Goal: Task Accomplishment & Management: Manage account settings

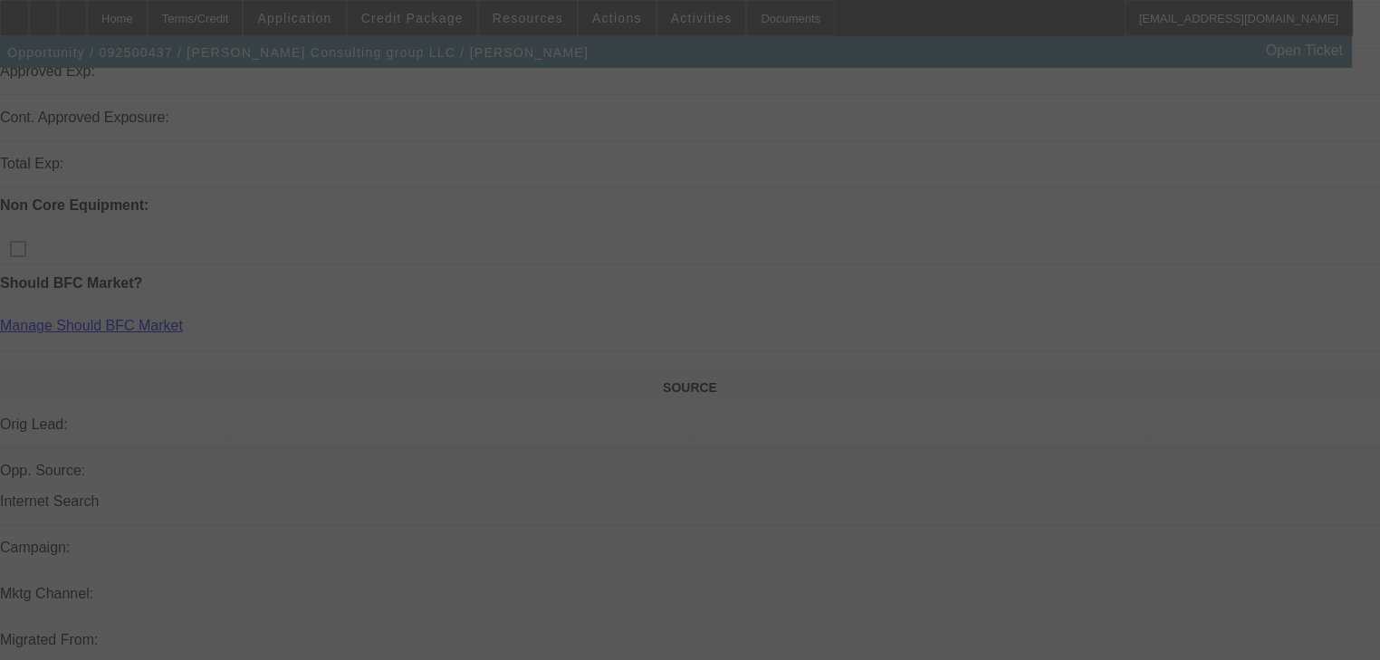
scroll to position [1014, 0]
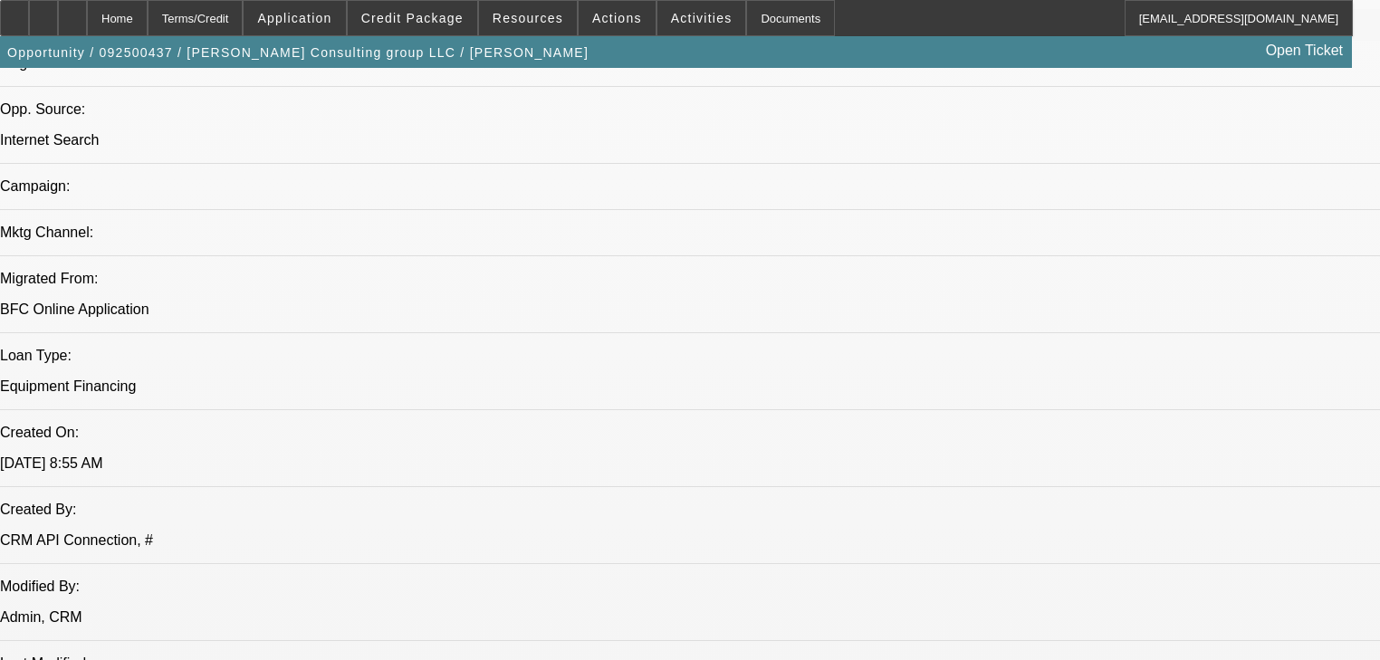
select select "0"
select select "2"
select select "0.1"
select select "4"
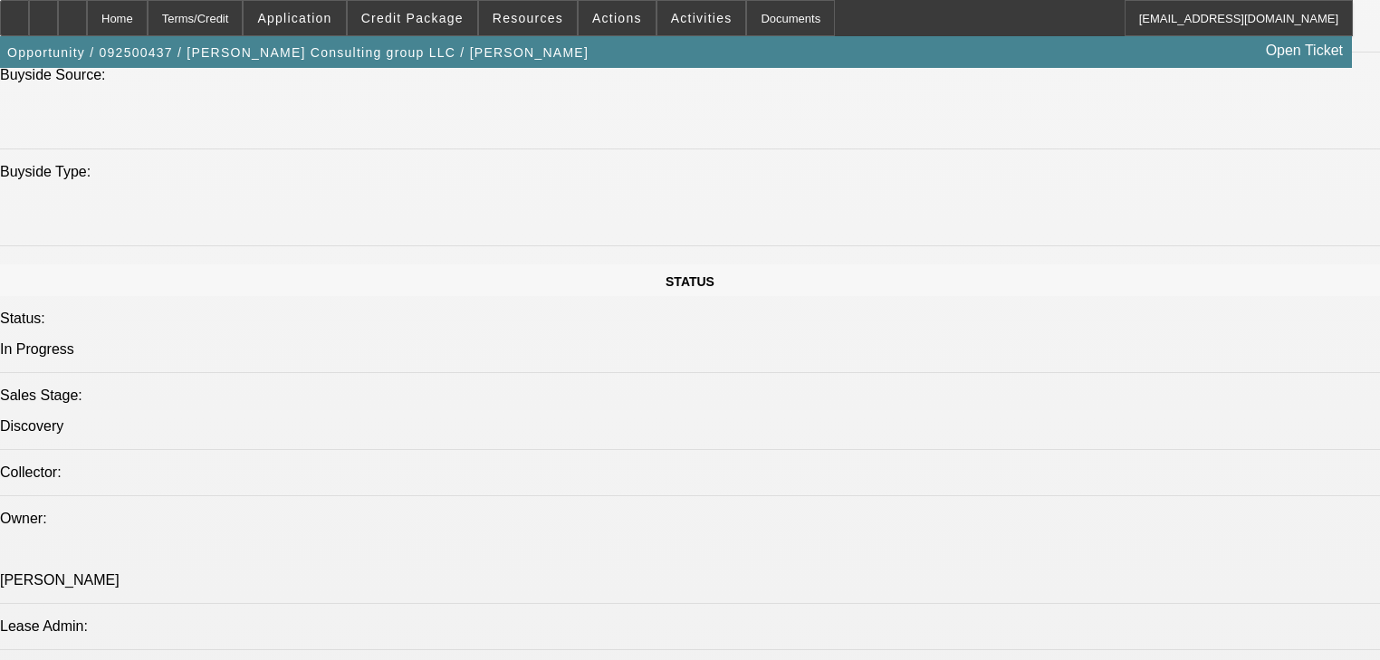
scroll to position [1822, 0]
click at [409, 33] on span at bounding box center [413, 17] width 130 height 43
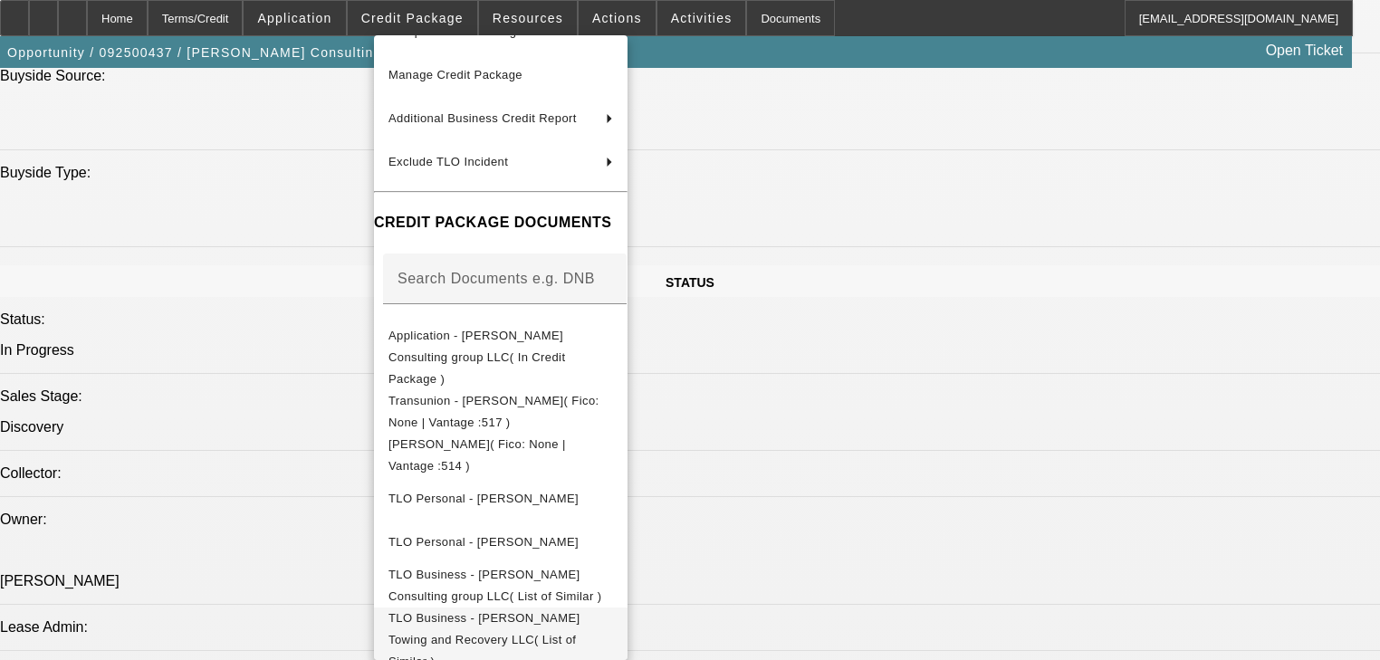
scroll to position [305, 0]
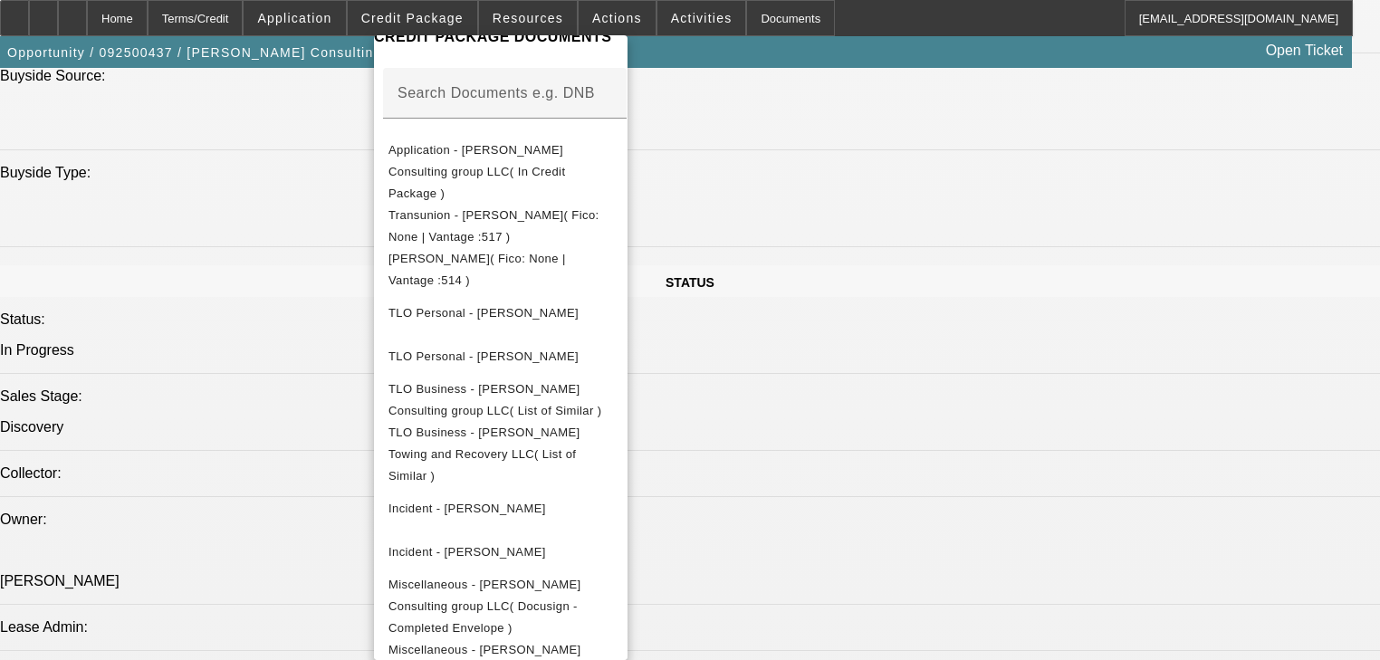
click at [239, 209] on div at bounding box center [690, 330] width 1380 height 660
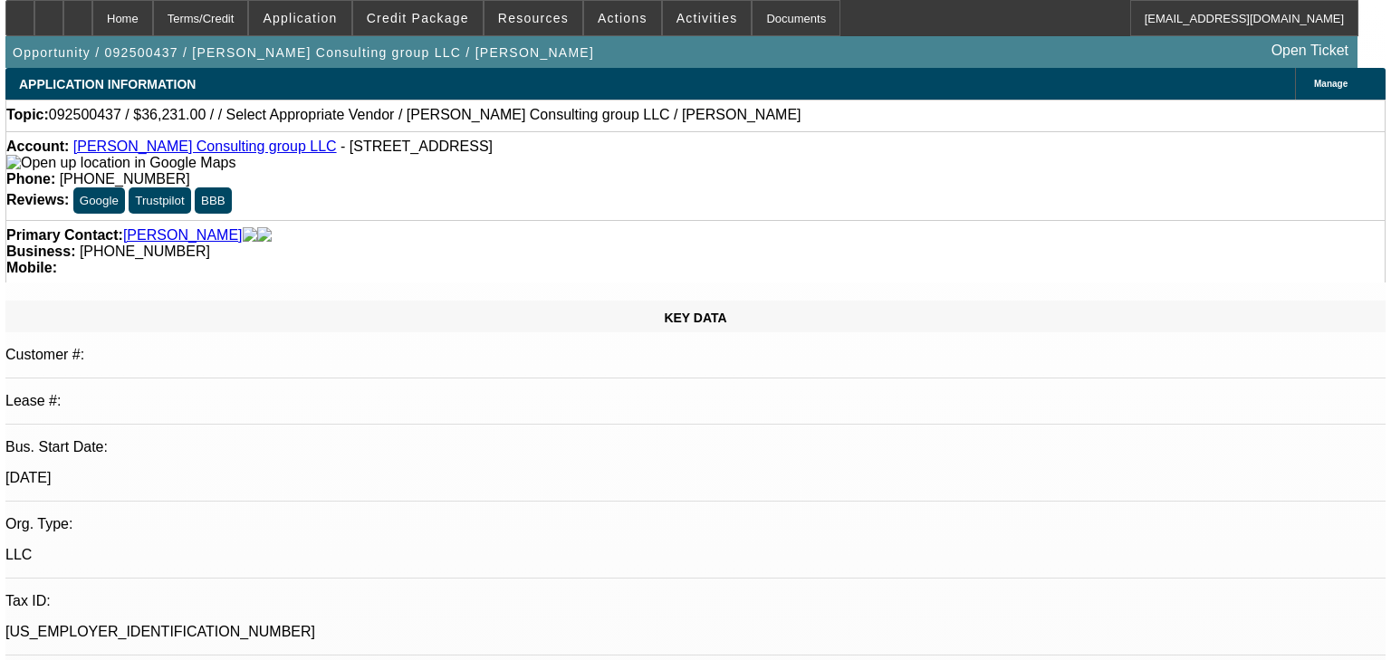
scroll to position [0, 0]
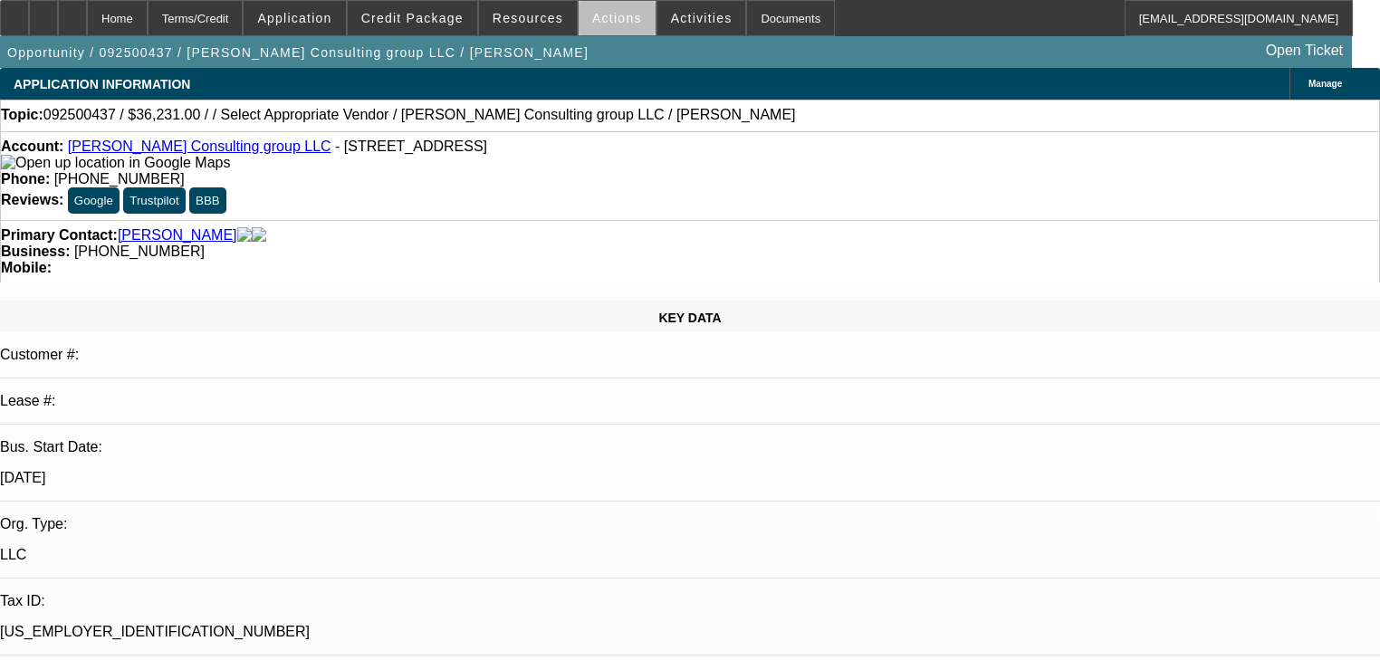
click at [623, 32] on span at bounding box center [617, 17] width 77 height 43
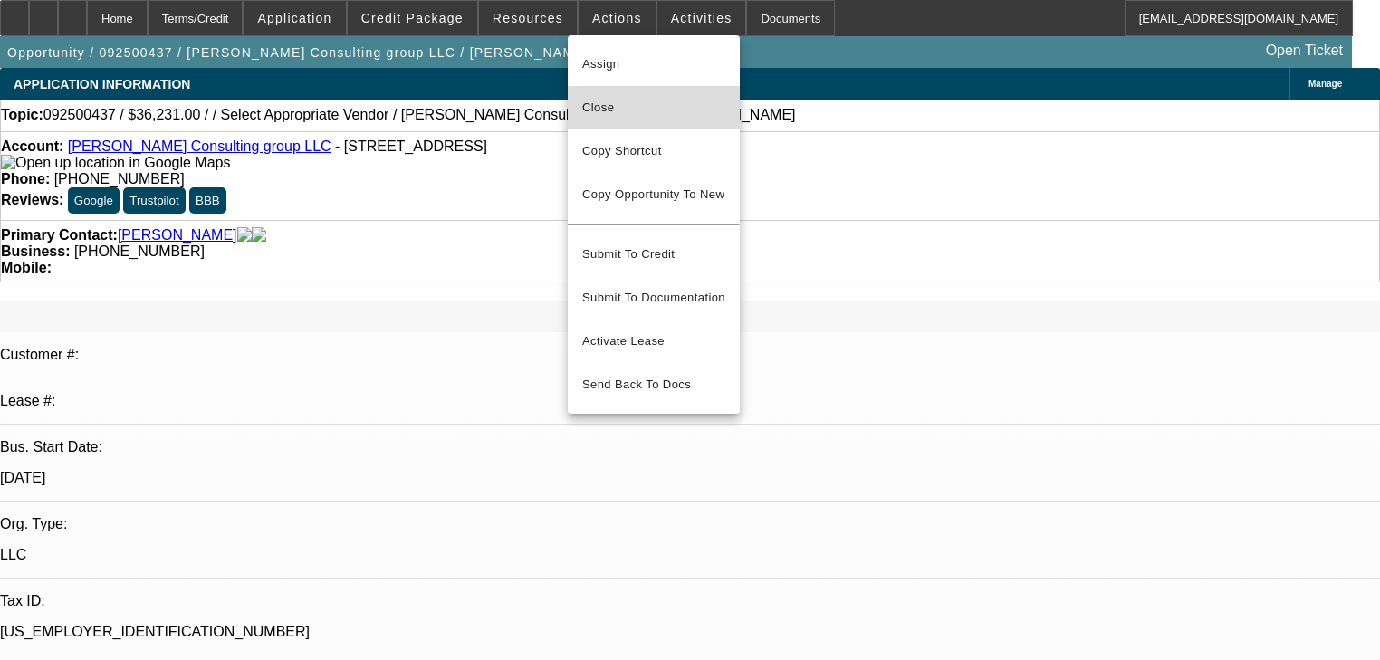
click at [638, 90] on button "Close" at bounding box center [654, 107] width 172 height 43
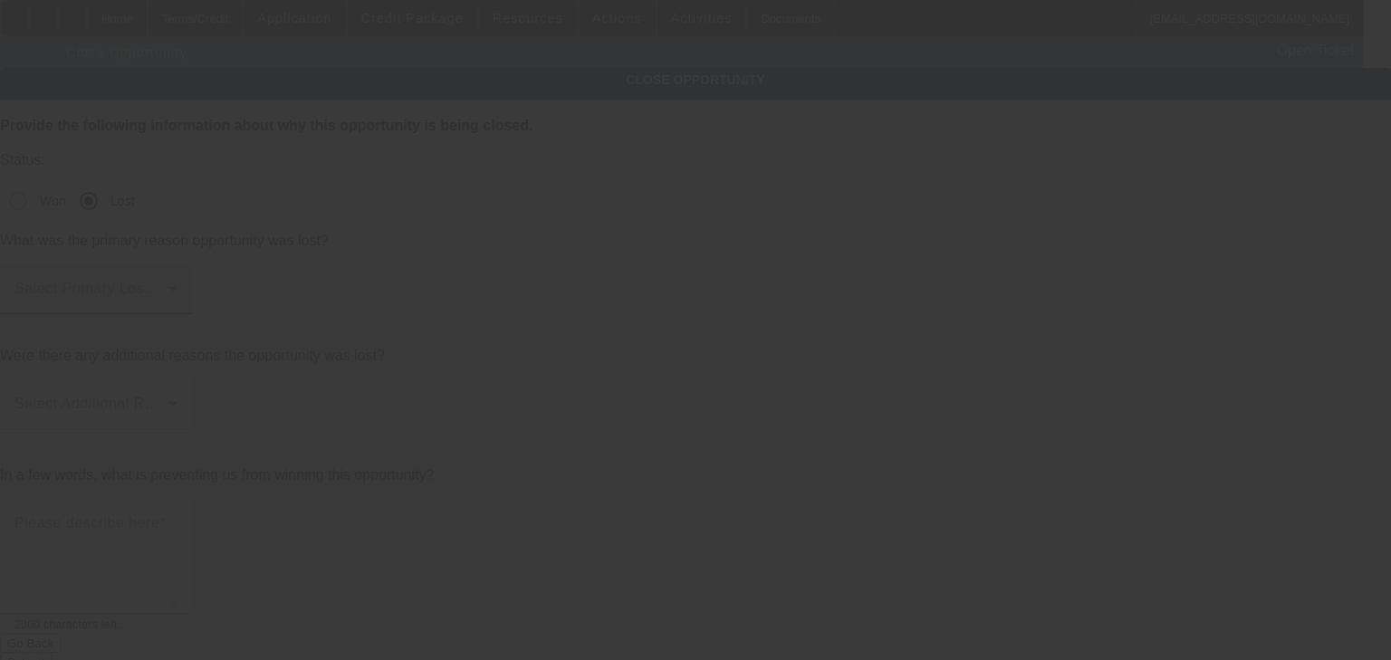
click at [168, 285] on span at bounding box center [91, 296] width 154 height 22
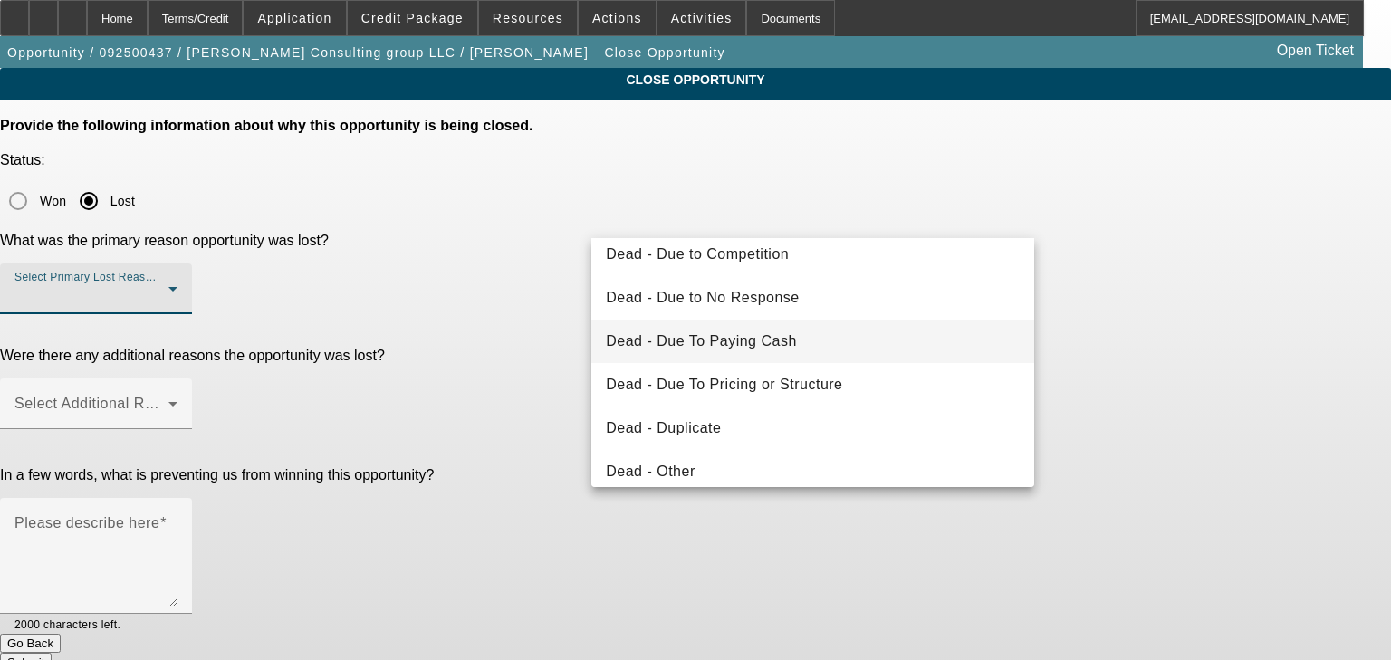
scroll to position [145, 0]
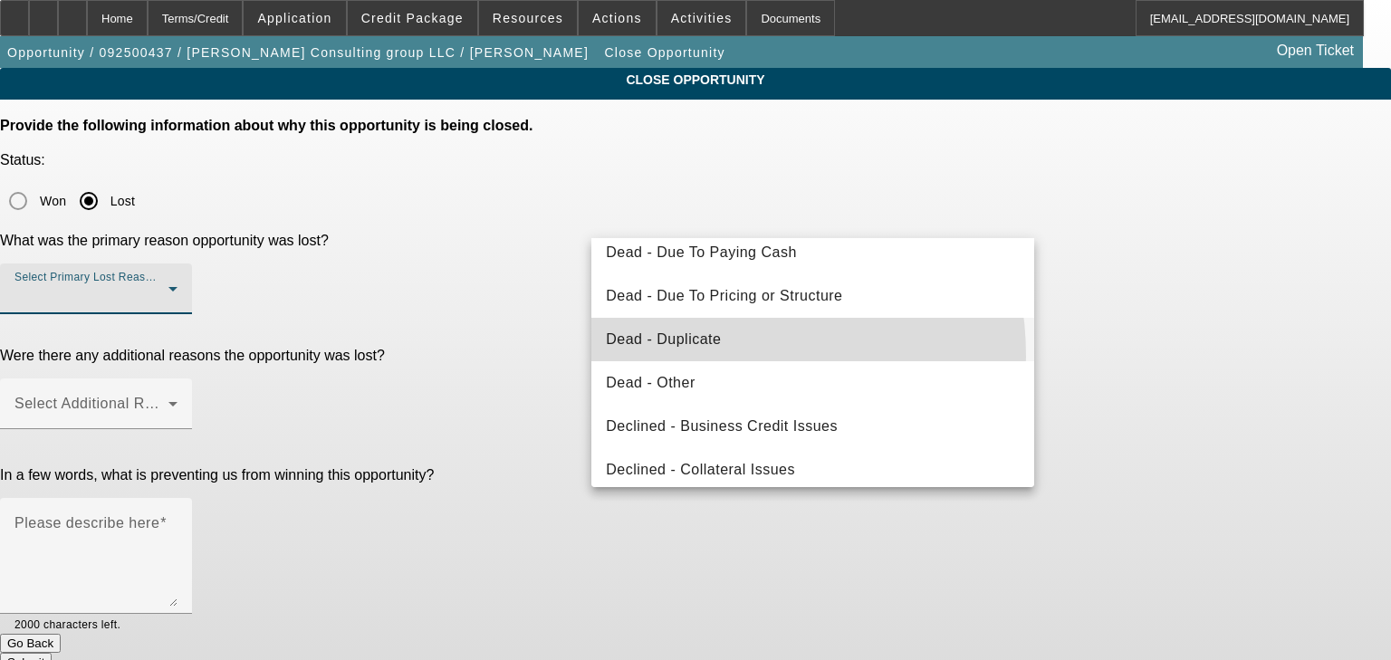
click at [684, 357] on mat-option "Dead - Duplicate" at bounding box center [812, 339] width 443 height 43
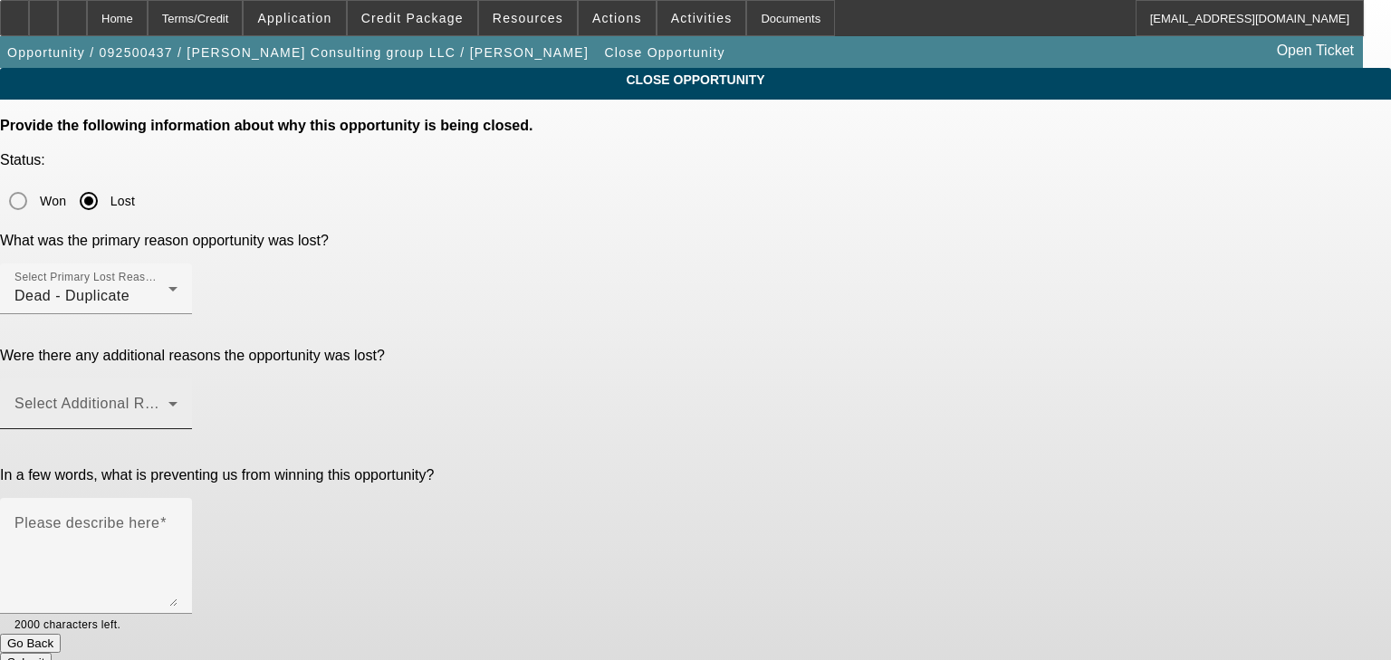
click at [178, 379] on div "Select Additional Reasons" at bounding box center [95, 404] width 163 height 51
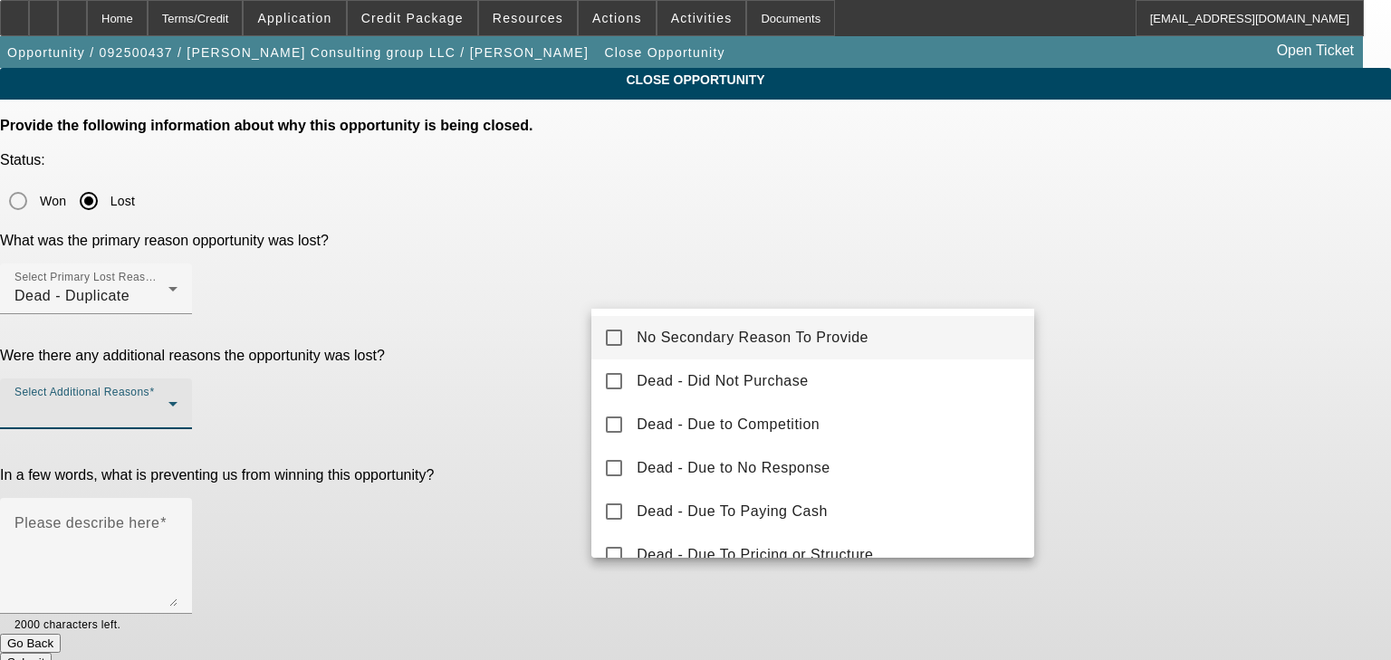
click at [674, 330] on span "No Secondary Reason To Provide" at bounding box center [753, 338] width 232 height 22
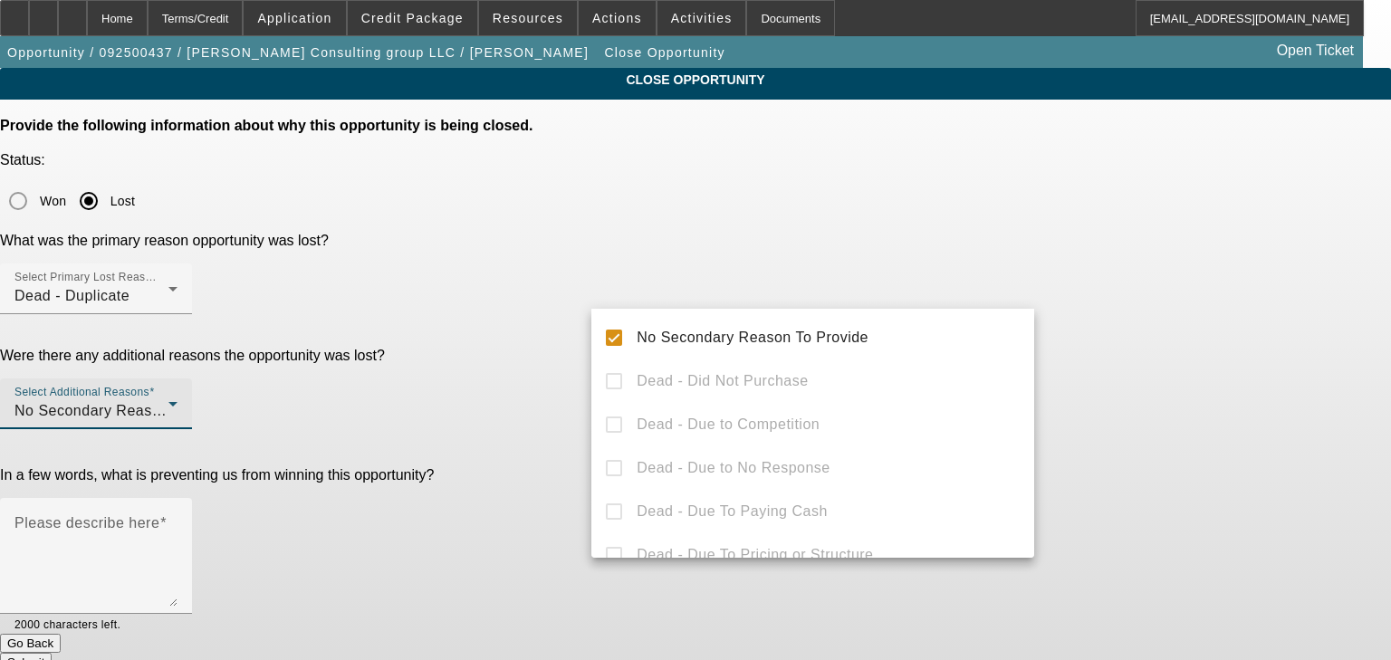
drag, startPoint x: 467, startPoint y: 353, endPoint x: 483, endPoint y: 359, distance: 16.3
click at [477, 356] on div at bounding box center [695, 330] width 1391 height 660
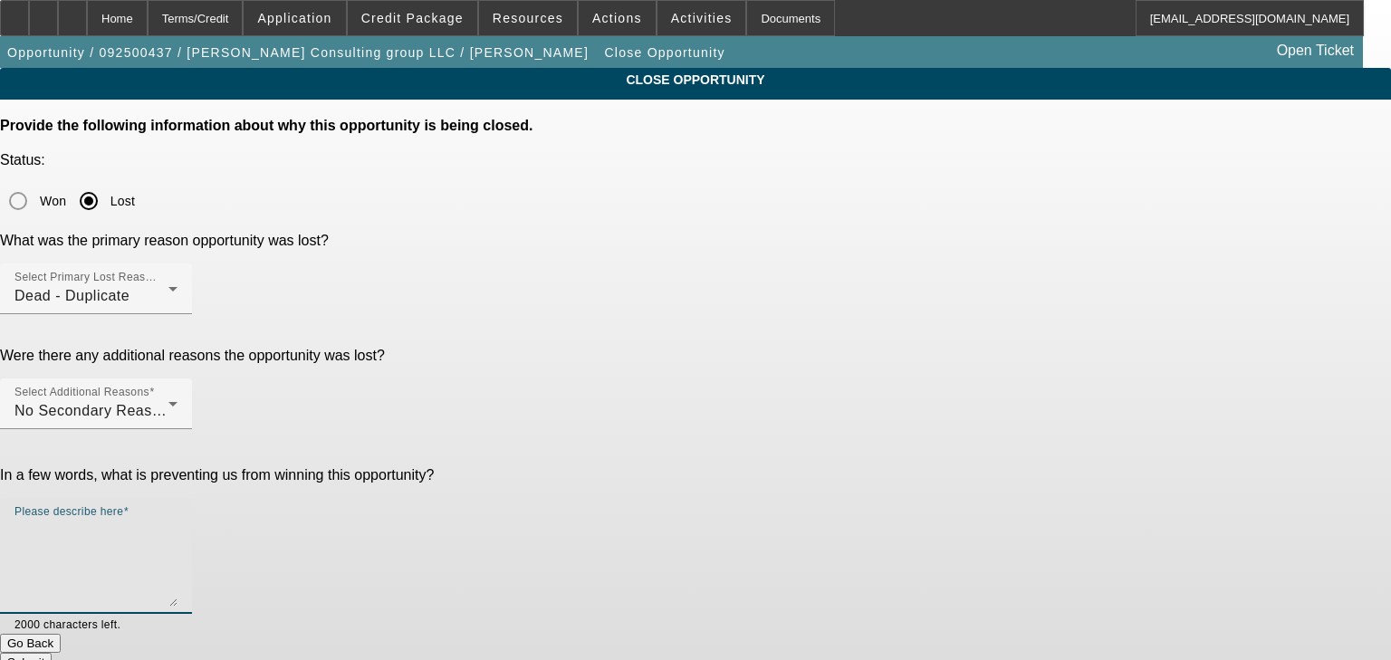
click at [178, 520] on textarea "Please describe here" at bounding box center [95, 563] width 163 height 87
type textarea "Duplicate"
click at [52, 653] on button "Submit" at bounding box center [26, 662] width 52 height 19
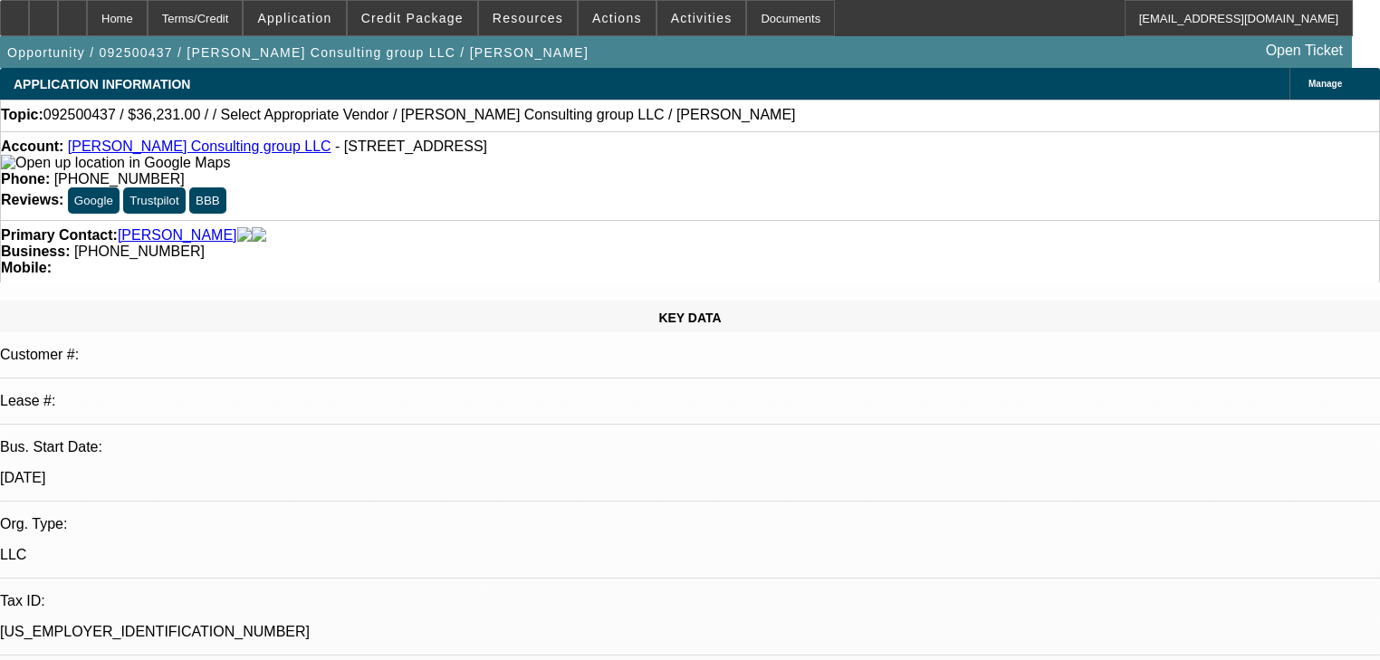
select select "0"
select select "2"
select select "0.1"
select select "4"
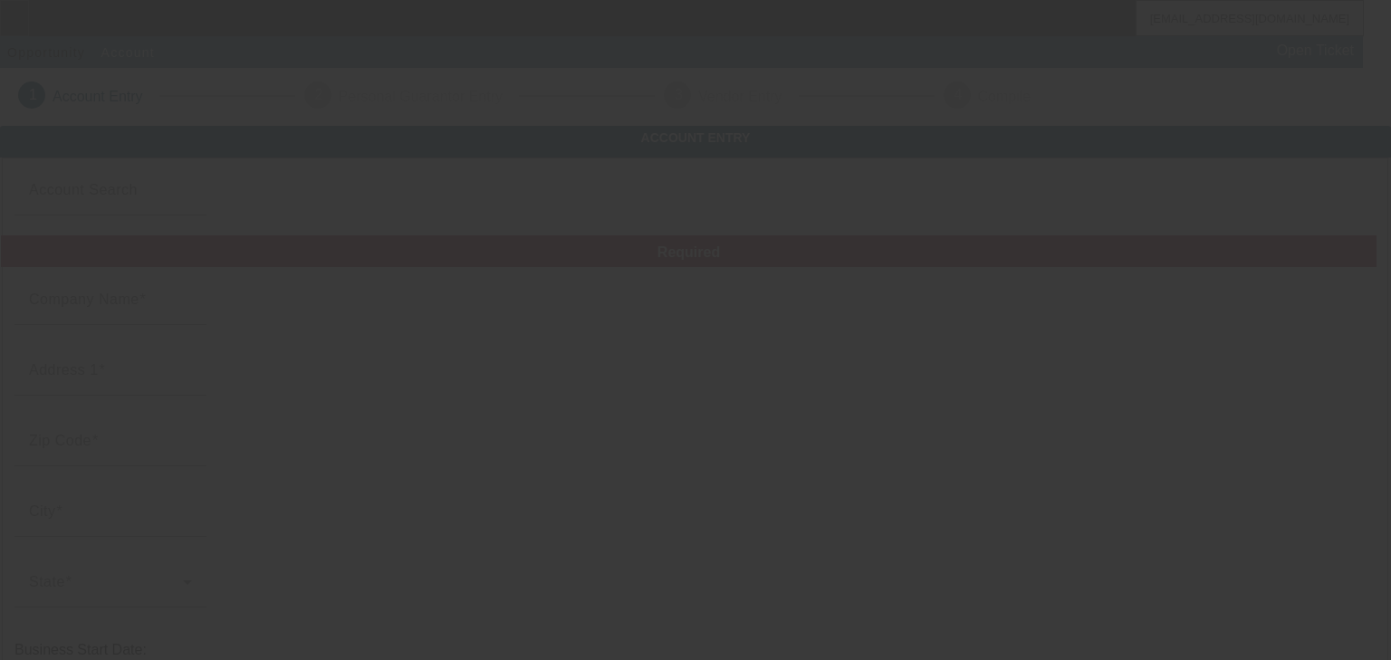
type input "[PERSON_NAME] Towing and Recovery LLC"
type input "[STREET_ADDRESS]"
type input "39702"
type input "Columbus"
type input "[PHONE_NUMBER]"
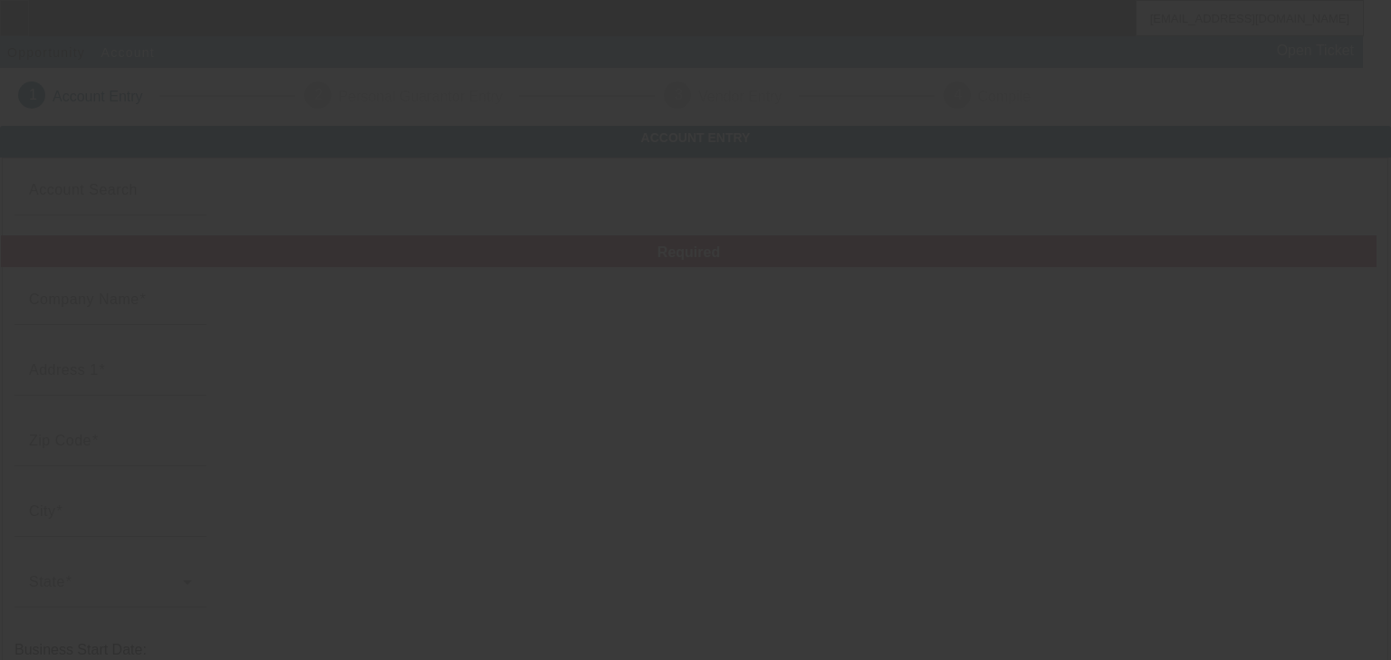
type input "[EMAIL_ADDRESS][DOMAIN_NAME]"
type input "[US_EMPLOYER_IDENTIFICATION_NUMBER]"
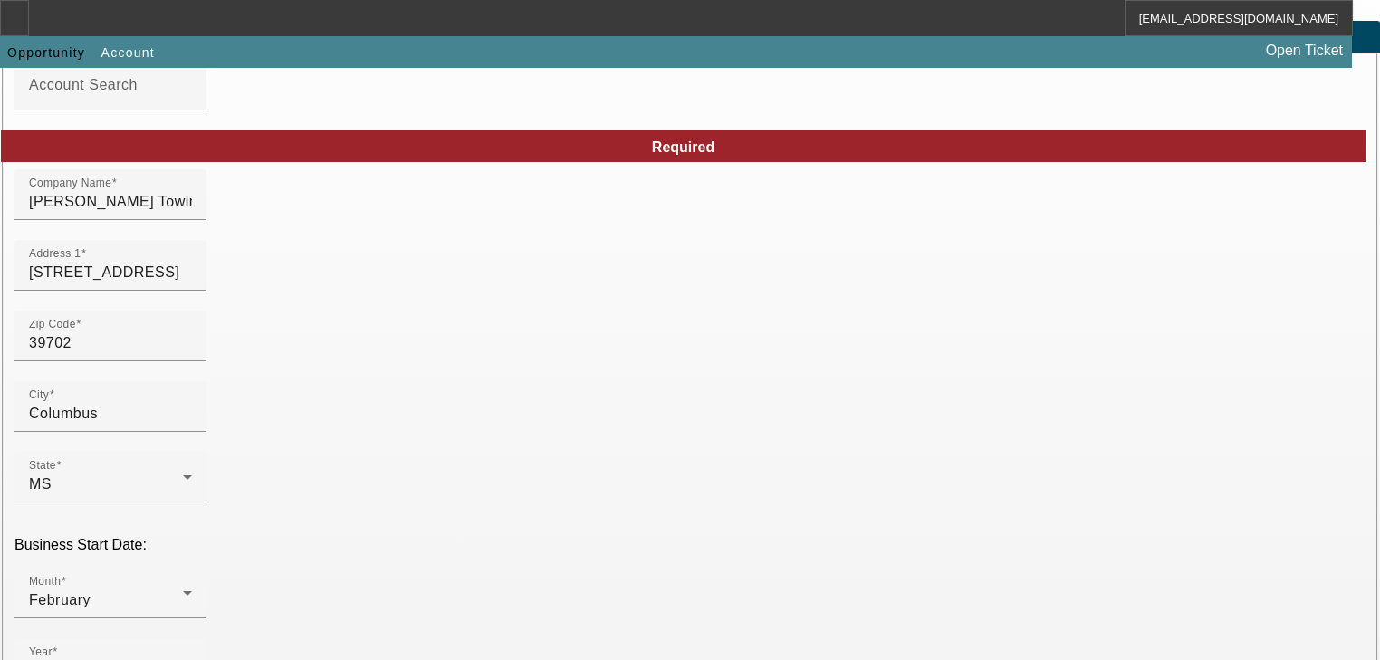
scroll to position [362, 0]
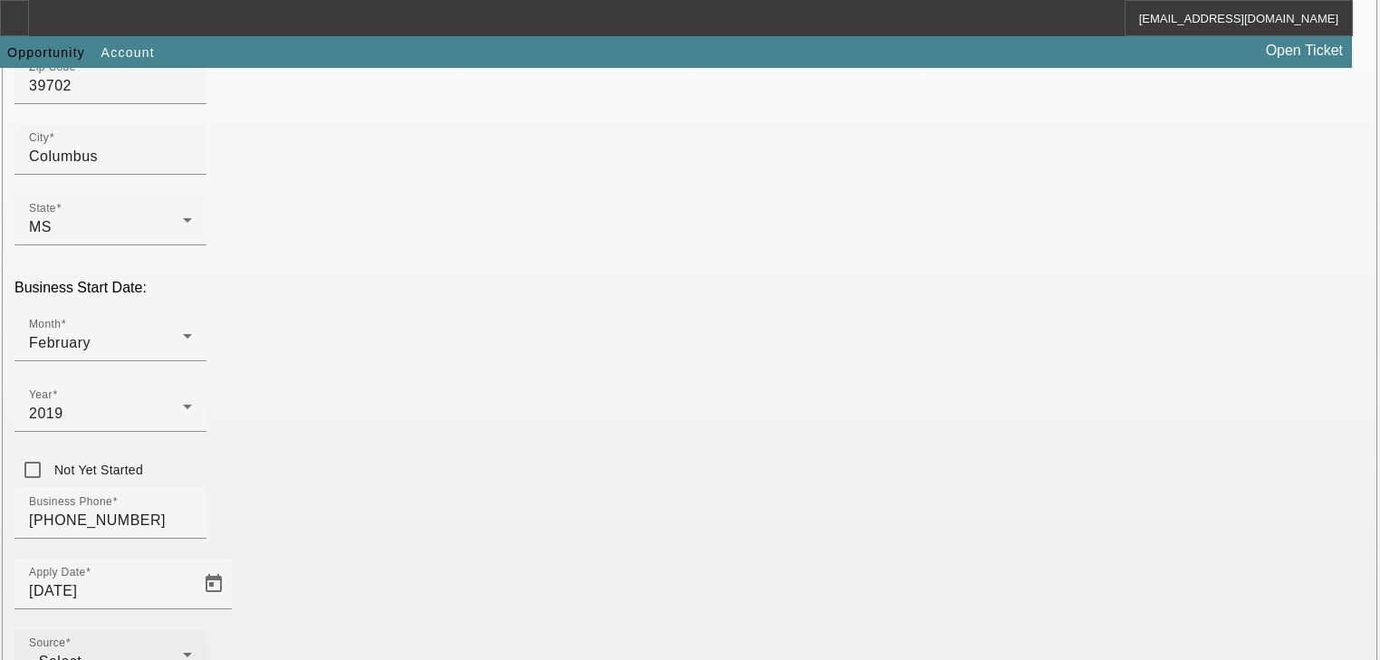
click at [183, 651] on div "- Select -" at bounding box center [106, 662] width 154 height 22
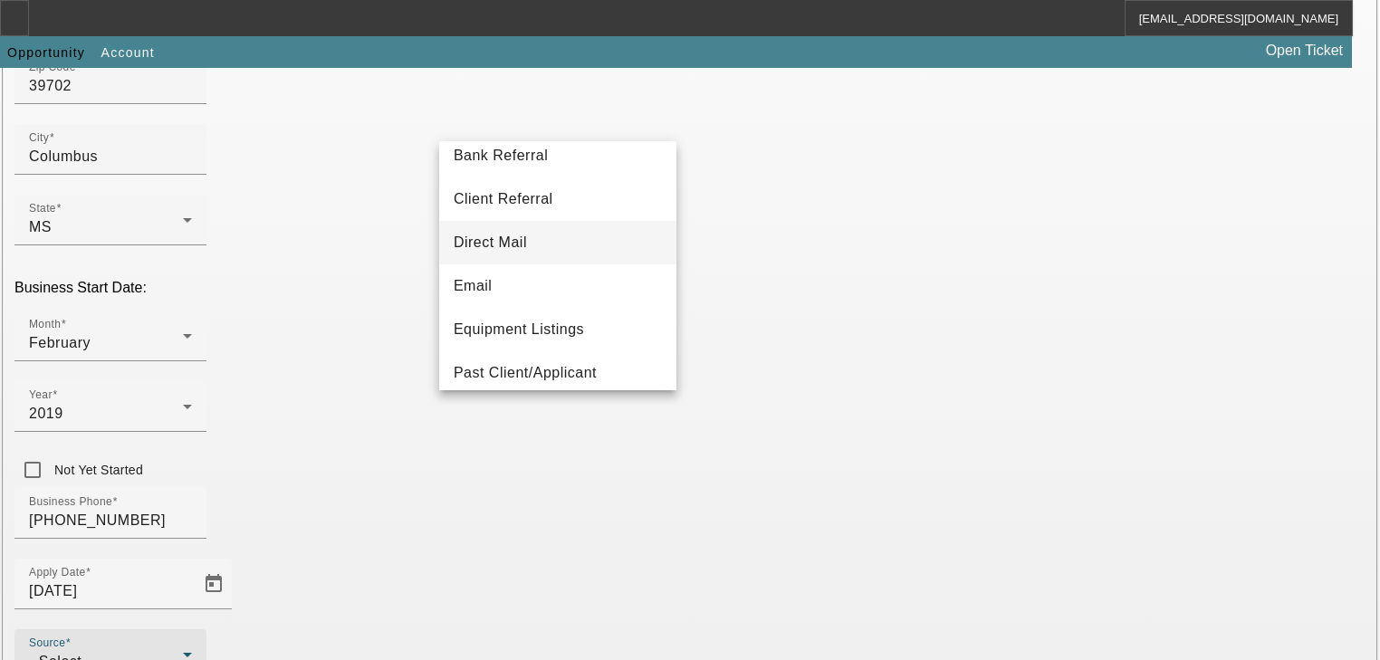
scroll to position [145, 0]
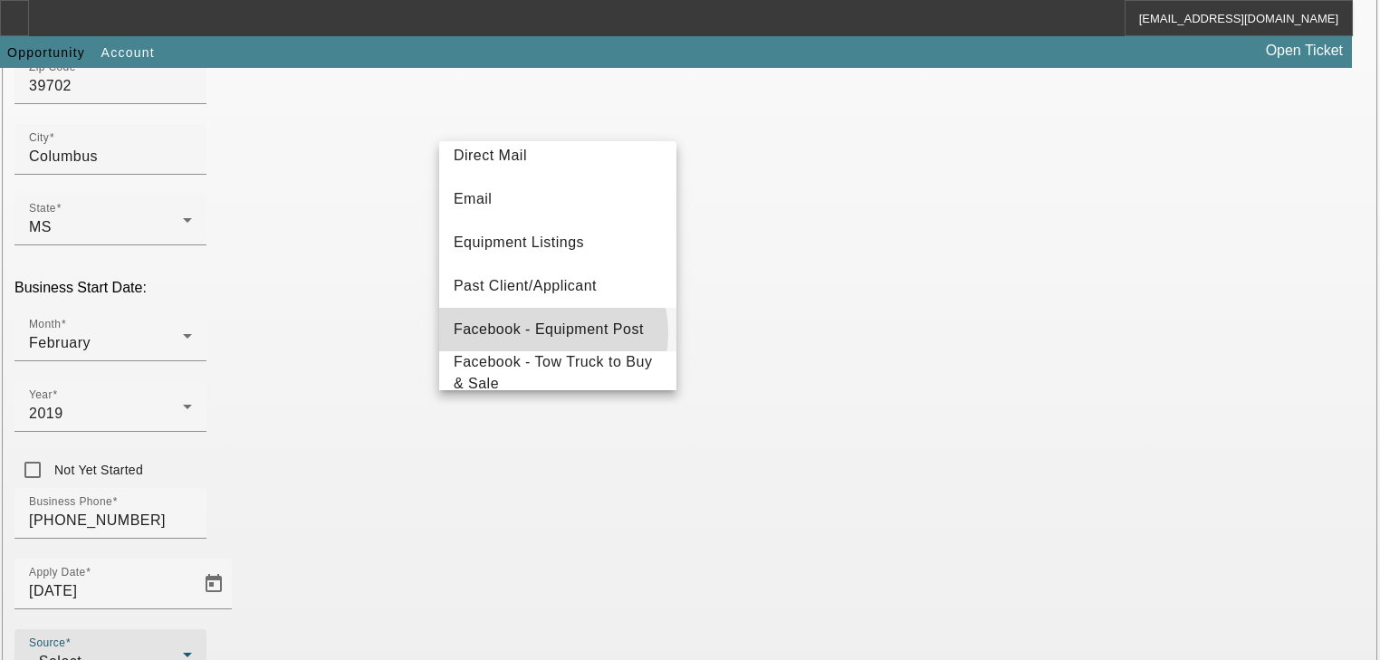
click at [543, 333] on span "Facebook - Equipment Post" at bounding box center [549, 330] width 190 height 22
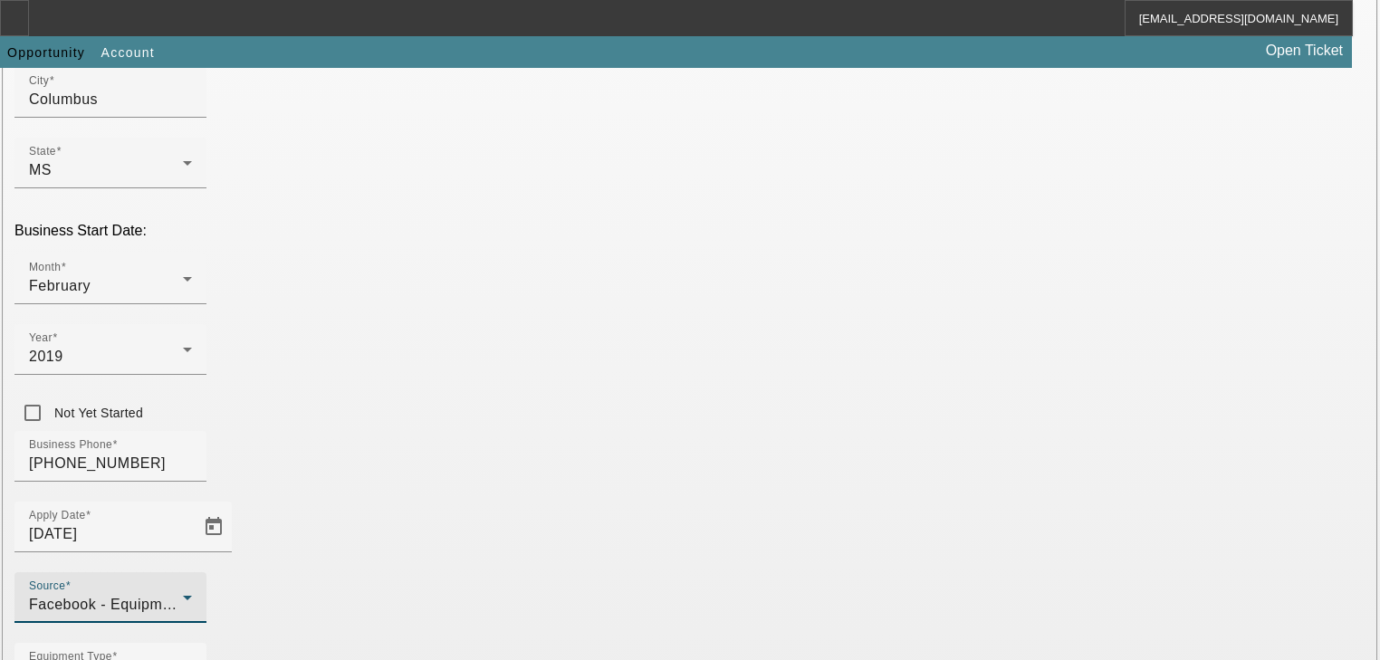
scroll to position [476, 0]
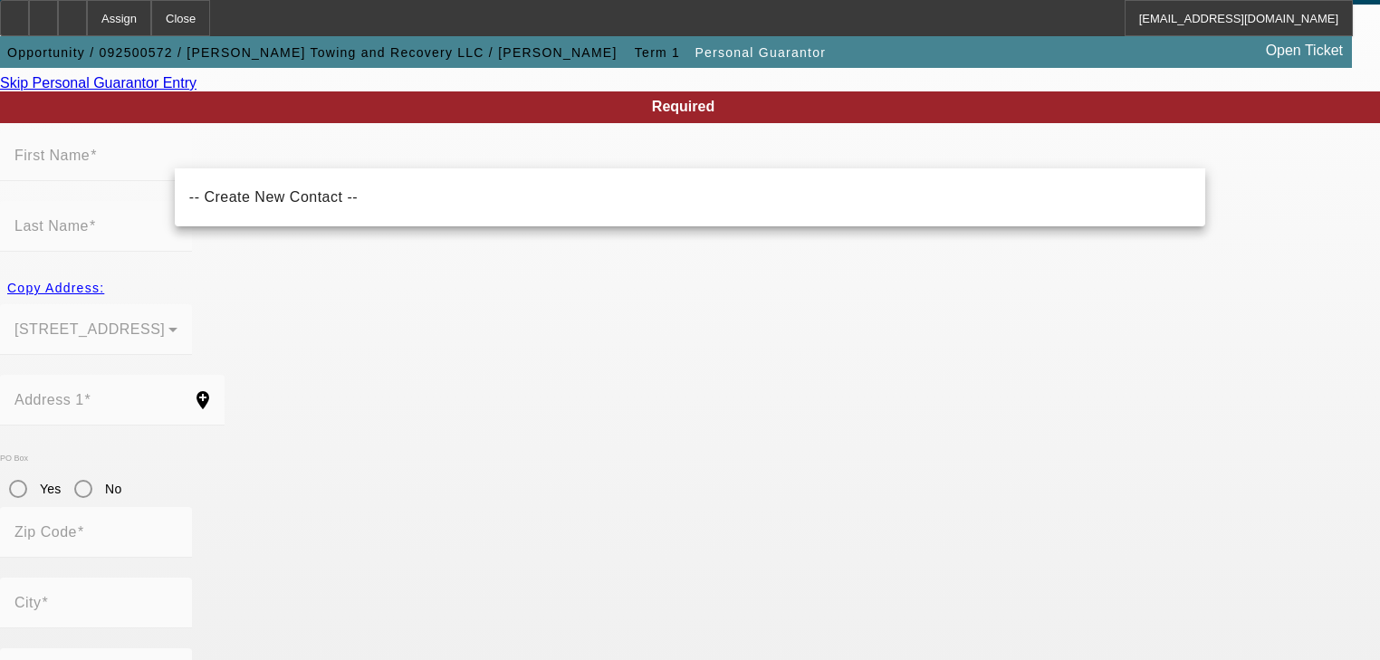
scroll to position [76, 0]
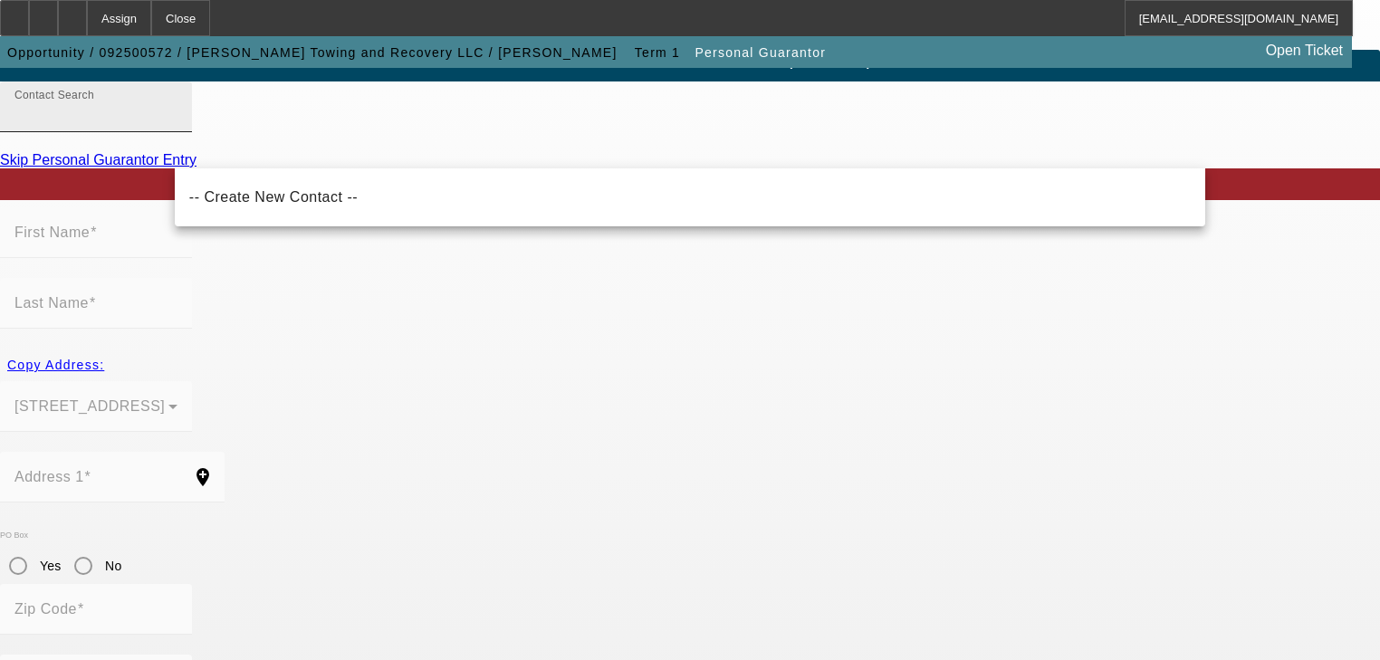
click at [178, 125] on input "Contact Search" at bounding box center [95, 114] width 163 height 22
type input "b"
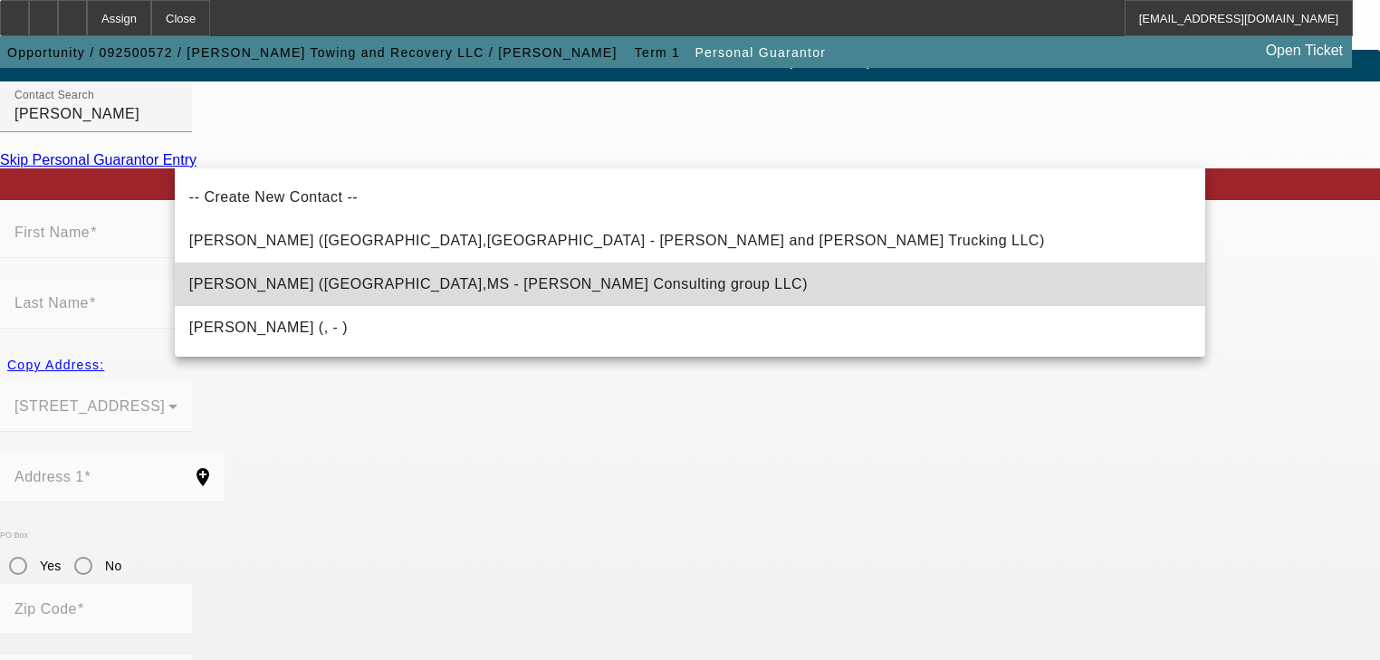
click at [442, 284] on span "[PERSON_NAME] ([GEOGRAPHIC_DATA],MS - [PERSON_NAME] Consulting group LLC)" at bounding box center [498, 283] width 619 height 15
type input "[PERSON_NAME] ([GEOGRAPHIC_DATA],MS - [PERSON_NAME] Consulting group LLC)"
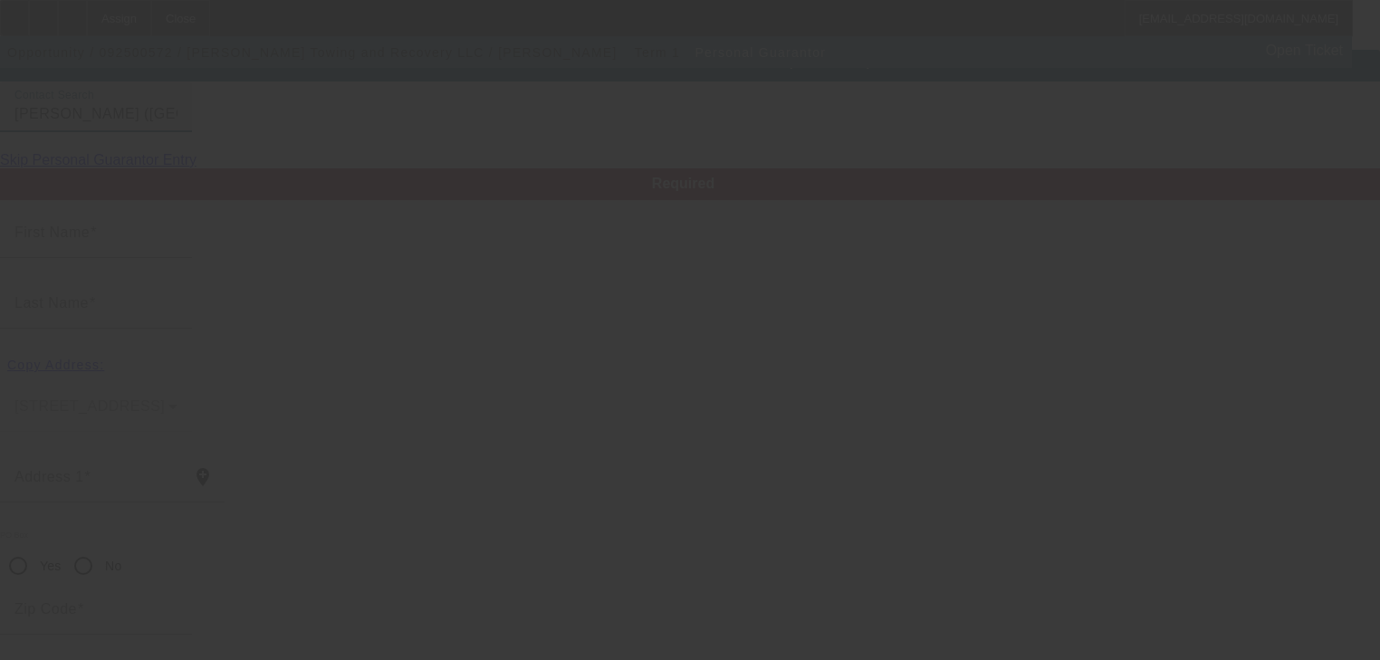
type input "[PERSON_NAME]"
type input "[STREET_ADDRESS]"
radio input "true"
type input "39773"
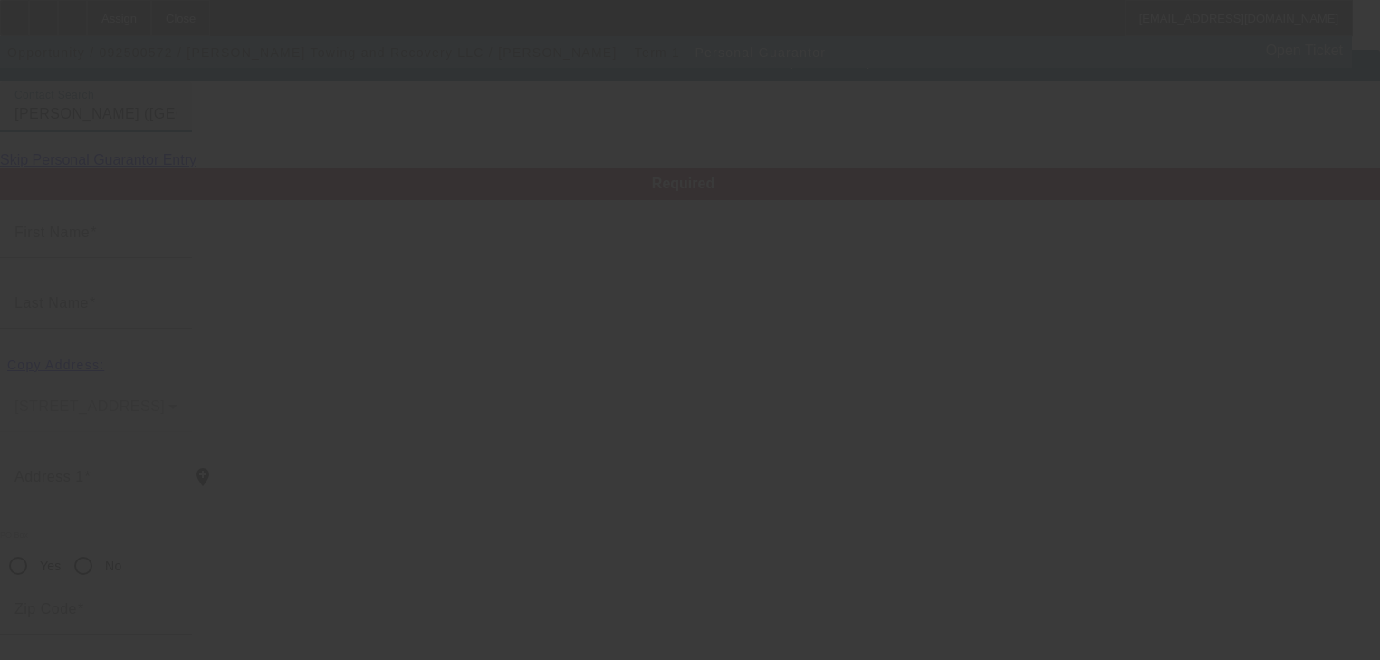
type input "[GEOGRAPHIC_DATA]"
type input "[PHONE_NUMBER]"
type input "100"
type input "425-65-7226"
type input "[EMAIL_ADDRESS][DOMAIN_NAME]"
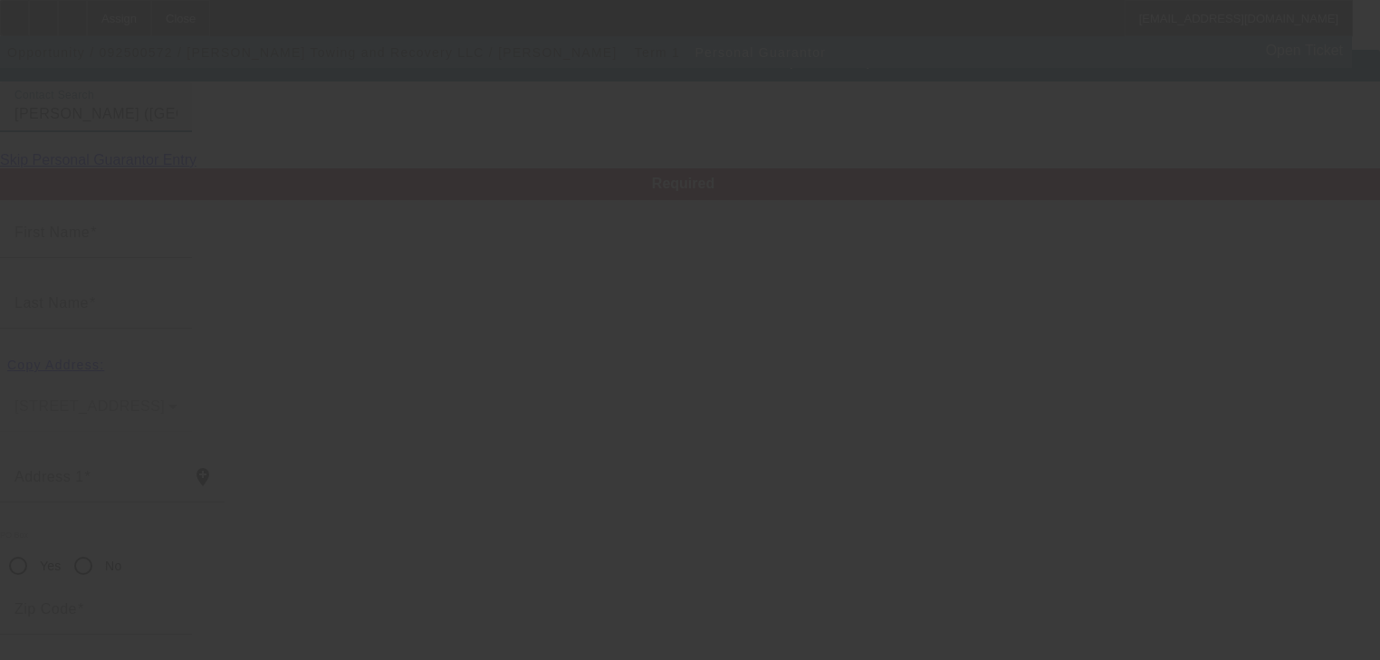
type input "apt 2"
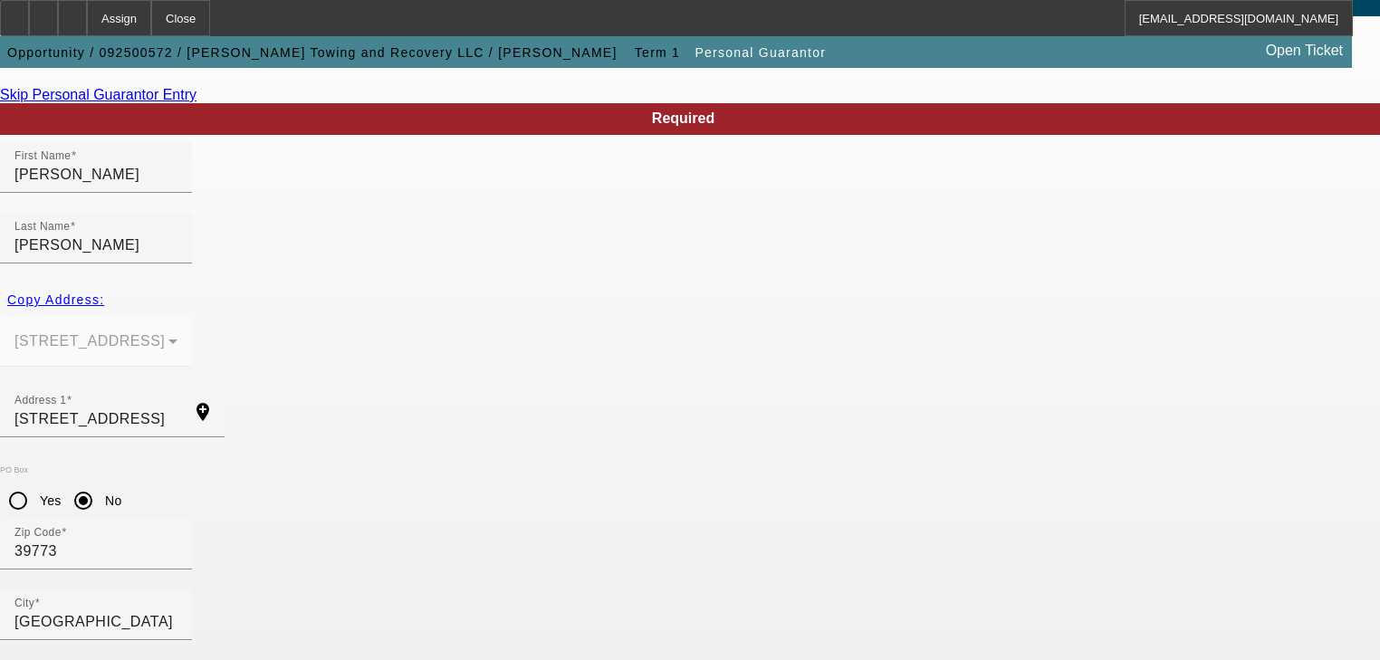
scroll to position [221, 0]
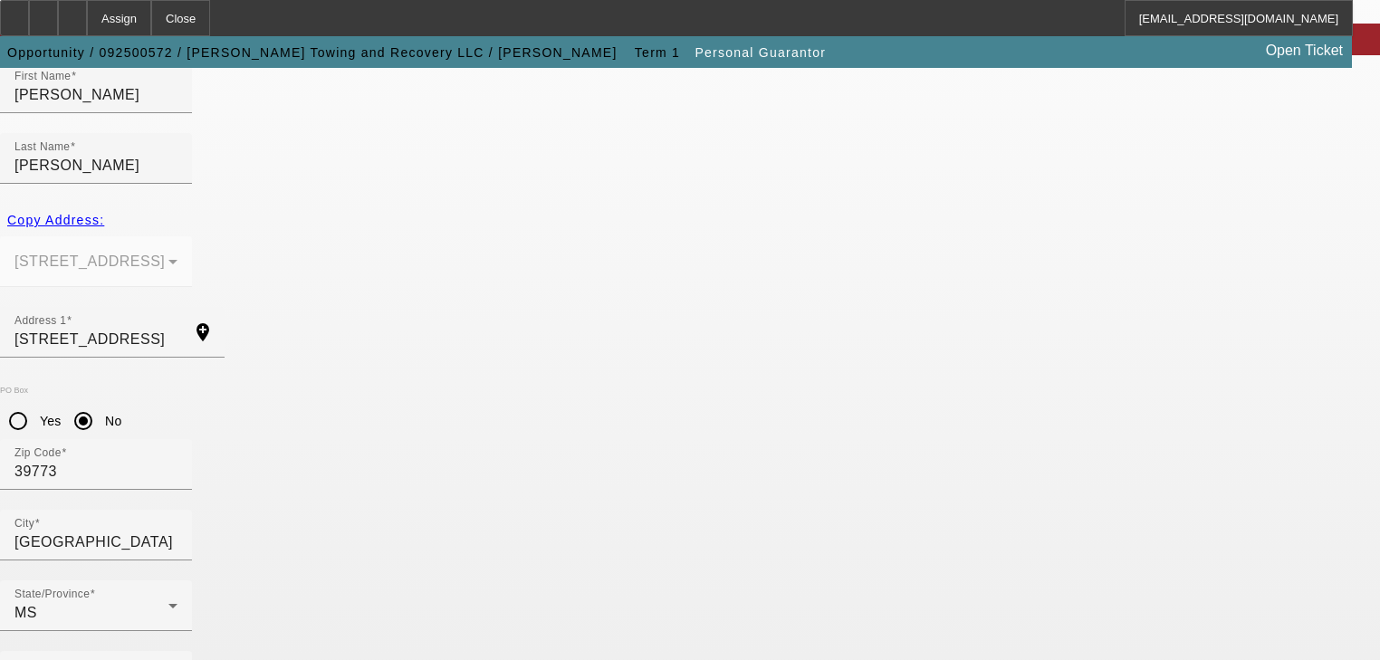
drag, startPoint x: 1010, startPoint y: 641, endPoint x: 1014, endPoint y: 630, distance: 11.8
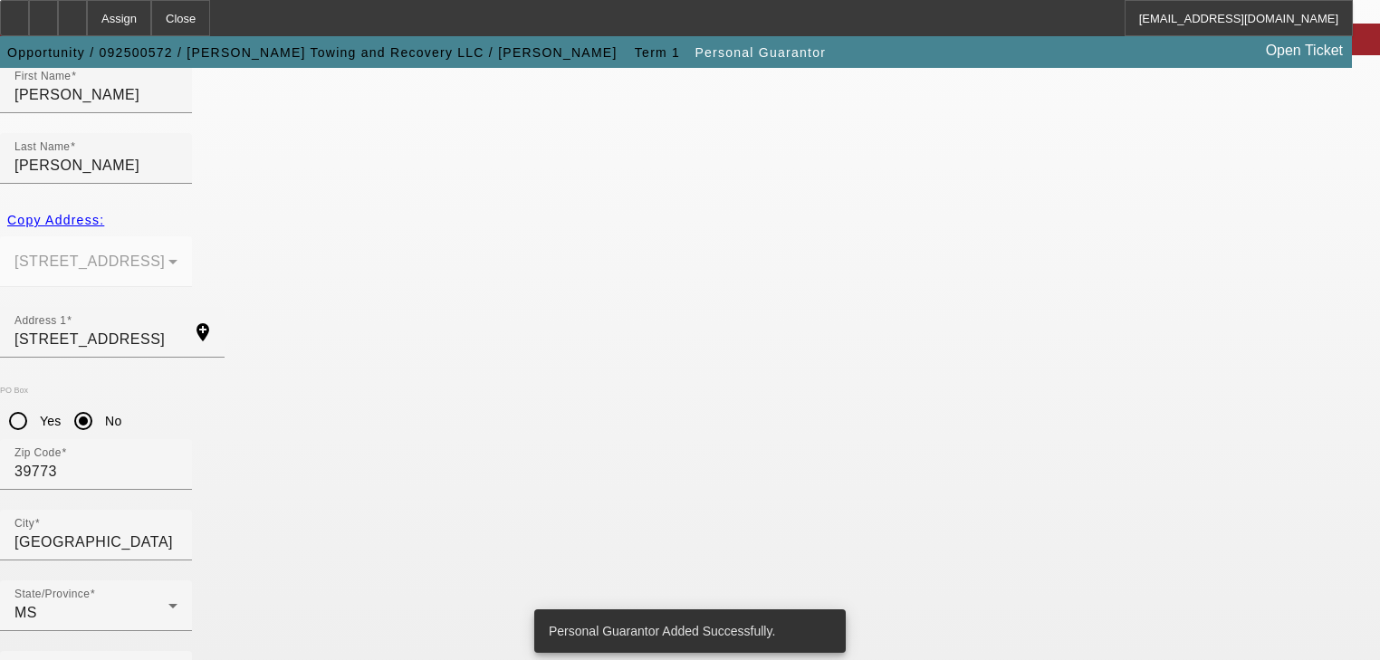
scroll to position [0, 0]
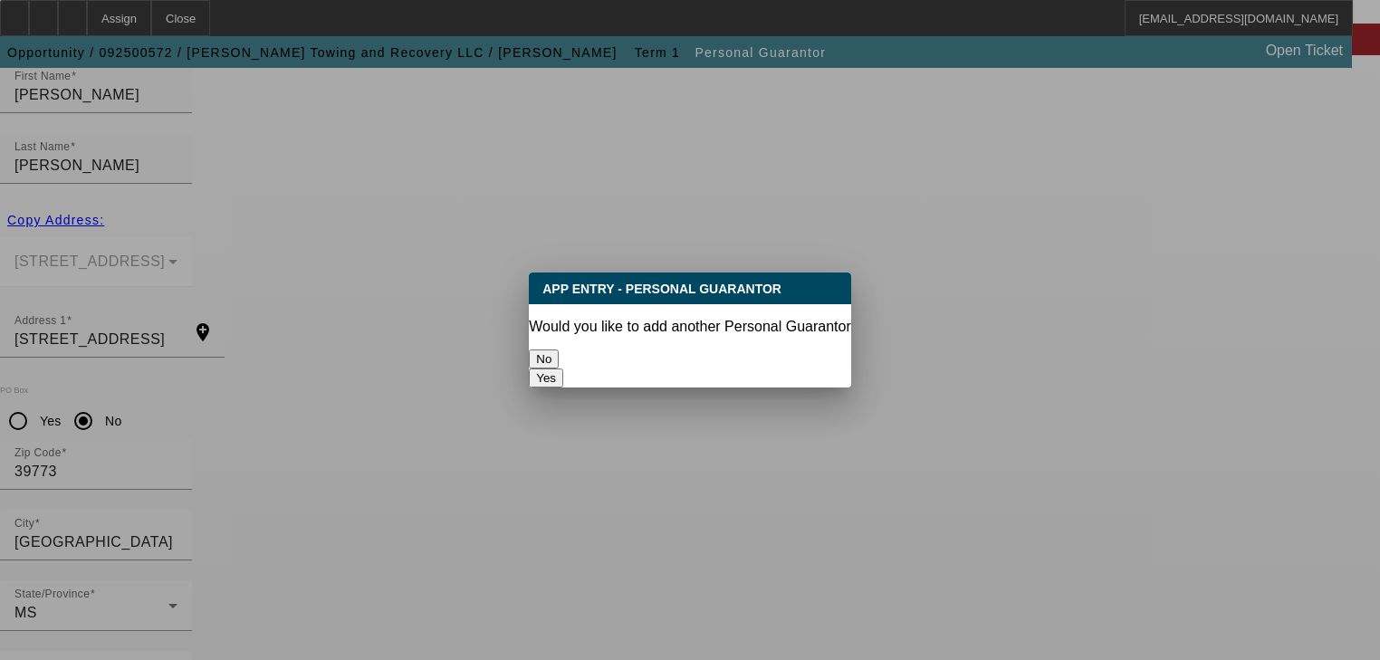
click at [563, 369] on button "Yes" at bounding box center [546, 378] width 34 height 19
radio input "false"
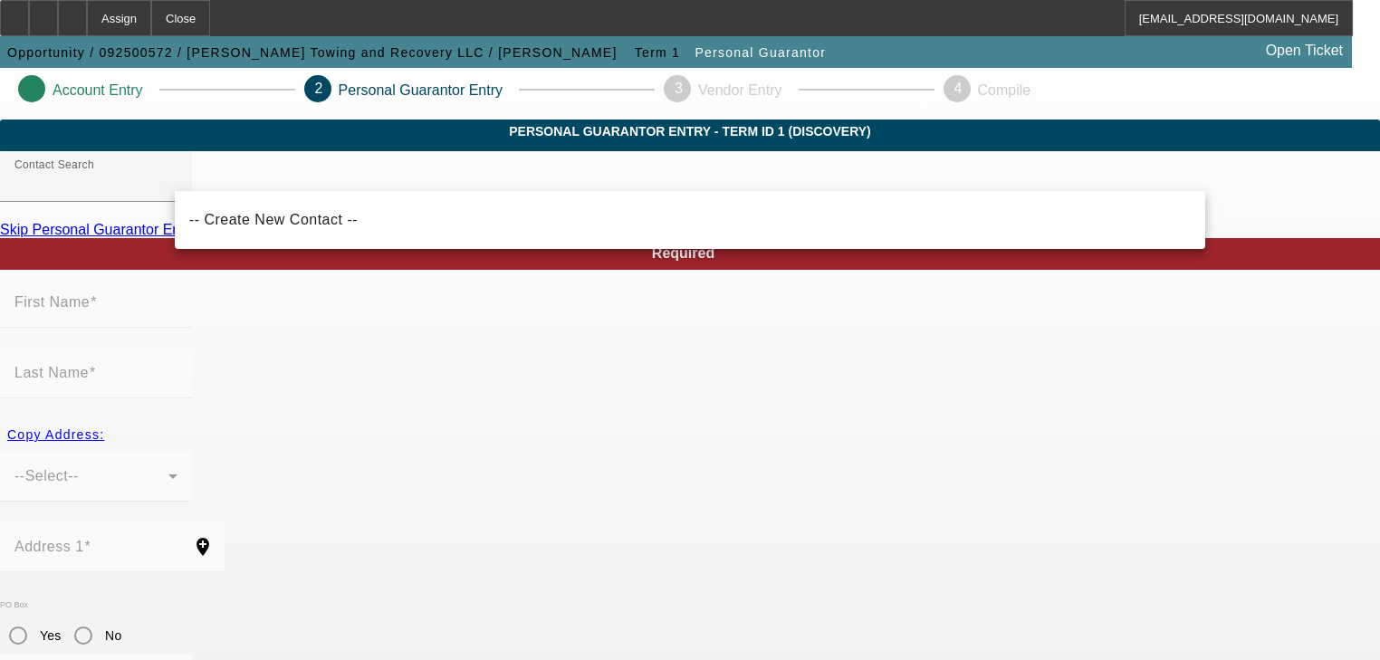
scroll to position [4, 0]
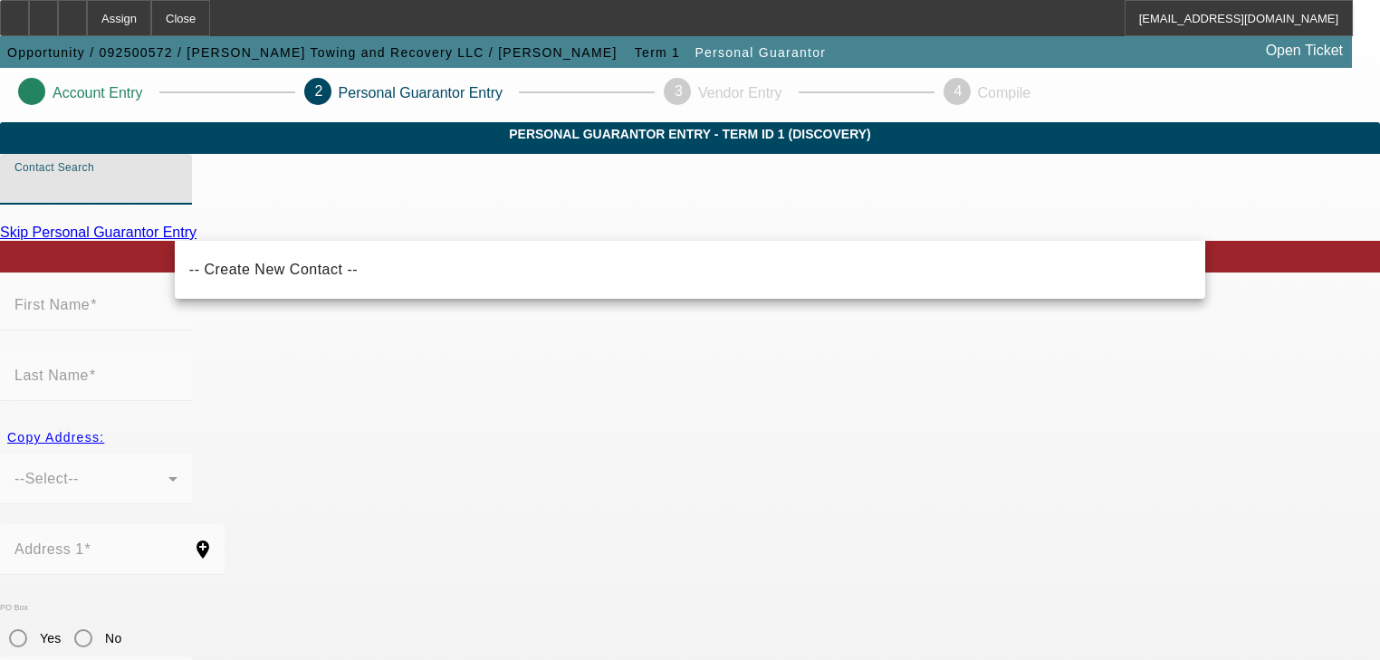
click at [178, 197] on input "Contact Search" at bounding box center [95, 187] width 163 height 22
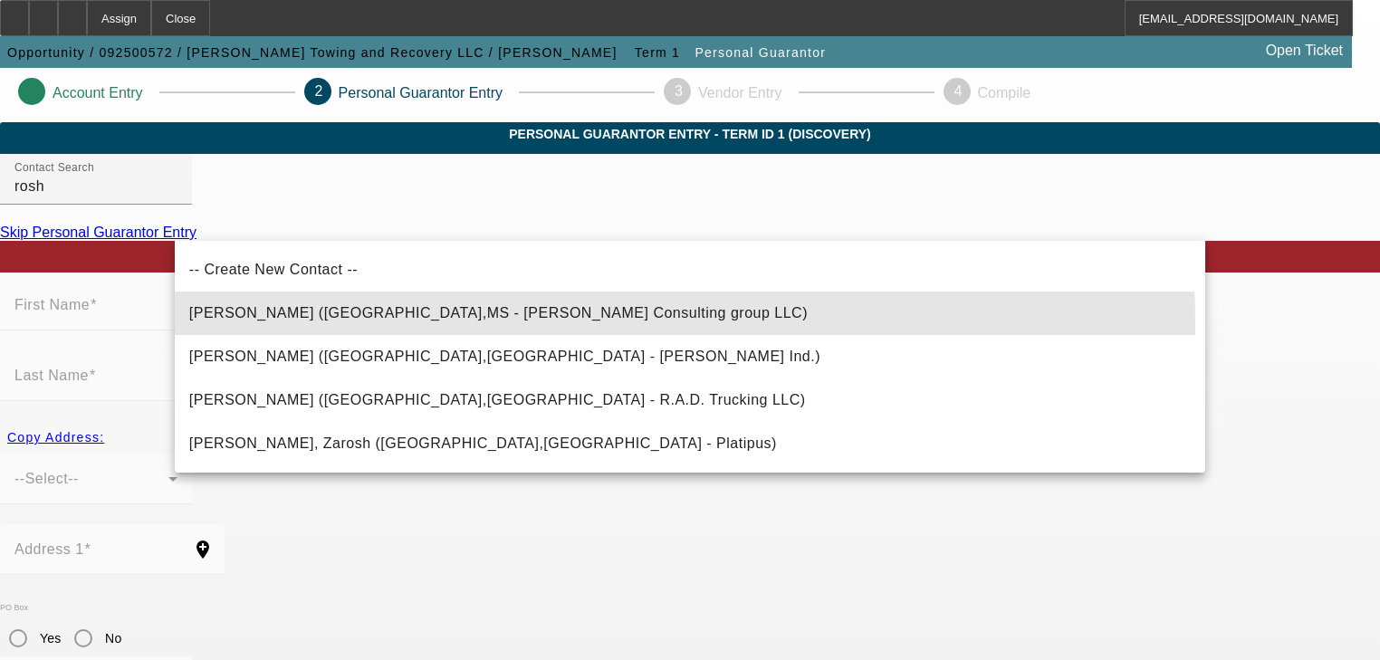
click at [380, 323] on span "[PERSON_NAME] ([GEOGRAPHIC_DATA],MS - [PERSON_NAME] Consulting group LLC)" at bounding box center [498, 314] width 619 height 22
type input "[PERSON_NAME] ([GEOGRAPHIC_DATA],MS - [PERSON_NAME] Consulting group LLC)"
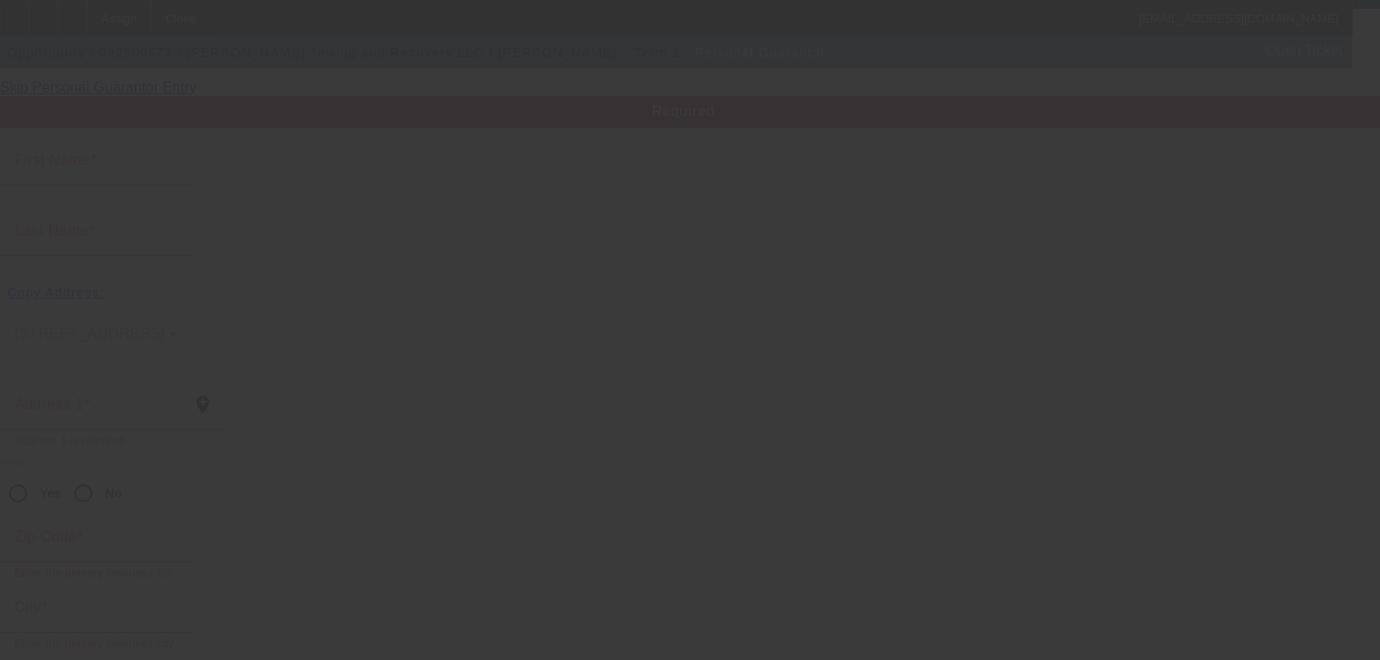
type input "[PERSON_NAME]"
type input "[STREET_ADDRESS]"
radio input "true"
type input "39773"
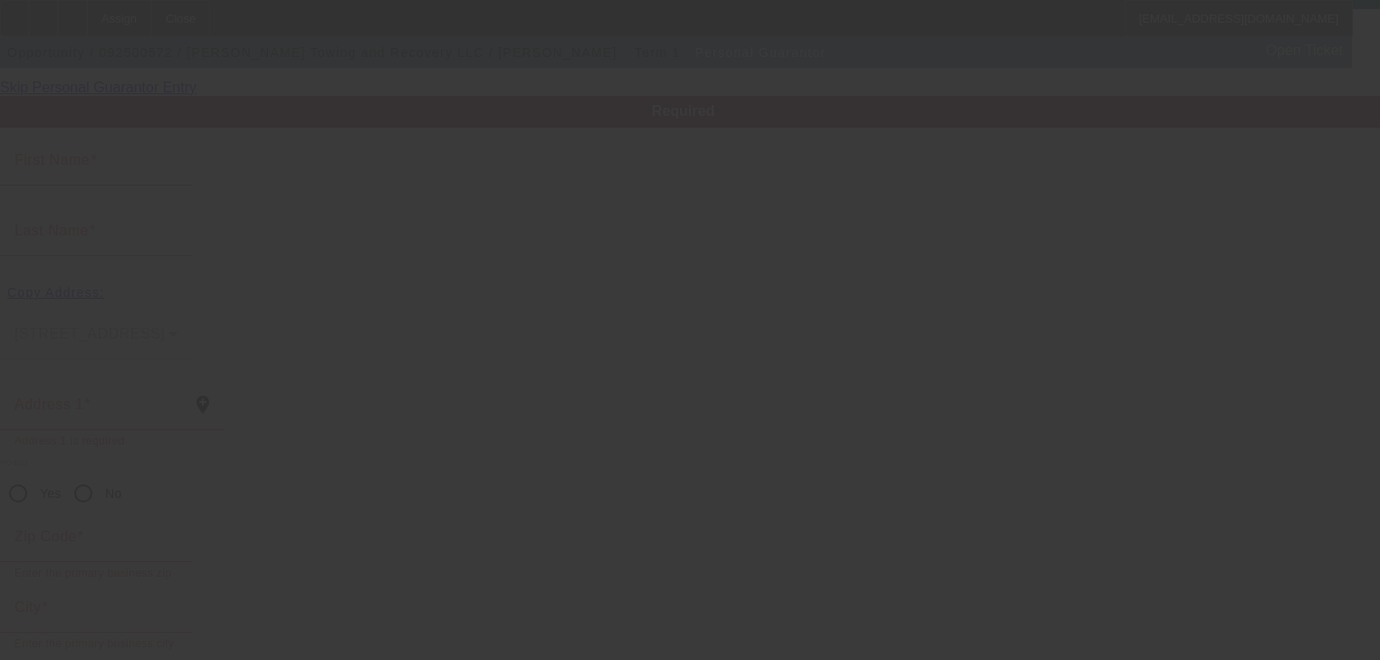
type input "[GEOGRAPHIC_DATA]"
type input "[PHONE_NUMBER]"
type input "0"
type input "425-69-8363"
type input "apt 2"
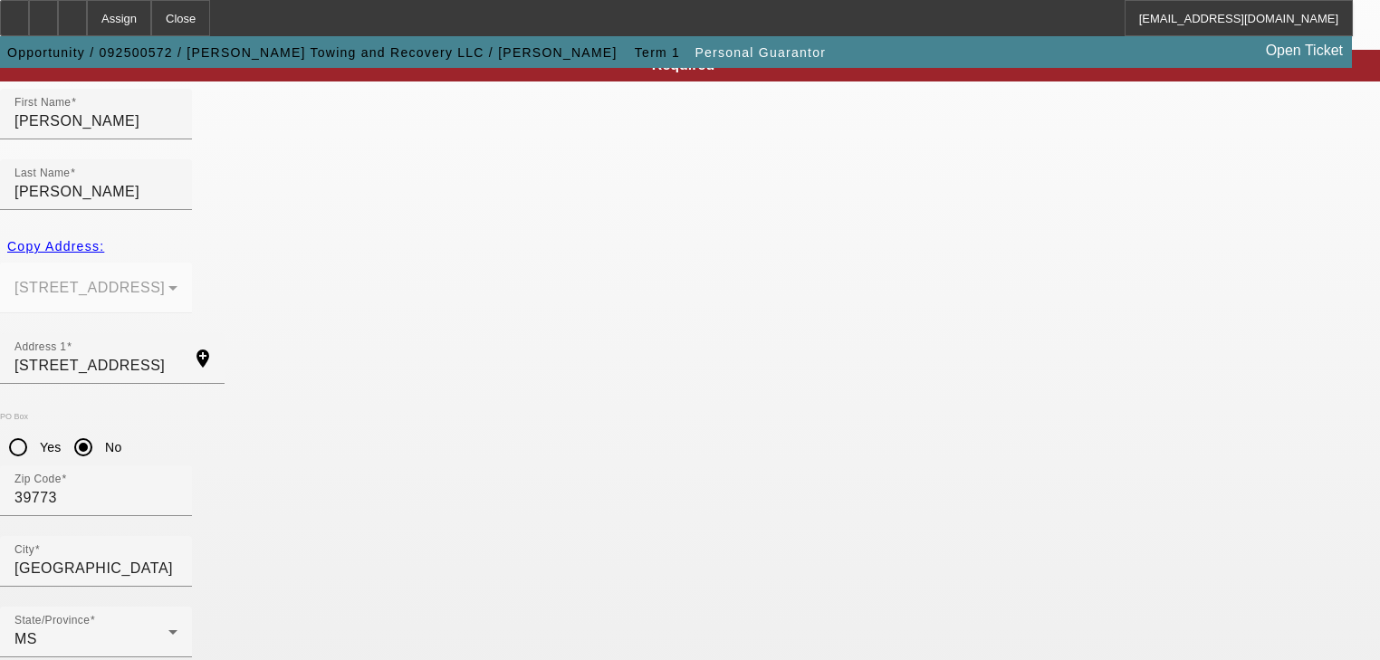
scroll to position [221, 0]
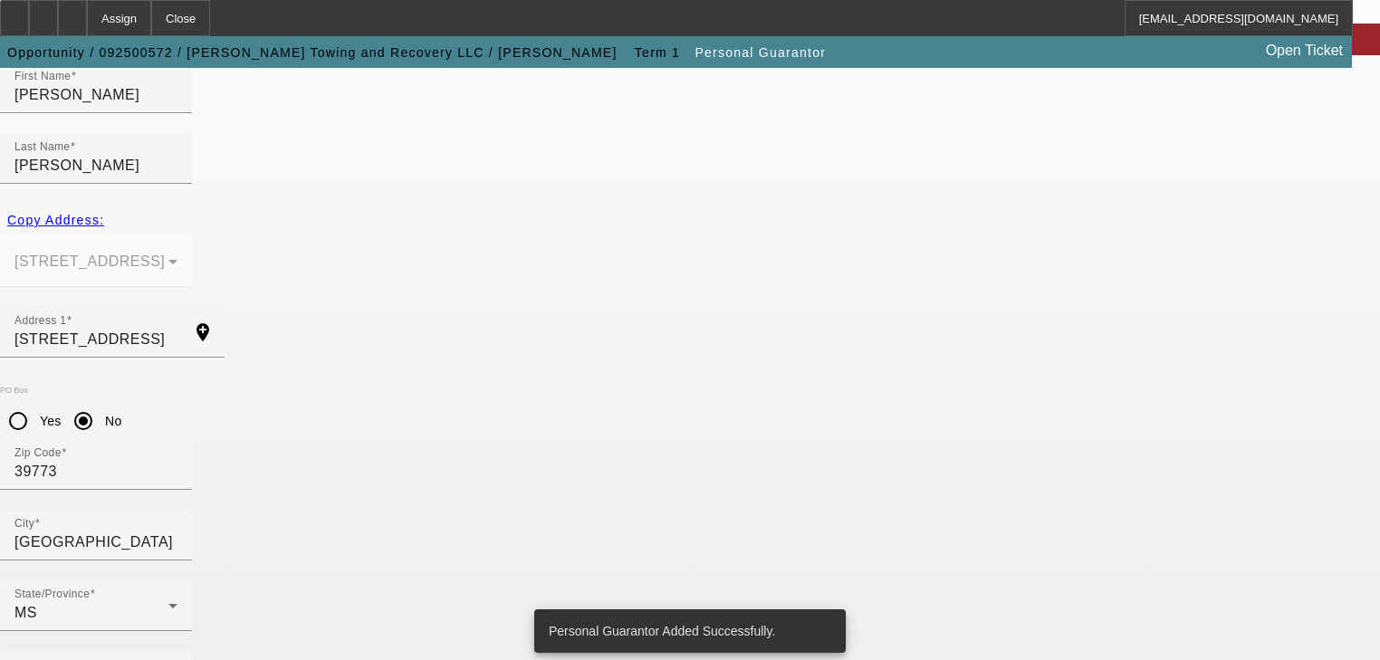
scroll to position [0, 0]
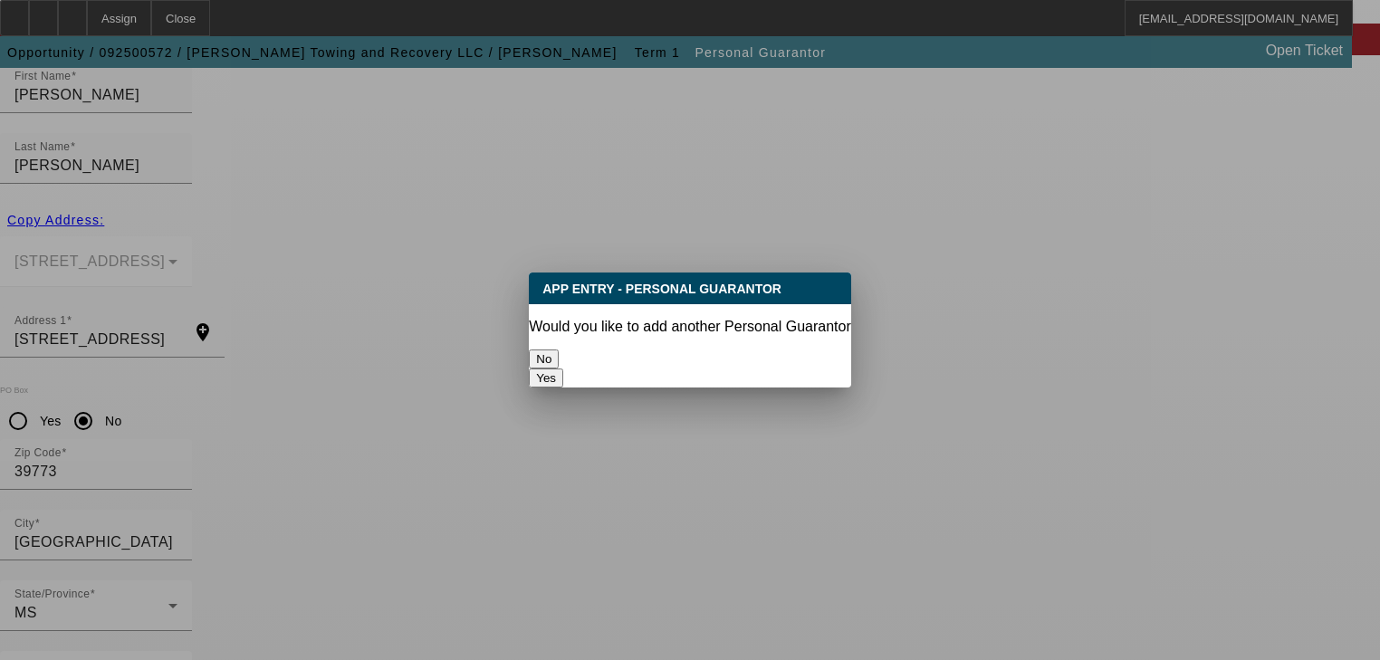
click at [559, 359] on button "No" at bounding box center [544, 359] width 30 height 19
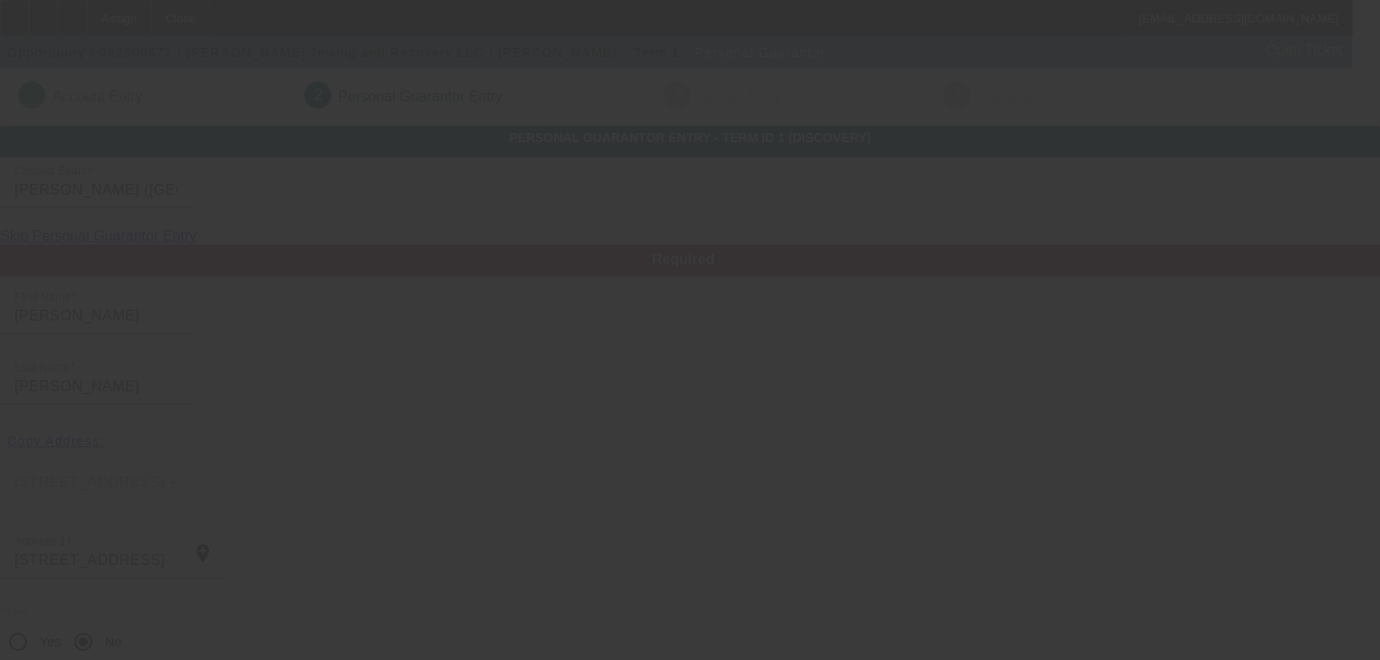
scroll to position [221, 0]
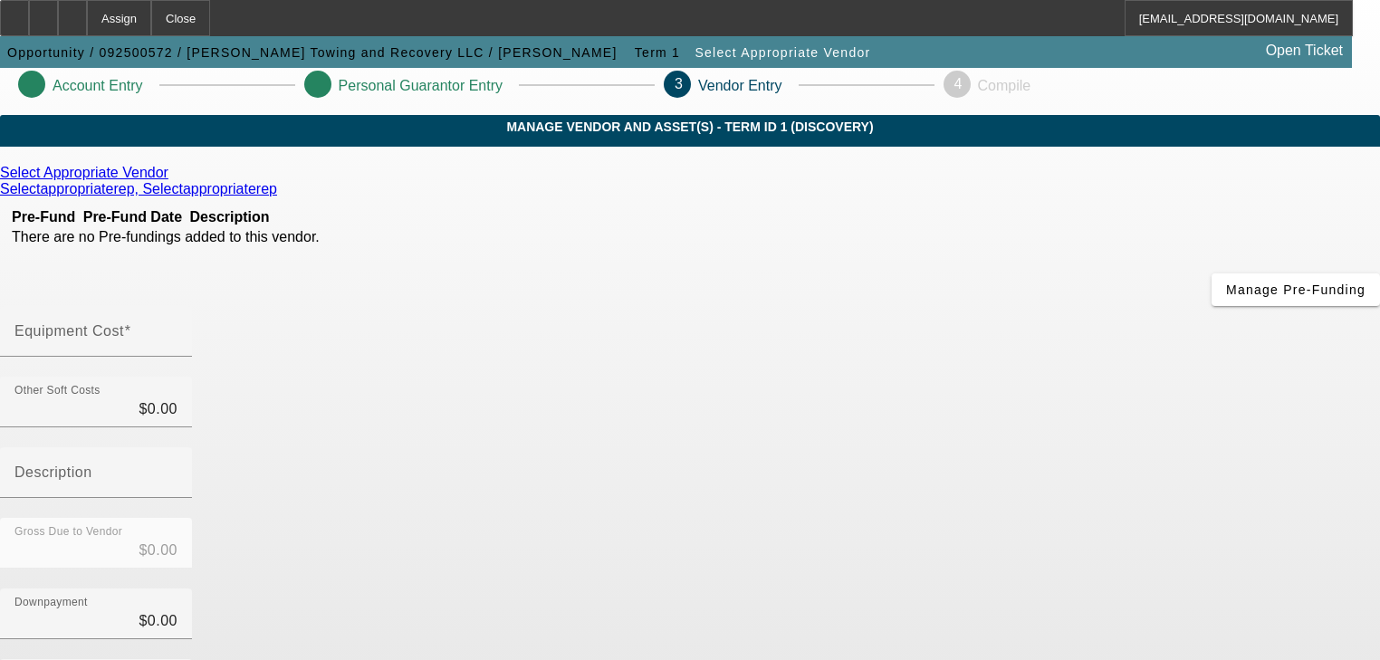
scroll to position [4, 0]
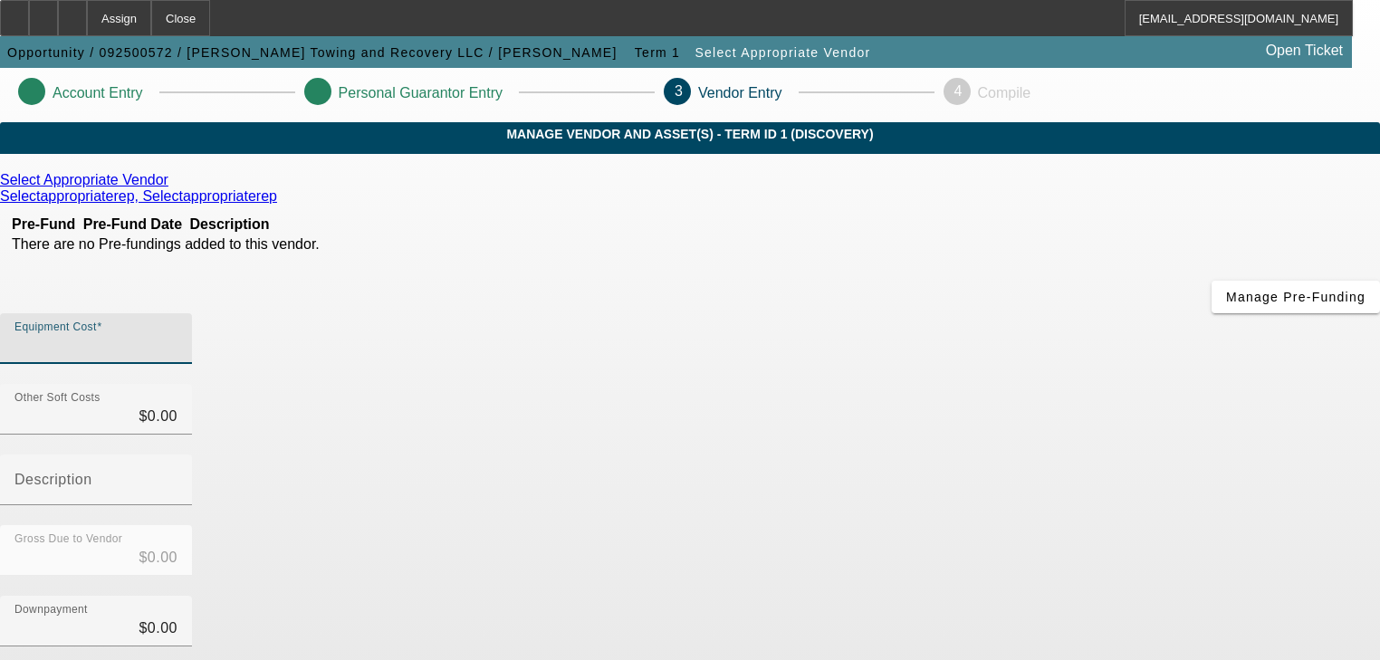
click at [178, 335] on input "Equipment Cost" at bounding box center [95, 346] width 163 height 22
type input "3"
type input "$3.00"
type input "32"
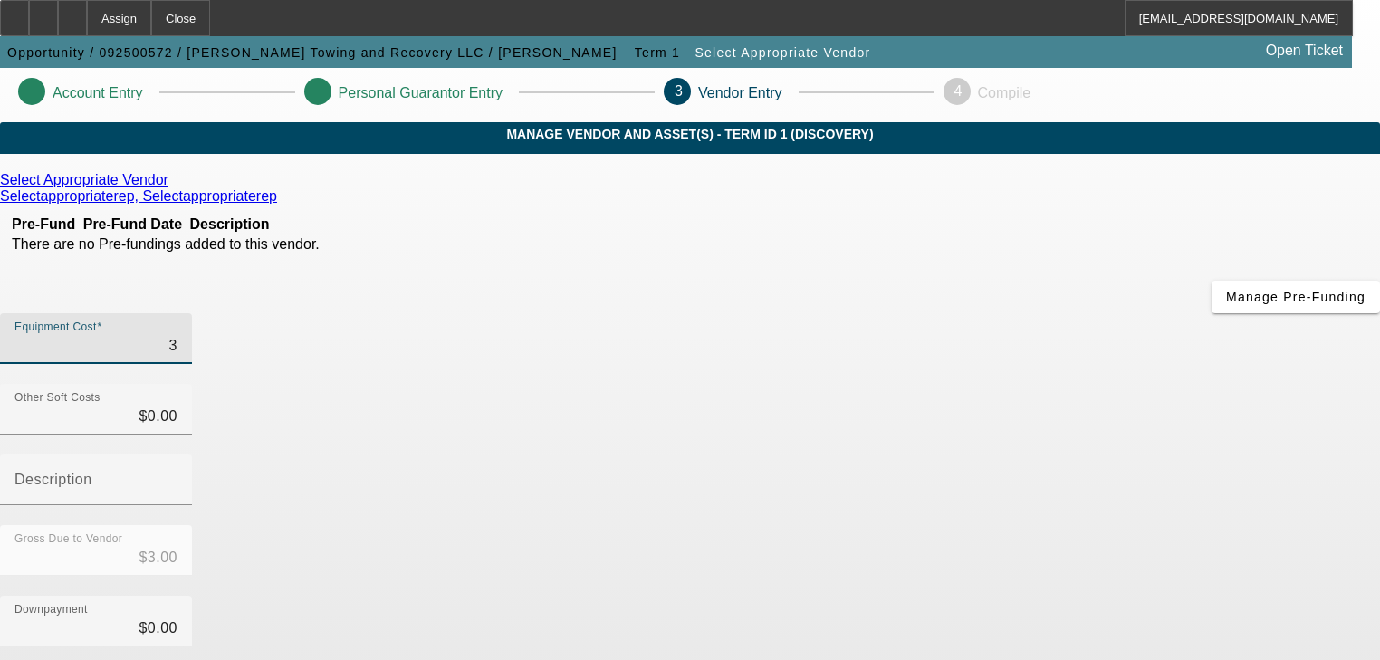
type input "$32.00"
type input "320"
type input "$320.00"
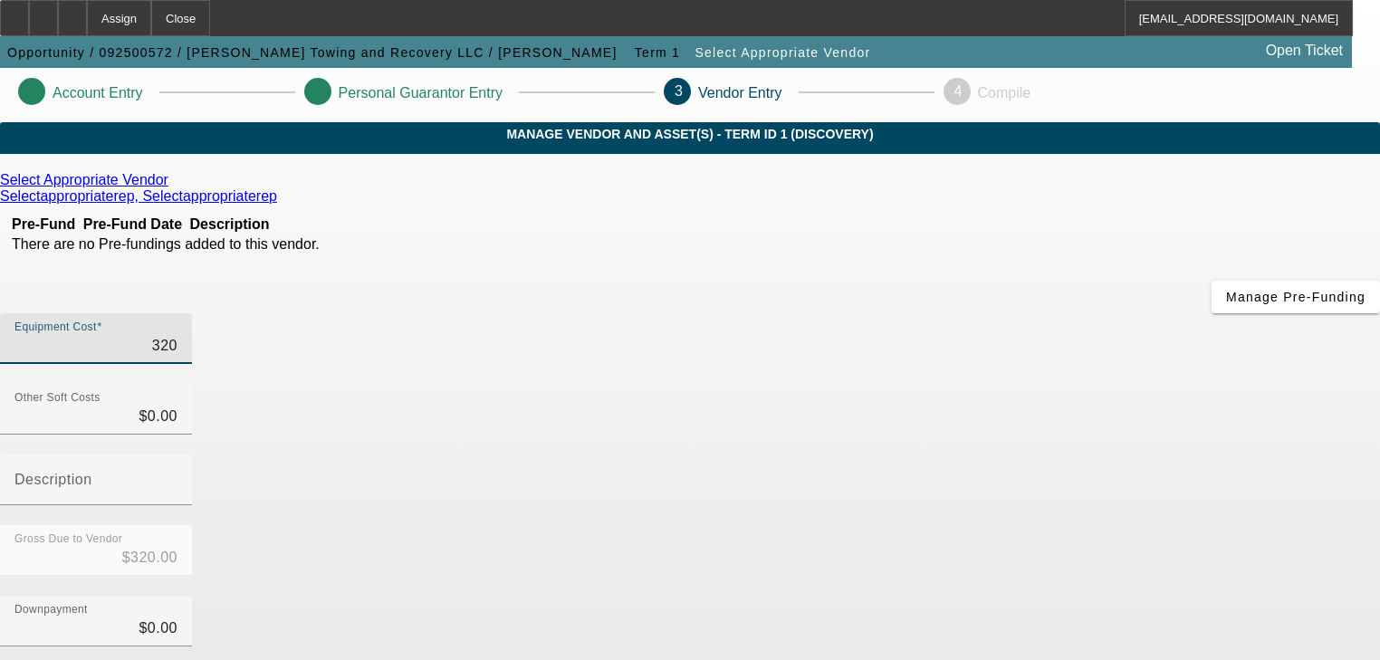
type input "3200"
type input "$3,200.00"
type input "32000"
type input "$32,000.00"
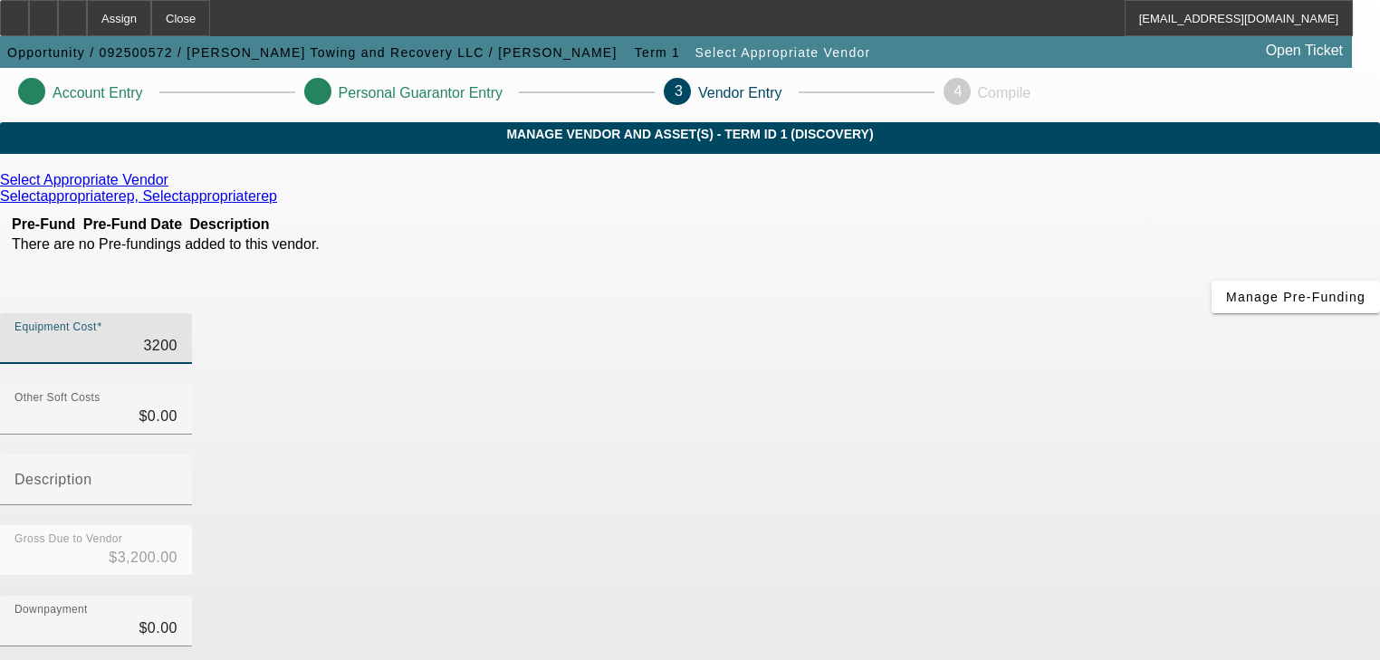
type input "$32,000.00"
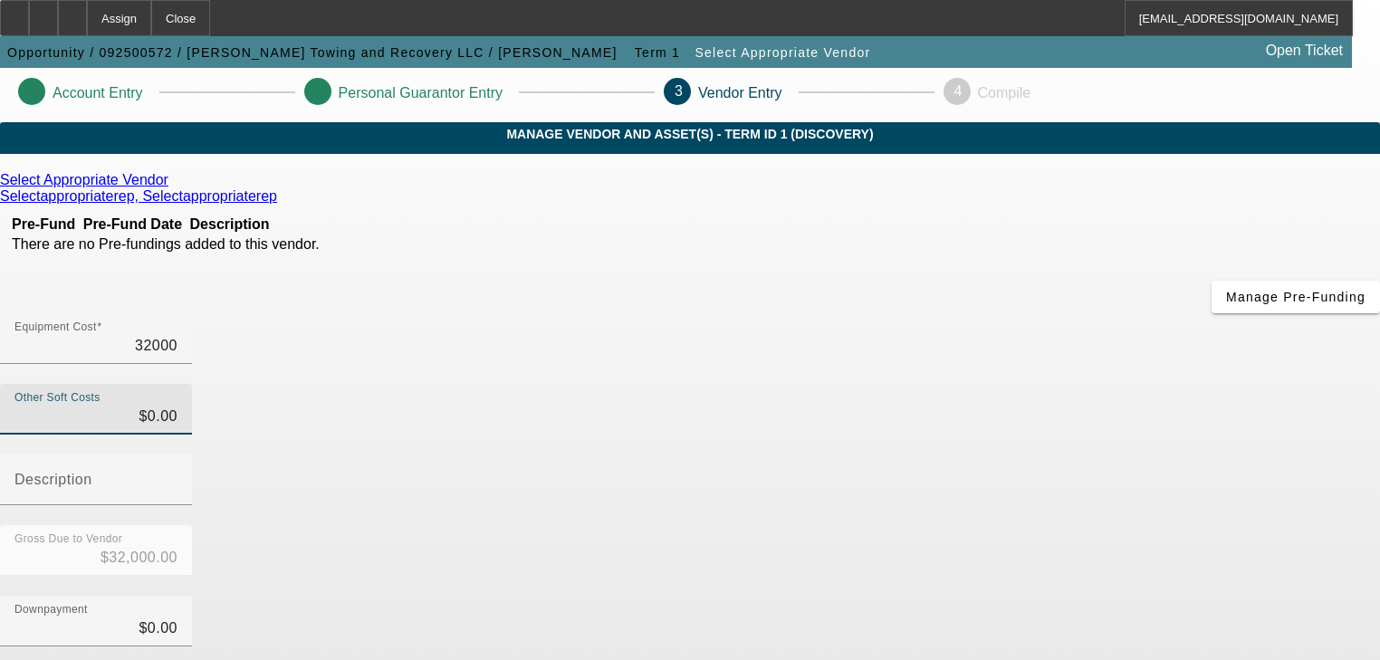
type input "$32,000.00"
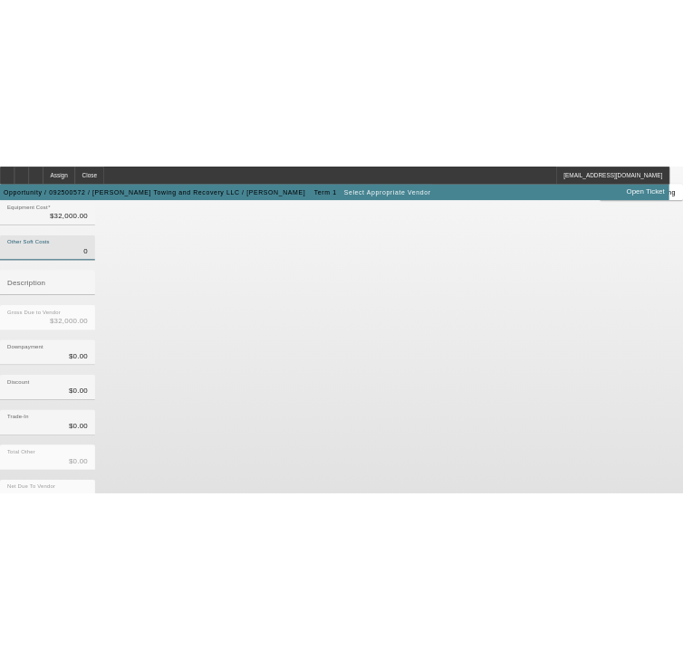
scroll to position [252, 0]
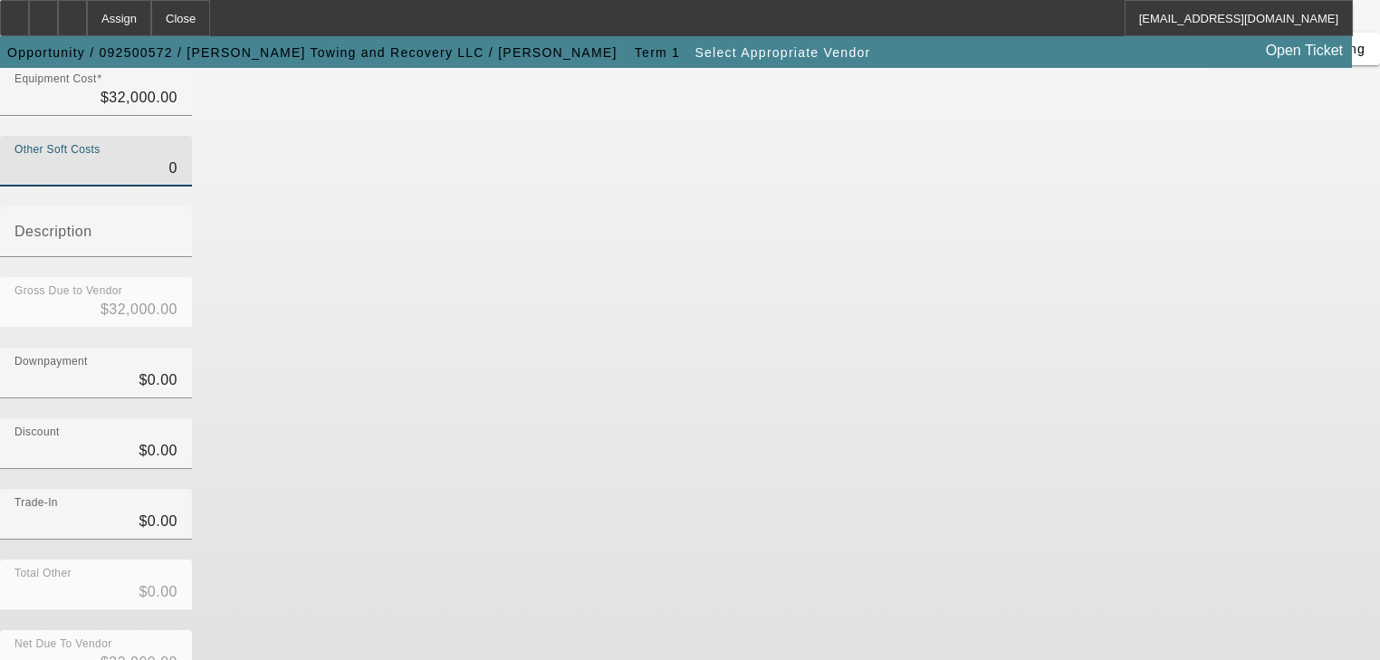
type input "$0.00"
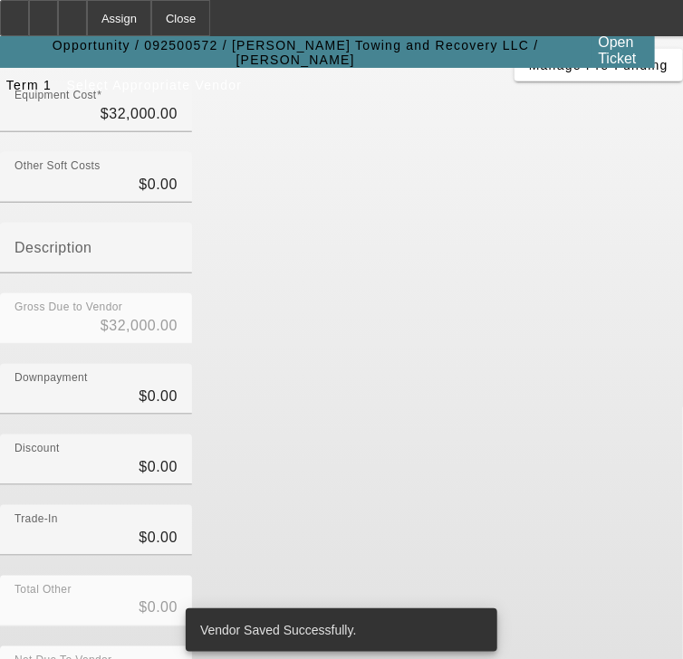
scroll to position [0, 0]
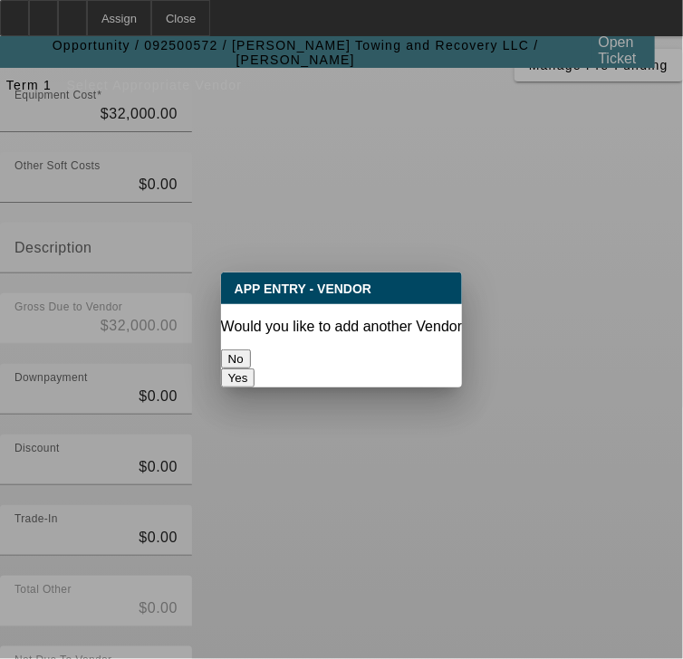
click at [248, 357] on button "No" at bounding box center [236, 359] width 30 height 19
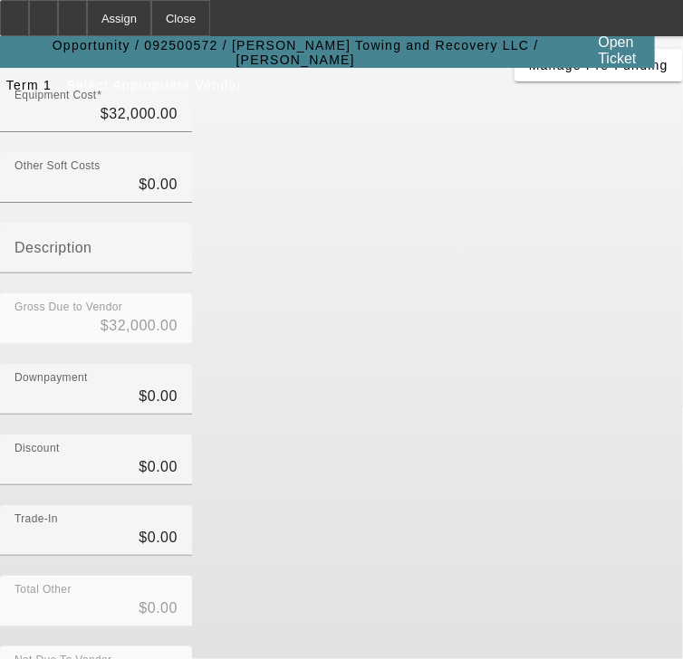
scroll to position [435, 0]
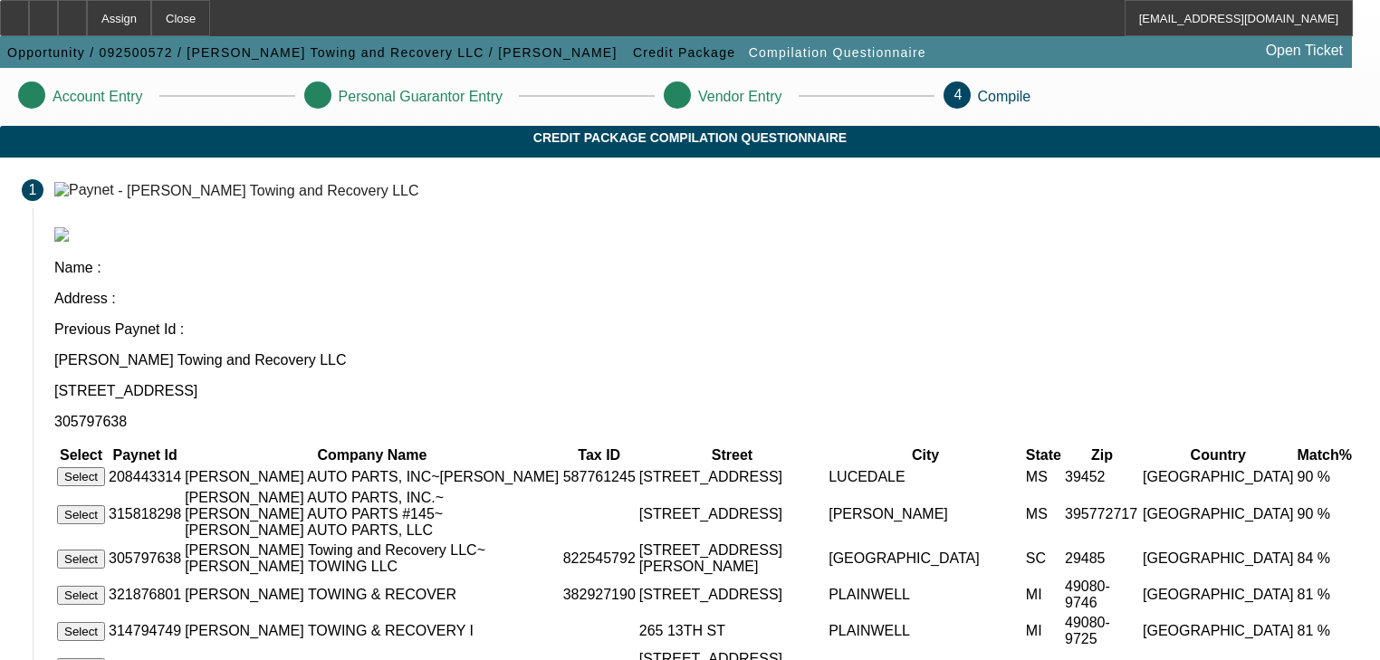
scroll to position [362, 0]
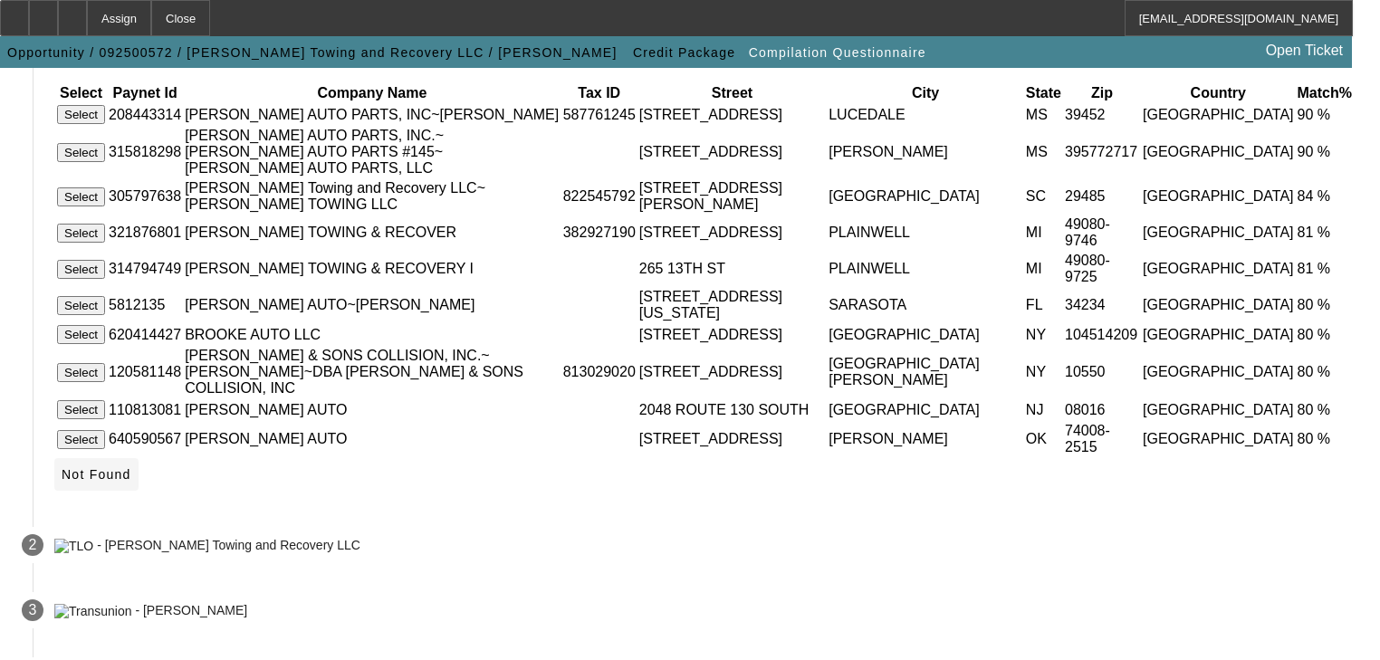
click at [131, 467] on span "Not Found" at bounding box center [97, 474] width 70 height 14
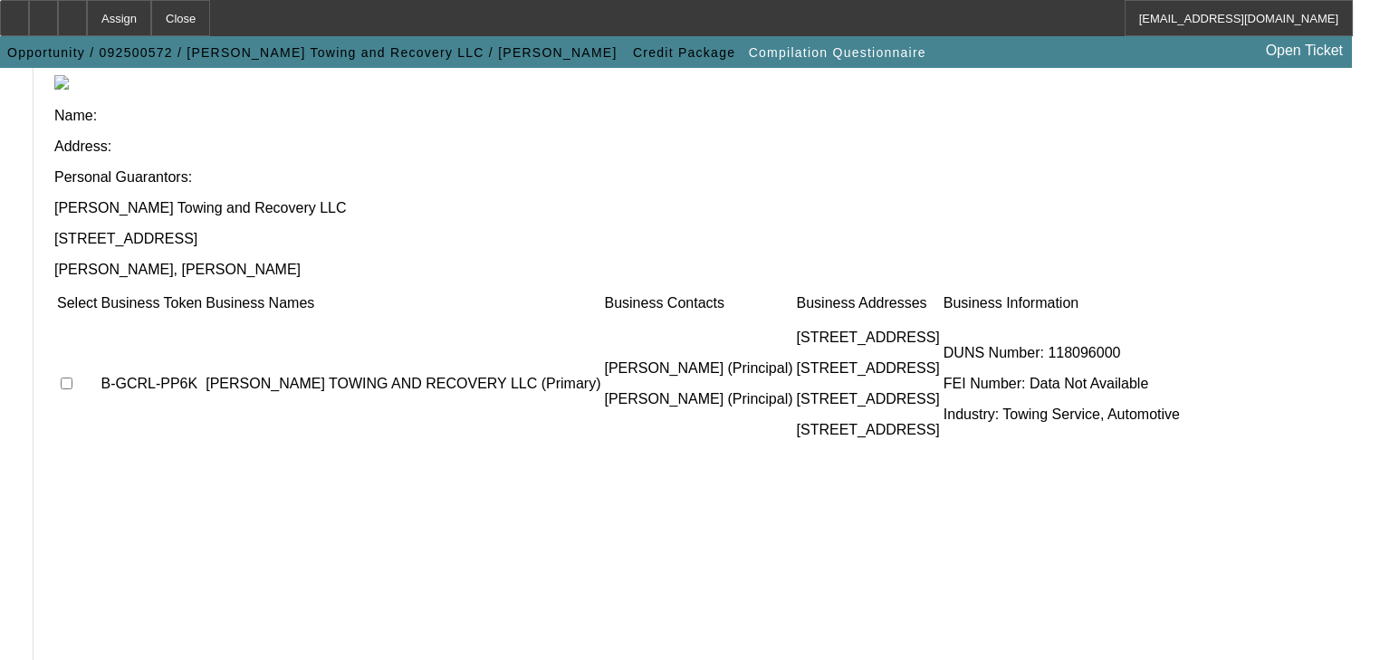
click at [72, 378] on input "checkbox" at bounding box center [67, 384] width 12 height 12
checkbox input "true"
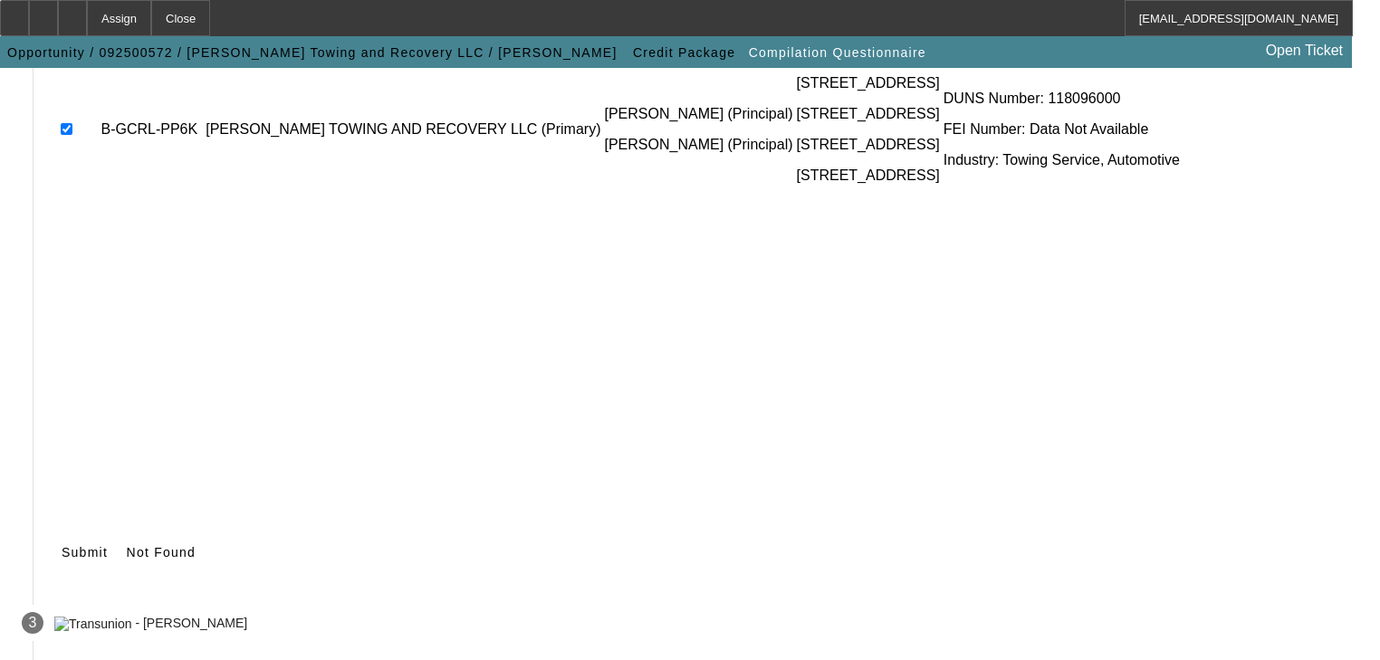
click at [108, 545] on span "Submit" at bounding box center [85, 552] width 46 height 14
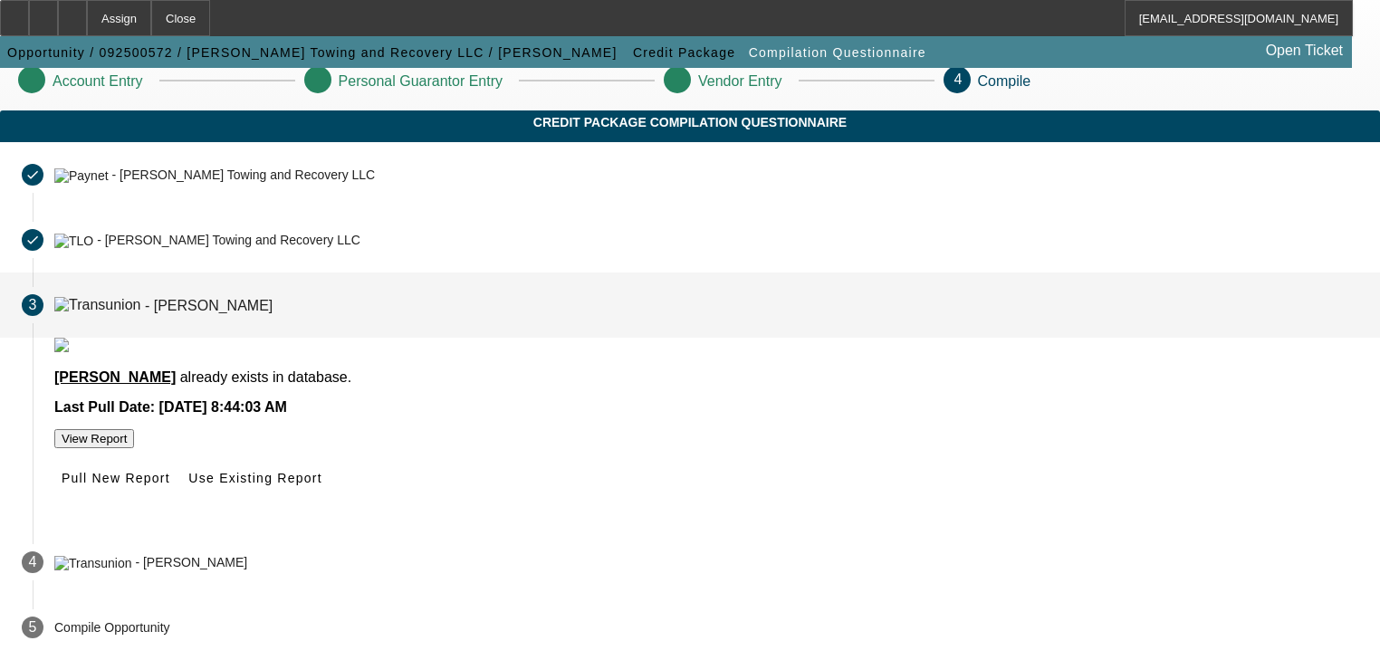
scroll to position [86, 0]
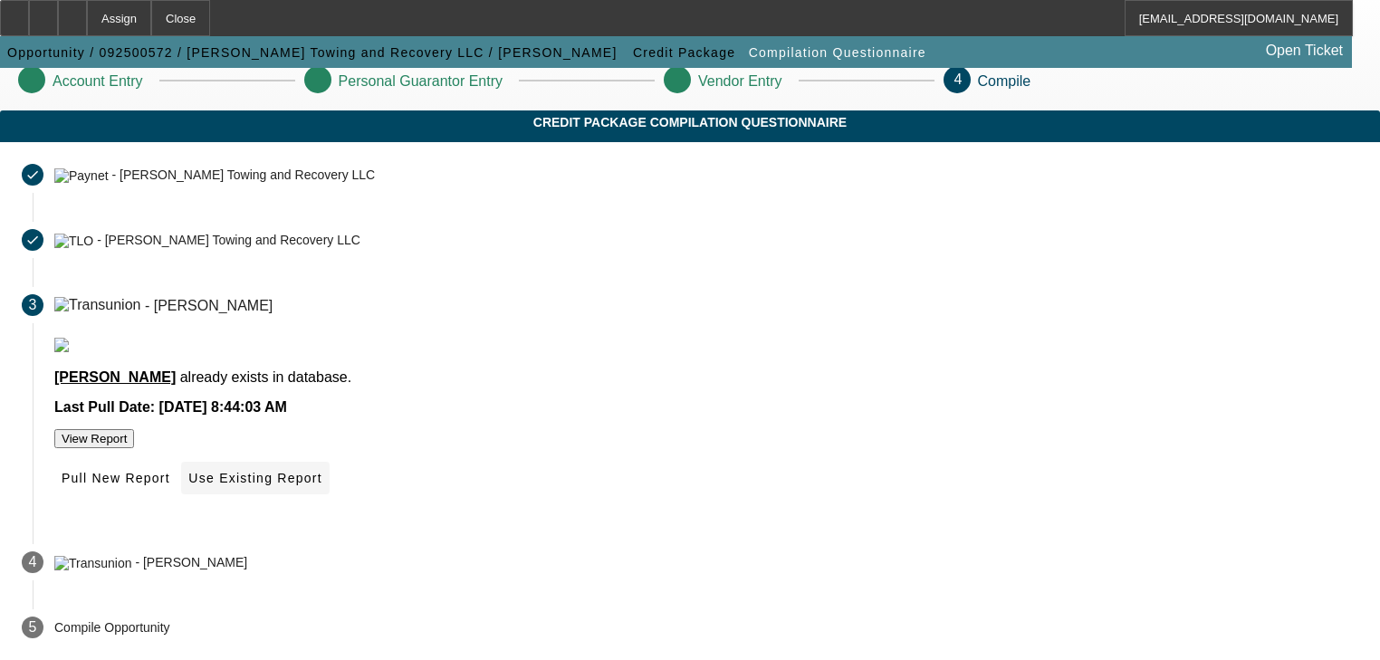
drag, startPoint x: 641, startPoint y: 482, endPoint x: 746, endPoint y: 485, distance: 105.1
click at [746, 485] on div "Pull New Report Use Existing Report" at bounding box center [706, 478] width 1304 height 33
click at [329, 485] on span at bounding box center [255, 478] width 148 height 43
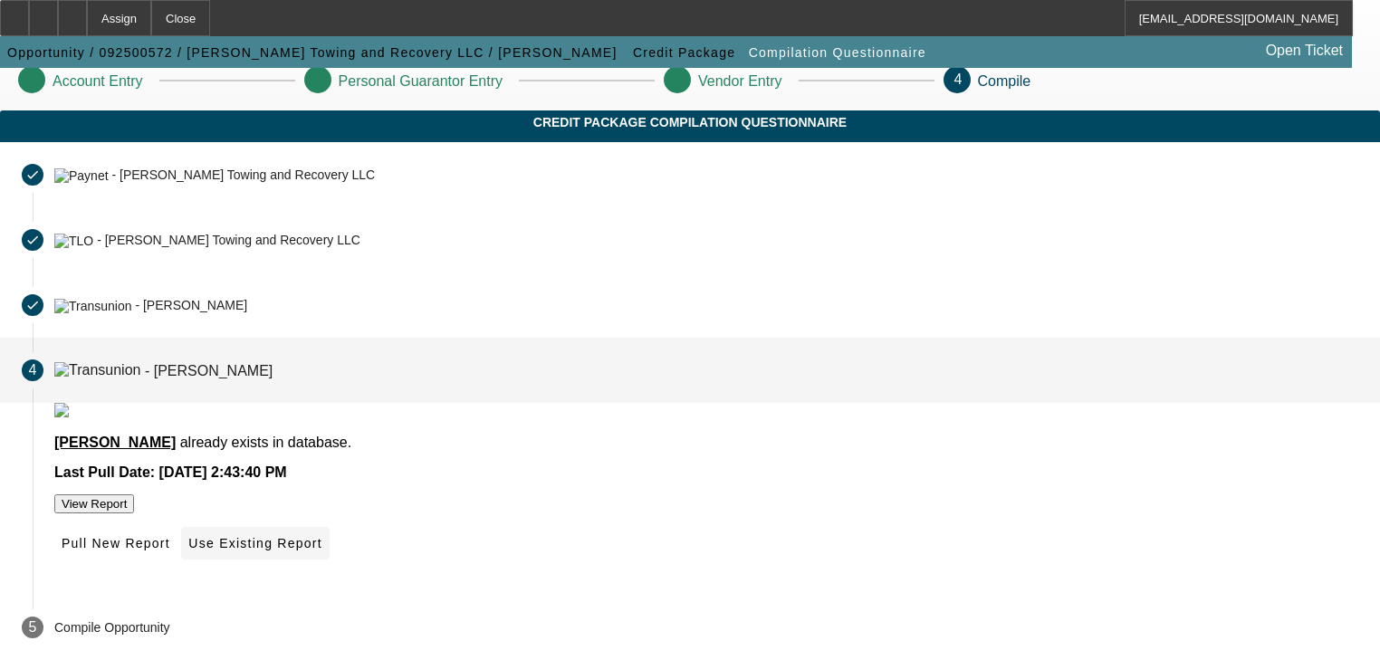
click at [322, 547] on span "Use Existing Report" at bounding box center [254, 543] width 133 height 14
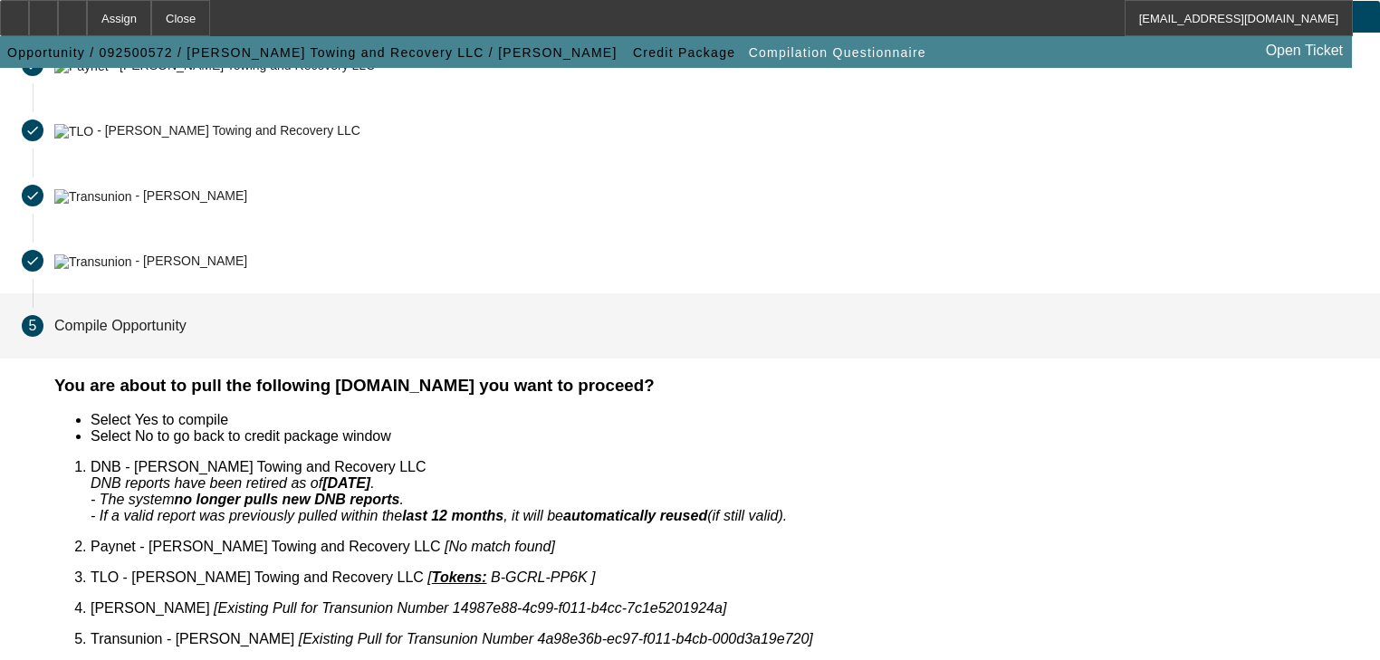
scroll to position [145, 0]
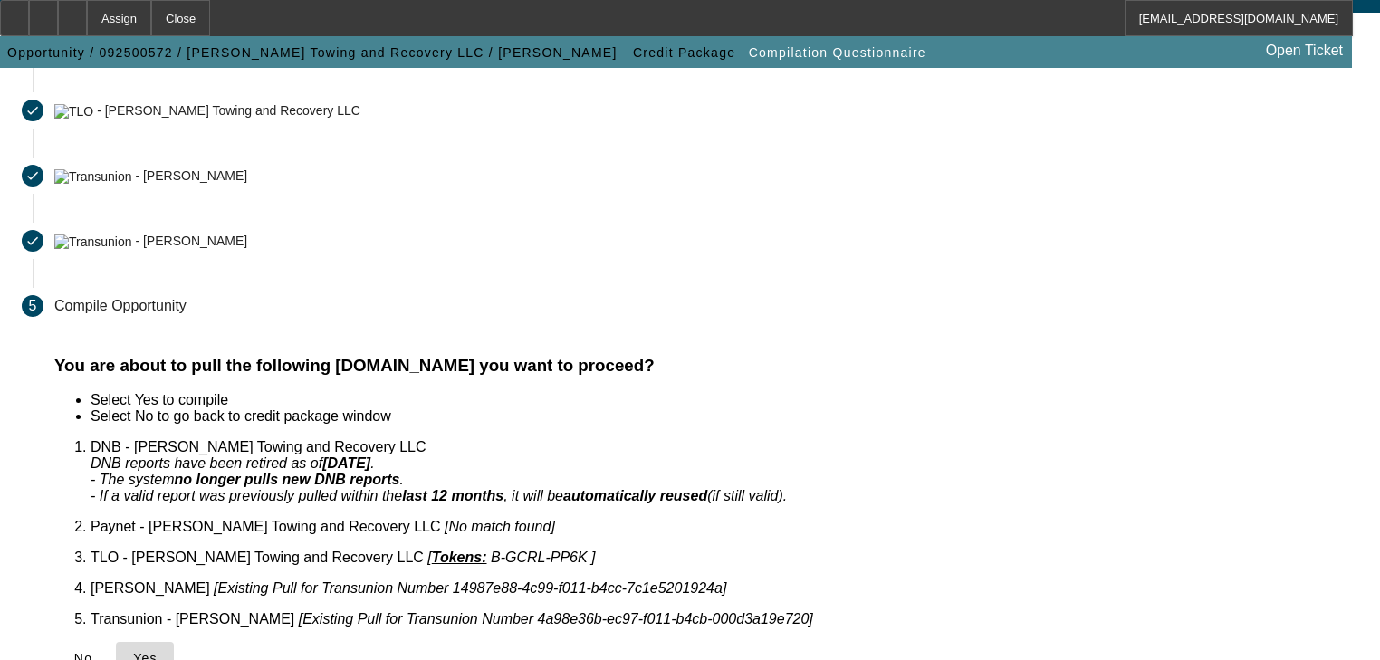
click at [133, 651] on icon at bounding box center [133, 658] width 0 height 14
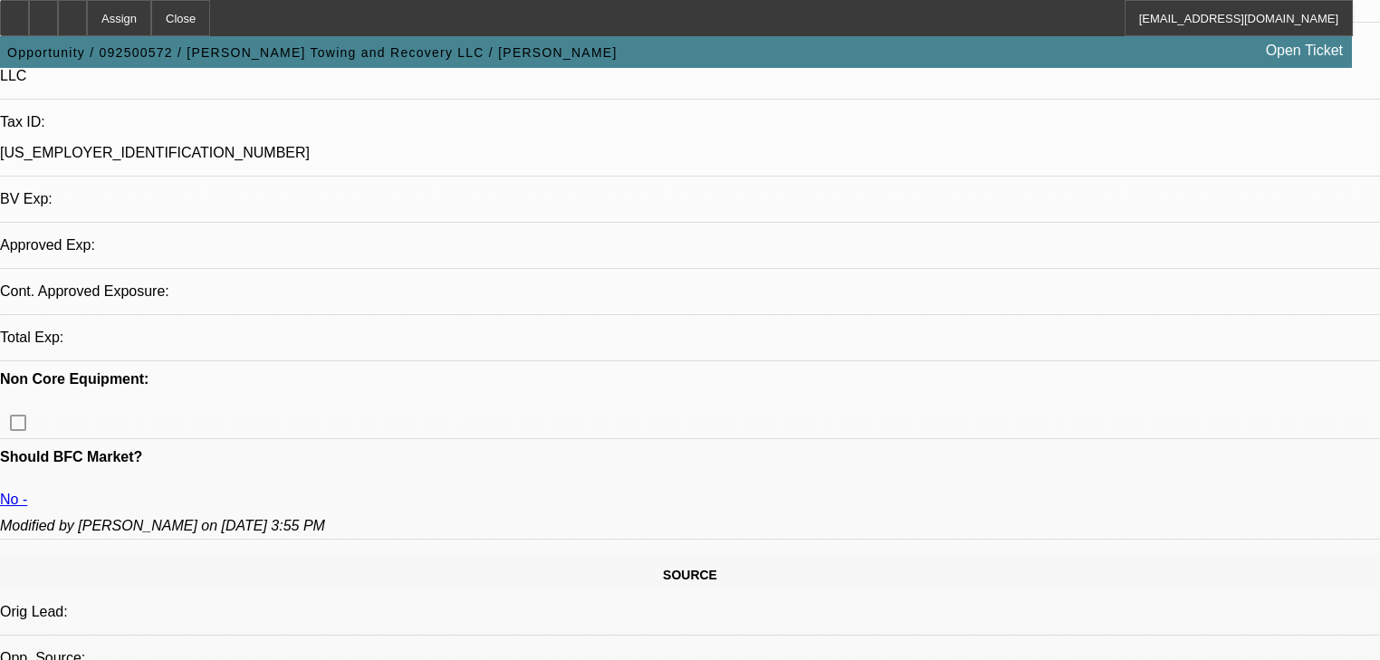
select select "0"
select select "2"
select select "0.1"
select select "4"
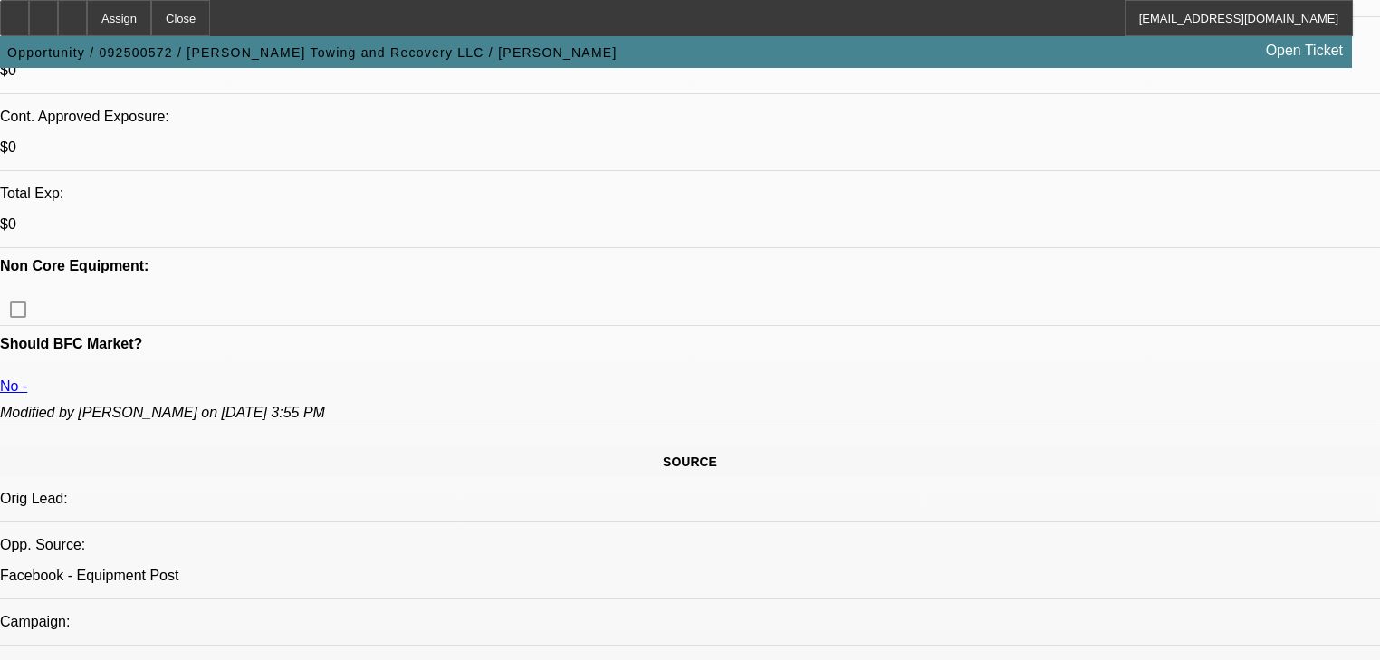
scroll to position [353, 0]
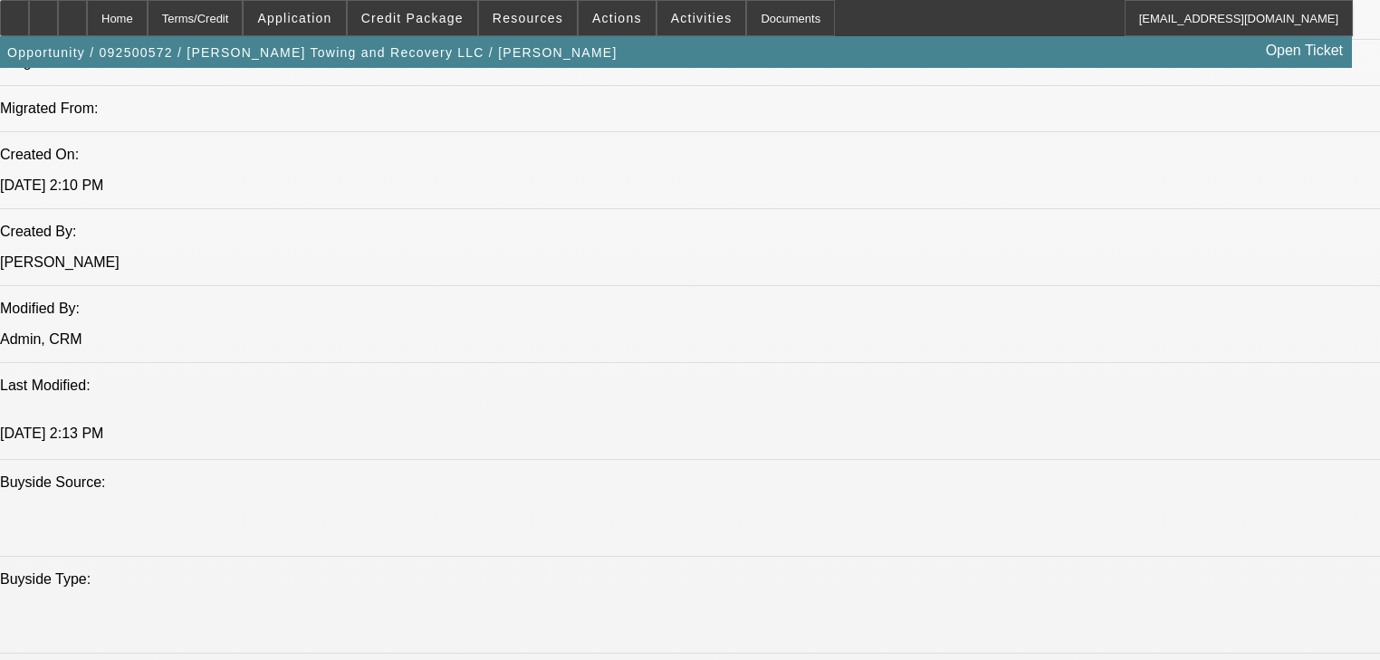
select select "0"
select select "2"
select select "0.1"
select select "4"
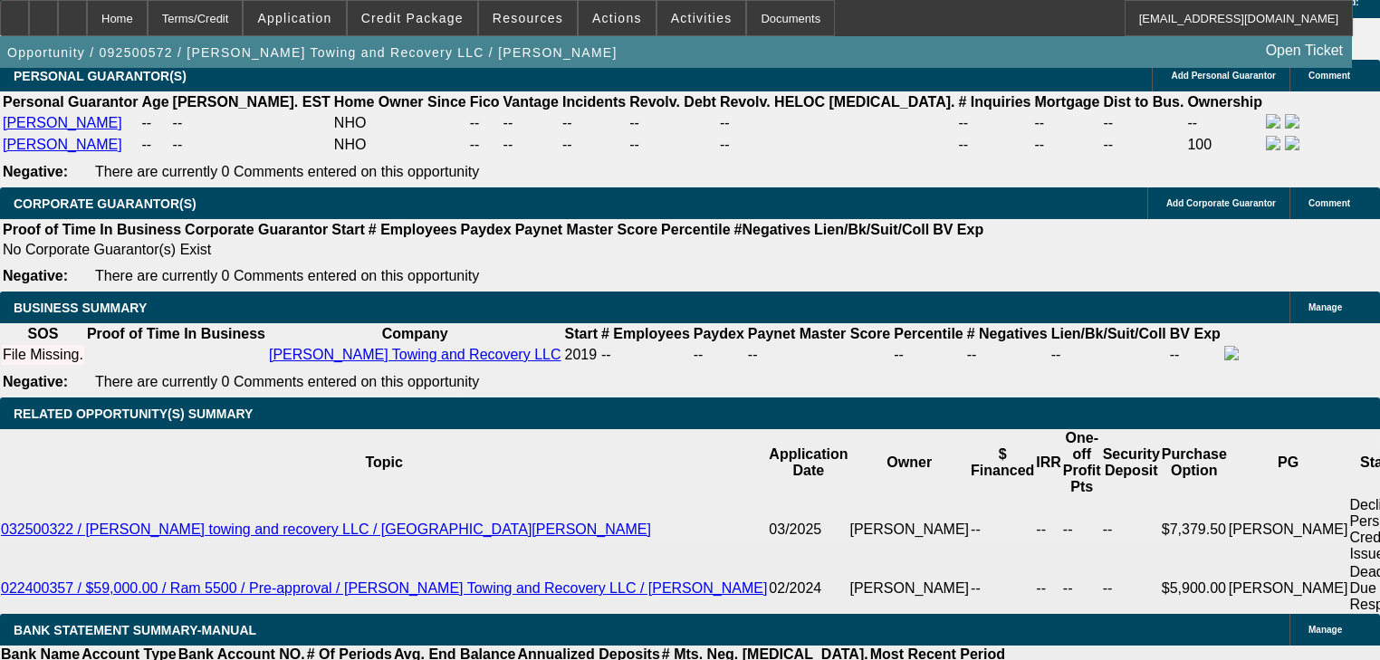
scroll to position [2638, 0]
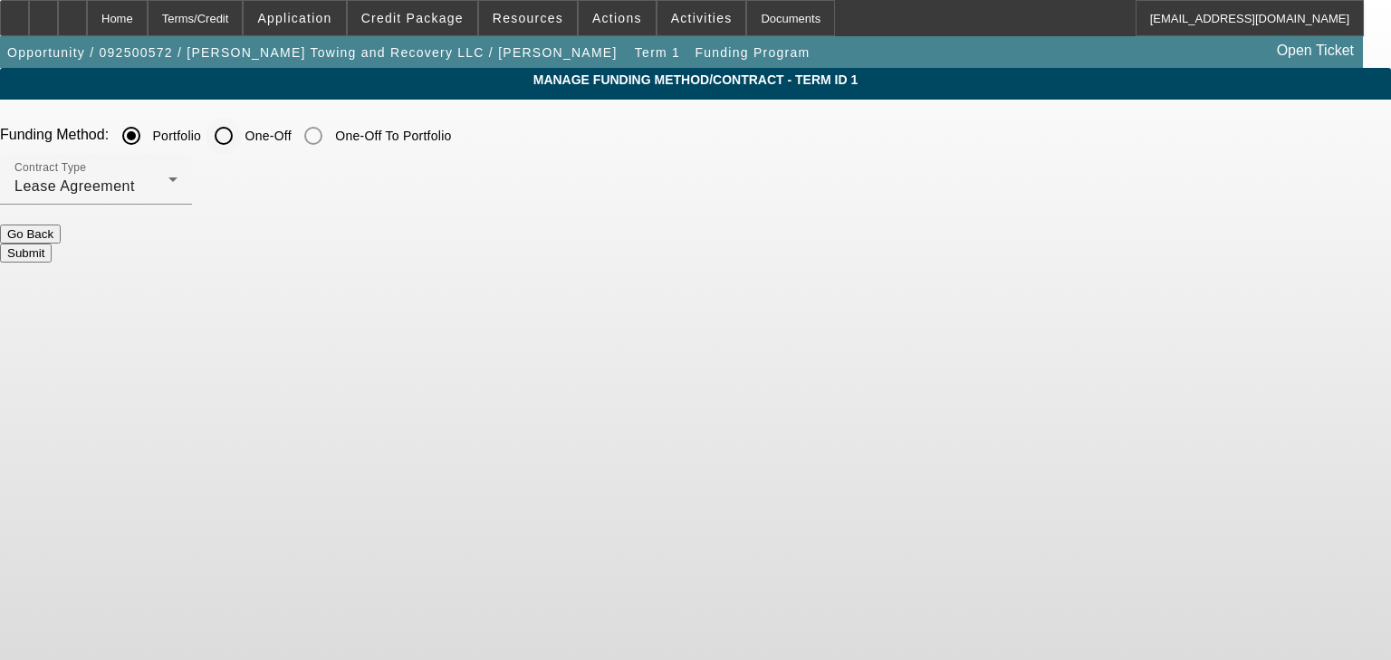
click at [245, 139] on div at bounding box center [223, 135] width 43 height 43
radio input "false"
radio input "true"
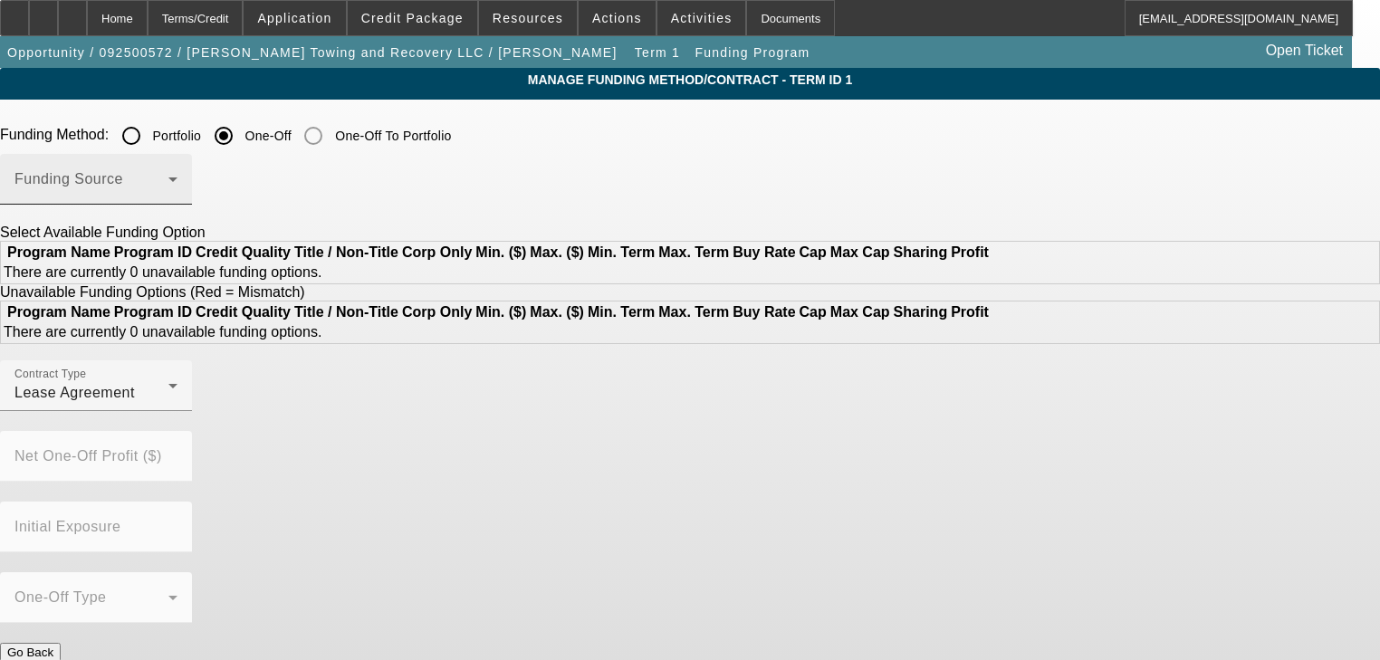
click at [168, 193] on span at bounding box center [91, 187] width 154 height 22
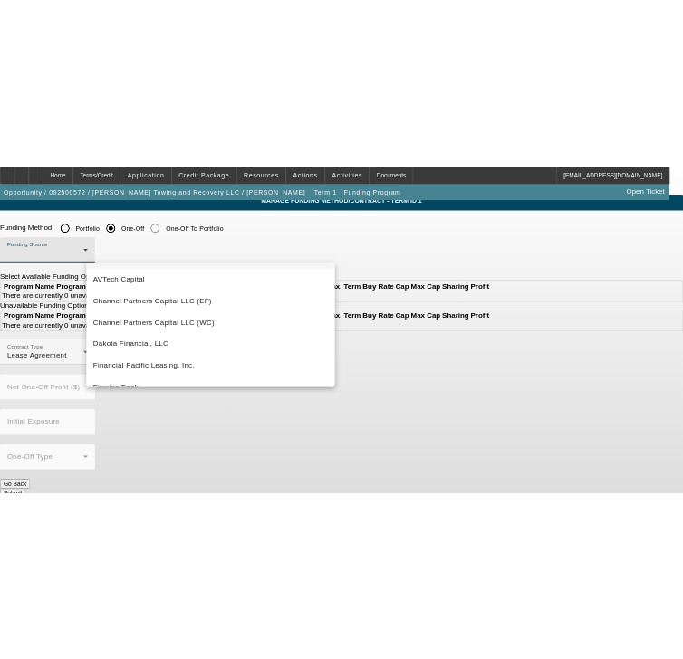
scroll to position [6, 0]
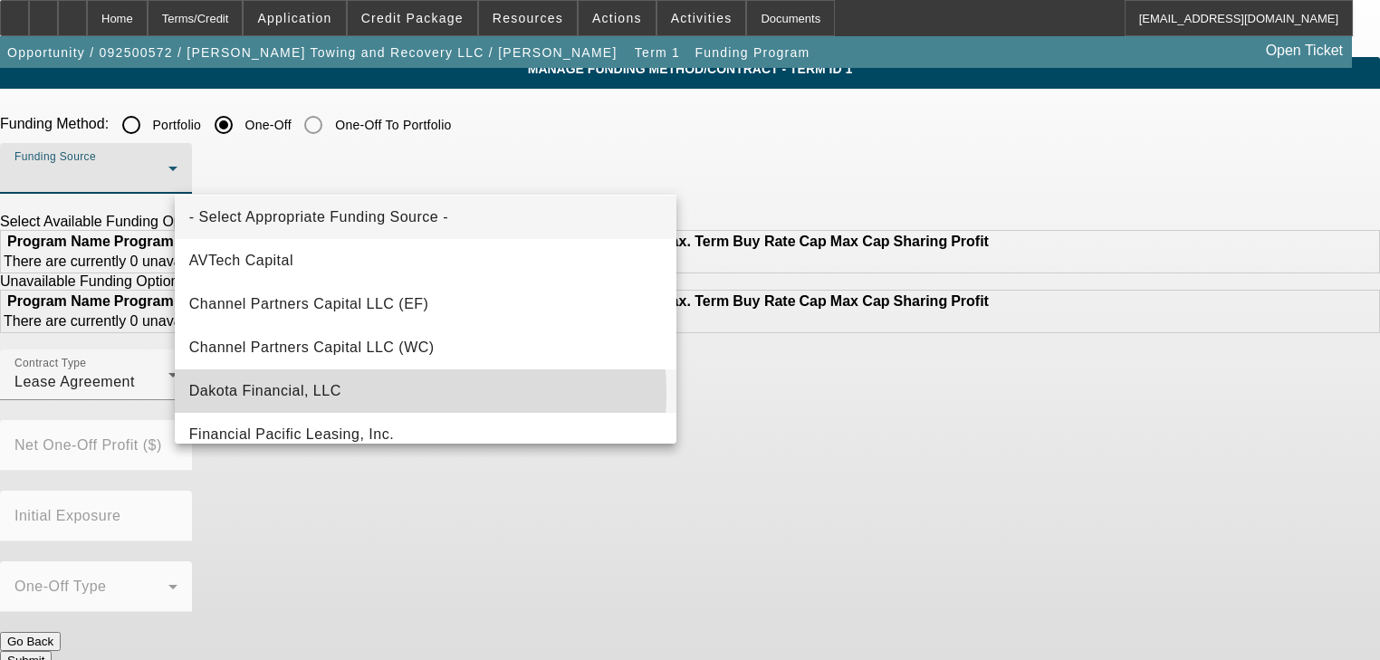
click at [376, 393] on mat-option "Dakota Financial, LLC" at bounding box center [426, 391] width 502 height 43
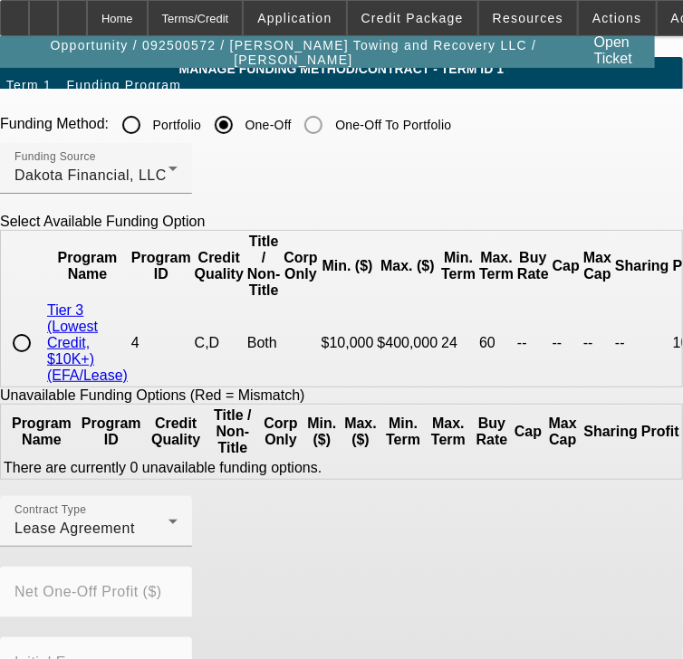
click at [40, 348] on input "radio" at bounding box center [22, 343] width 36 height 36
radio input "true"
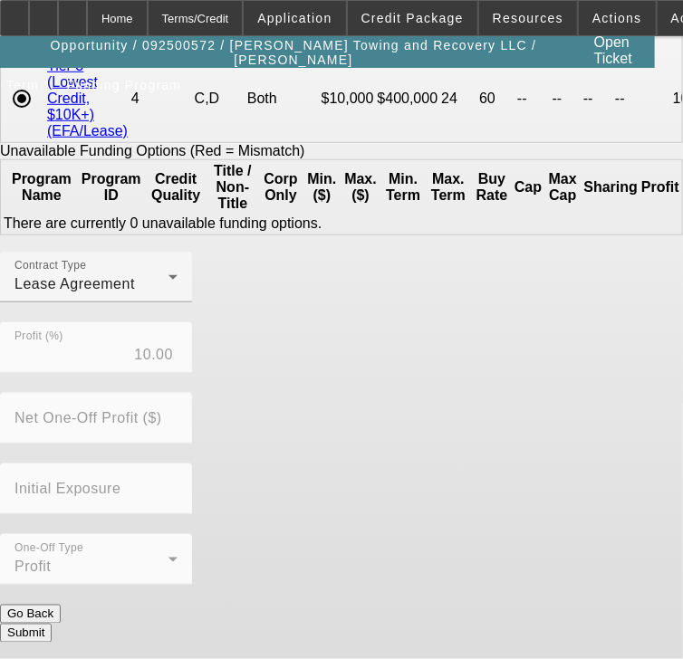
scroll to position [339, 0]
click at [52, 624] on button "Submit" at bounding box center [26, 633] width 52 height 19
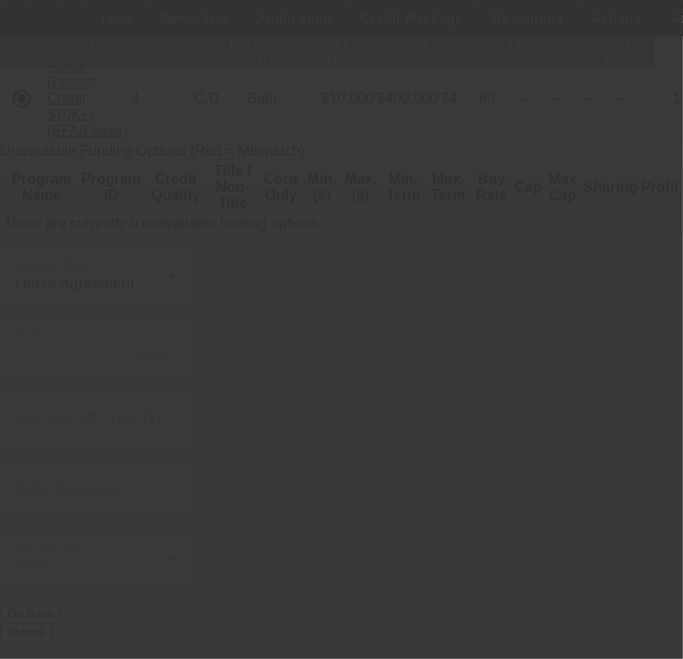
radio input "true"
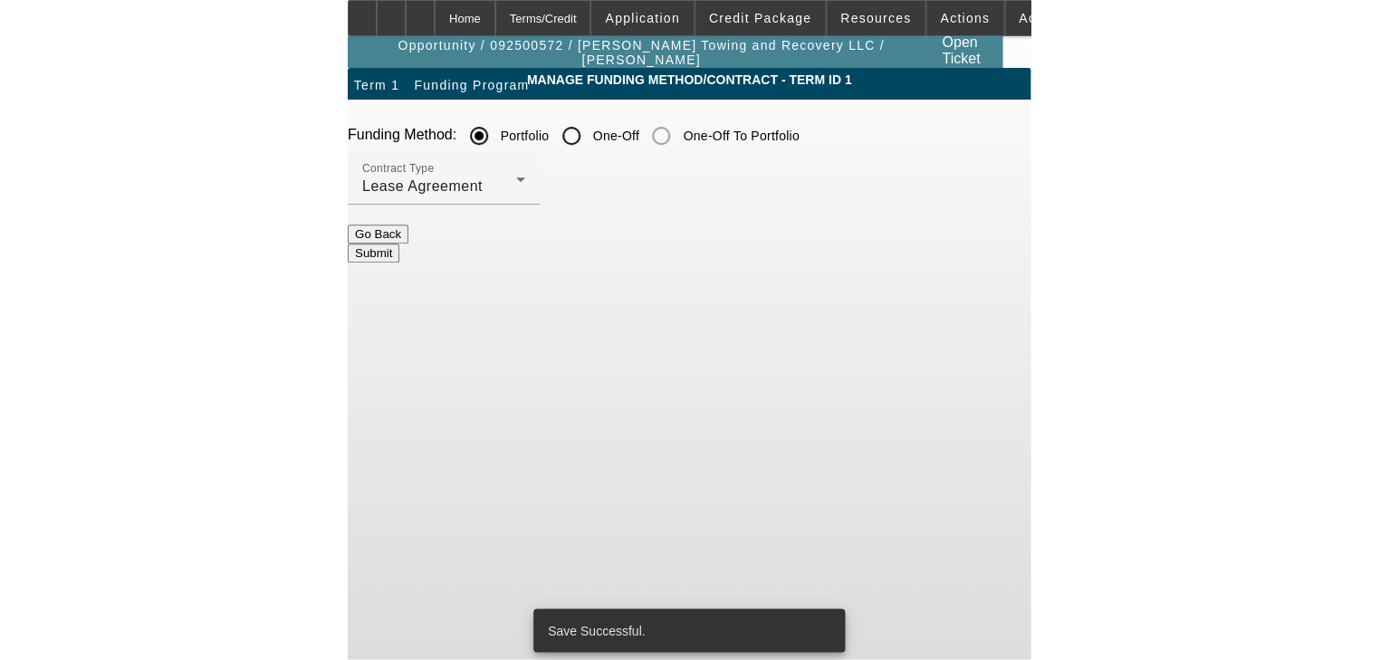
scroll to position [0, 0]
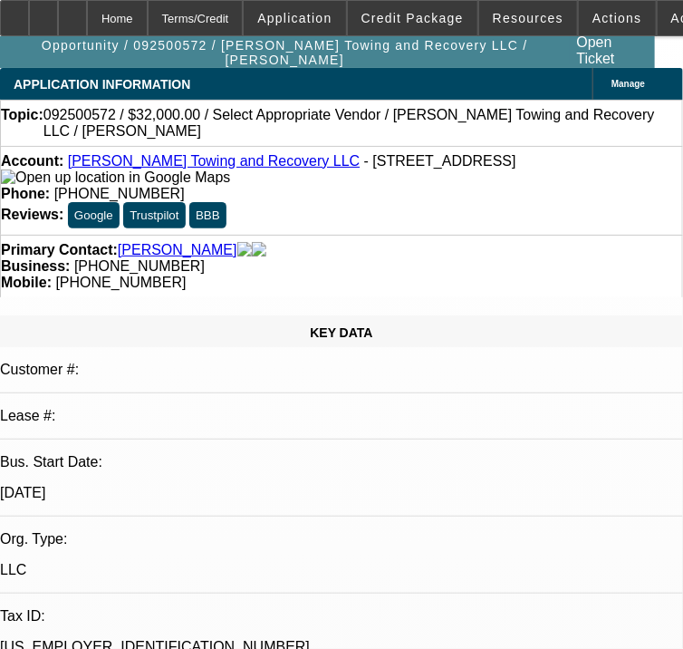
select select "0"
select select "2"
select select "0.1"
select select "4"
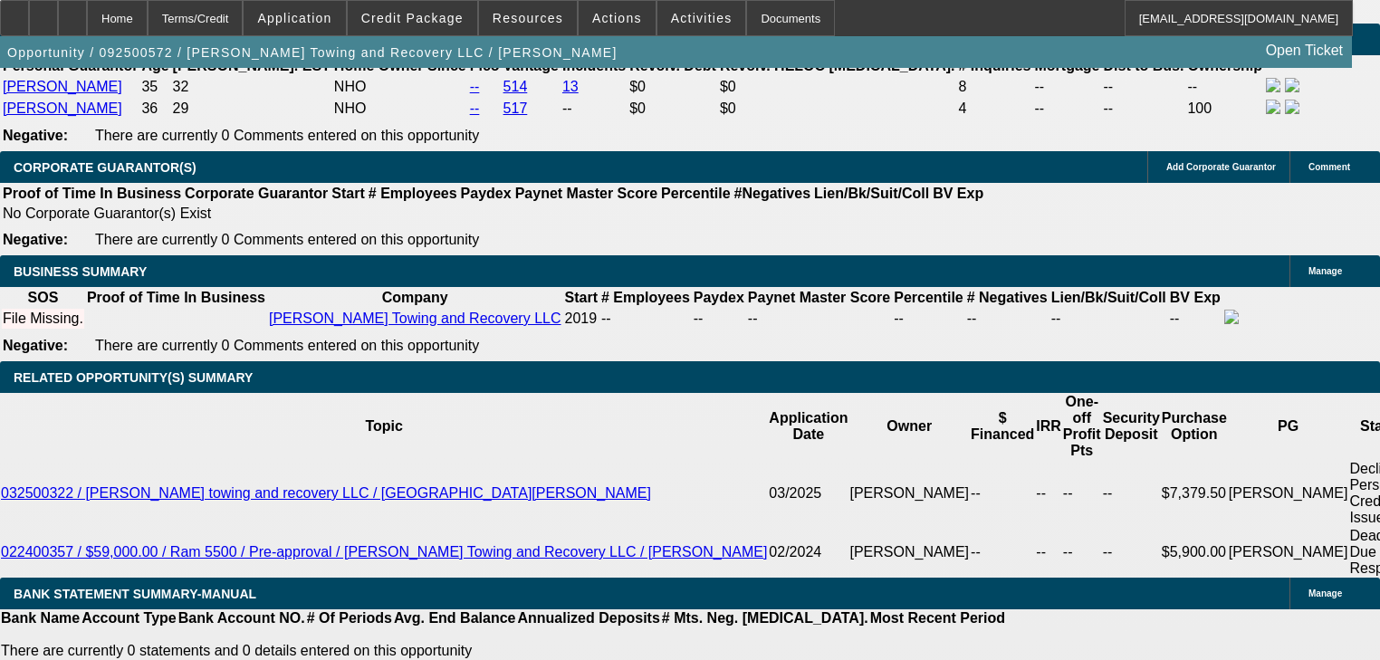
scroll to position [2681, 0]
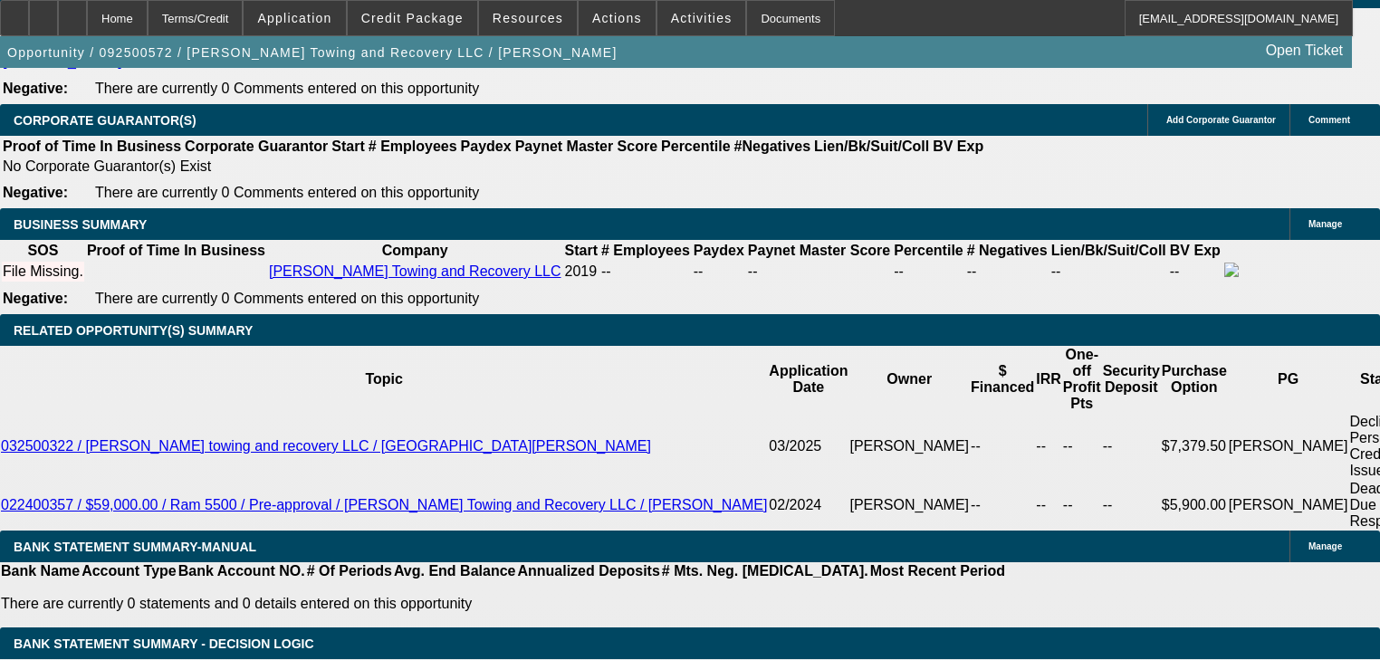
select select "0.2"
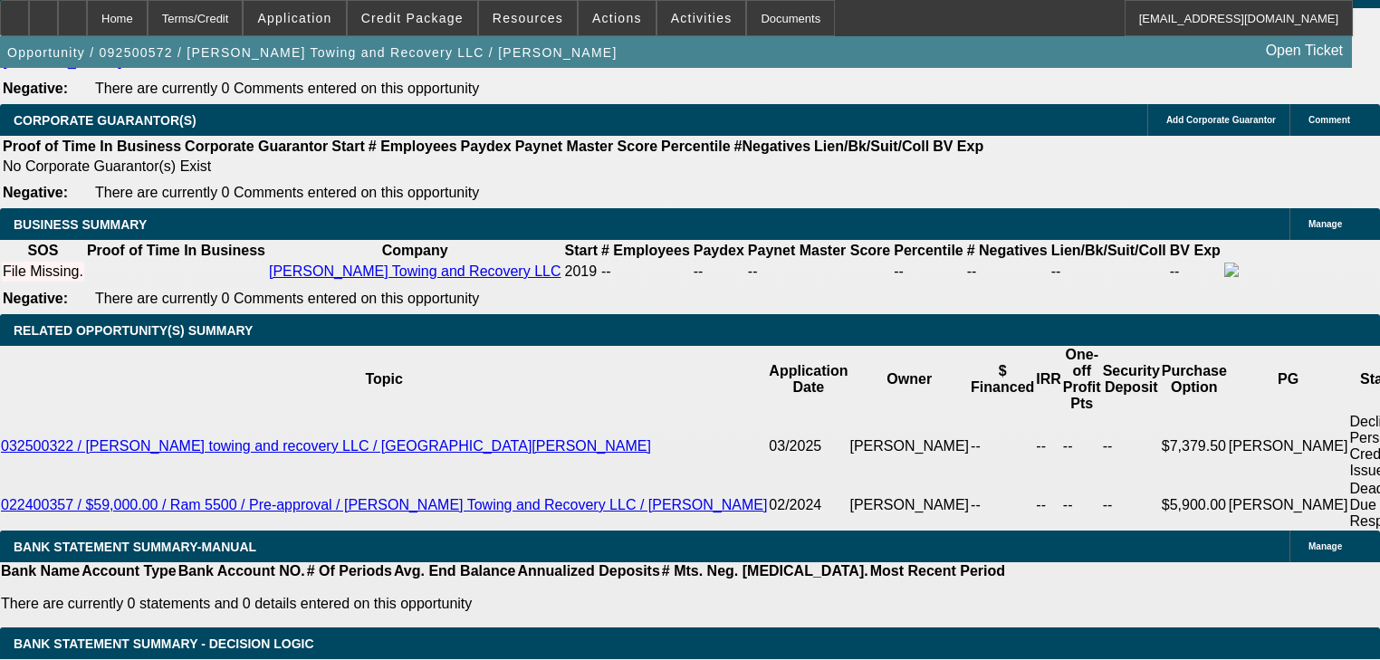
type input "$12,800.00"
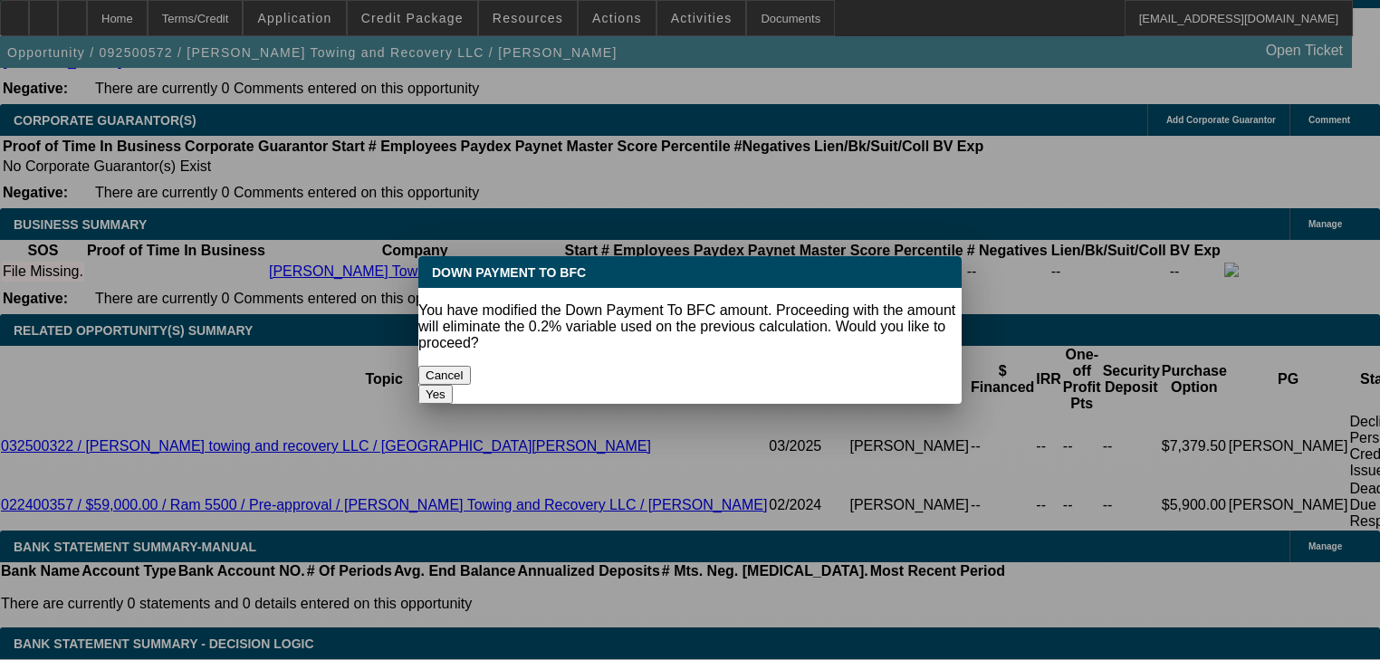
click at [453, 385] on button "Yes" at bounding box center [435, 394] width 34 height 19
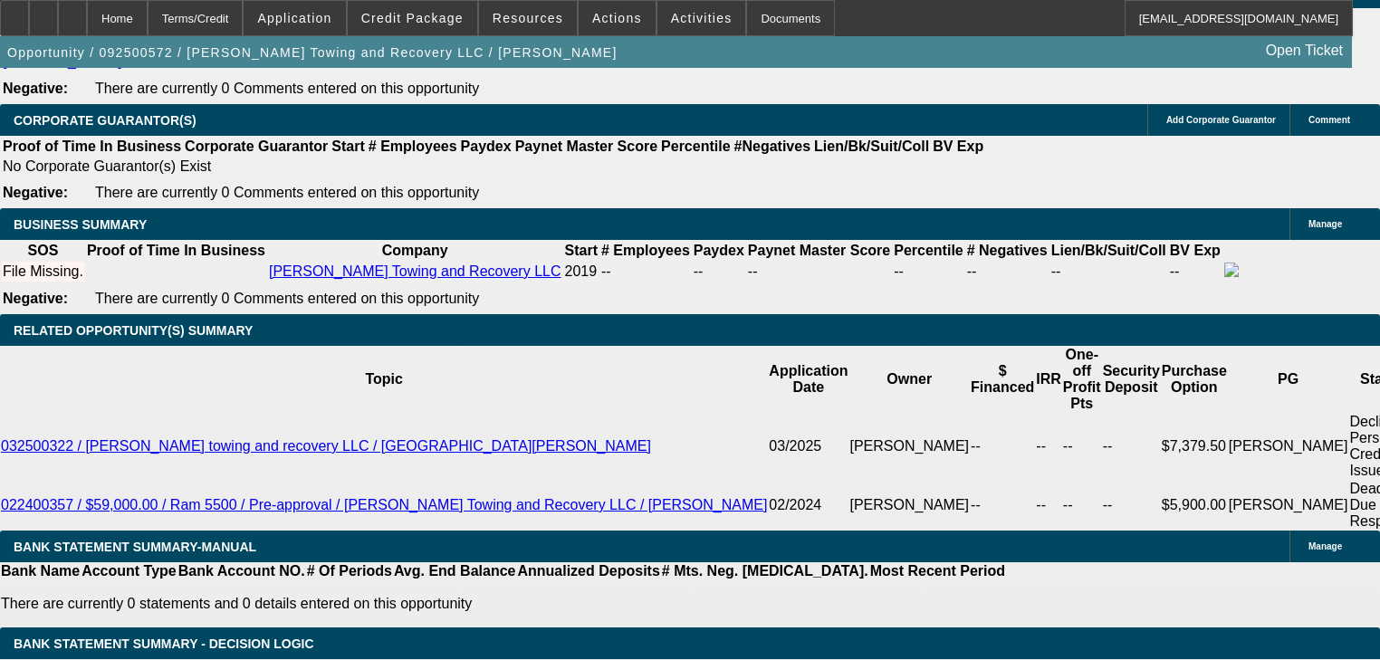
select select "0"
type input "36"
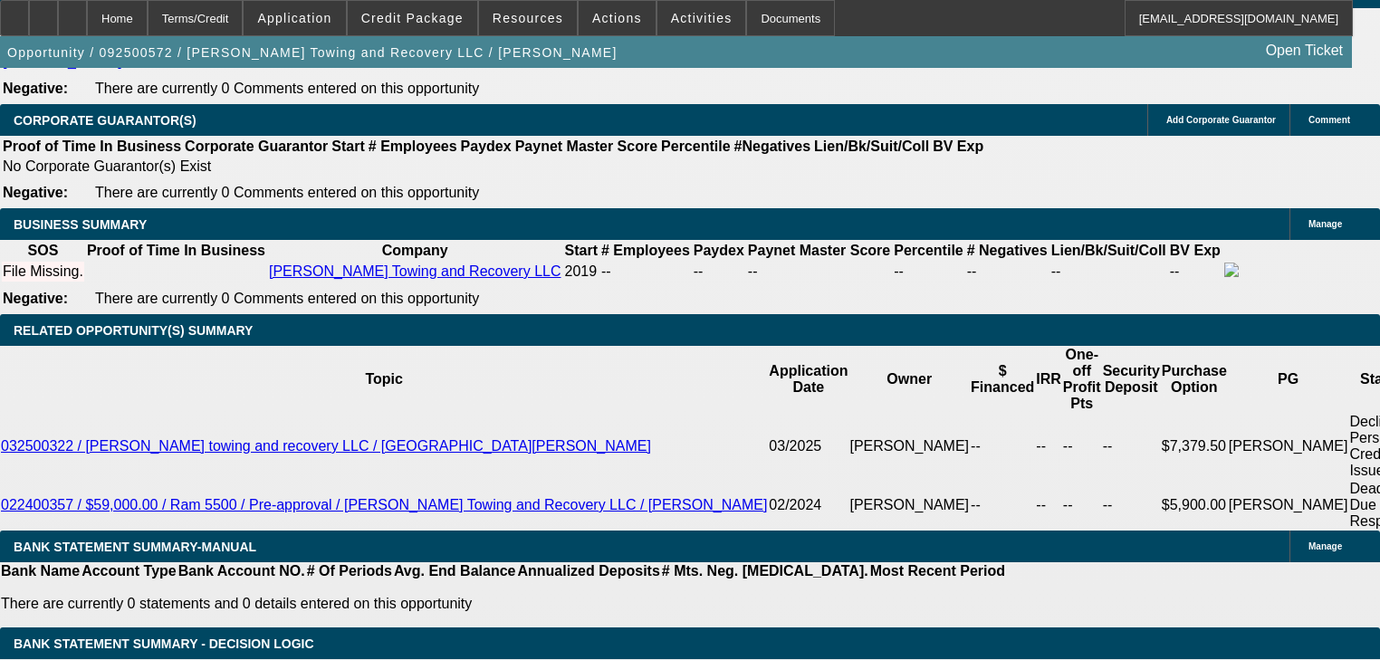
type input "4"
type input "$1,133.72"
type input "$566.86"
type input "40"
type input "$1,847.42"
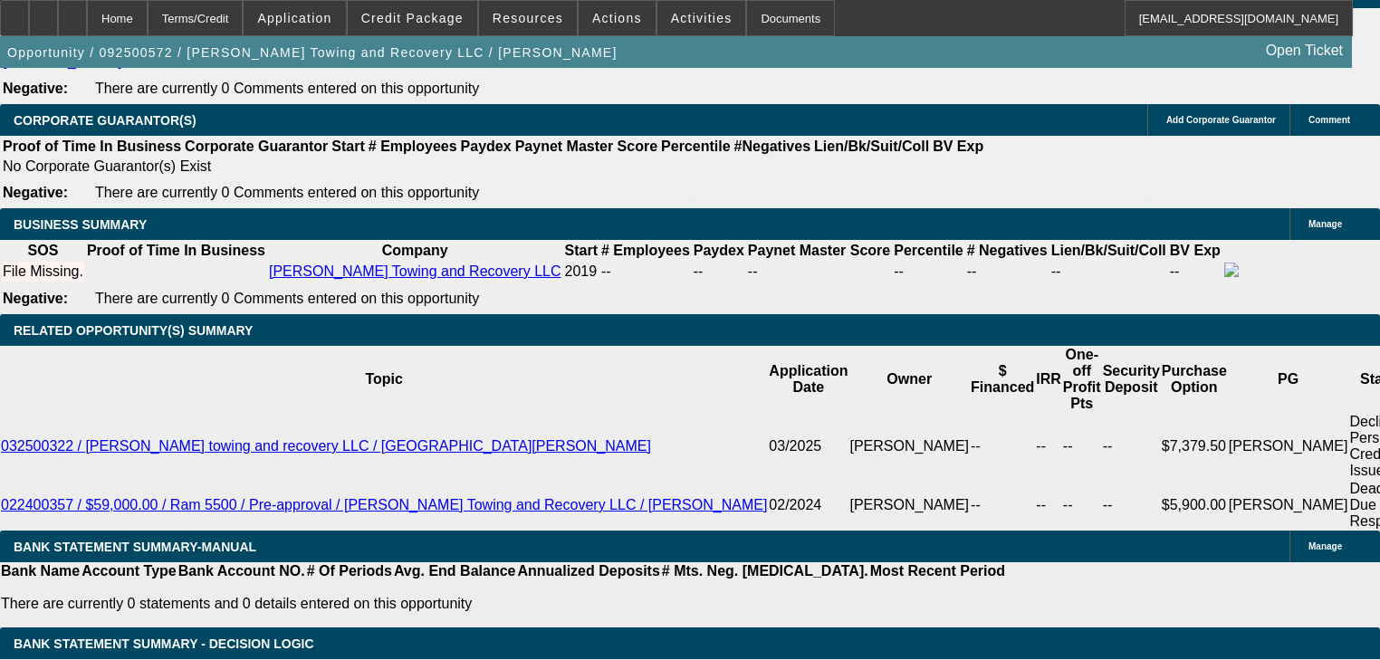
type input "$923.71"
type input "40"
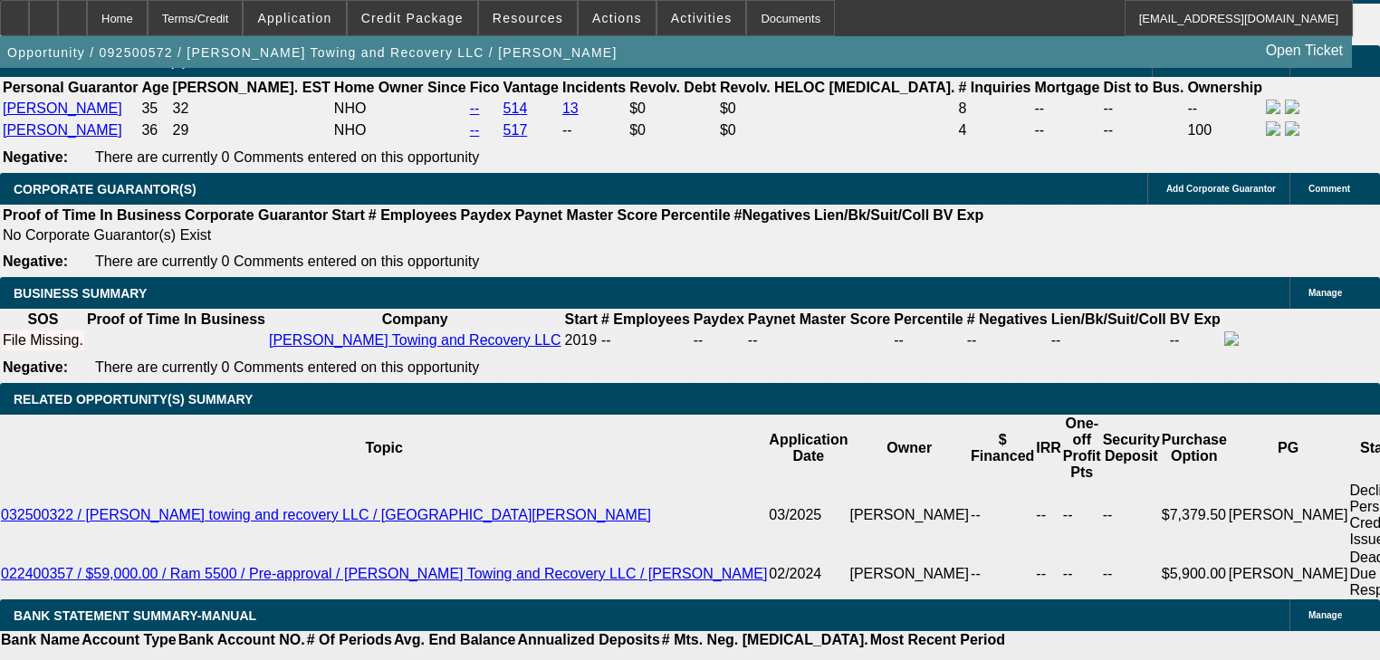
scroll to position [2609, 0]
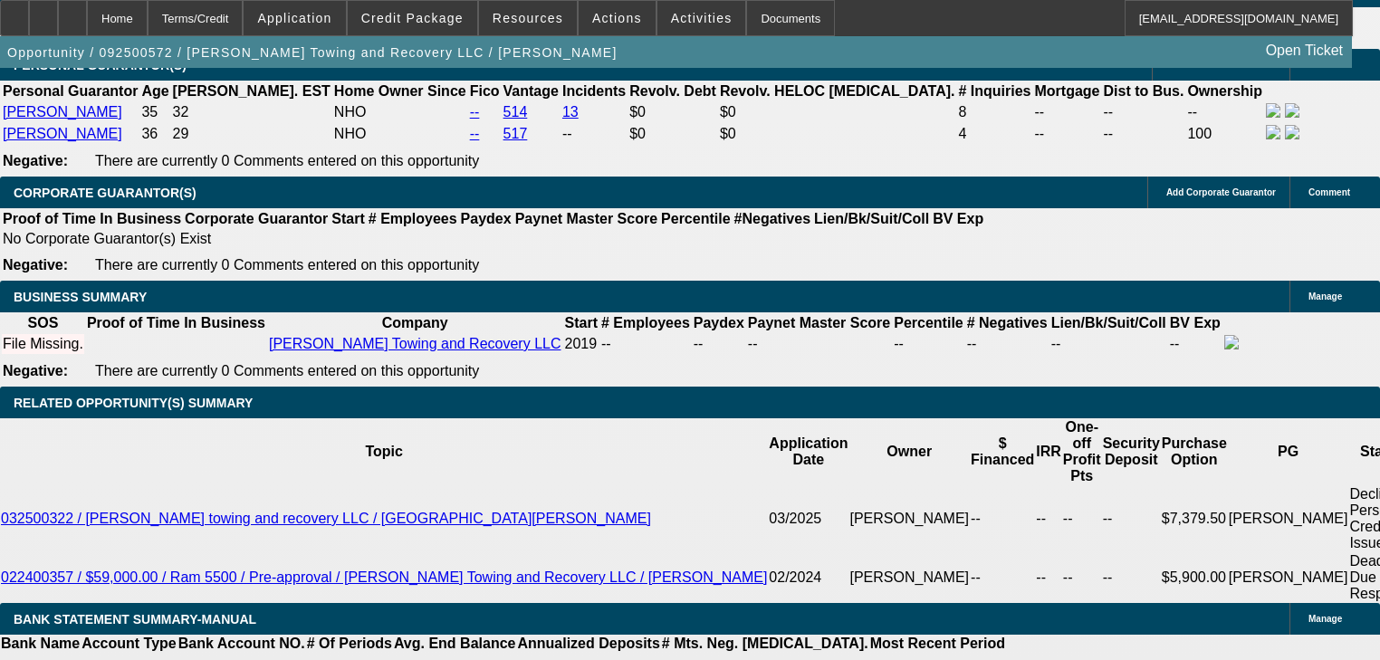
type input "$1,847.42"
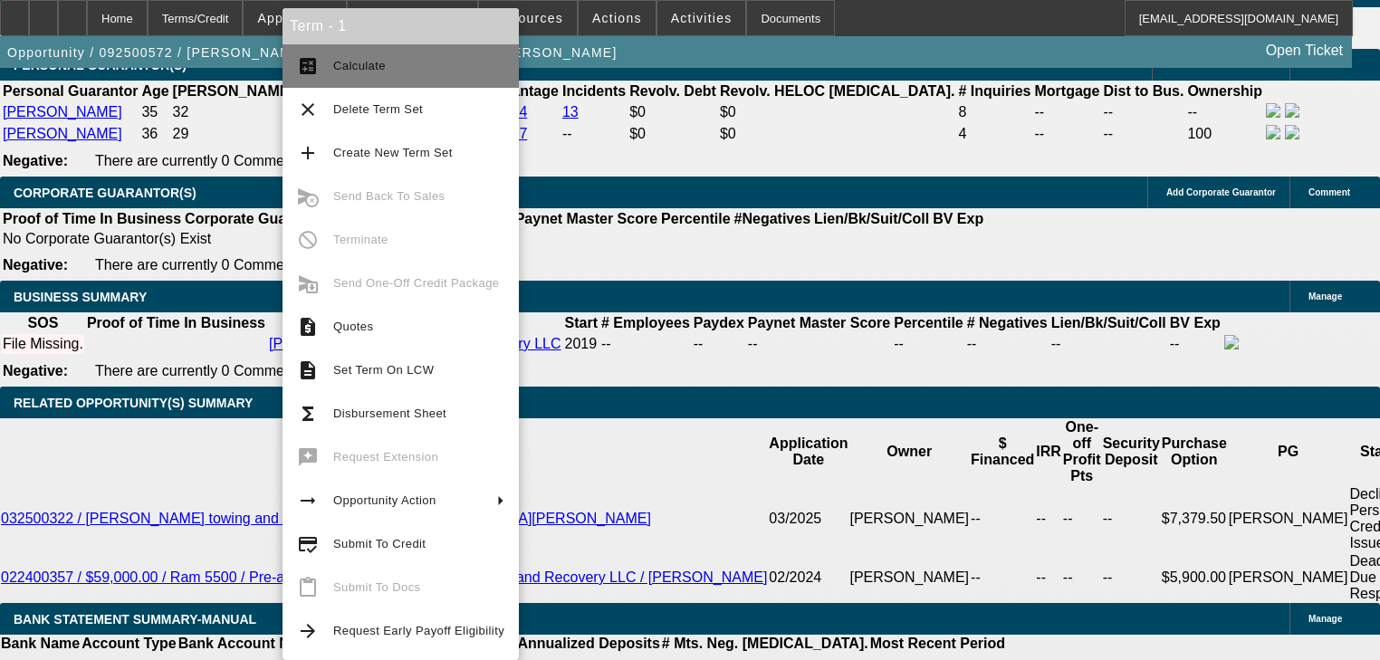
click at [390, 81] on button "calculate Calculate" at bounding box center [401, 65] width 236 height 43
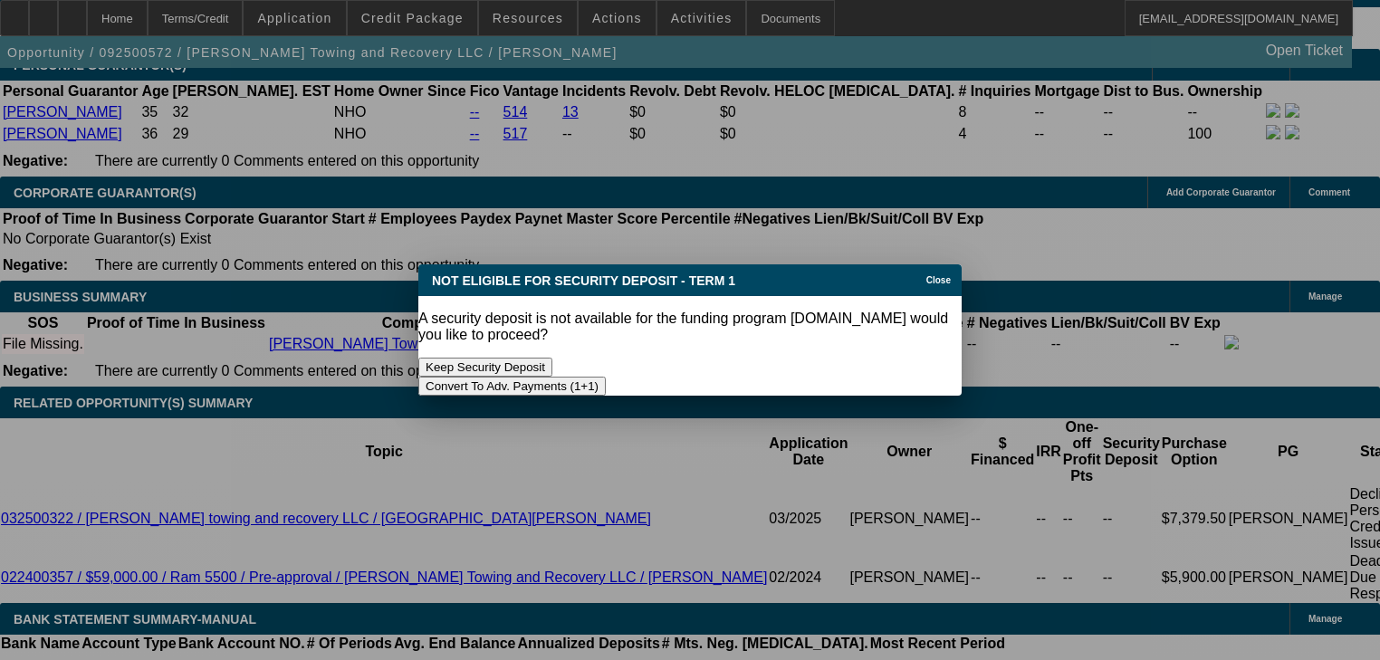
scroll to position [0, 0]
click at [553, 358] on button "Keep Security Deposit" at bounding box center [485, 367] width 134 height 19
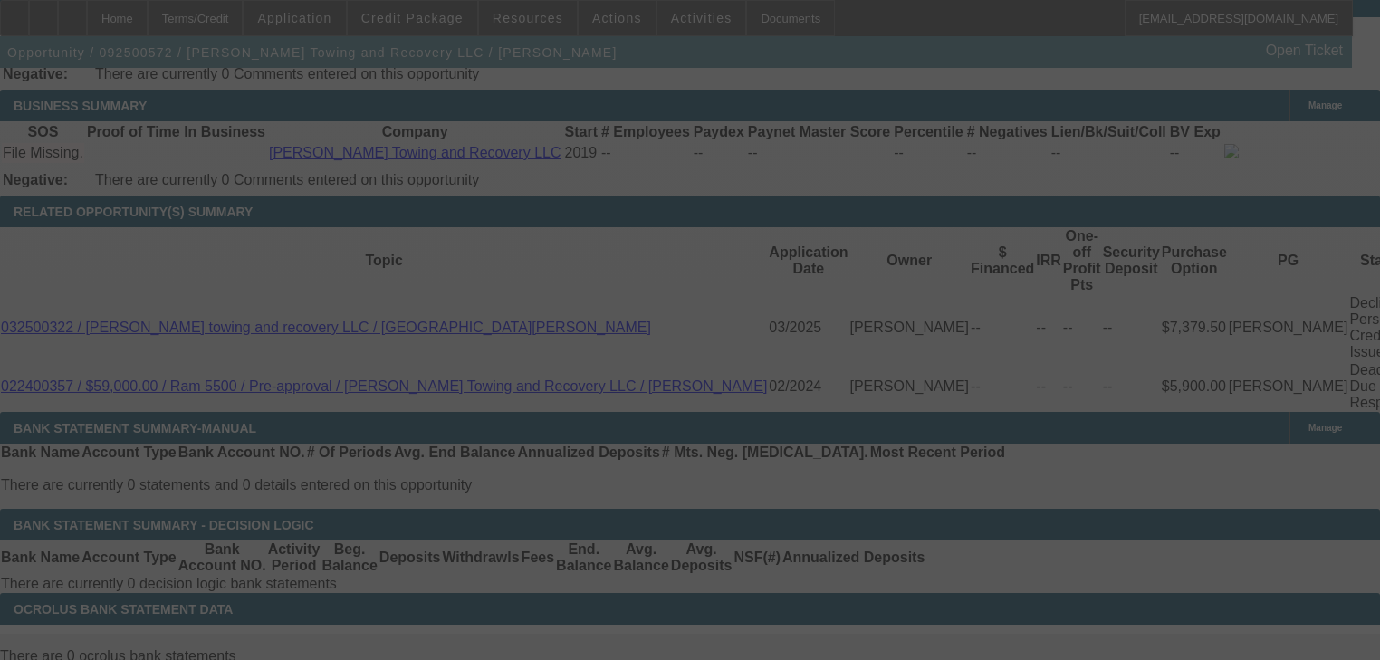
scroll to position [2826, 0]
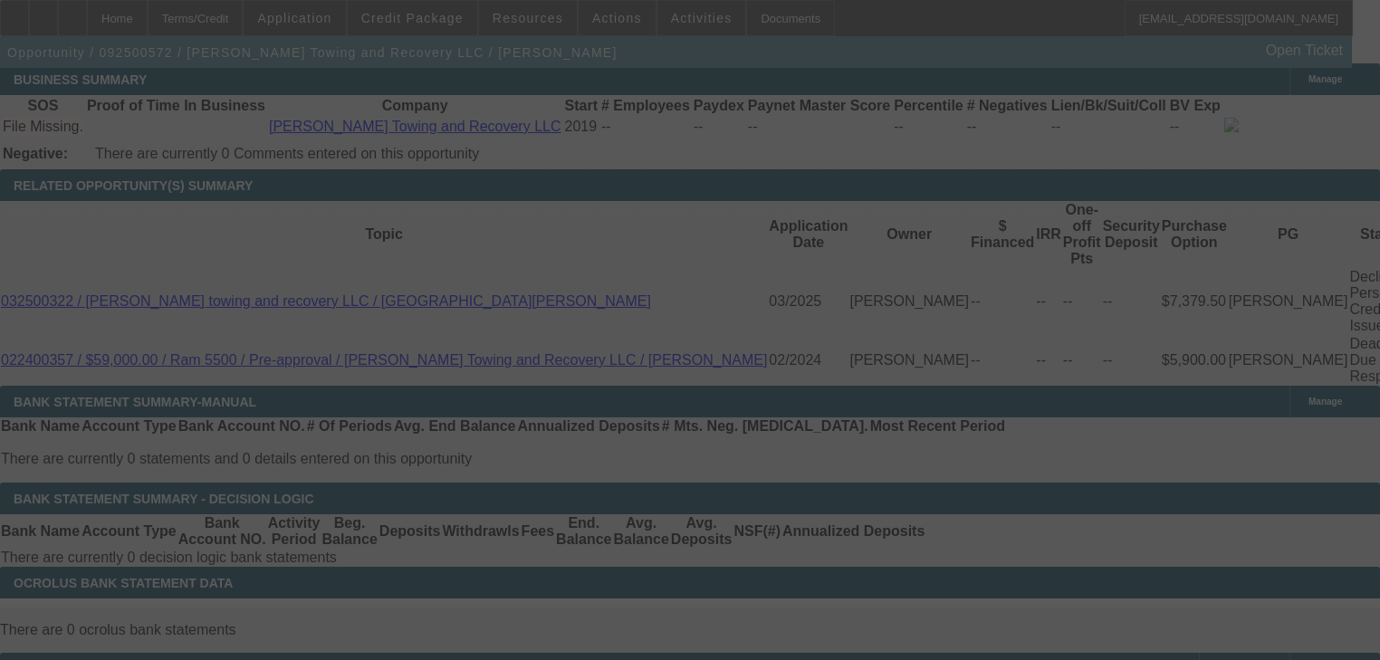
select select "0"
select select "2"
select select "0.1"
select select "4"
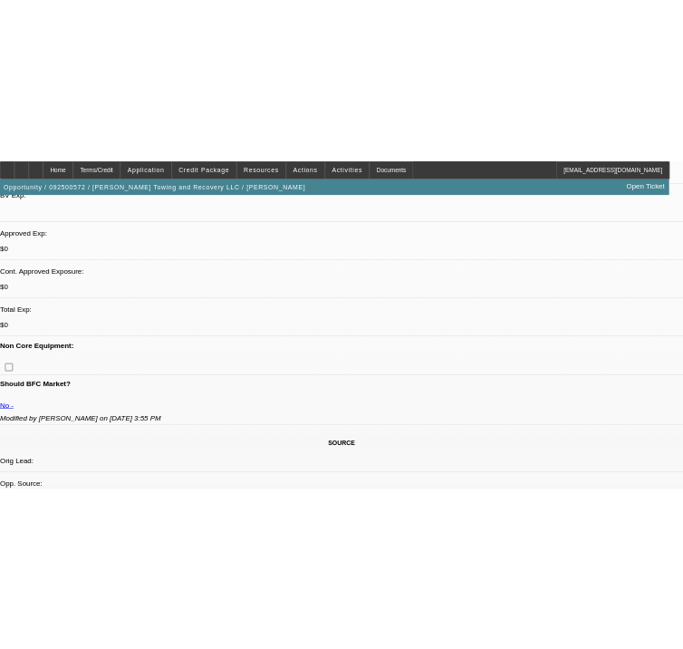
scroll to position [507, 0]
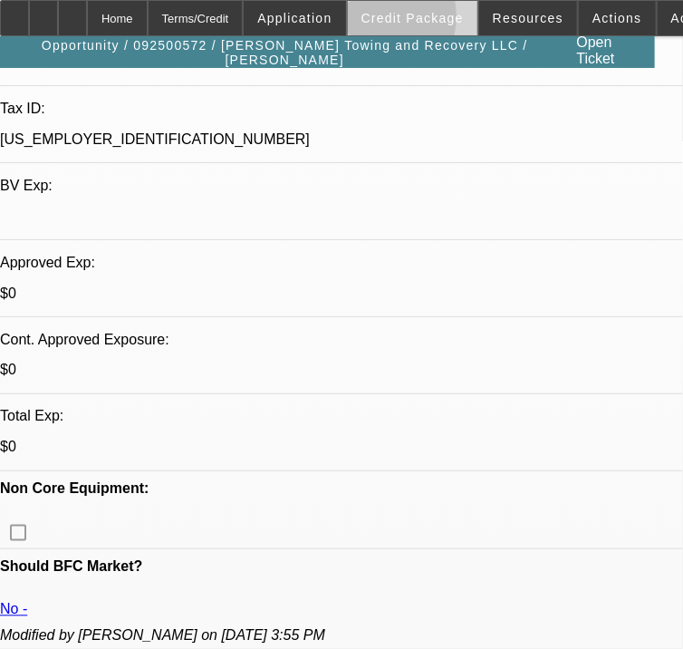
click at [394, 21] on span "Credit Package" at bounding box center [412, 18] width 102 height 14
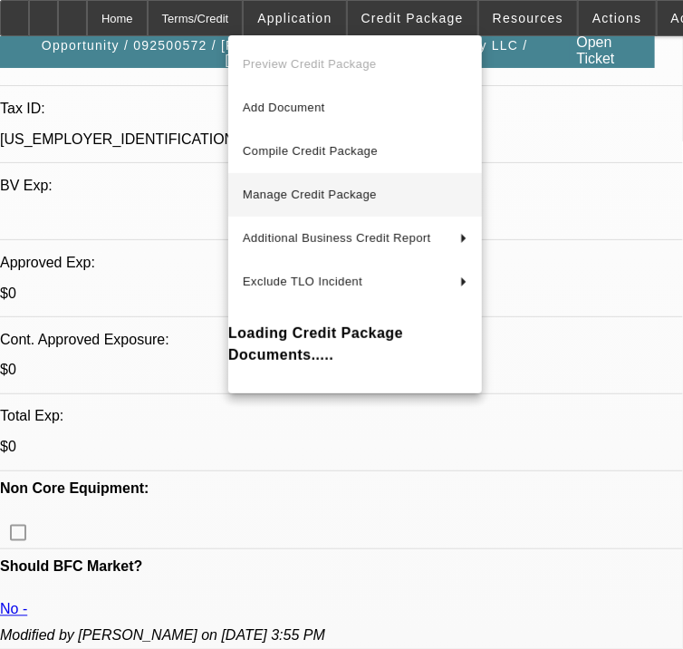
click at [275, 204] on span "Manage Credit Package" at bounding box center [355, 195] width 225 height 22
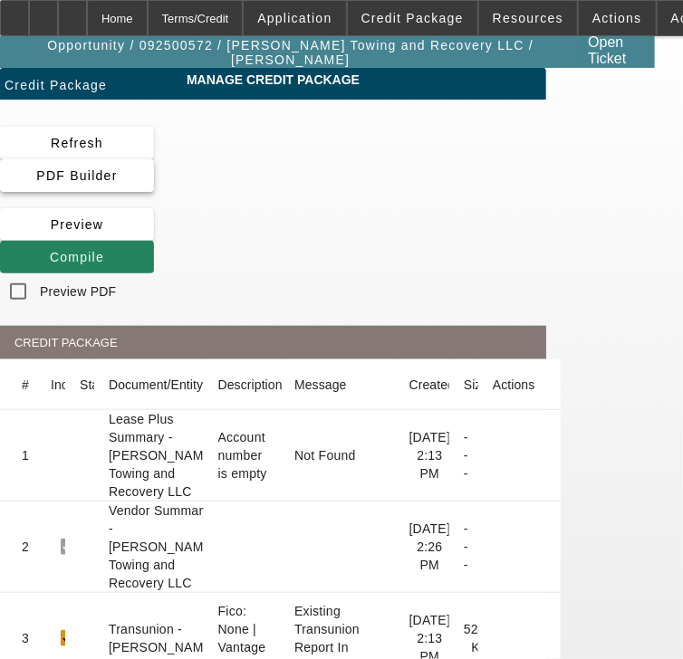
drag, startPoint x: 221, startPoint y: 181, endPoint x: 221, endPoint y: 194, distance: 12.7
click at [221, 194] on div "Refresh PDF Builder Preview Compile Preview PDF" at bounding box center [273, 218] width 546 height 183
click at [154, 183] on span at bounding box center [77, 175] width 154 height 43
click at [449, 593] on mat-cell "9/25/25, 2:26 PM" at bounding box center [422, 547] width 54 height 91
click at [154, 264] on span at bounding box center [77, 256] width 154 height 43
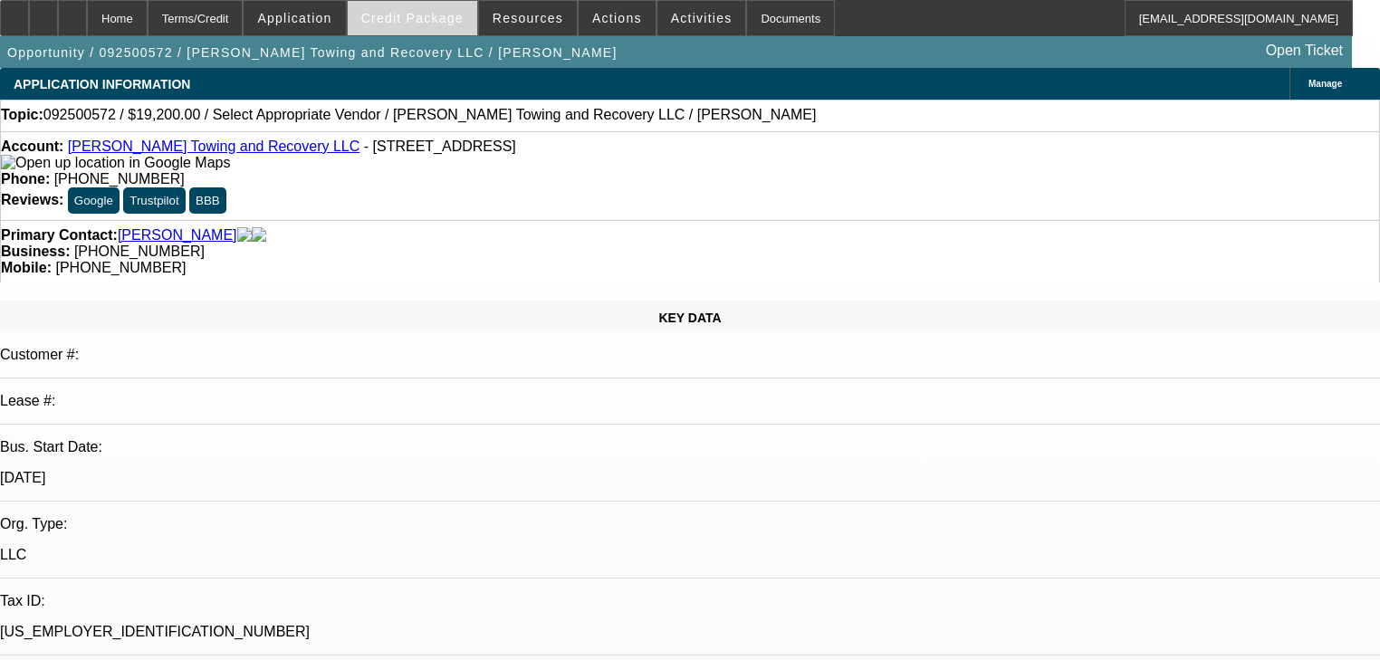
select select "0"
select select "2"
select select "0.1"
select select "4"
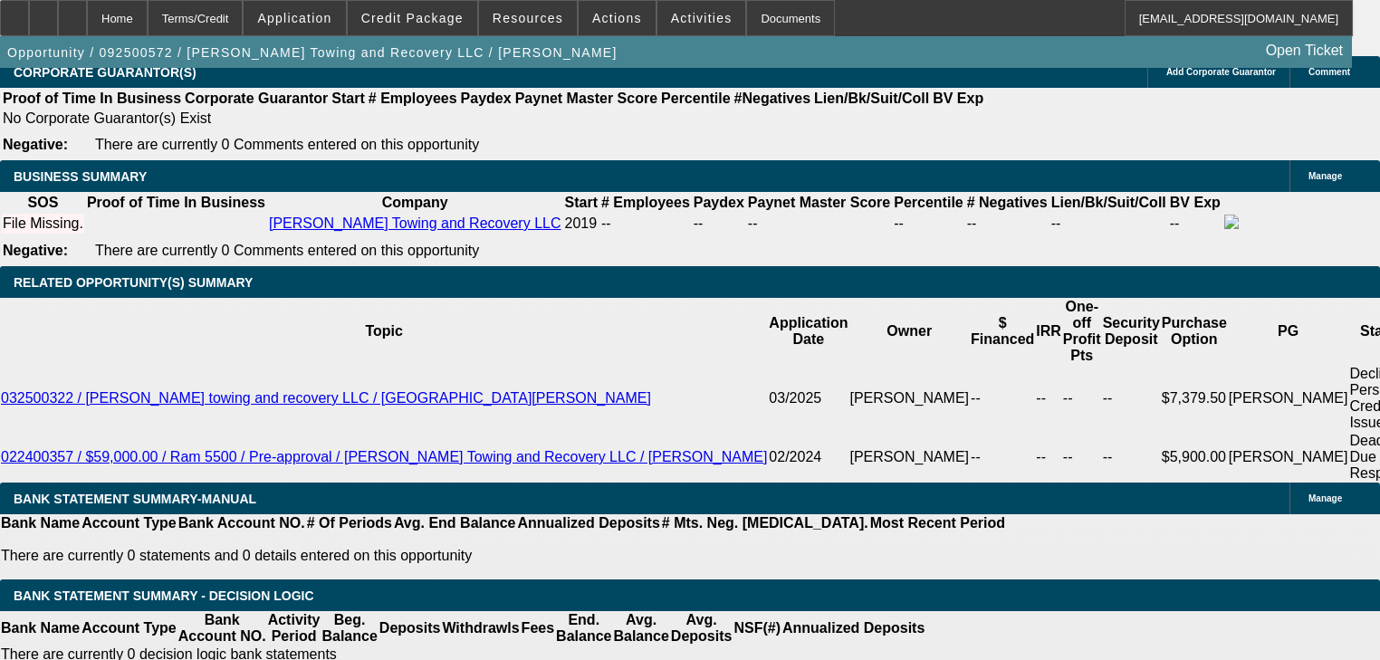
scroll to position [2754, 0]
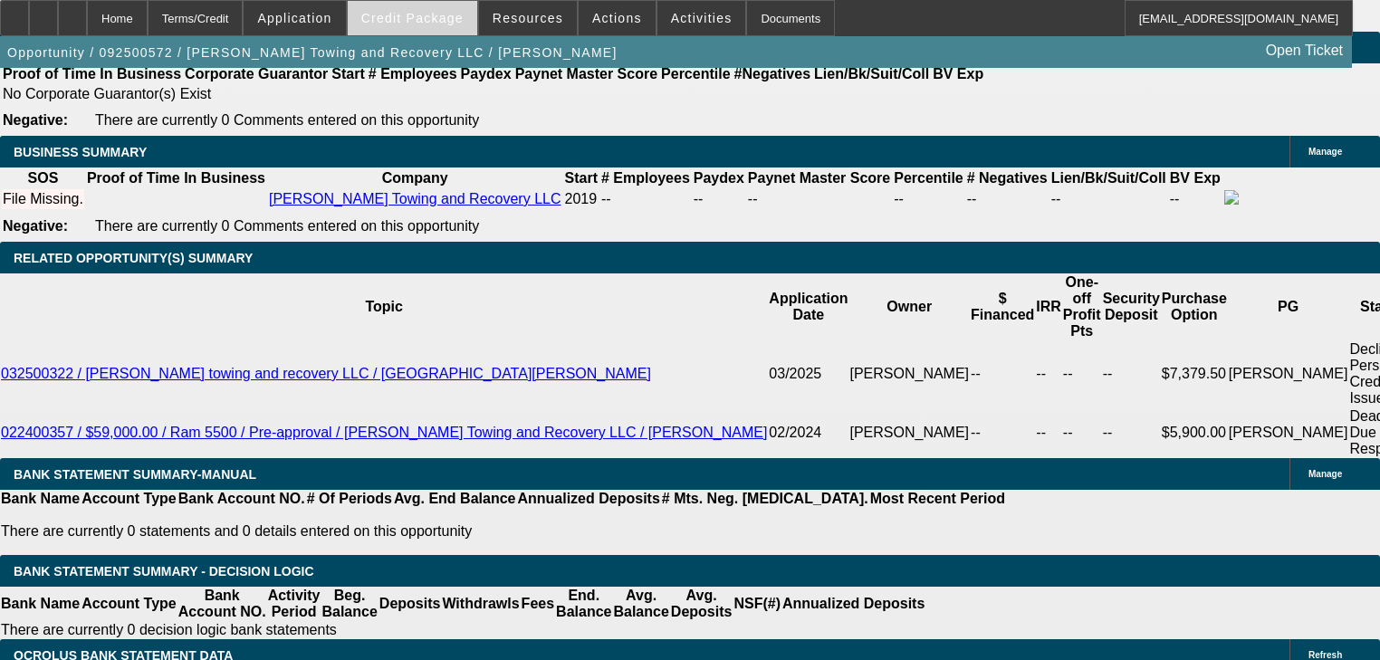
click at [418, 18] on span "Credit Package" at bounding box center [412, 18] width 102 height 14
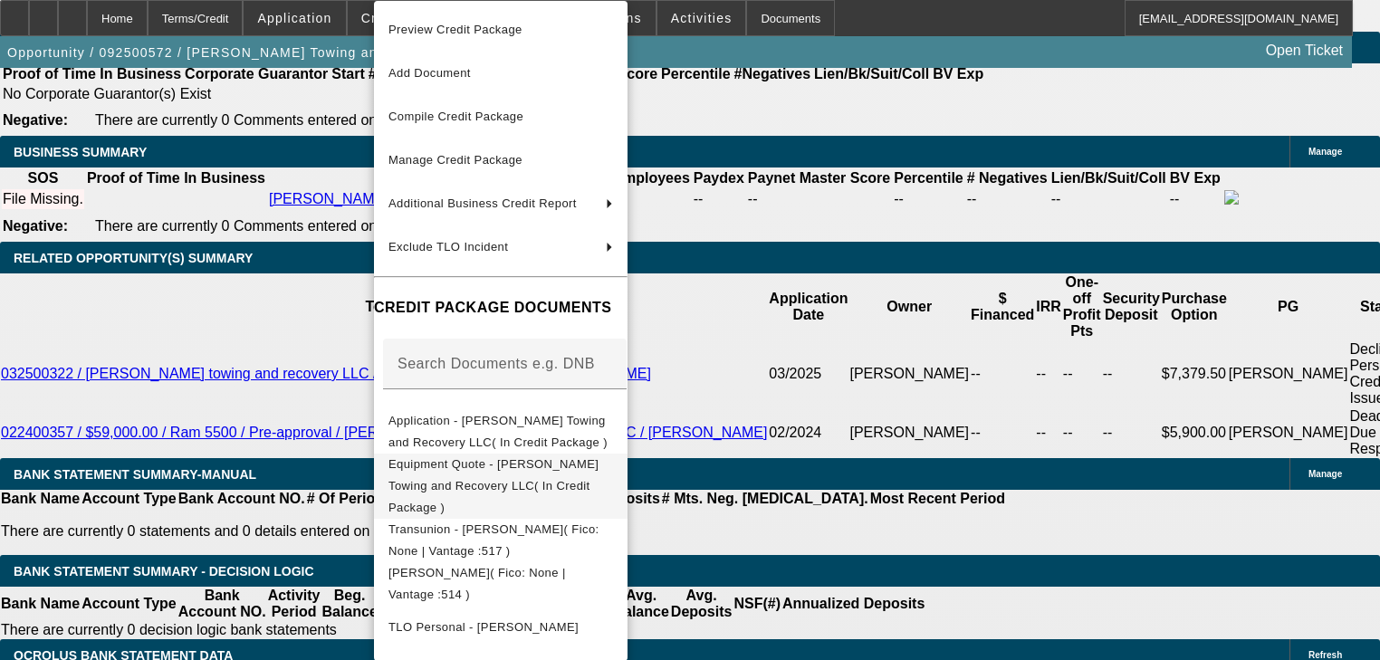
click at [576, 458] on span "Equipment Quote - Brooks Towing and Recovery LLC( In Credit Package )" at bounding box center [501, 486] width 225 height 65
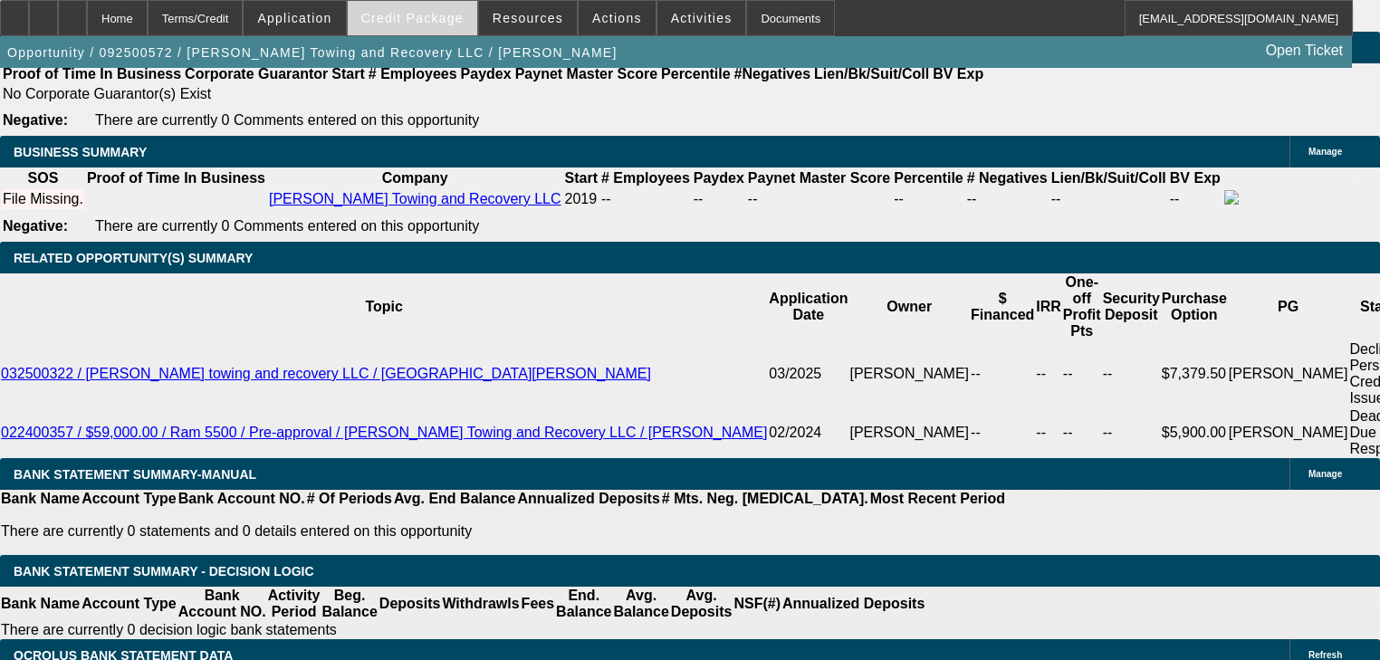
click at [442, 31] on span at bounding box center [413, 17] width 130 height 43
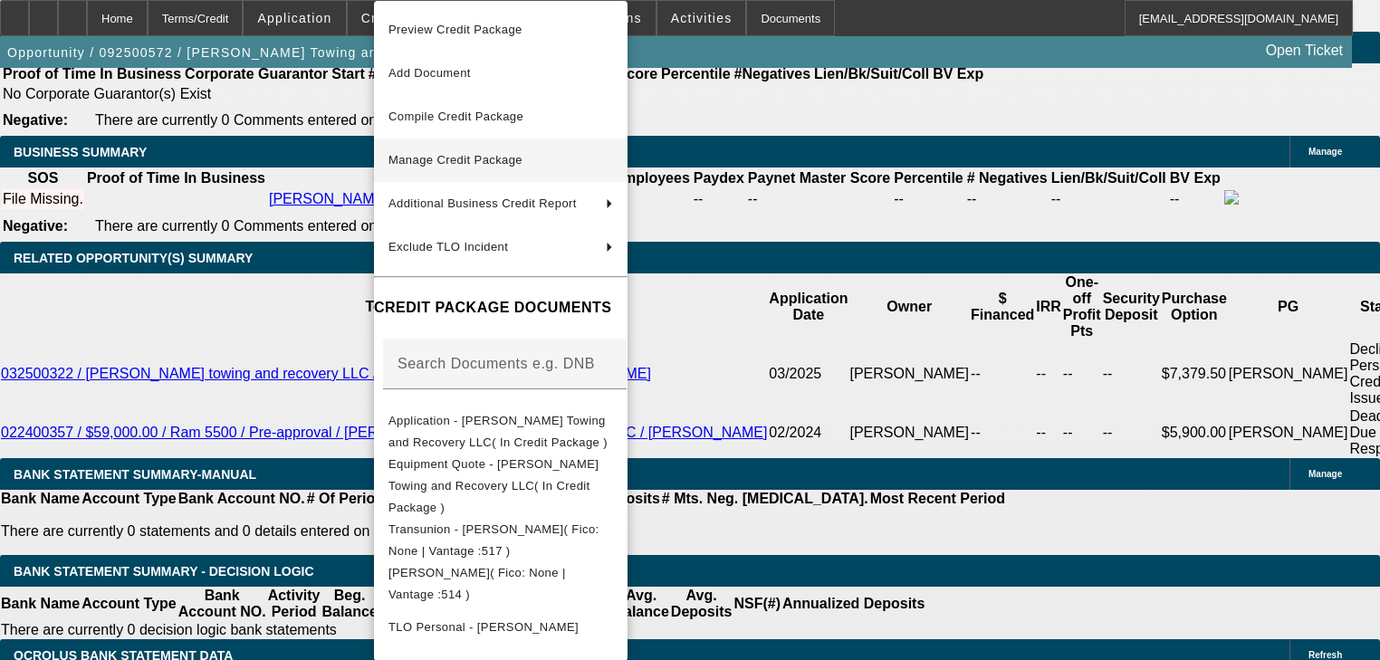
click at [449, 151] on span "Manage Credit Package" at bounding box center [501, 160] width 225 height 22
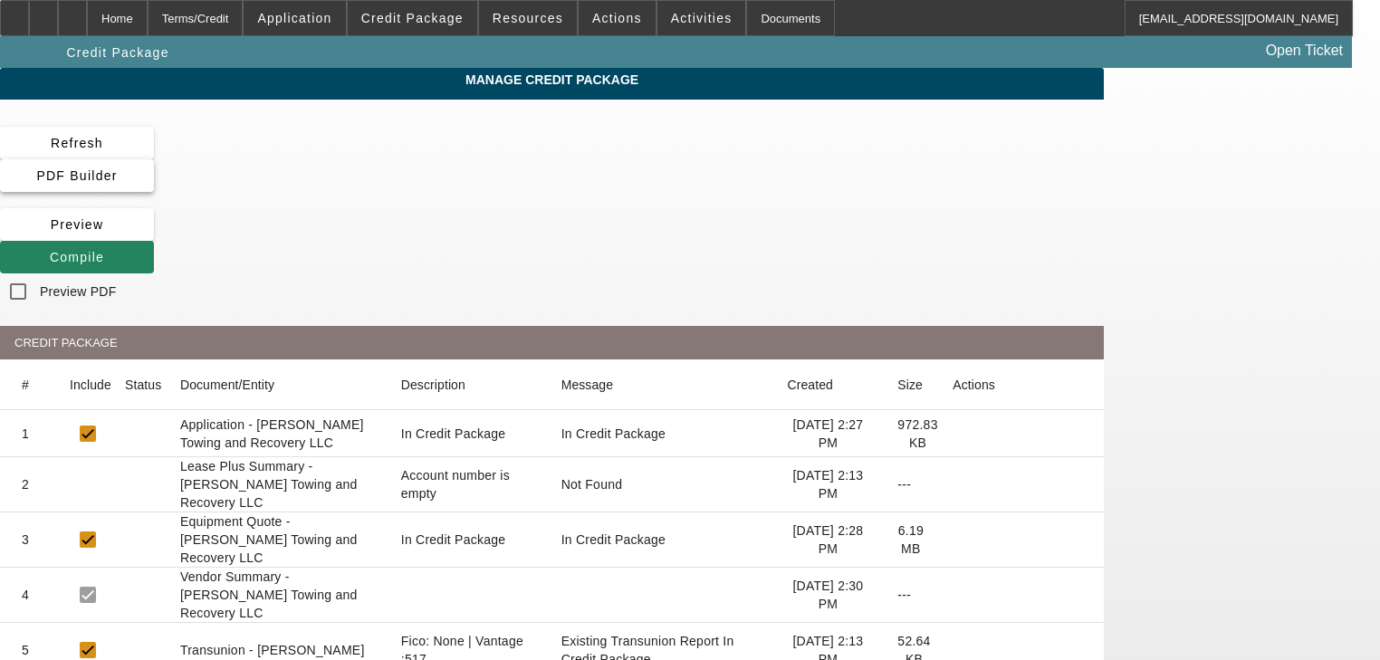
click at [117, 168] on span "PDF Builder" at bounding box center [76, 175] width 81 height 14
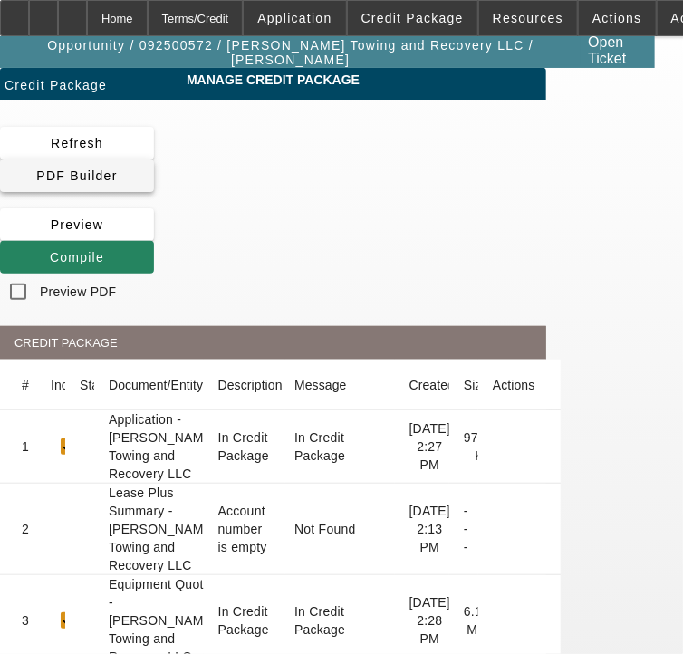
click at [117, 183] on span "PDF Builder" at bounding box center [76, 175] width 81 height 14
click at [154, 265] on span at bounding box center [77, 256] width 154 height 43
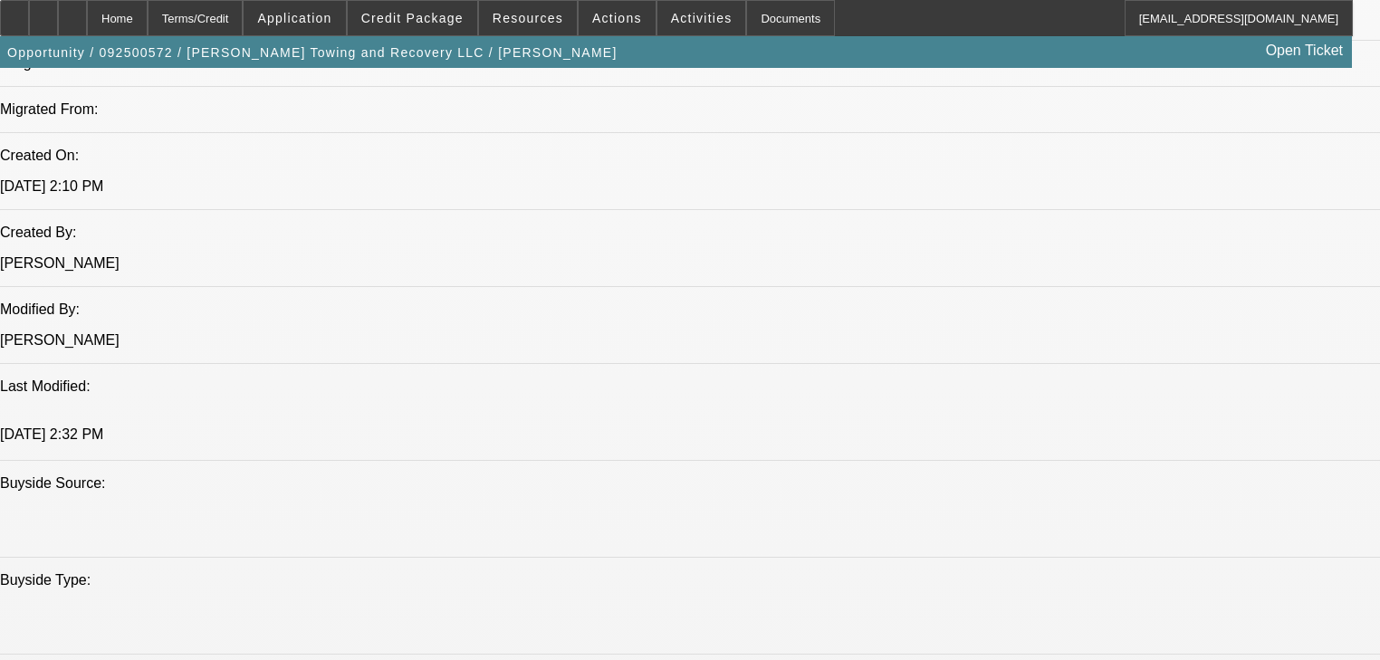
select select "0"
select select "2"
select select "0.1"
select select "4"
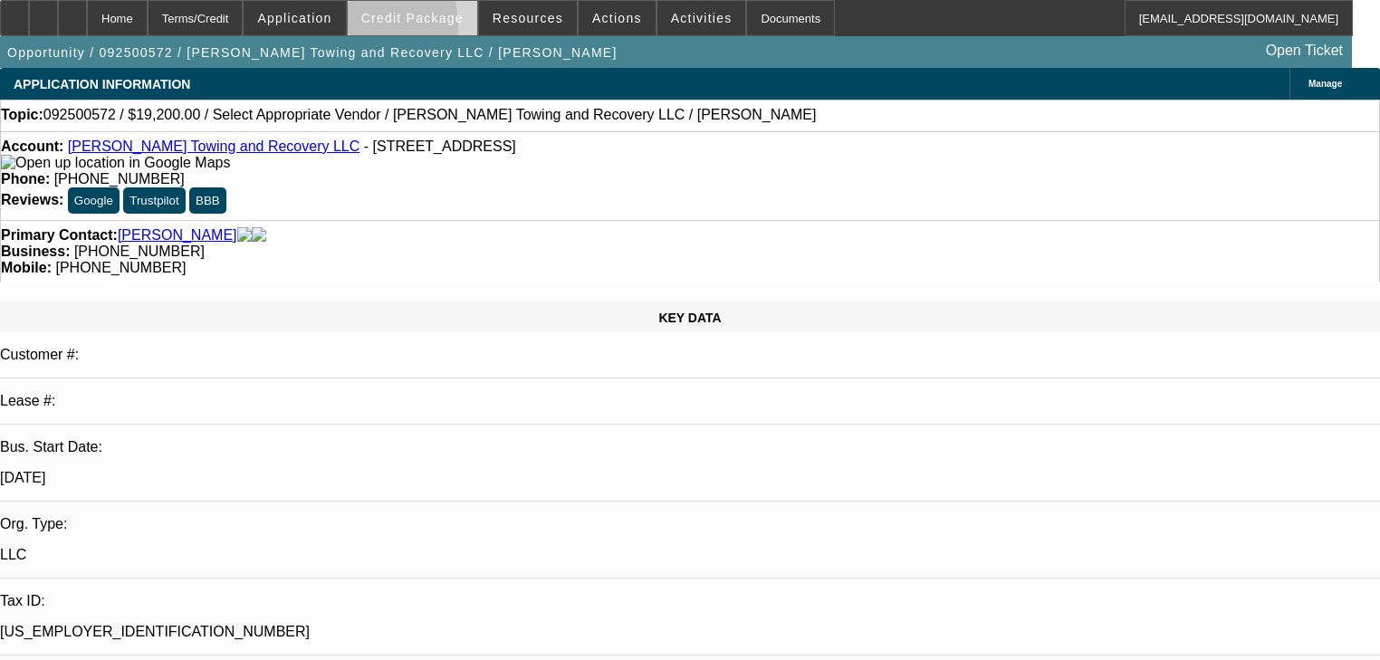
click at [390, 29] on span at bounding box center [413, 17] width 130 height 43
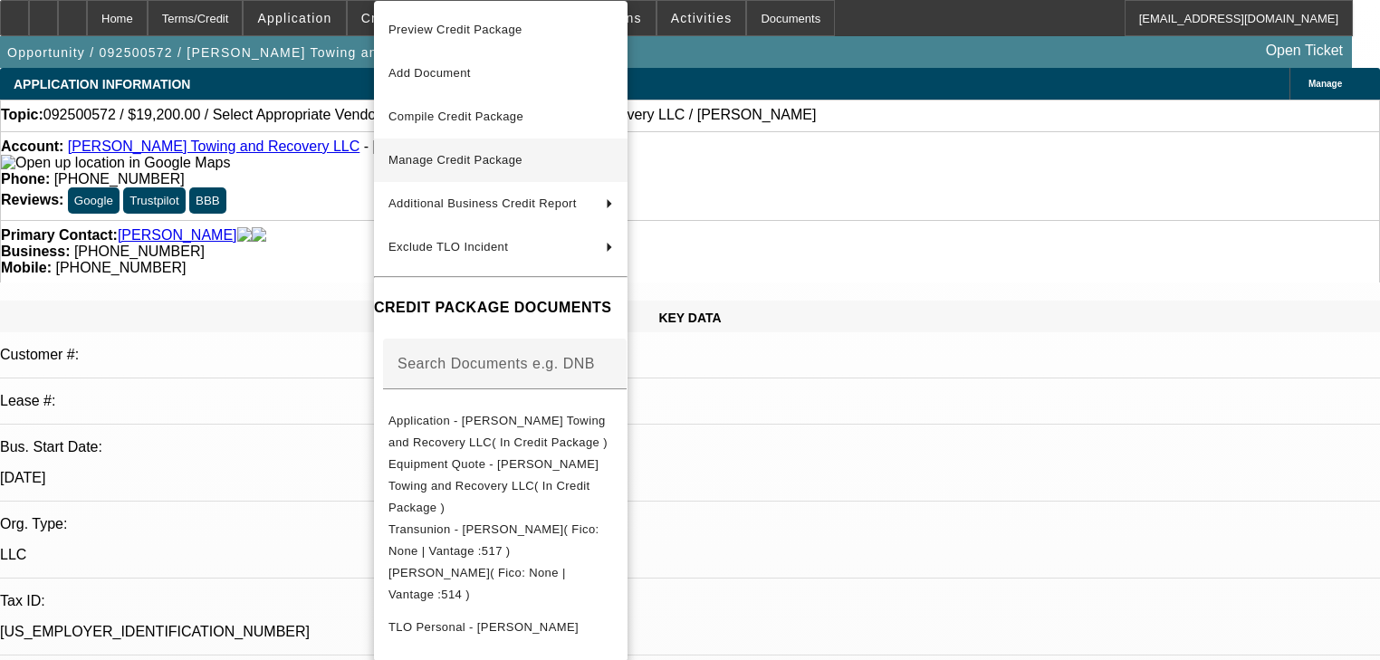
click at [457, 164] on span "Manage Credit Package" at bounding box center [456, 160] width 134 height 14
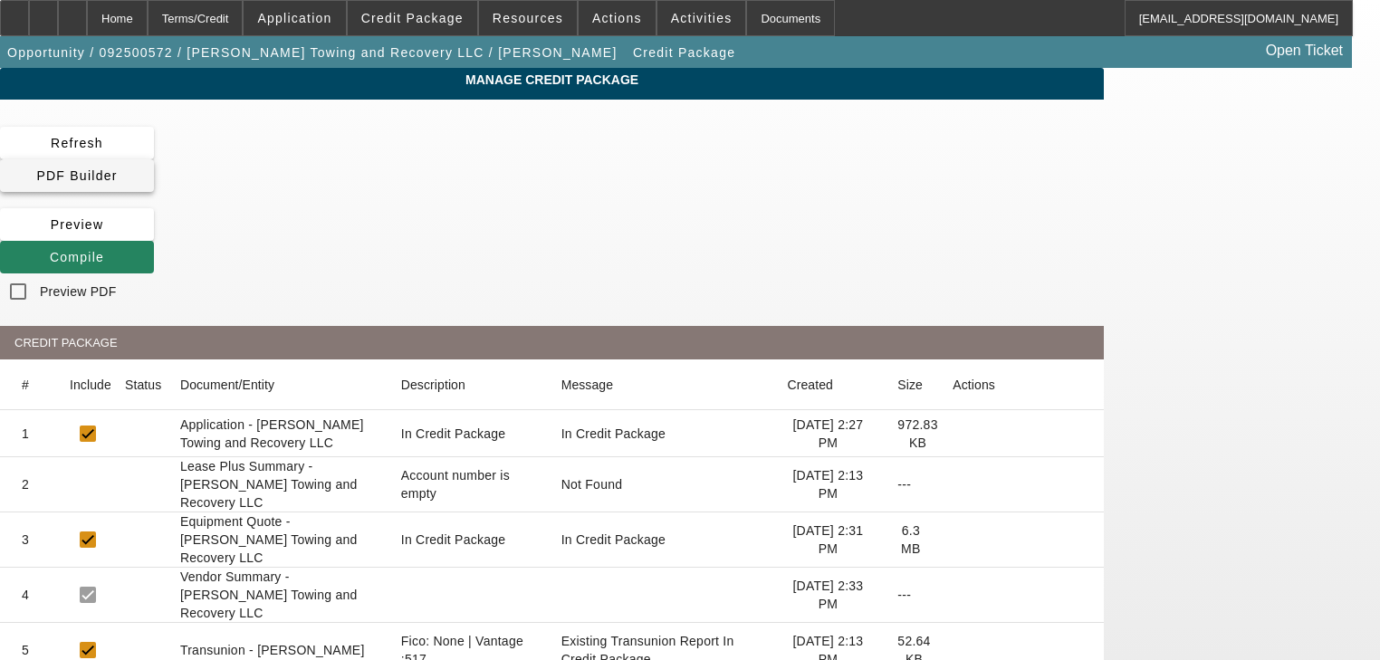
click at [154, 166] on span at bounding box center [77, 175] width 154 height 43
click at [154, 235] on span at bounding box center [77, 256] width 154 height 43
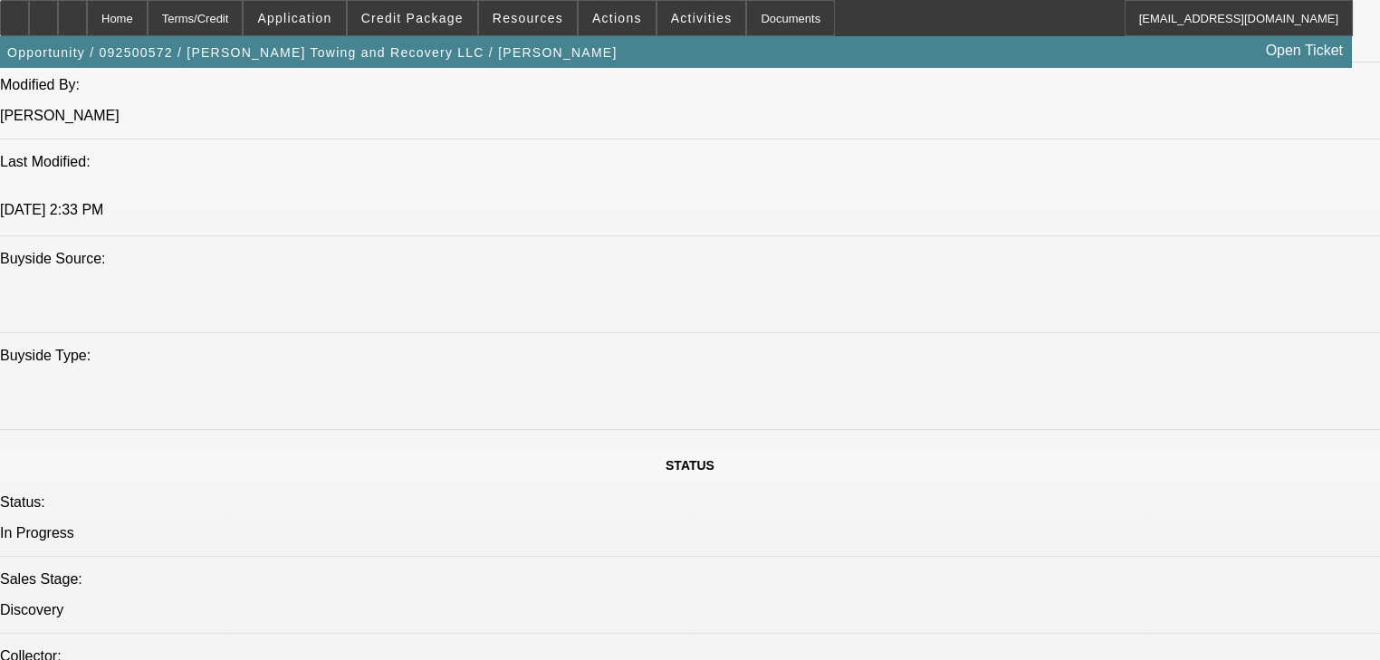
select select "0"
select select "2"
select select "0.1"
select select "4"
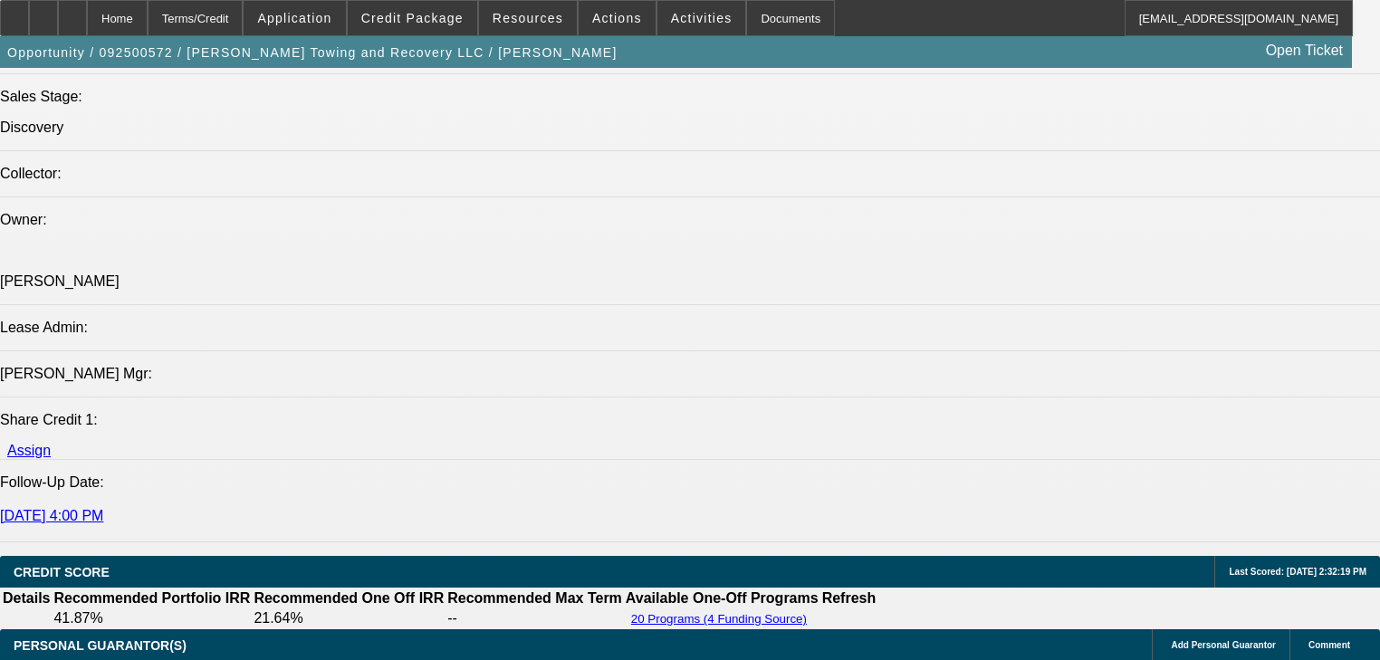
scroll to position [2246, 0]
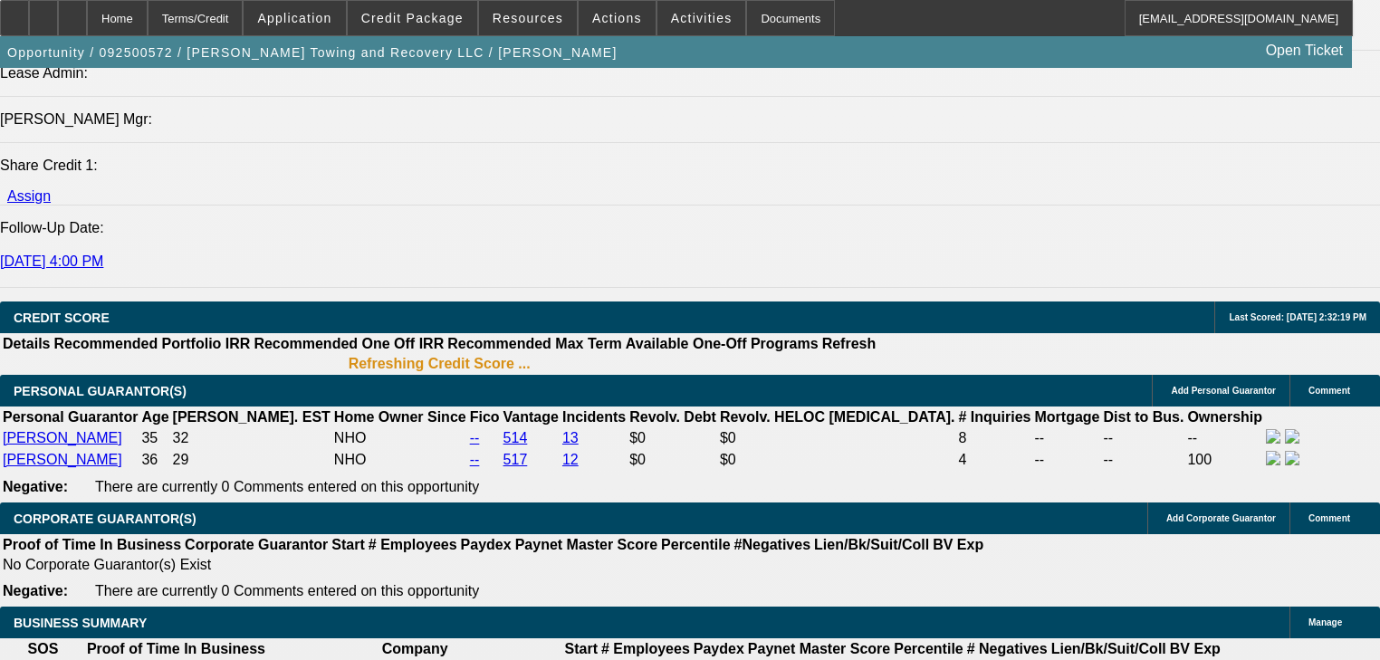
scroll to position [2275, 0]
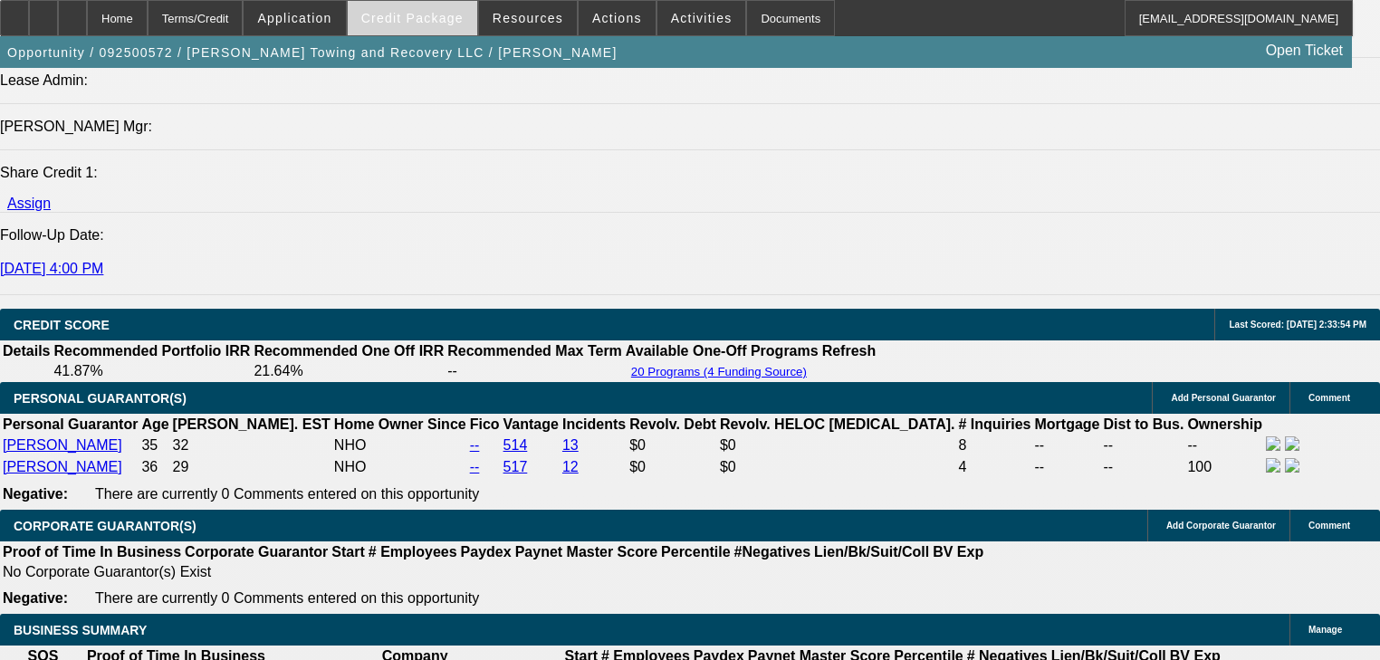
click at [412, 18] on span "Credit Package" at bounding box center [412, 18] width 102 height 14
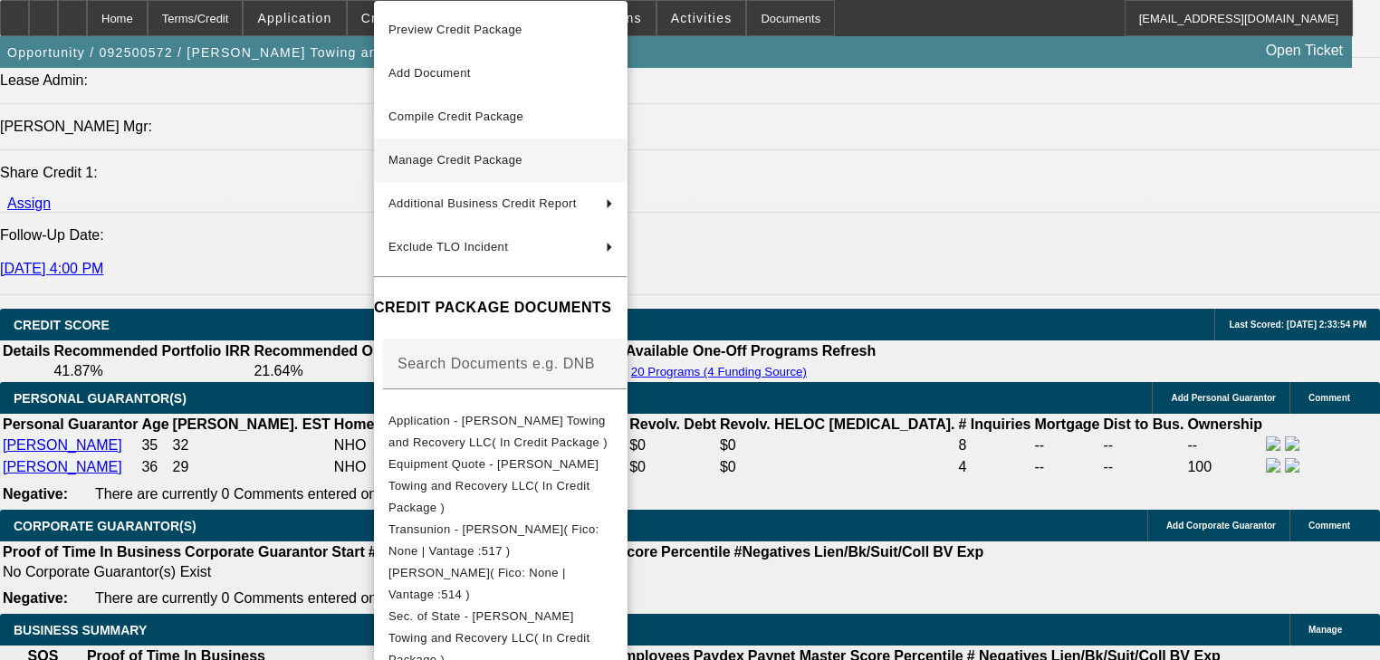
click at [432, 149] on span "Manage Credit Package" at bounding box center [501, 160] width 225 height 22
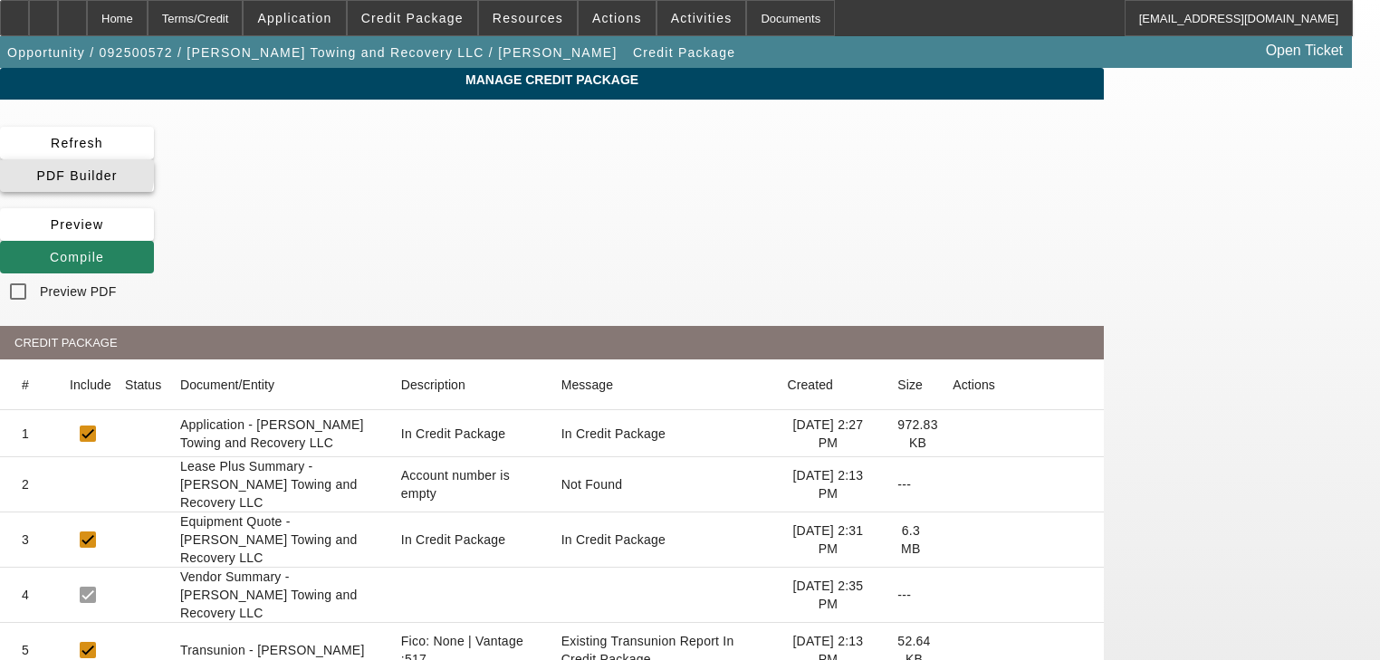
click at [117, 168] on span "PDF Builder" at bounding box center [76, 175] width 81 height 14
click at [104, 250] on span "Compile" at bounding box center [77, 257] width 54 height 14
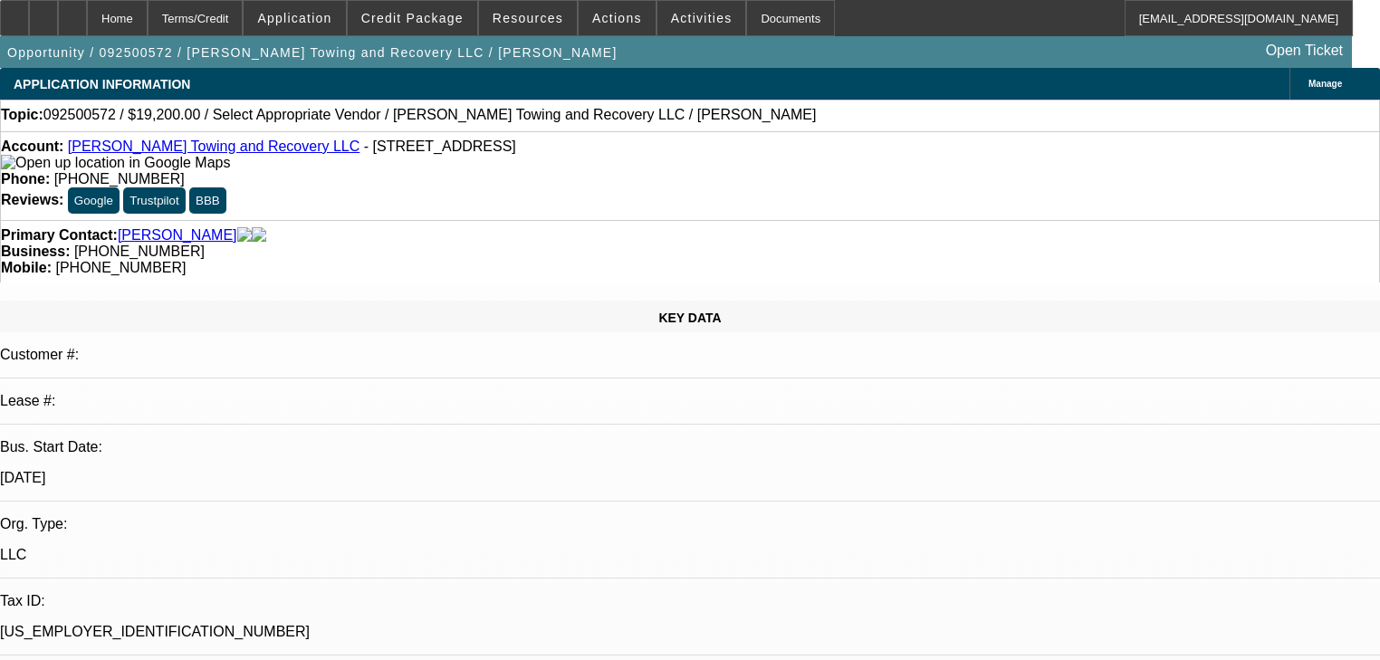
select select "0"
select select "2"
select select "0.1"
select select "4"
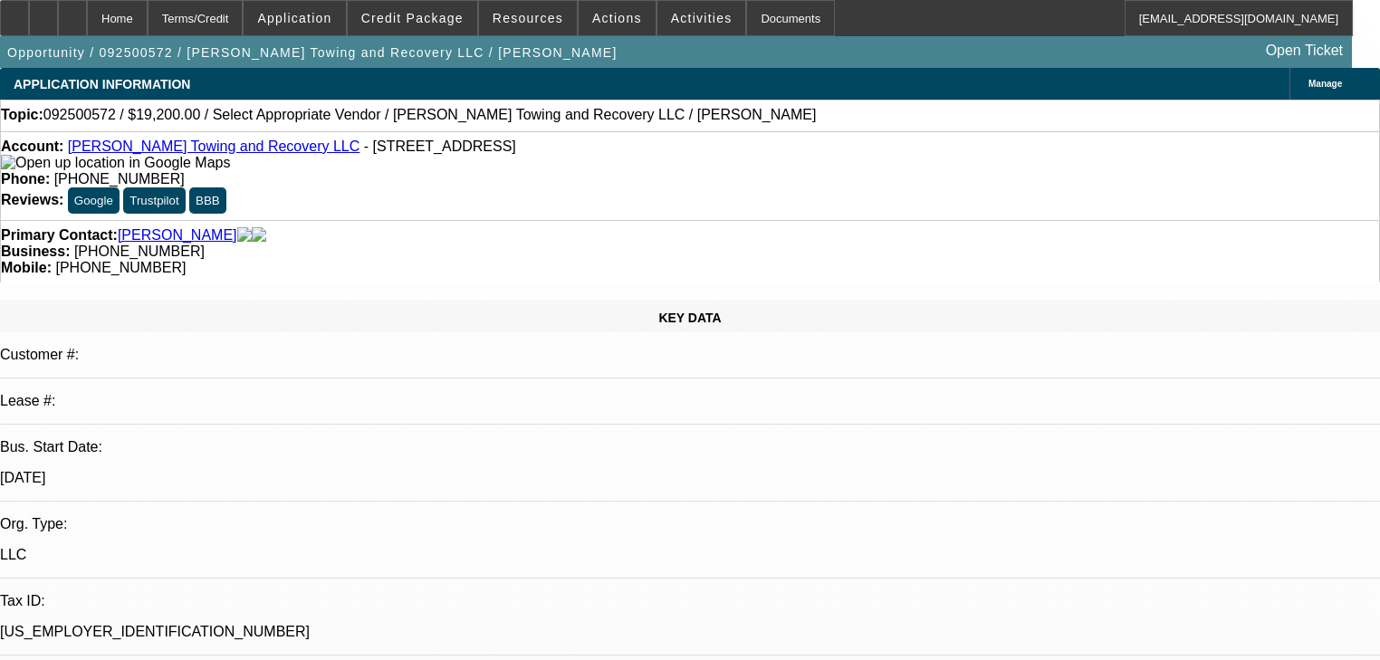
click at [446, 40] on div "Opportunity / 092500572 / Brooks Towing and Recovery LLC / Brooks, Roderick Ope…" at bounding box center [676, 52] width 1352 height 32
click at [452, 29] on span at bounding box center [413, 17] width 130 height 43
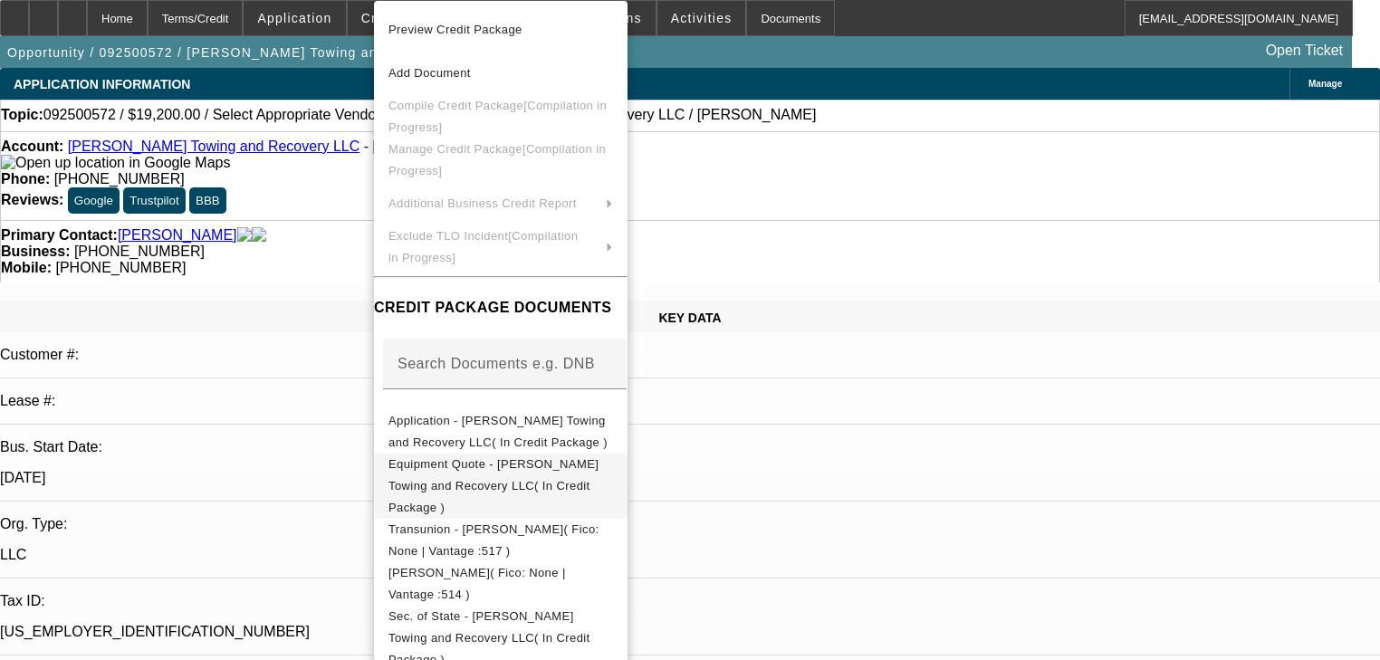
click at [524, 471] on span "Equipment Quote - Brooks Towing and Recovery LLC( In Credit Package )" at bounding box center [494, 485] width 210 height 57
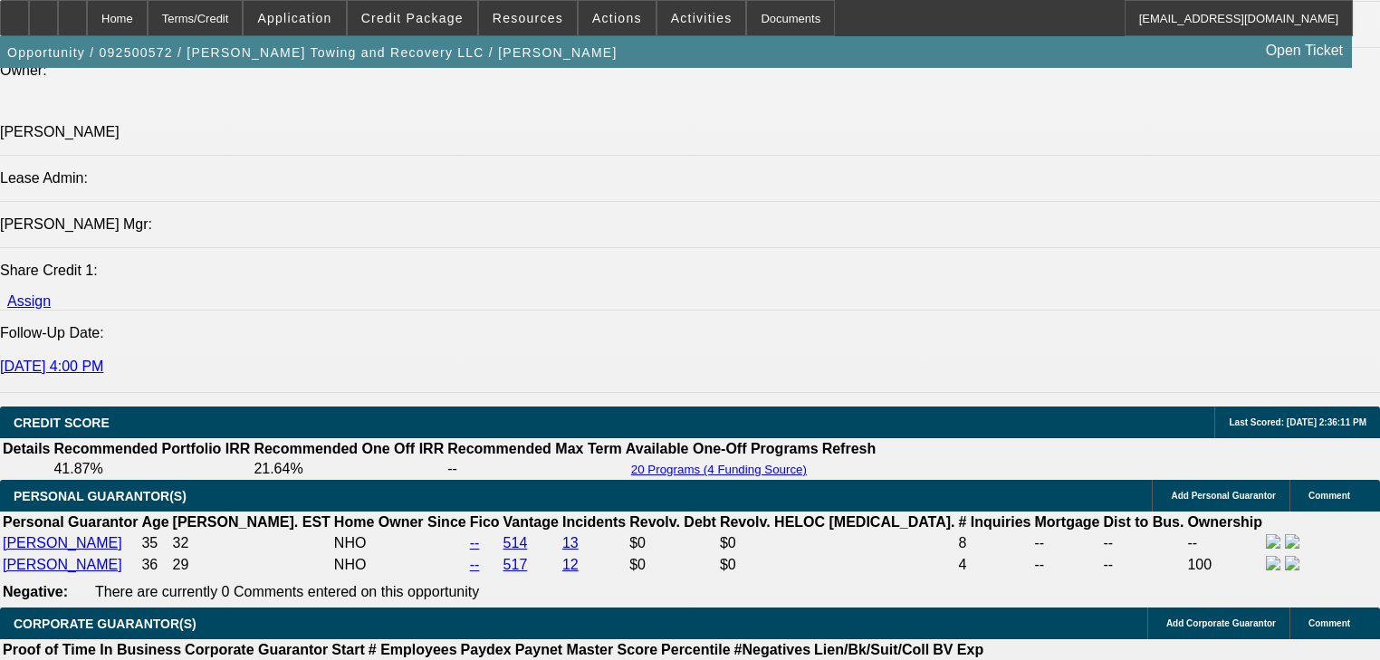
scroll to position [2681, 0]
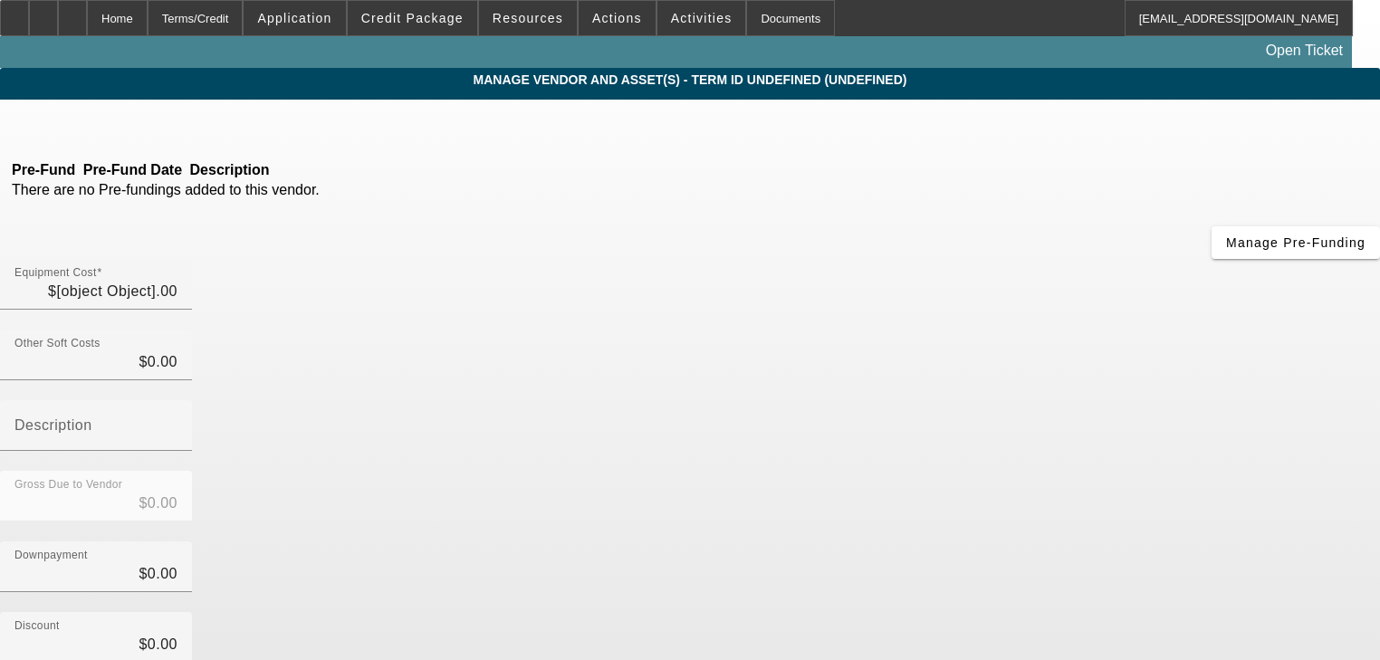
type input "$32,000.00"
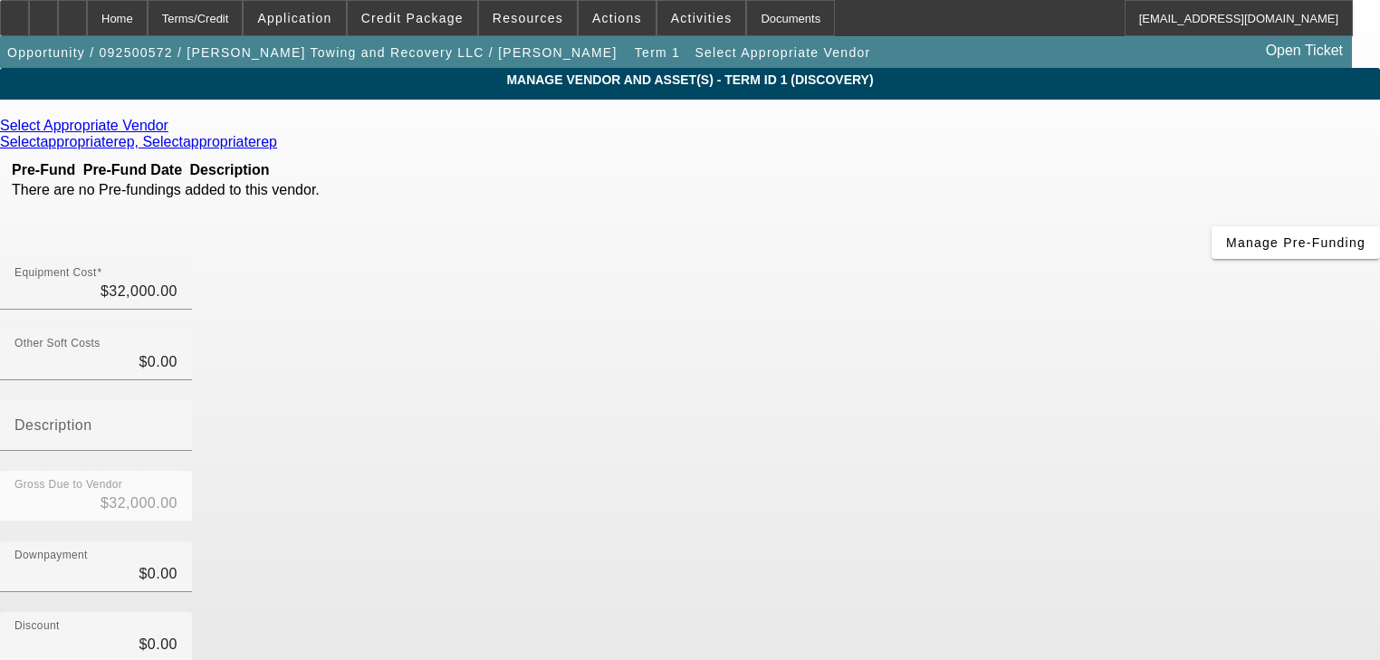
click at [173, 132] on icon at bounding box center [173, 125] width 0 height 15
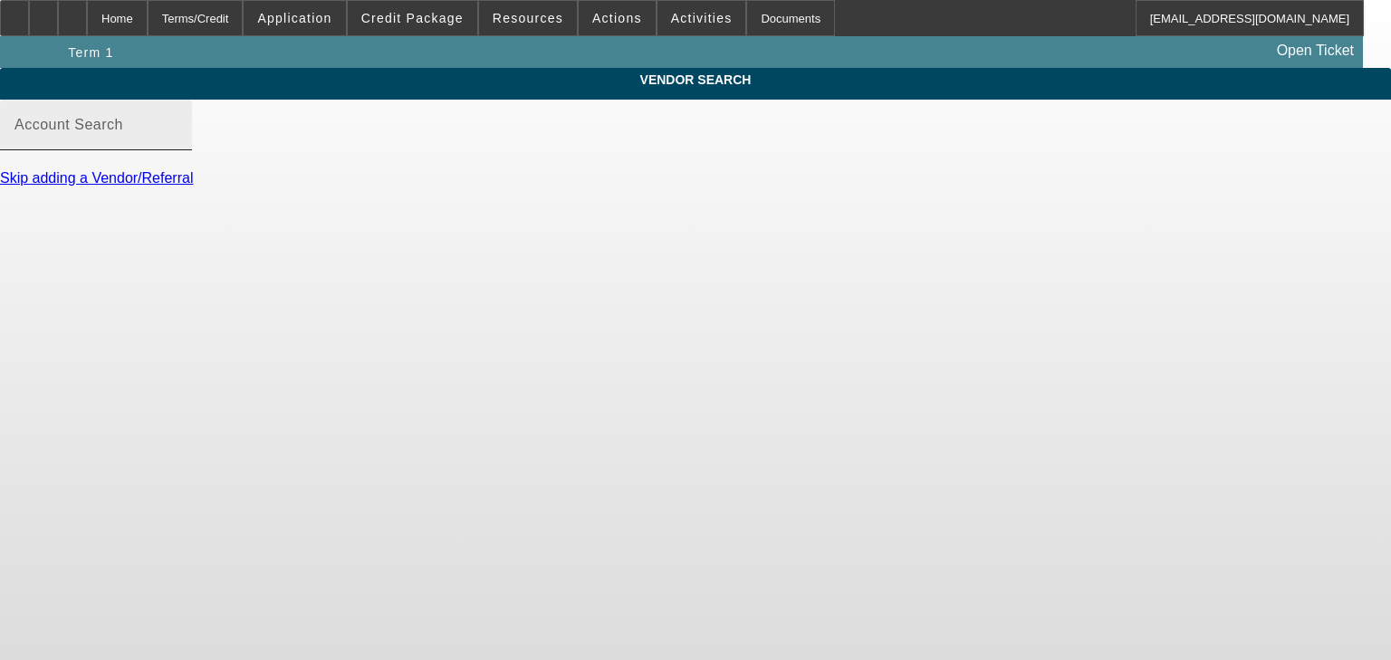
click at [178, 136] on div "Account Search" at bounding box center [95, 125] width 163 height 51
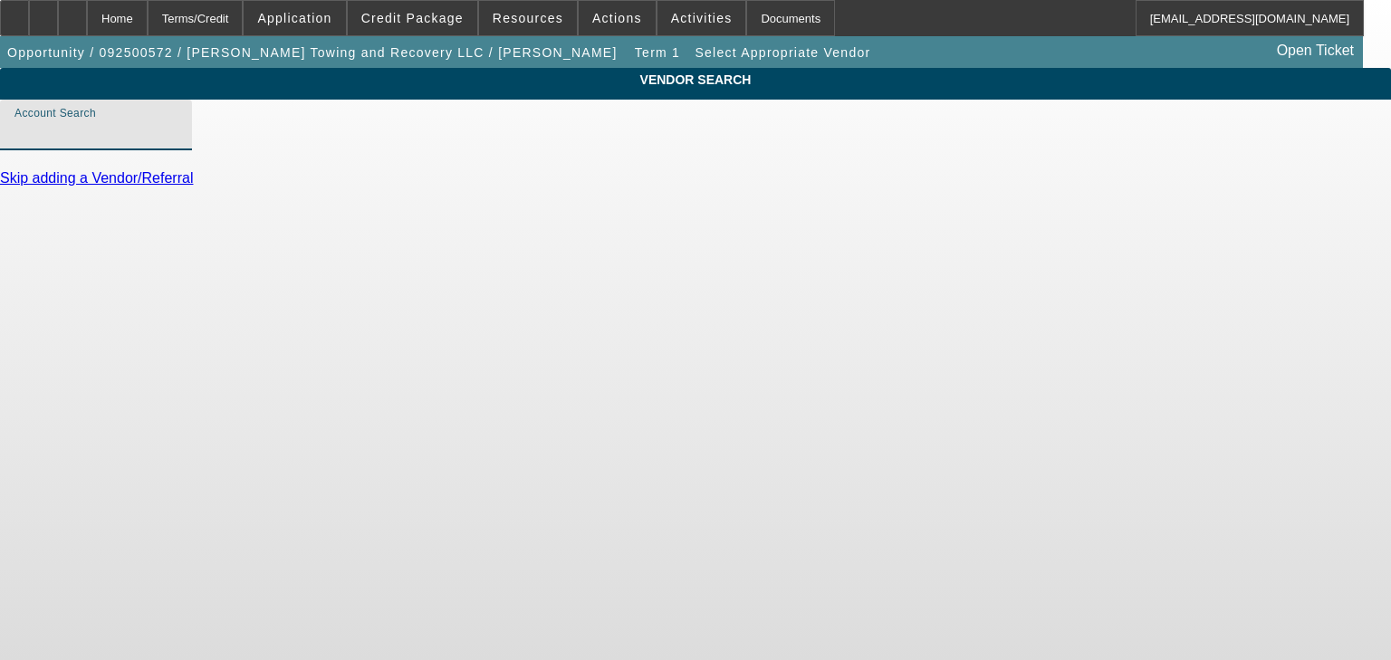
click at [178, 143] on input "Account Search" at bounding box center [95, 132] width 163 height 22
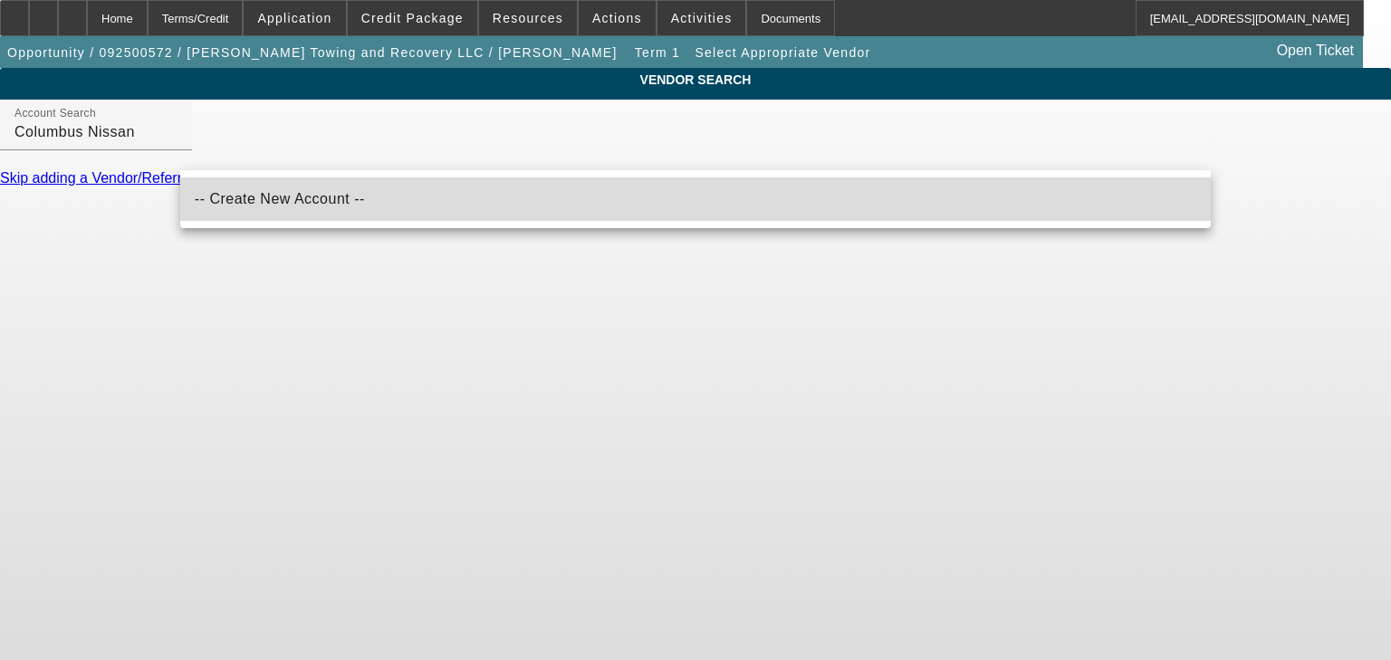
click at [281, 207] on span "-- Create New Account --" at bounding box center [280, 199] width 170 height 22
type input "-- Create New Account --"
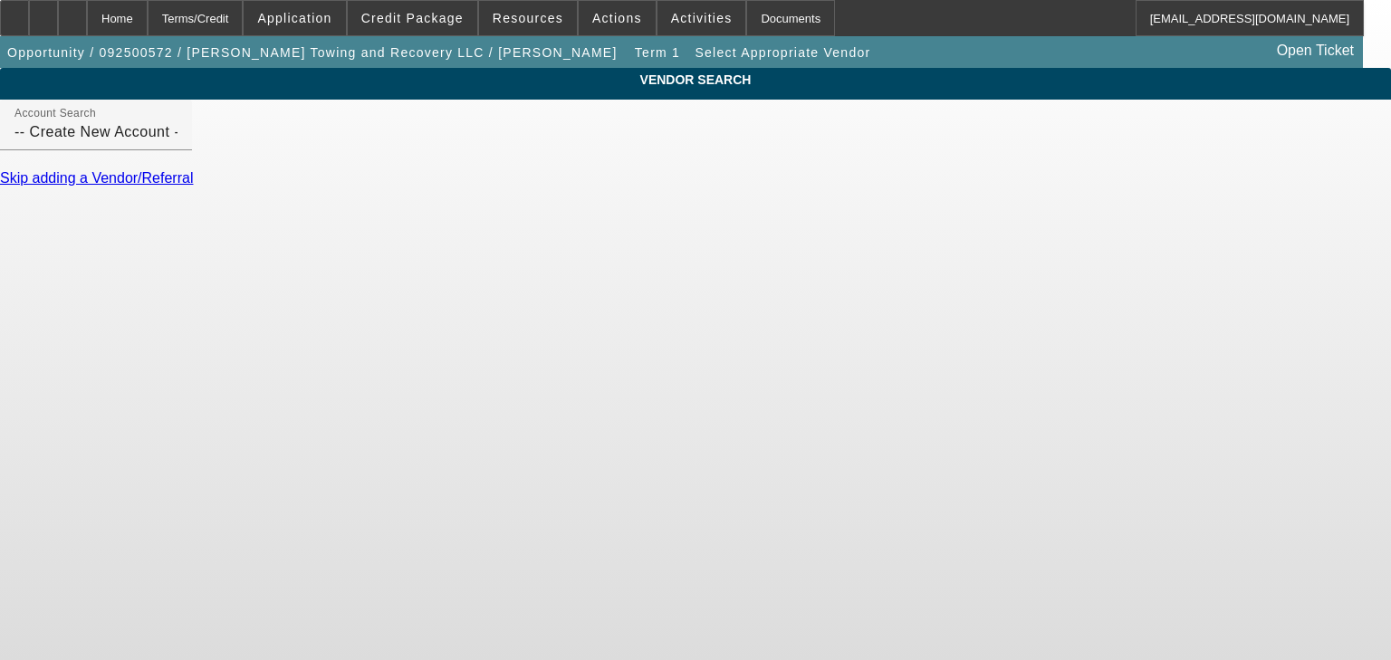
click at [287, 187] on div "Skip adding a Vendor/Referral" at bounding box center [695, 178] width 1391 height 16
click at [193, 186] on link "Skip adding a Vendor/Referral" at bounding box center [96, 177] width 193 height 15
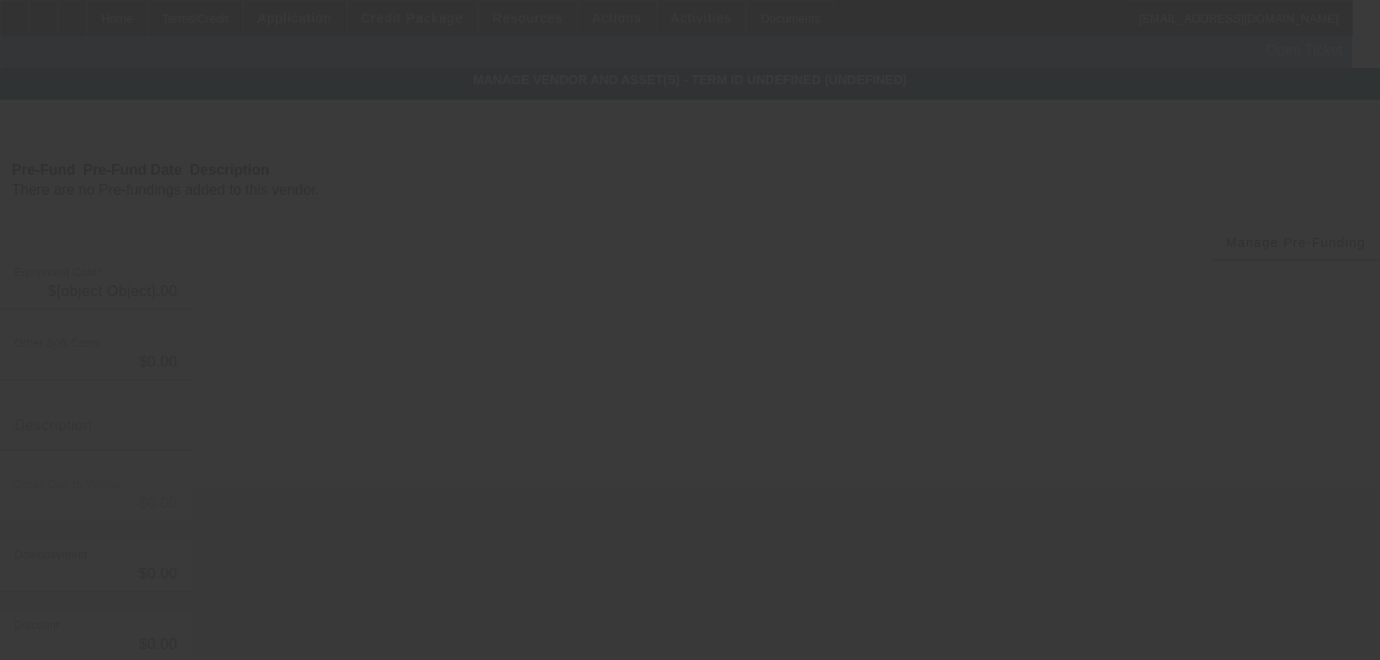
type input "$32,000.00"
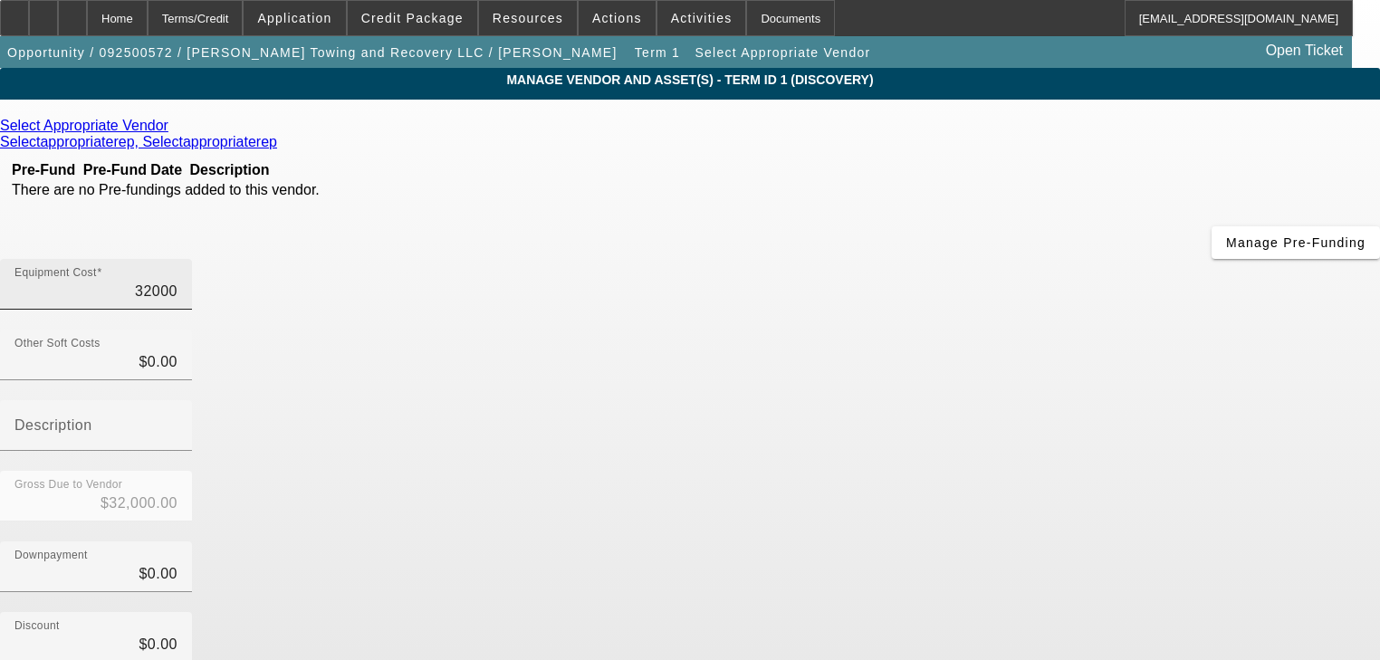
click at [178, 281] on input "32000" at bounding box center [95, 292] width 163 height 22
type input "2"
type input "$2.00"
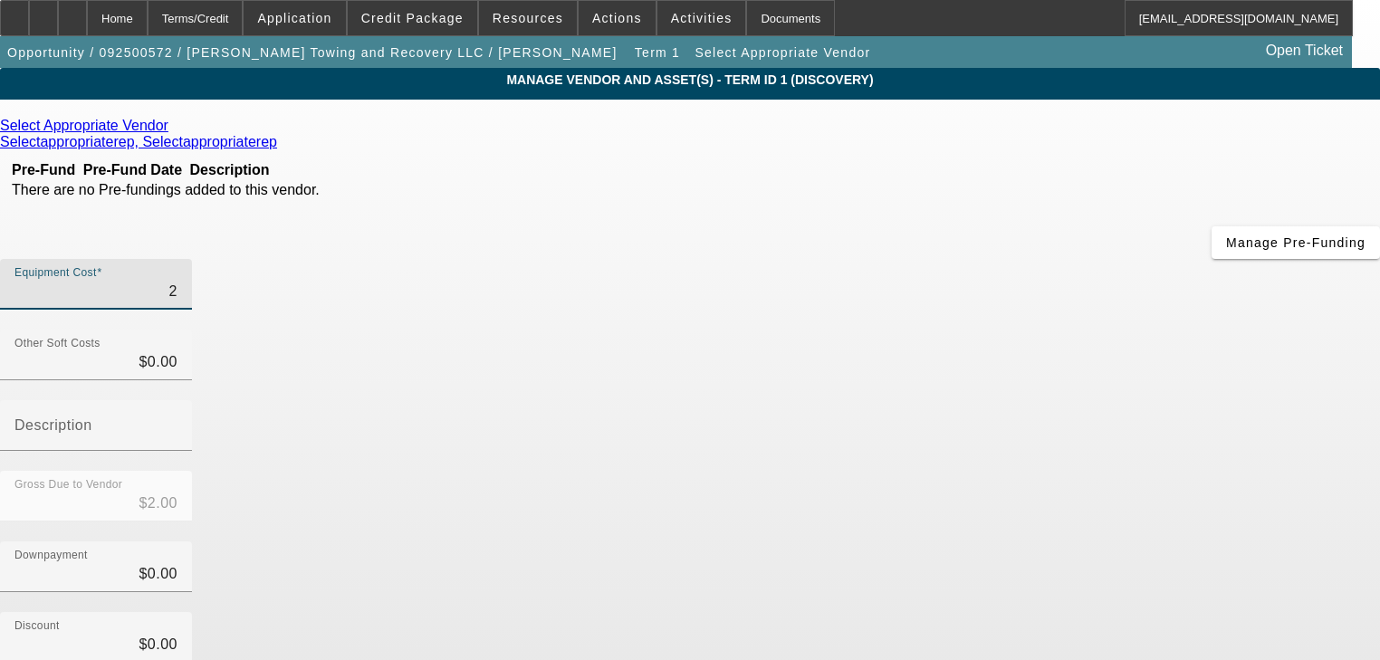
type input "29"
type input "$29.00"
type input "299"
type input "$299.00"
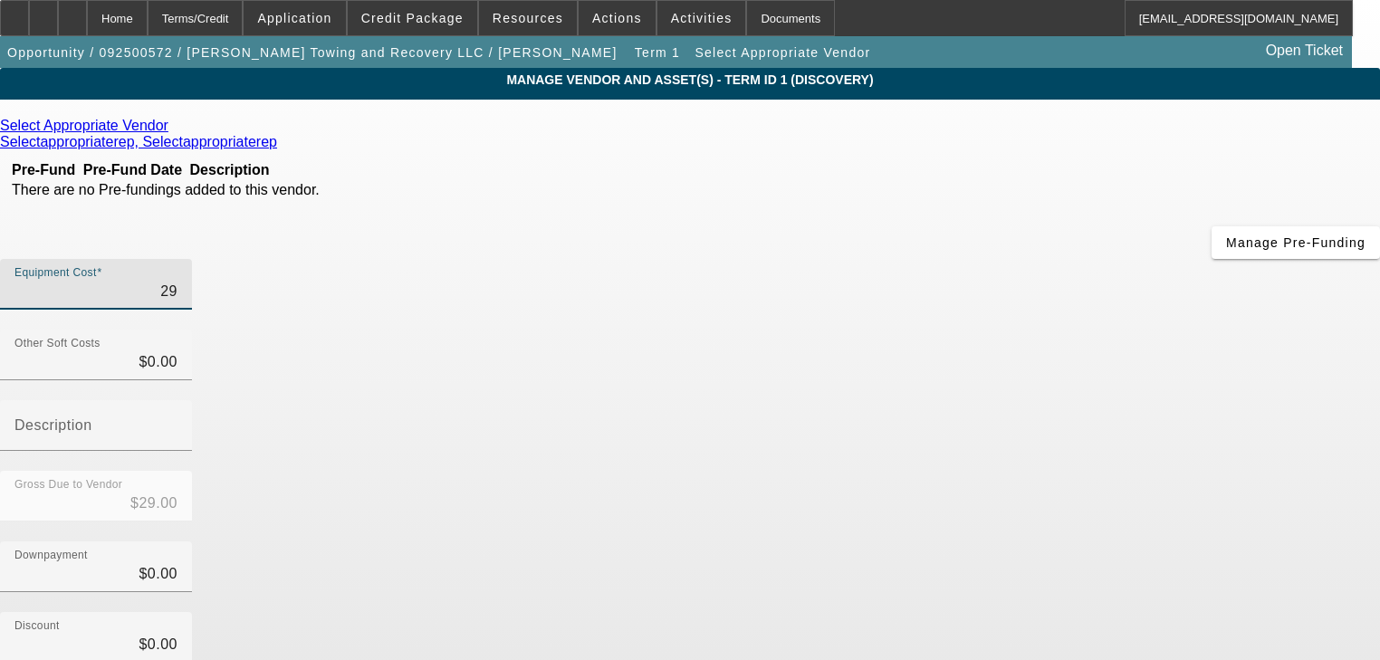
type input "$299.00"
type input "2999"
type input "$2,999.00"
type input "29999"
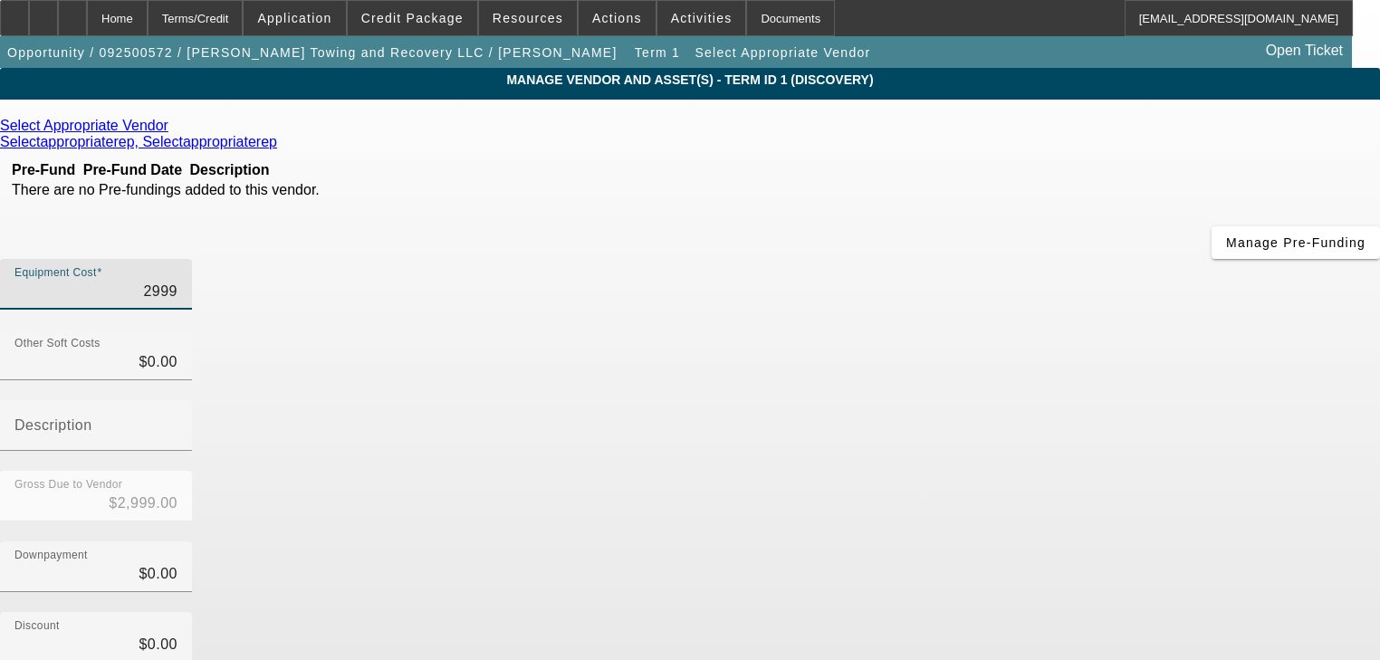
type input "$29,999.00"
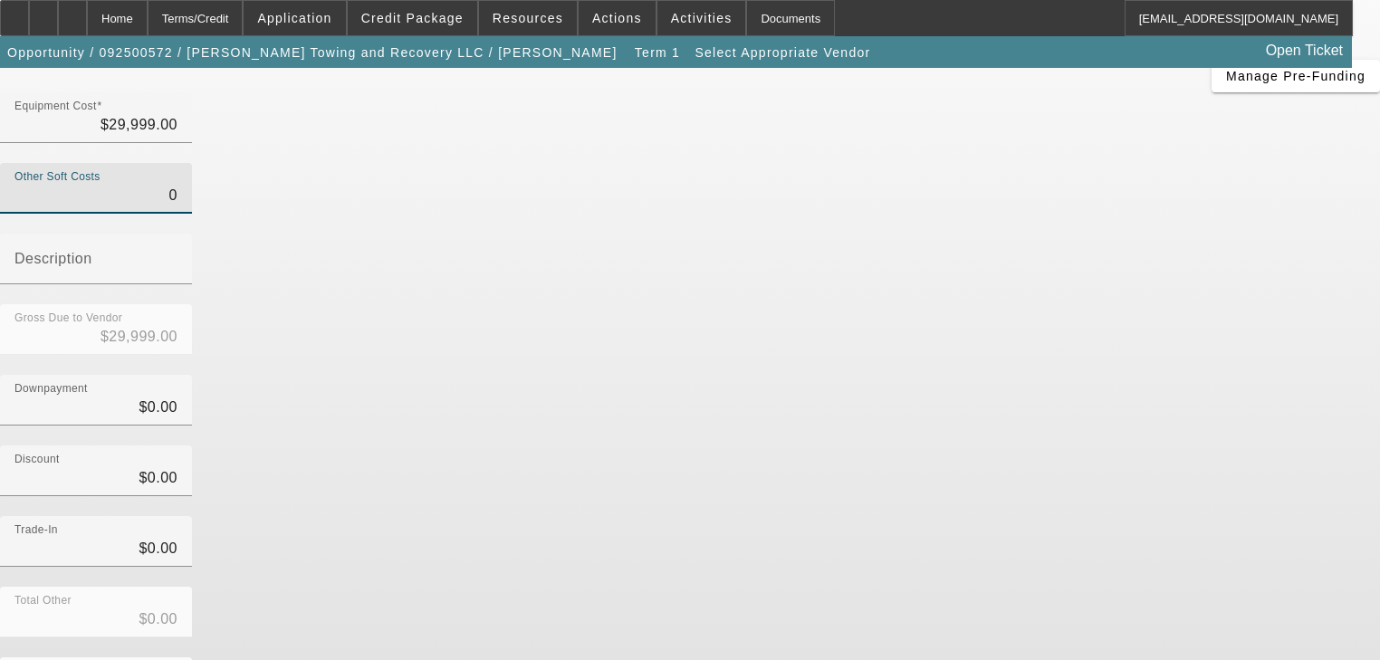
scroll to position [178, 0]
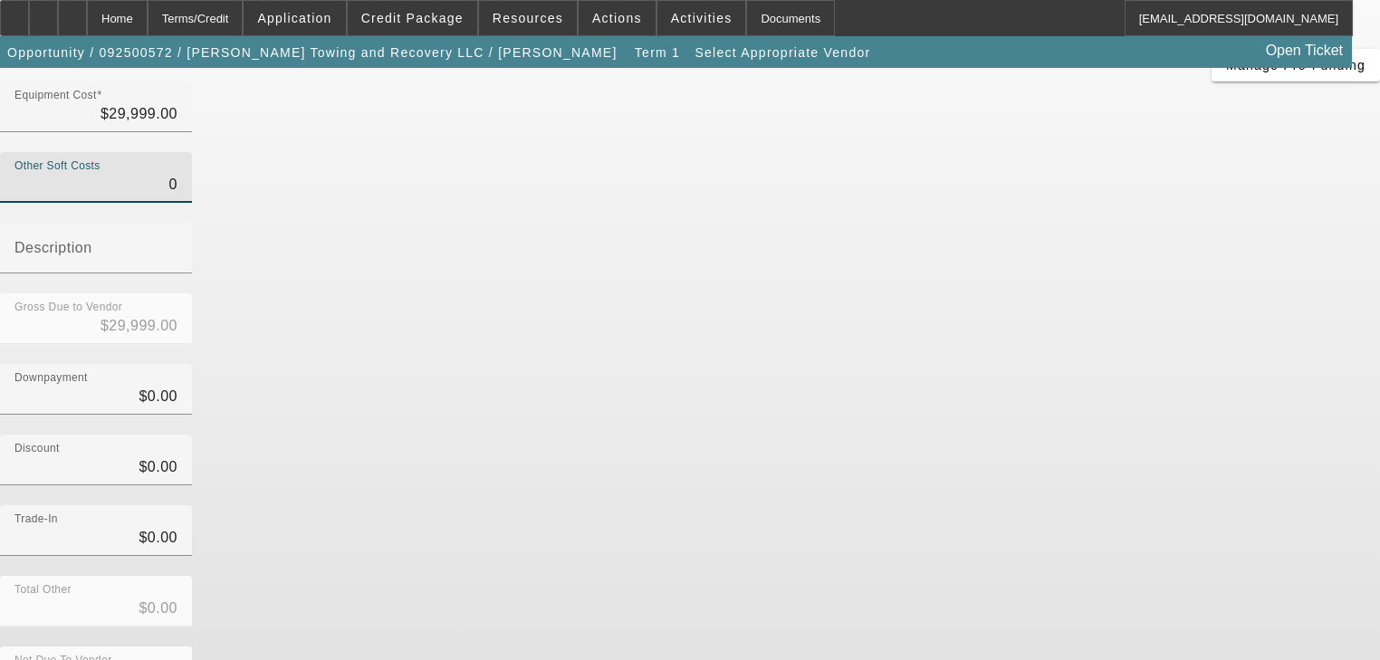
type input "$0.00"
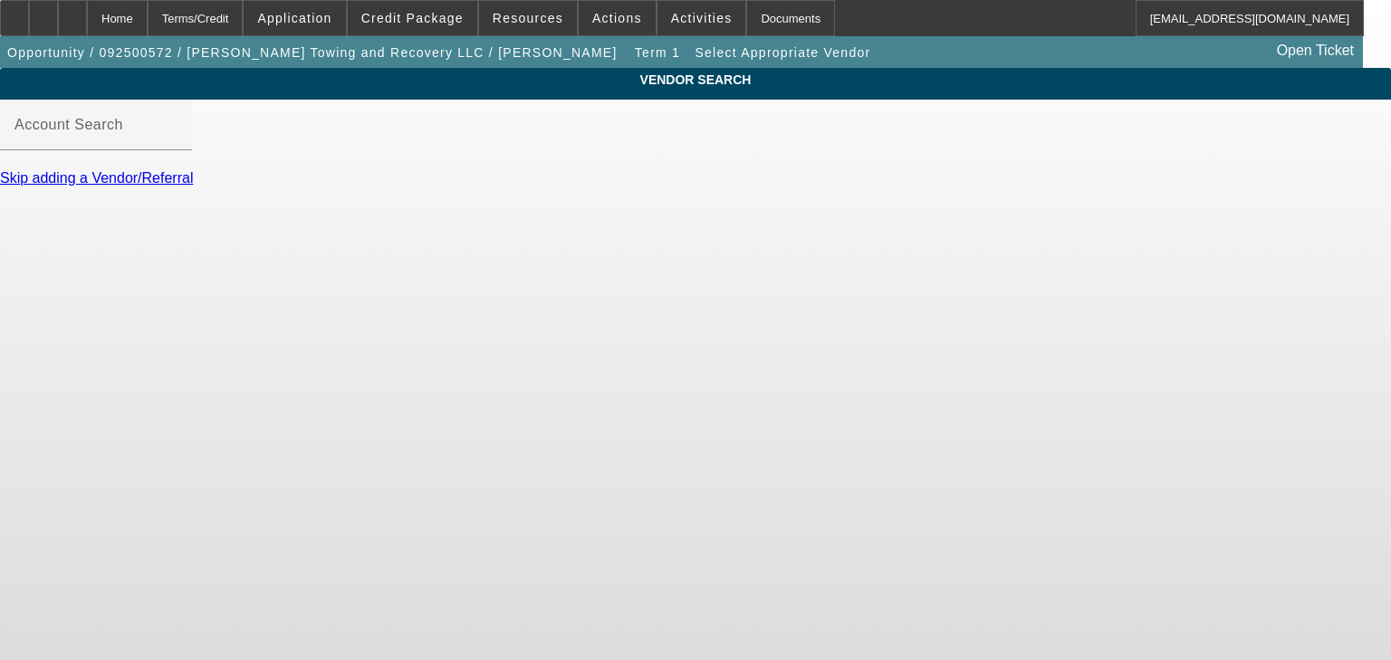
click at [193, 186] on link "Skip adding a Vendor/Referral" at bounding box center [96, 177] width 193 height 15
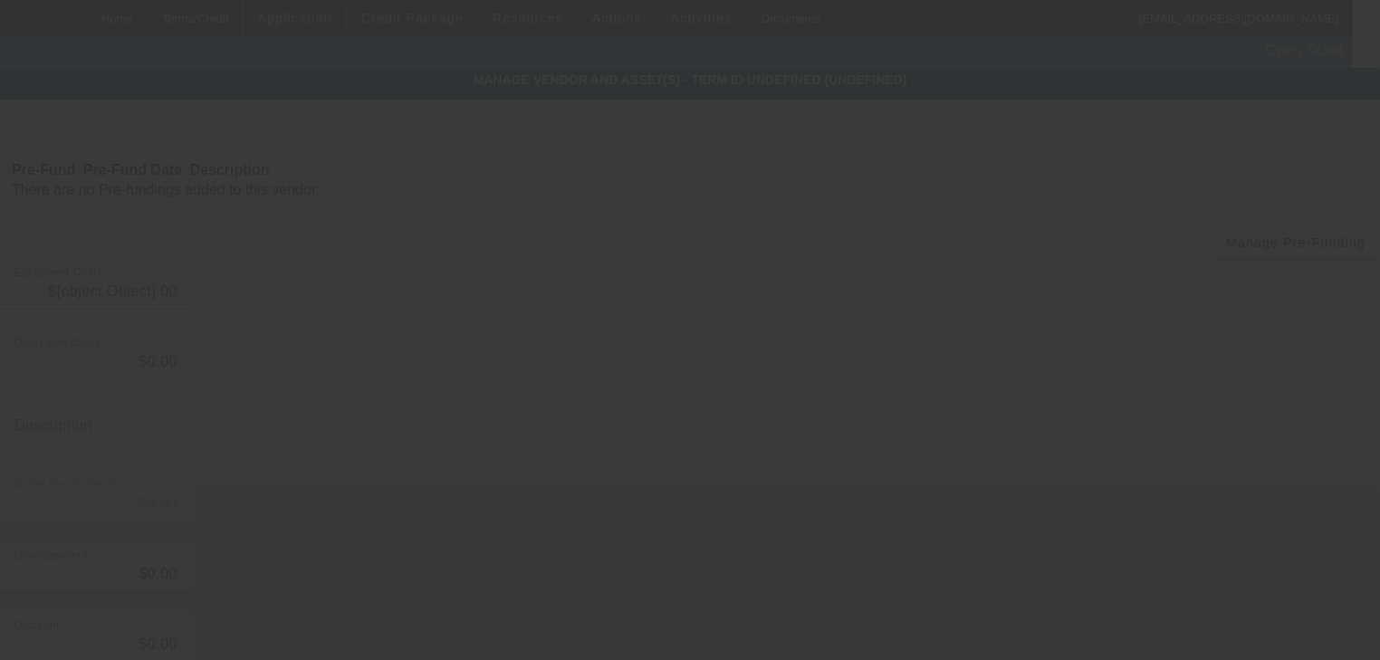
type input "$29,999.00"
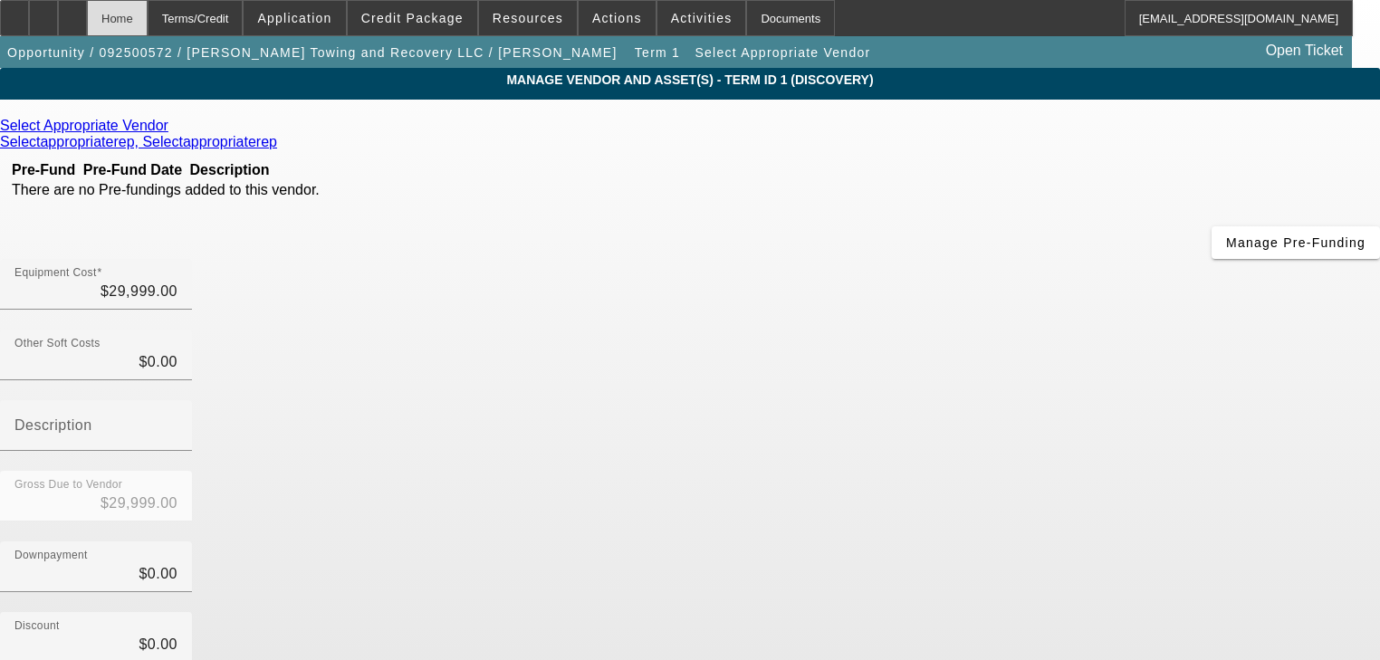
click at [148, 21] on div "Home" at bounding box center [117, 18] width 61 height 36
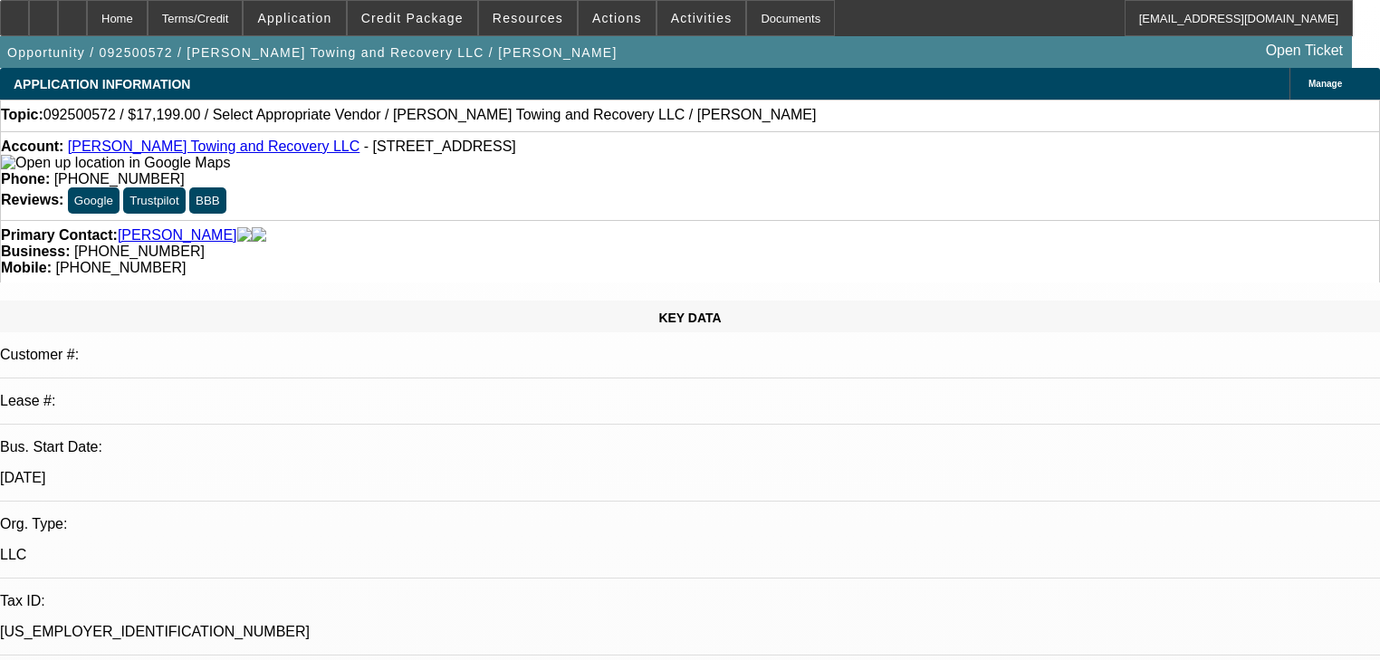
select select "0"
select select "2"
select select "0.1"
select select "4"
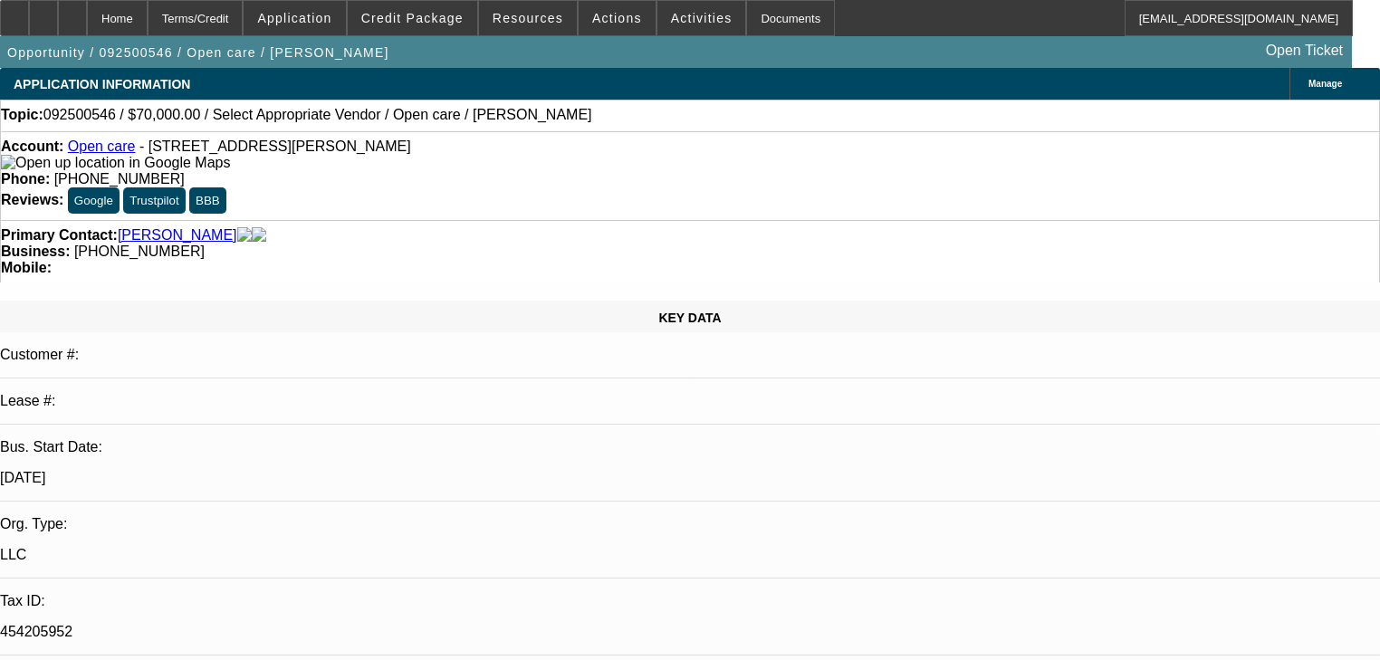
select select "0"
select select "2"
select select "0.1"
select select "4"
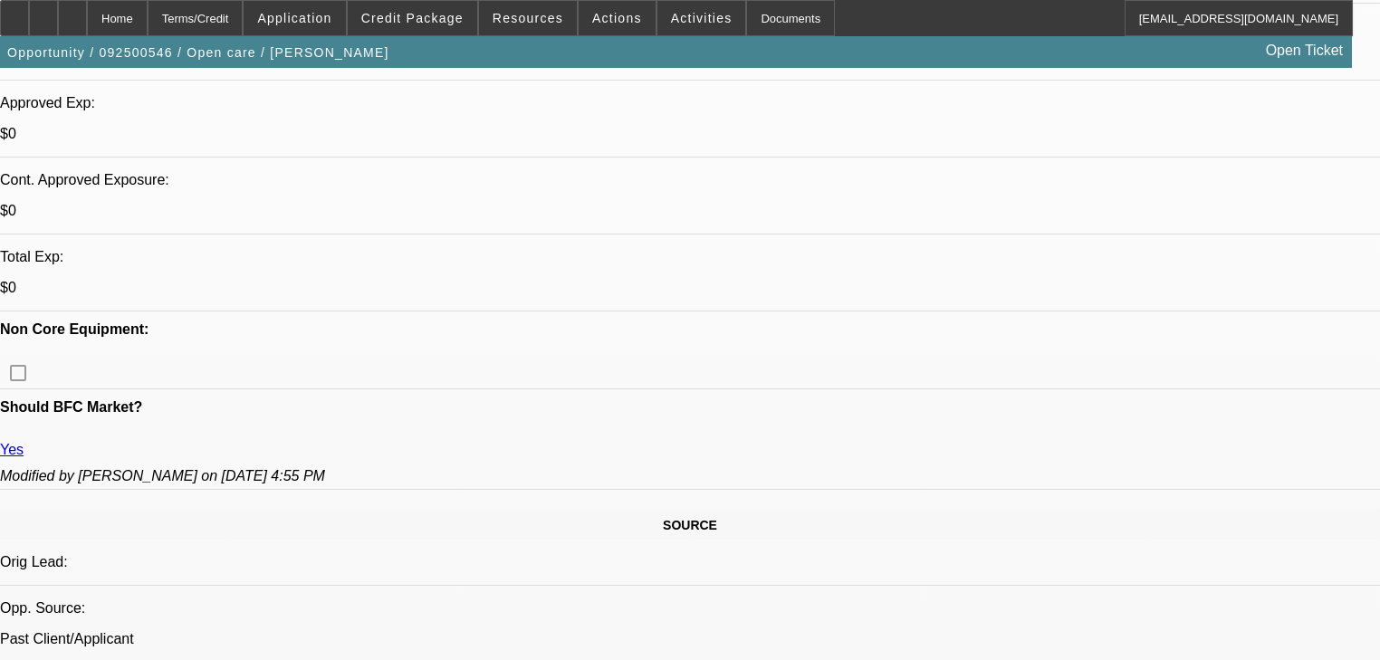
scroll to position [290, 0]
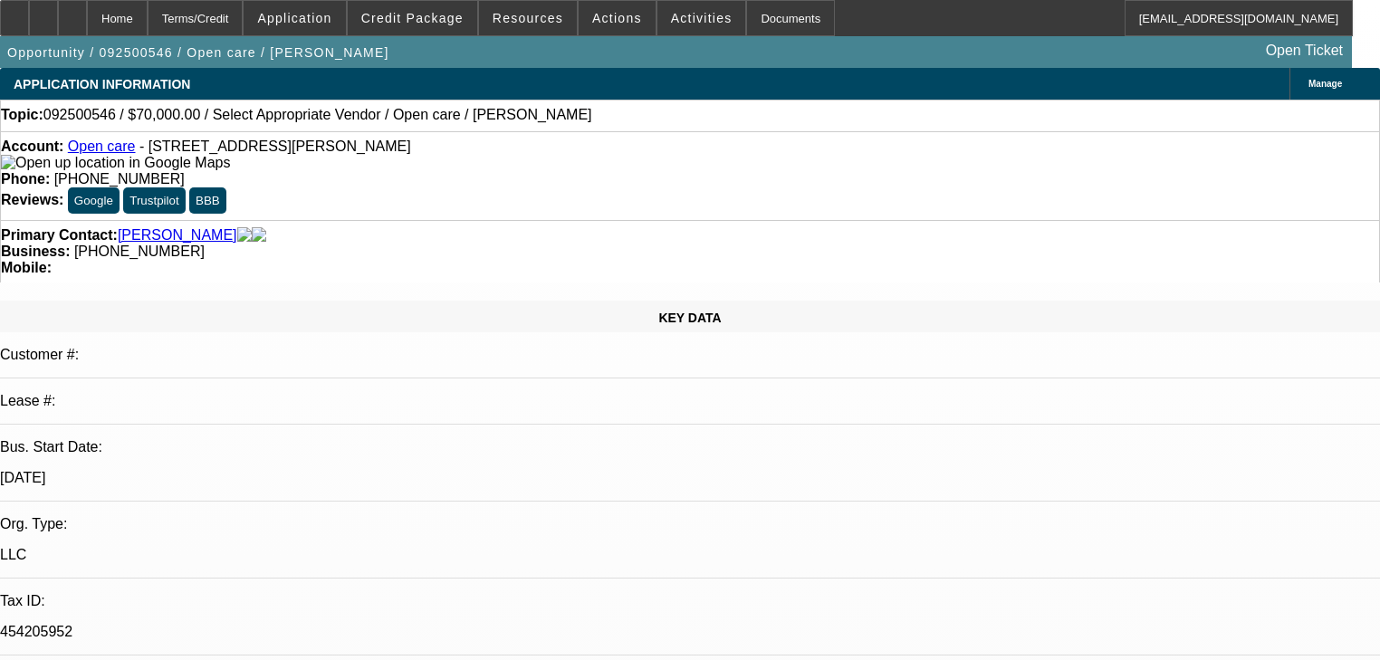
select select "0"
select select "2"
select select "0.1"
select select "4"
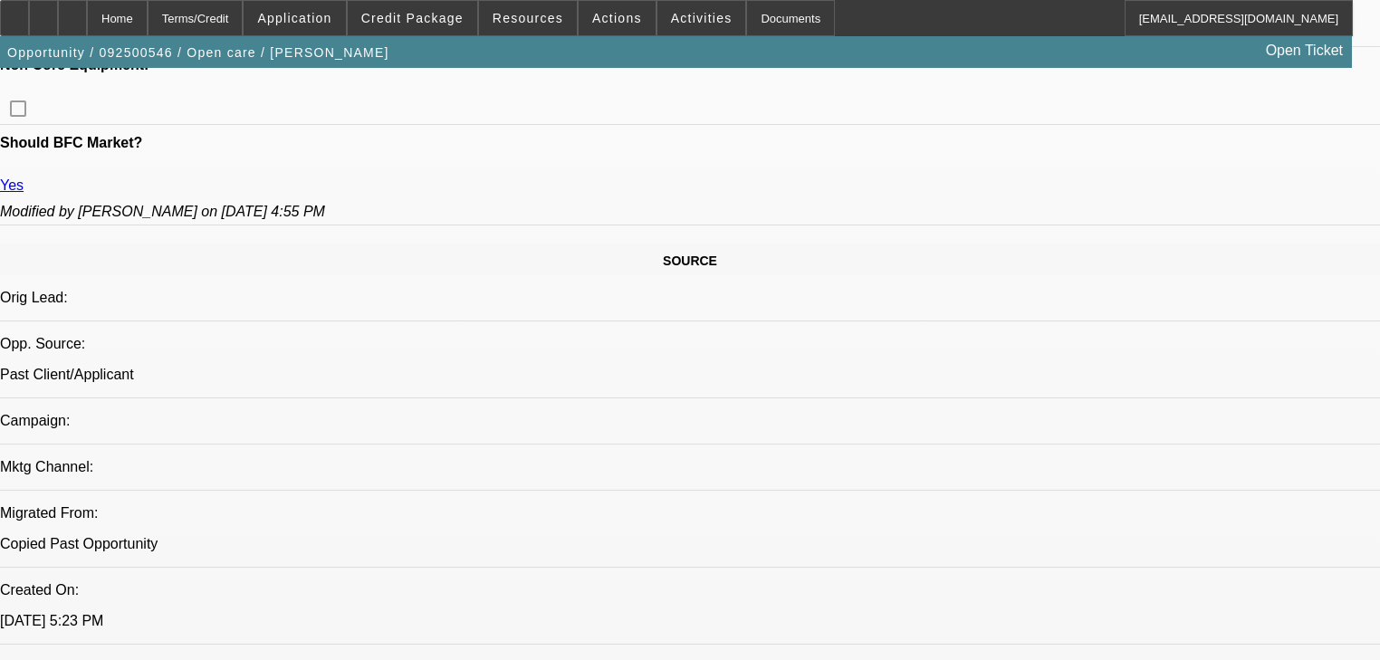
scroll to position [870, 0]
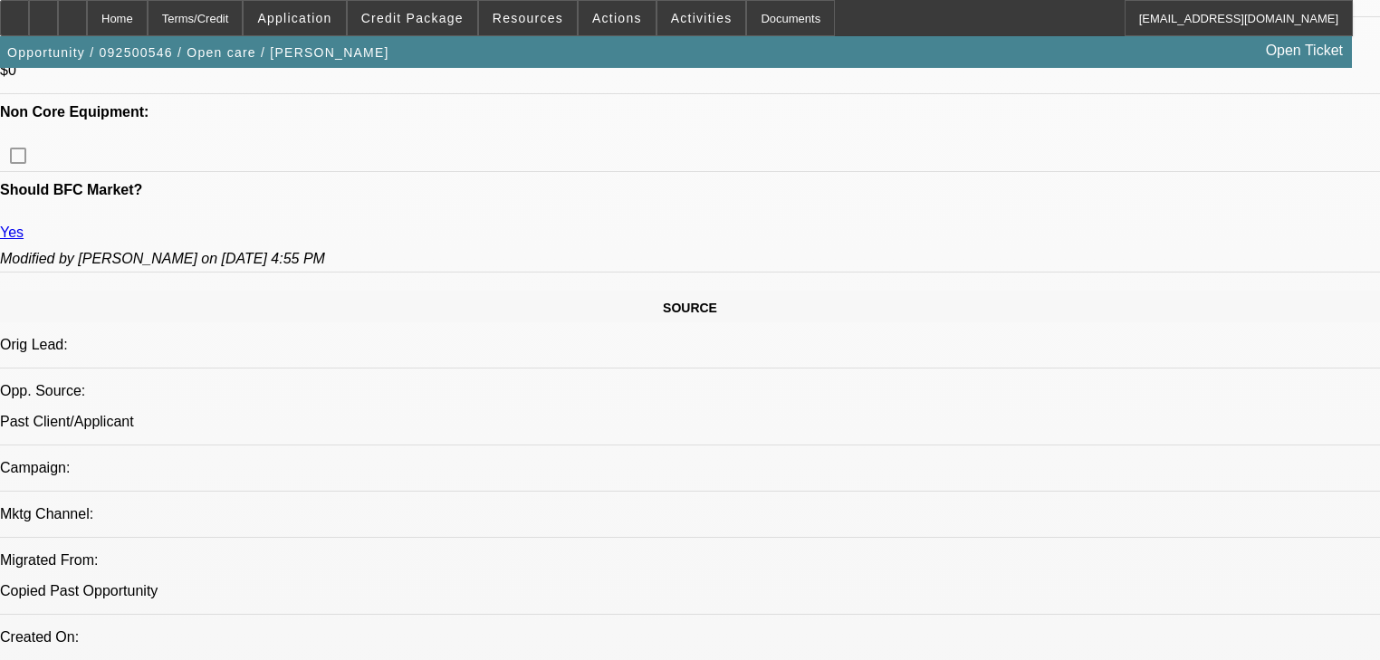
radio input "true"
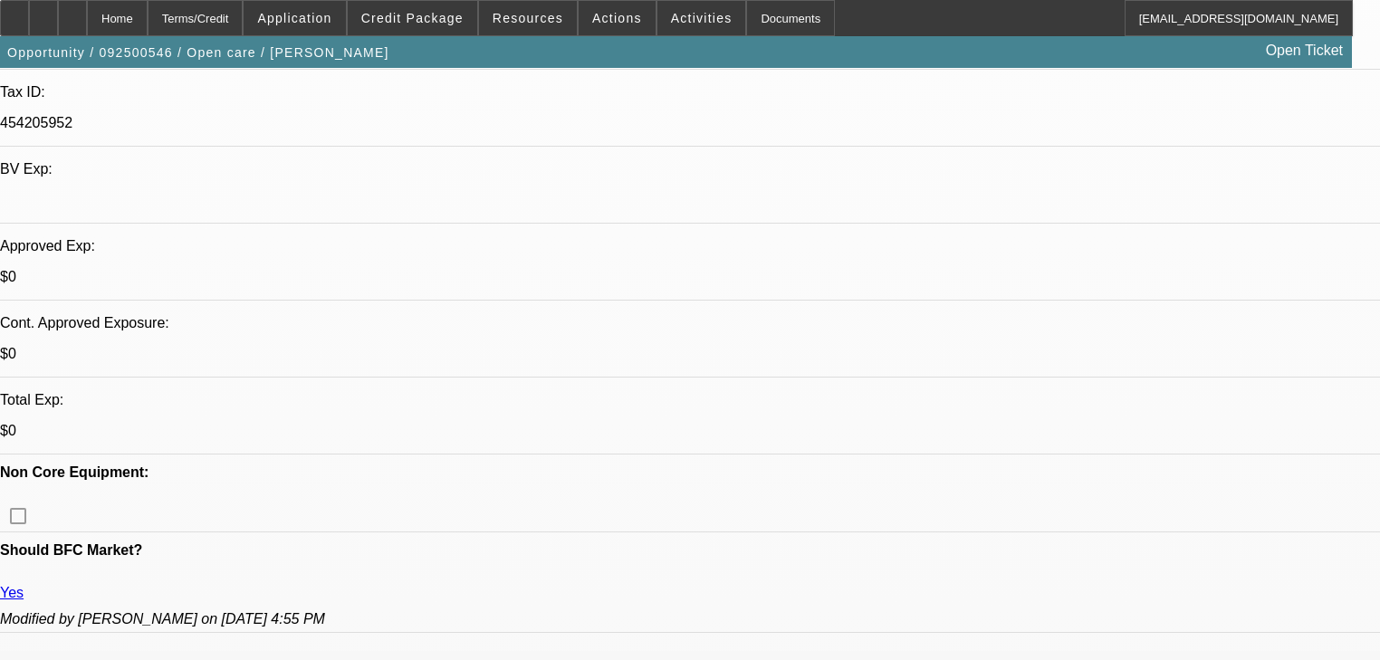
scroll to position [507, 0]
type textarea "bought an old 02 ford, needs a bigger a truck, his payments on the ford are $92…"
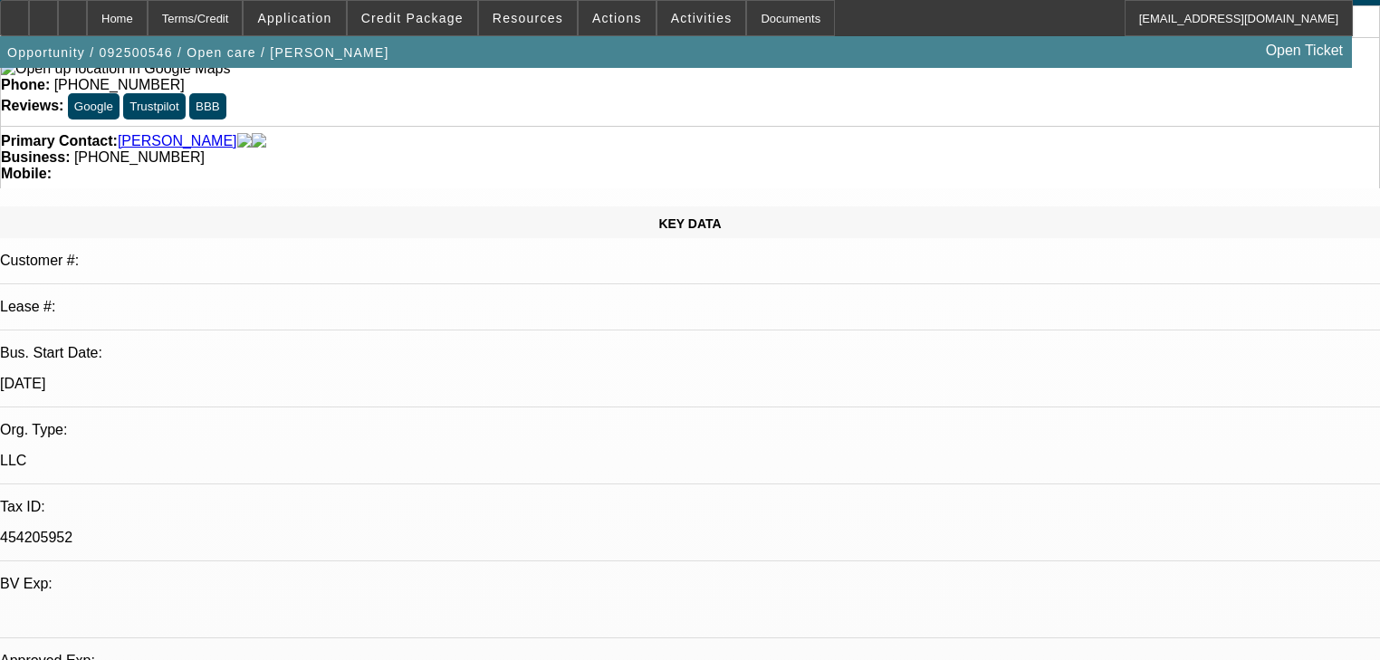
scroll to position [0, 0]
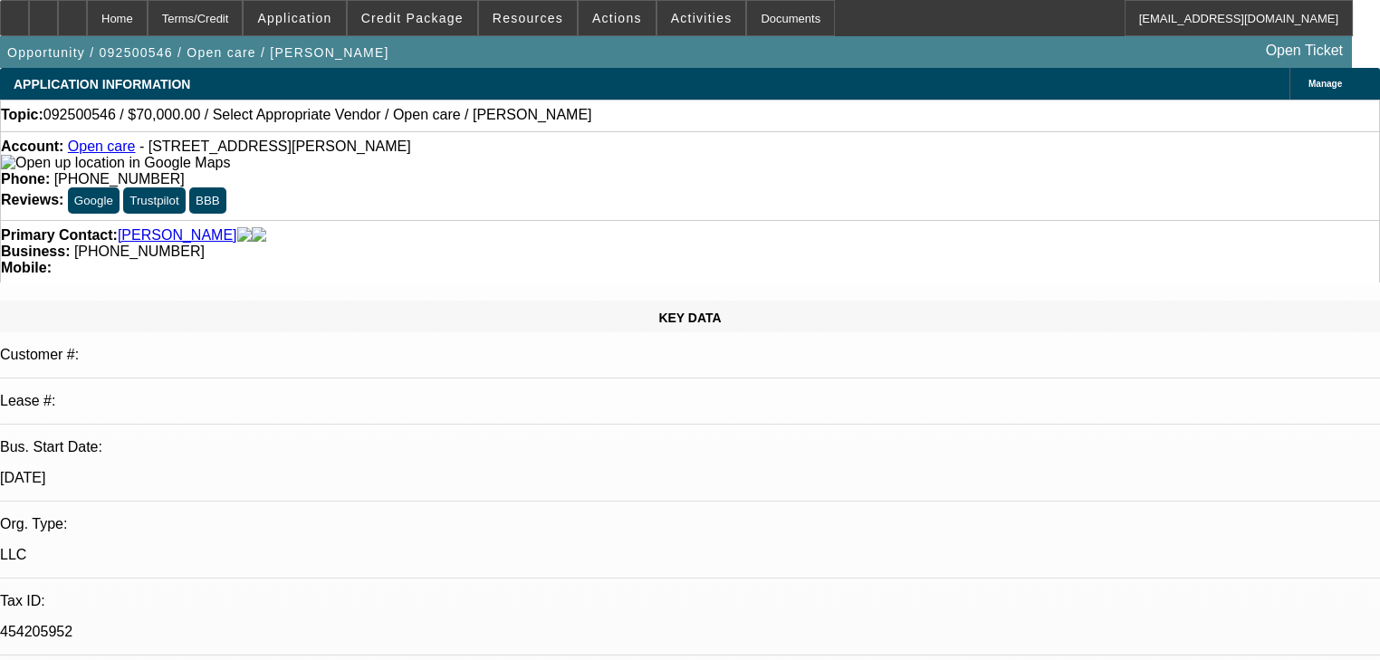
radio input "true"
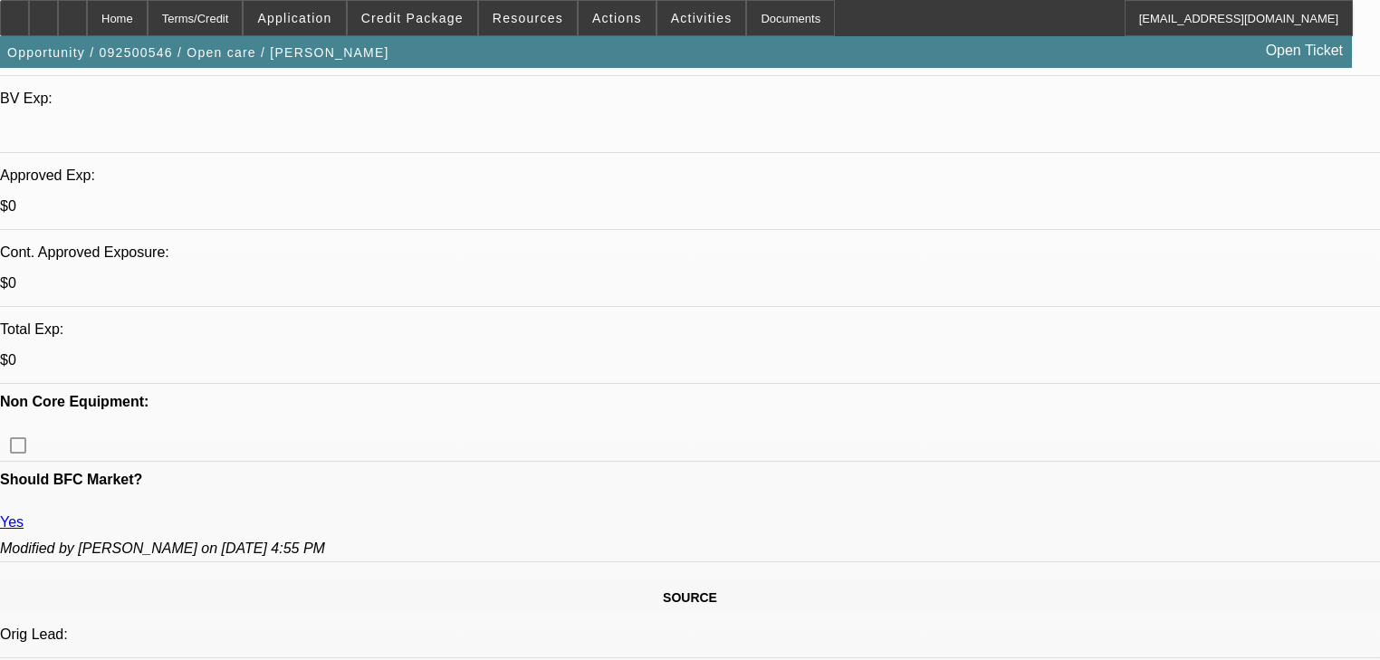
radio input "true"
type textarea "O"
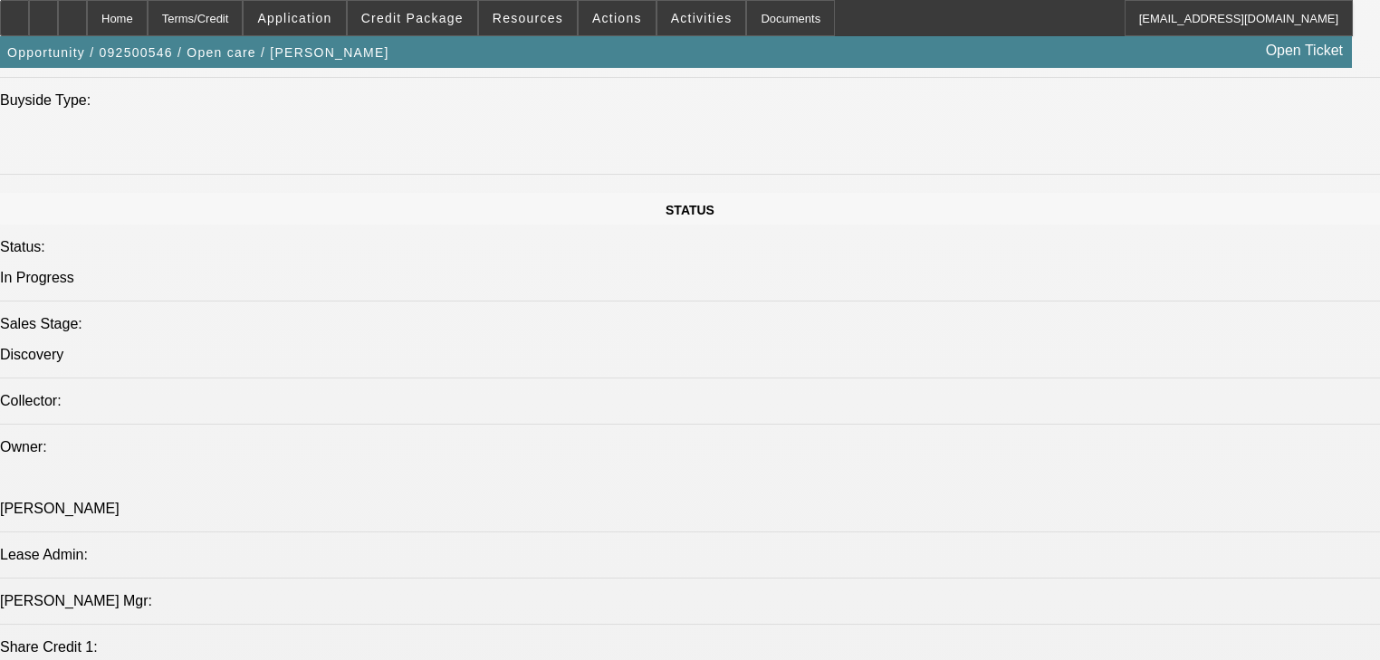
scroll to position [2246, 0]
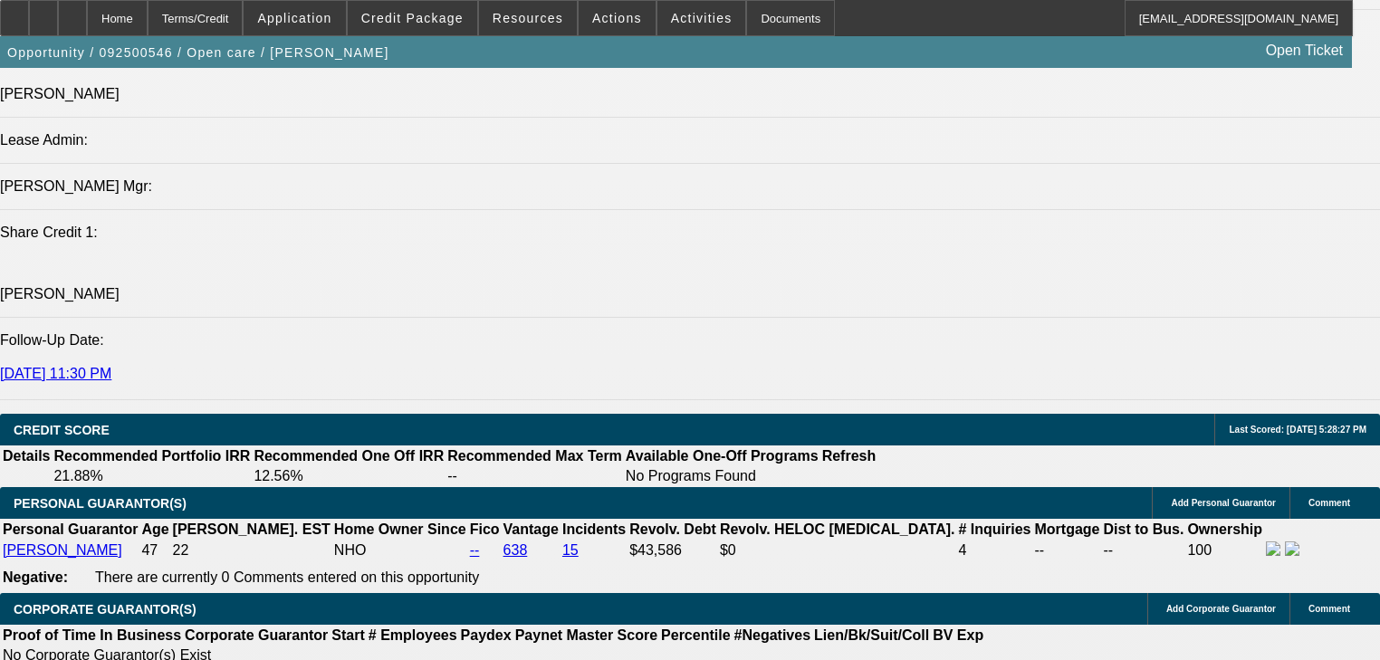
type textarea "Prefers not to put money, could swing at do up to 1,800 keeping the other truck."
radio input "true"
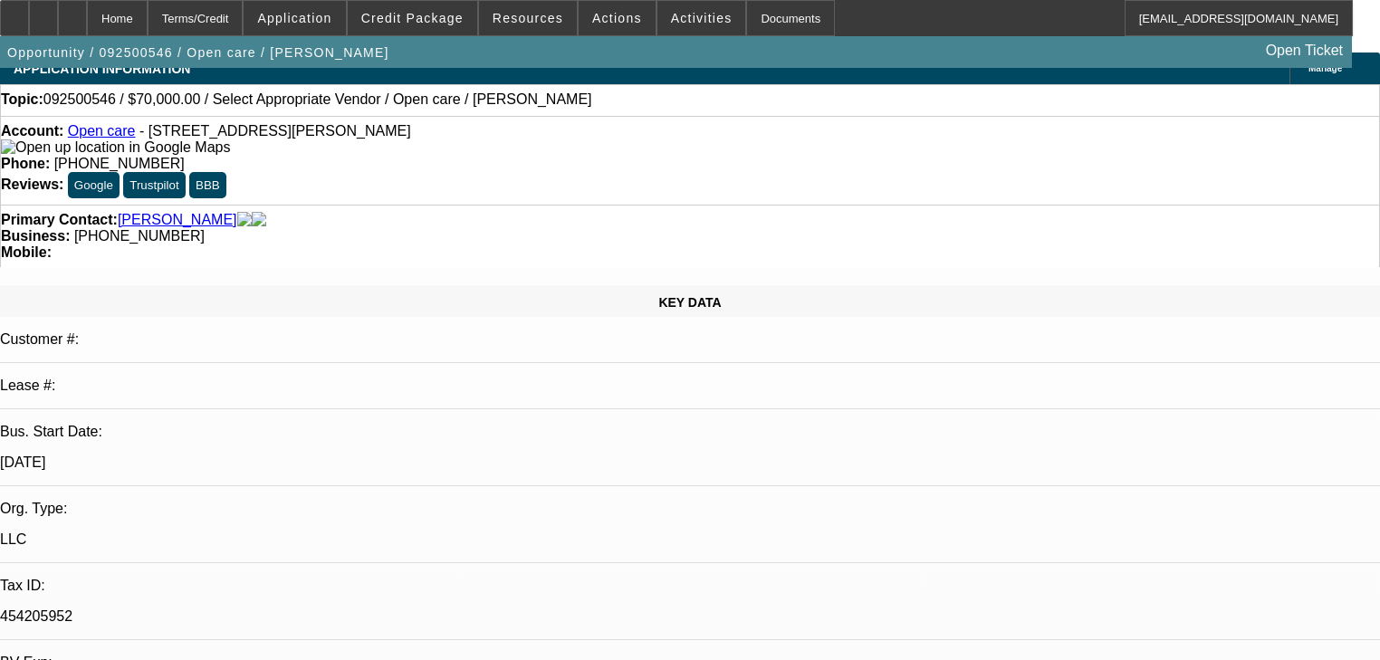
scroll to position [0, 0]
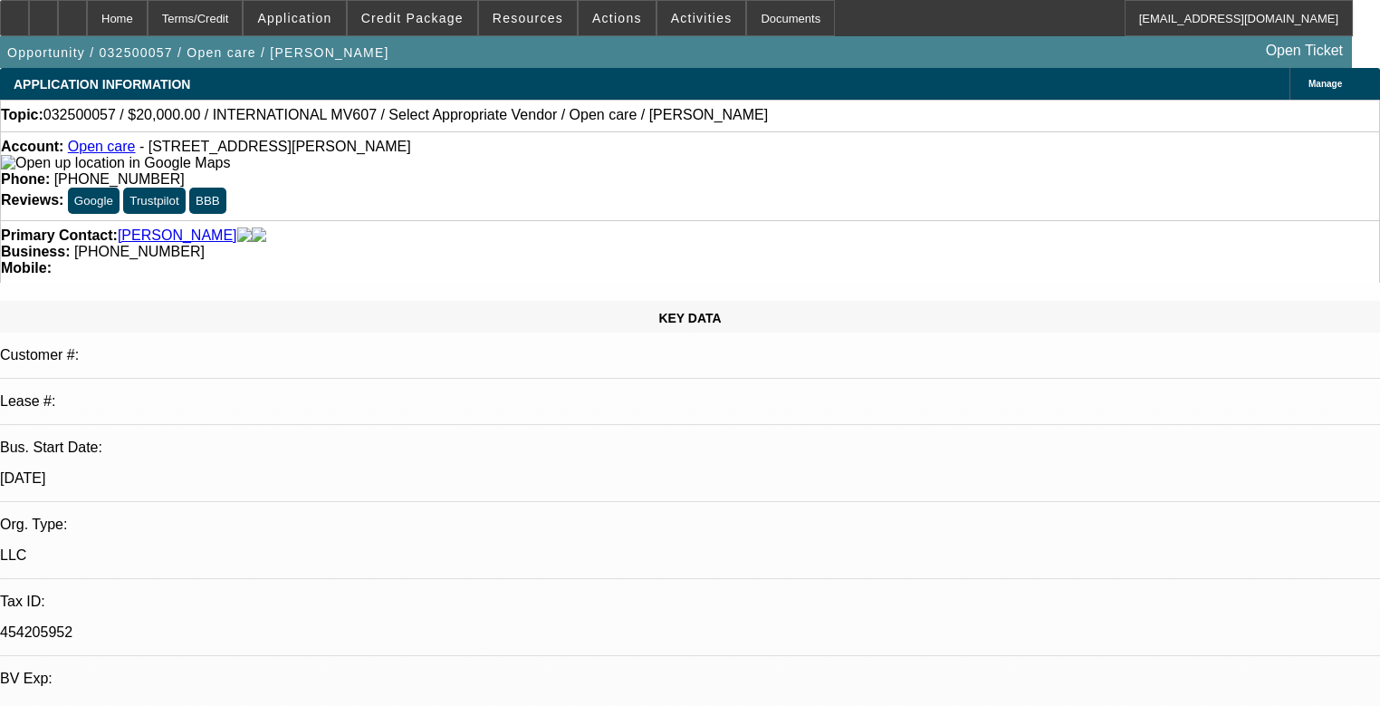
select select "0"
select select "6"
select select "0"
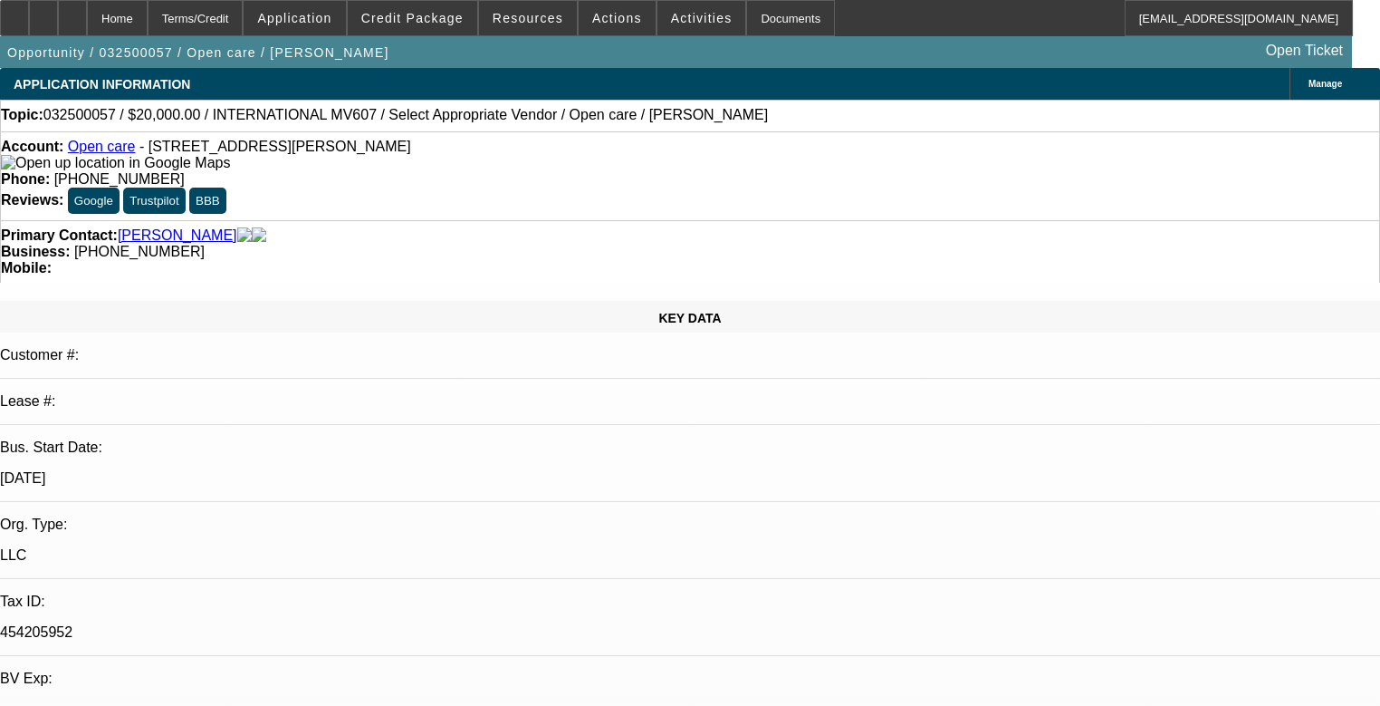
select select "0"
select select "6"
select select "0"
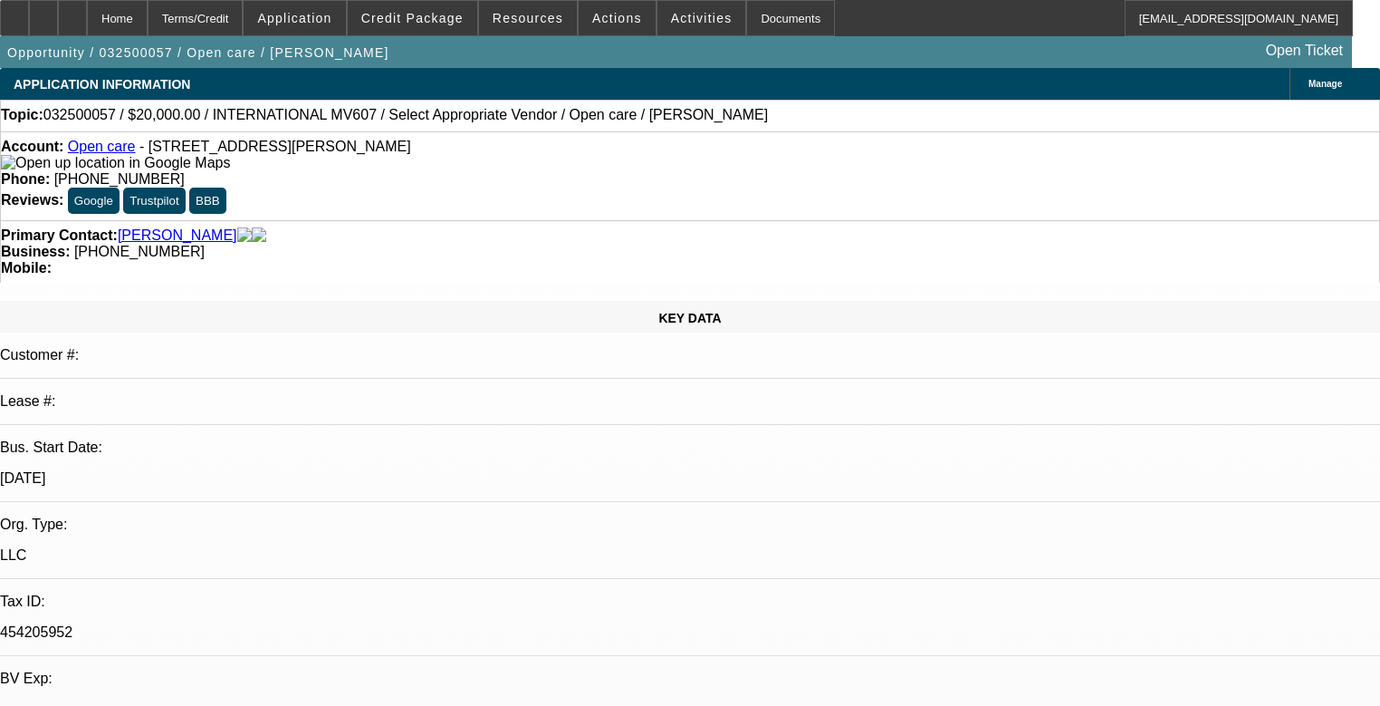
select select "0"
select select "6"
select select "0"
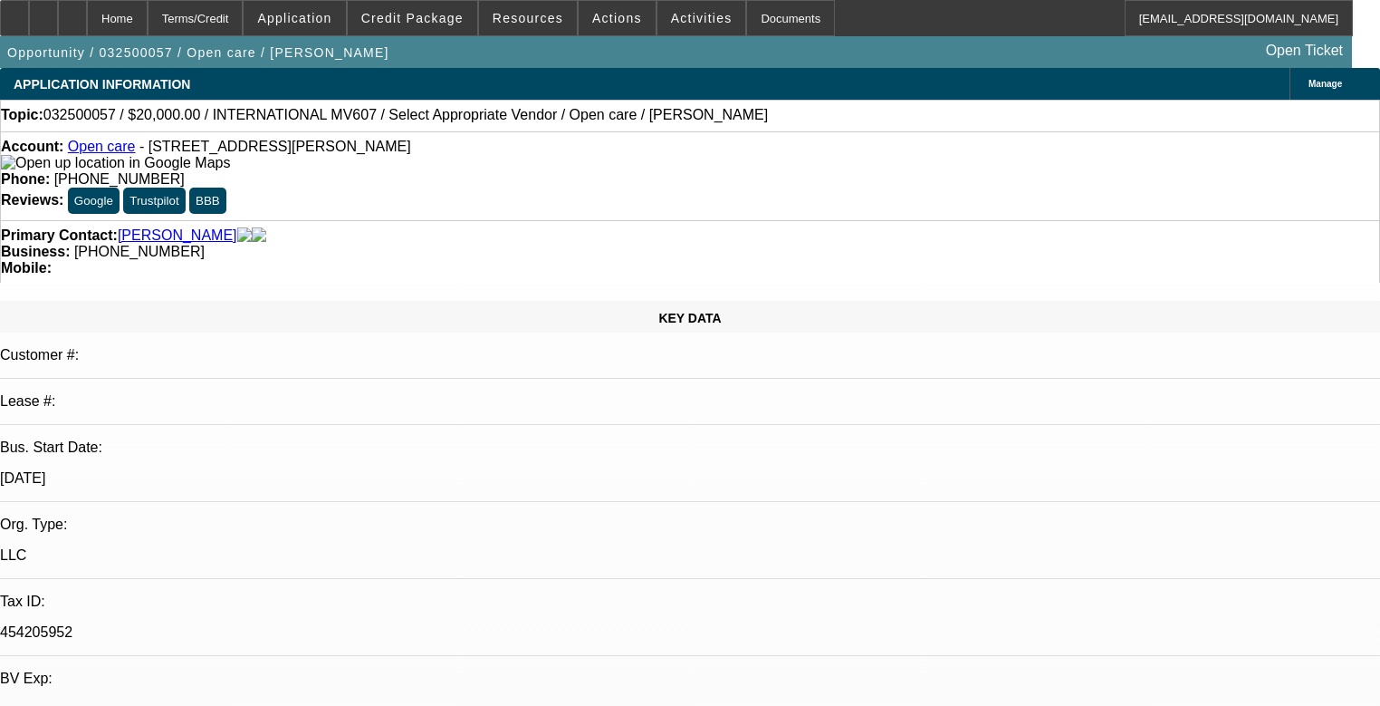
select select "6"
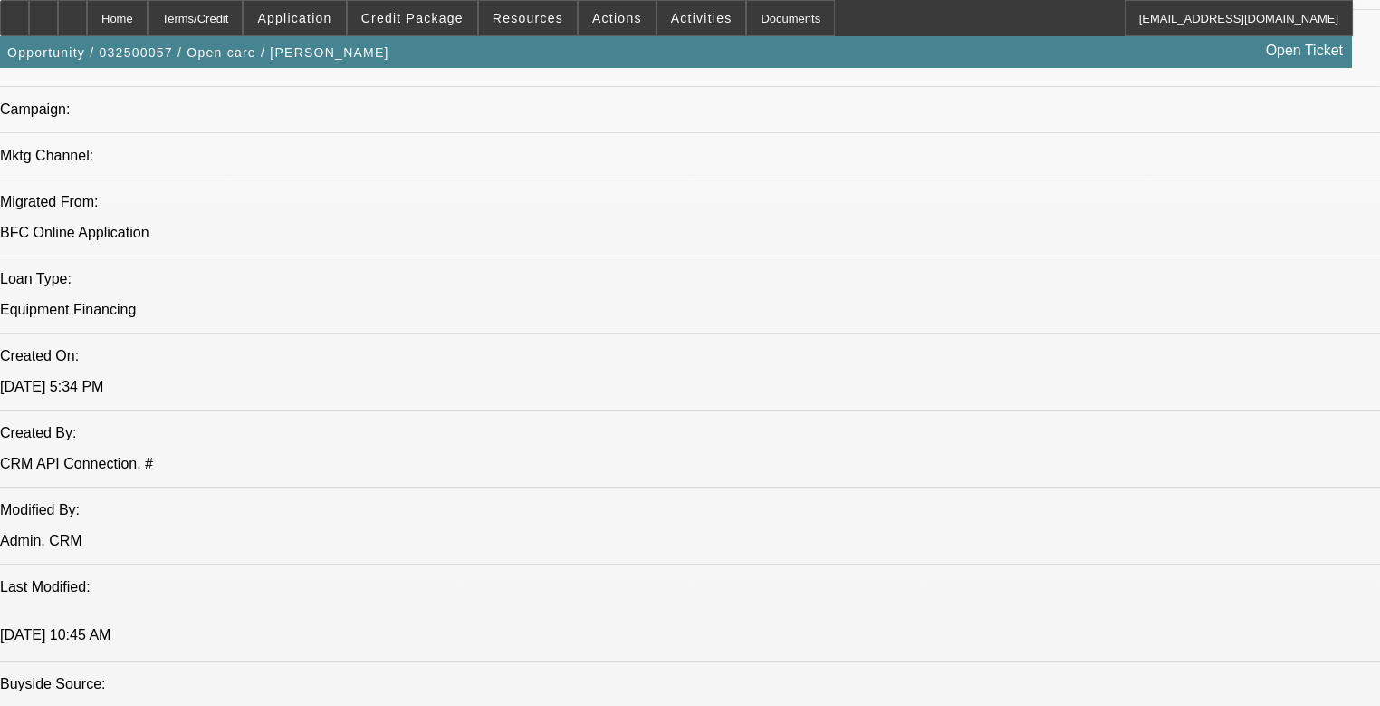
scroll to position [1159, 0]
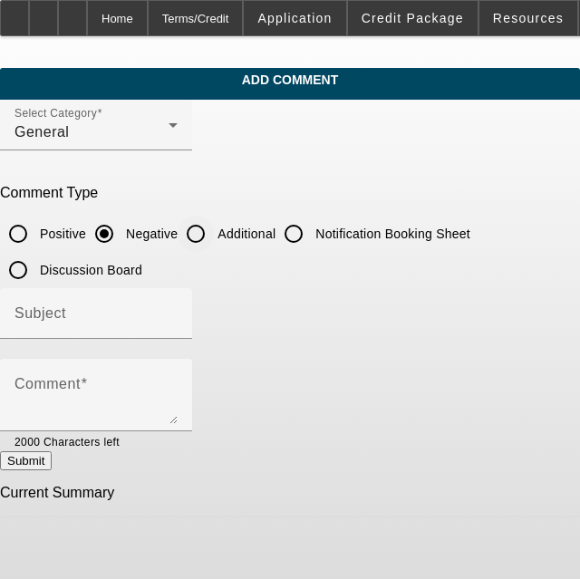
click at [214, 221] on input "Additional" at bounding box center [196, 234] width 36 height 36
radio input "true"
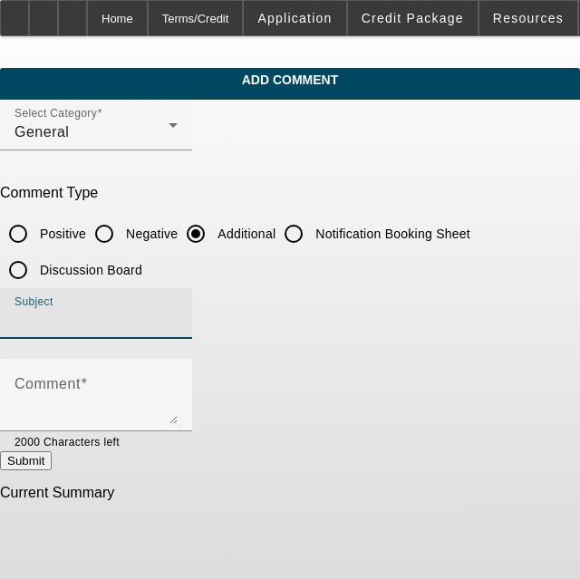
click at [158, 310] on input "Subject" at bounding box center [95, 321] width 163 height 22
type input "W"
click at [178, 314] on input "Subject" at bounding box center [95, 321] width 163 height 22
type input "Write Up"
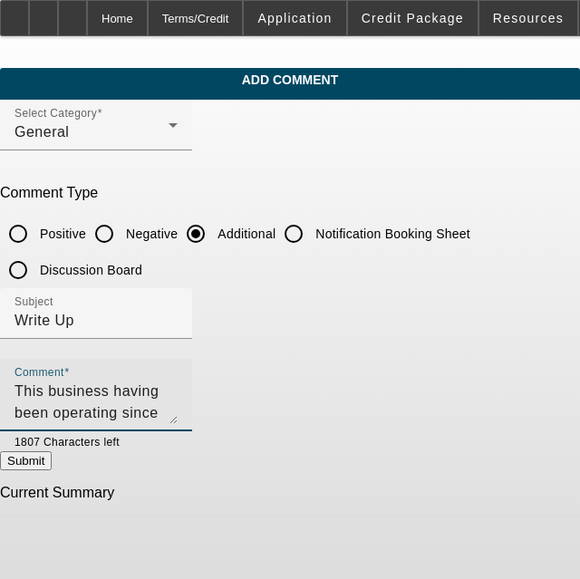
type textarea "This business having been operating since [DATE] is looking to add a used pick …"
click at [52, 466] on button "Submit" at bounding box center [26, 460] width 52 height 19
radio input "true"
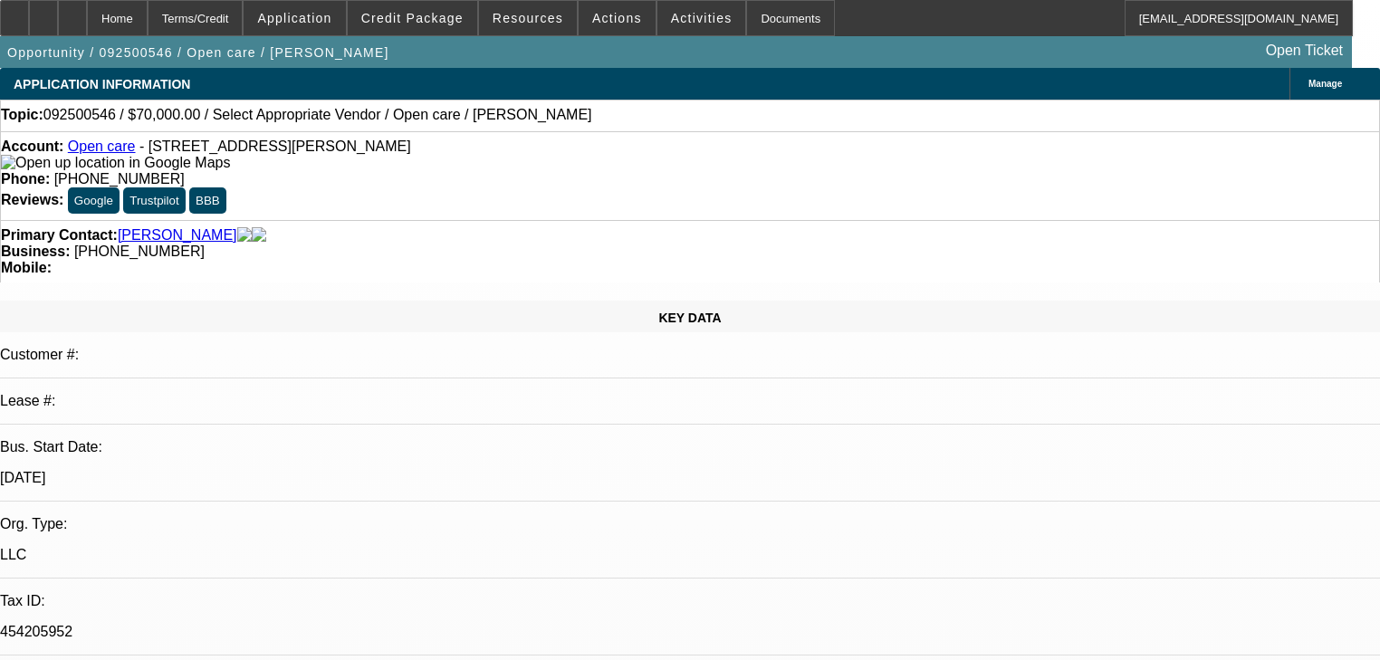
select select "0"
select select "2"
select select "0.1"
select select "4"
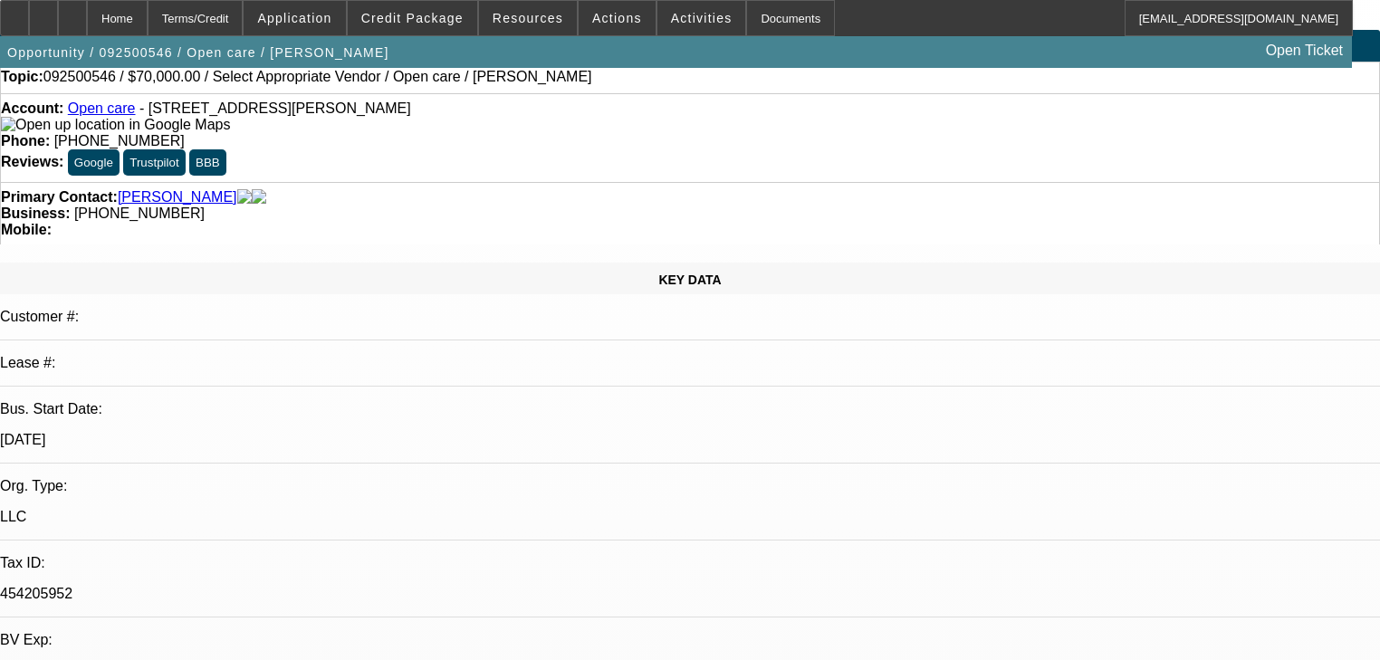
scroll to position [72, 0]
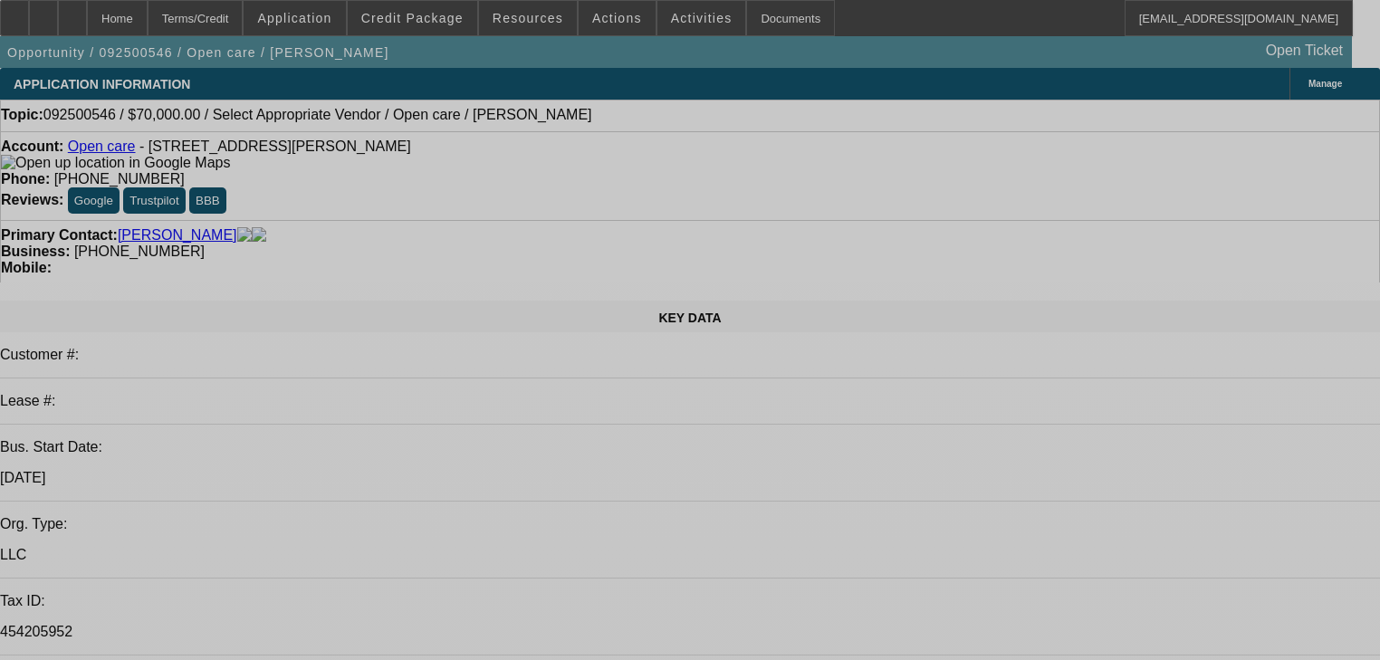
select select "0"
select select "2"
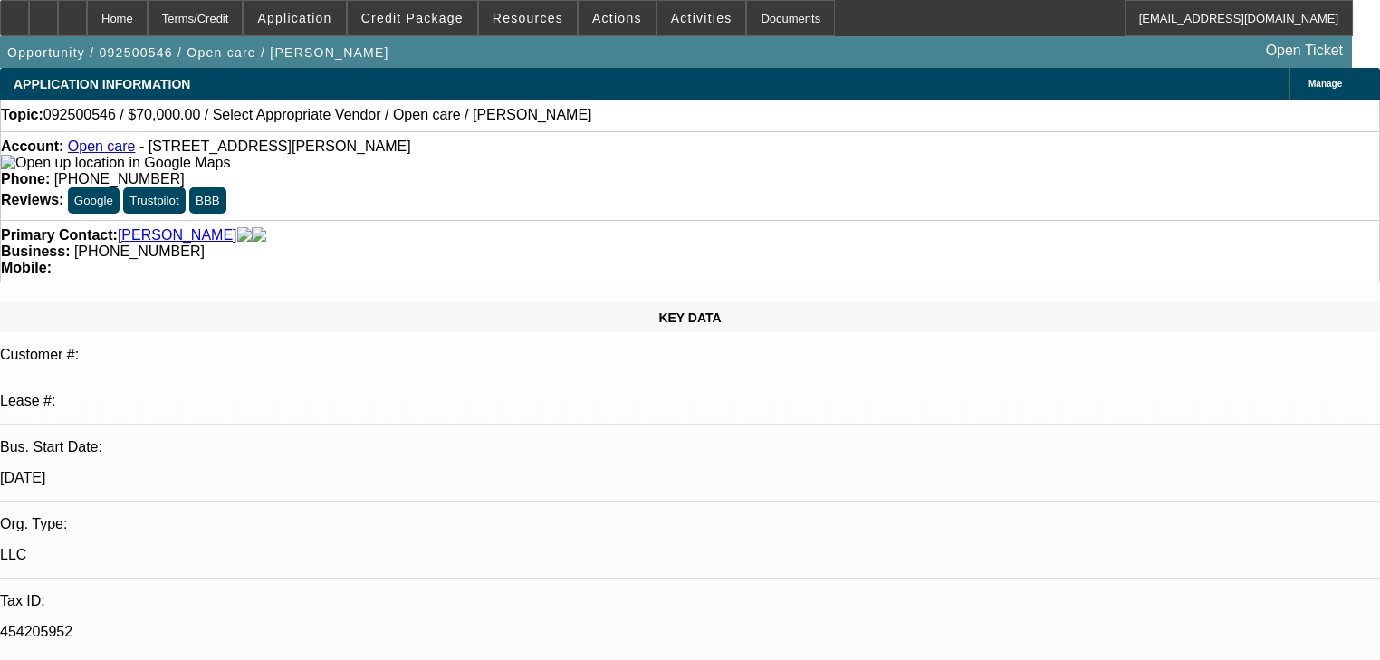
select select "0.1"
select select "4"
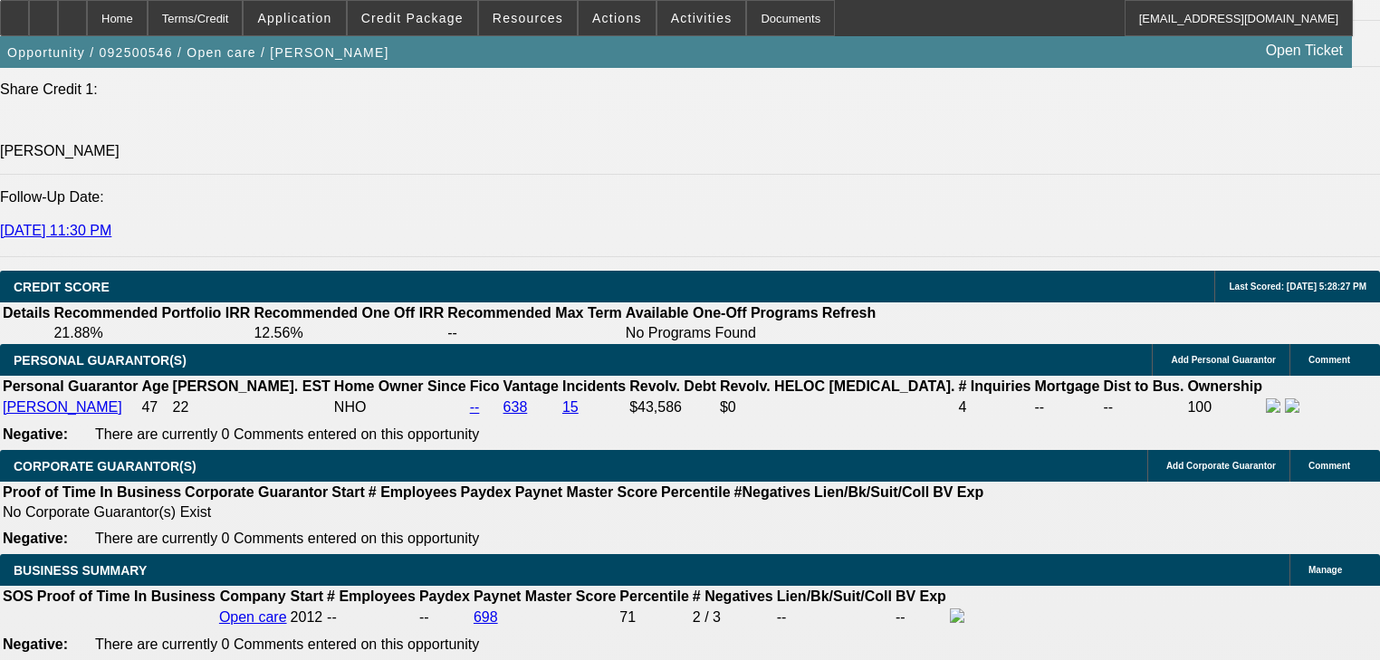
scroll to position [2391, 0]
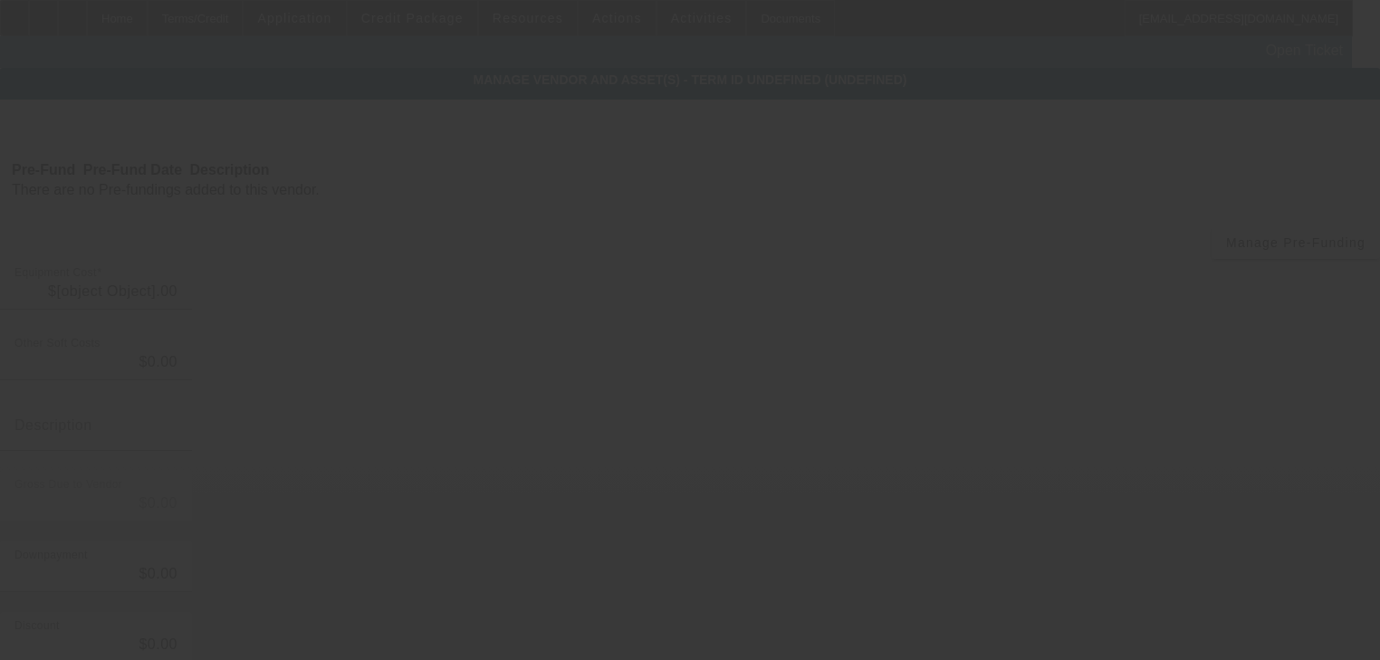
type input "$70,000.00"
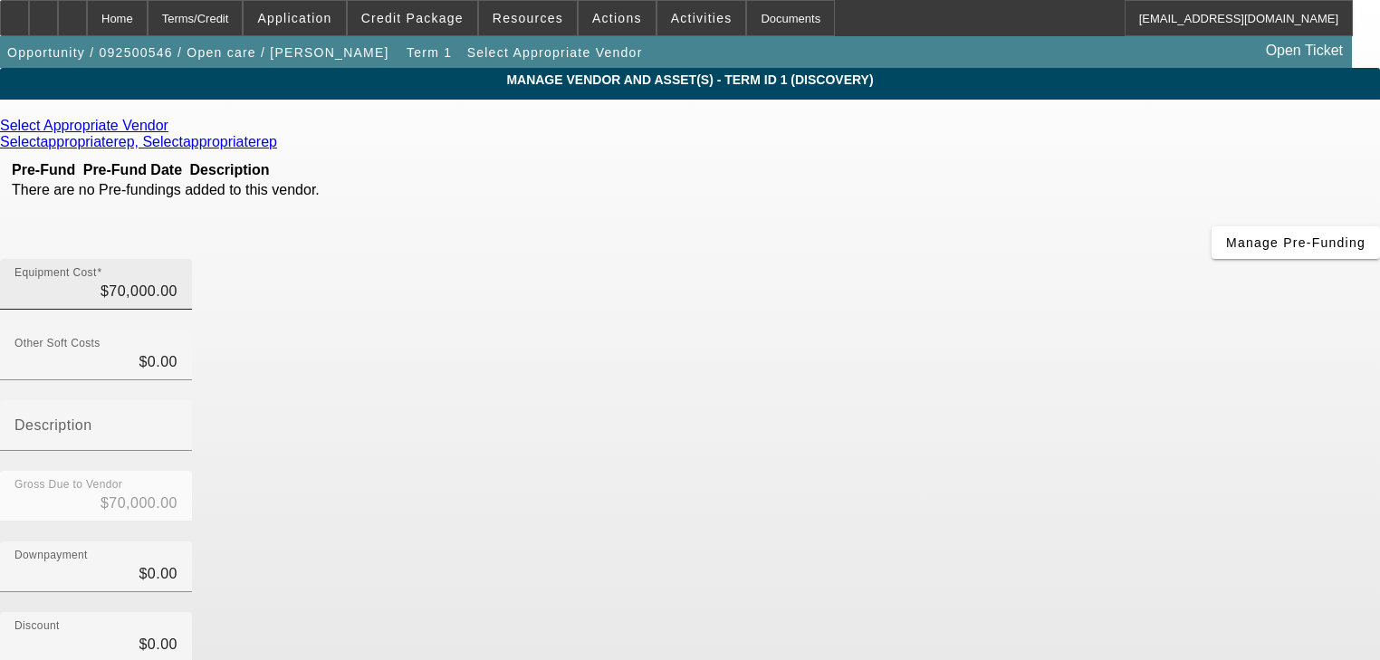
click at [178, 259] on div "Equipment Cost $70,000.00" at bounding box center [95, 284] width 163 height 51
click at [178, 281] on input "70000" at bounding box center [95, 292] width 163 height 22
type input "6"
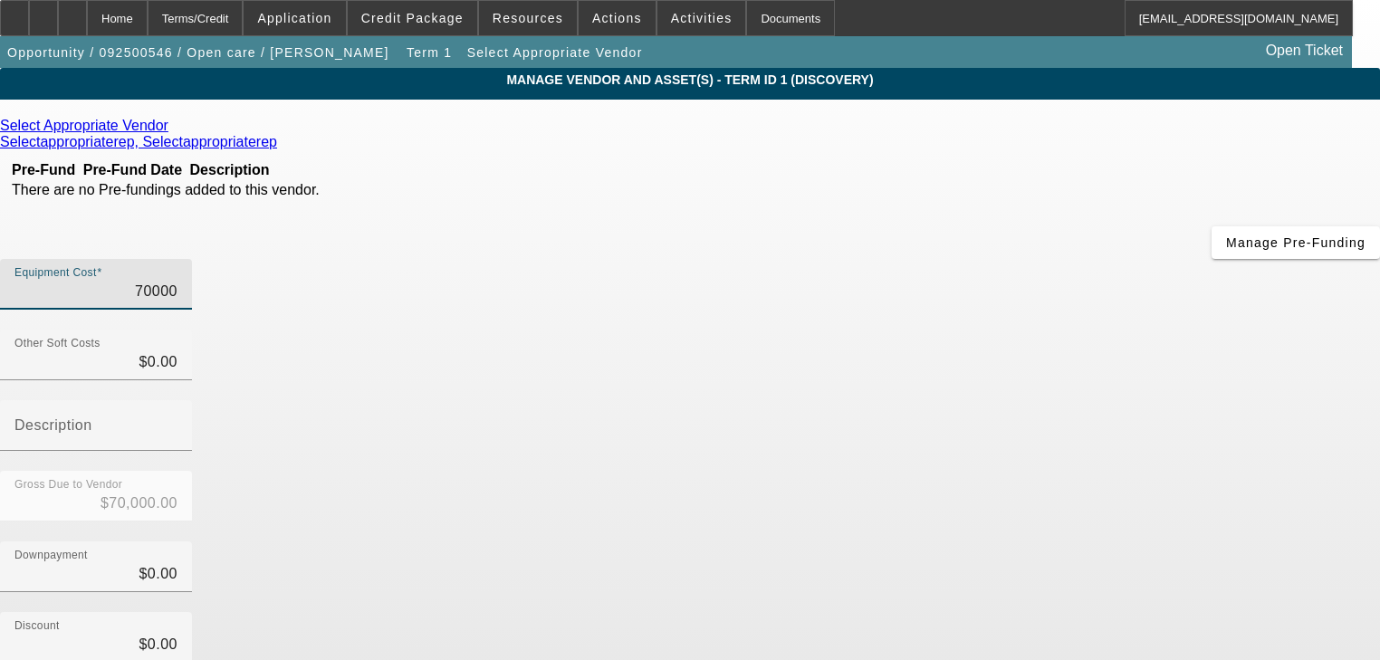
type input "$6.00"
type input "68"
type input "$68.00"
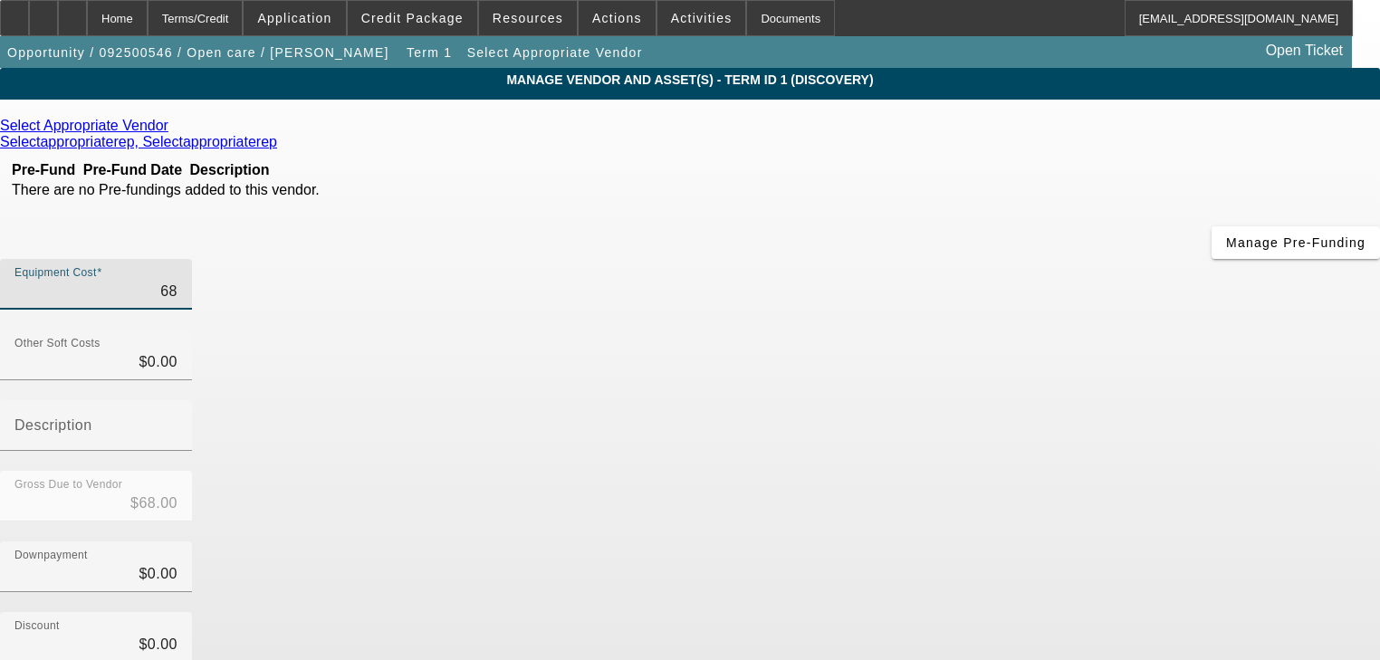
type input "689"
type input "$689.00"
type input "6890"
type input "$6,890.00"
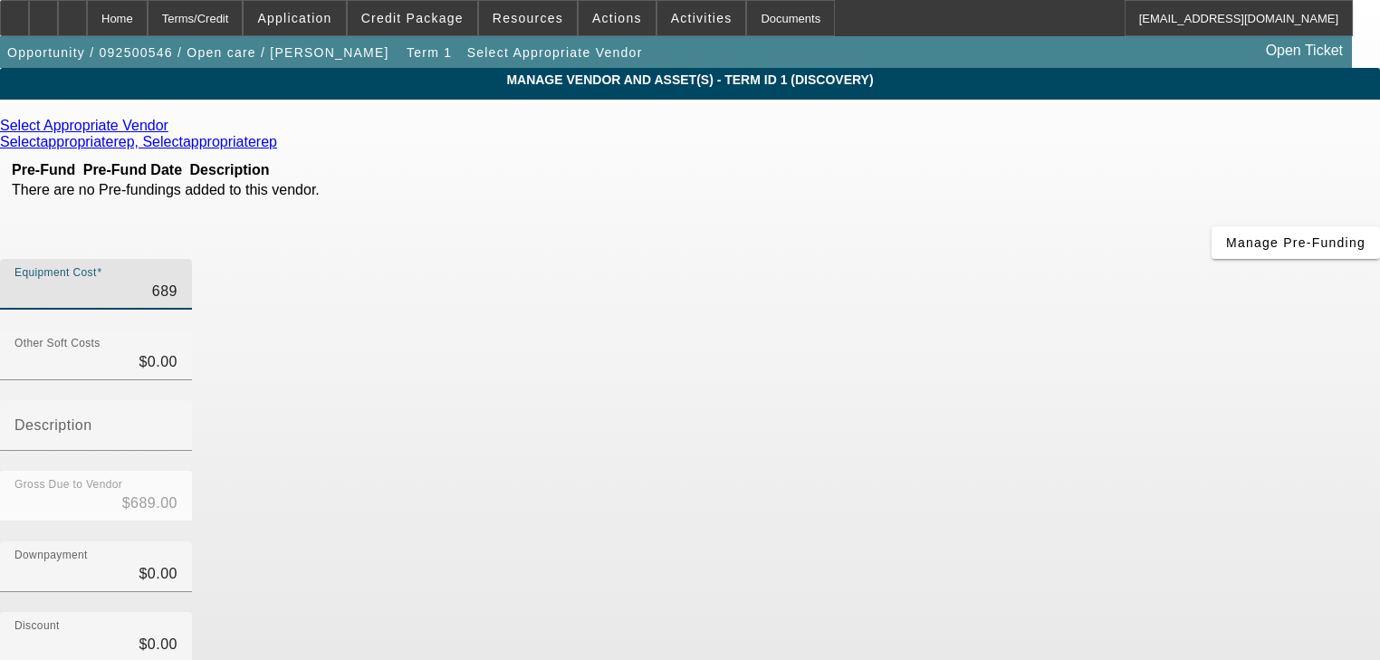
type input "$6,890.00"
type input "68900"
type input "$68,900.00"
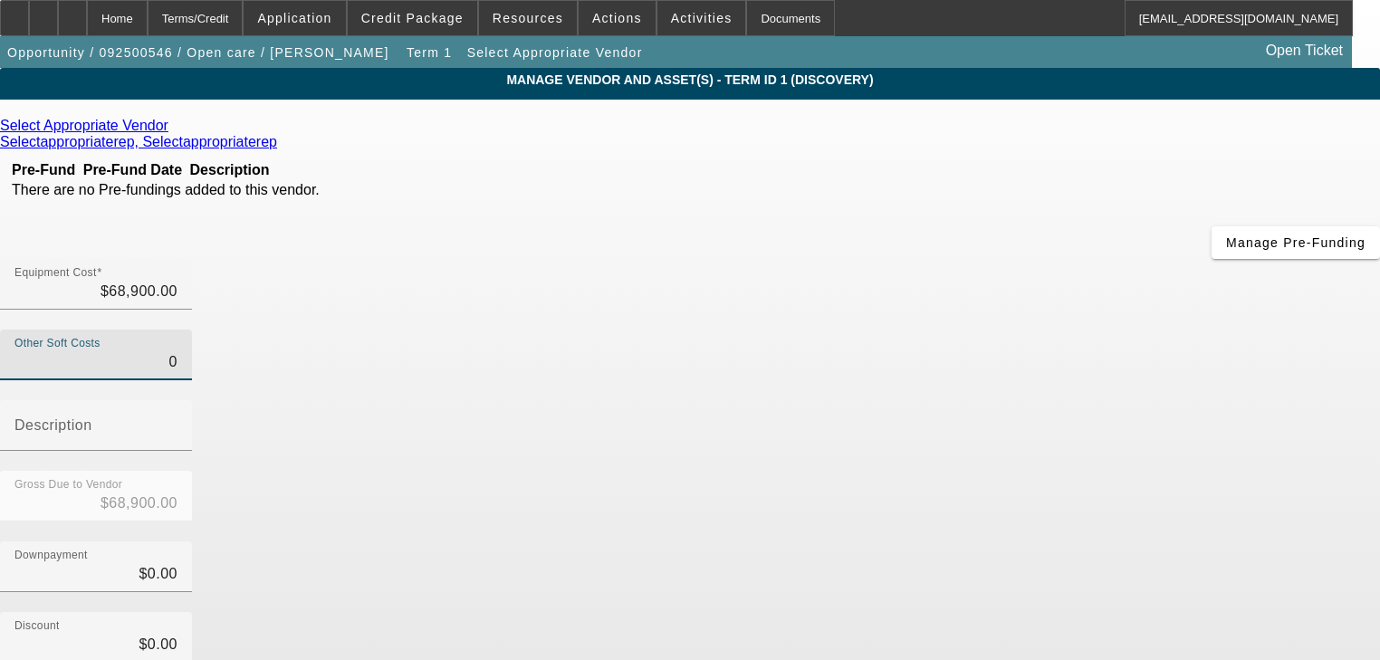
scroll to position [178, 0]
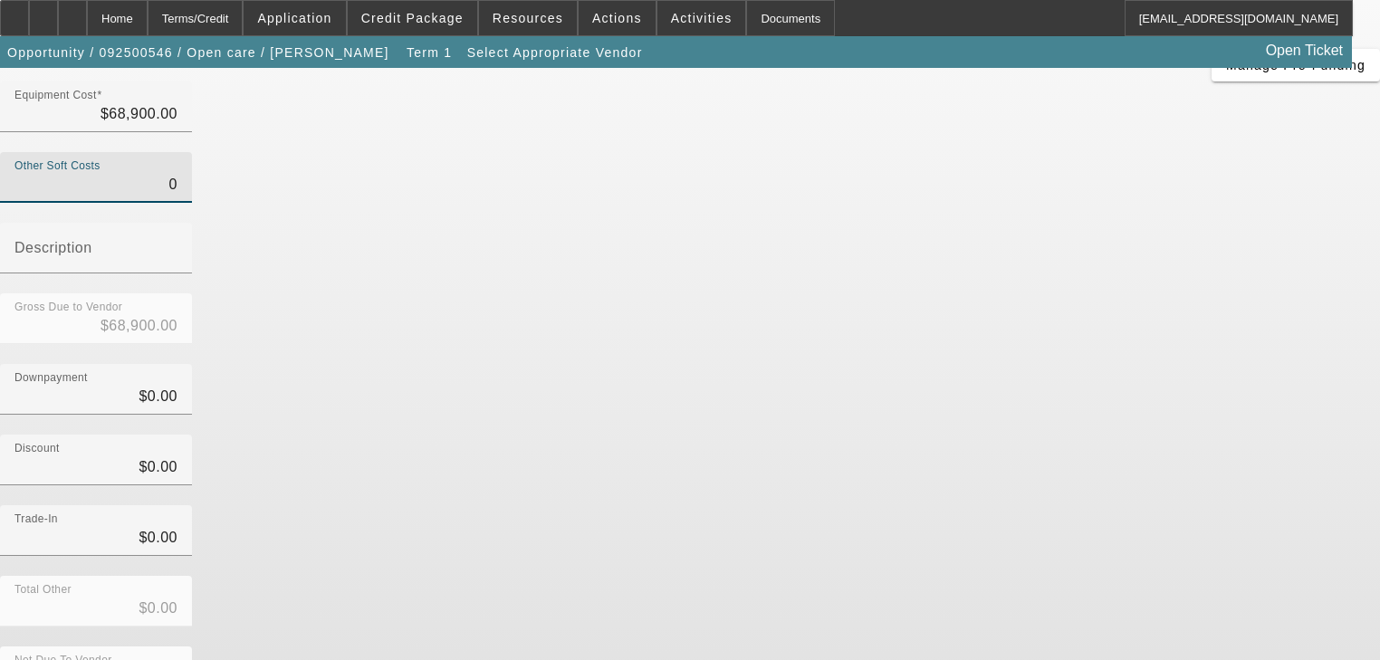
type input "$0.00"
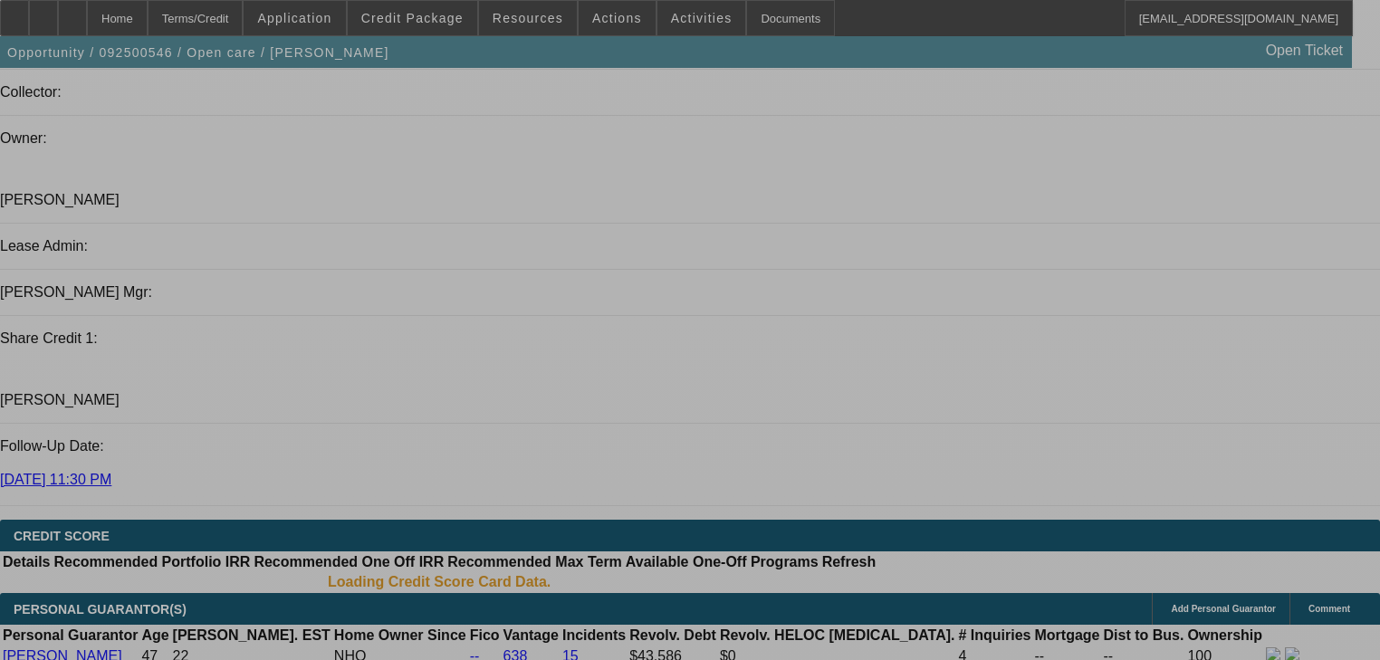
select select "0"
select select "2"
select select "0.1"
select select "4"
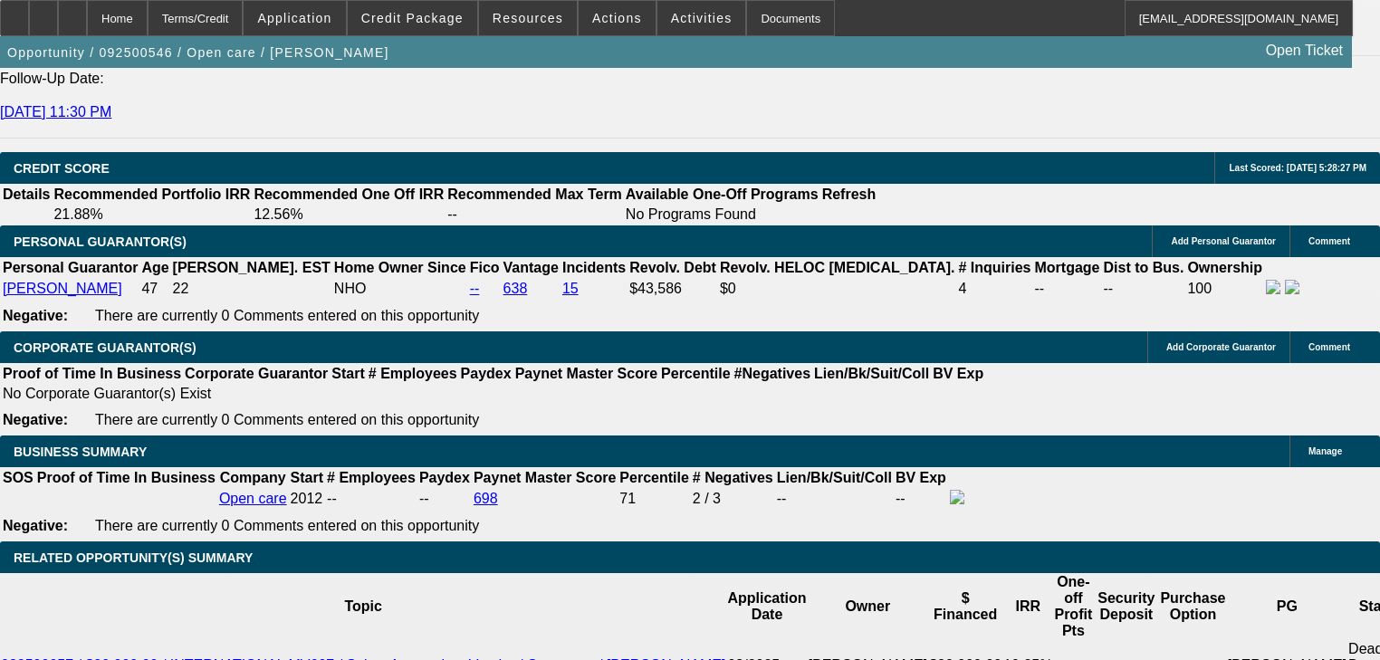
scroll to position [2648, 0]
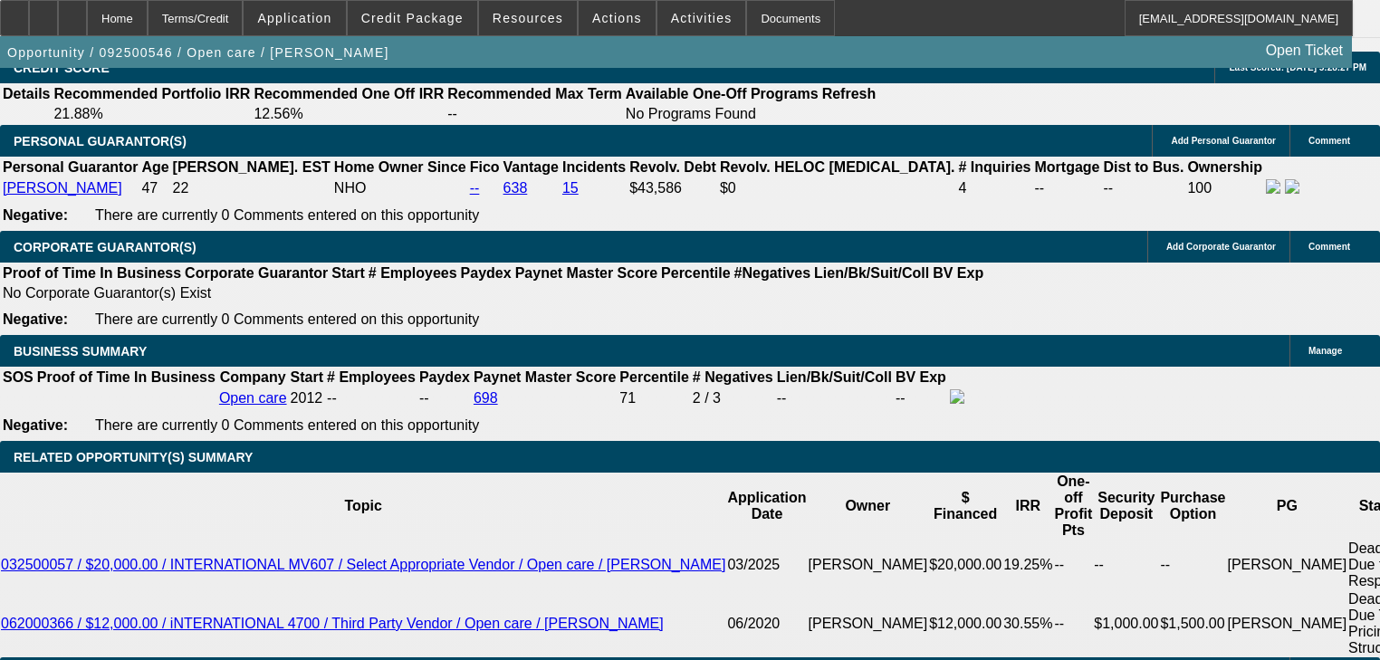
scroll to position [2575, 0]
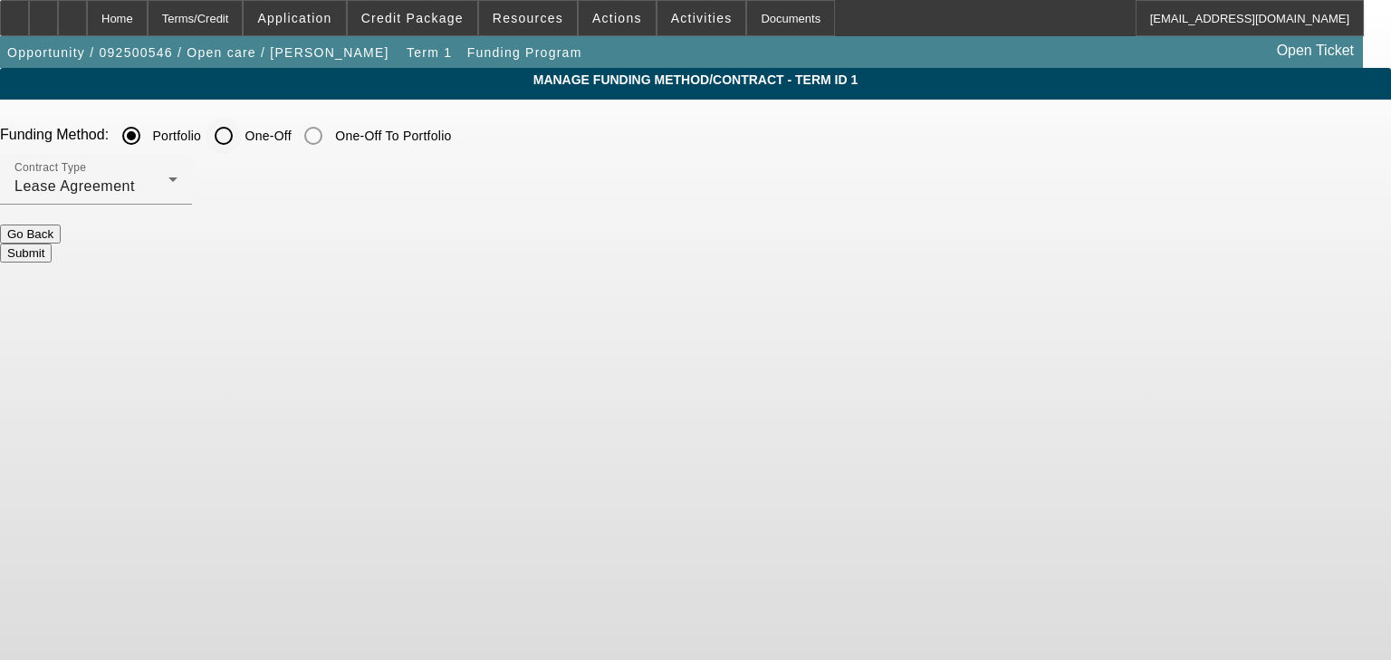
click at [242, 130] on input "One-Off" at bounding box center [224, 136] width 36 height 36
radio input "true"
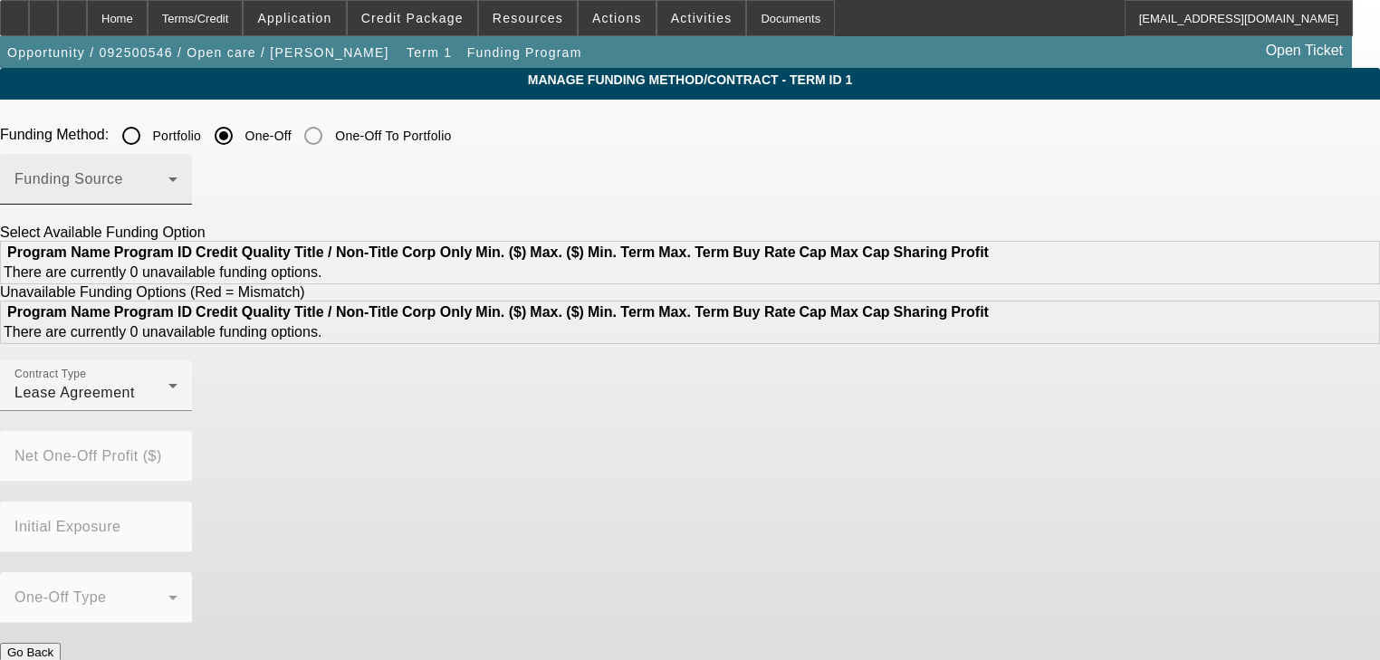
click at [168, 185] on span at bounding box center [91, 187] width 154 height 22
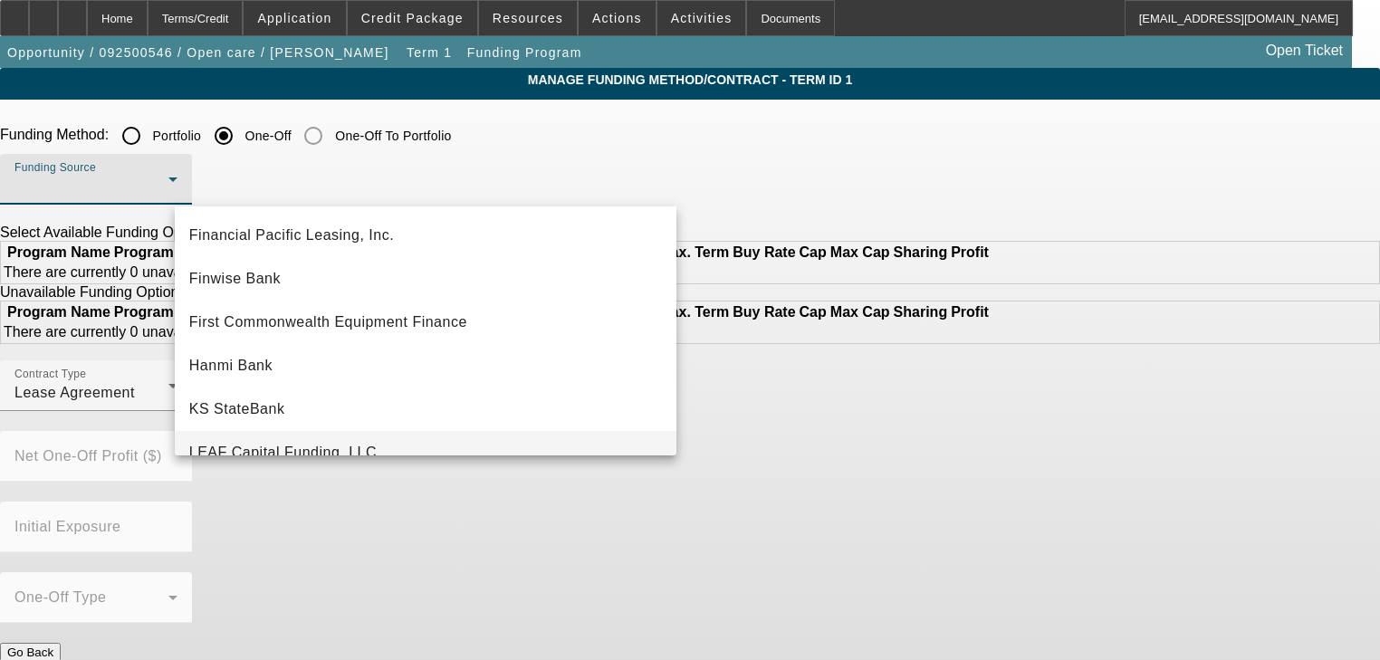
scroll to position [145, 0]
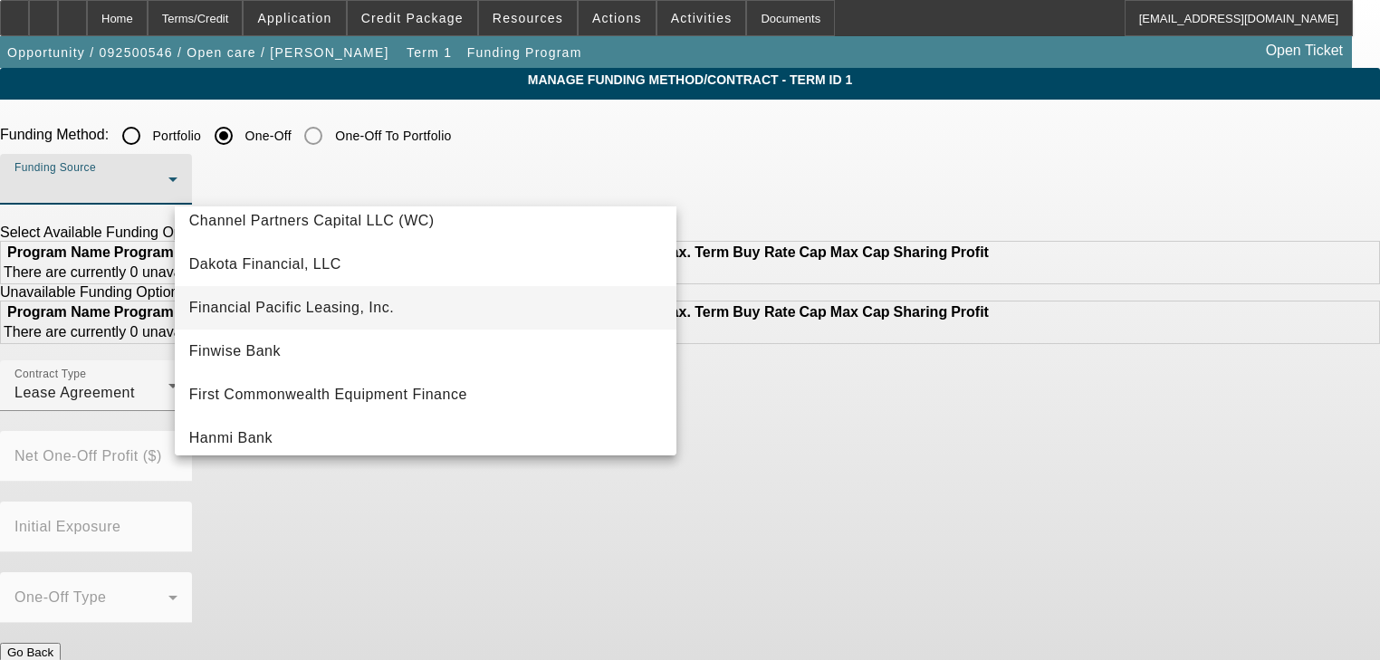
click at [406, 315] on mat-option "Financial Pacific Leasing, Inc." at bounding box center [426, 307] width 502 height 43
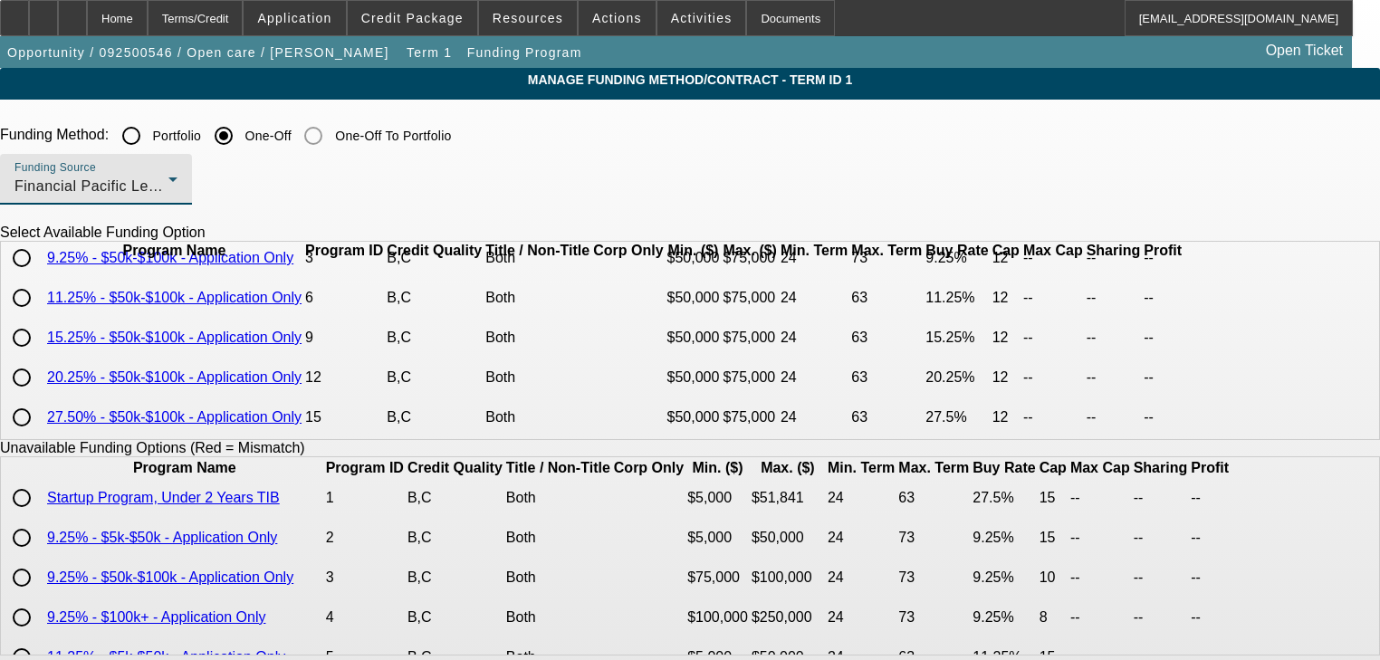
scroll to position [76, 0]
click at [43, 350] on div at bounding box center [21, 337] width 43 height 43
radio input "true"
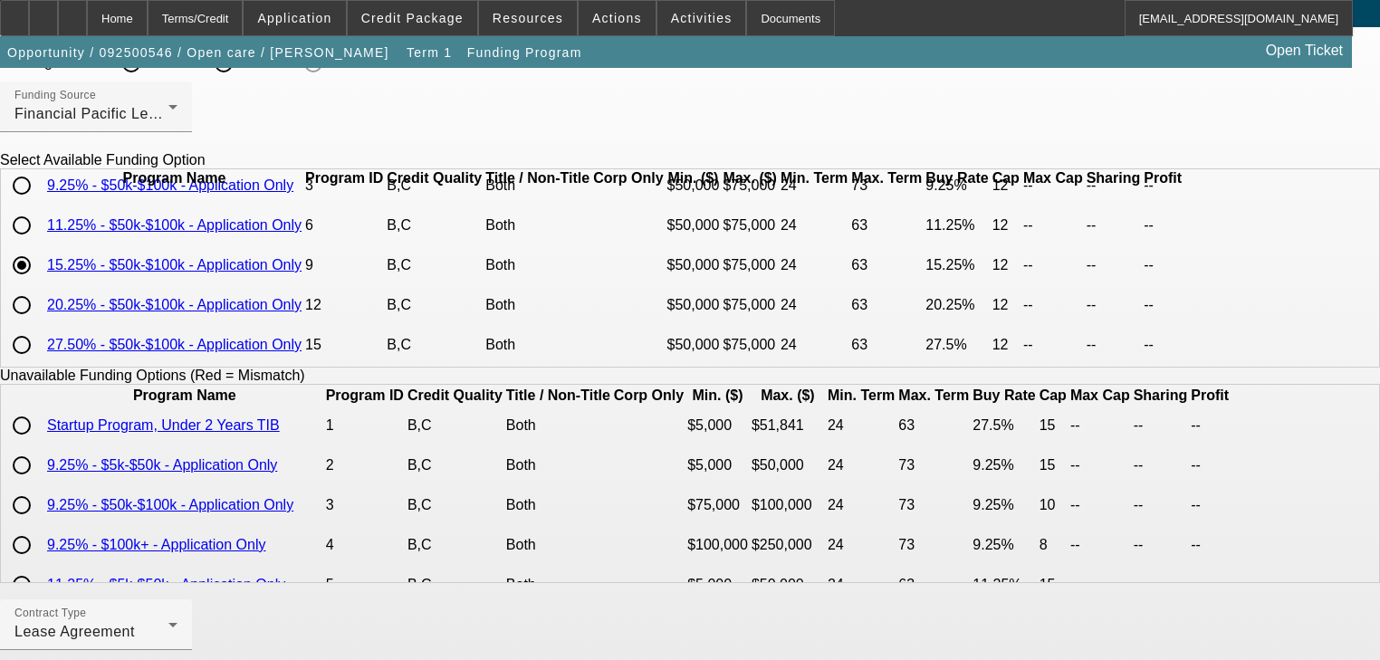
scroll to position [572, 0]
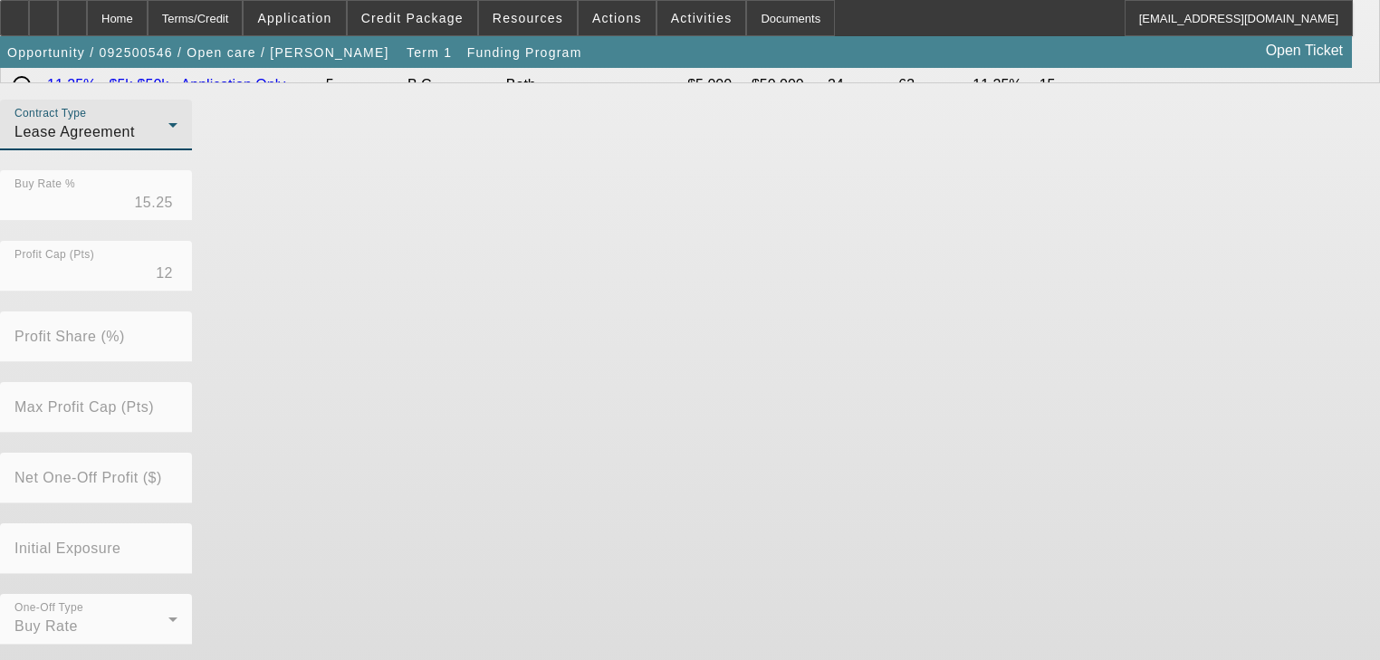
click at [168, 143] on div "Lease Agreement" at bounding box center [91, 132] width 154 height 22
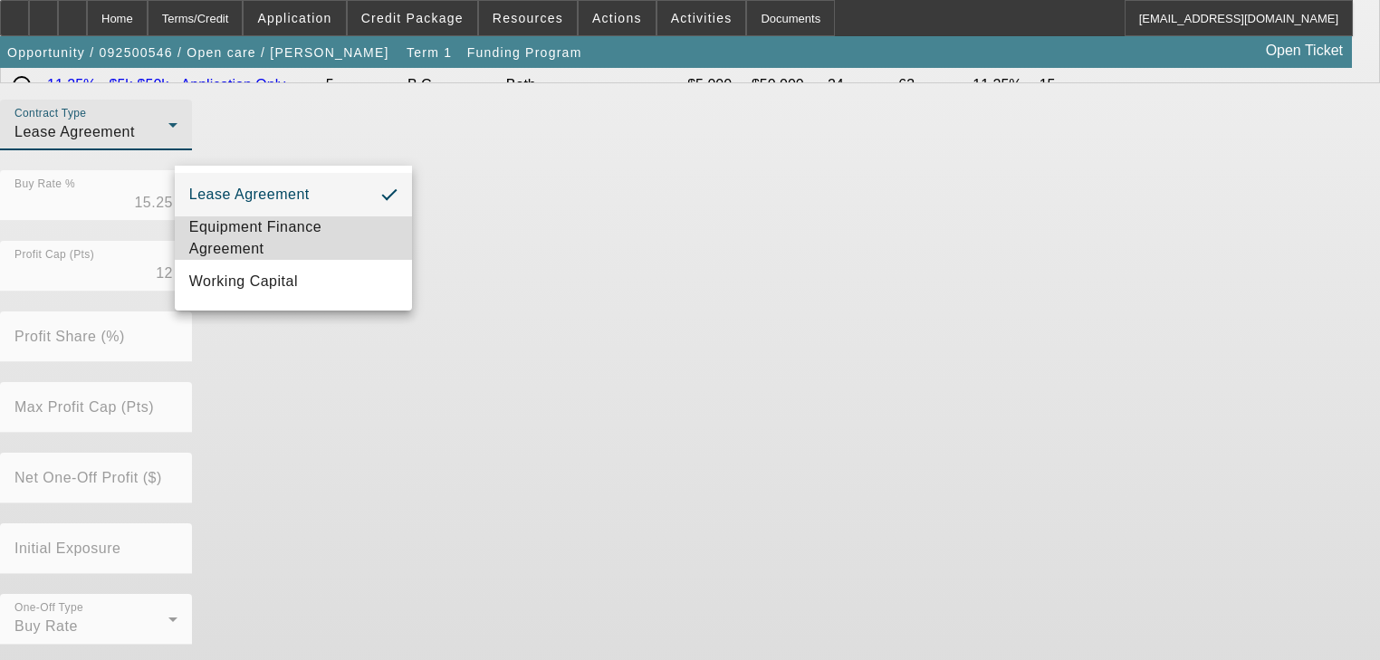
click at [370, 250] on span "Equipment Finance Agreement" at bounding box center [293, 237] width 208 height 43
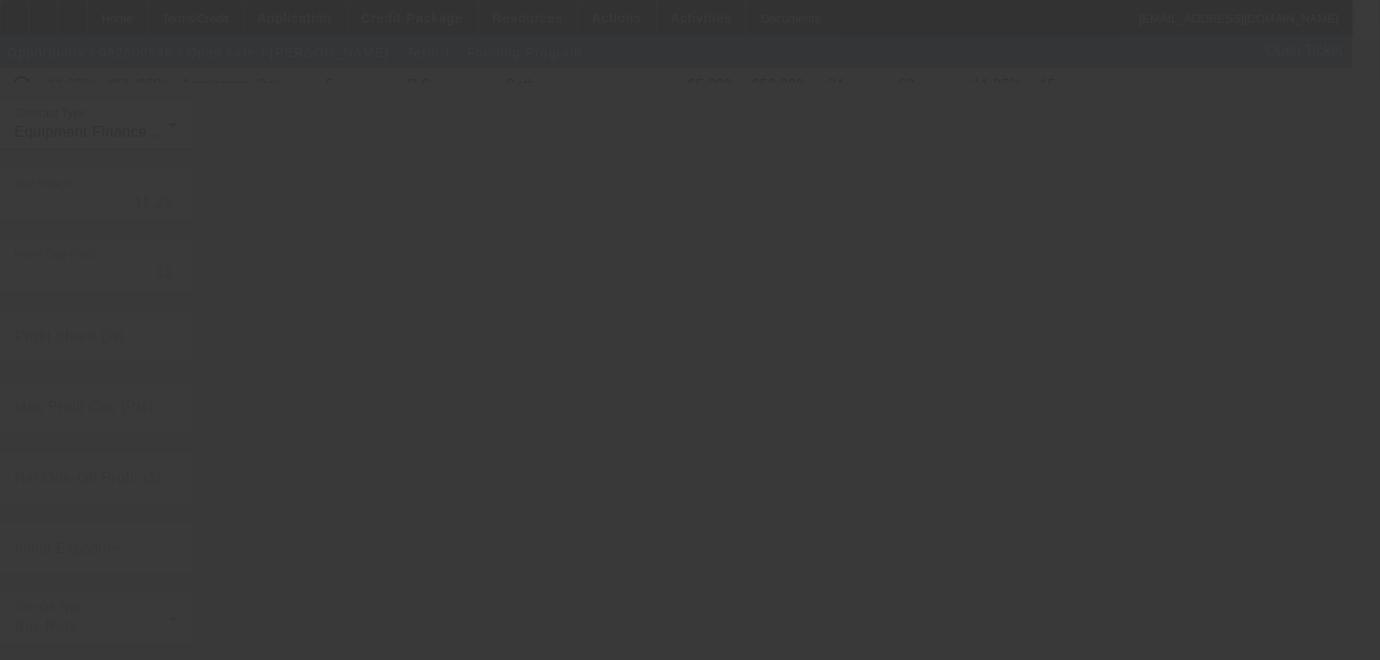
radio input "true"
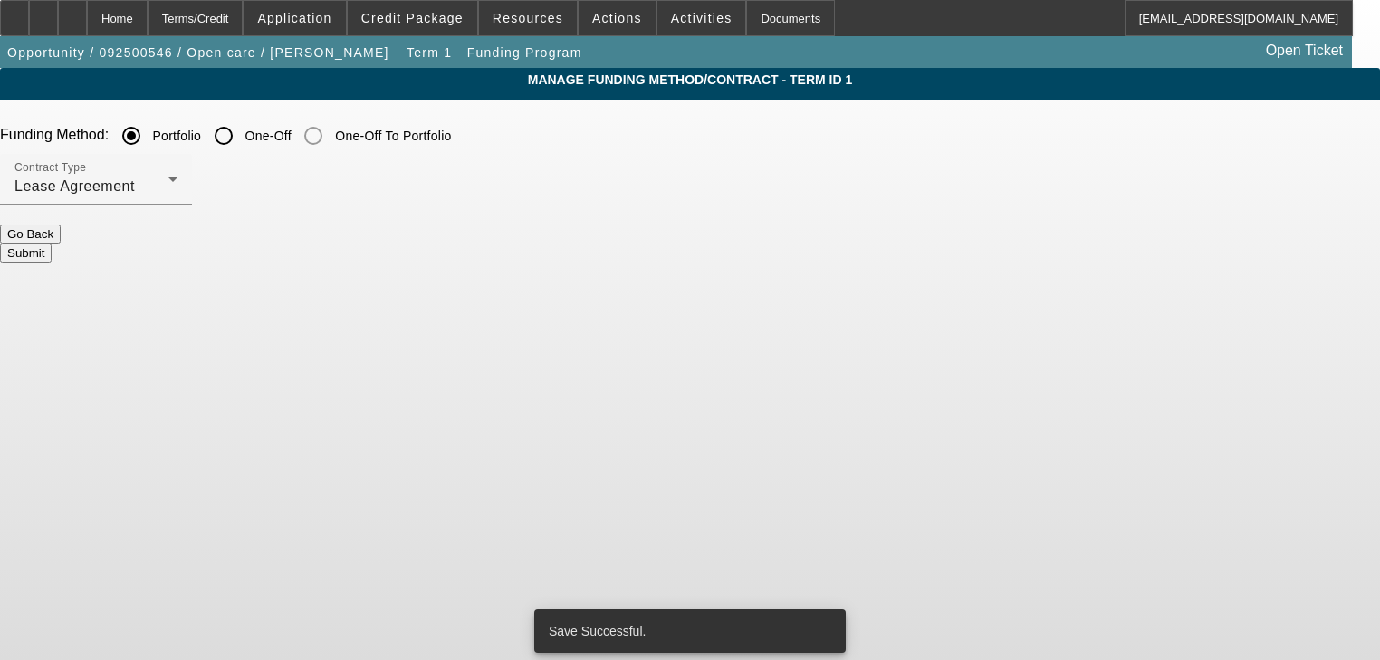
scroll to position [0, 0]
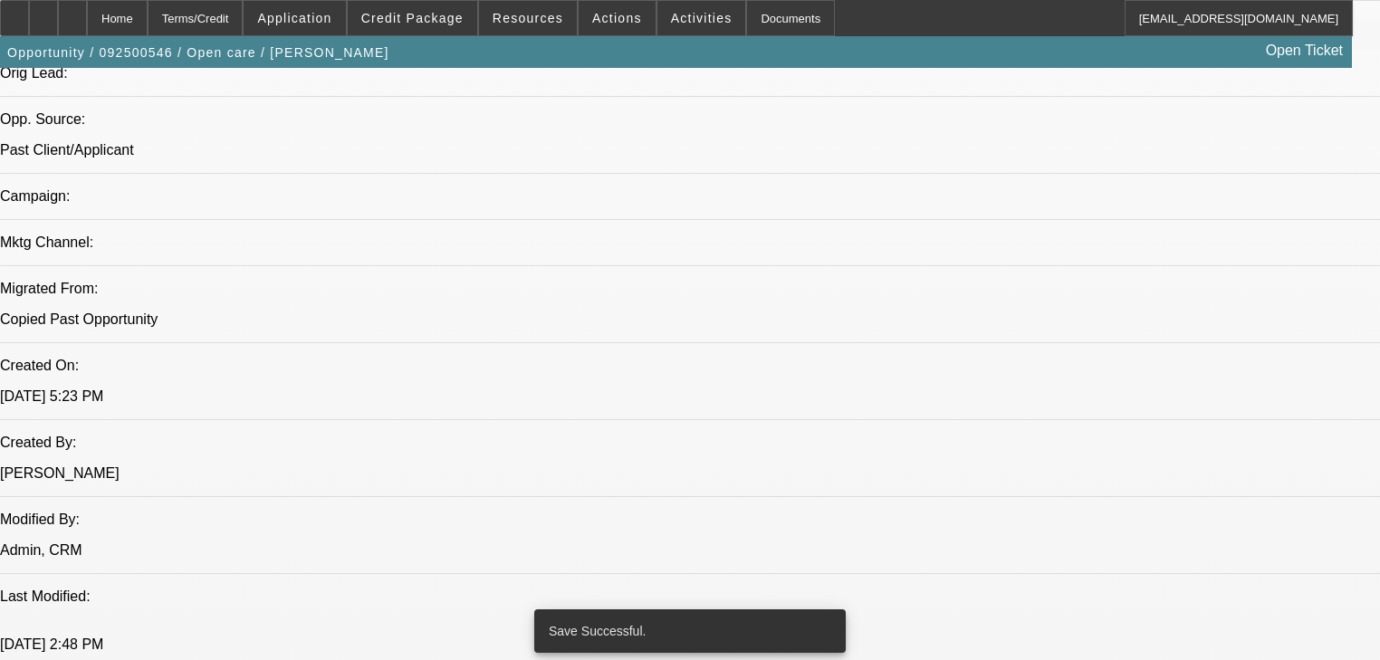
select select "0"
select select "2"
select select "0"
select select "6"
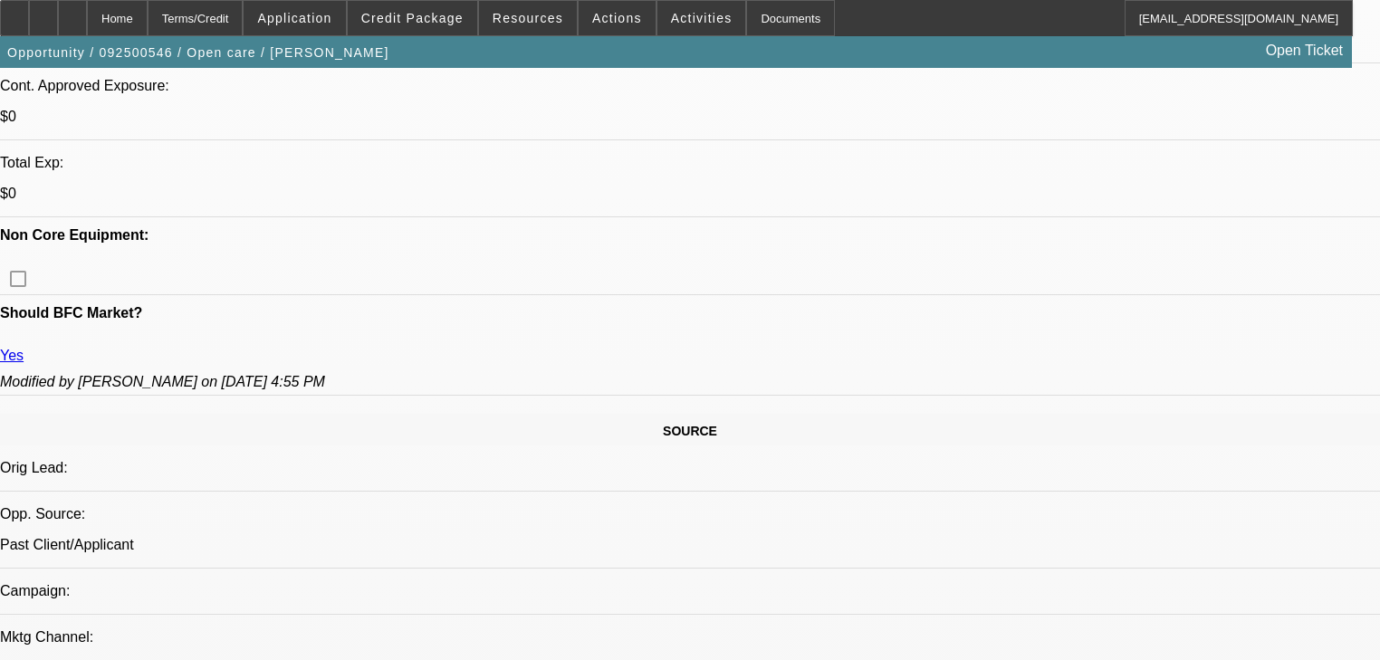
scroll to position [737, 0]
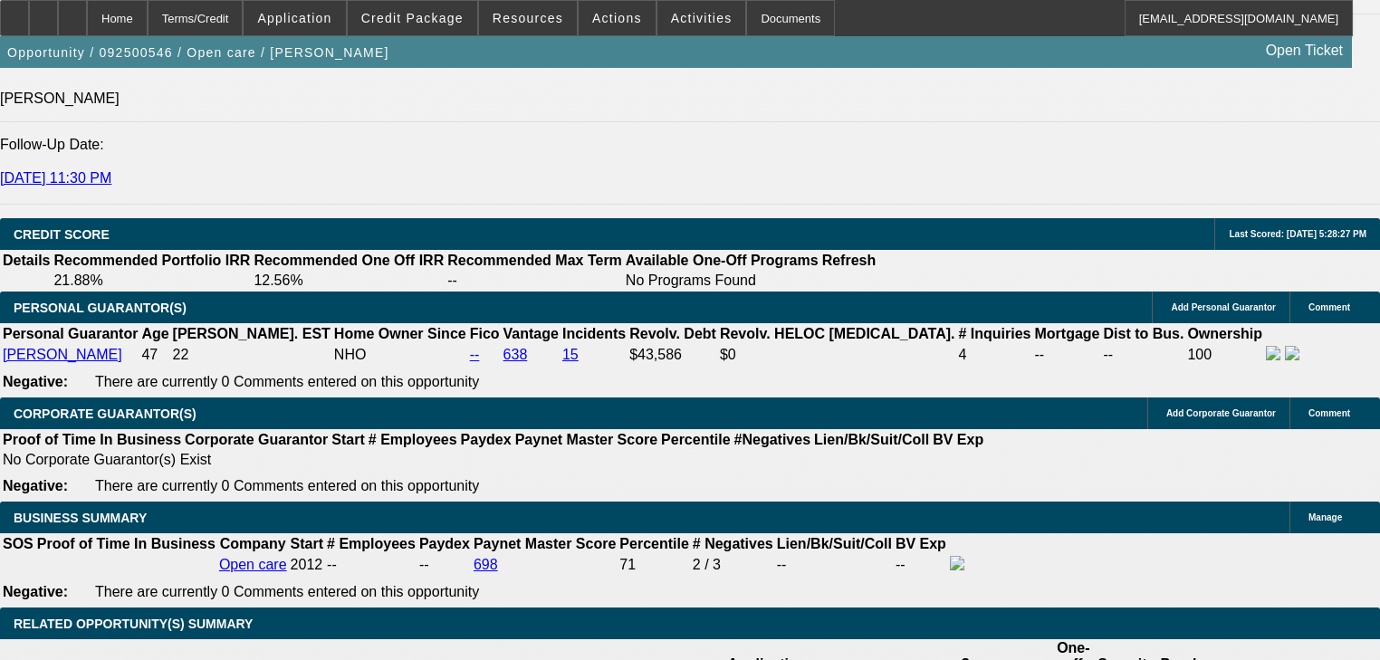
scroll to position [2476, 0]
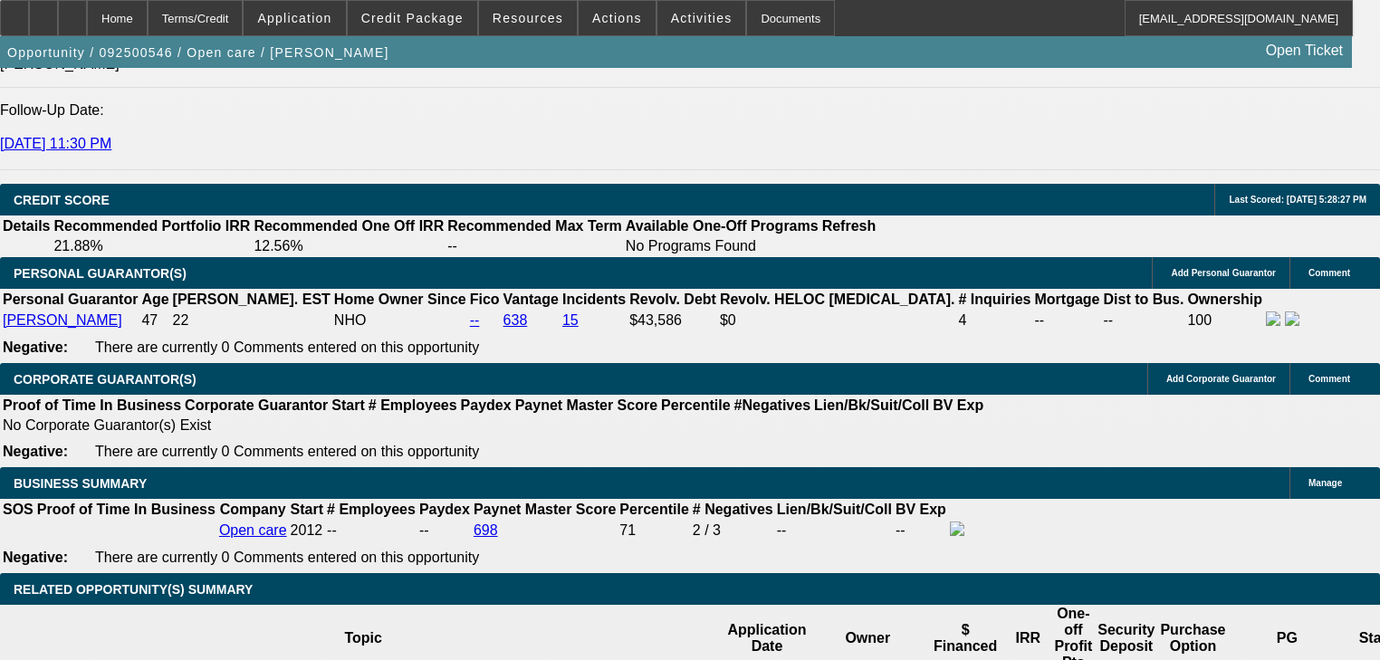
type input "60"
type input "19"
type input "$3,574.60"
type input "$1,787.30"
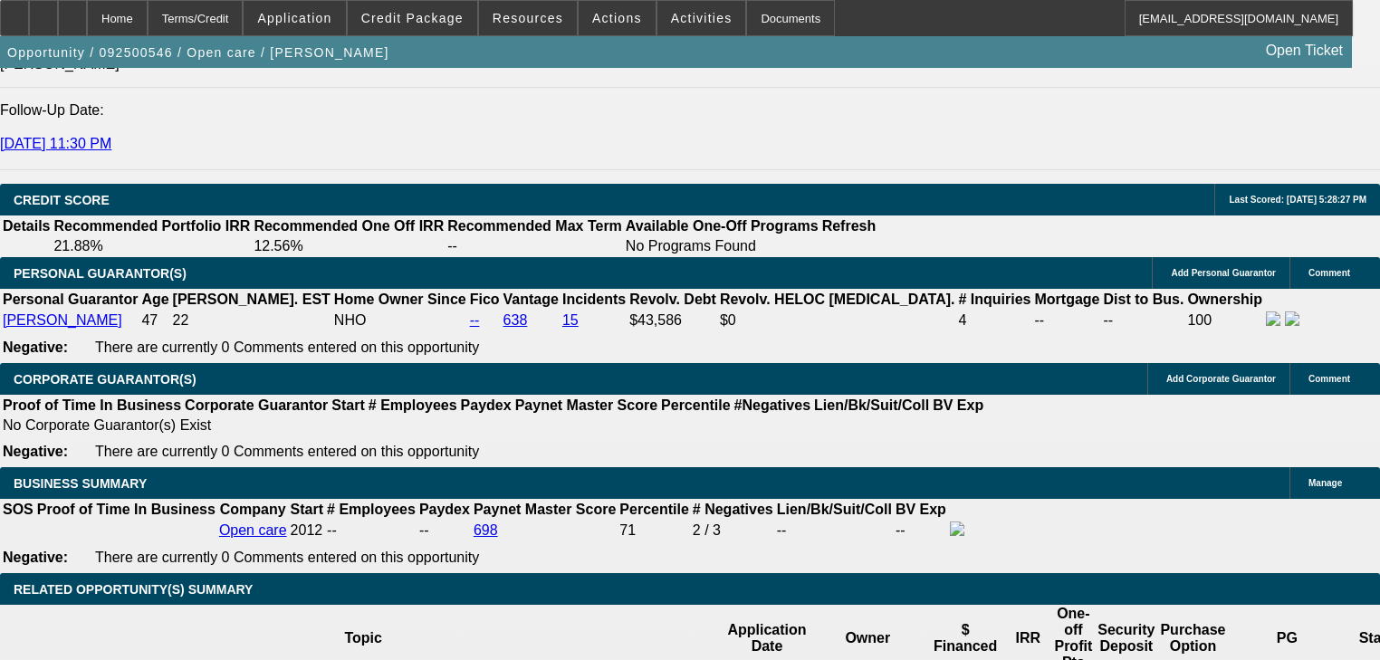
type input "$2,355.52"
type input "$1,177.76"
type input "19"
select select "3"
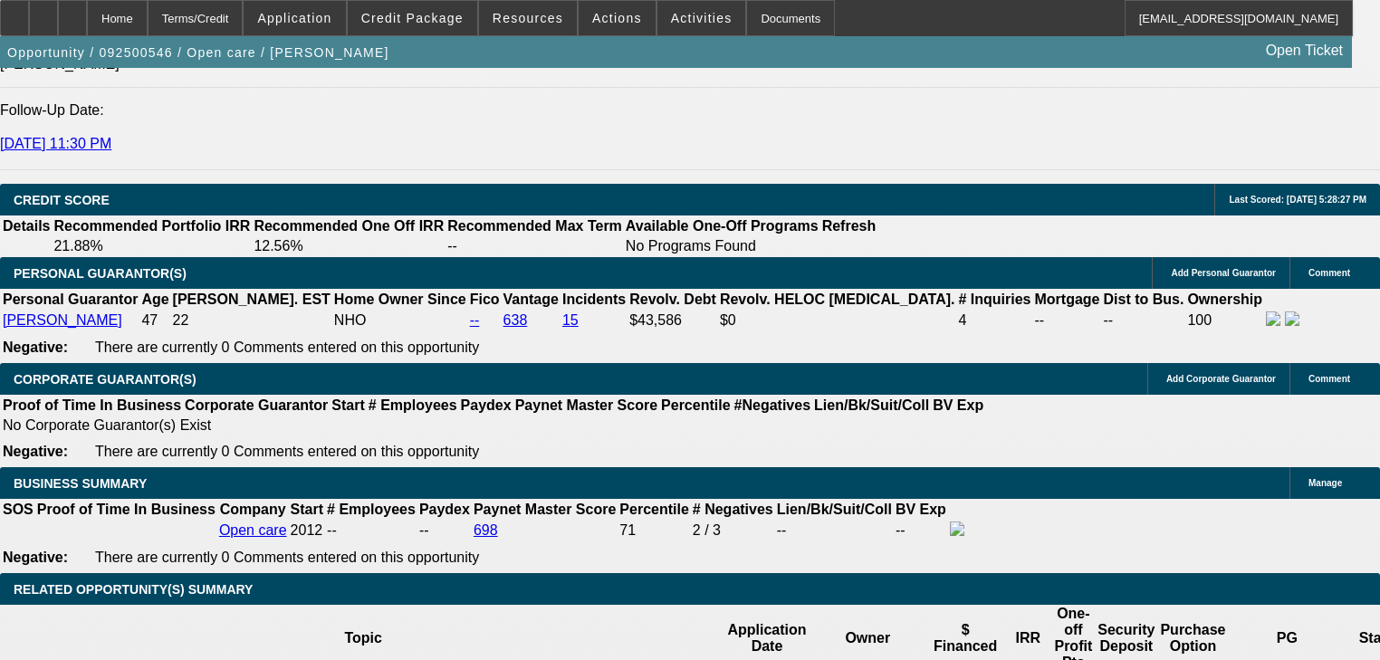
select select "0"
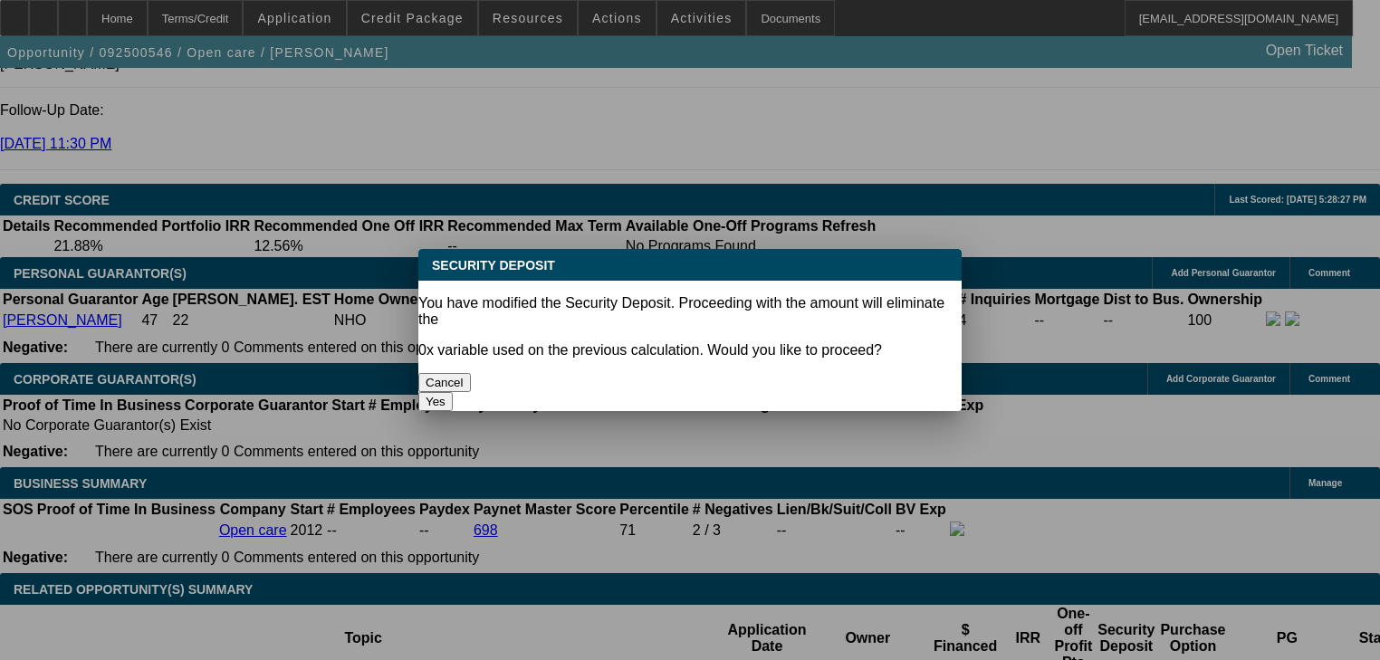
click at [453, 392] on button "Yes" at bounding box center [435, 401] width 34 height 19
type input "$0.00"
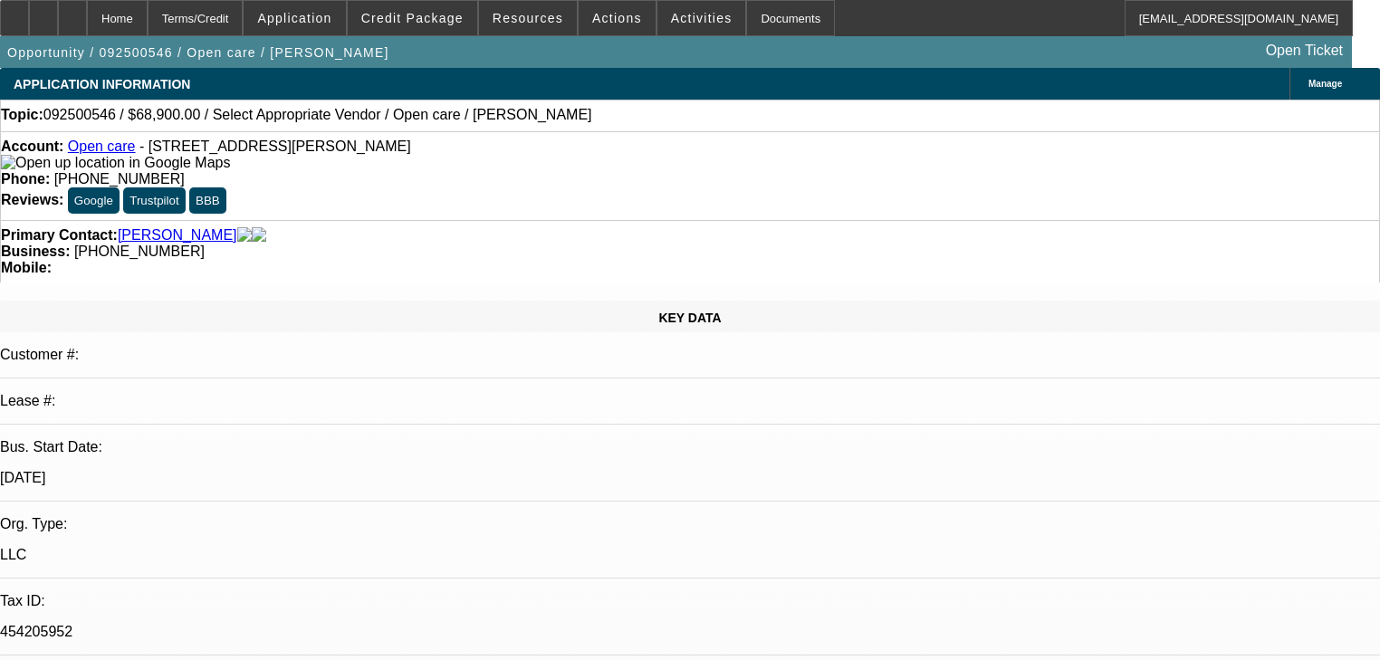
scroll to position [2476, 0]
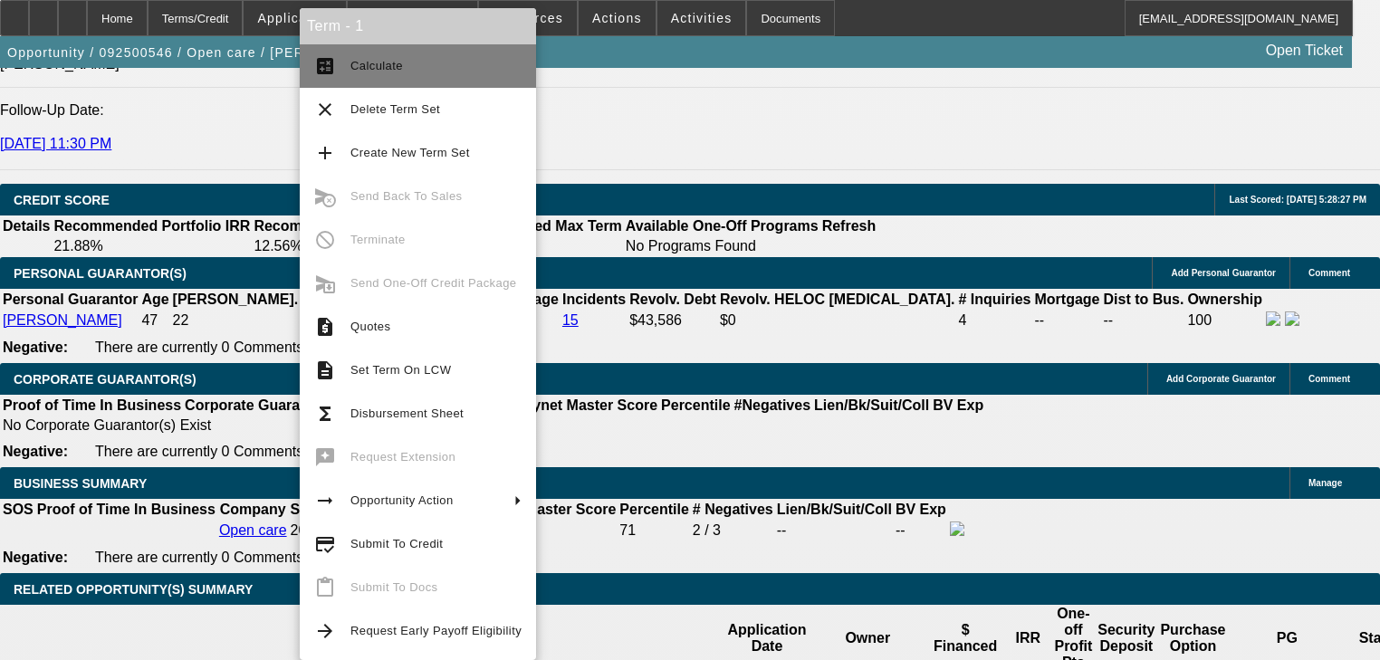
click at [384, 76] on button "calculate Calculate" at bounding box center [418, 65] width 236 height 43
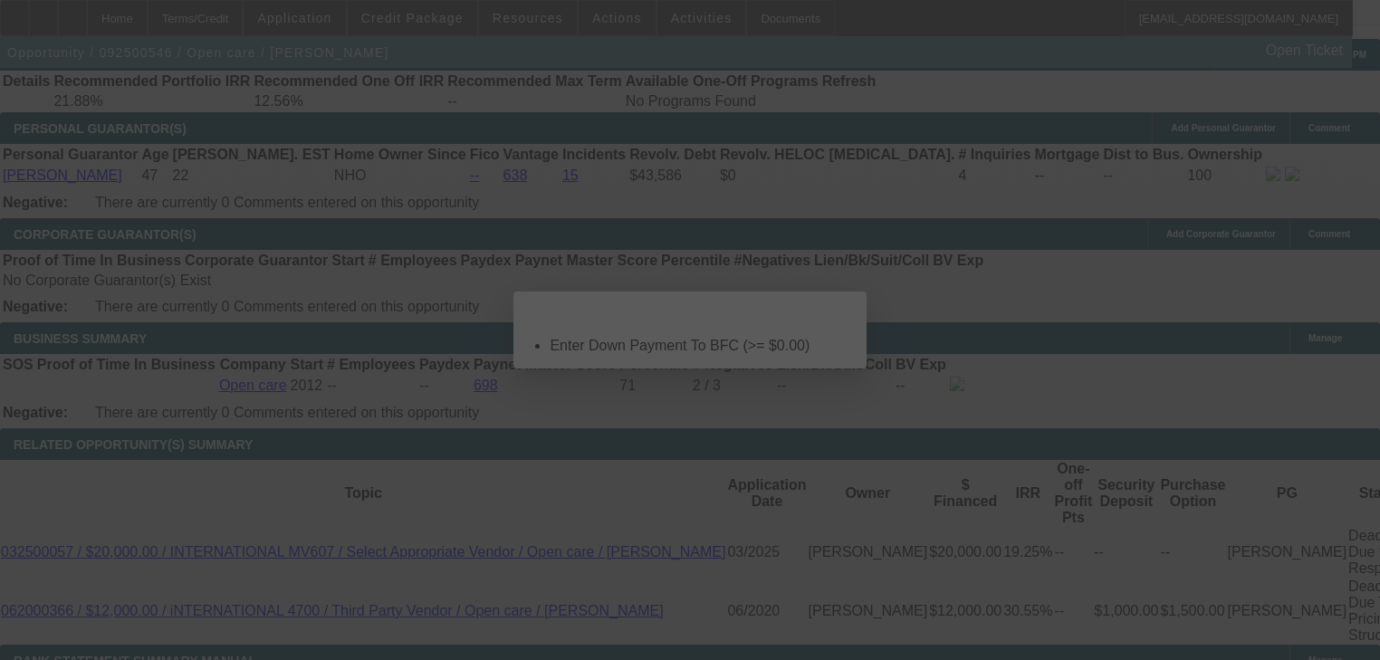
scroll to position [0, 0]
select select "0"
select select "3"
select select "0"
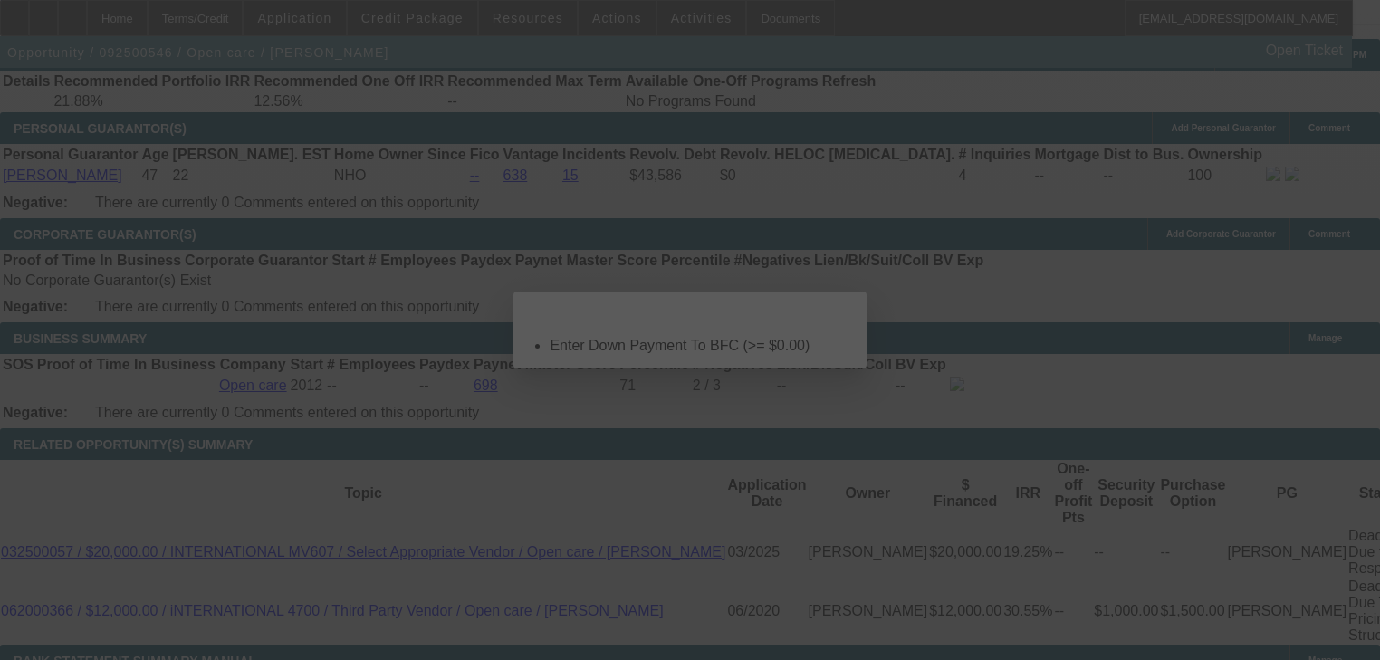
select select "6"
click at [831, 312] on span "Close" at bounding box center [843, 308] width 24 height 10
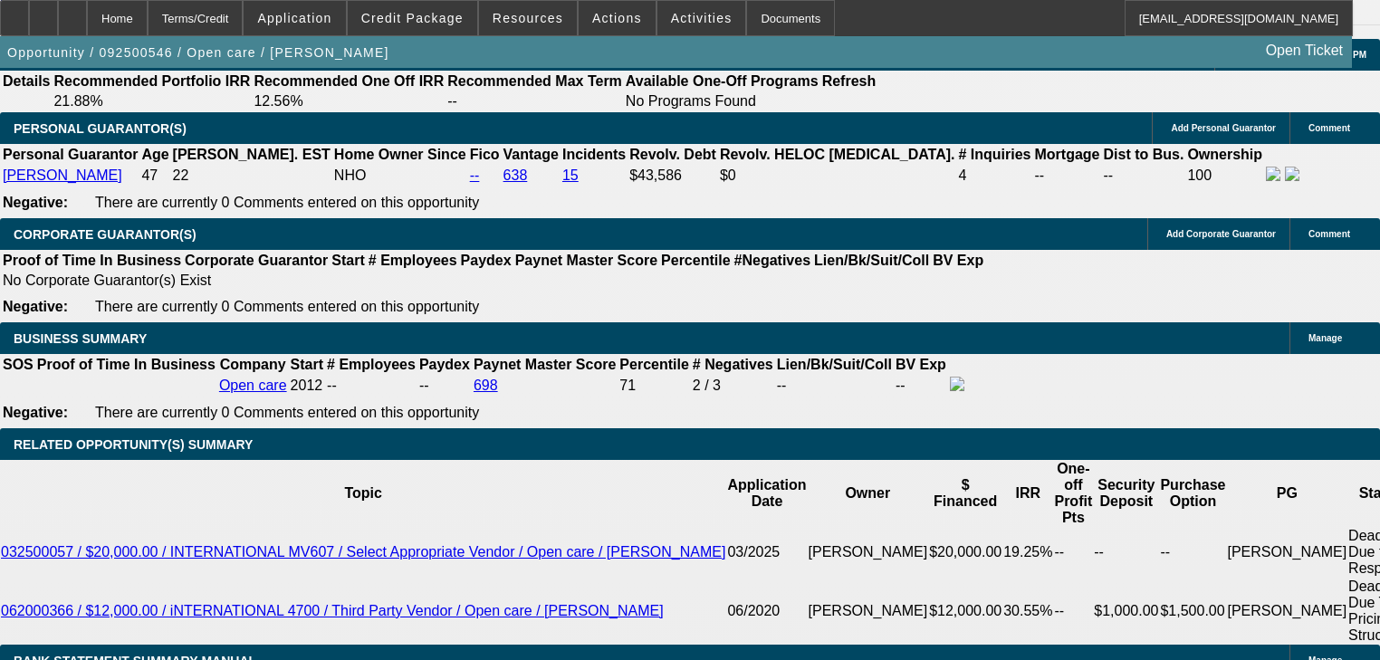
scroll to position [2621, 0]
type input "$0.00"
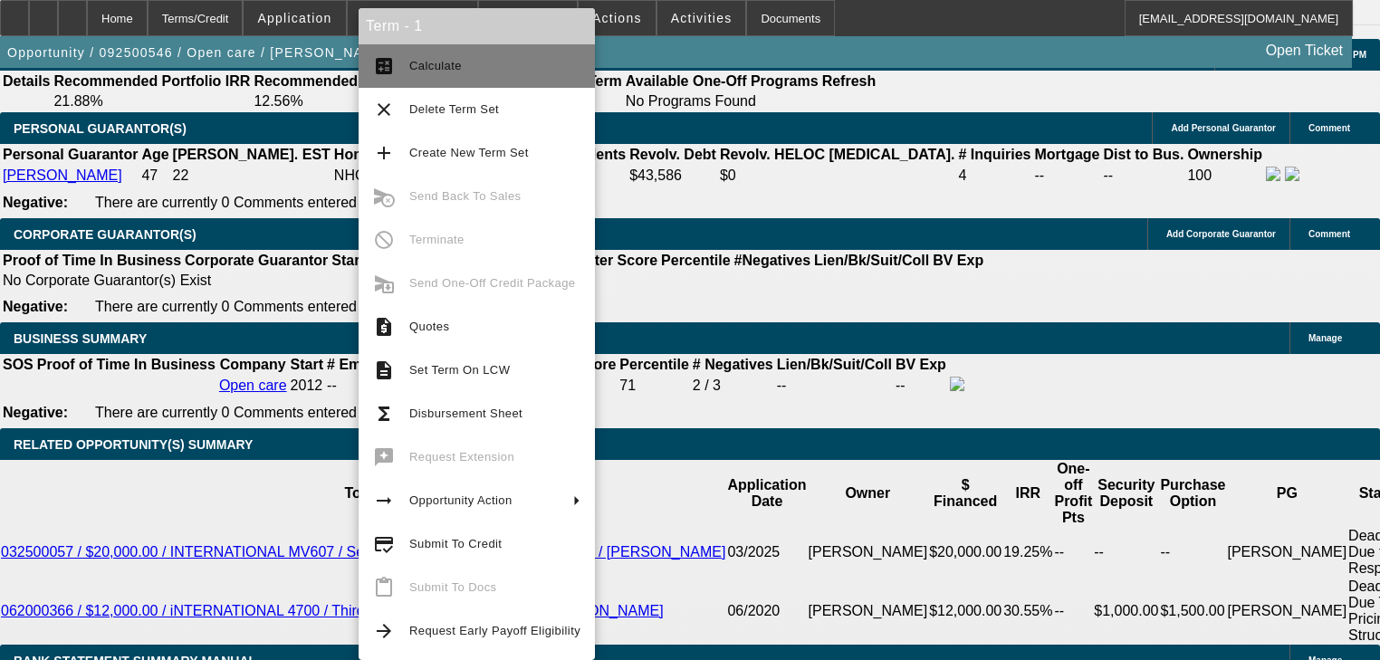
click at [435, 54] on button "calculate Calculate" at bounding box center [477, 65] width 236 height 43
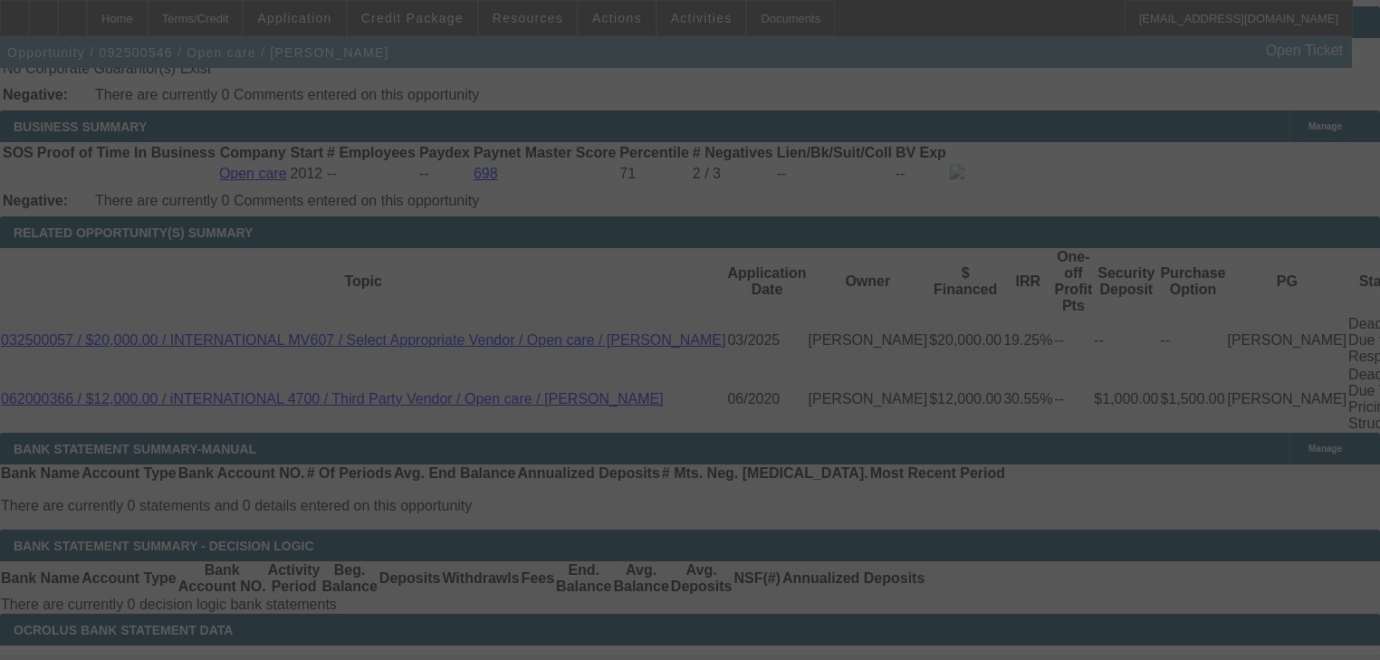
scroll to position [2839, 0]
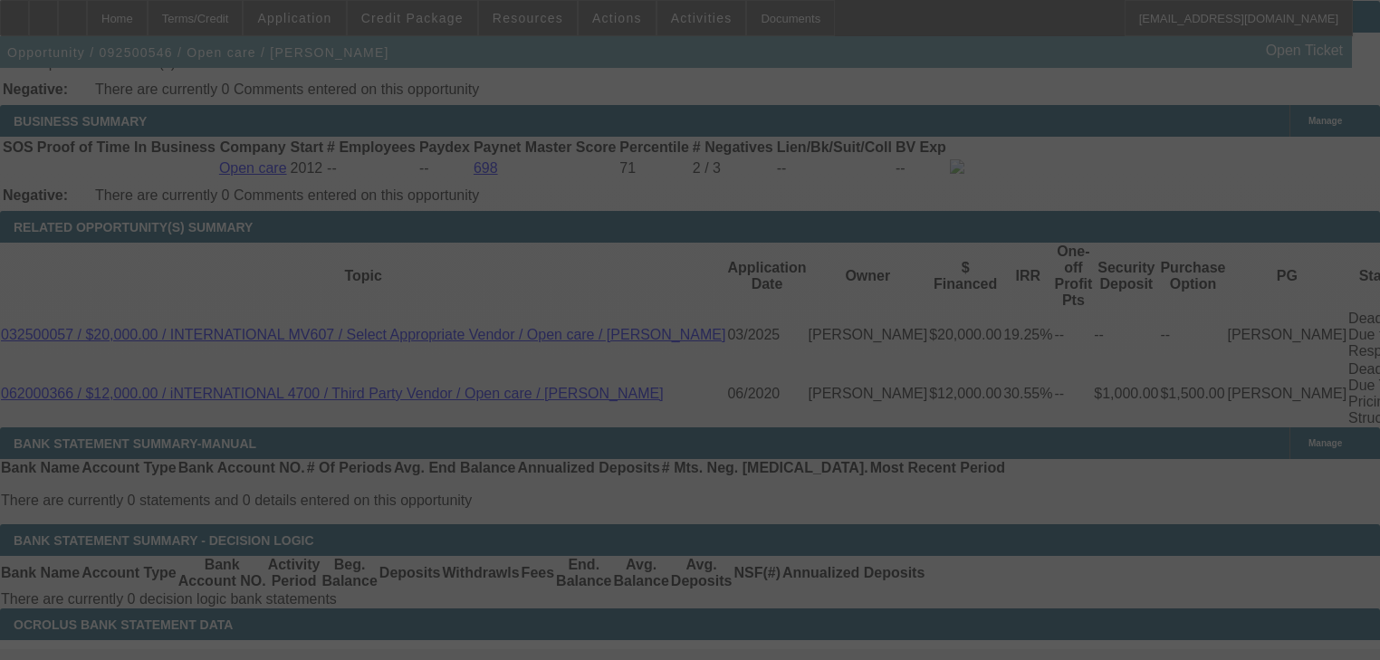
select select "0"
select select "3"
select select "0"
select select "6"
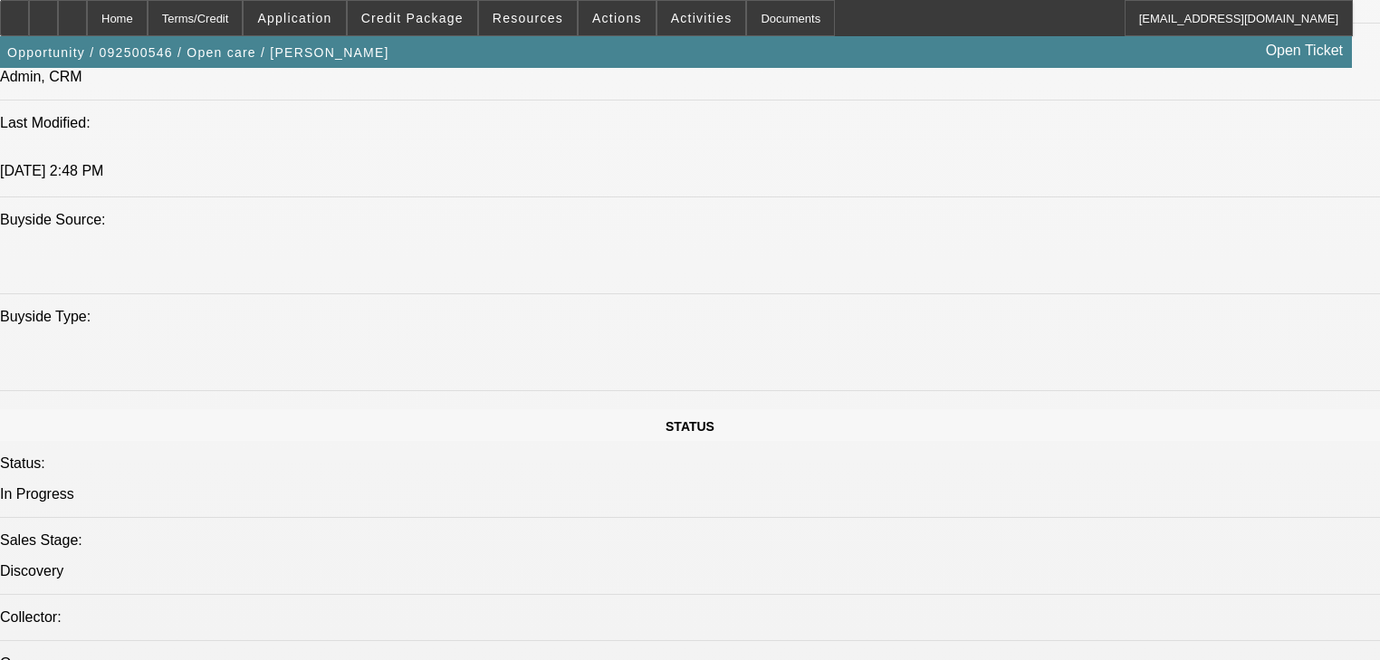
scroll to position [1752, 0]
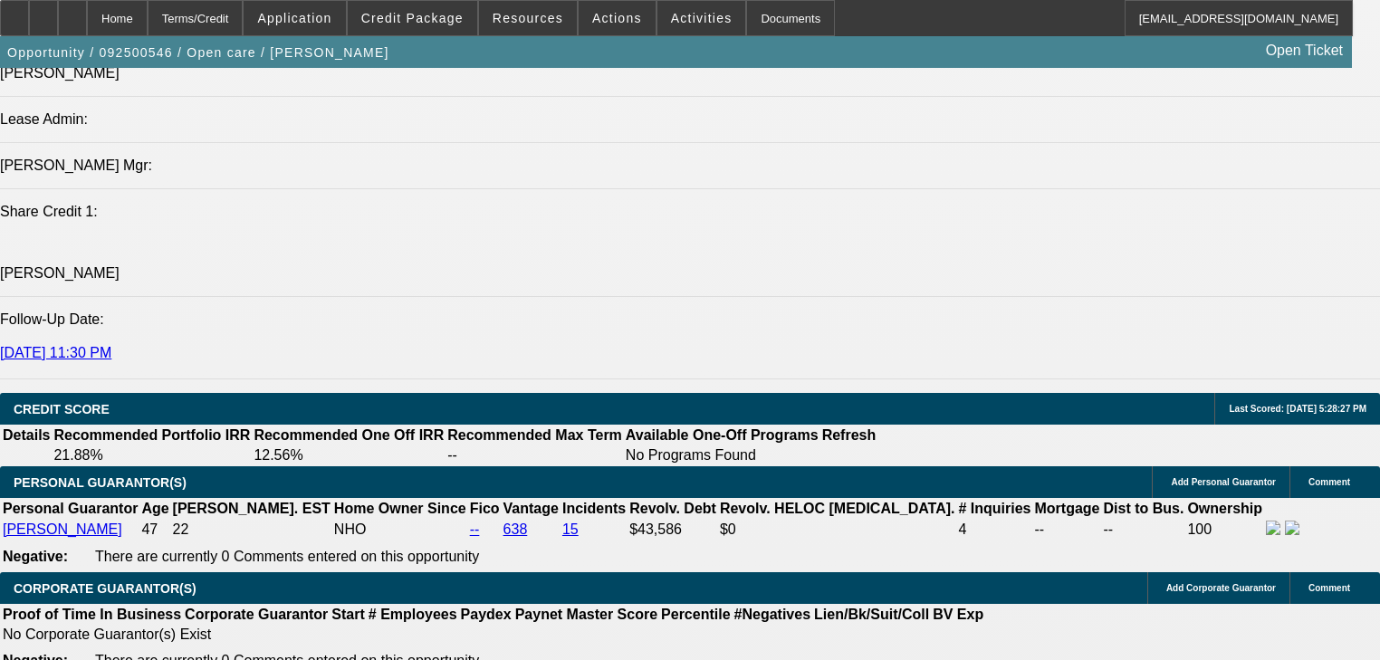
scroll to position [2259, 0]
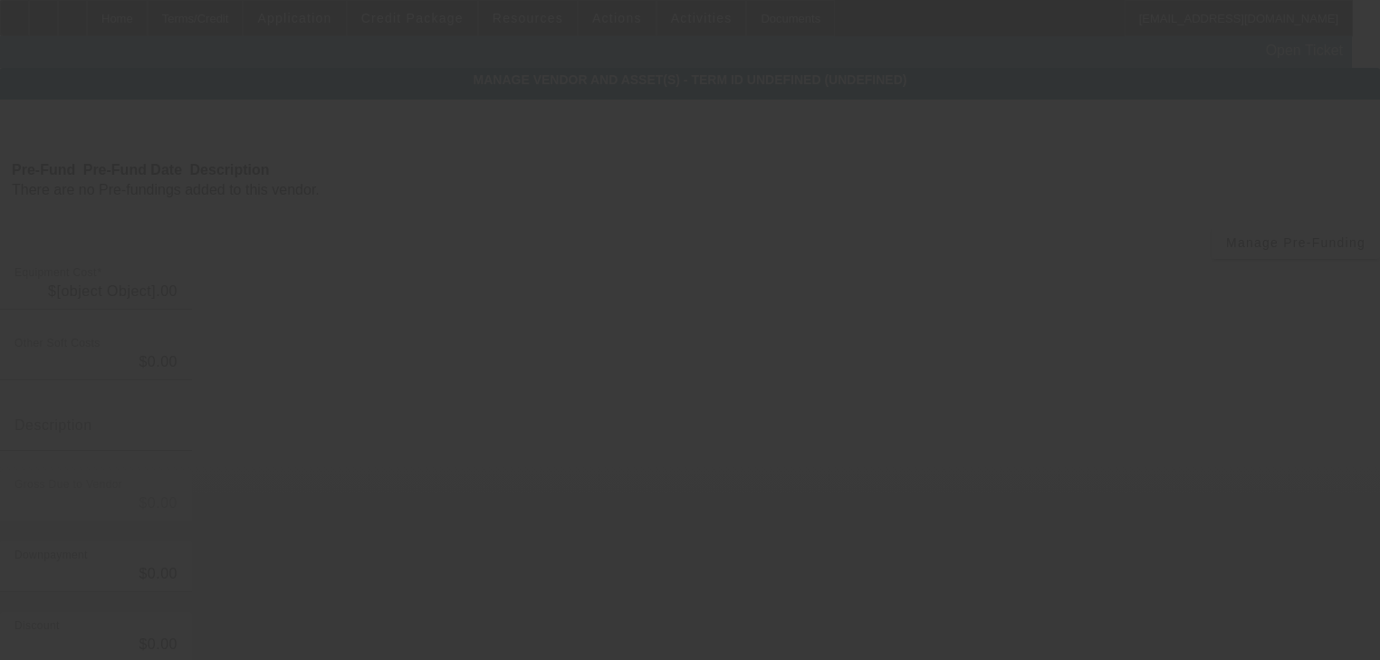
type input "$68,900.00"
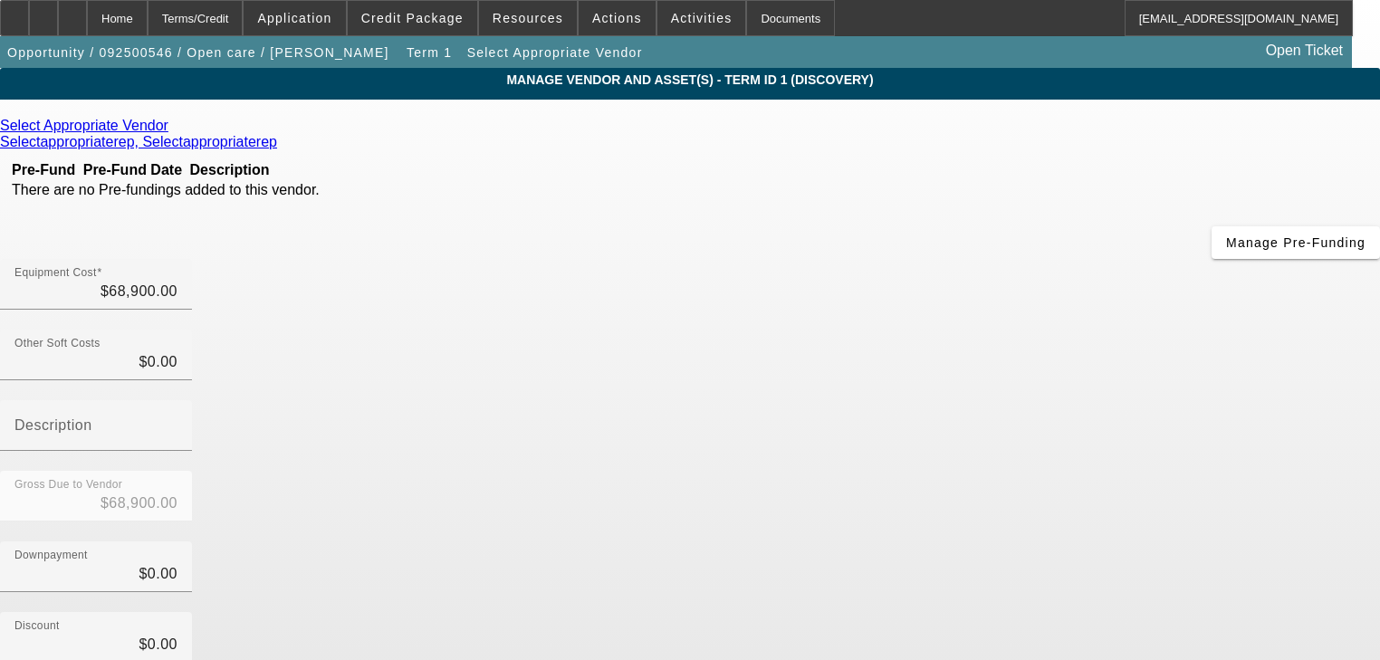
click at [173, 134] on link at bounding box center [170, 126] width 5 height 16
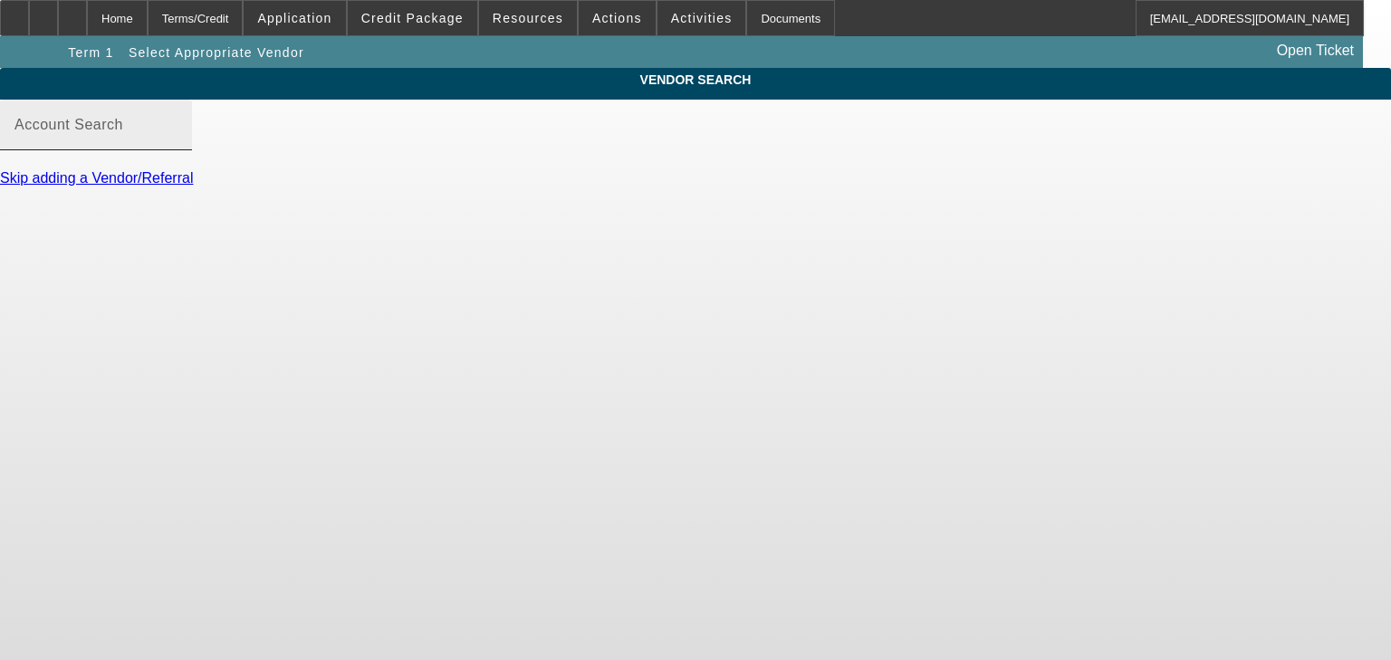
click at [178, 143] on input "Account Search" at bounding box center [95, 132] width 163 height 22
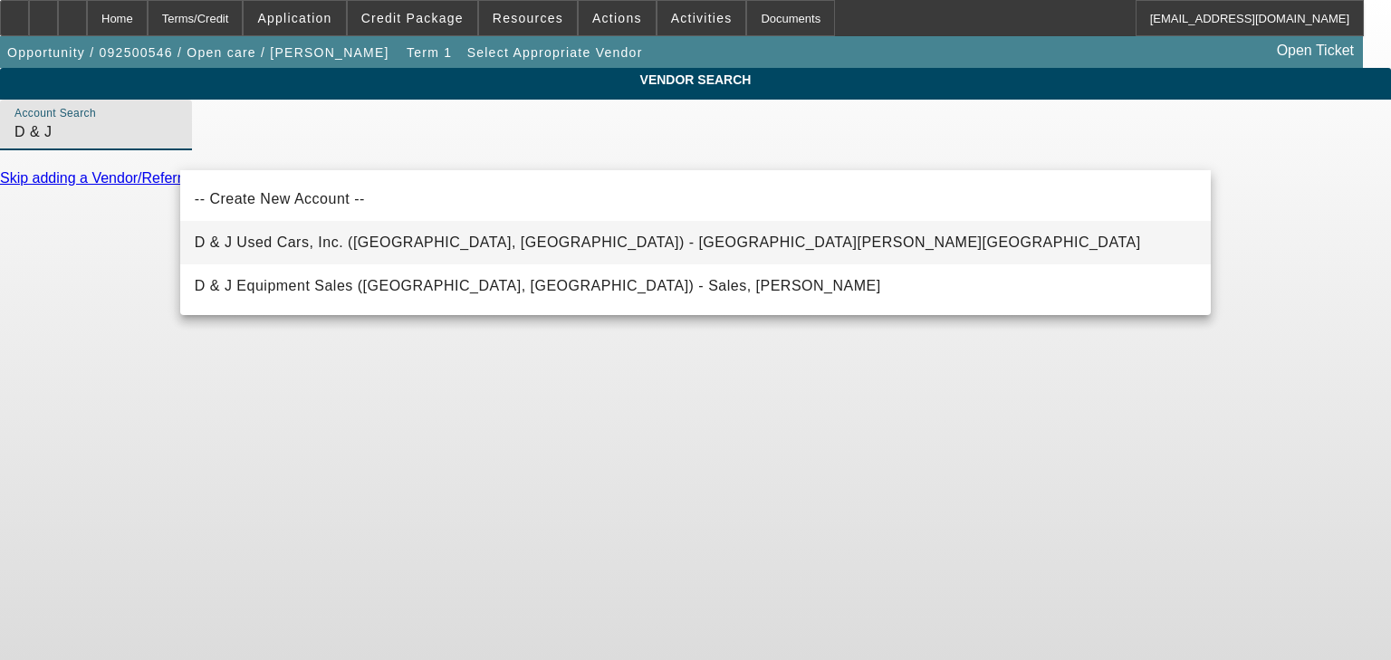
click at [361, 232] on span "D & J Used Cars, Inc. (Rutherfordton, NC) - McSwain, Heath" at bounding box center [668, 243] width 947 height 22
type input "D & J Used Cars, Inc. (Rutherfordton, NC) - McSwain, Heath"
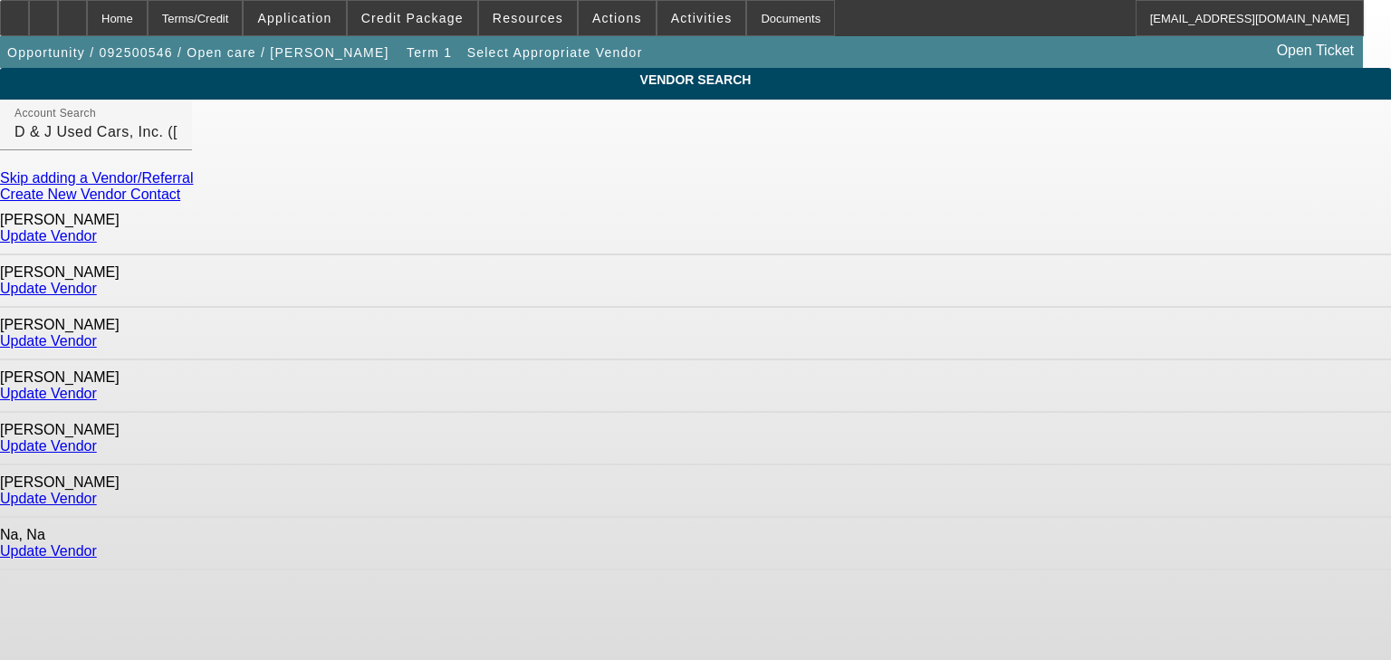
click at [97, 235] on link "Update Vendor" at bounding box center [48, 235] width 97 height 15
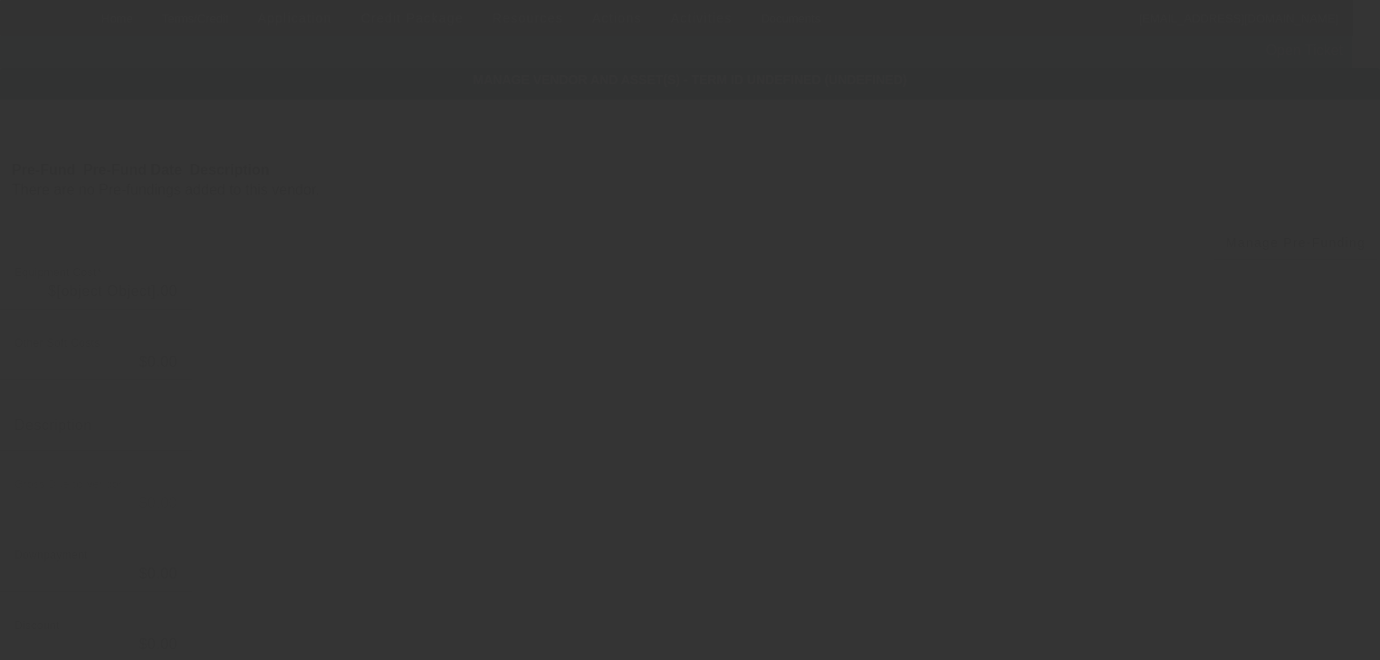
type input "$68,900.00"
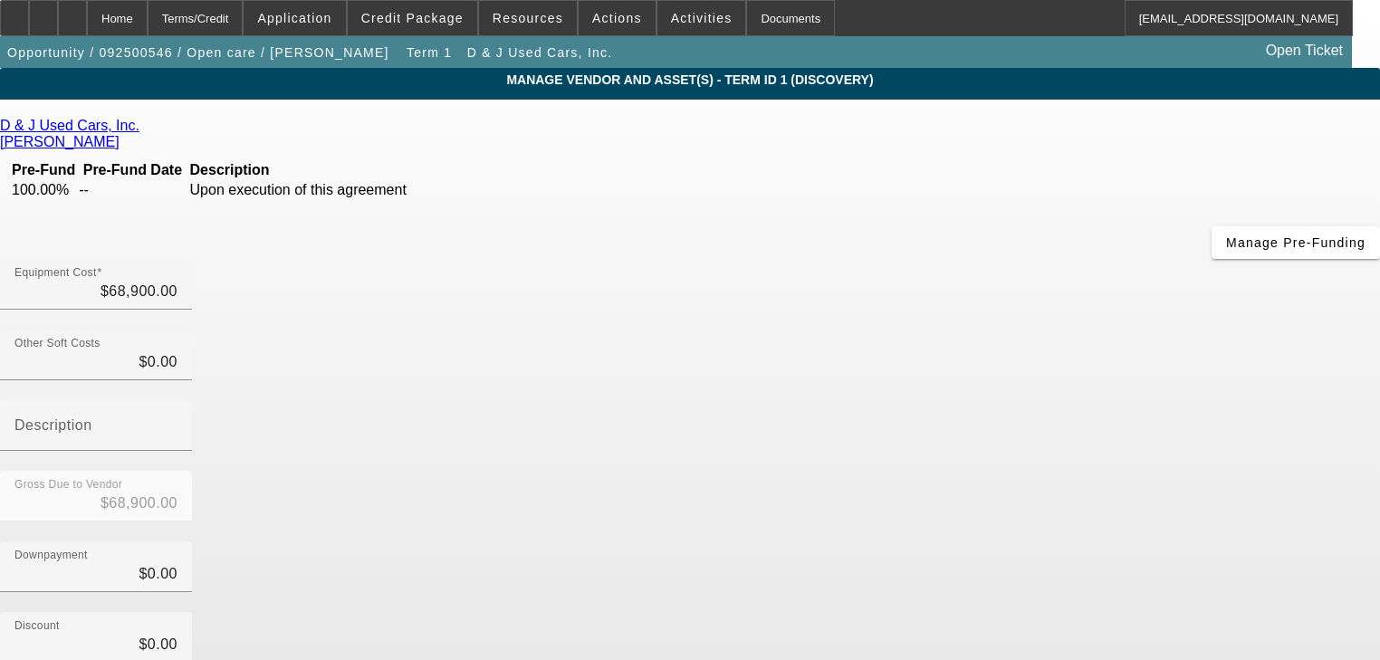
click at [124, 134] on icon at bounding box center [124, 141] width 0 height 15
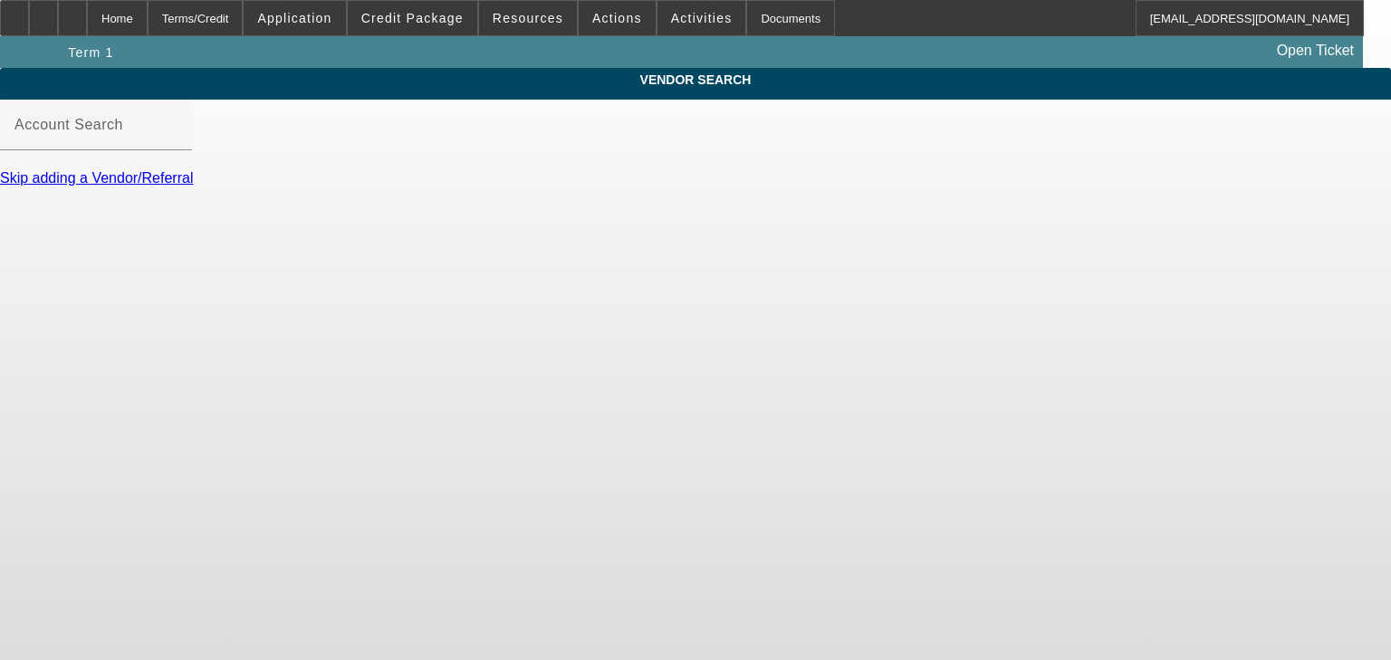
type input "D & J Used Cars, Inc. (Rutherfordton, NC) - McSwain, Heath"
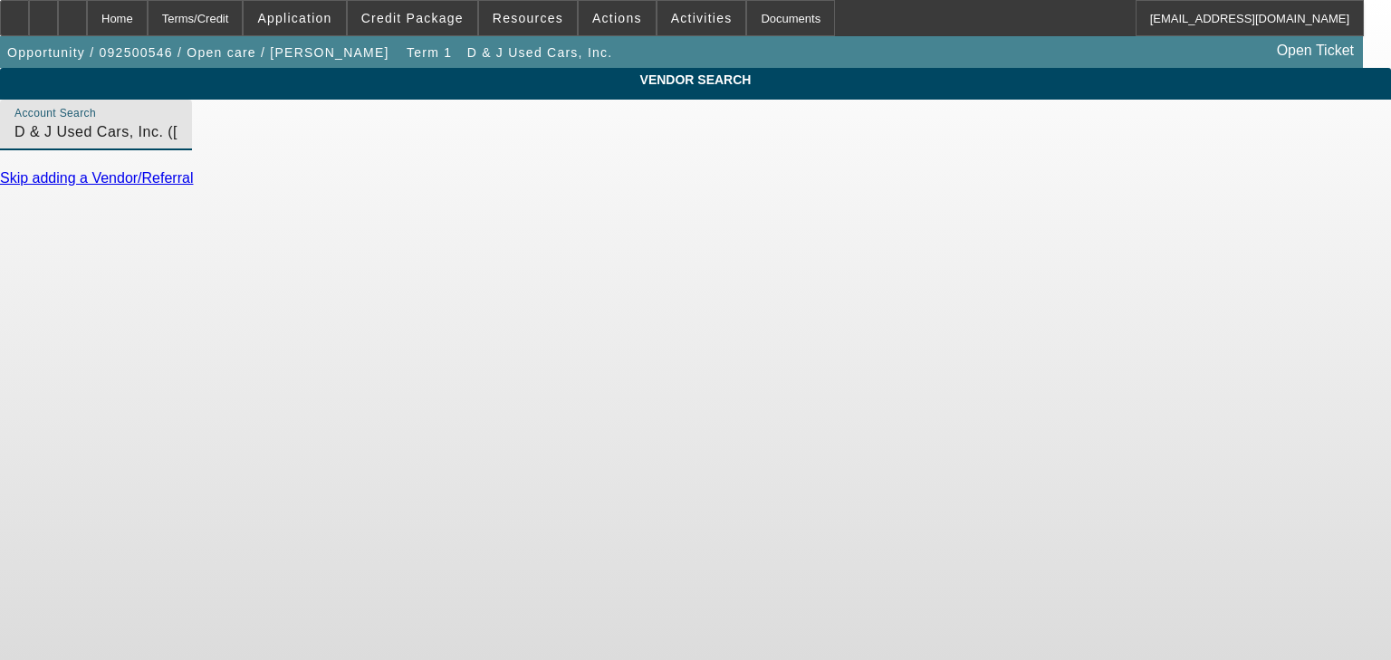
click at [178, 143] on input "D & J Used Cars, Inc. (Rutherfordton, NC) - McSwain, Heath" at bounding box center [95, 132] width 163 height 22
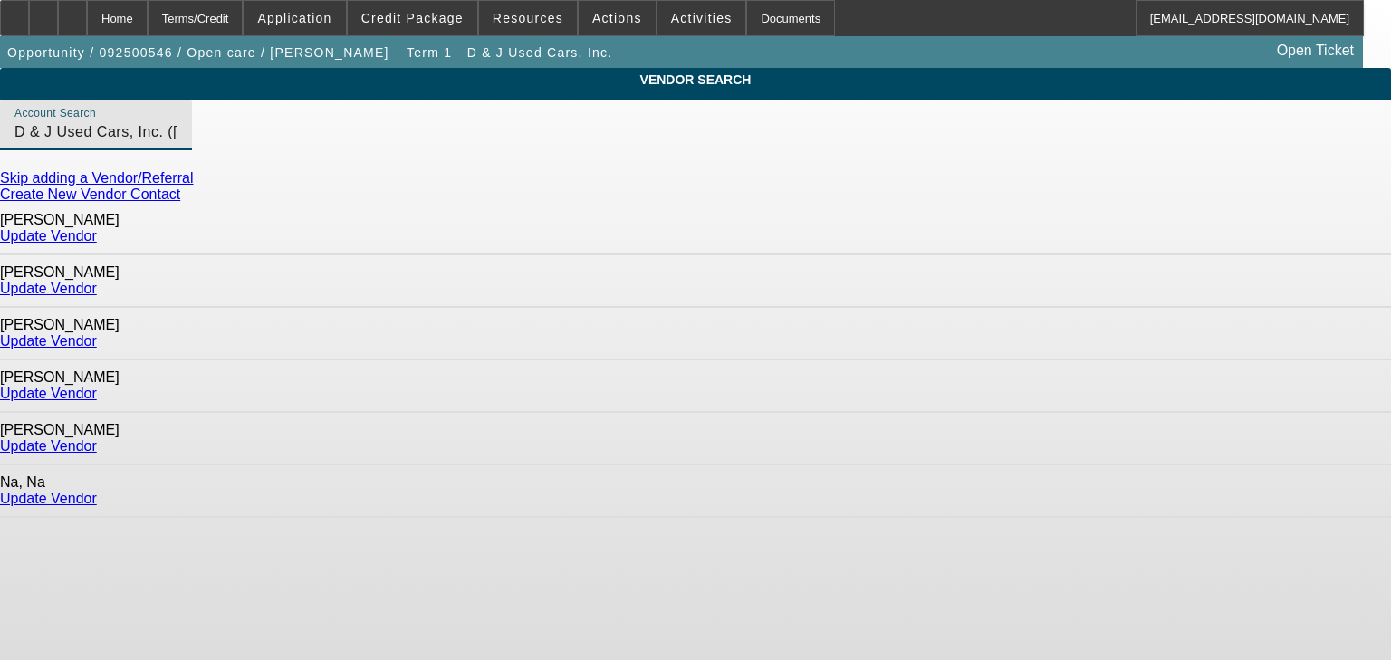
click at [97, 438] on link "Update Vendor" at bounding box center [48, 445] width 97 height 15
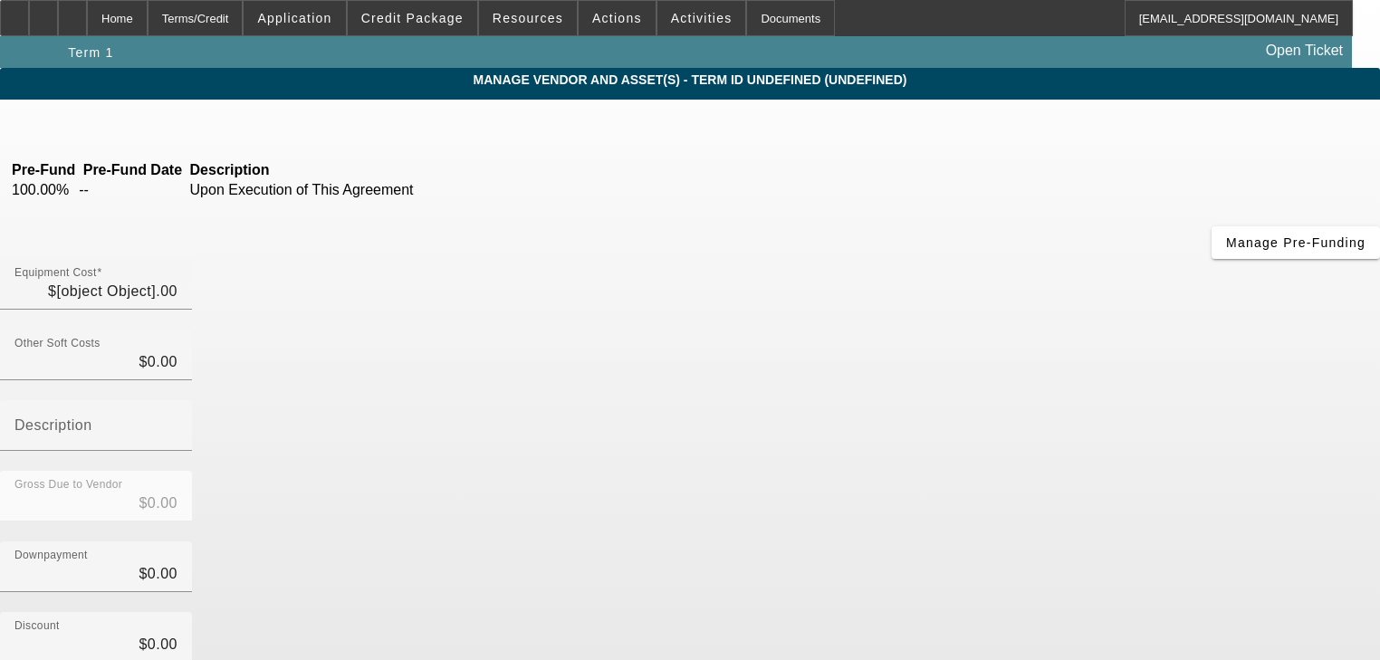
type input "$68,900.00"
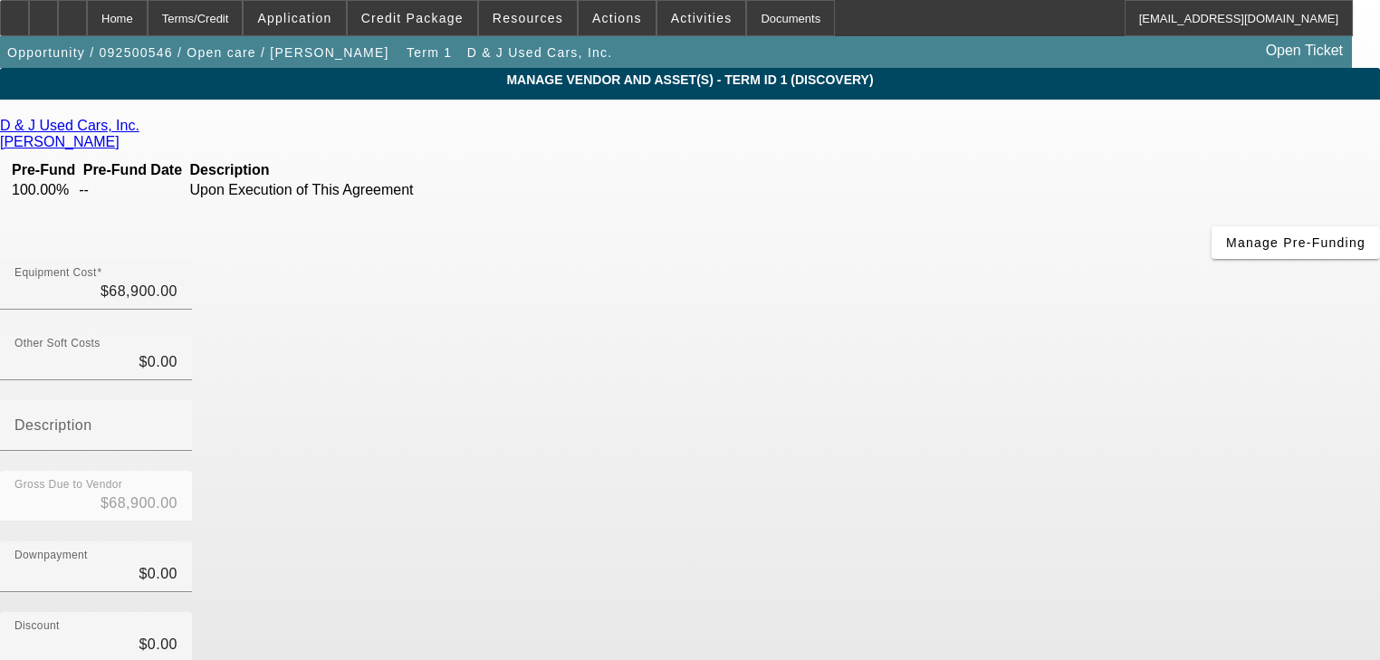
click at [241, 447] on div "D & J Used Cars, Inc. Miller, Mike Pre-Fund Pre-Fund Date Description 100.00% -…" at bounding box center [690, 525] width 1380 height 815
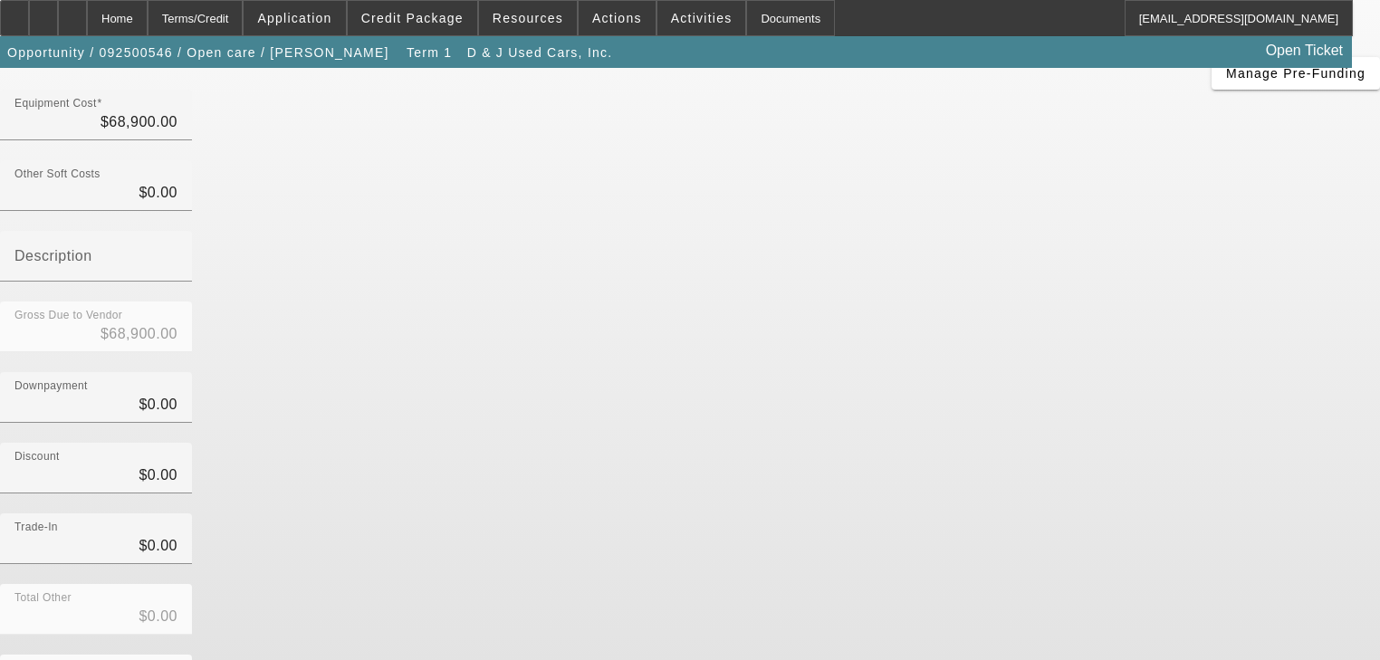
scroll to position [178, 0]
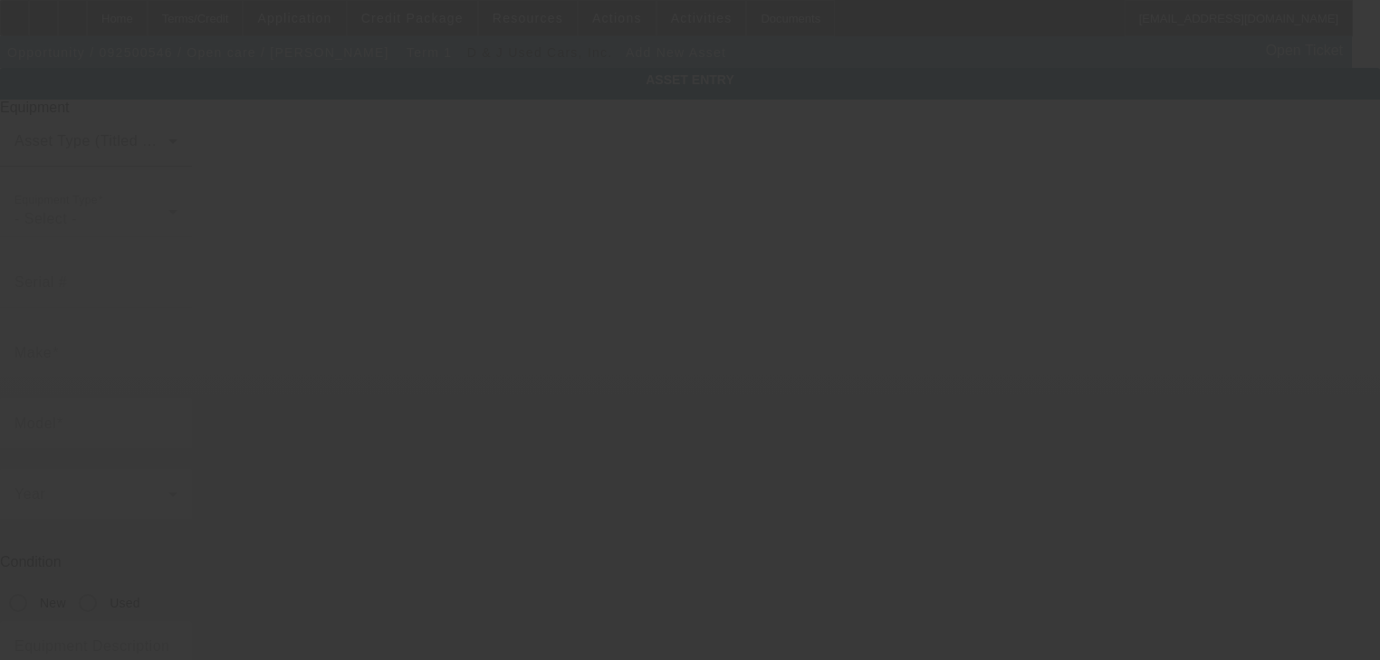
type input "1293 Salinas Dr"
type input "Rockwall"
type input "75087"
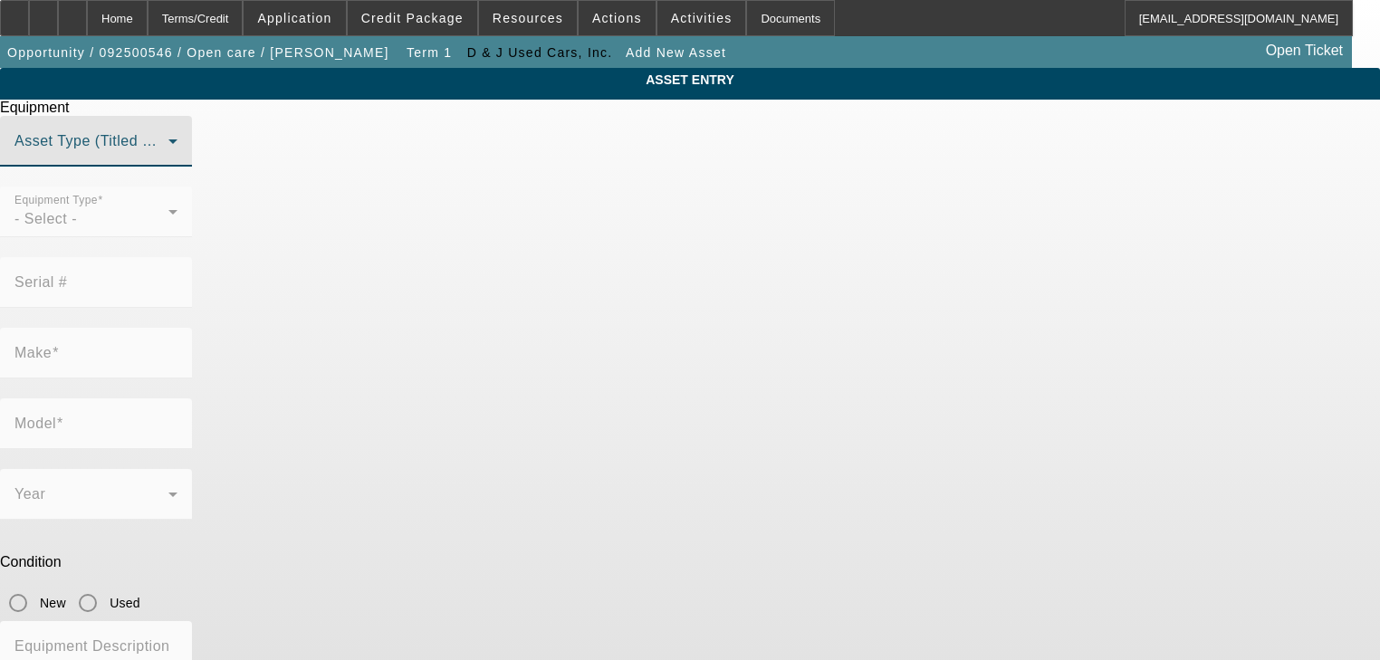
click at [168, 159] on span at bounding box center [91, 149] width 154 height 22
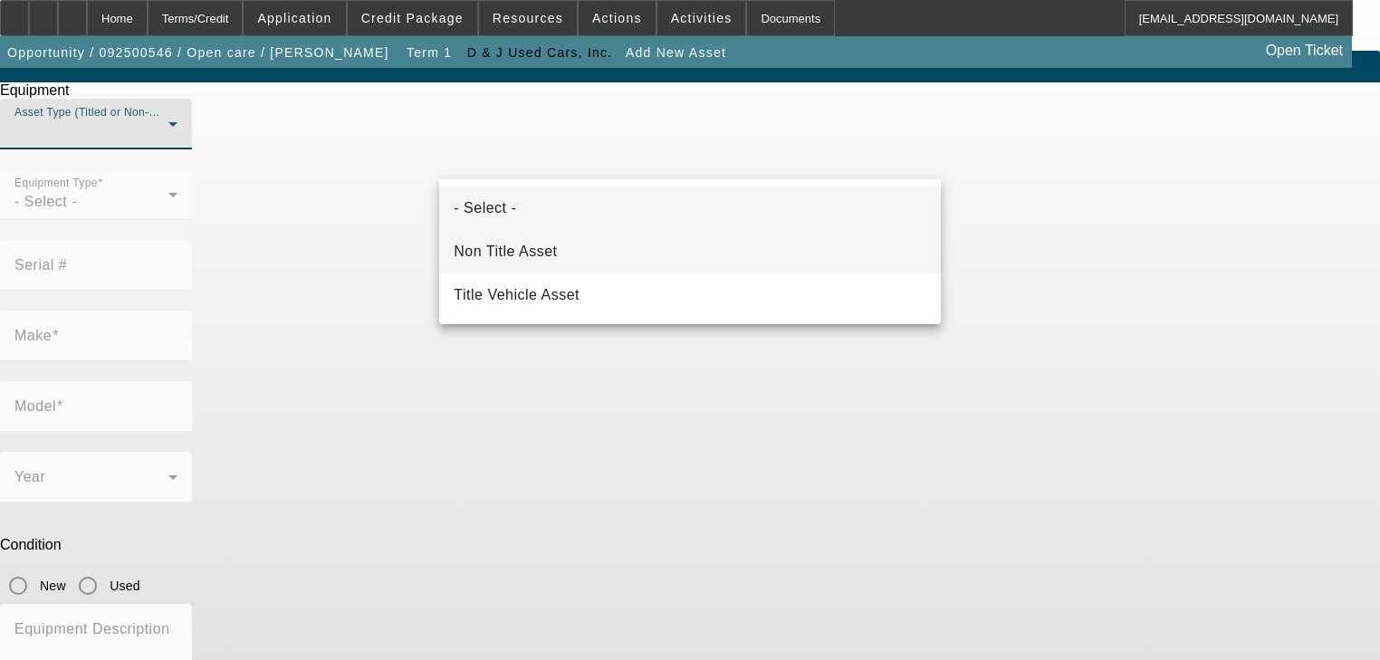
scroll to position [22, 0]
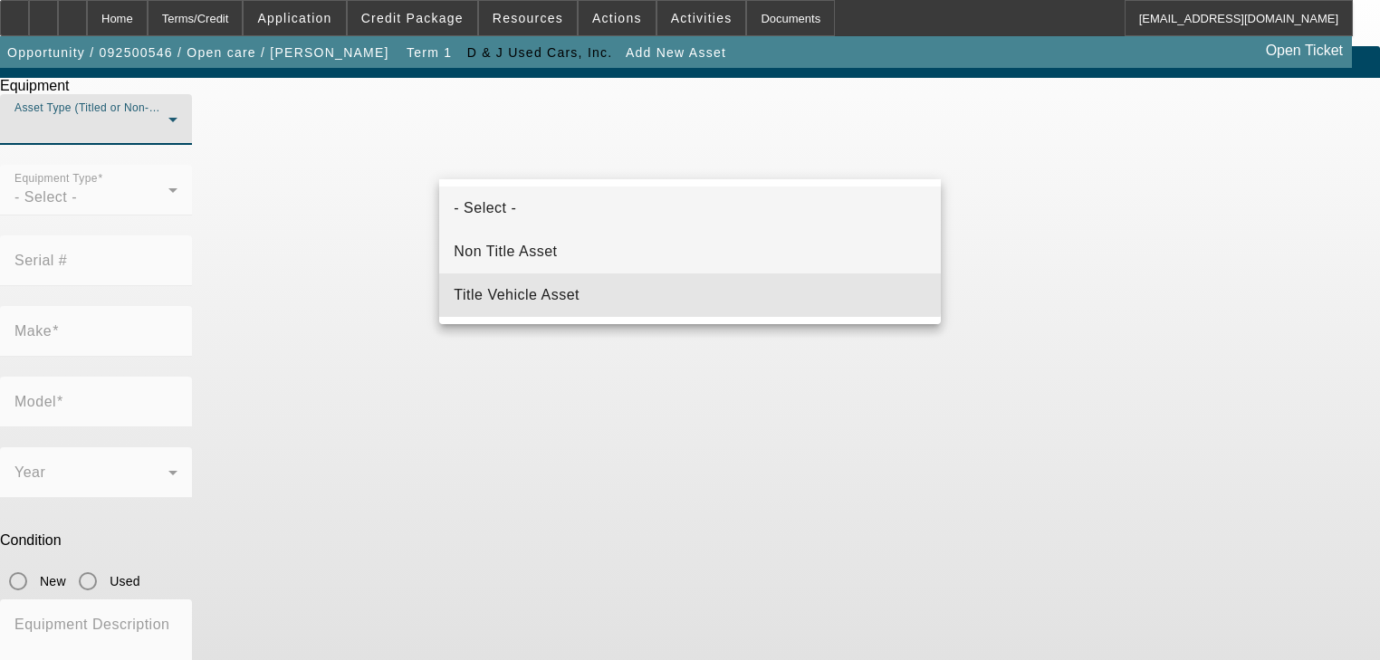
click at [603, 290] on mat-option "Title Vehicle Asset" at bounding box center [689, 295] width 501 height 43
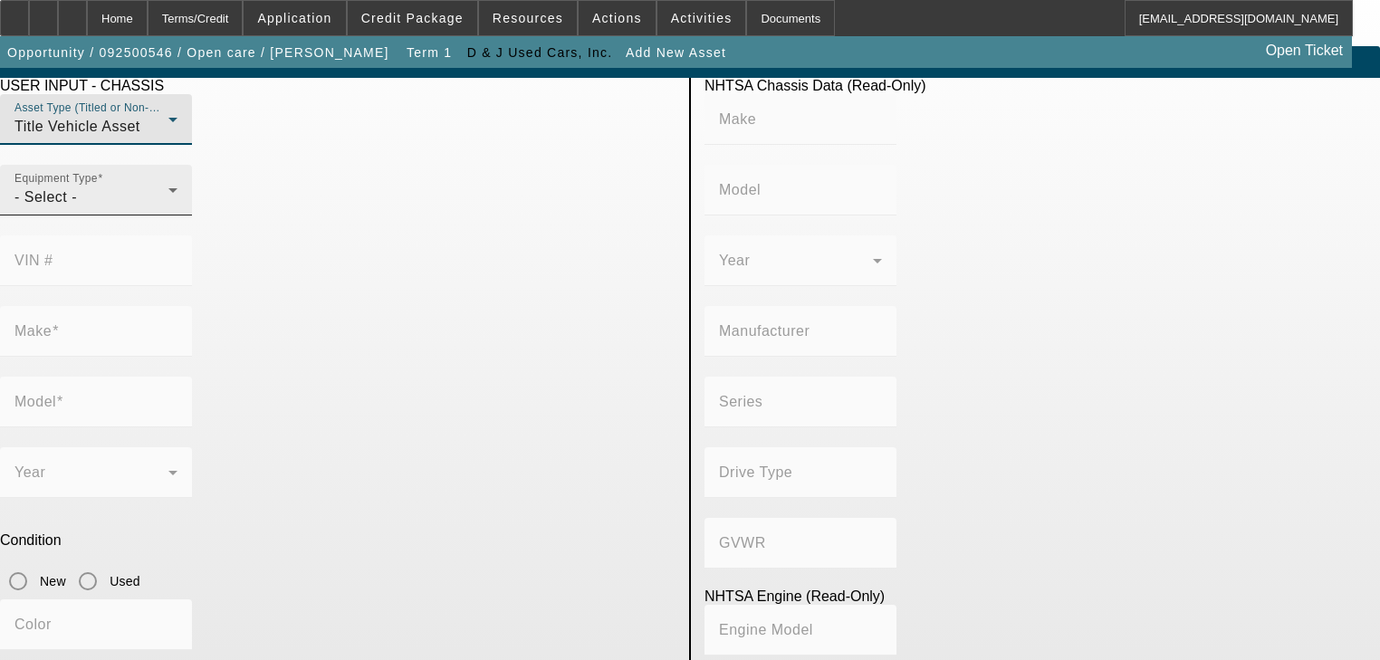
click at [178, 216] on div "Equipment Type - Select -" at bounding box center [95, 190] width 163 height 51
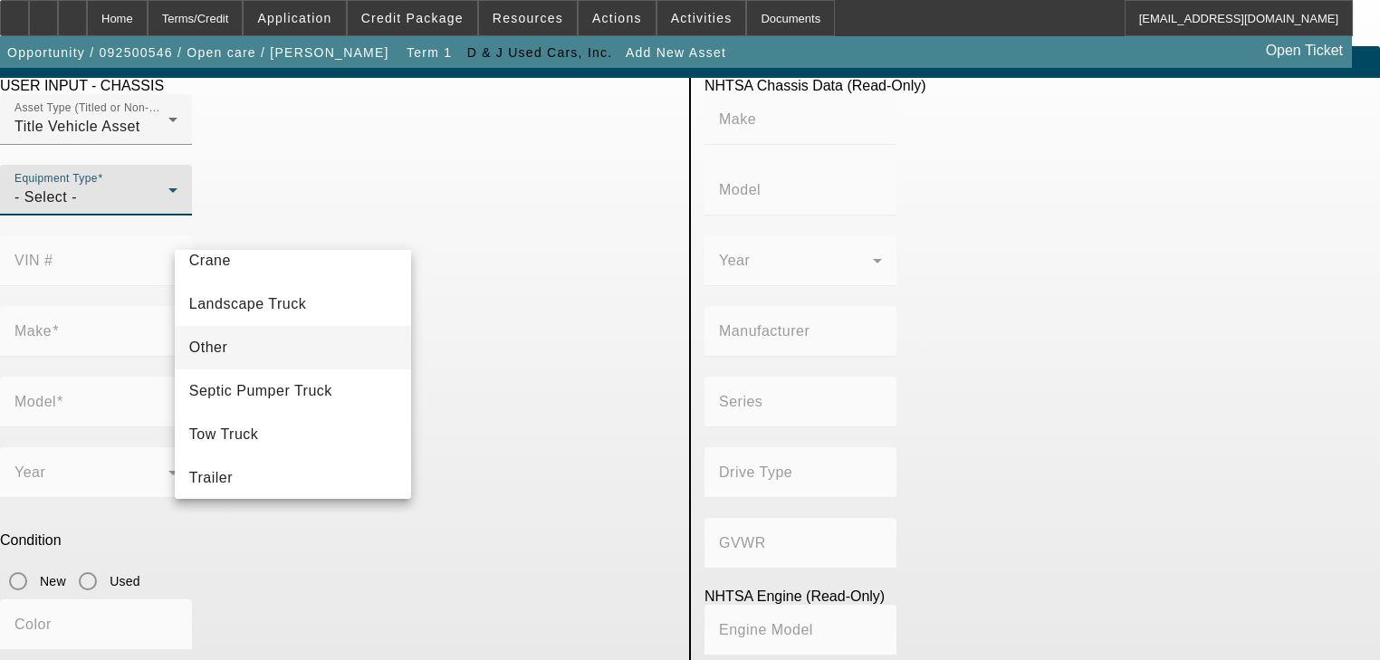
scroll to position [199, 0]
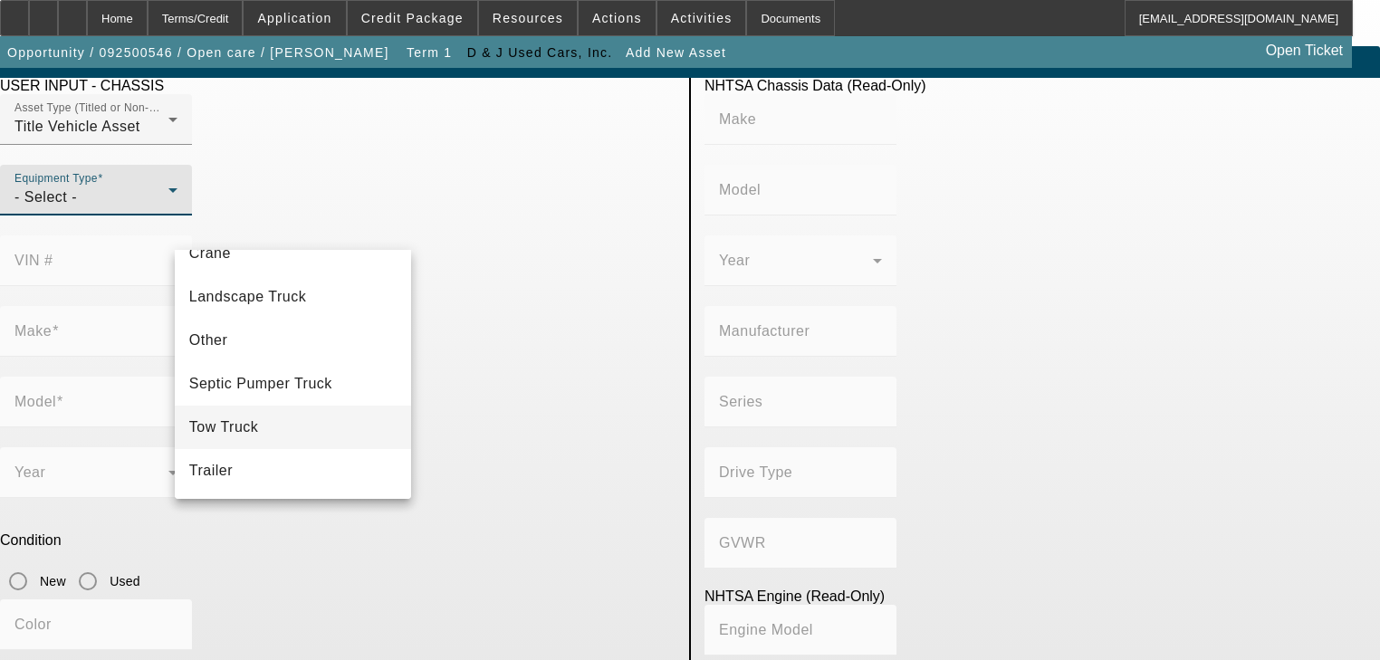
click at [309, 417] on mat-option "Tow Truck" at bounding box center [293, 427] width 237 height 43
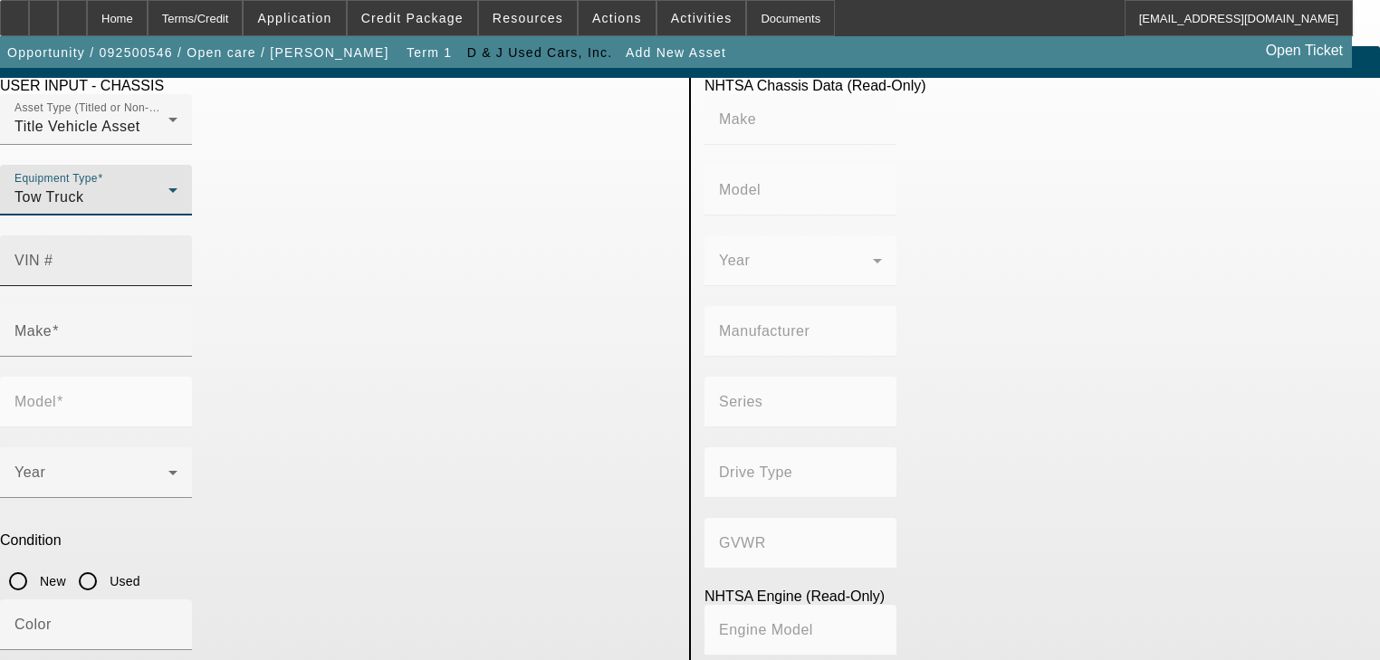
click at [178, 257] on input "VIN #" at bounding box center [95, 268] width 163 height 22
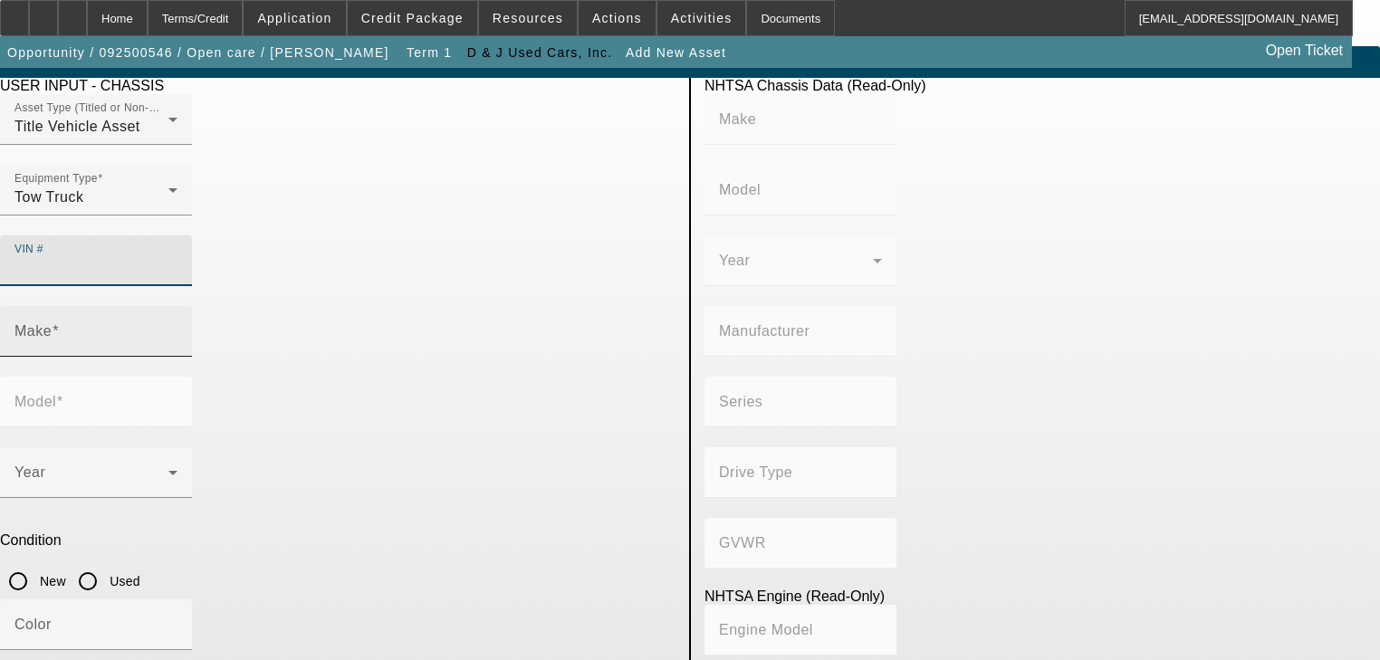
paste input "1FDNX6AN3NDF03922"
type input "1FDNX6AN3NDF03922"
click at [178, 328] on input "Make" at bounding box center [95, 339] width 163 height 22
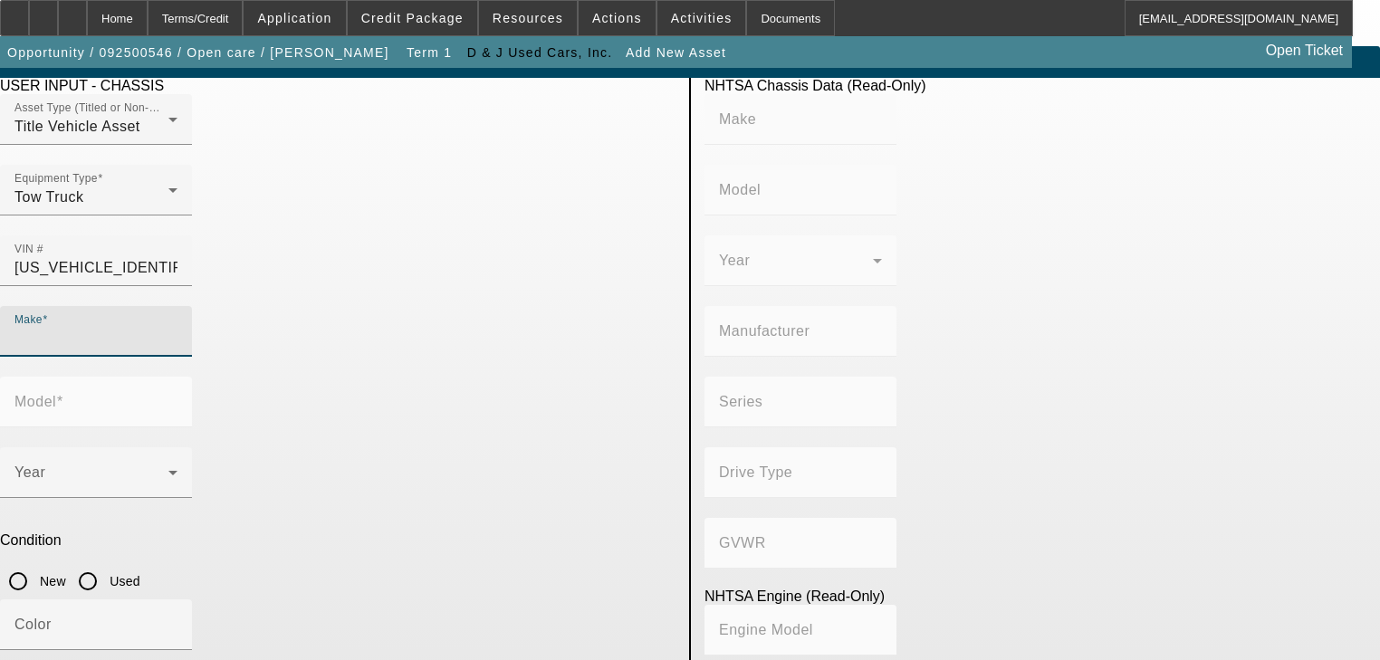
type input "FORD"
type input "F-650"
type input "FORD MOTOR COMPANY"
type input "F-Series Super Duty"
type input "4x2"
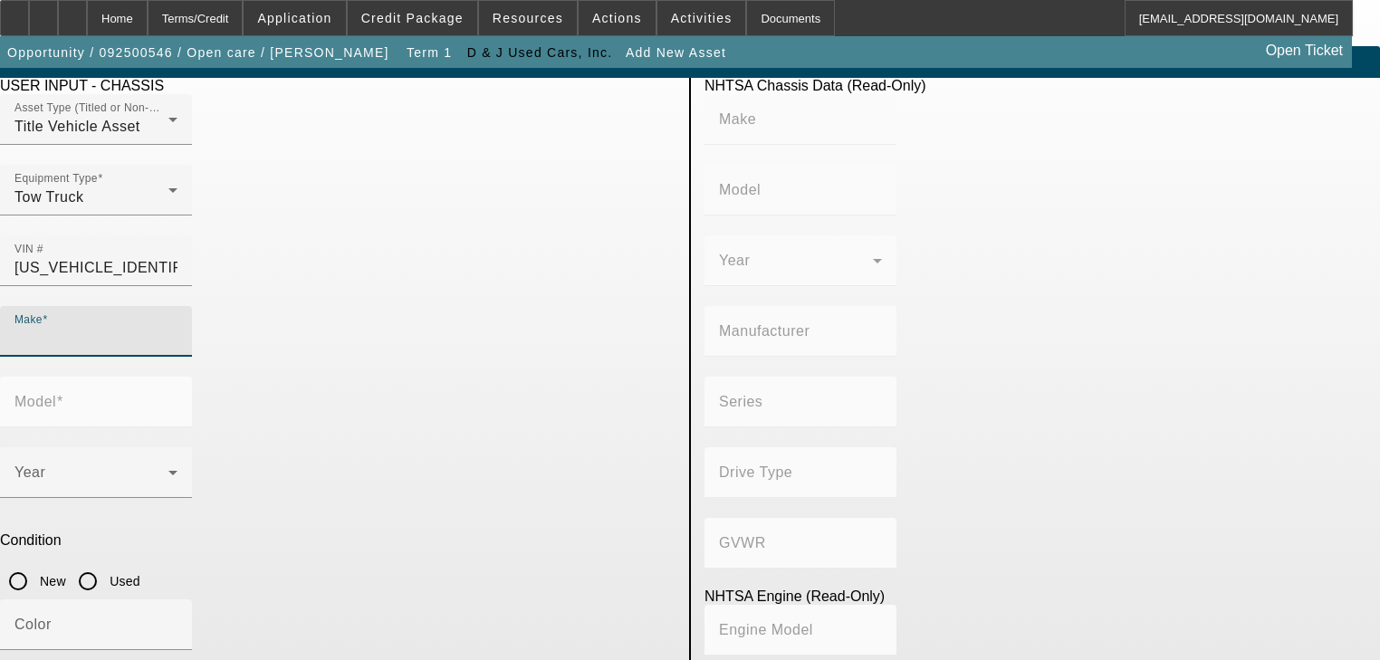
type input "Class 6: 19,501 - 26,000 lb (8,845 - 11,794 kg)"
type input "8"
type input "Gasoline"
type input "445.47333189154"
type input "7.3"
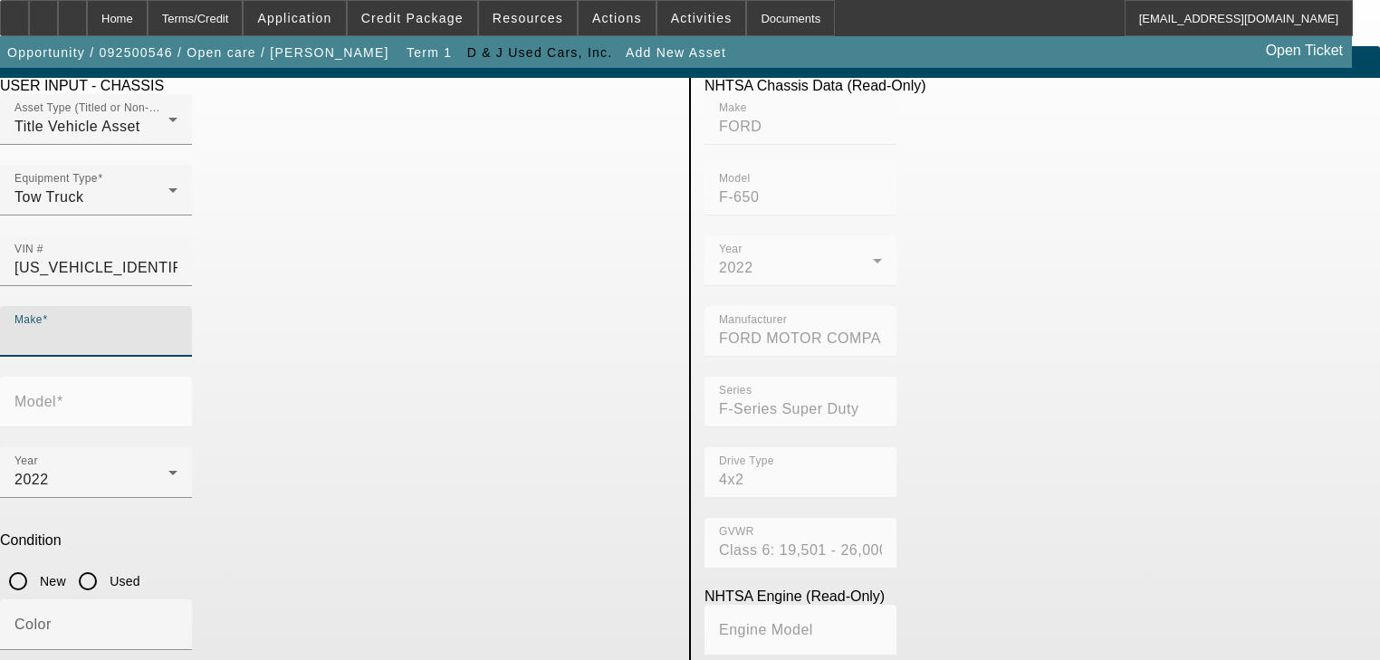
type input "FORD"
type input "F-650"
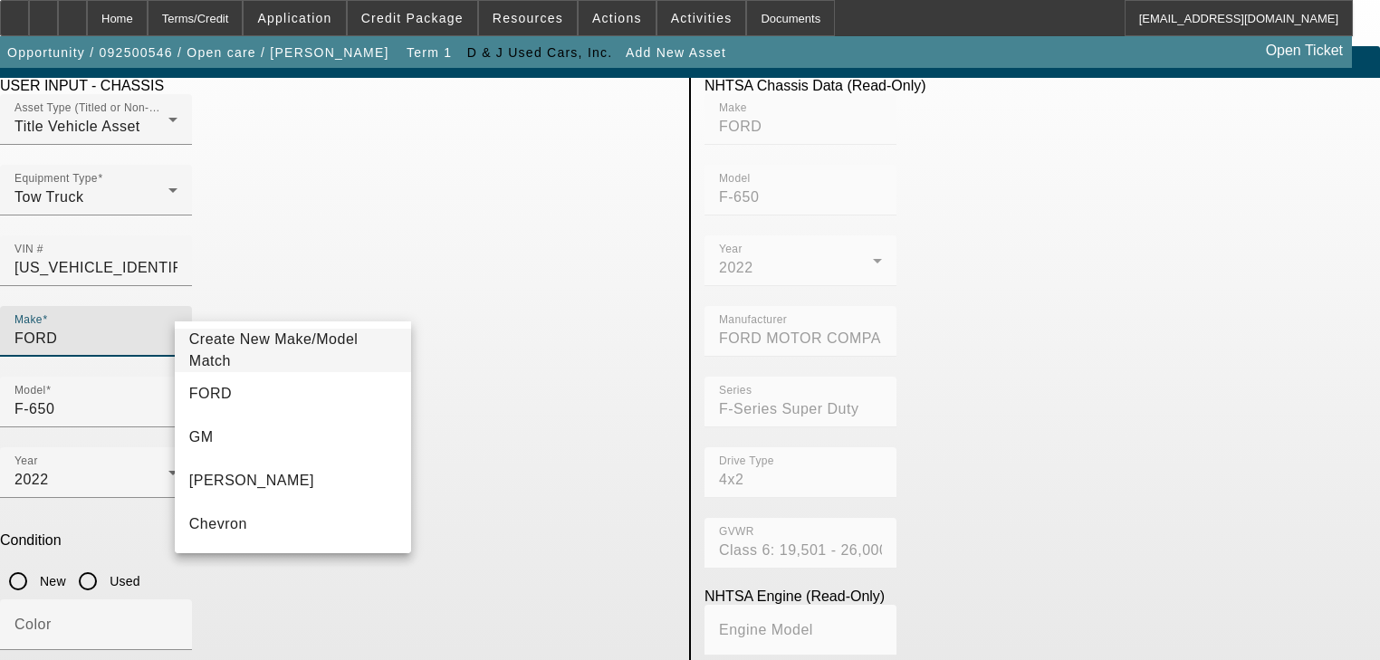
click at [502, 533] on p "Condition" at bounding box center [338, 541] width 676 height 16
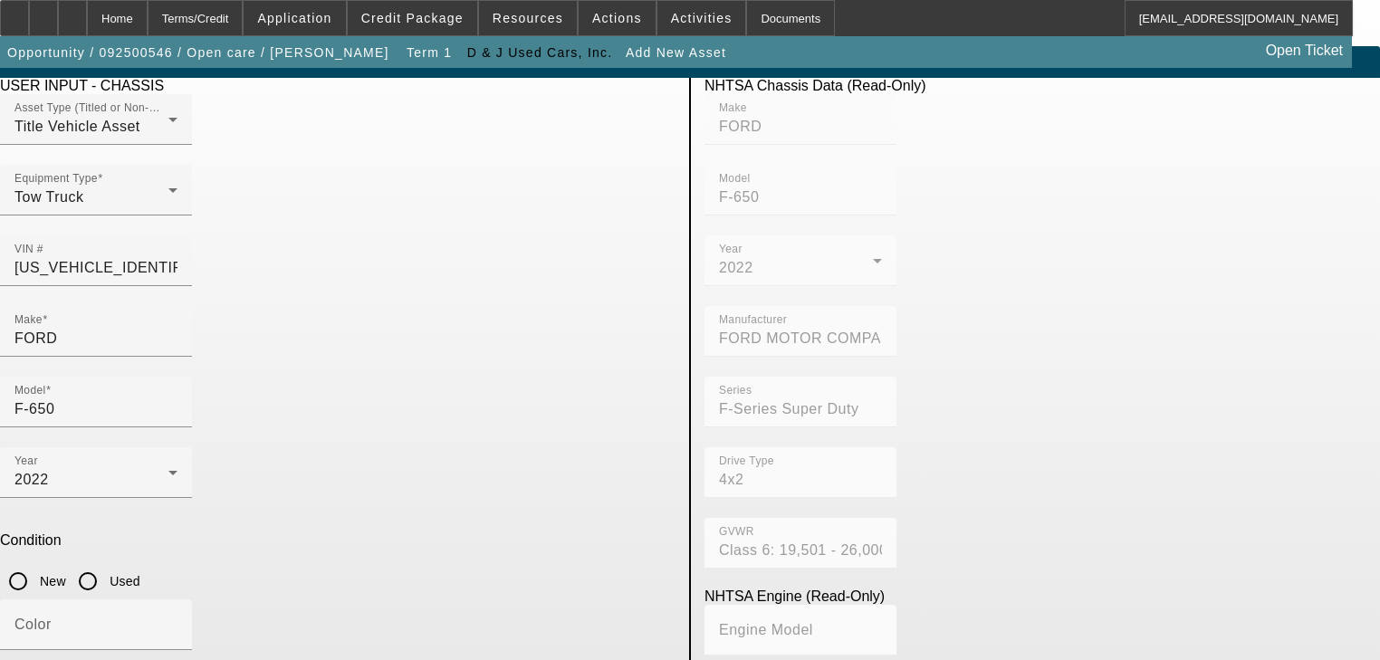
click at [106, 563] on input "Used" at bounding box center [88, 581] width 36 height 36
radio input "true"
click at [178, 621] on input "Color" at bounding box center [95, 632] width 163 height 22
type input "Red"
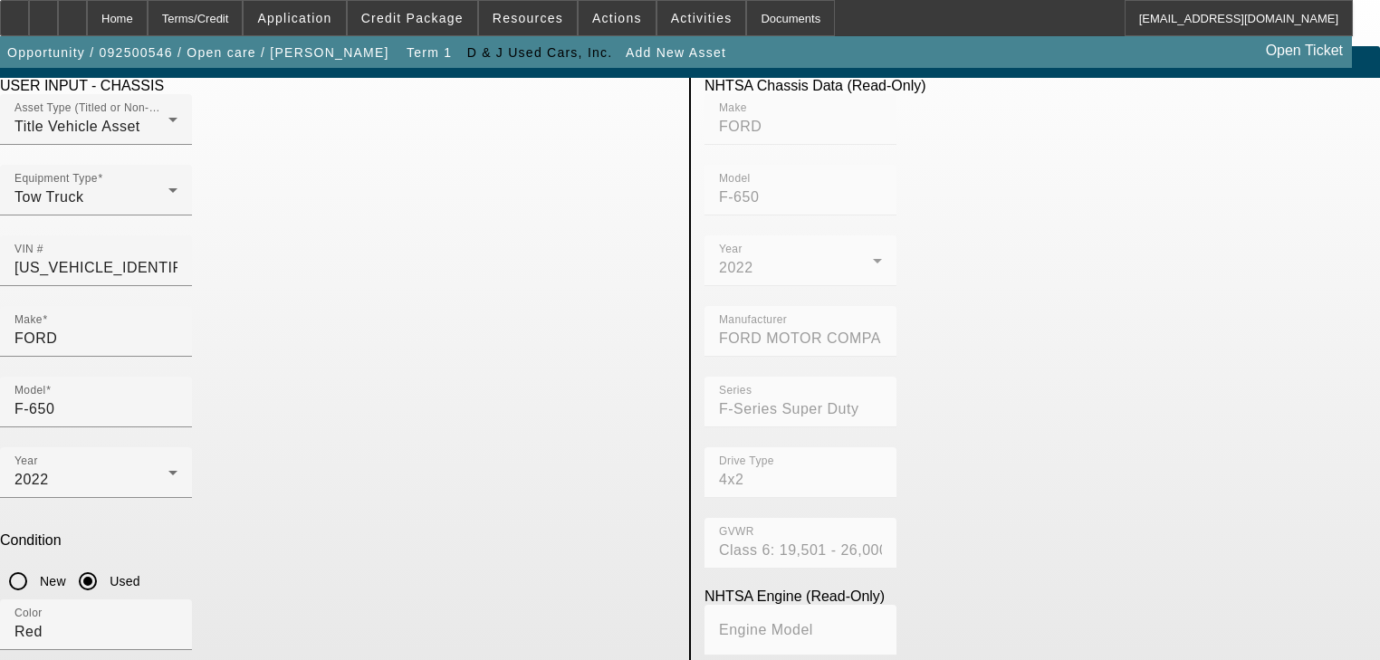
paste input "13129"
type input "13129"
paste textarea "22' CENTURY STEEL BED WITH WHEEL LIFT"
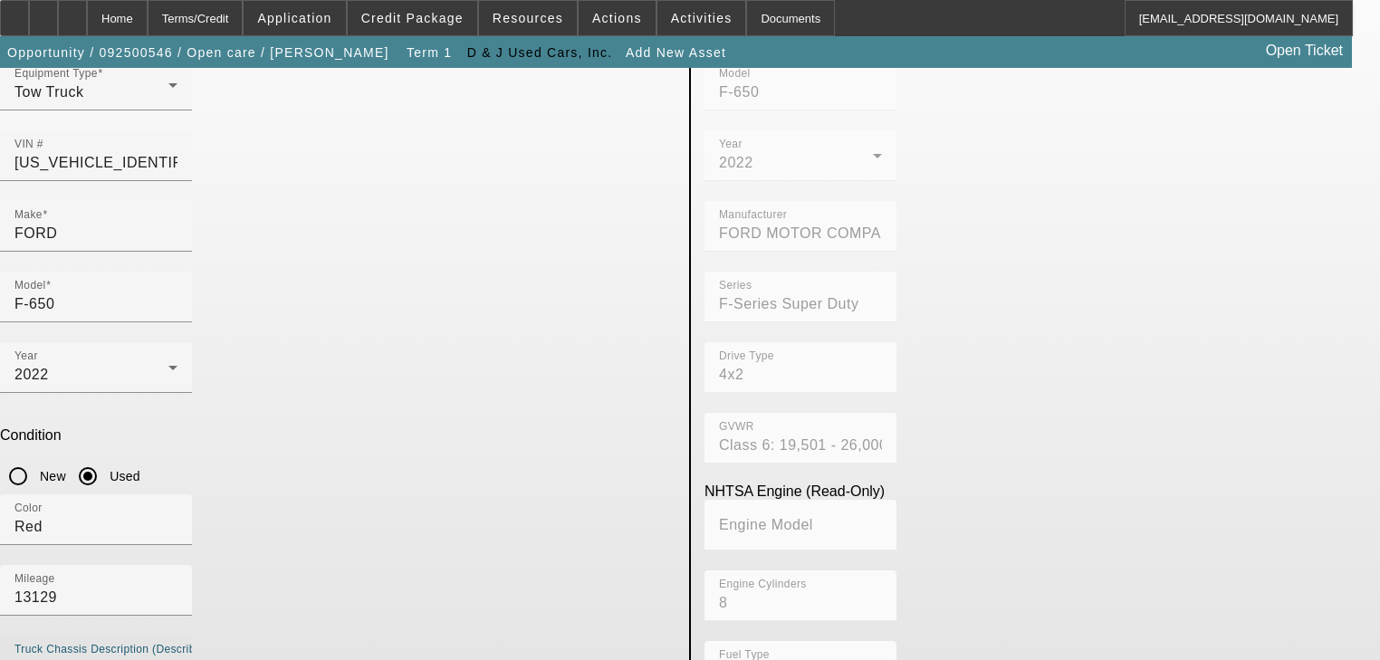
scroll to position [130, 0]
type textarea "F650 Rollback with 22' CENTURY STEEL BED WITH WHEEL LIFT"
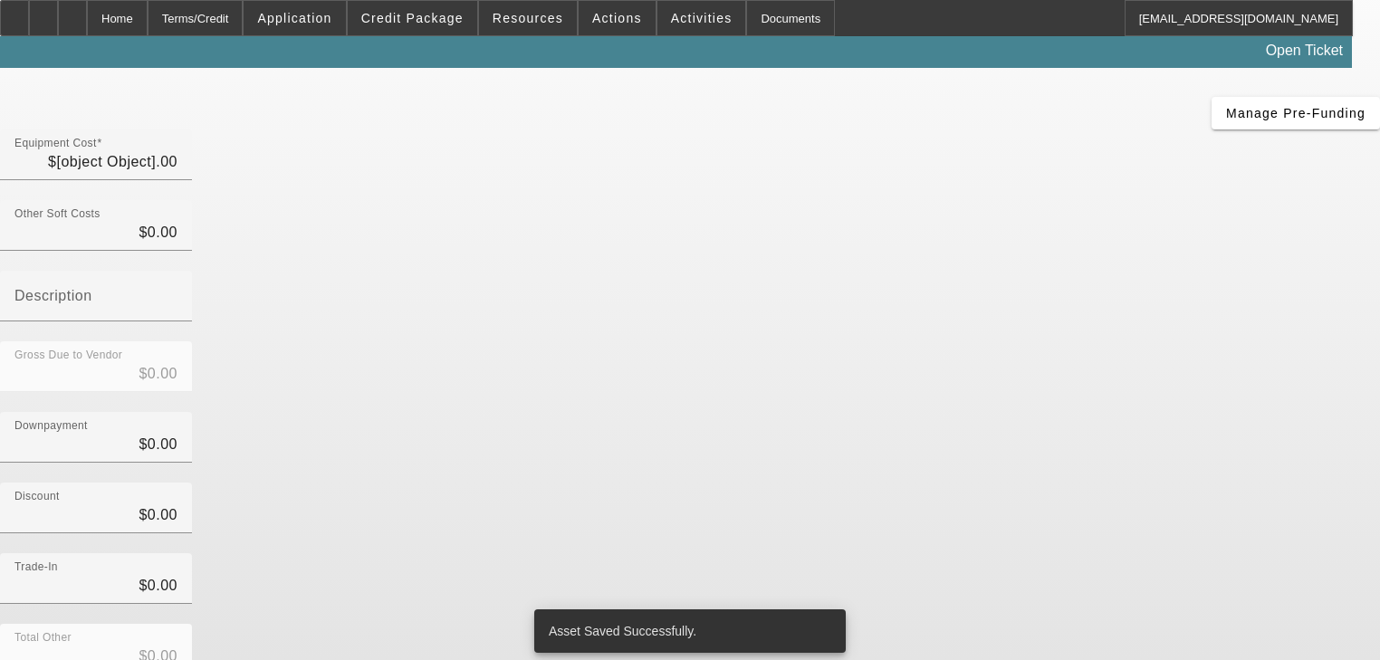
type input "$68,900.00"
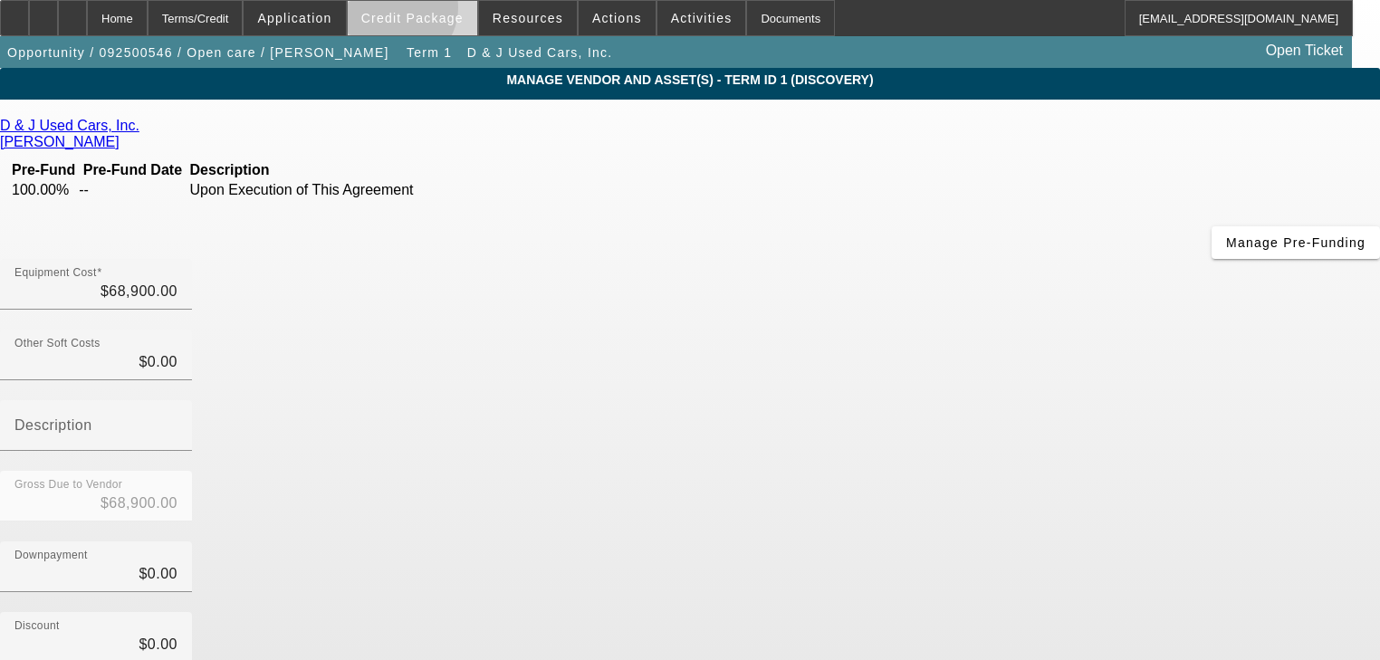
click at [420, 12] on span "Credit Package" at bounding box center [412, 18] width 102 height 14
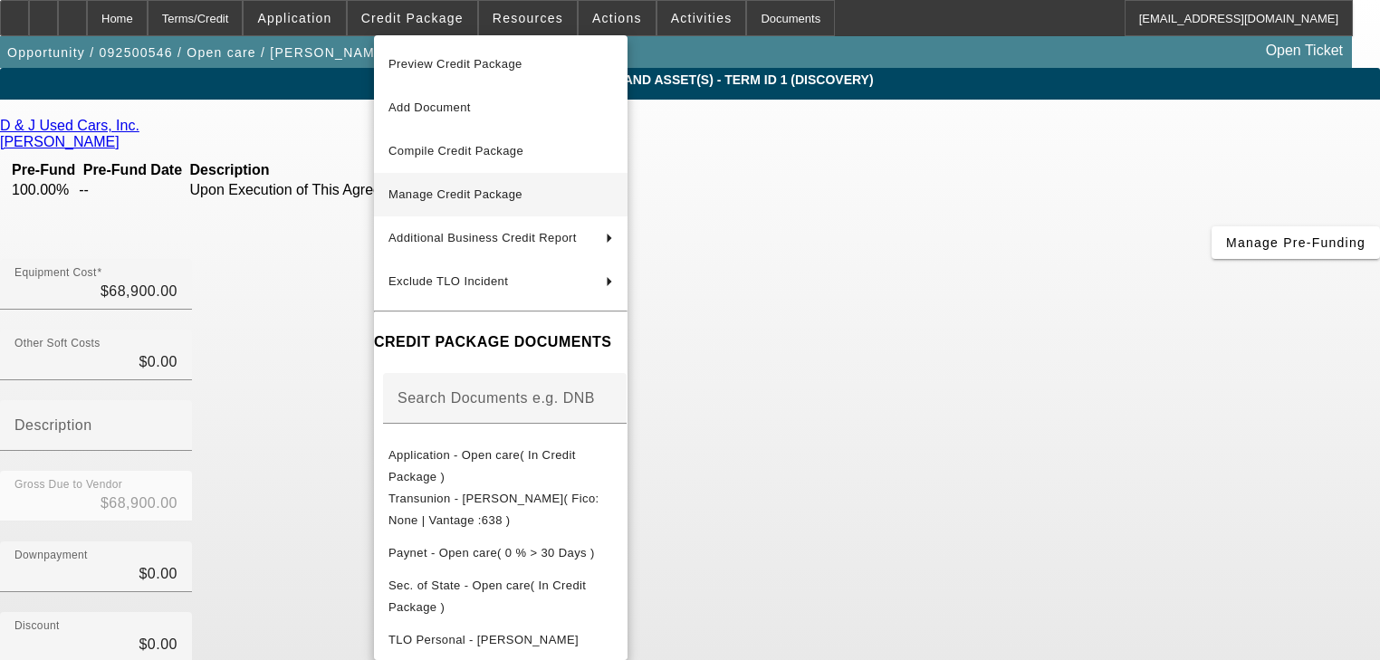
click at [449, 185] on span "Manage Credit Package" at bounding box center [501, 195] width 225 height 22
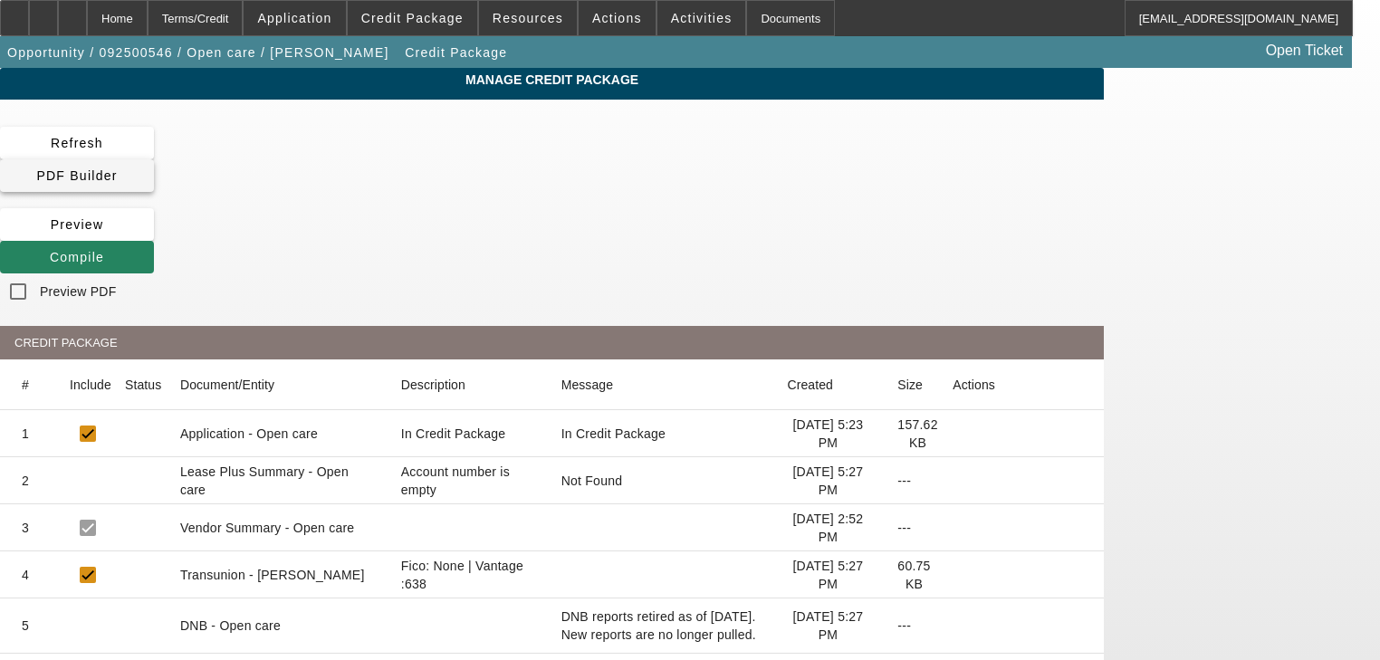
click at [117, 168] on span "PDF Builder" at bounding box center [76, 175] width 81 height 14
click at [104, 250] on span "Compile" at bounding box center [77, 257] width 54 height 14
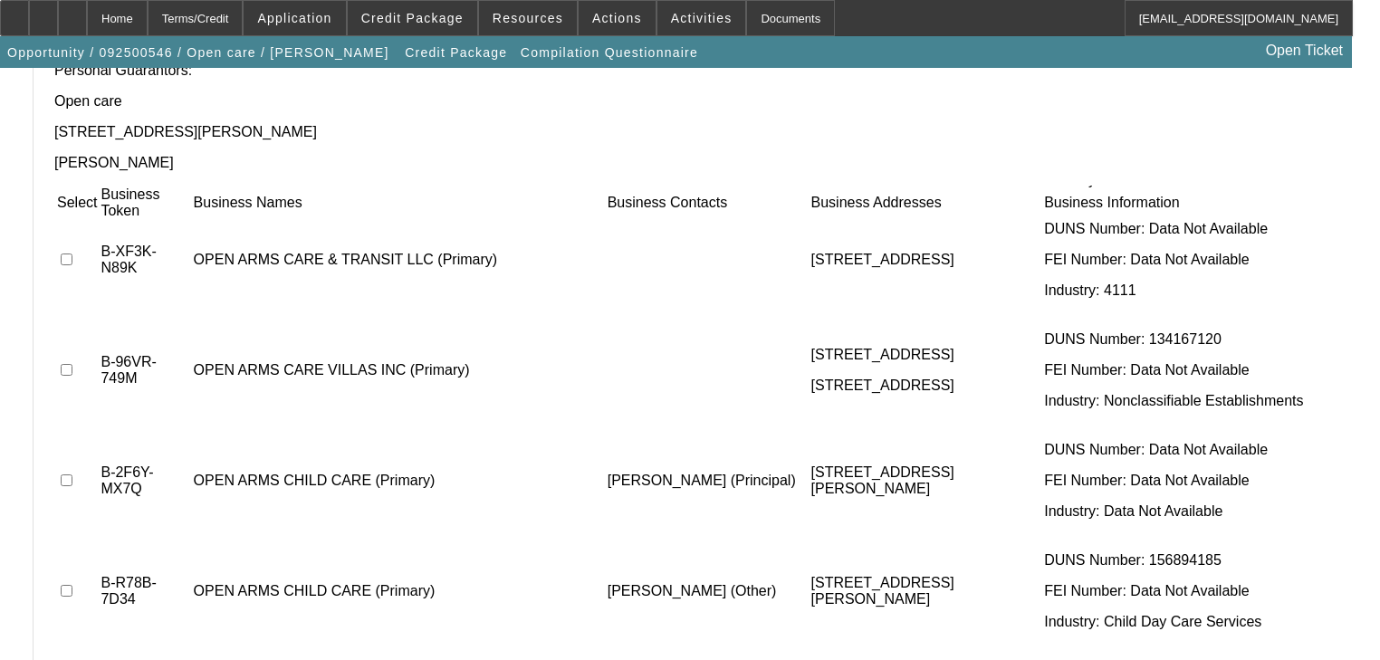
scroll to position [1956, 0]
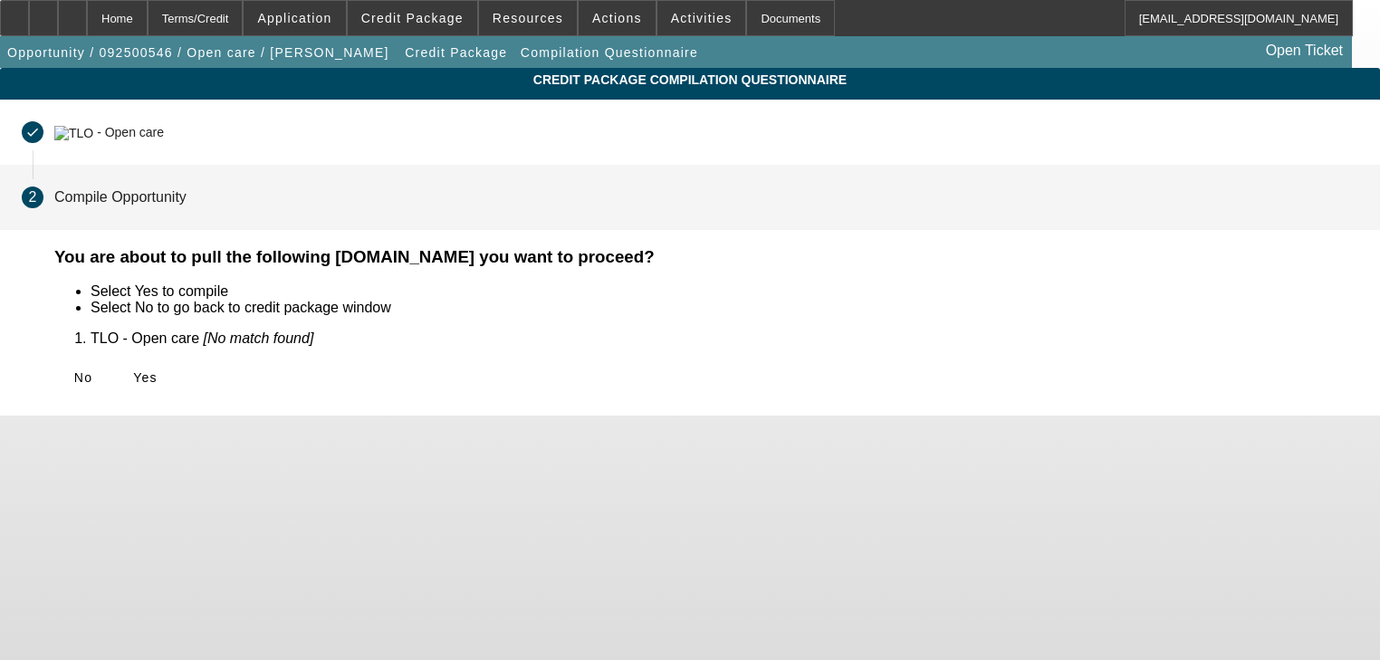
scroll to position [0, 0]
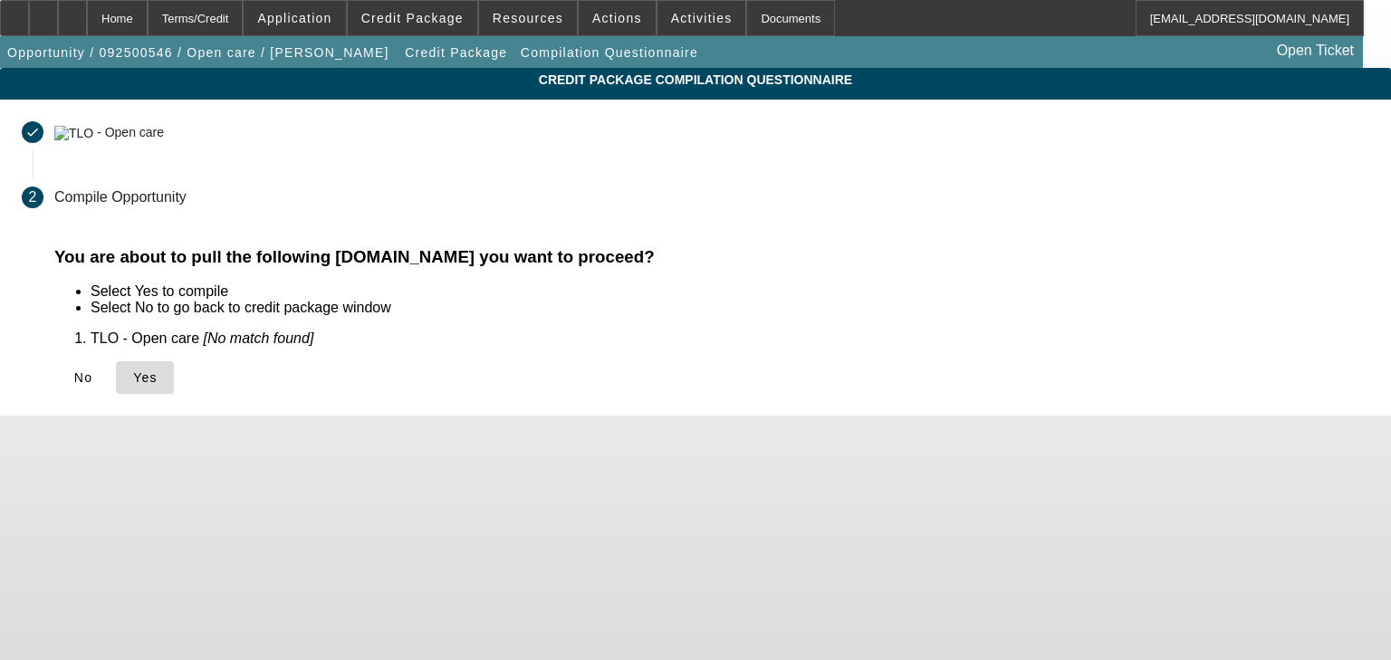
click at [174, 391] on span at bounding box center [145, 377] width 58 height 43
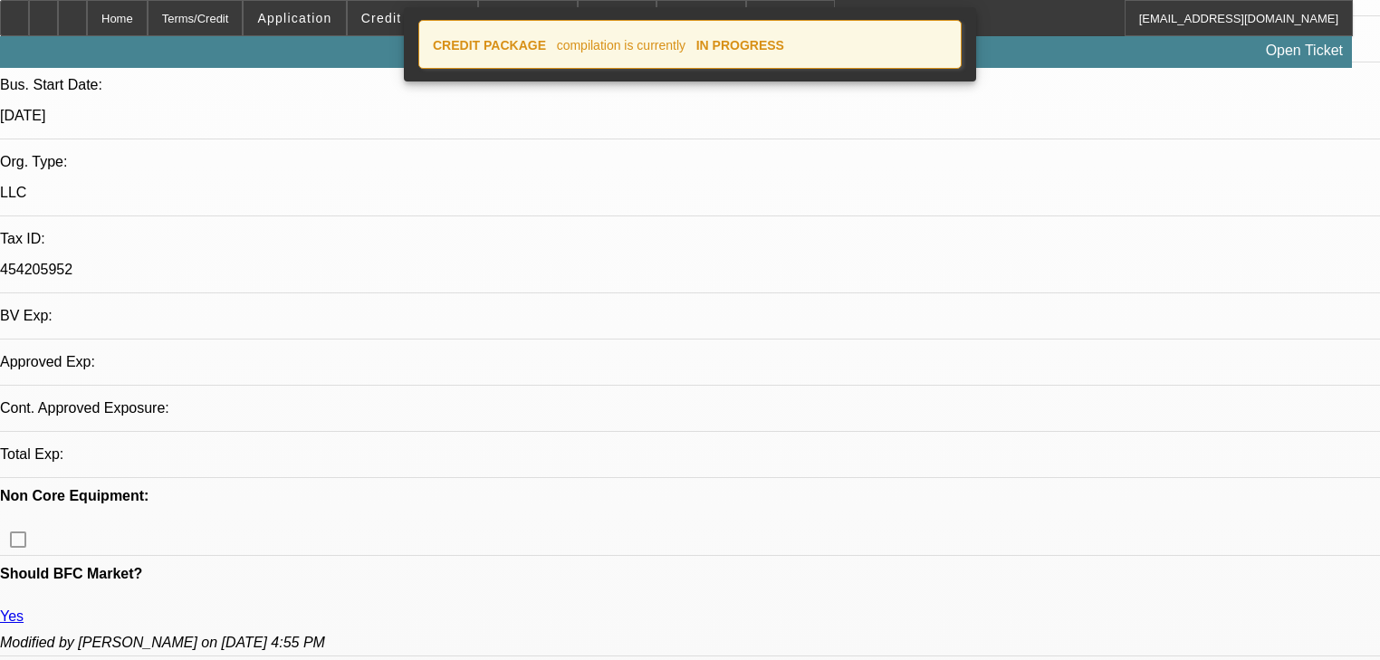
select select "0"
select select "3"
select select "0"
select select "6"
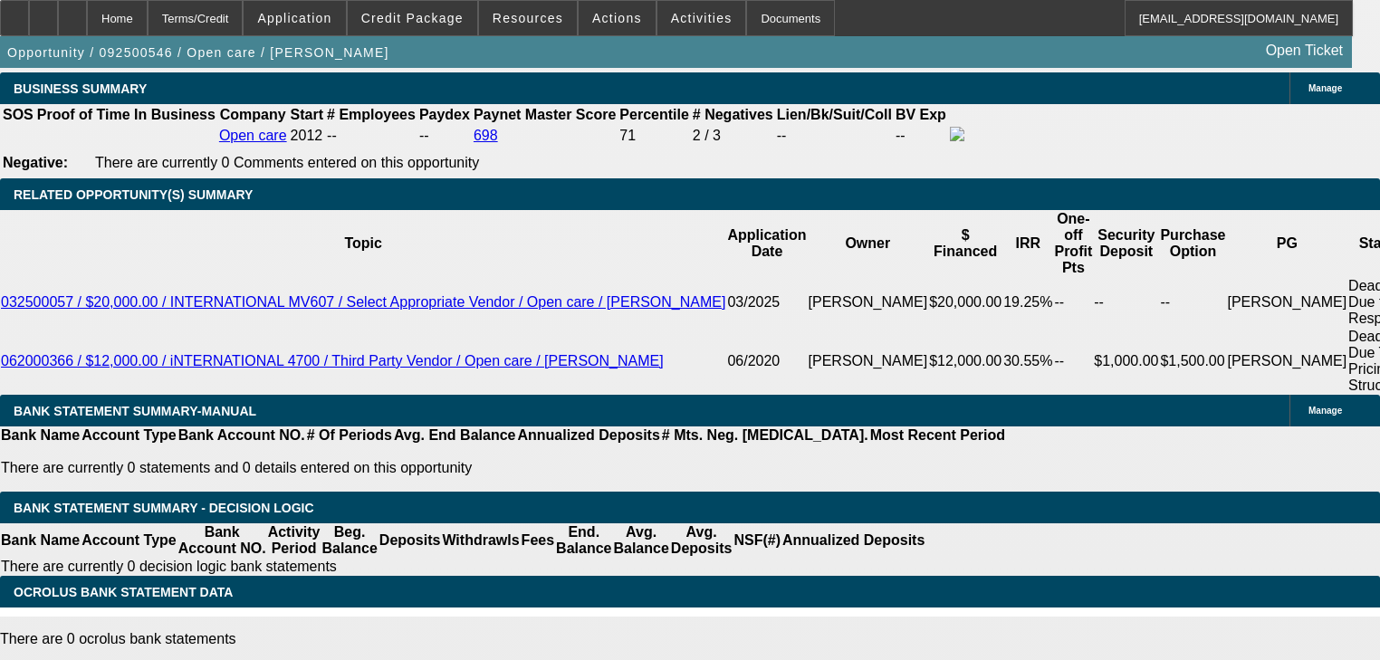
scroll to position [2980, 0]
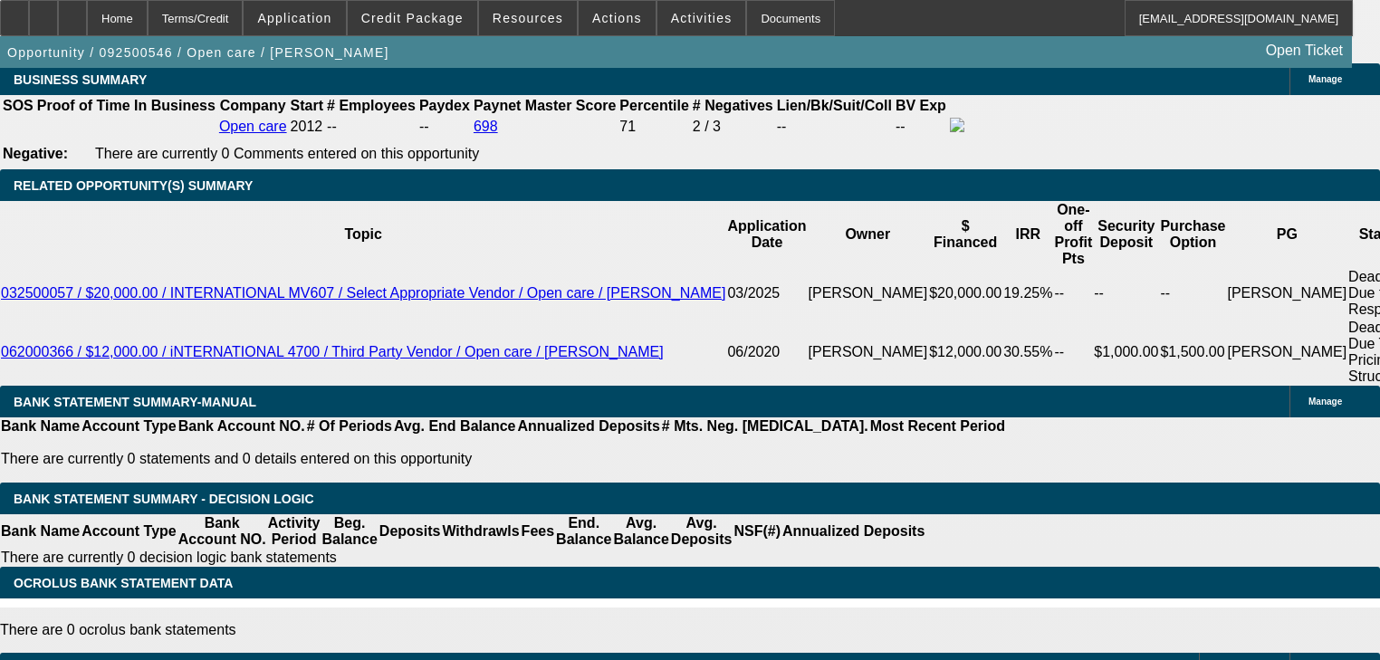
type input "1"
type input "UNKNOWN"
type input "1825"
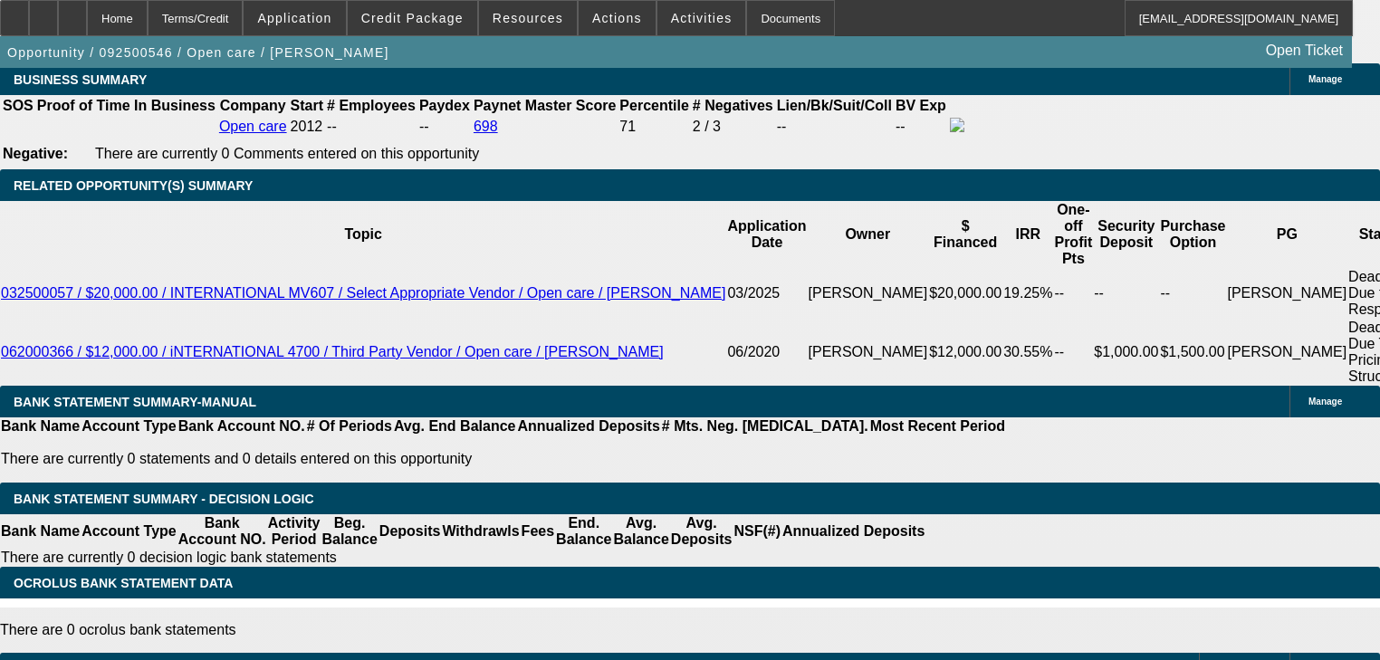
type input "20"
type input "$1,825.00"
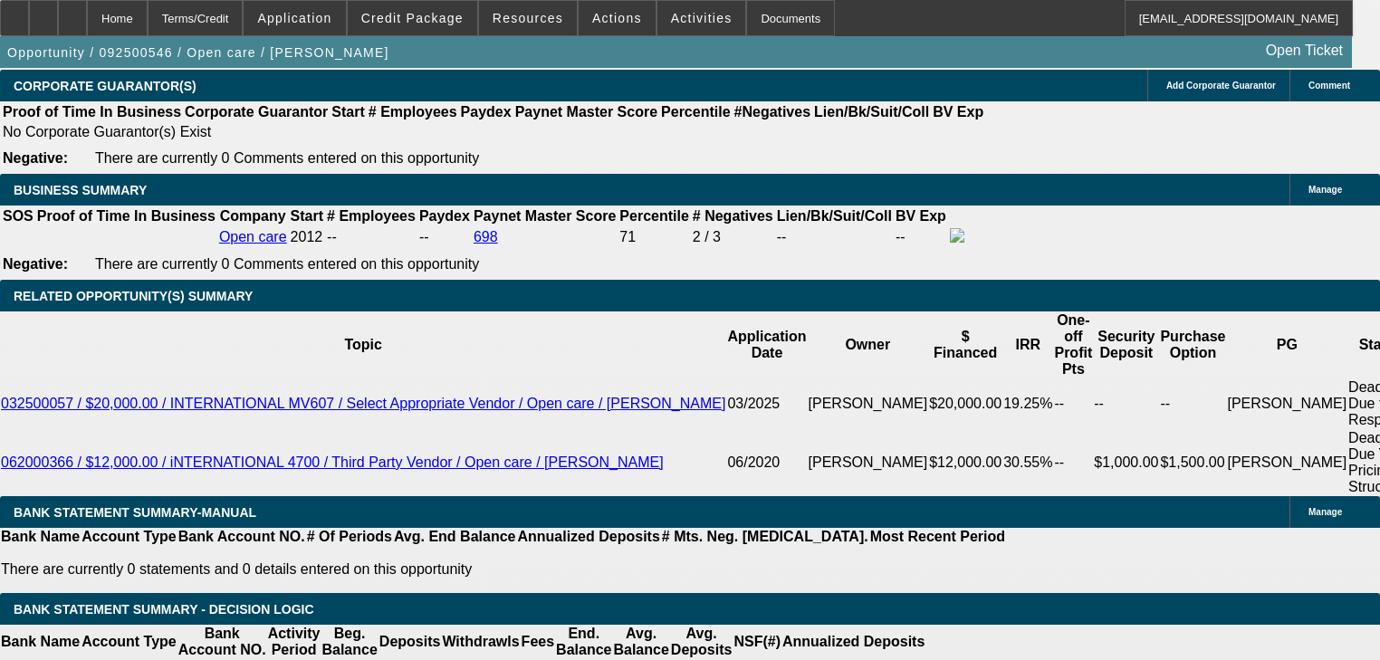
scroll to position [2835, 0]
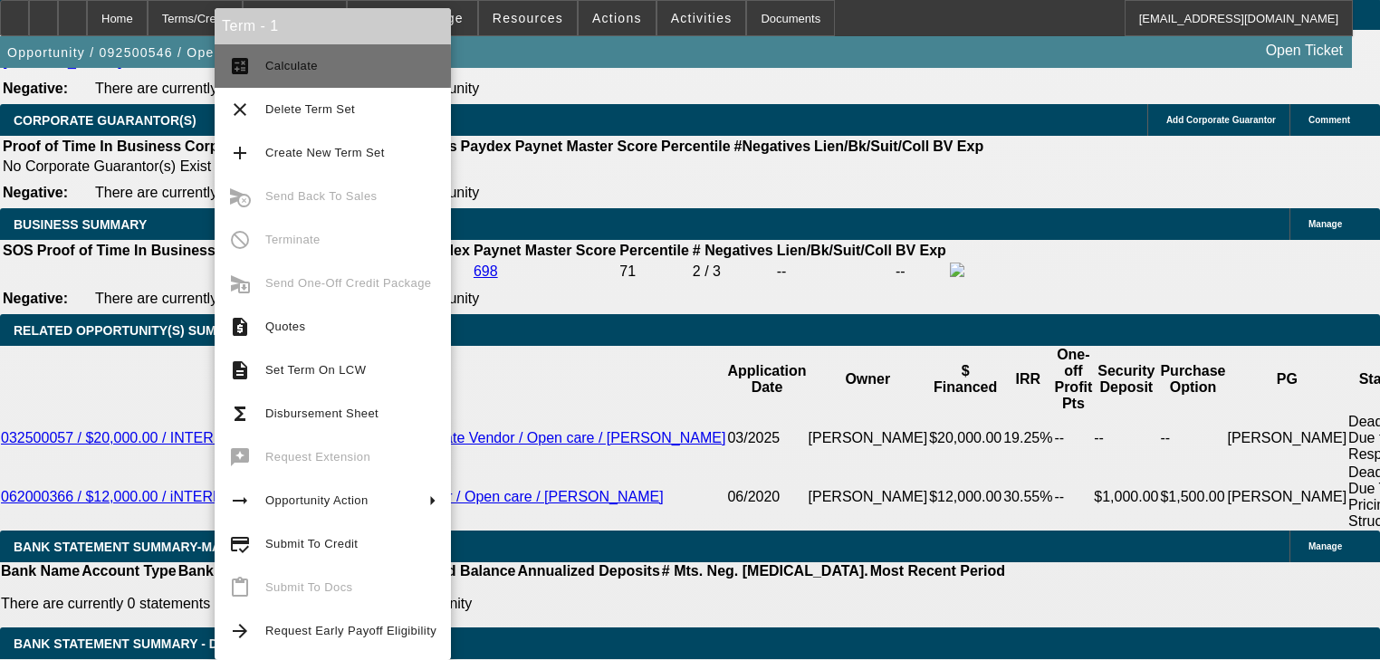
click at [332, 65] on span "Calculate" at bounding box center [350, 66] width 171 height 22
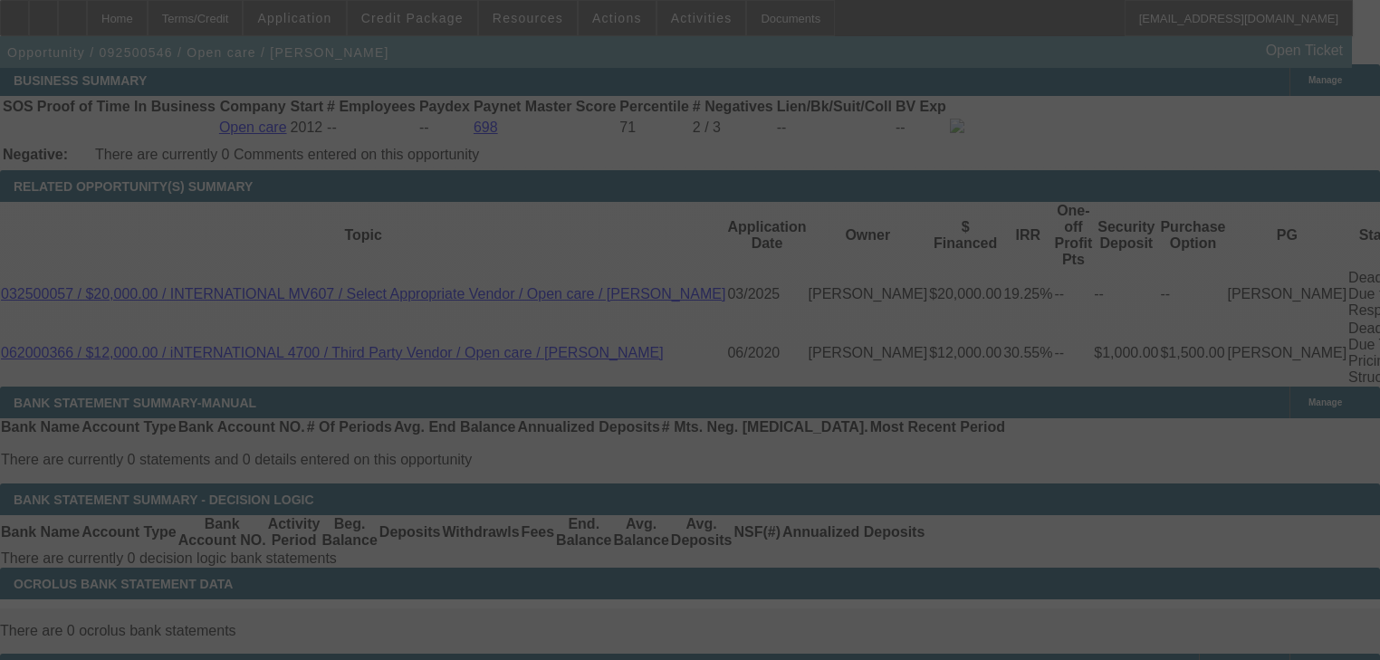
scroll to position [2980, 0]
select select "0"
select select "3"
select select "0"
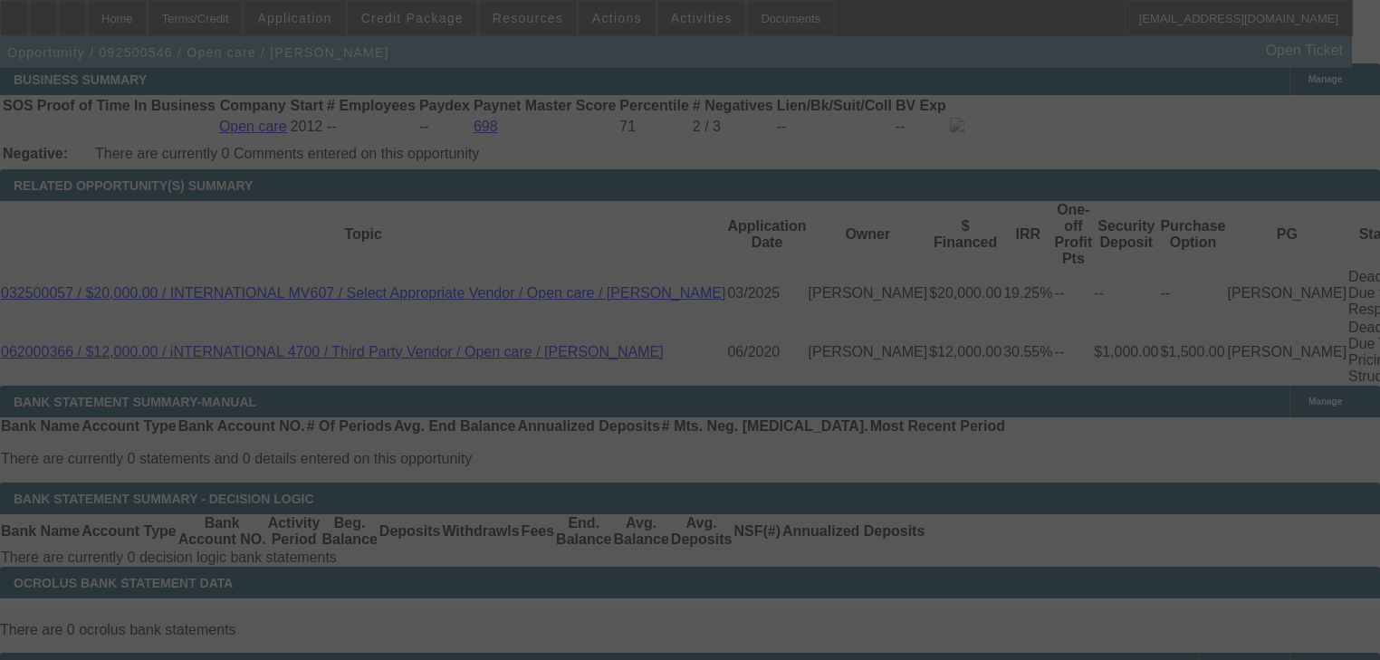
select select "6"
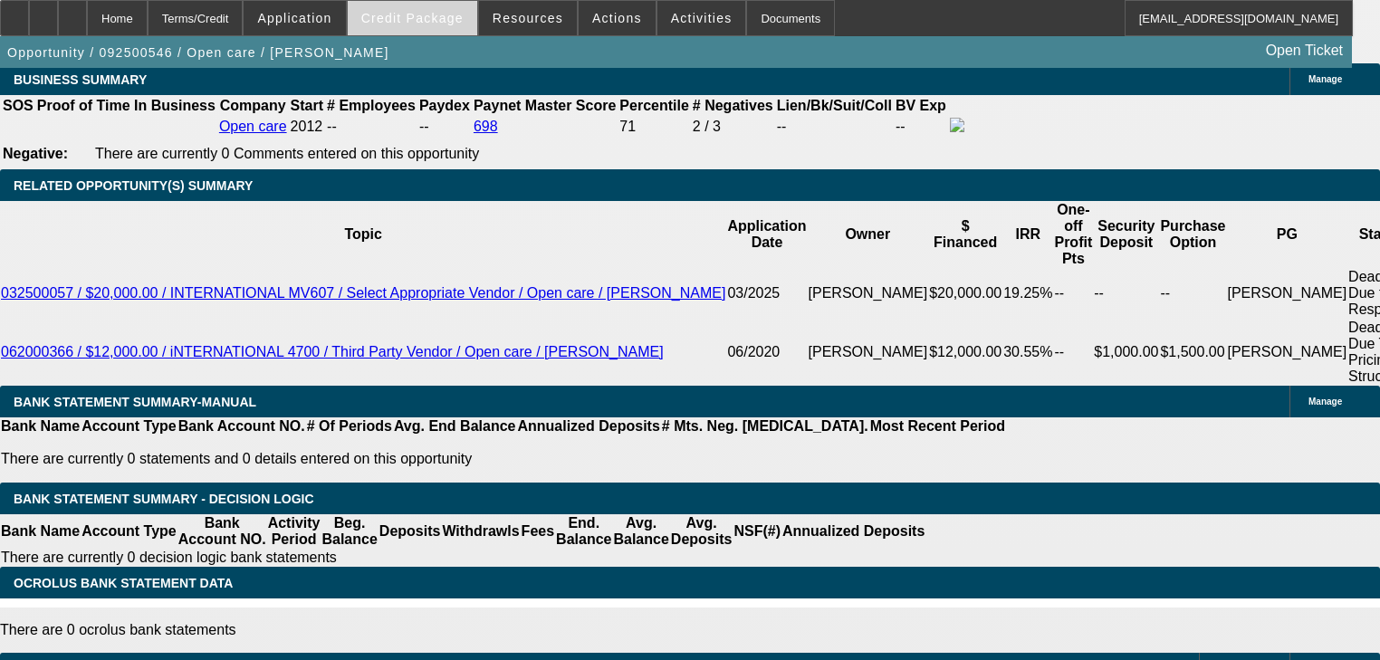
click at [466, 33] on span at bounding box center [413, 17] width 130 height 43
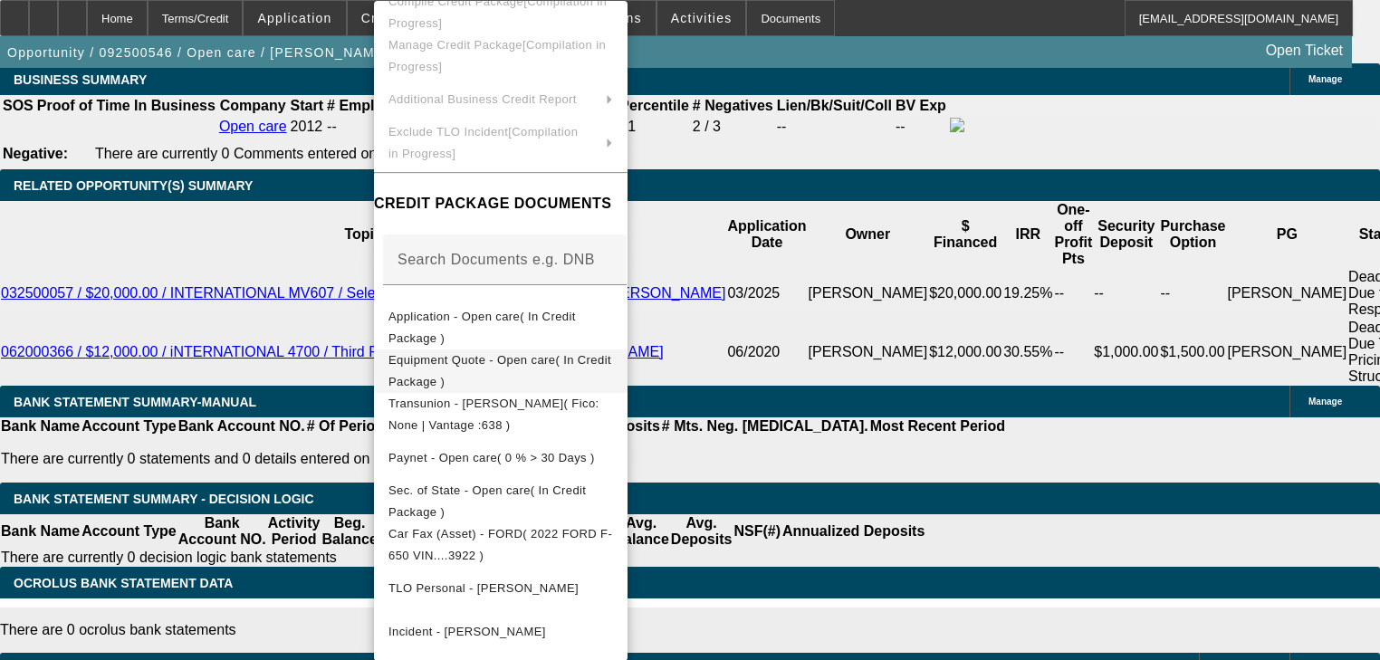
scroll to position [107, 0]
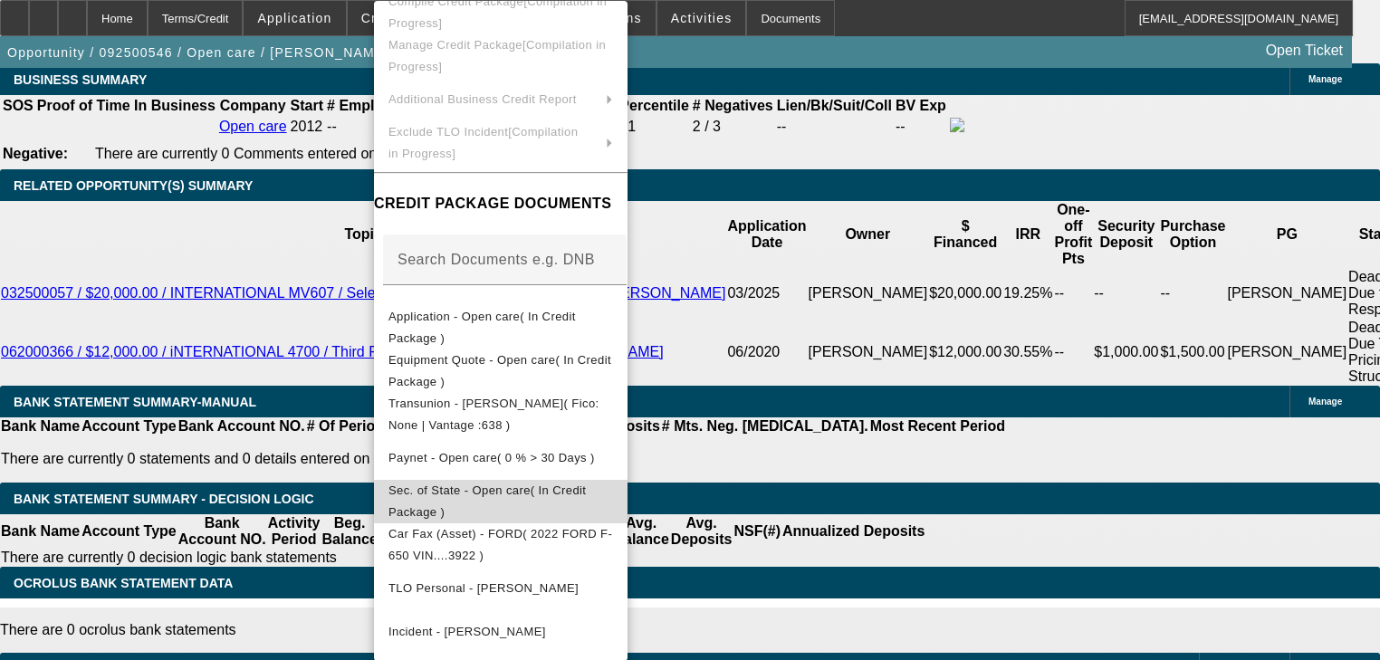
click at [618, 506] on button "Sec. of State - Open care( In Credit Package )" at bounding box center [501, 501] width 254 height 43
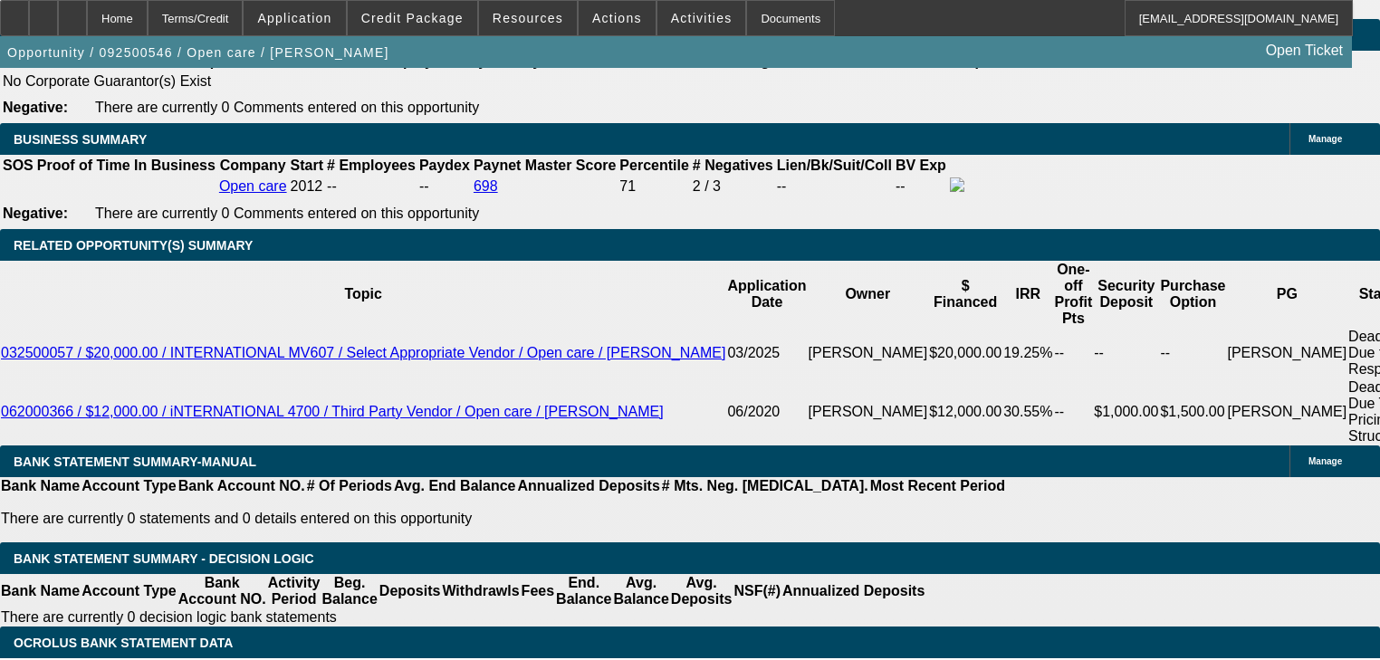
scroll to position [2907, 0]
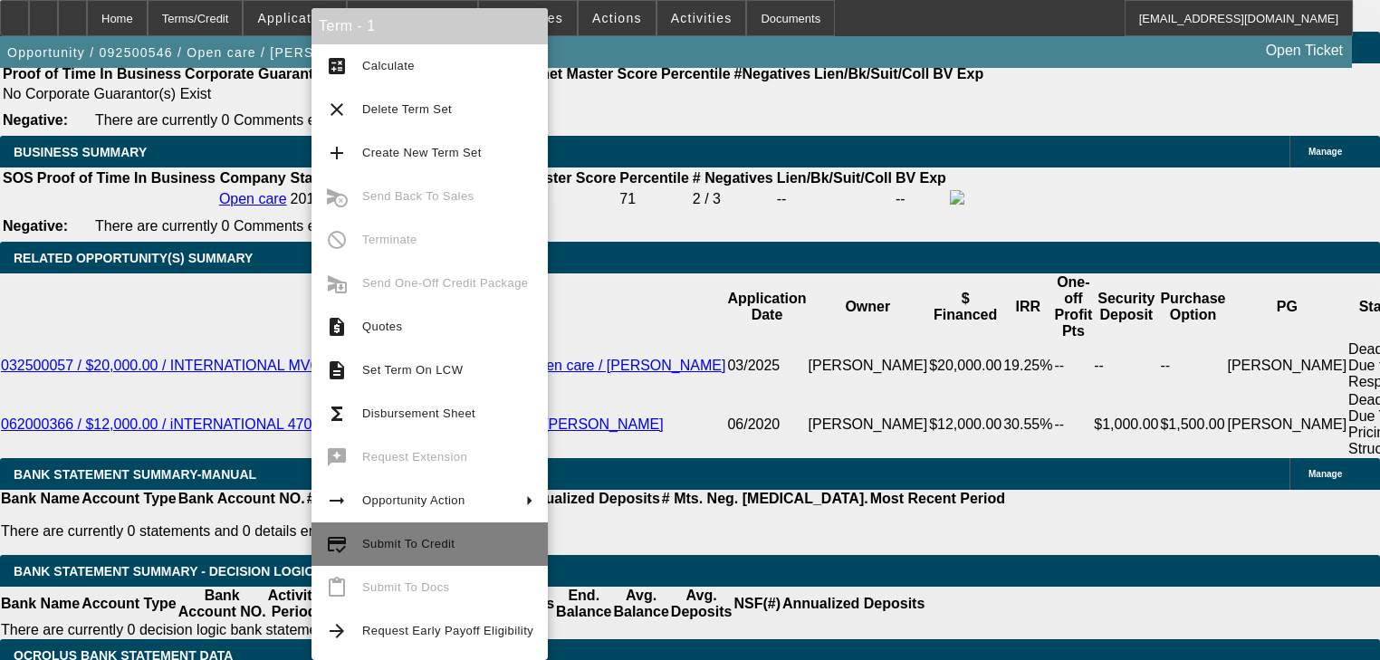
click at [438, 533] on button "credit_score Submit To Credit" at bounding box center [430, 544] width 236 height 43
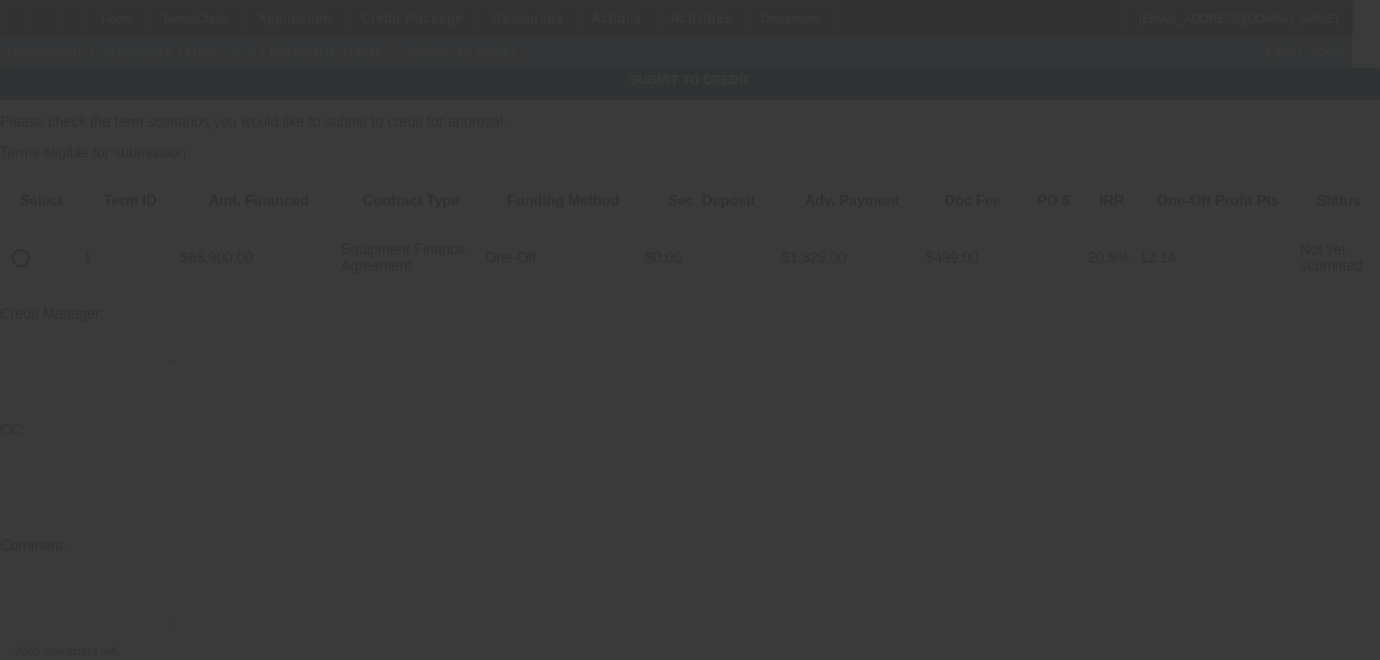
click at [73, 224] on div at bounding box center [690, 330] width 1380 height 660
click at [72, 223] on div at bounding box center [690, 330] width 1380 height 660
click at [39, 240] on input "radio" at bounding box center [21, 258] width 36 height 36
radio input "true"
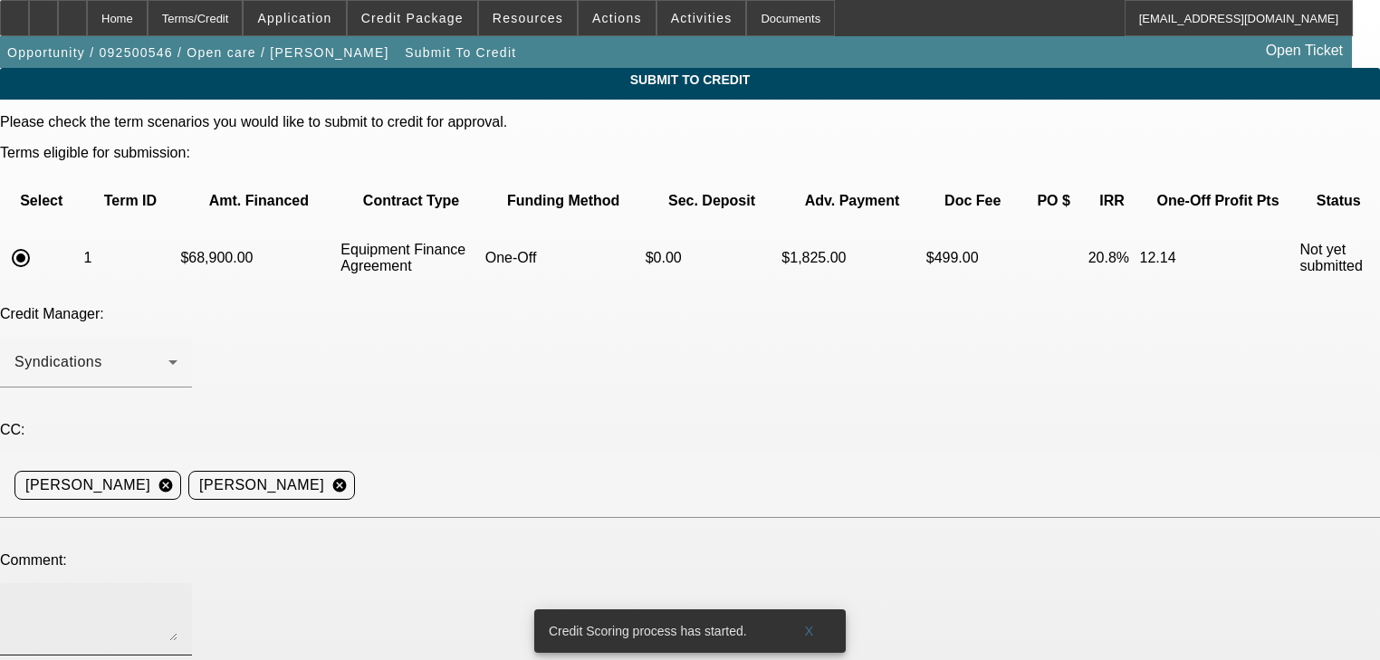
click at [178, 598] on textarea at bounding box center [95, 619] width 163 height 43
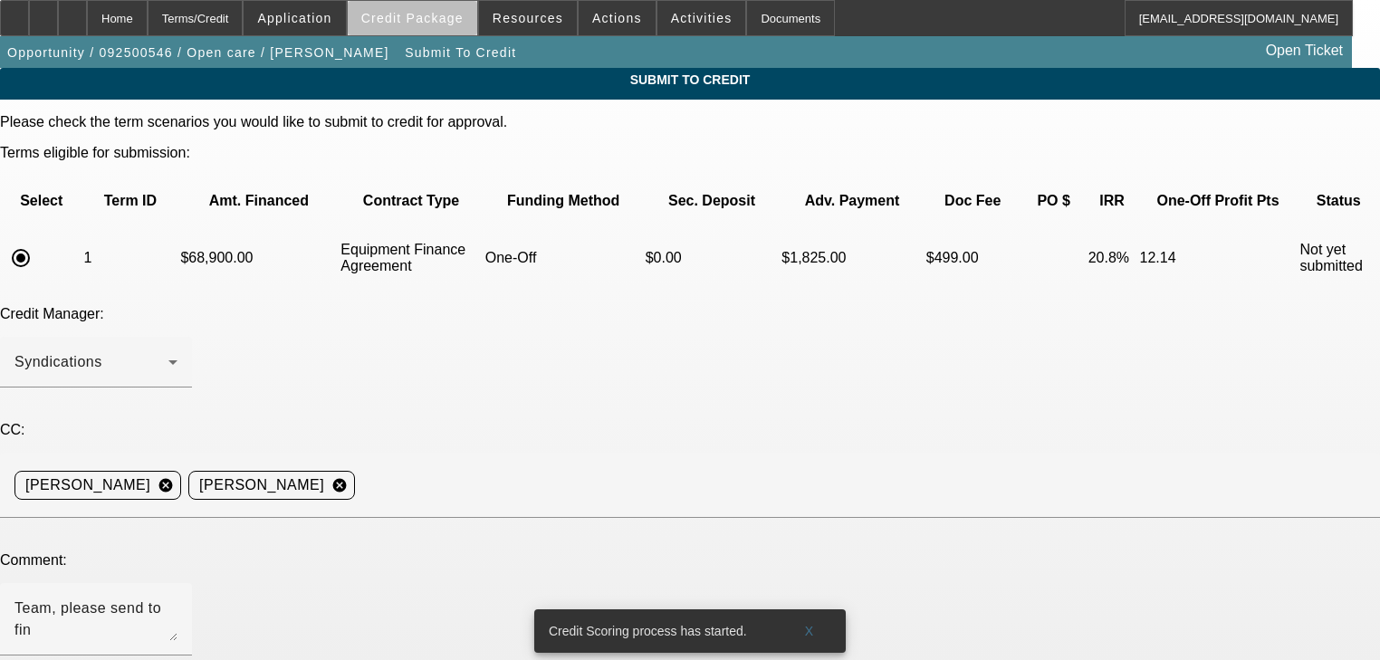
click at [477, 34] on span at bounding box center [413, 17] width 130 height 43
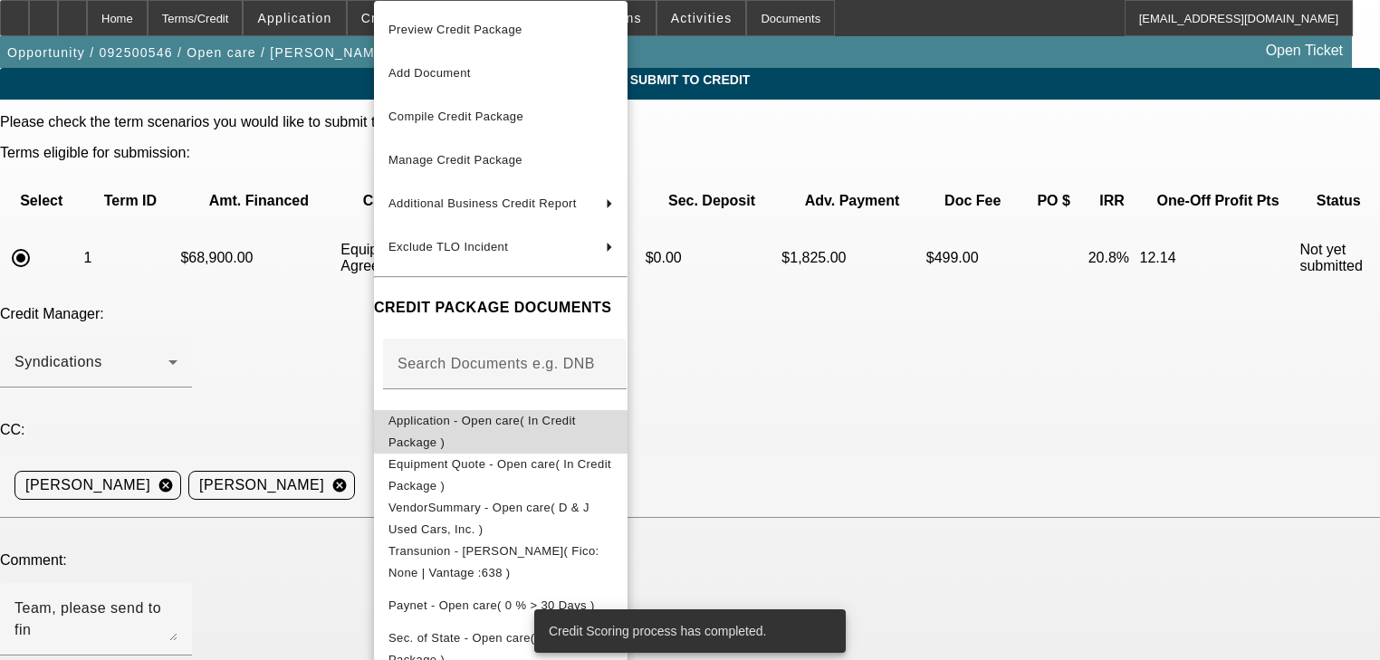
click at [543, 417] on span "Application - Open care( In Credit Package )" at bounding box center [501, 431] width 225 height 43
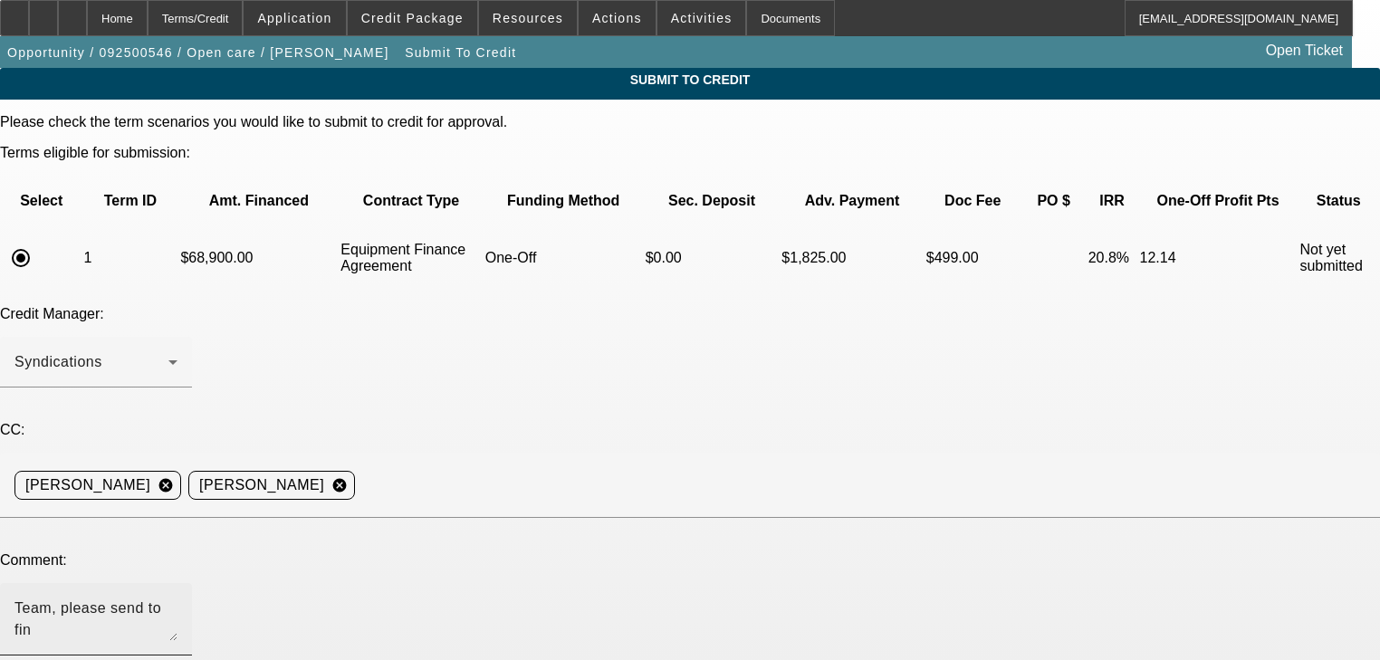
click at [178, 598] on textarea "Team, please send to fin" at bounding box center [95, 619] width 163 height 43
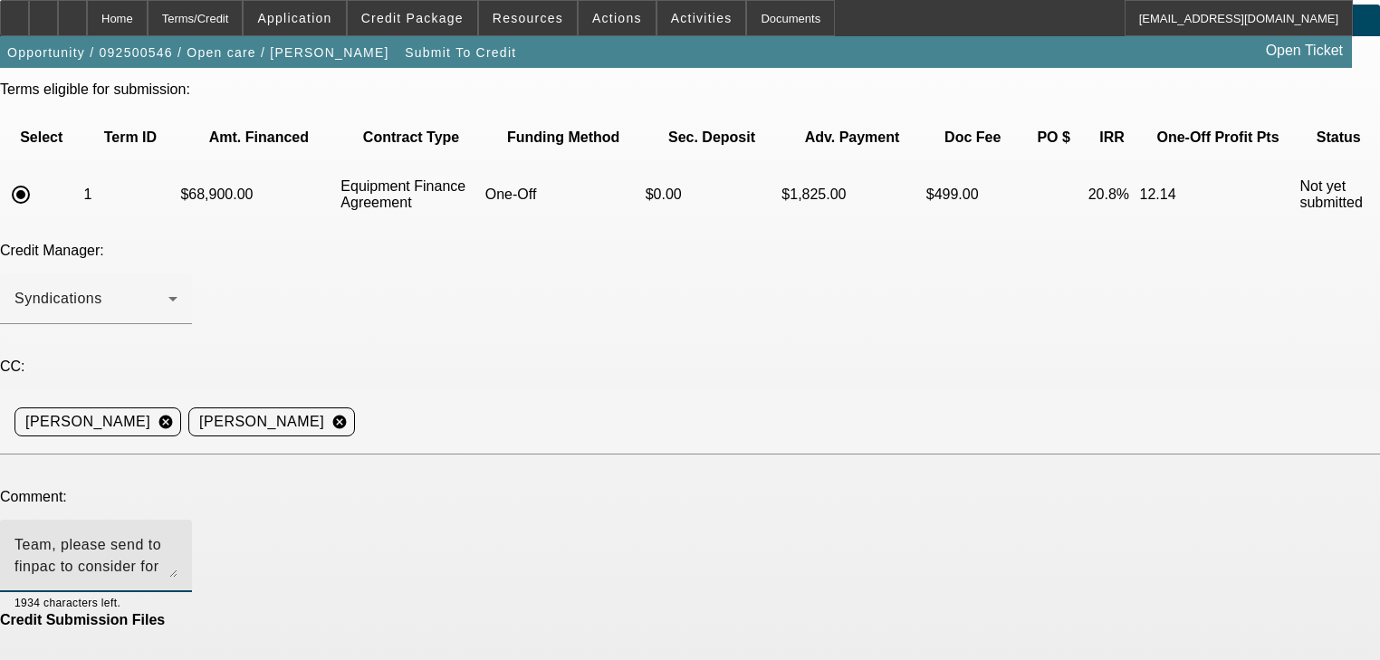
scroll to position [109, 0]
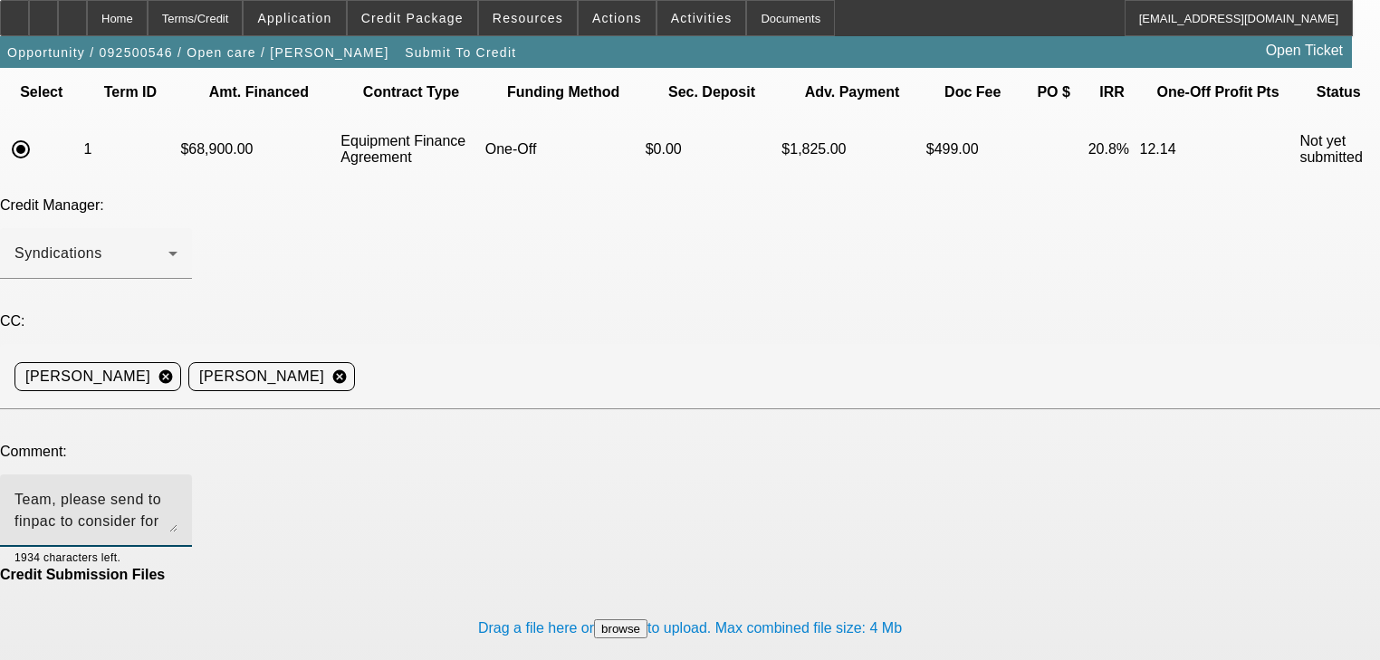
type textarea "Team, please send to finpac to consider for an approval. Thank you"
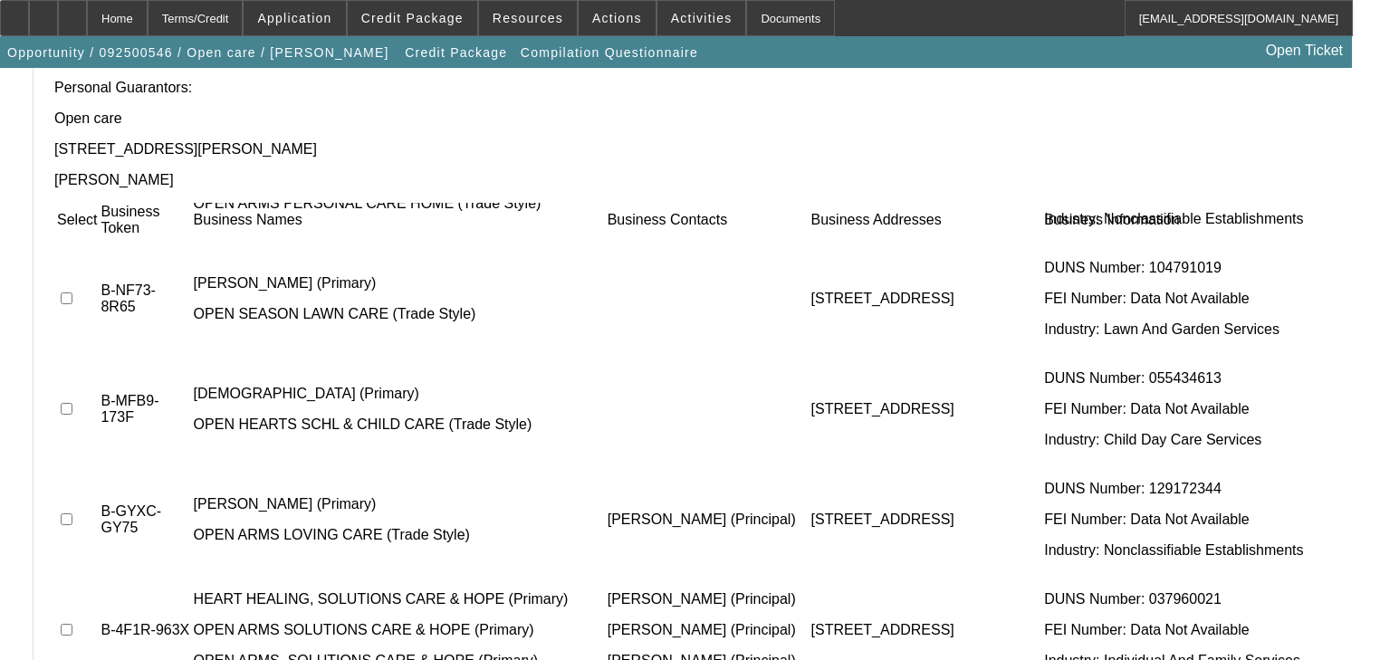
scroll to position [201, 0]
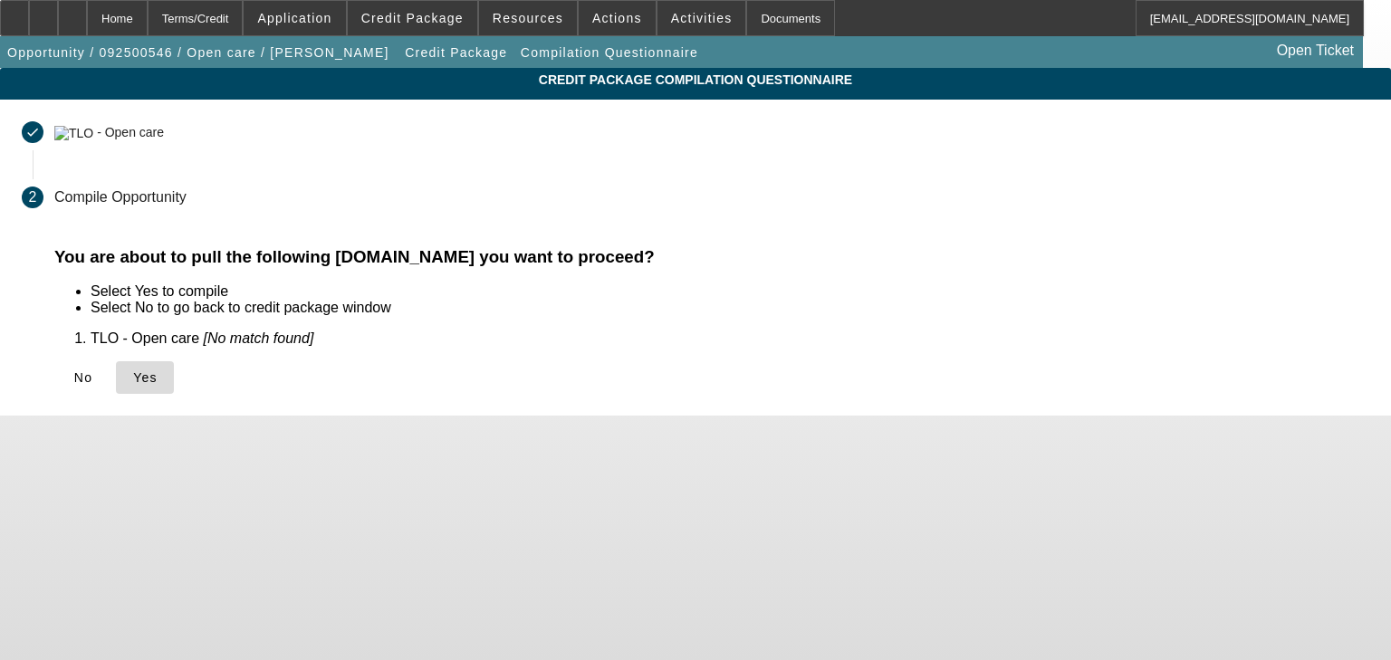
click at [133, 382] on icon at bounding box center [133, 377] width 0 height 14
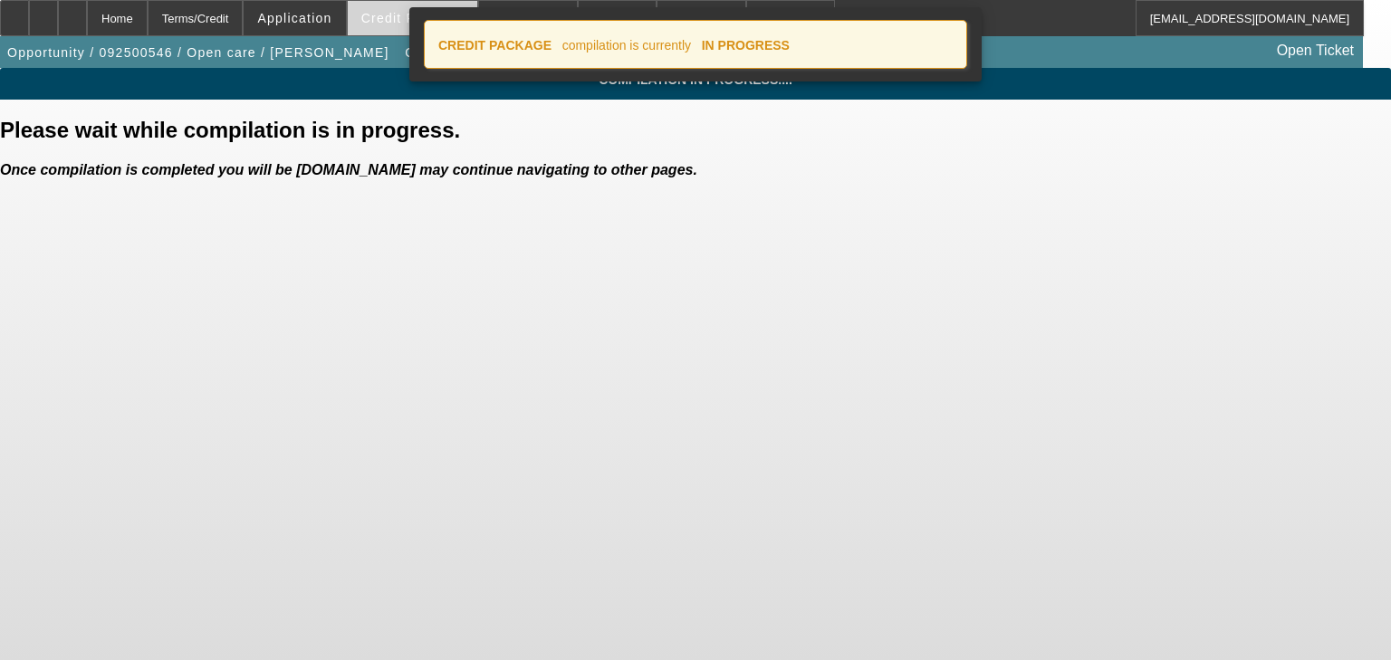
click at [401, 18] on span "Credit Package" at bounding box center [412, 18] width 102 height 14
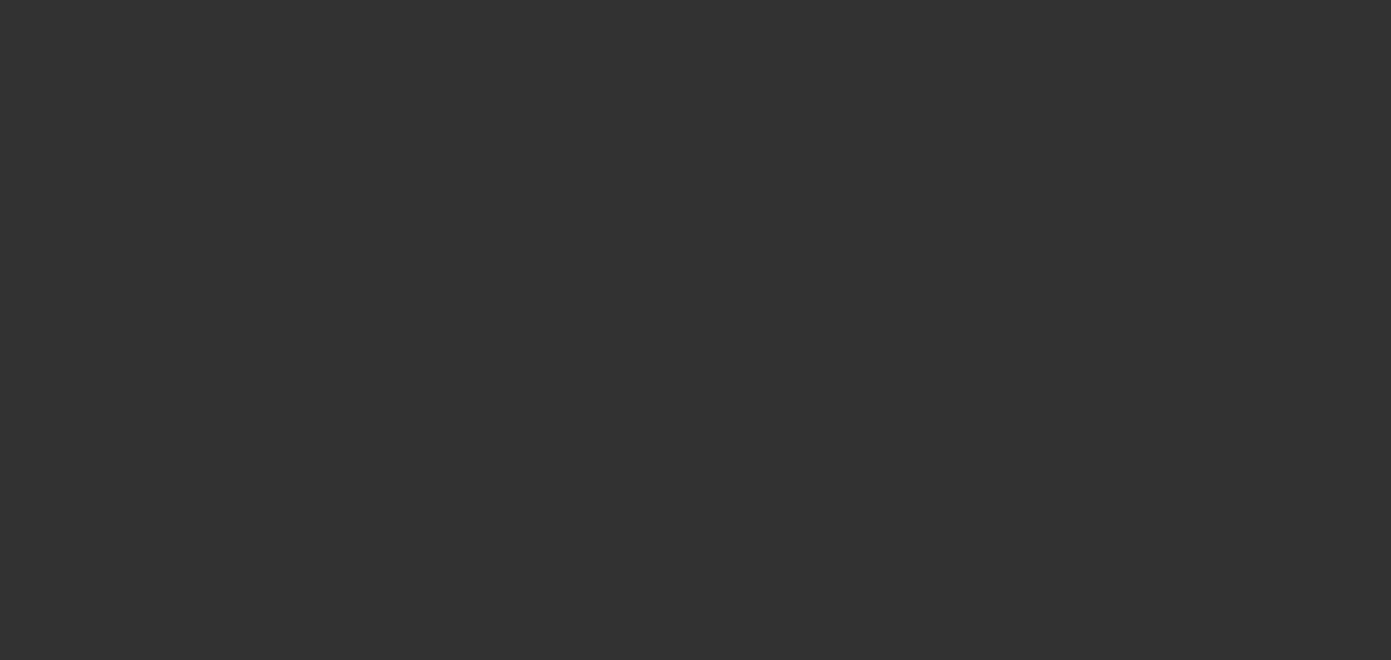
click at [323, 17] on div at bounding box center [695, 330] width 1391 height 660
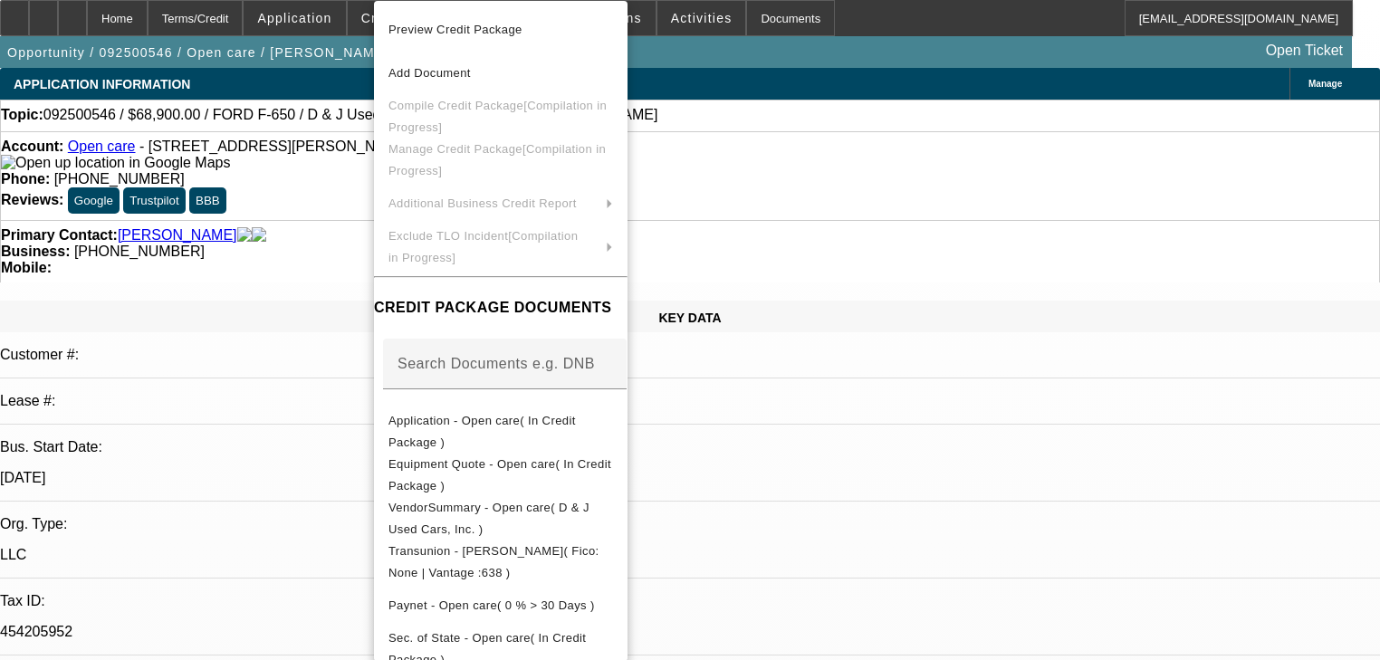
select select "0"
select select "3"
select select "0"
select select "6"
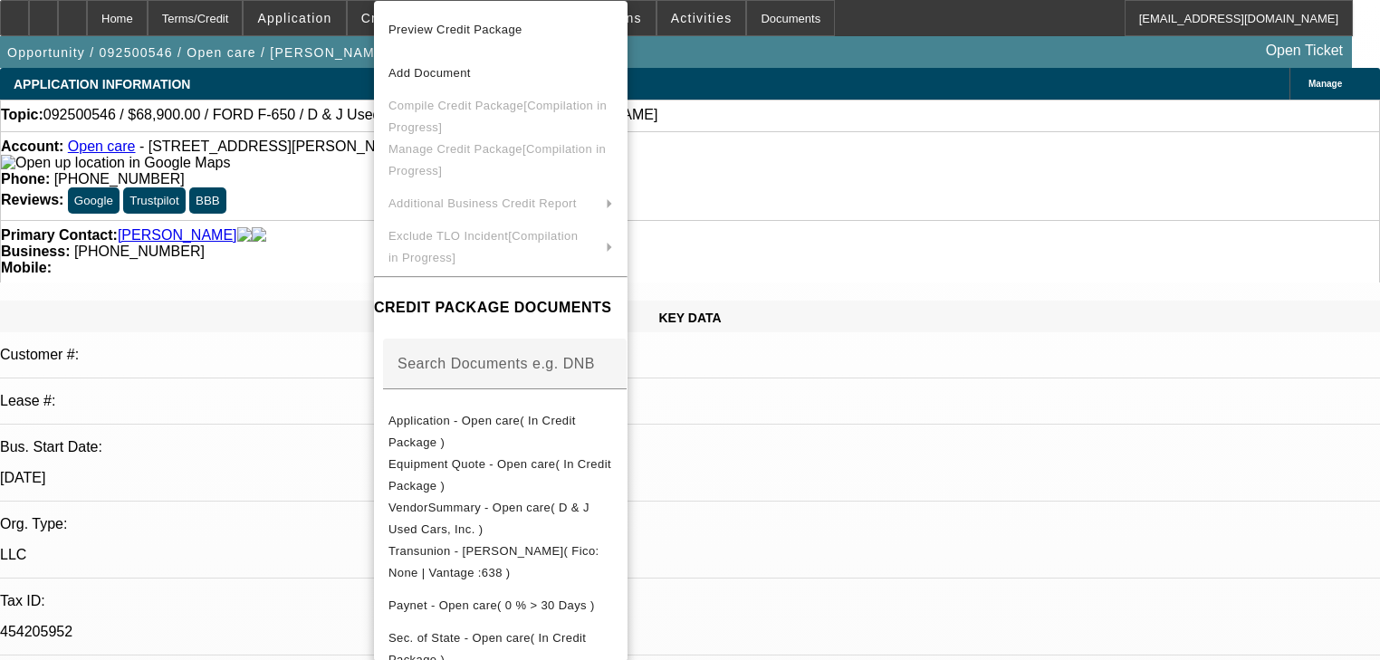
click at [323, 17] on div at bounding box center [690, 330] width 1380 height 660
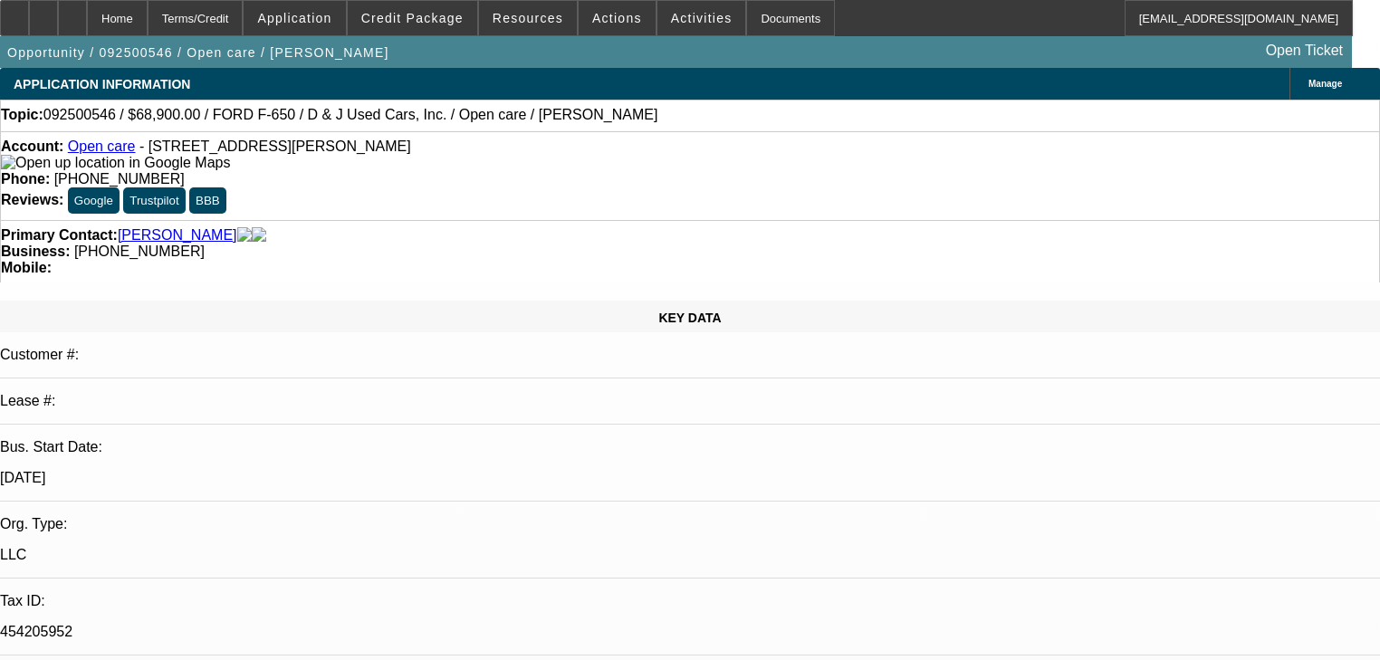
click at [323, 17] on span "Application" at bounding box center [294, 18] width 74 height 14
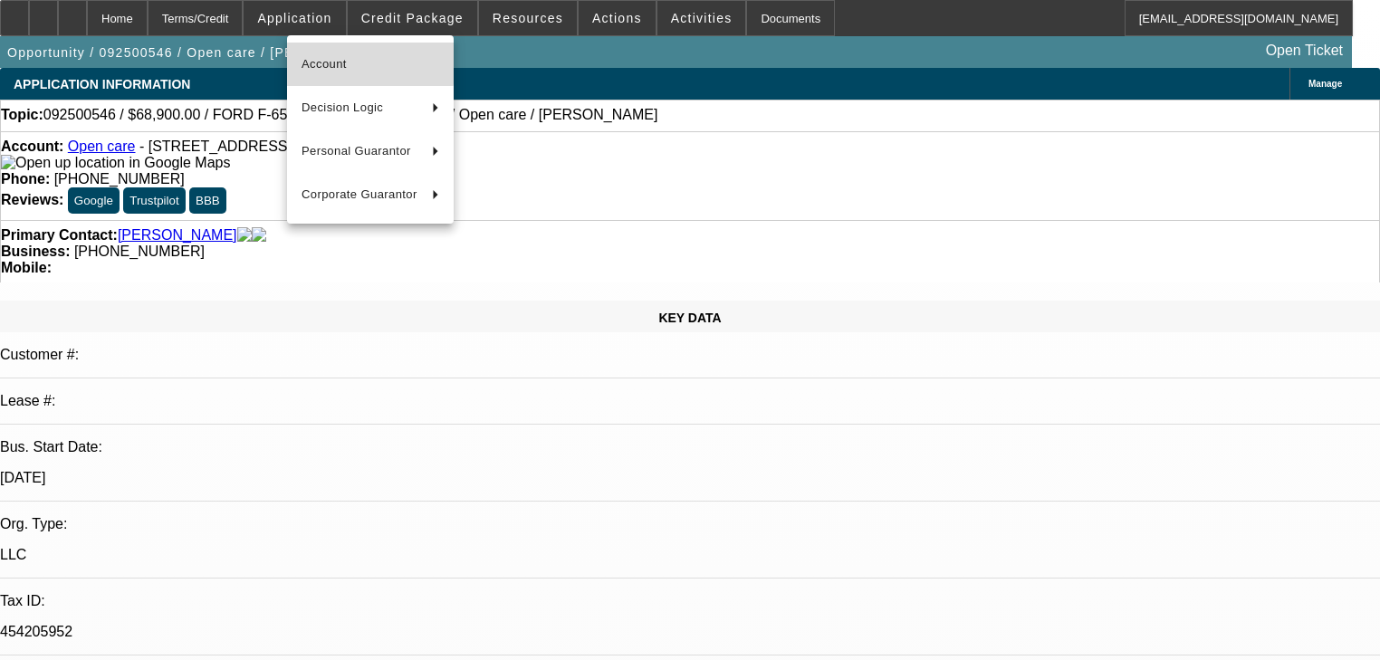
click at [316, 56] on span "Account" at bounding box center [371, 64] width 138 height 22
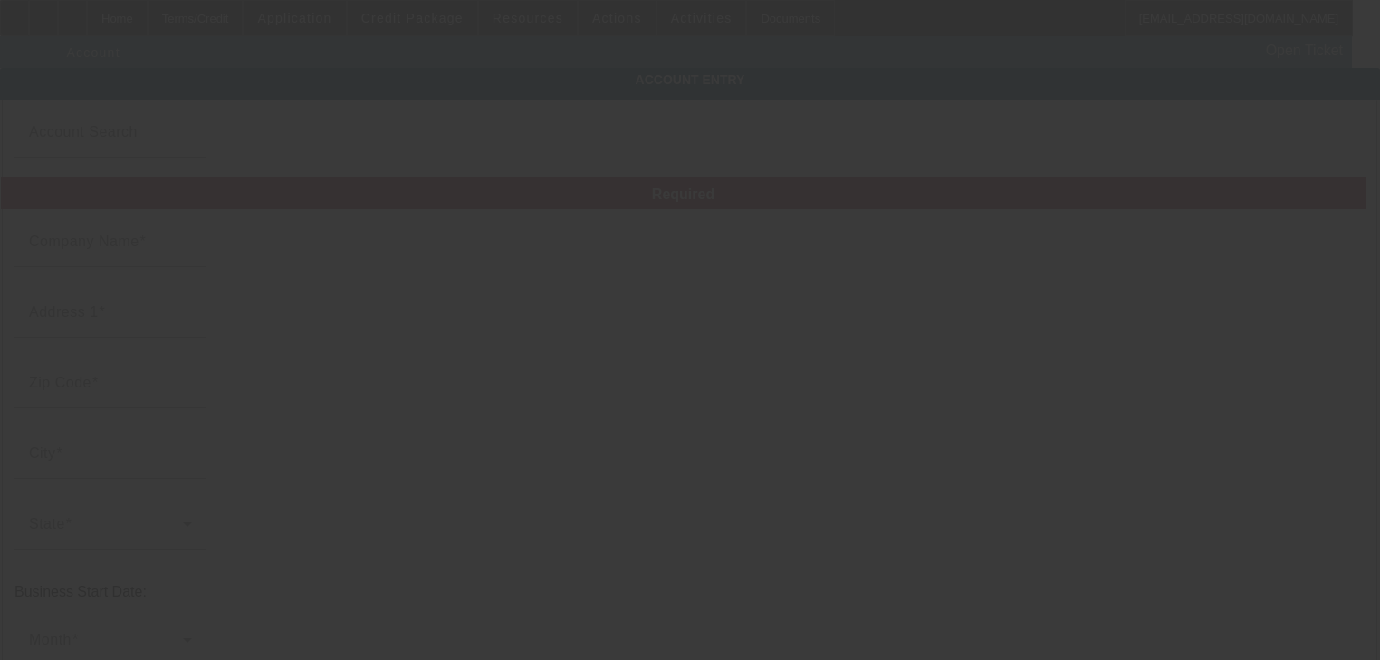
type input "Open care"
type input "1293 Salinas Dr"
type input "75087"
type input "Rockwall"
type input "(281) 686-9181"
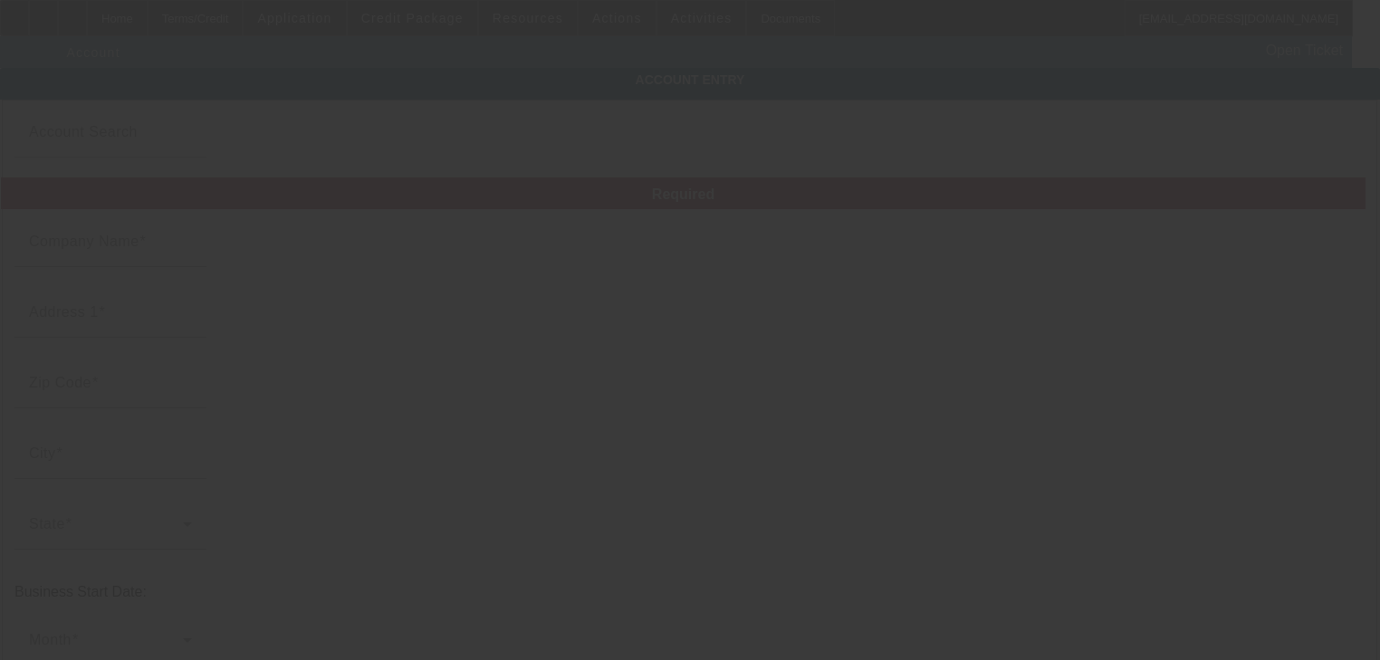
type input "wardelljackson@gmail.com"
type input "454205952"
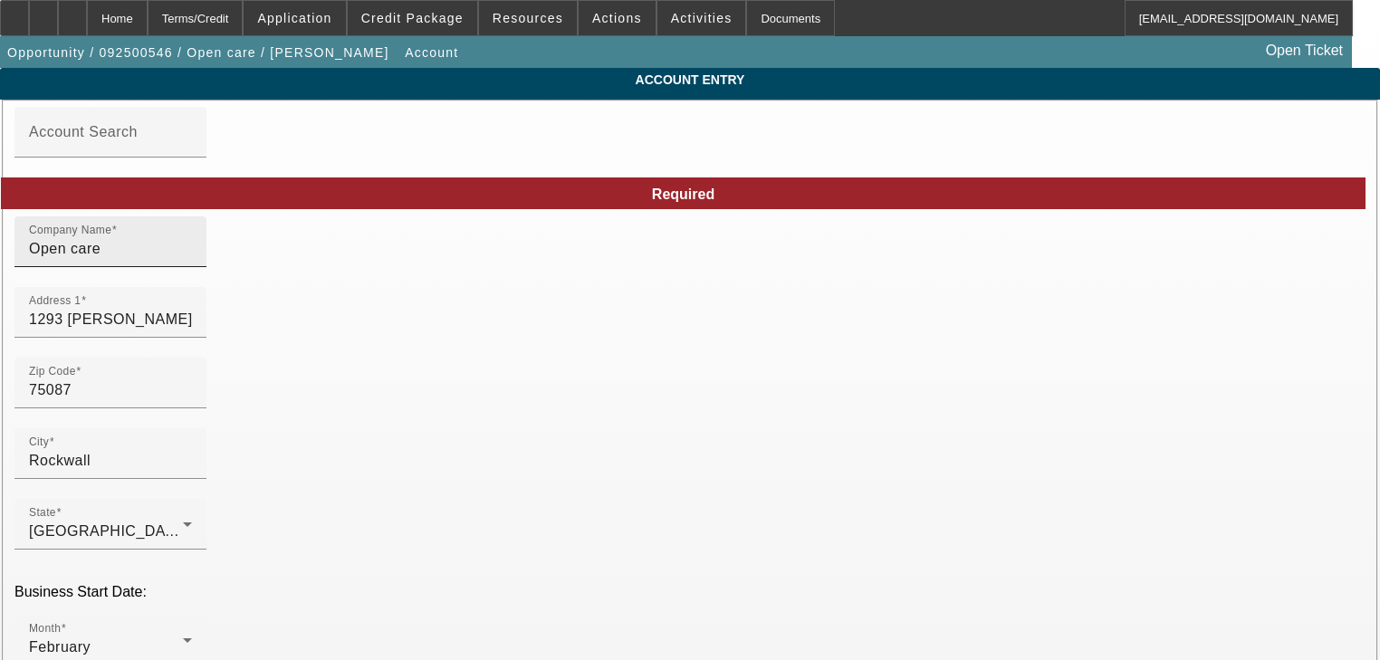
type input "9/24/2025"
click at [192, 260] on input "Open care" at bounding box center [110, 249] width 163 height 22
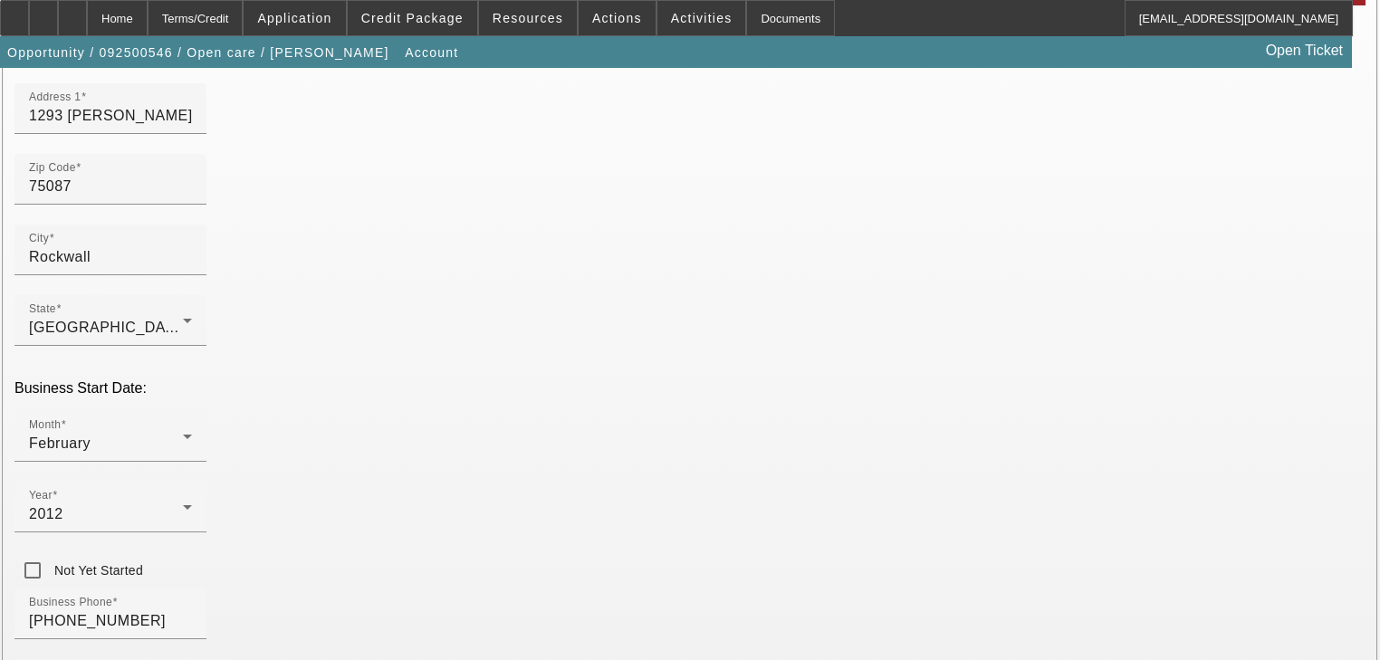
scroll to position [402, 0]
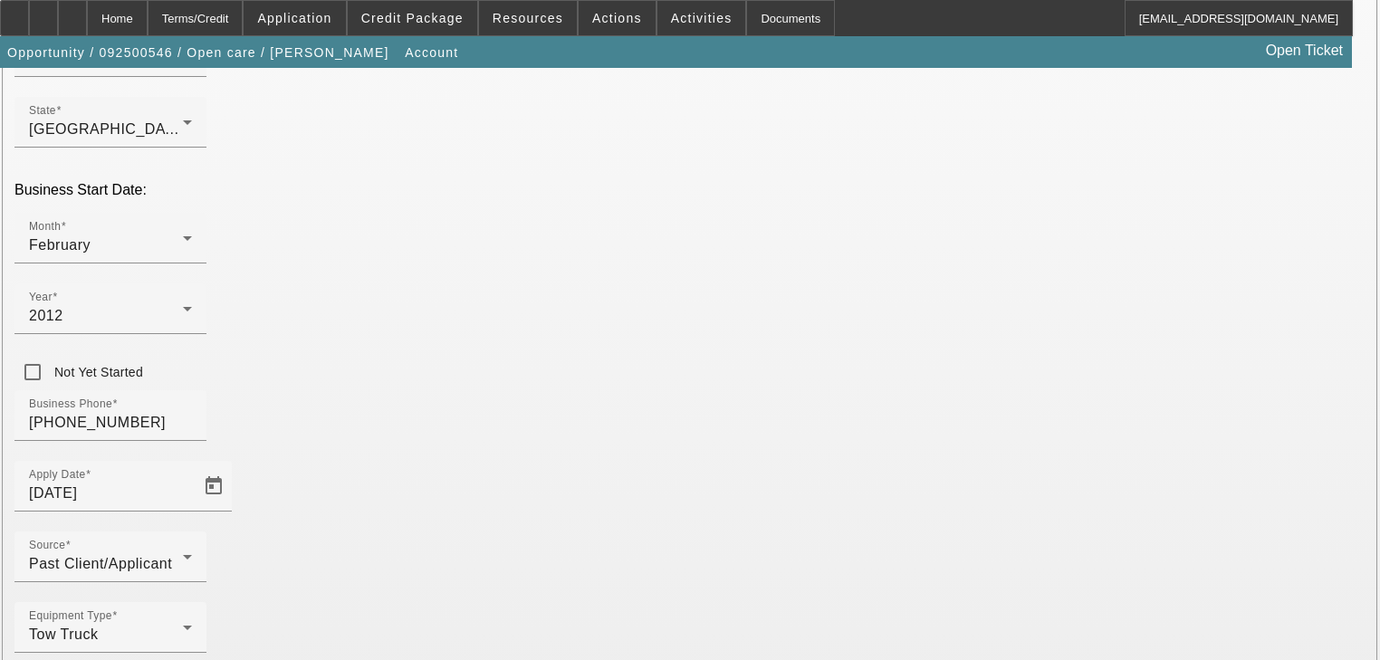
type input "Open Care LLC"
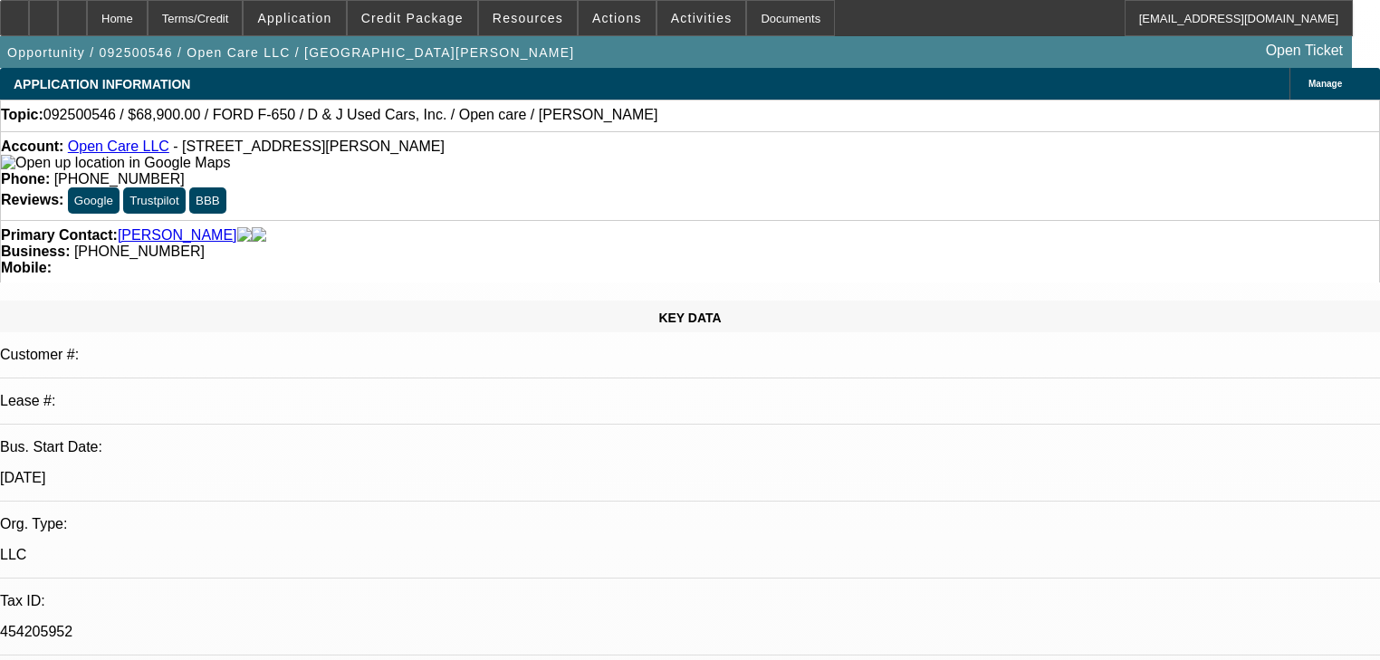
select select "0"
select select "3"
select select "0"
select select "6"
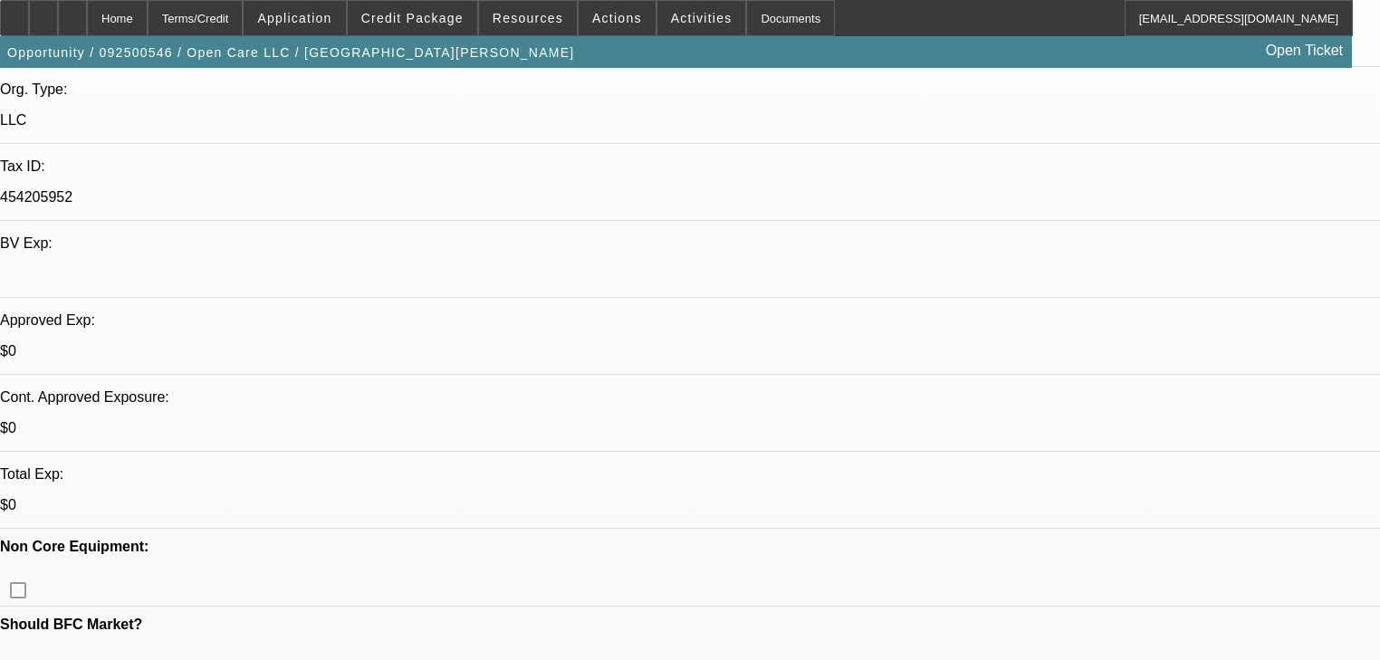
scroll to position [580, 0]
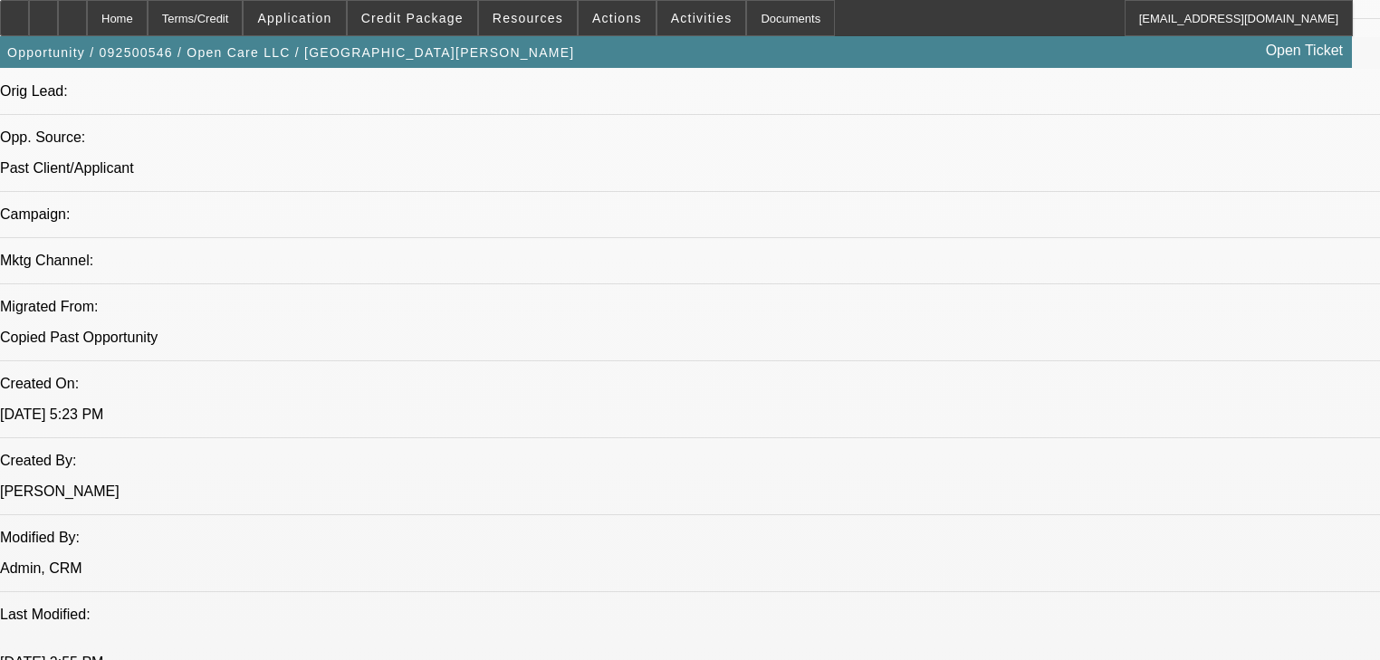
scroll to position [1116, 0]
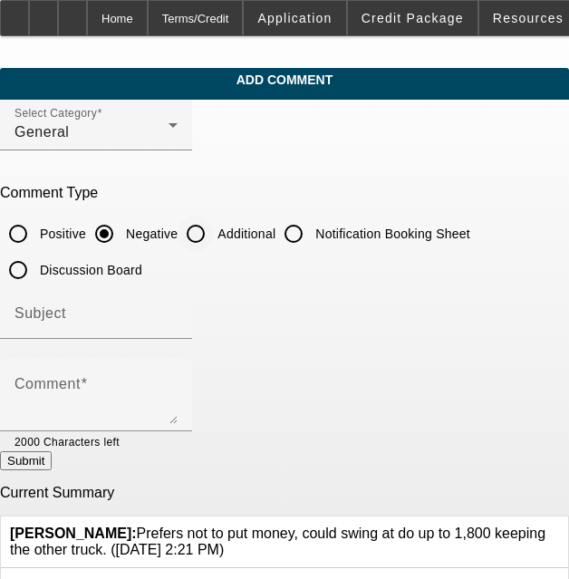
click at [214, 230] on input "Additional" at bounding box center [196, 234] width 36 height 36
radio input "true"
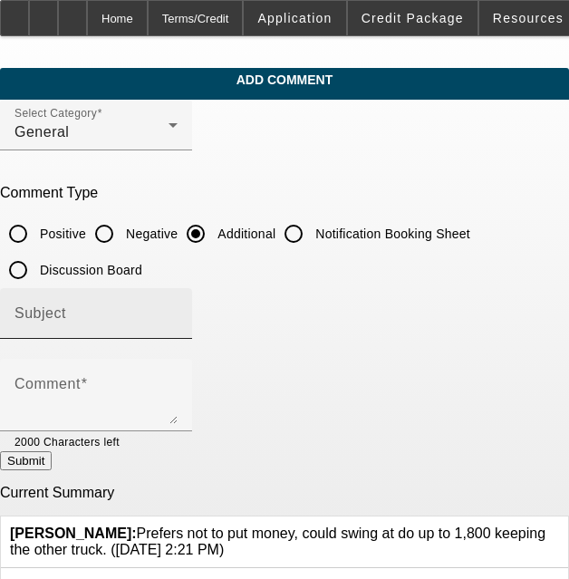
click at [171, 306] on div "Subject" at bounding box center [95, 313] width 163 height 51
type input "Write Up"
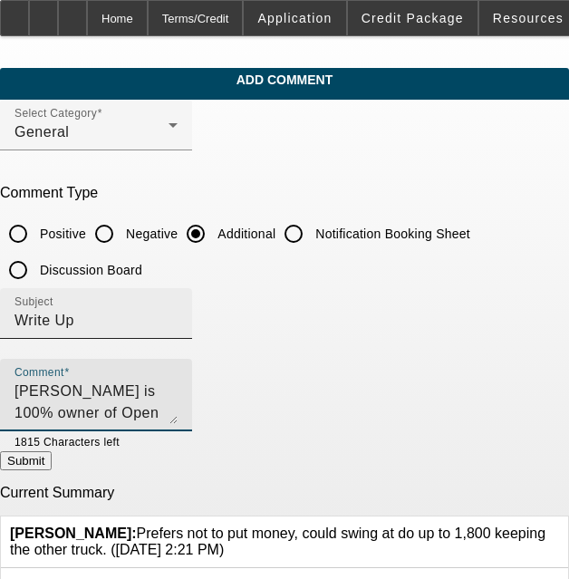
scroll to position [17, 0]
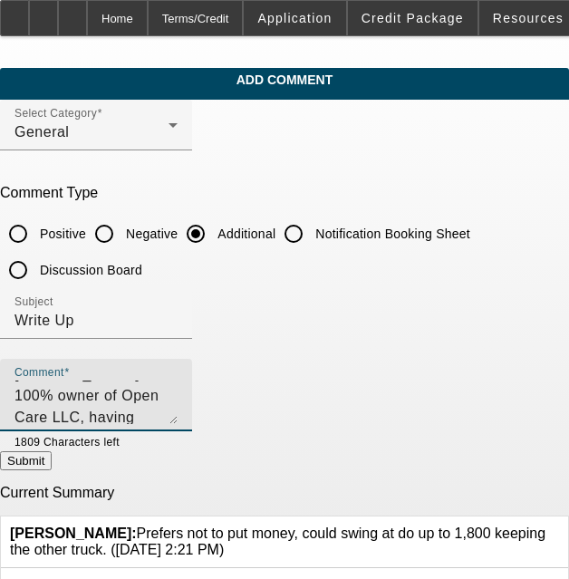
type textarea "[PERSON_NAME] is 100% owner of Open Care LLC, having operated for over 10 years…"
click at [52, 462] on button "Submit" at bounding box center [26, 460] width 52 height 19
radio input "true"
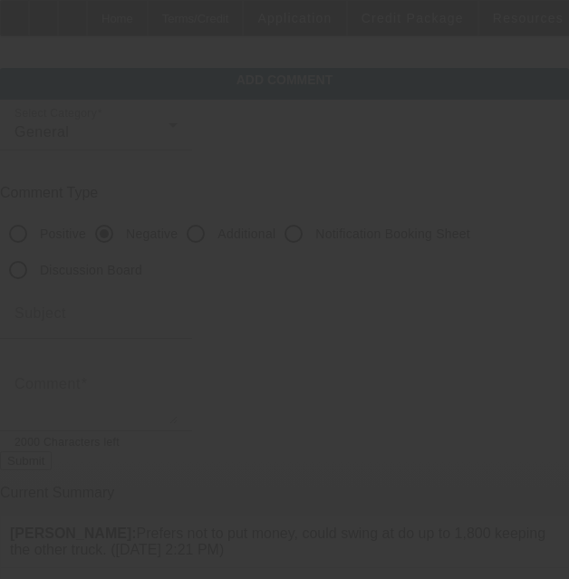
scroll to position [0, 0]
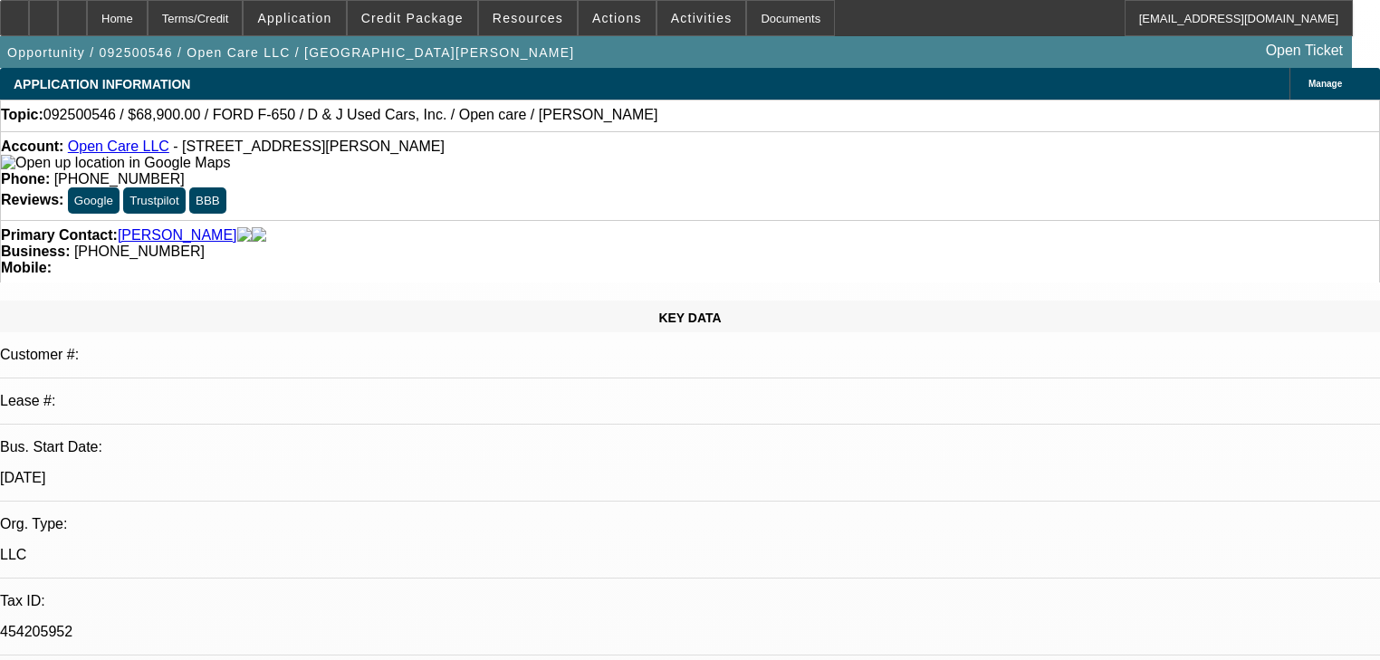
select select "0"
select select "3"
select select "0"
select select "6"
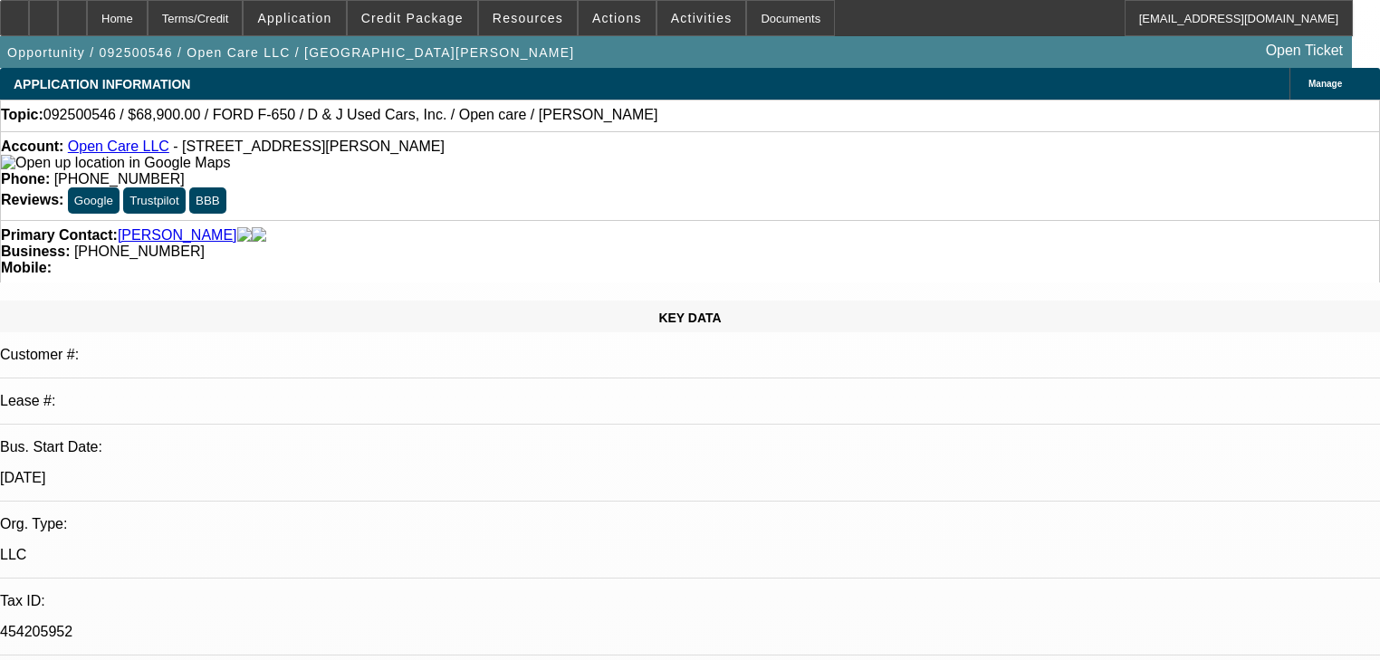
scroll to position [217, 0]
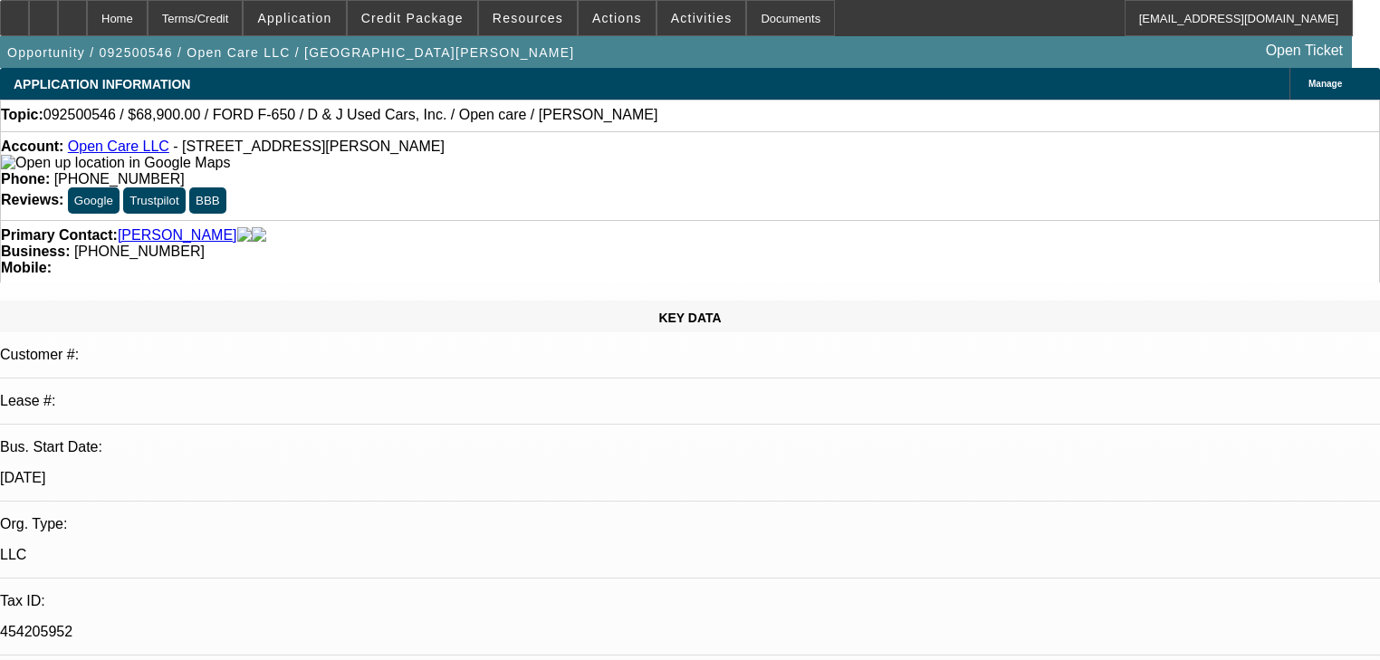
scroll to position [290, 0]
select select "0"
select select "2"
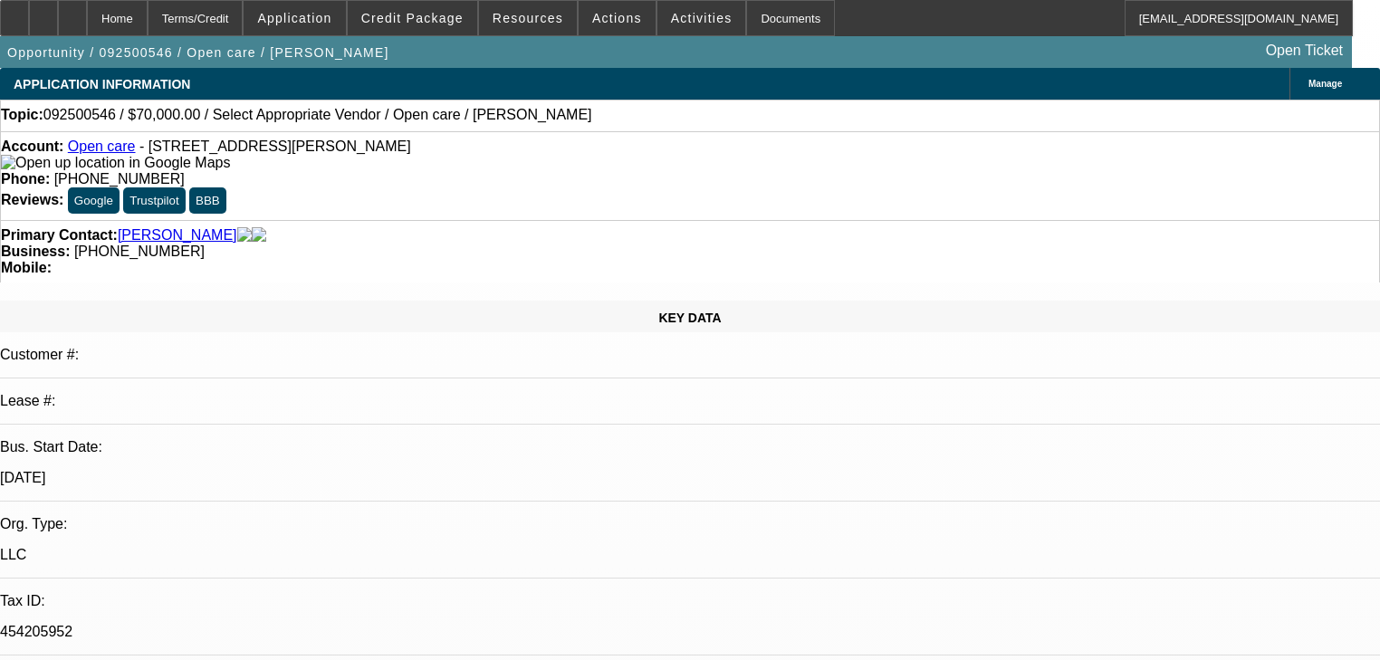
select select "2"
select select "0.1"
select select "4"
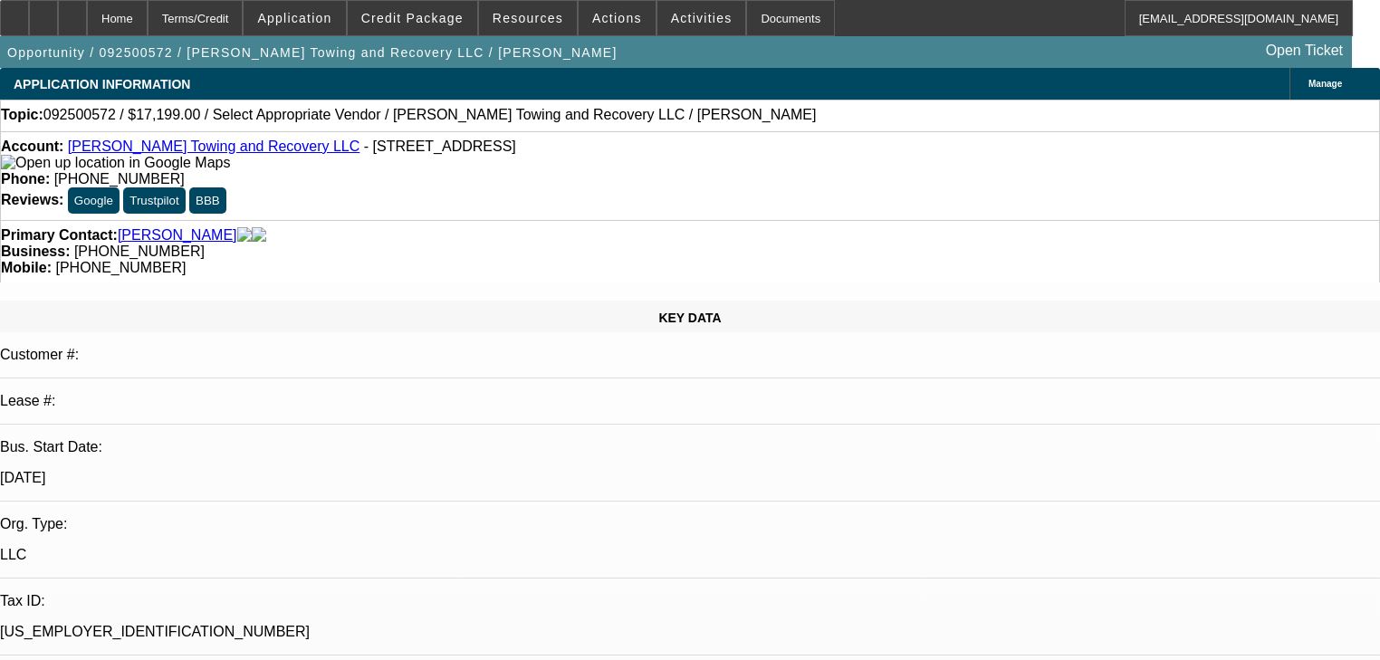
select select "0"
select select "2"
select select "0.1"
select select "4"
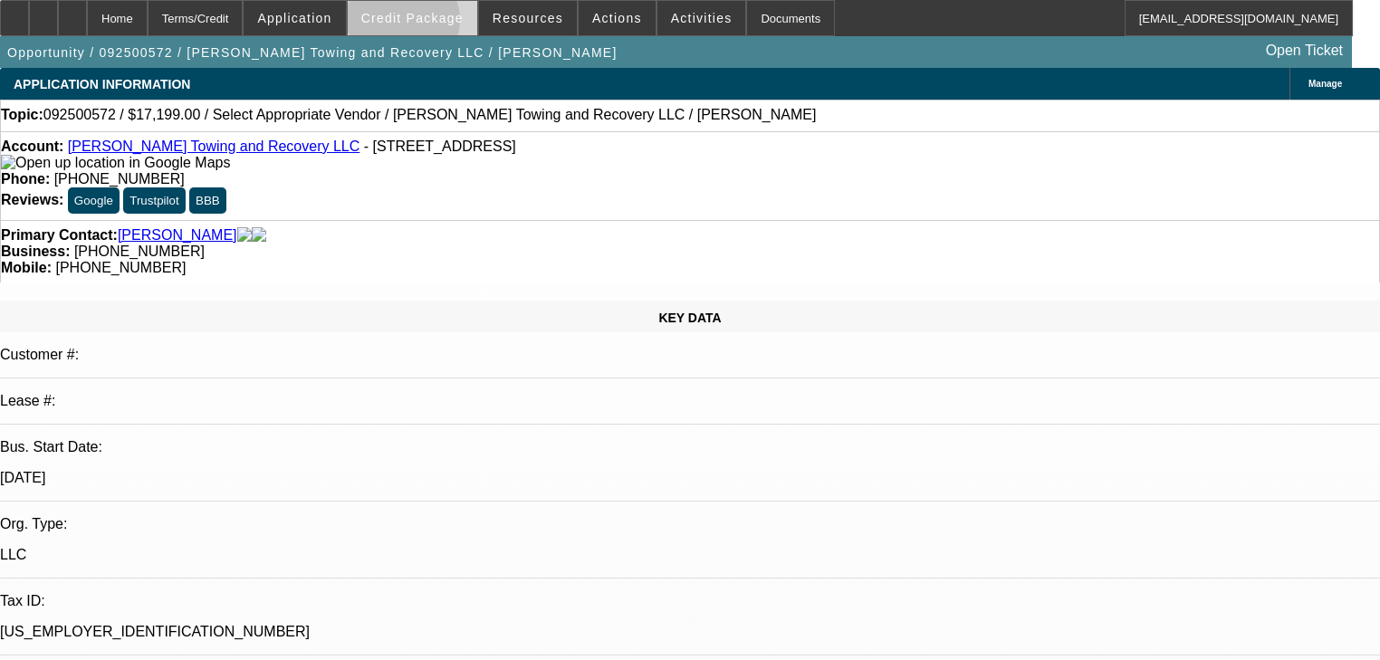
click at [428, 24] on span "Credit Package" at bounding box center [412, 18] width 102 height 14
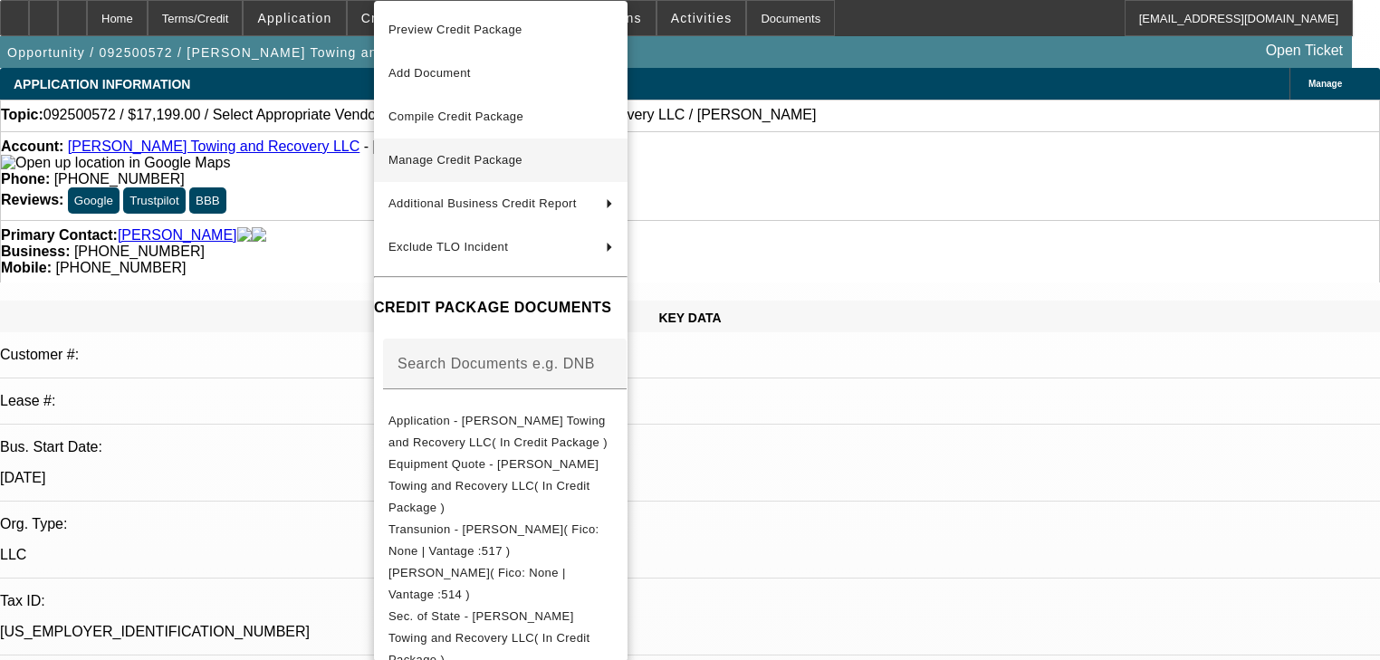
click at [448, 148] on button "Manage Credit Package" at bounding box center [501, 160] width 254 height 43
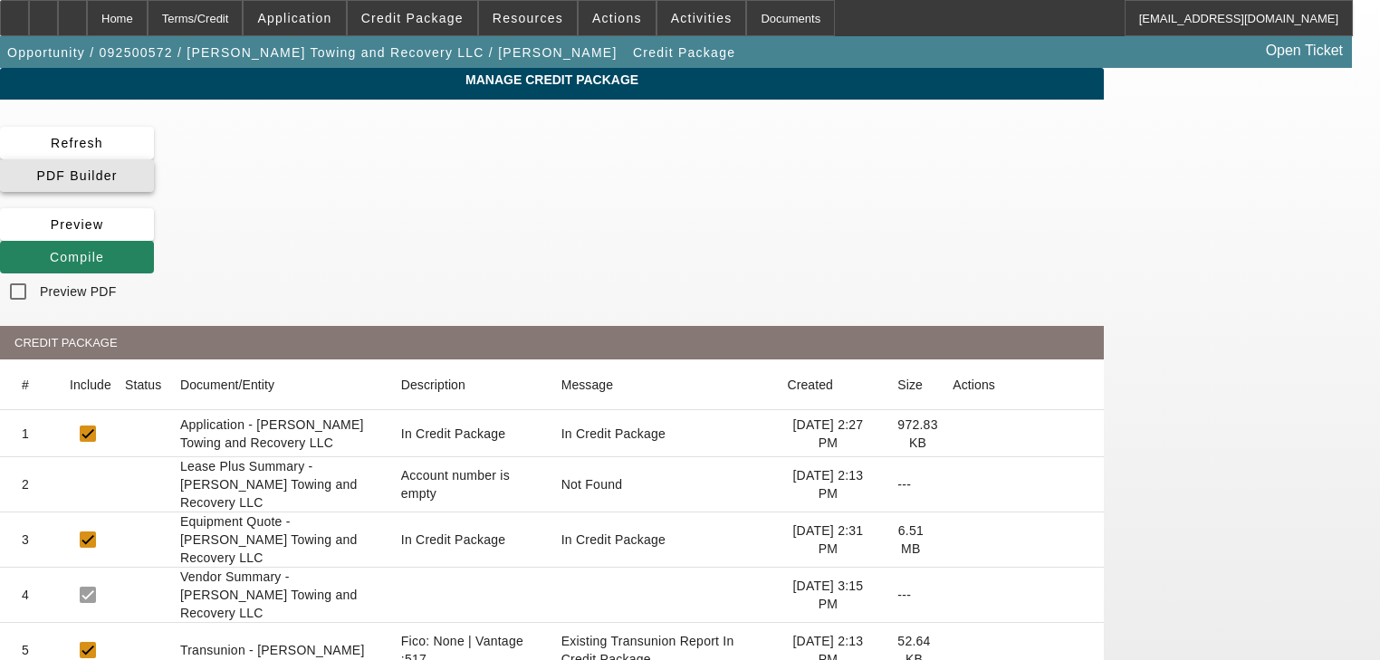
click at [117, 168] on span "PDF Builder" at bounding box center [76, 175] width 81 height 14
click at [104, 250] on span "Compile" at bounding box center [77, 257] width 54 height 14
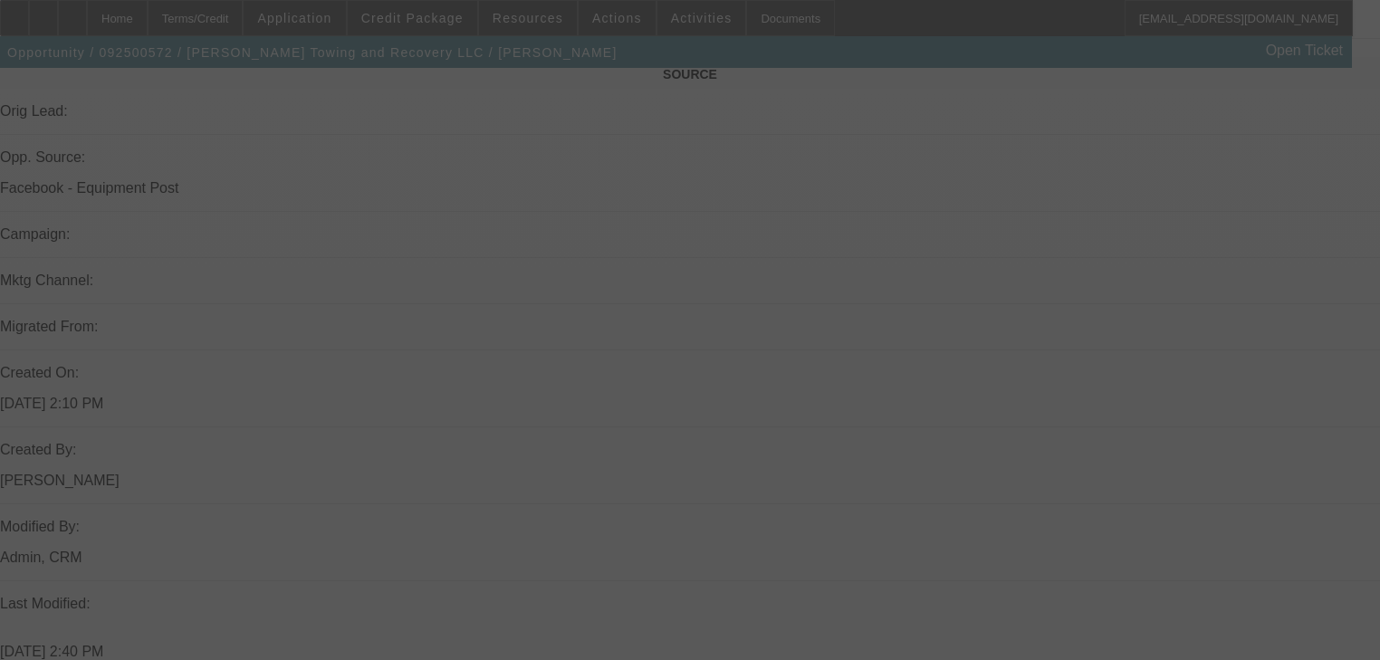
select select "0"
select select "2"
select select "0.1"
select select "4"
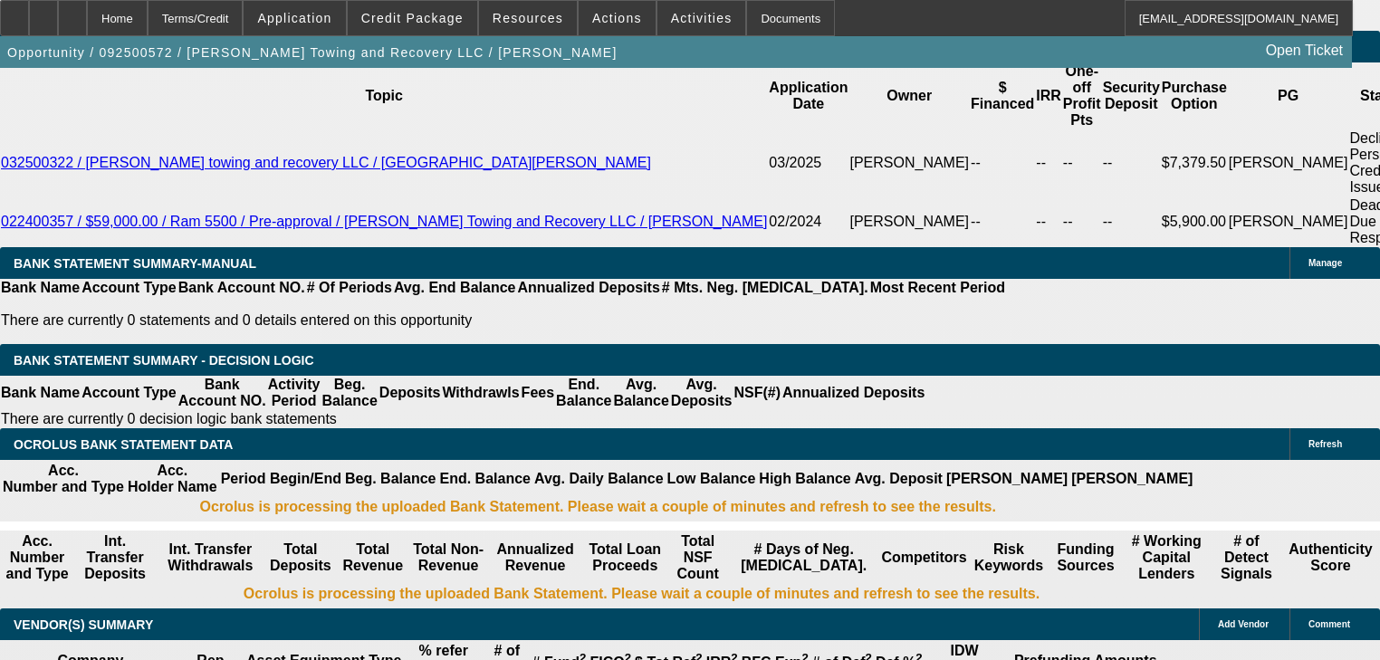
scroll to position [2892, 0]
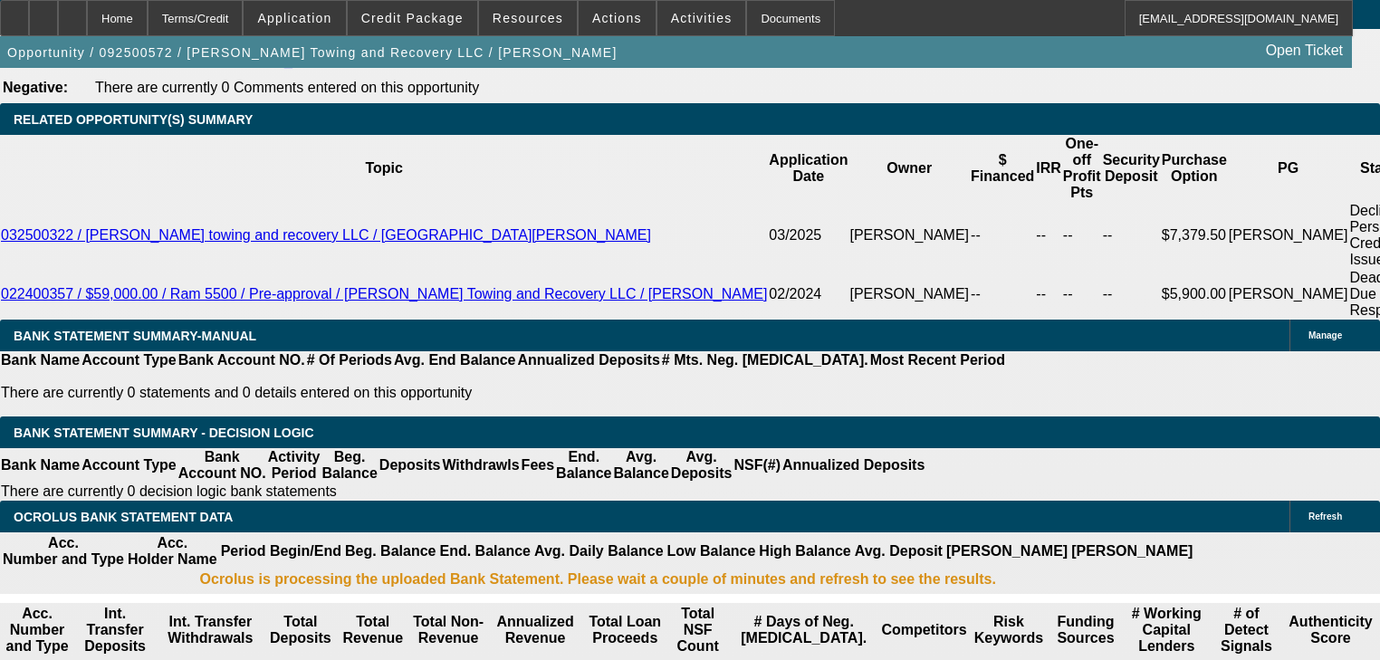
drag, startPoint x: 284, startPoint y: 279, endPoint x: 287, endPoint y: 207, distance: 72.5
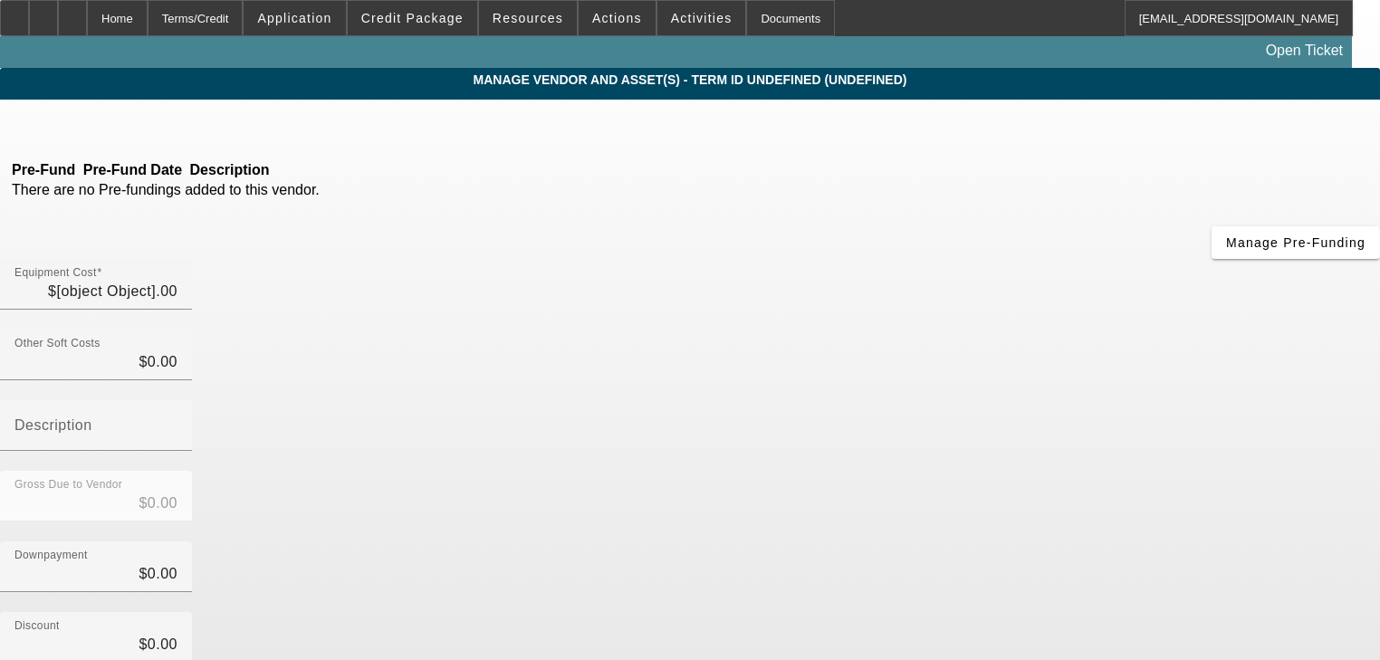
type input "$29,999.00"
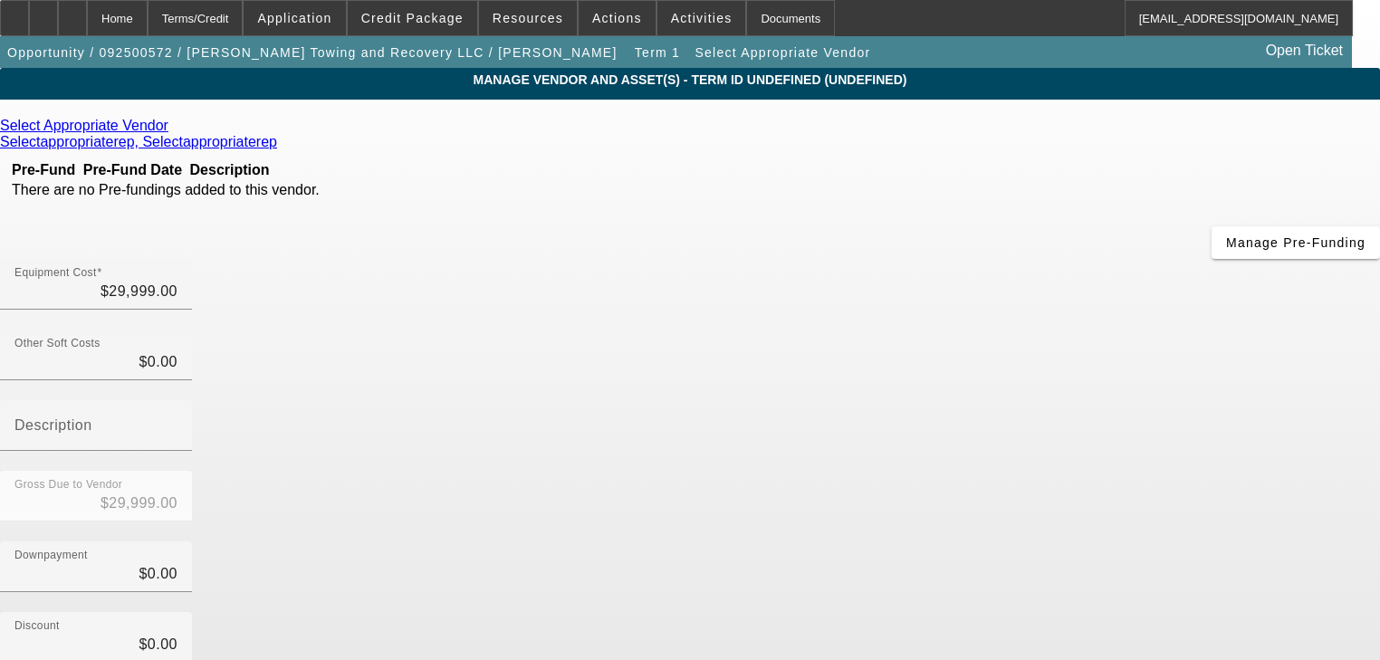
click at [173, 130] on icon at bounding box center [173, 125] width 0 height 15
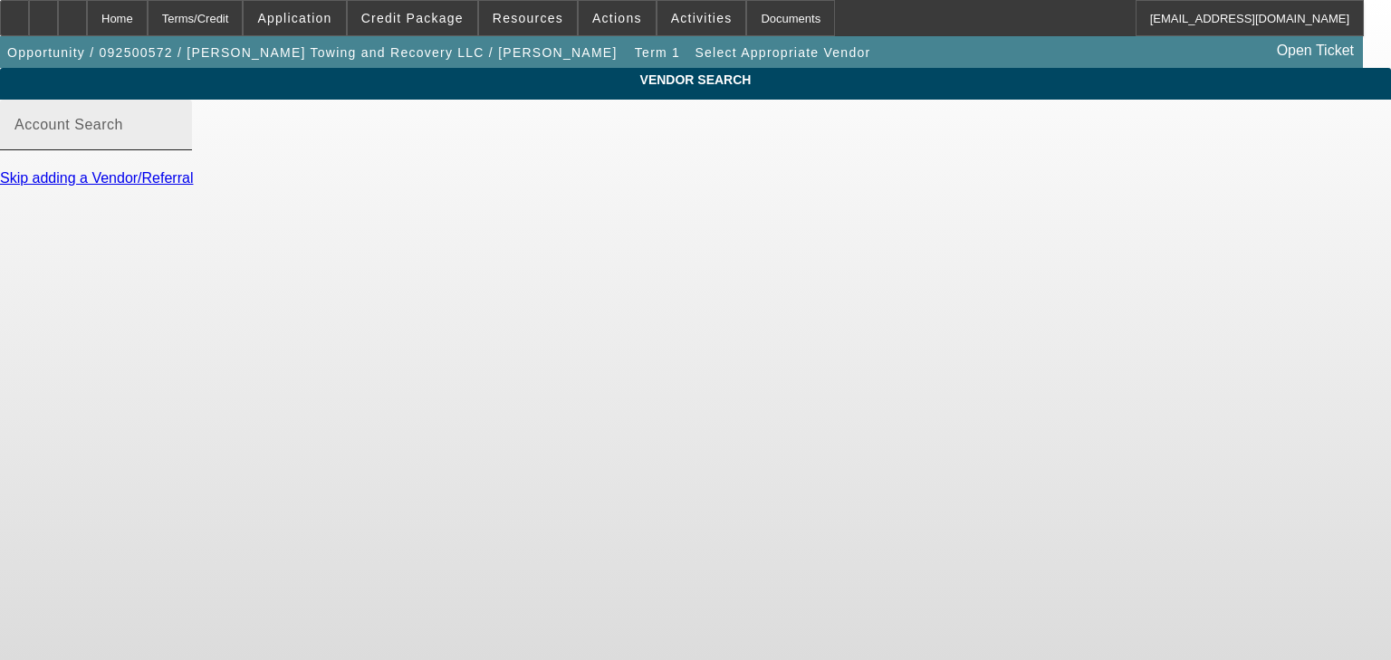
click at [178, 150] on div "Account Search" at bounding box center [95, 125] width 163 height 51
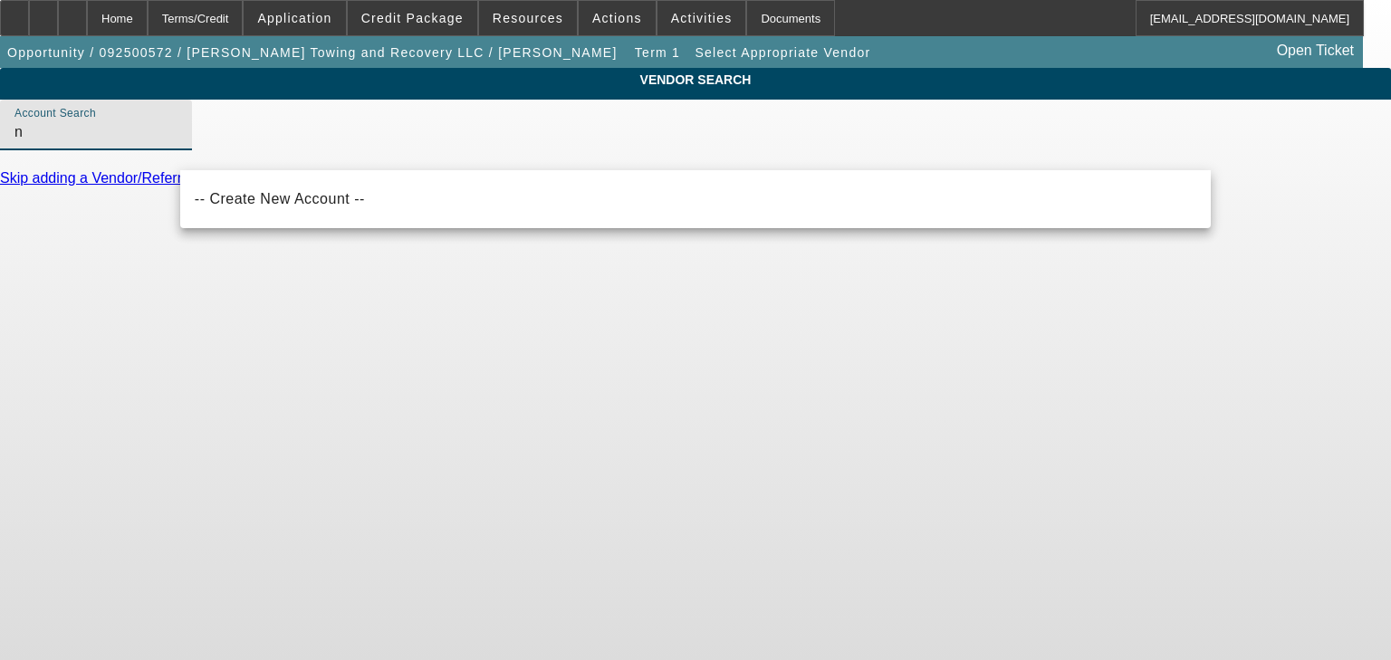
click at [178, 143] on input "n" at bounding box center [95, 132] width 163 height 22
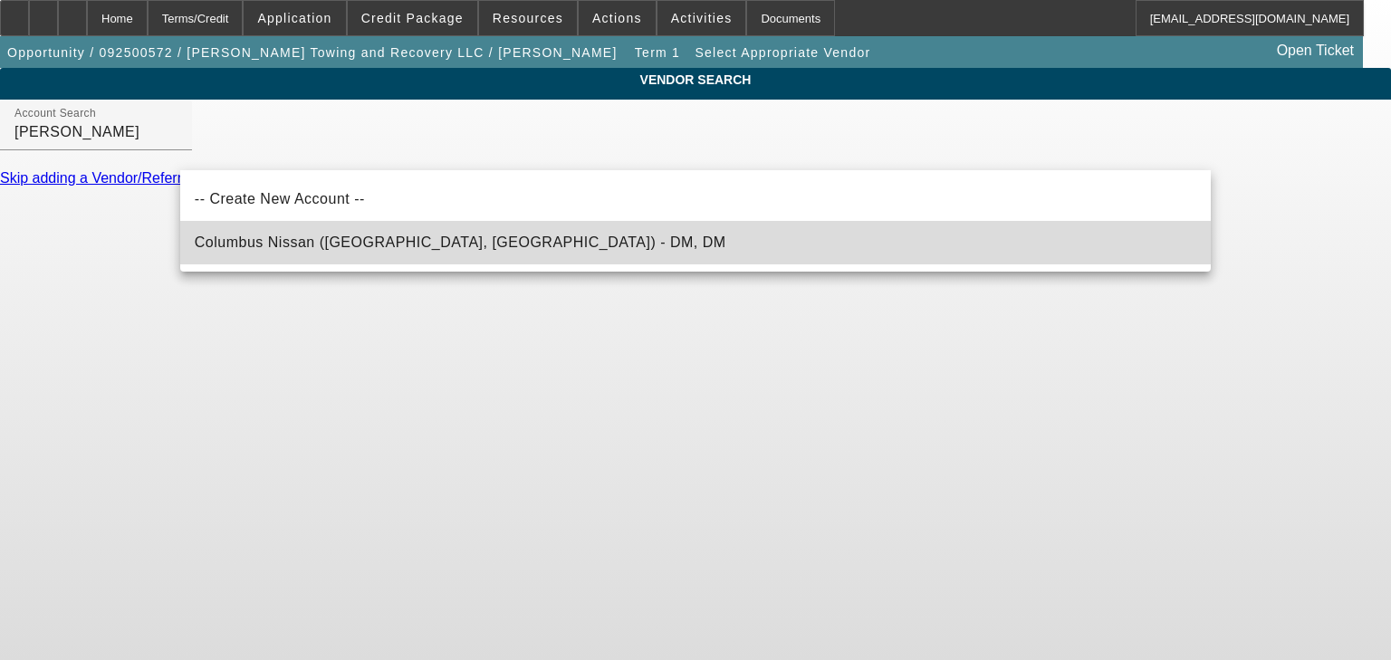
click at [345, 247] on span "Columbus Nissan ([GEOGRAPHIC_DATA], [GEOGRAPHIC_DATA]) - DM, DM" at bounding box center [461, 242] width 532 height 15
type input "Columbus Nissan ([GEOGRAPHIC_DATA], [GEOGRAPHIC_DATA]) - DM, DM"
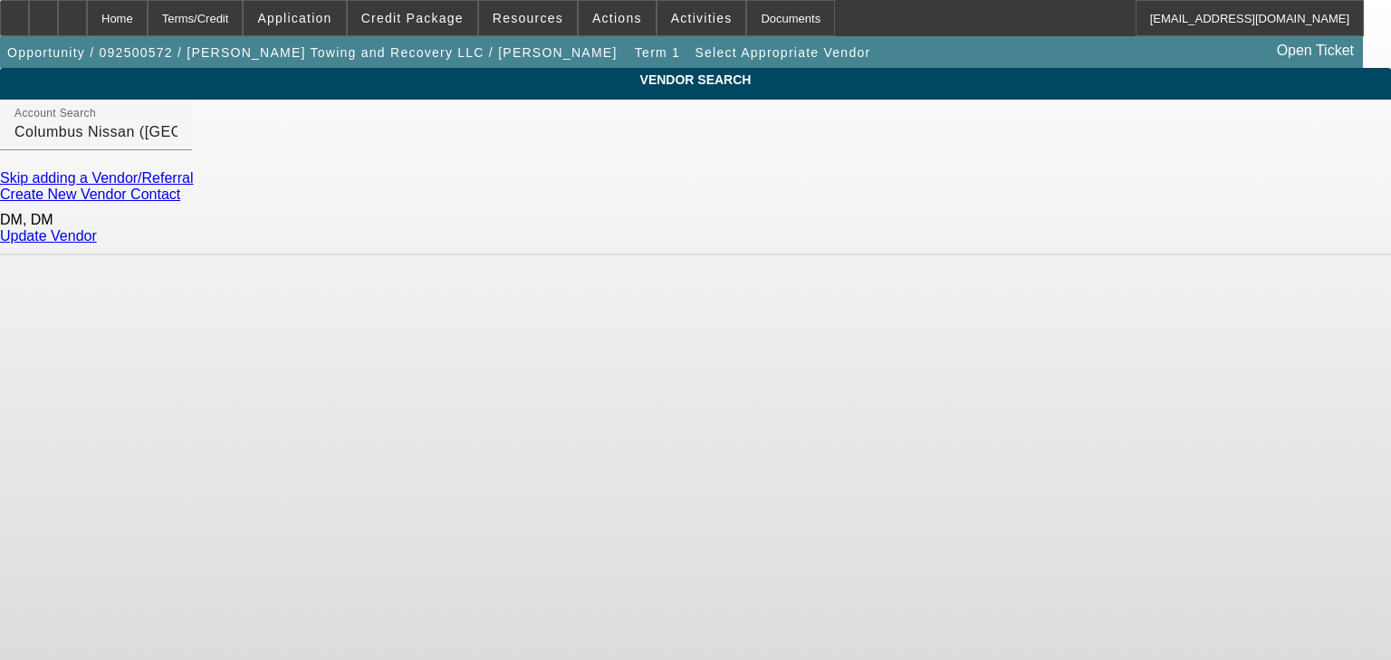
click at [97, 233] on link "Update Vendor" at bounding box center [48, 235] width 97 height 15
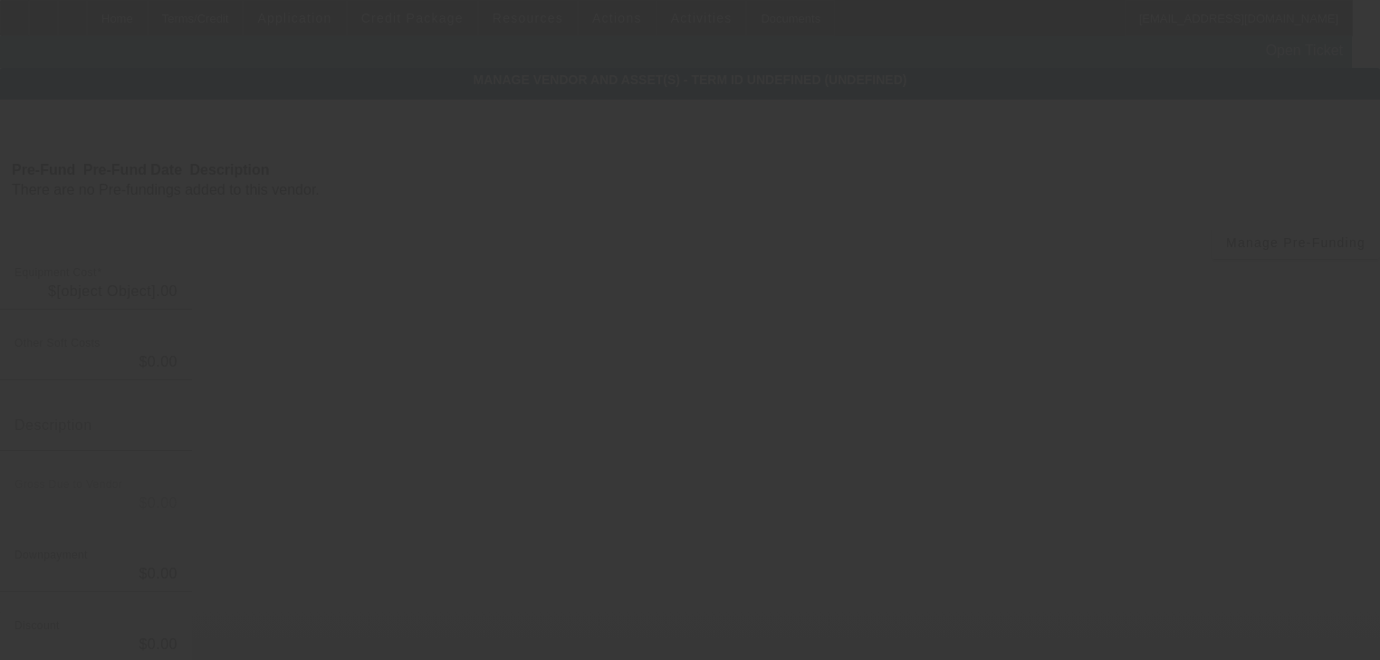
type input "$29,999.00"
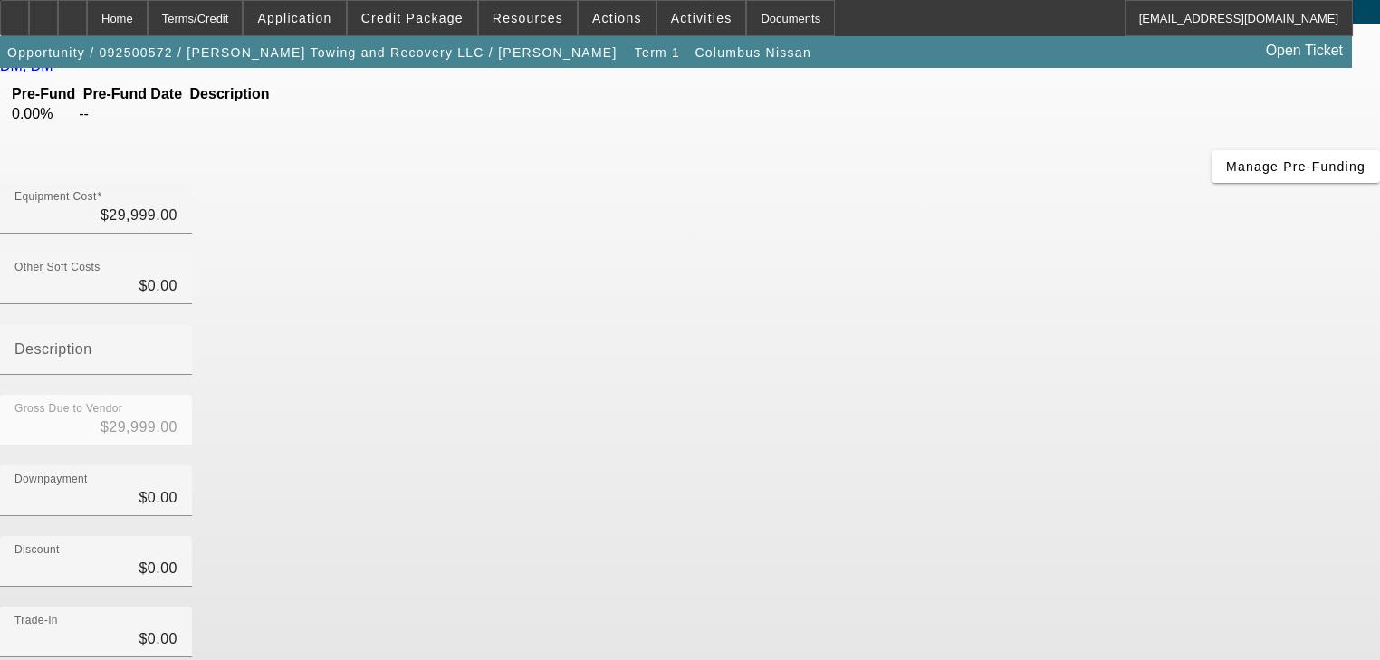
scroll to position [178, 0]
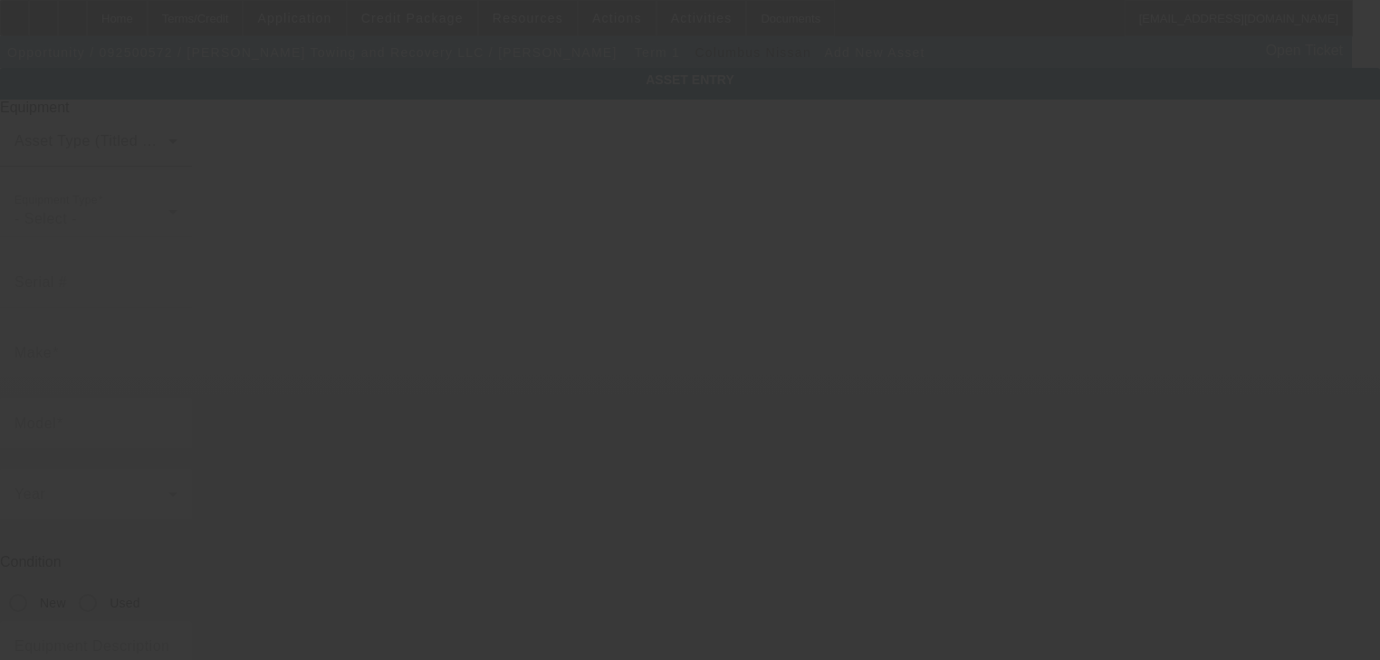
type input "[STREET_ADDRESS]"
type input "Columbus"
type input "39702"
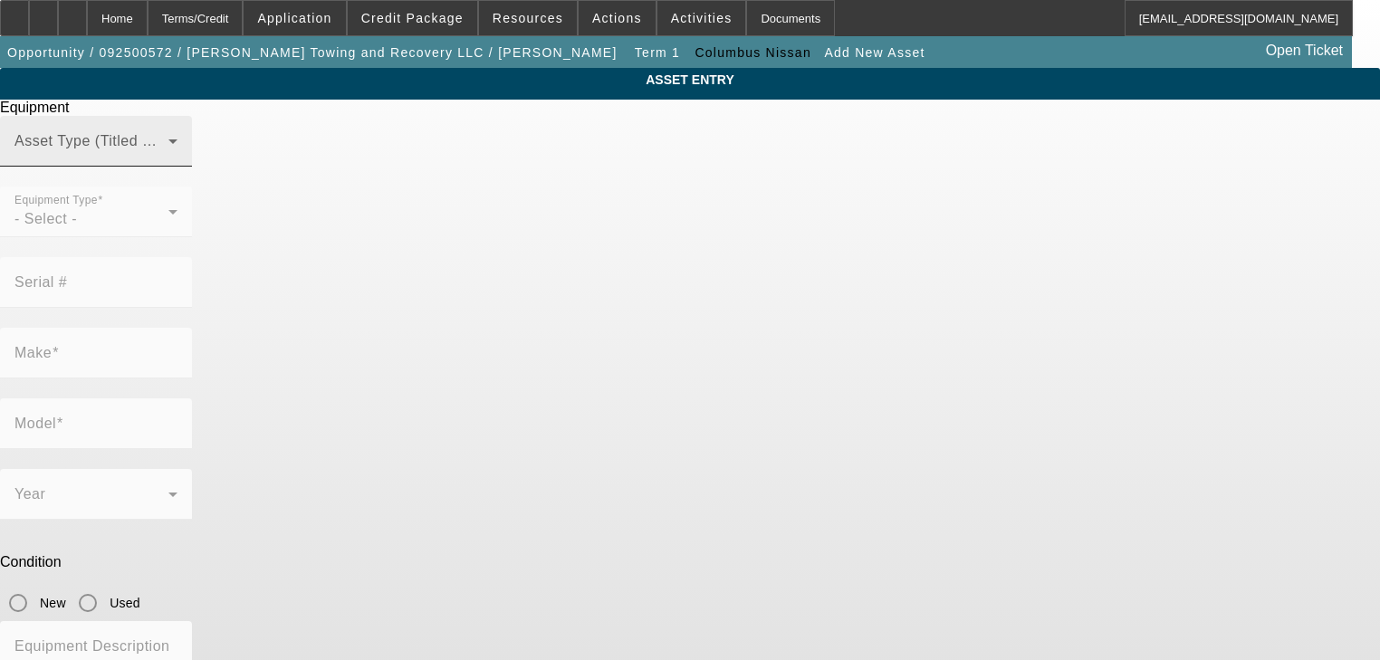
click at [168, 159] on span at bounding box center [91, 149] width 154 height 22
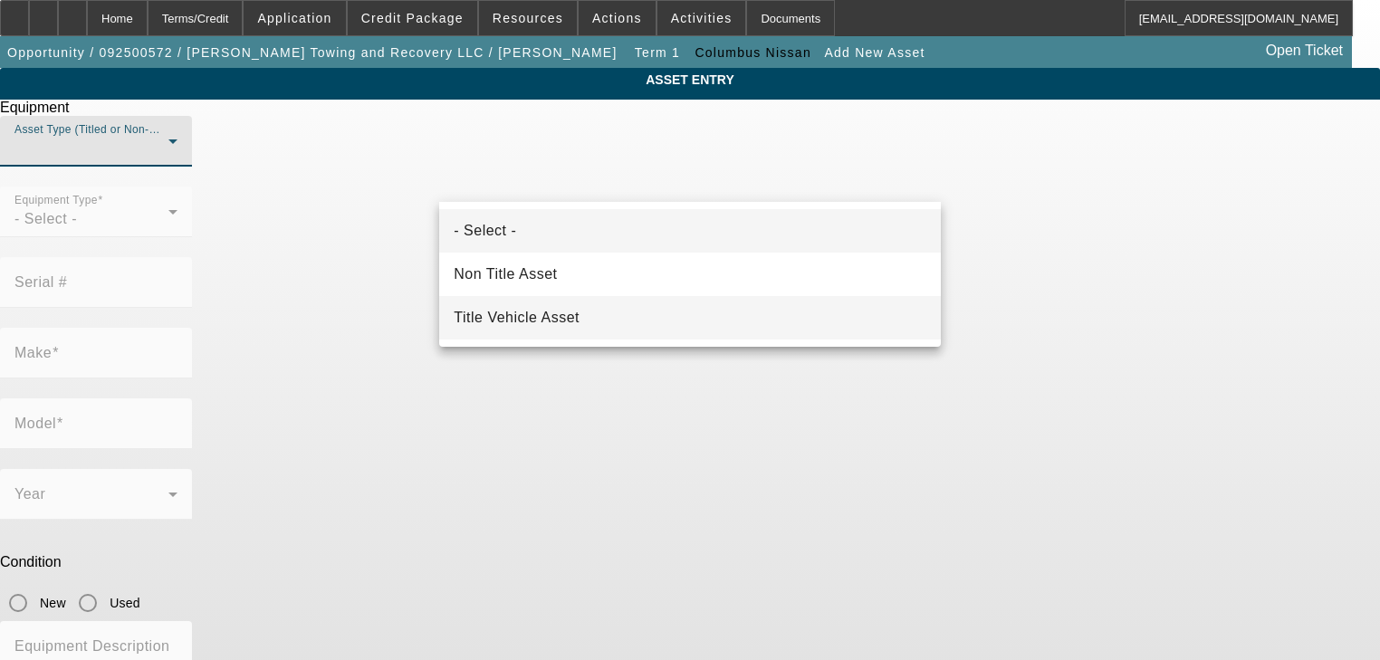
click at [543, 309] on span "Title Vehicle Asset" at bounding box center [517, 318] width 126 height 22
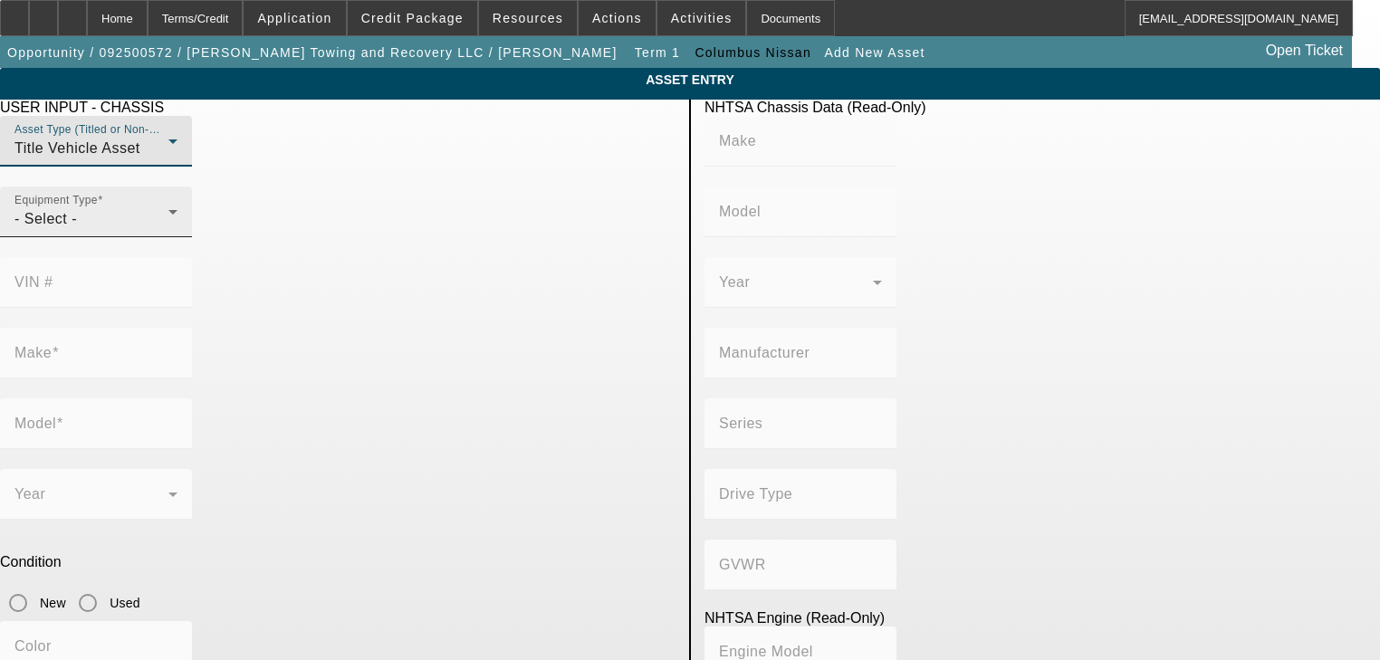
click at [168, 230] on div "- Select -" at bounding box center [91, 219] width 154 height 22
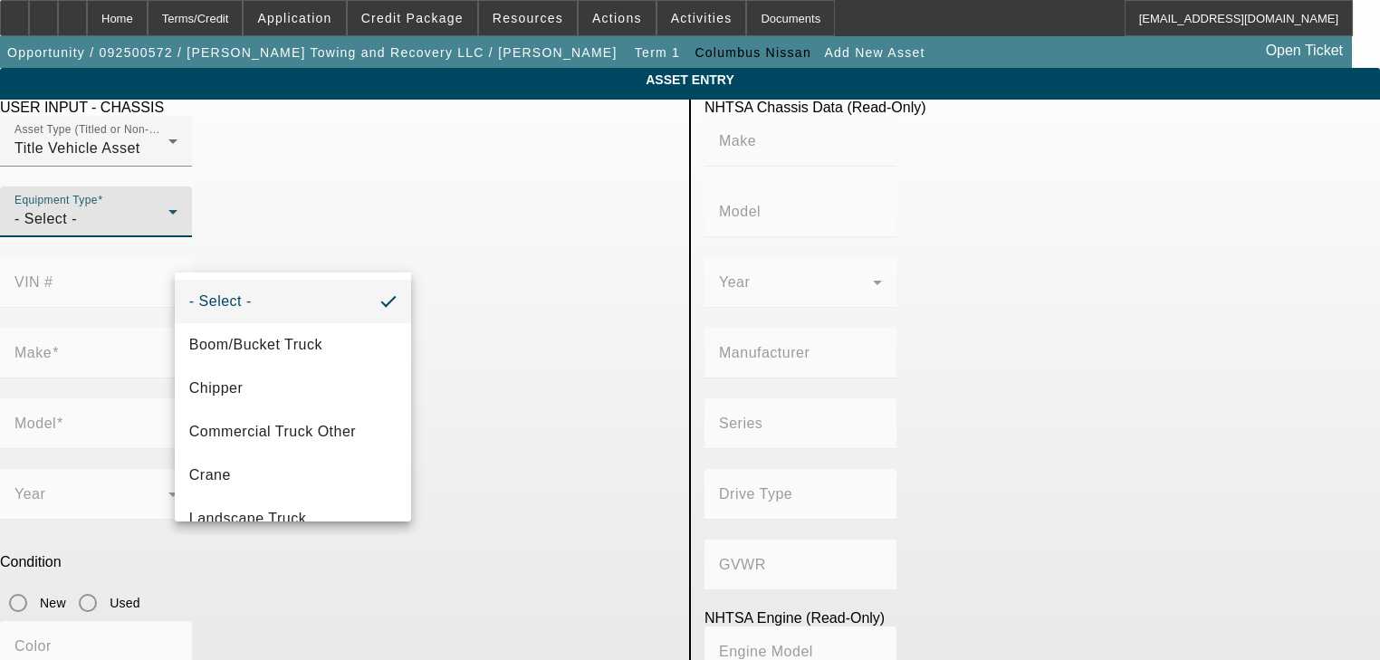
click at [348, 256] on div at bounding box center [690, 330] width 1380 height 660
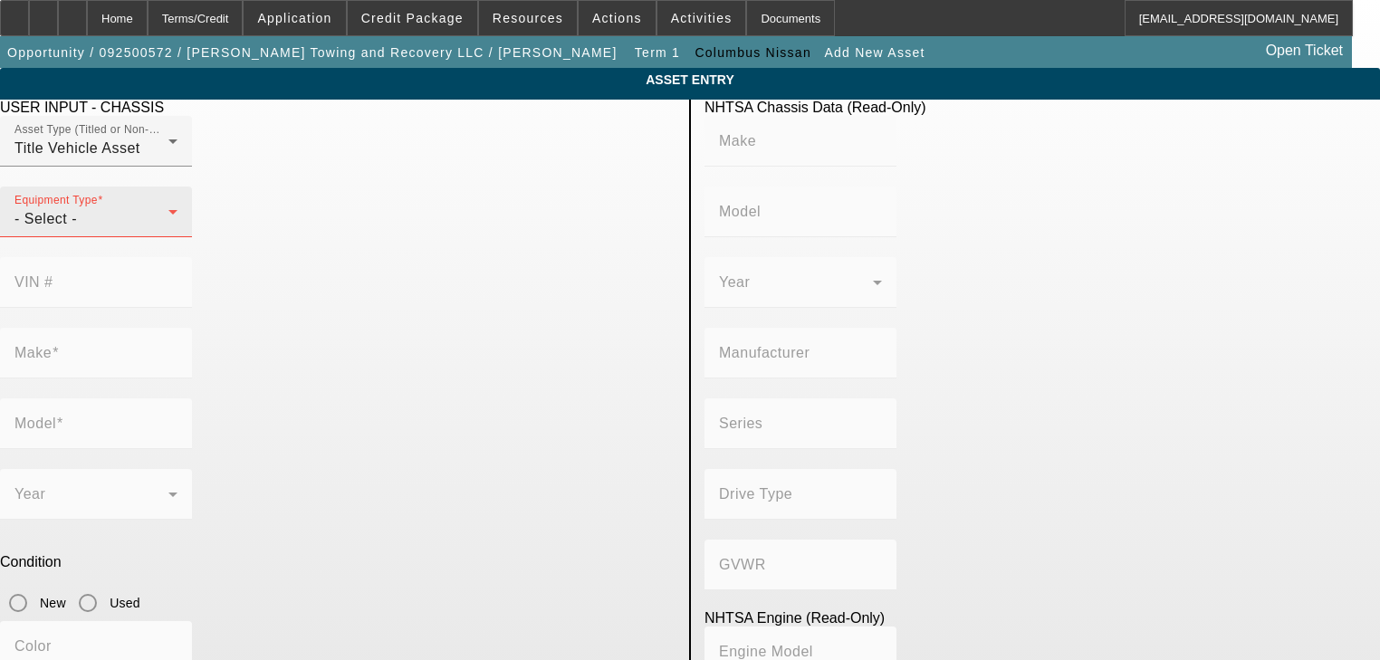
click at [168, 230] on div "- Select -" at bounding box center [91, 219] width 154 height 22
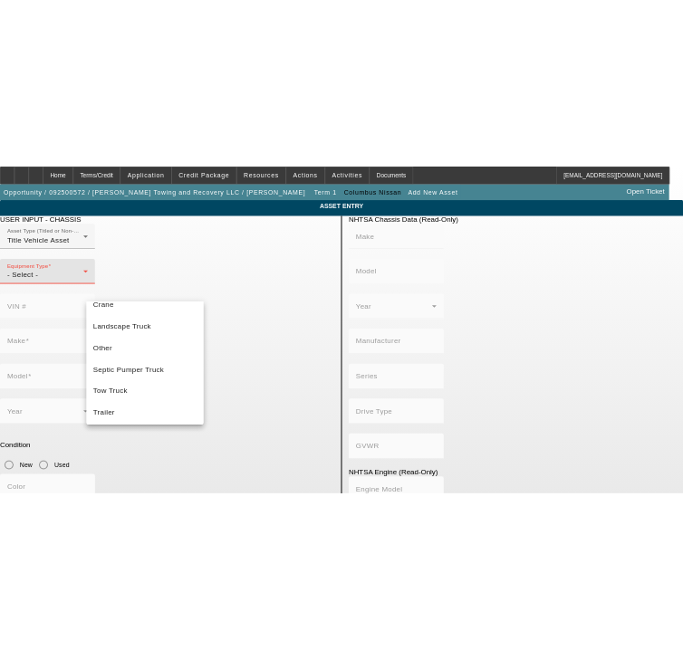
scroll to position [199, 0]
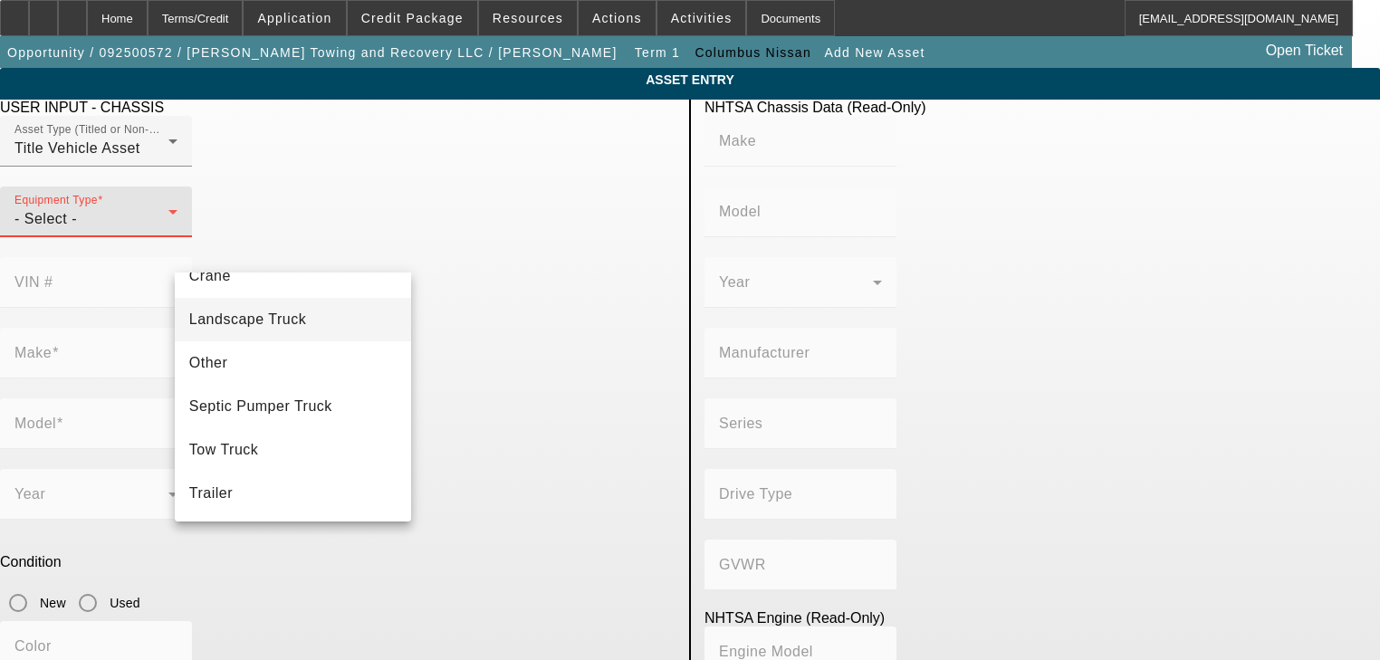
click at [303, 331] on mat-option "Landscape Truck" at bounding box center [293, 319] width 237 height 43
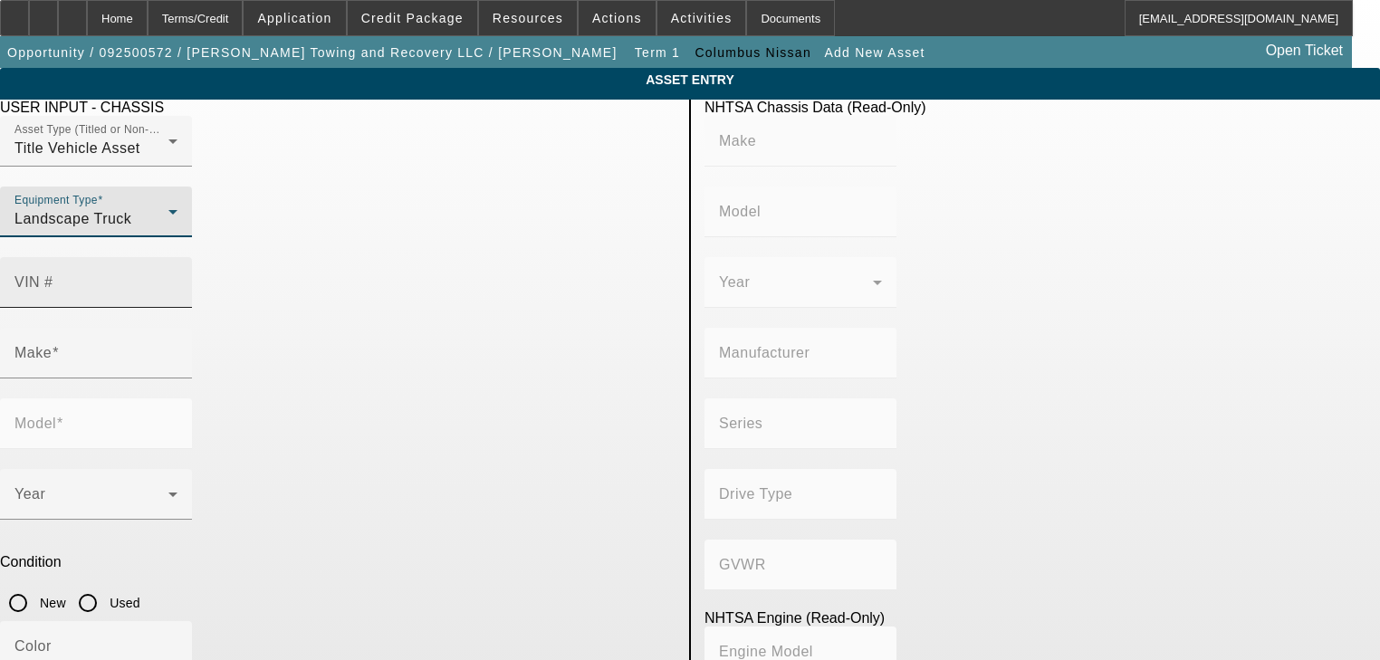
click at [178, 279] on input "VIN #" at bounding box center [95, 290] width 163 height 22
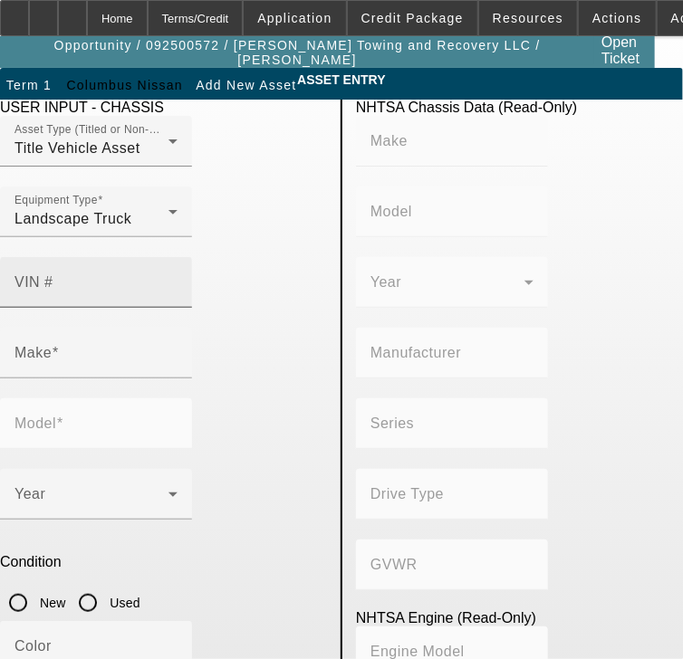
drag, startPoint x: 178, startPoint y: 253, endPoint x: 196, endPoint y: 256, distance: 17.6
click at [186, 257] on div "VIN #" at bounding box center [163, 292] width 327 height 71
click at [53, 274] on mat-label "VIN #" at bounding box center [33, 281] width 39 height 15
click at [178, 279] on input "VIN #" at bounding box center [95, 290] width 163 height 22
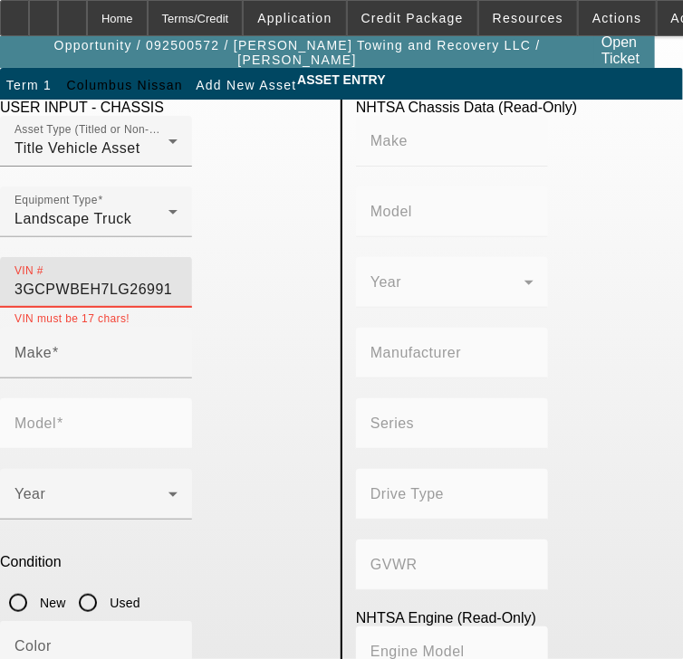
type input "[US_VEHICLE_IDENTIFICATION_NUMBER]"
type input "CHEVROLET"
type input "Silverado"
type input "GENERAL MOTORS LLC"
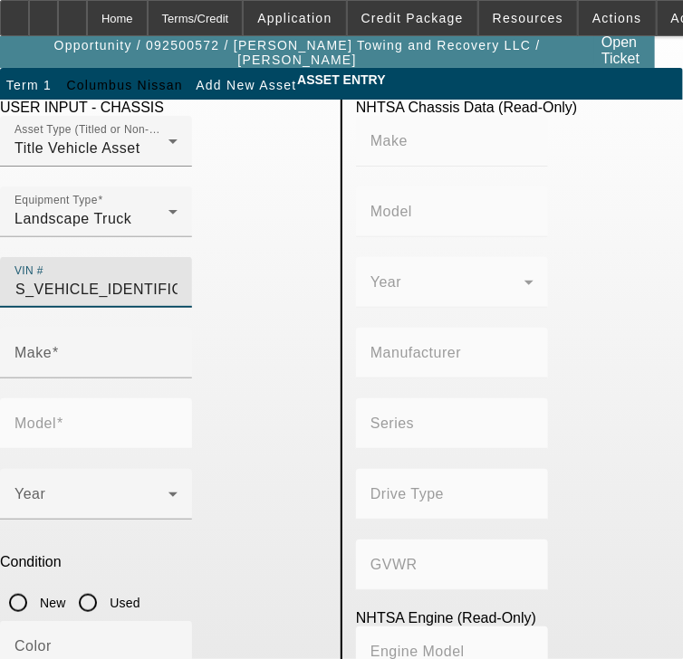
type input "1500"
type input "4x2"
type input "Class 2E: 6,001 - 7,000 lb (2,722 - 3,175 kg)"
type input "LV3 - GEN 5, SIDI, VVT, OHV, E85 MAX ALUM"
type input "6"
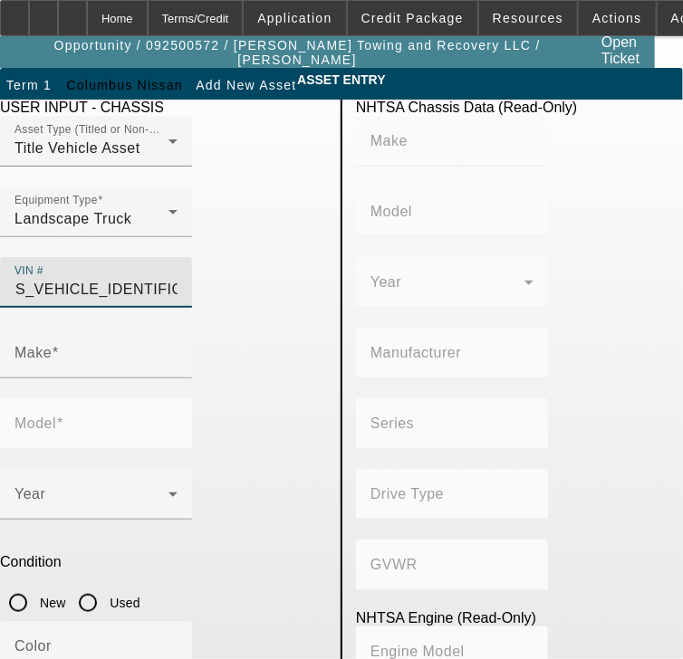
type input "Gasoline"
type input "262.40209960734"
type input "4.3"
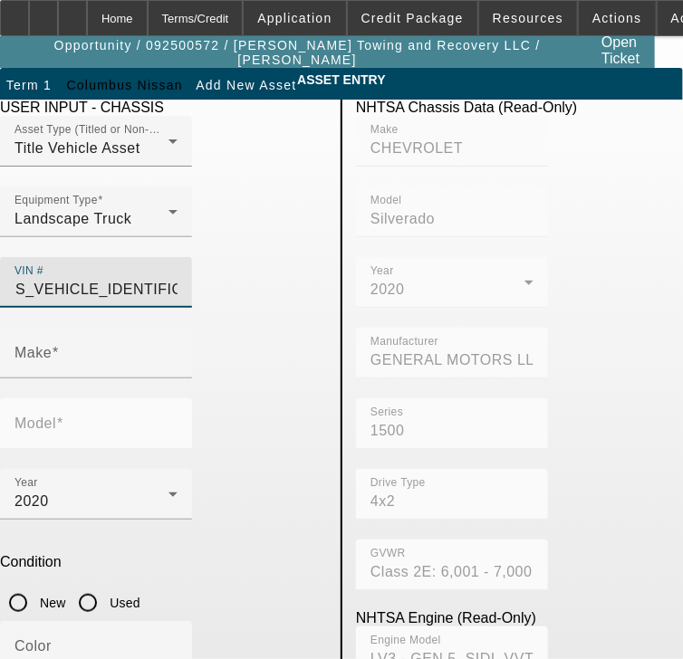
type input "CHEVROLET"
type input "Silverado"
type input "[US_VEHICLE_IDENTIFICATION_NUMBER]"
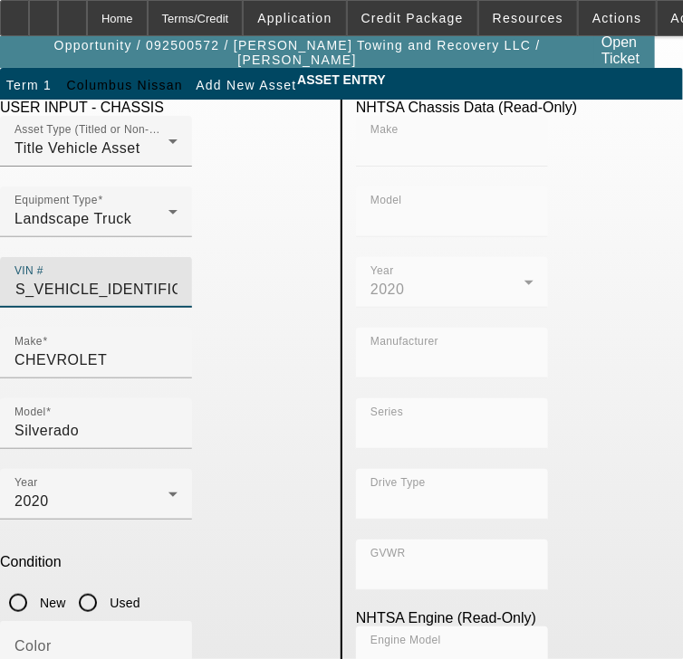
scroll to position [0, 0]
click at [106, 585] on input "Used" at bounding box center [88, 603] width 36 height 36
radio input "true"
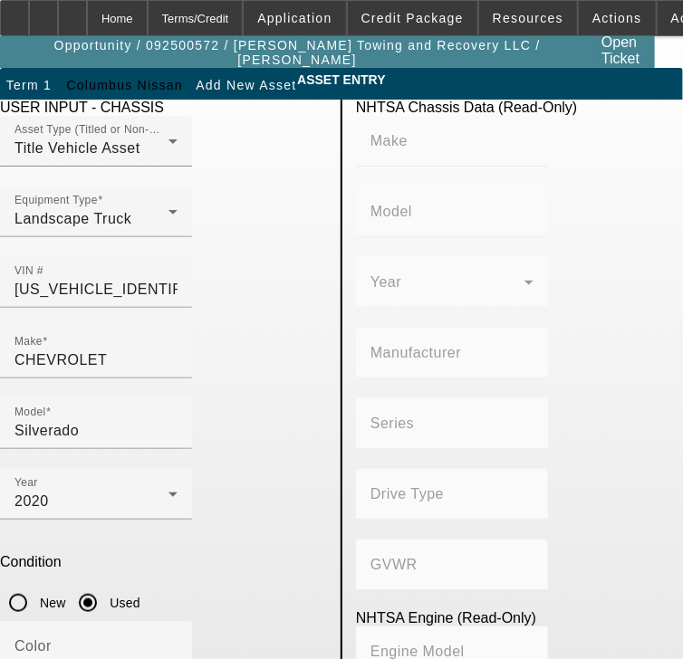
type input "CHEVROLET"
type input "Silverado"
type input "GENERAL MOTORS LLC"
type input "1500"
type input "4x2"
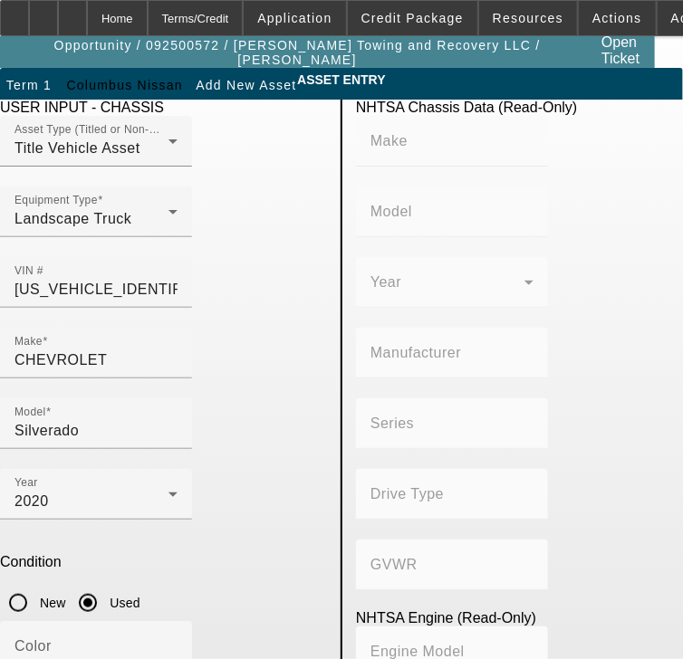
type input "Class 2E: 6,001 - 7,000 lb (2,722 - 3,175 kg)"
type input "LV3 - GEN 5, SIDI, VVT, OHV, E85 MAX ALUM"
type input "6"
type input "Gasoline"
type input "262.40209960734"
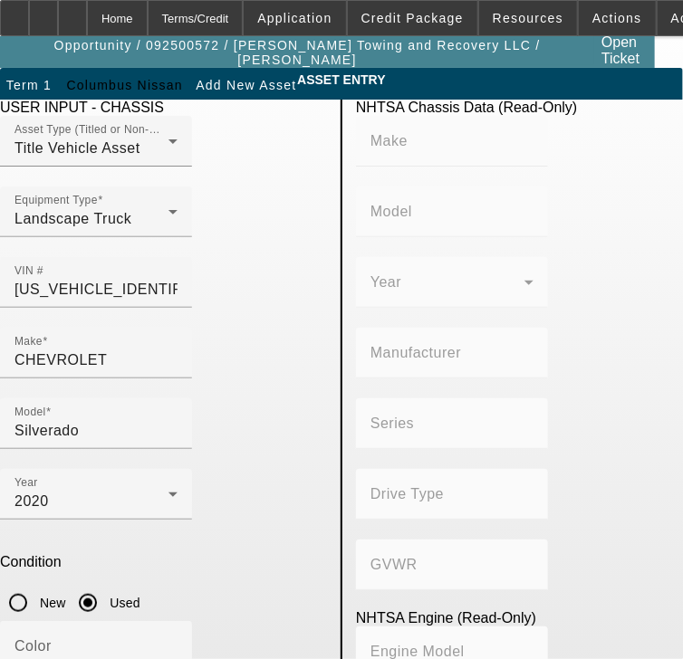
type input "4.3"
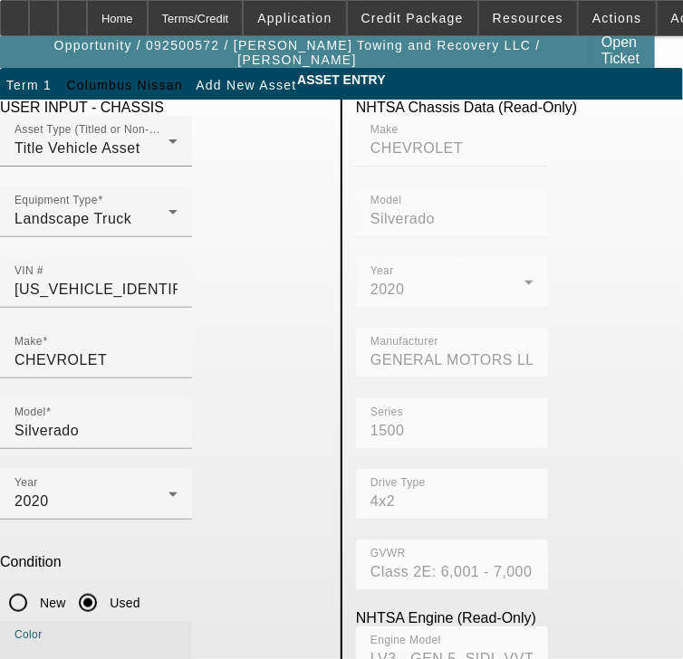
click at [130, 643] on input "Color" at bounding box center [95, 654] width 163 height 22
click at [87, 643] on input "Color" at bounding box center [95, 654] width 163 height 22
type input "Silver"
type input "50969"
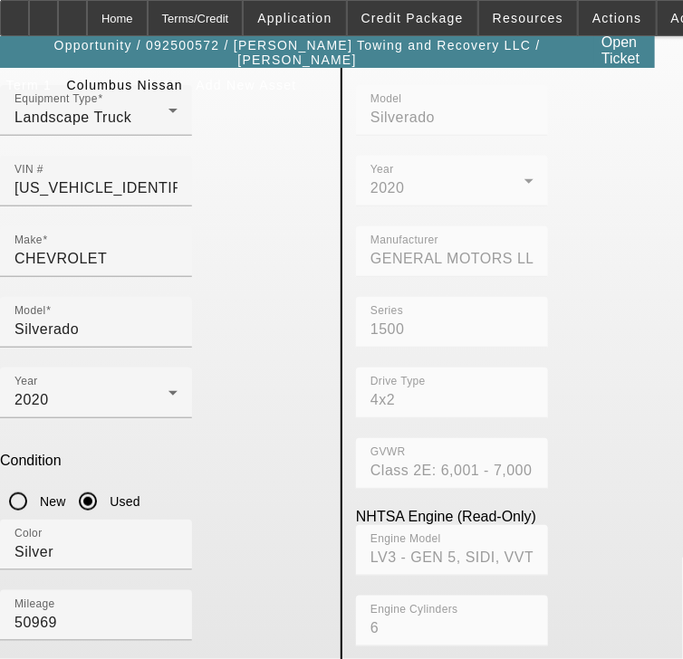
scroll to position [179, 0]
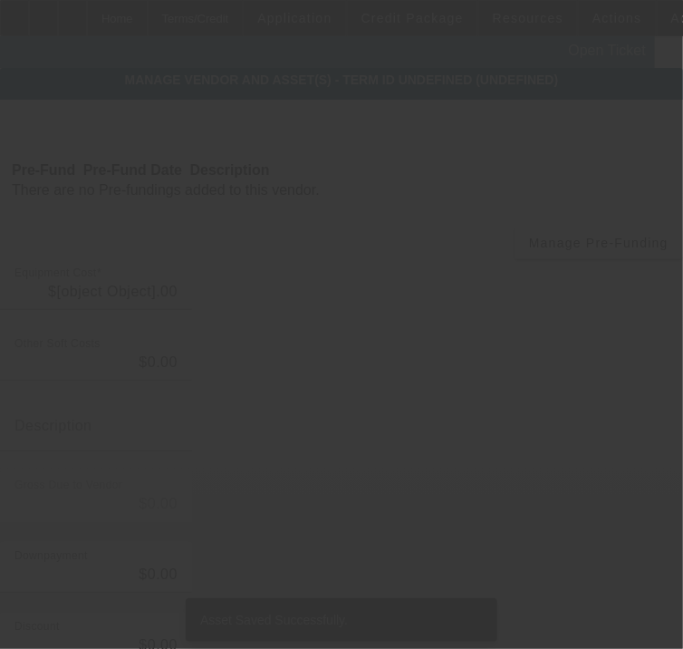
type input "$29,999.00"
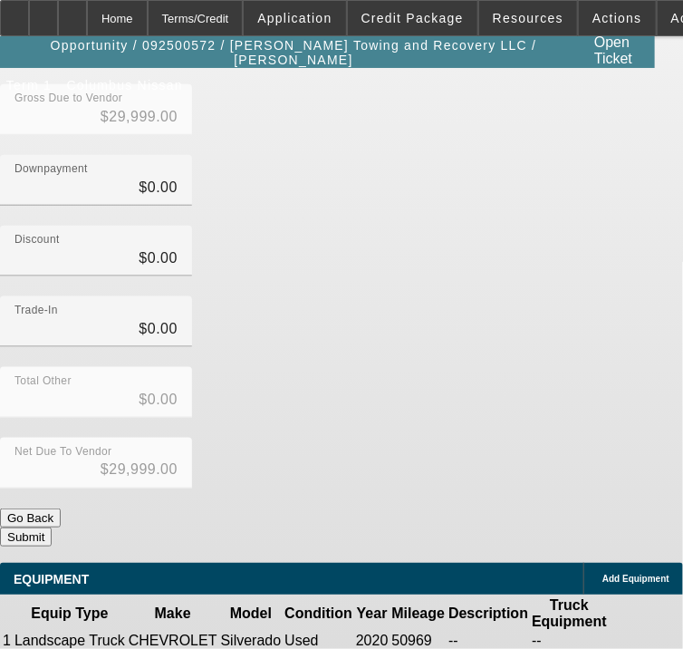
scroll to position [408, 0]
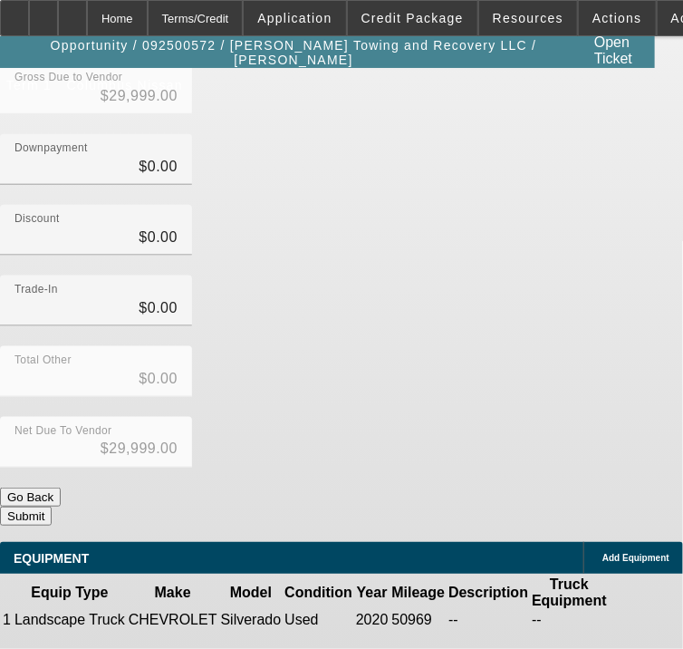
click at [52, 506] on button "Submit" at bounding box center [26, 515] width 52 height 19
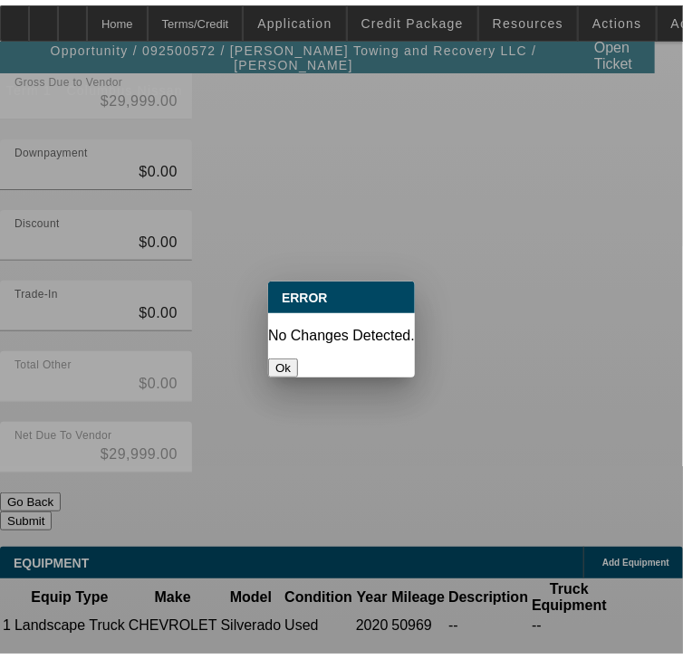
scroll to position [0, 0]
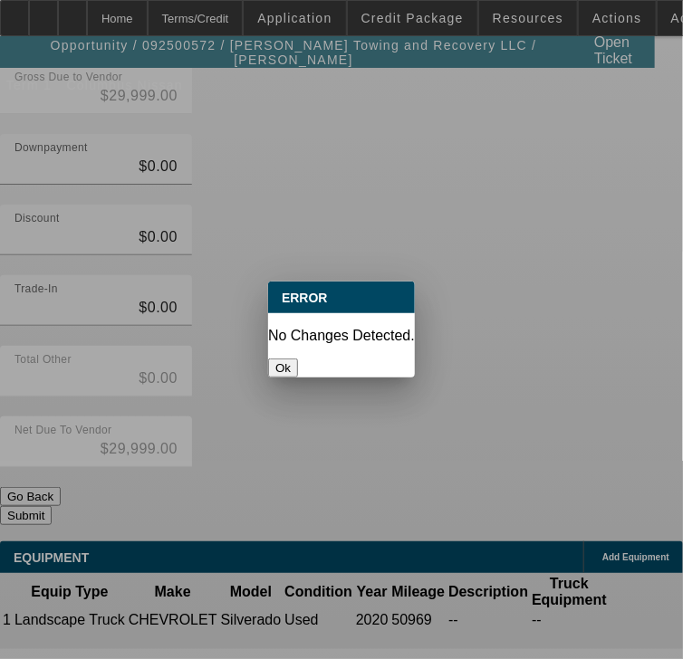
click at [298, 359] on button "Ok" at bounding box center [283, 368] width 30 height 19
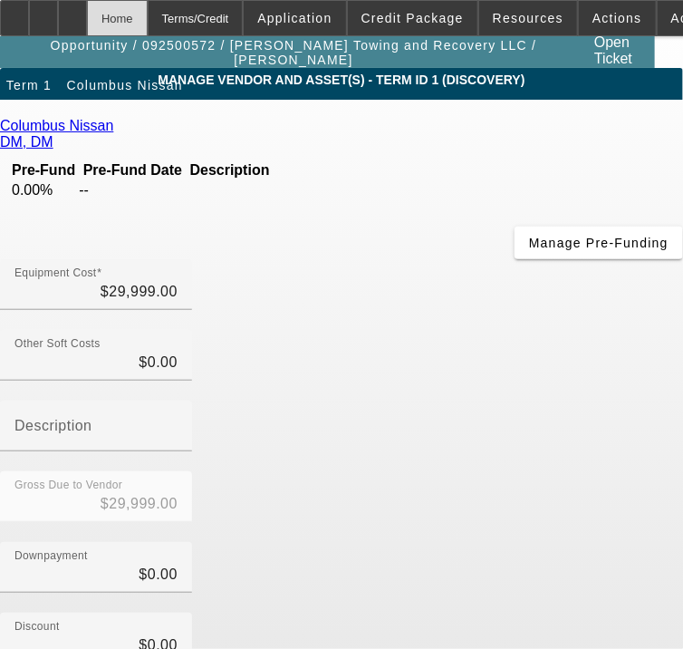
click at [141, 18] on div "Home" at bounding box center [117, 18] width 61 height 36
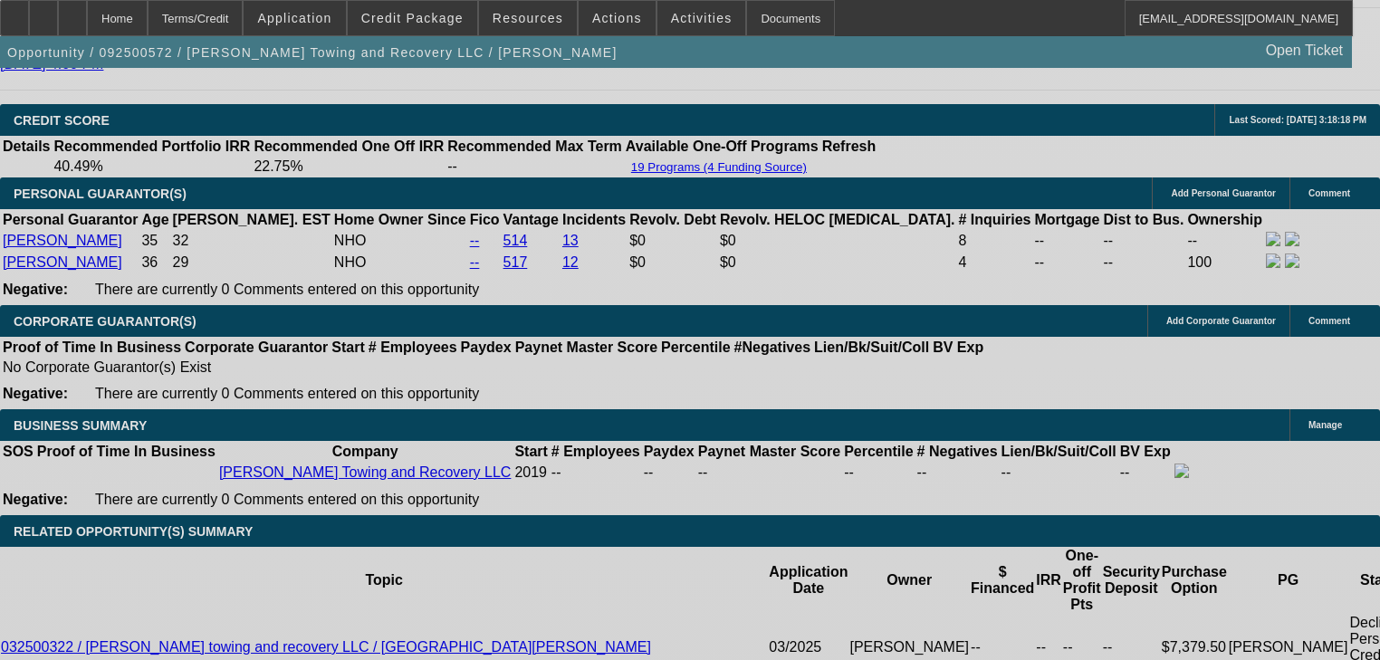
select select "0"
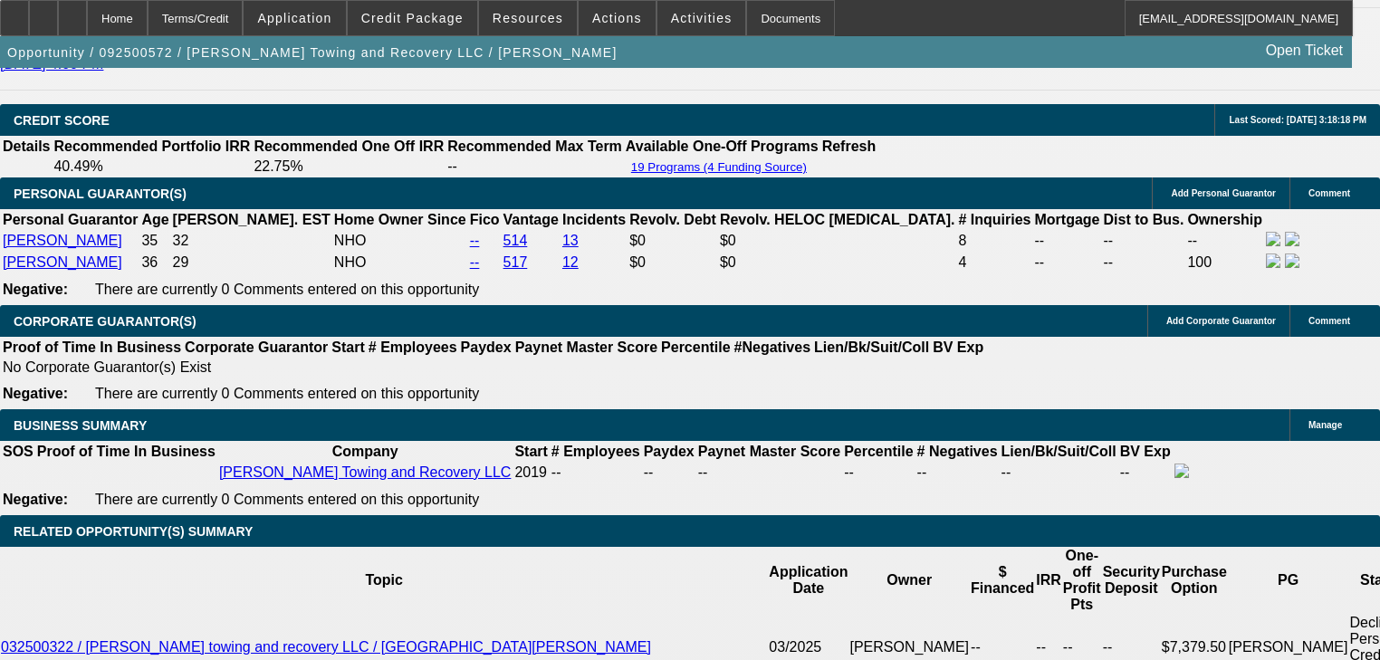
select select "2"
select select "0.1"
select select "4"
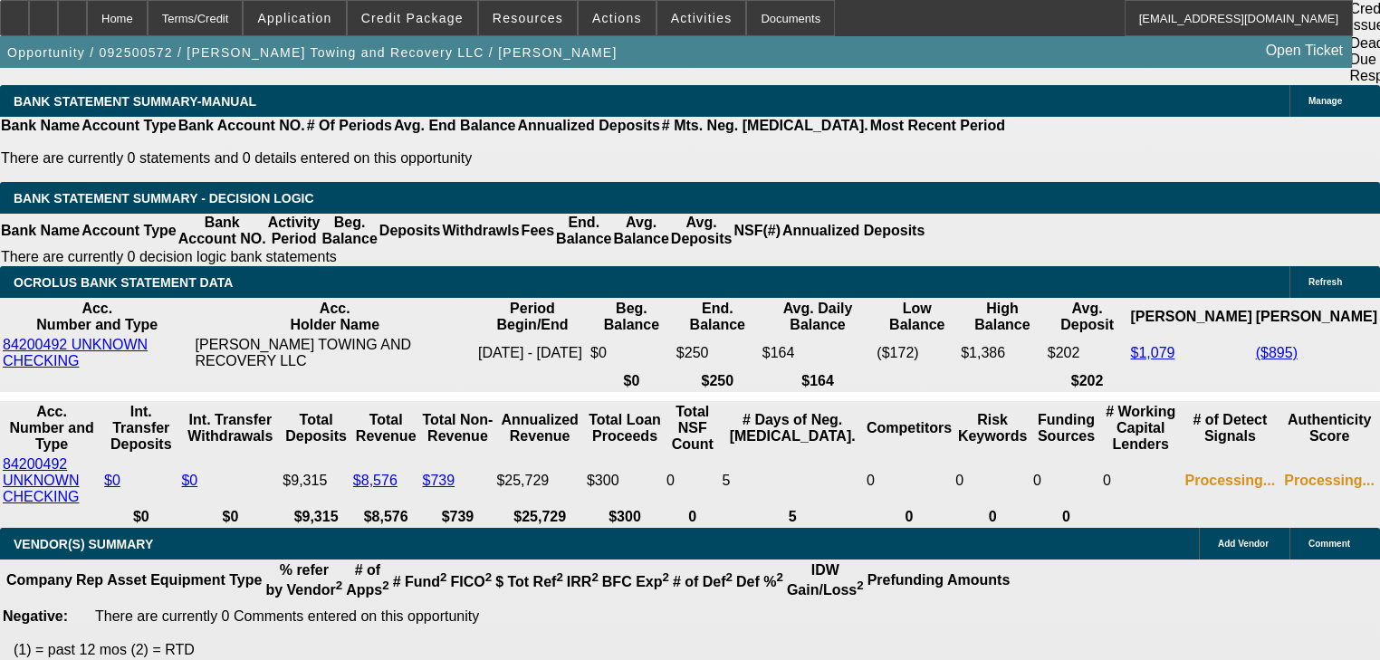
scroll to position [3081, 0]
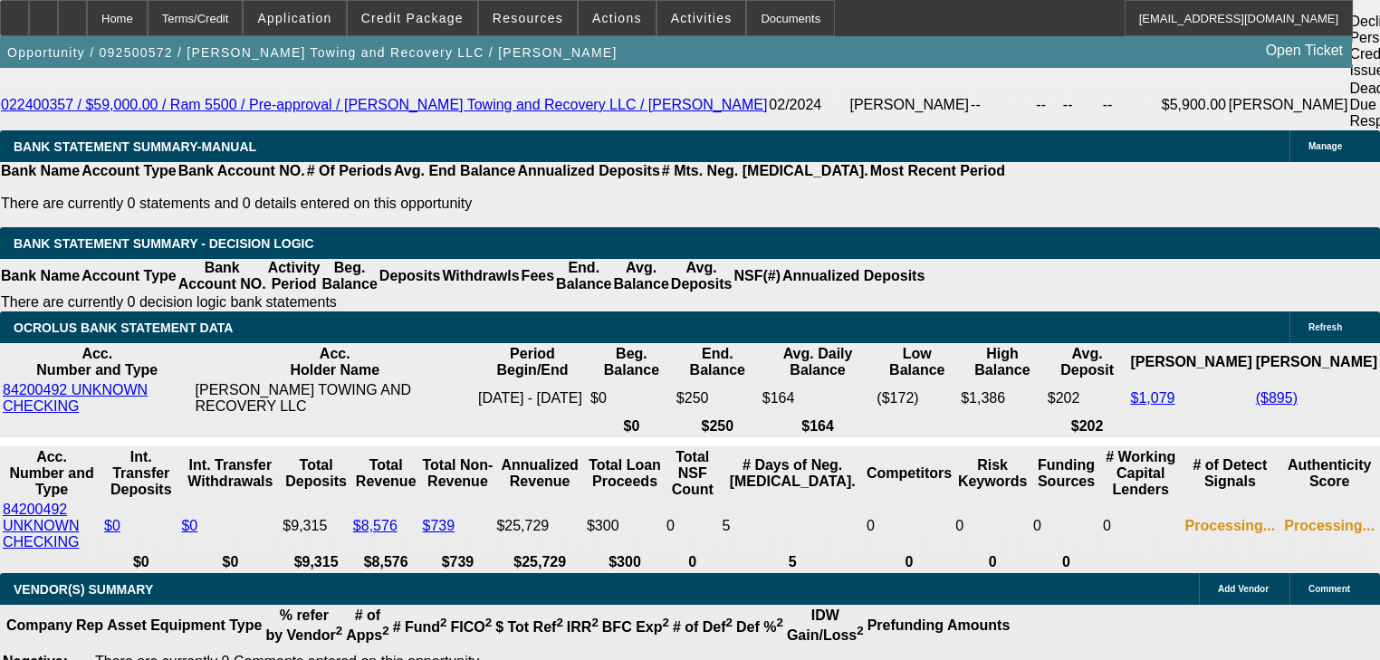
type input "UNKNOWN"
type input "4"
type input "$9,327.88"
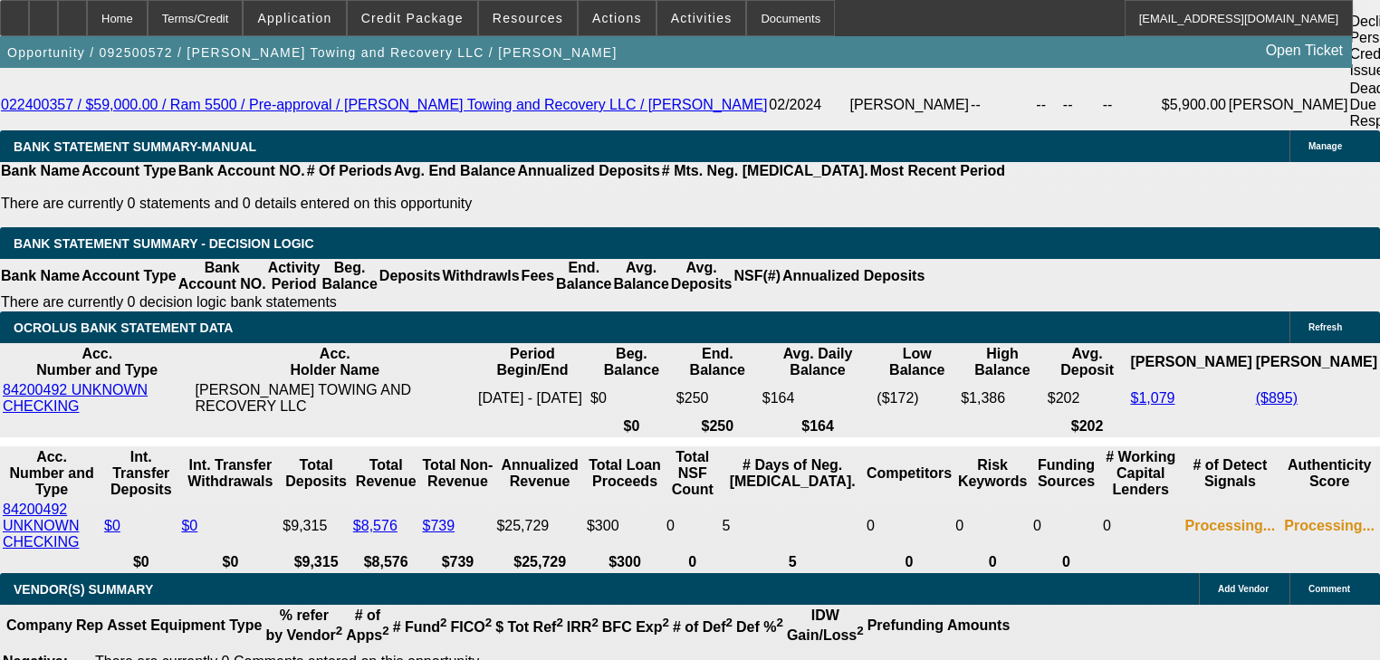
type input "$4,663.94"
type input "48"
type input "$1,446.32"
type input "$723.16"
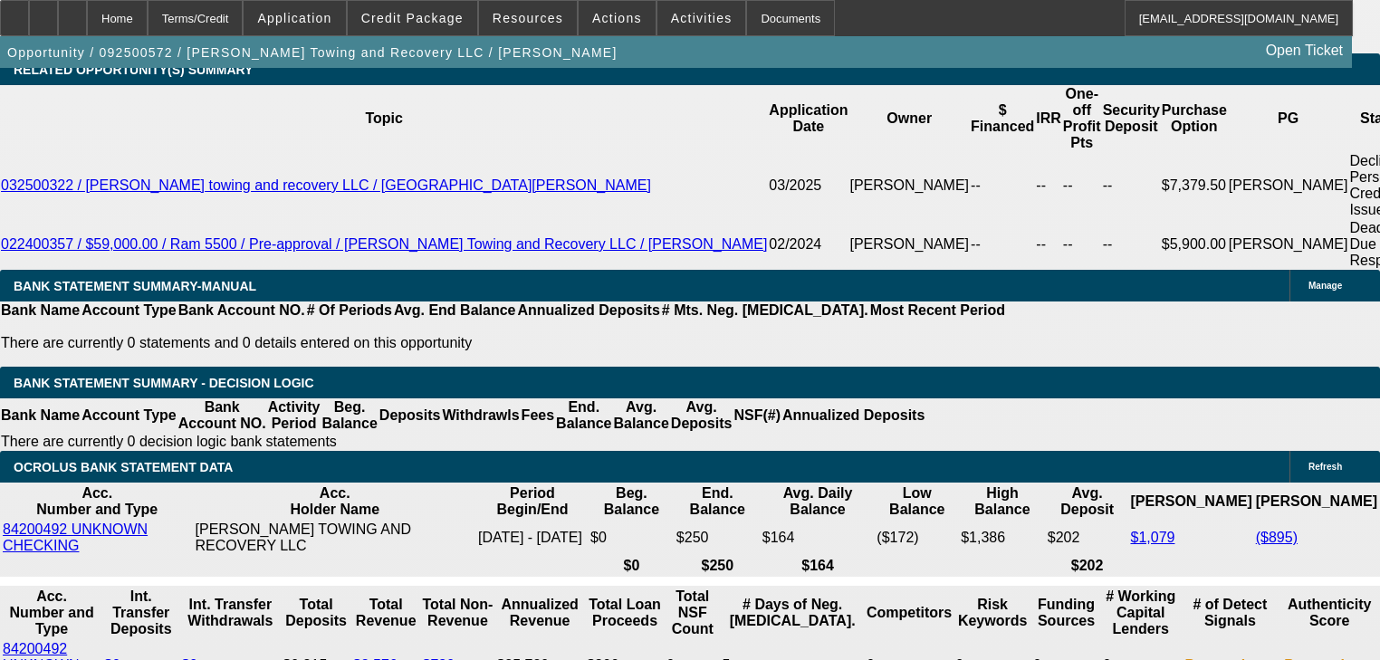
scroll to position [2936, 0]
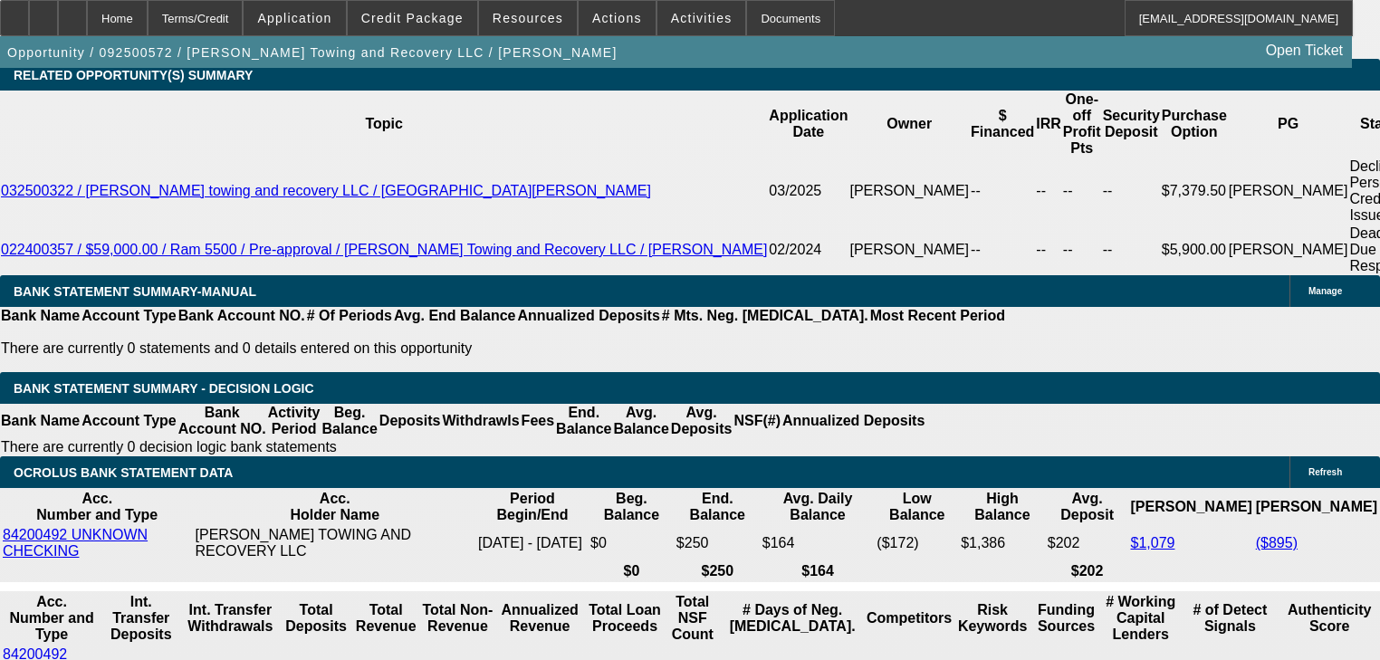
type input "48"
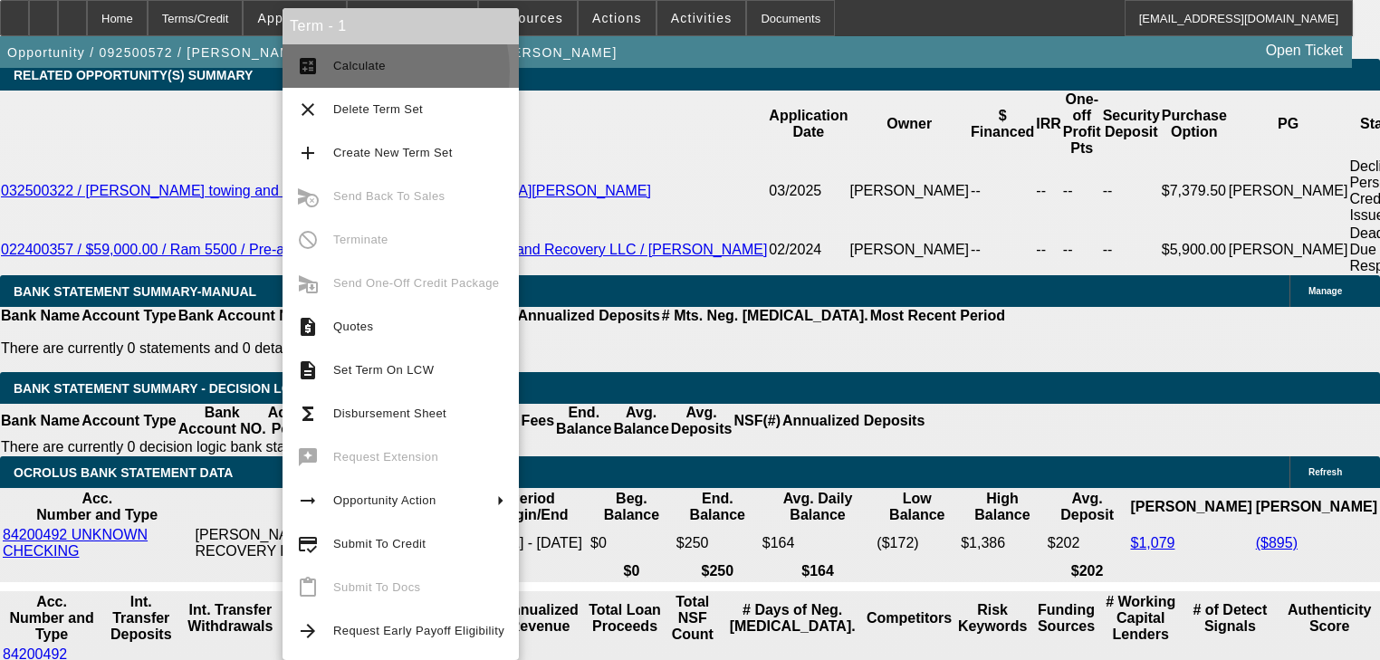
click at [366, 72] on span "Calculate" at bounding box center [359, 66] width 53 height 14
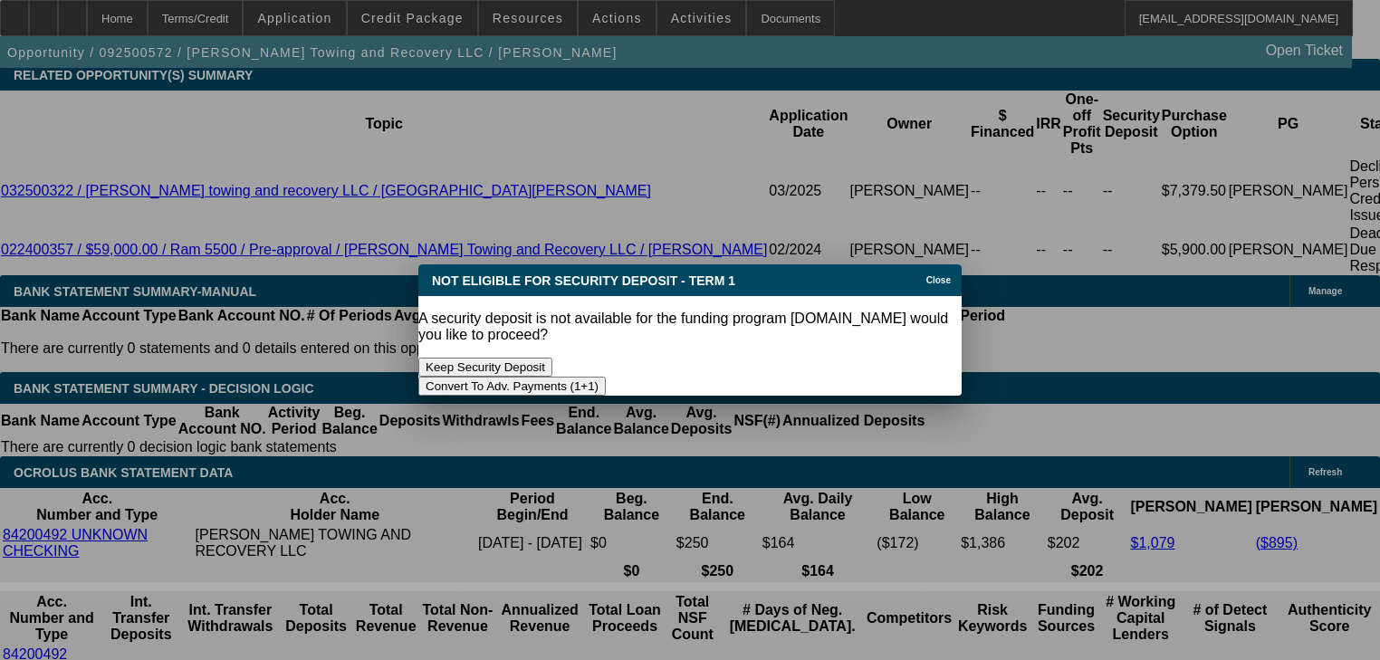
click at [922, 285] on icon at bounding box center [922, 280] width 0 height 10
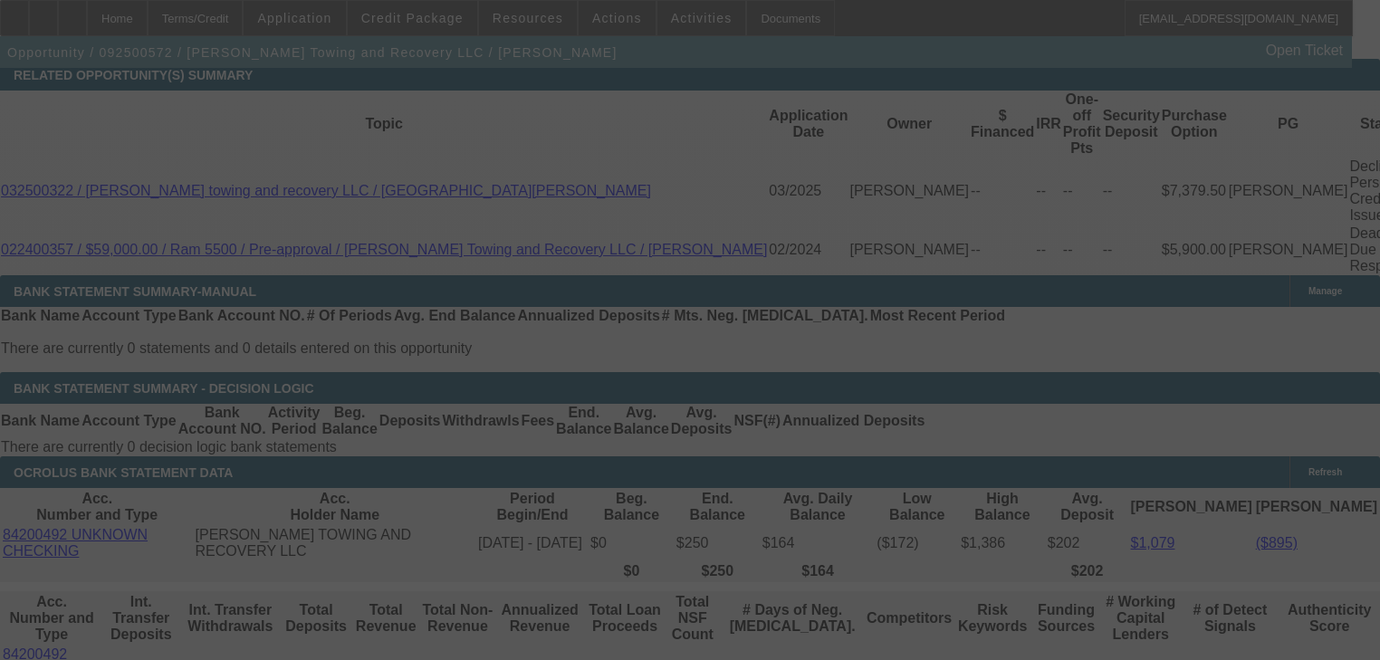
click at [322, 490] on div at bounding box center [690, 330] width 1380 height 660
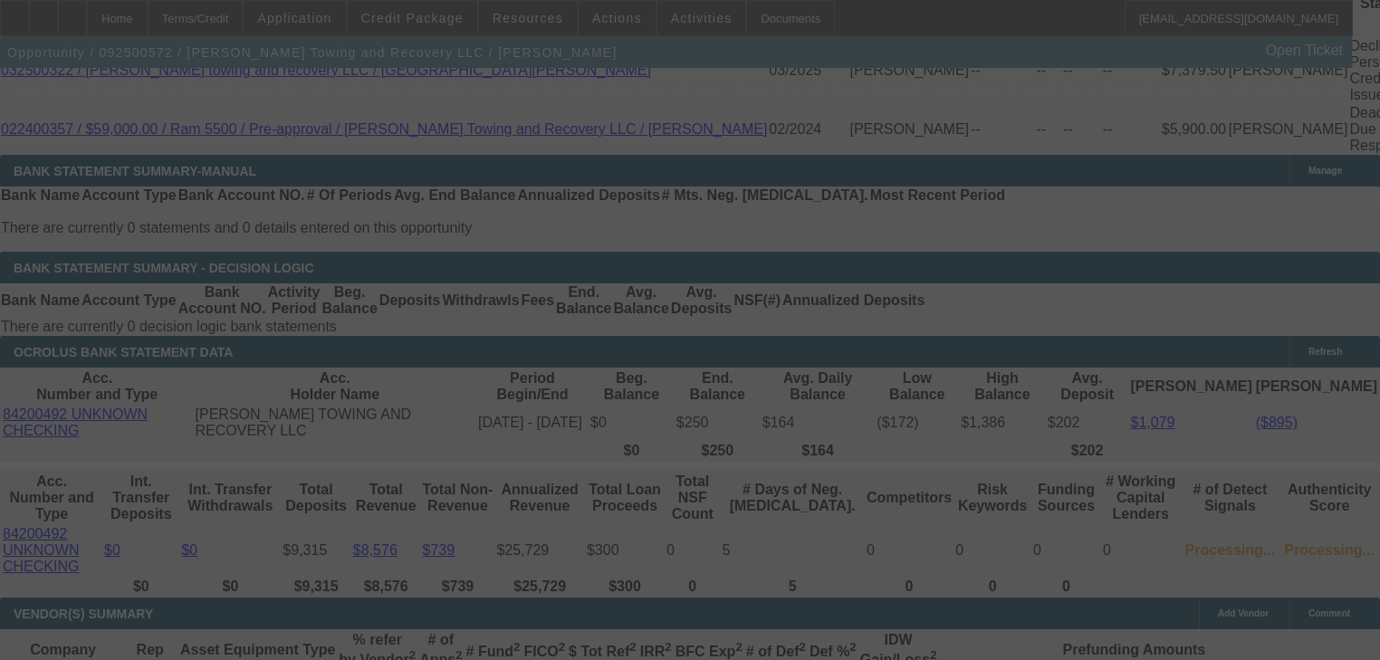
select select "0"
select select "2"
select select "0.1"
select select "4"
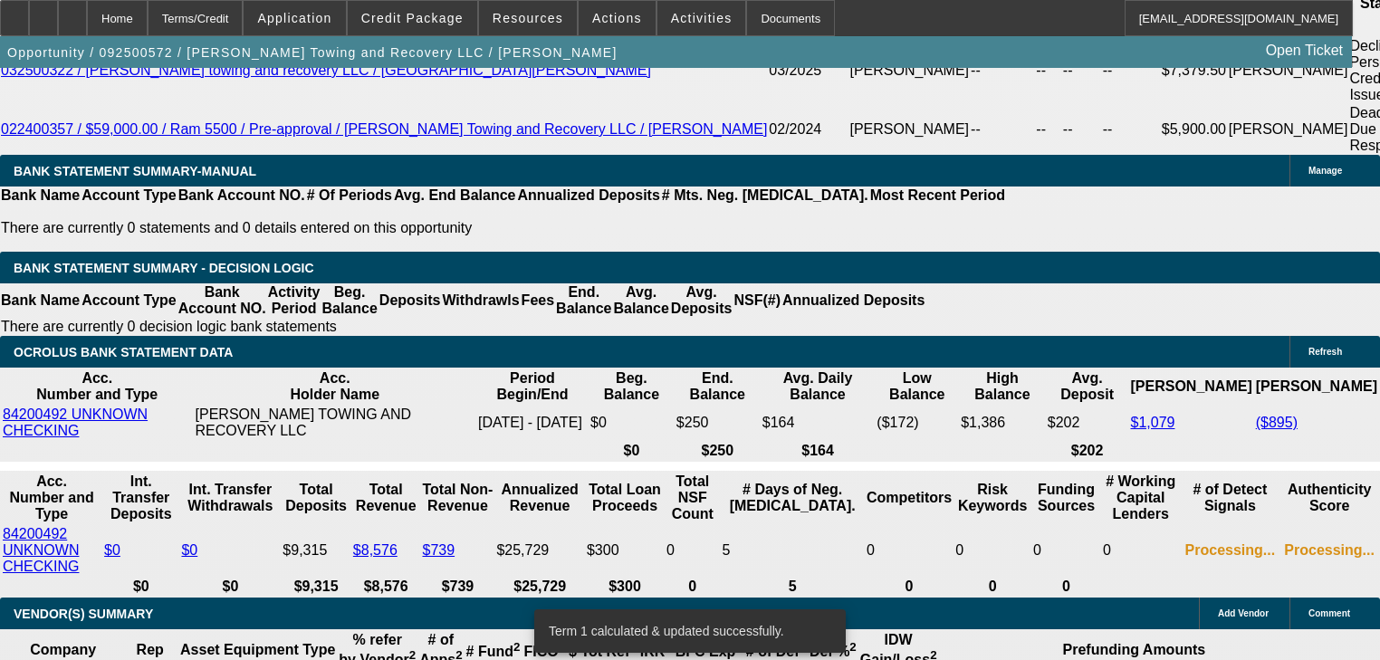
select select "0"
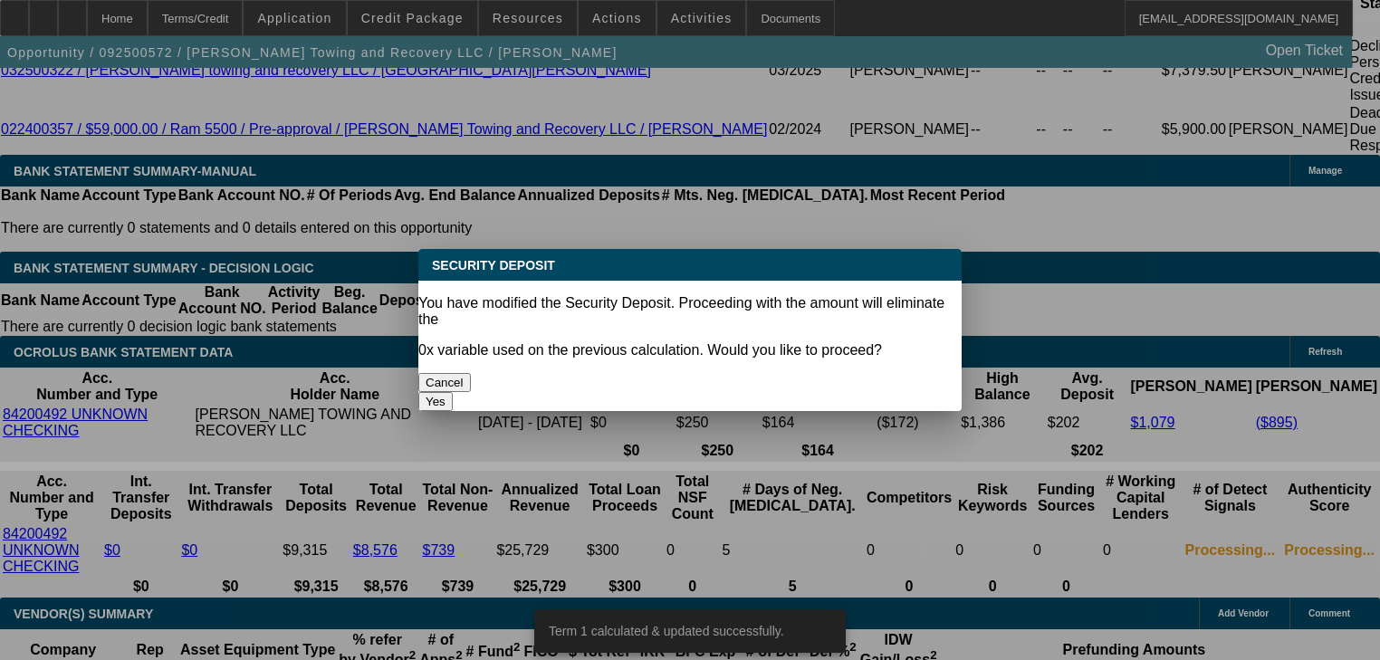
scroll to position [0, 0]
click at [453, 392] on button "Yes" at bounding box center [435, 401] width 34 height 19
type input "$0.00"
type input "UNKNOWN"
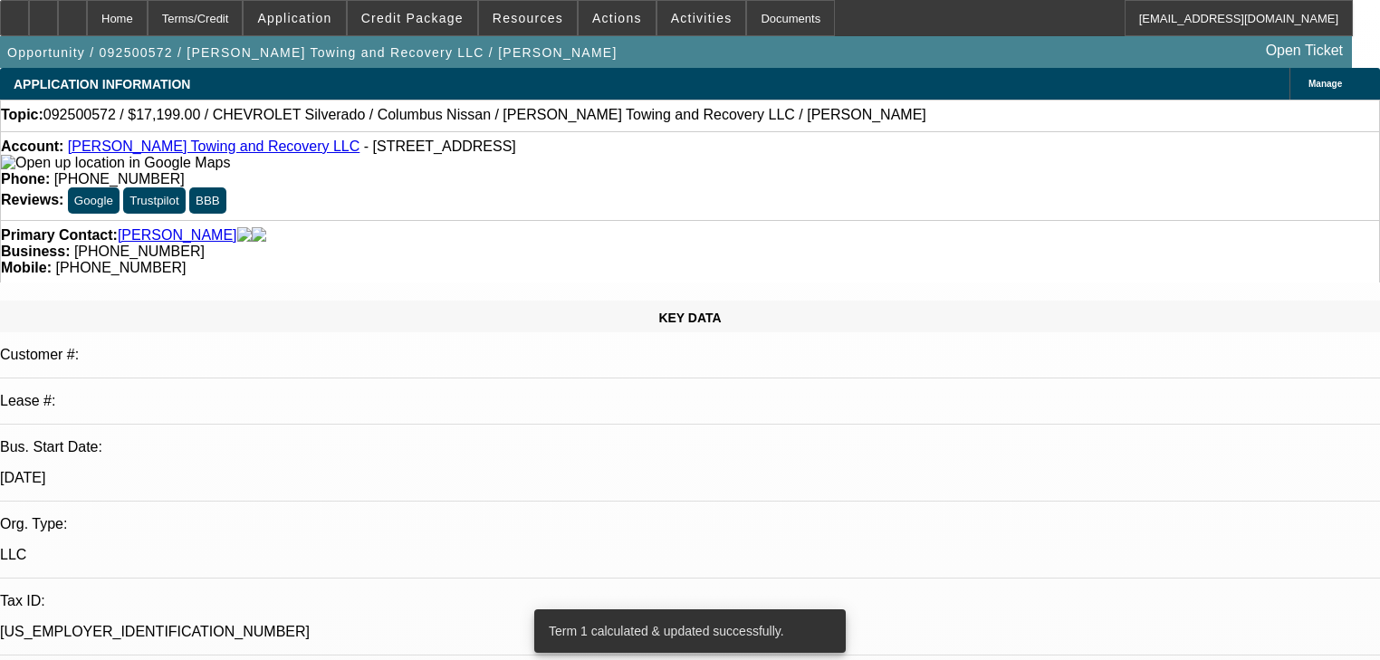
scroll to position [3057, 0]
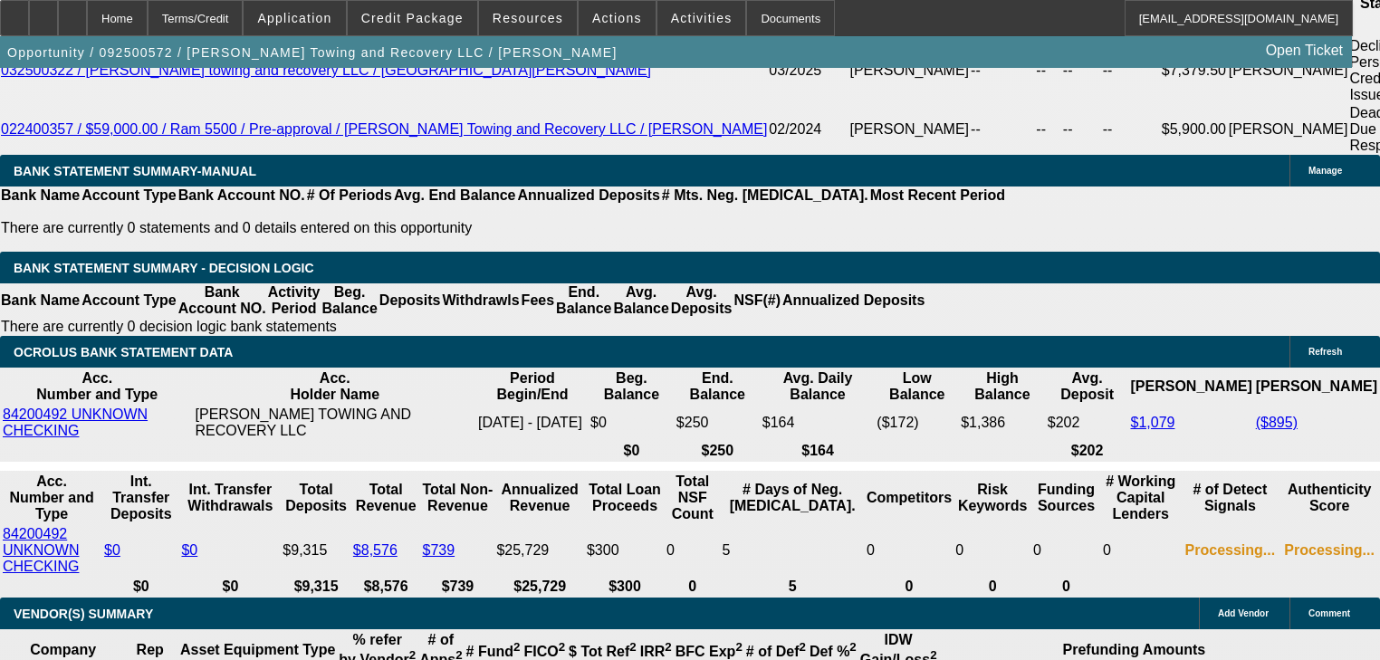
drag, startPoint x: 341, startPoint y: 558, endPoint x: 322, endPoint y: 558, distance: 18.1
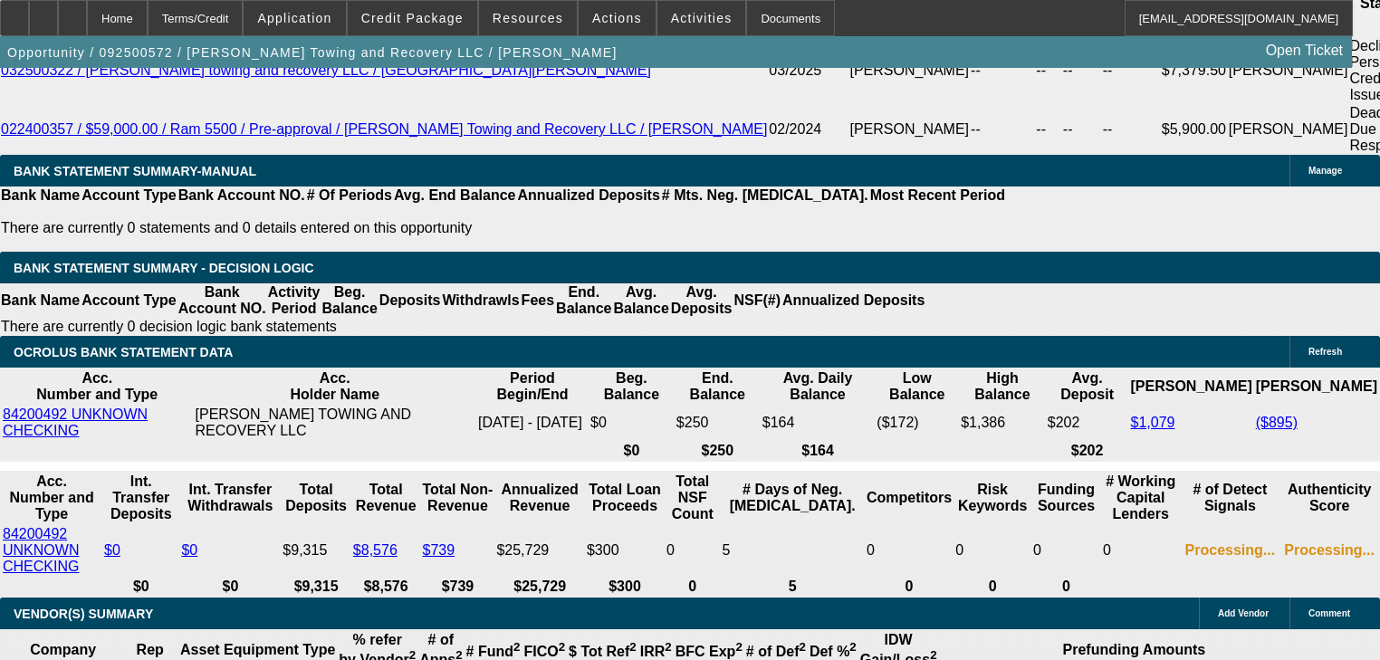
type input "$12,800.00"
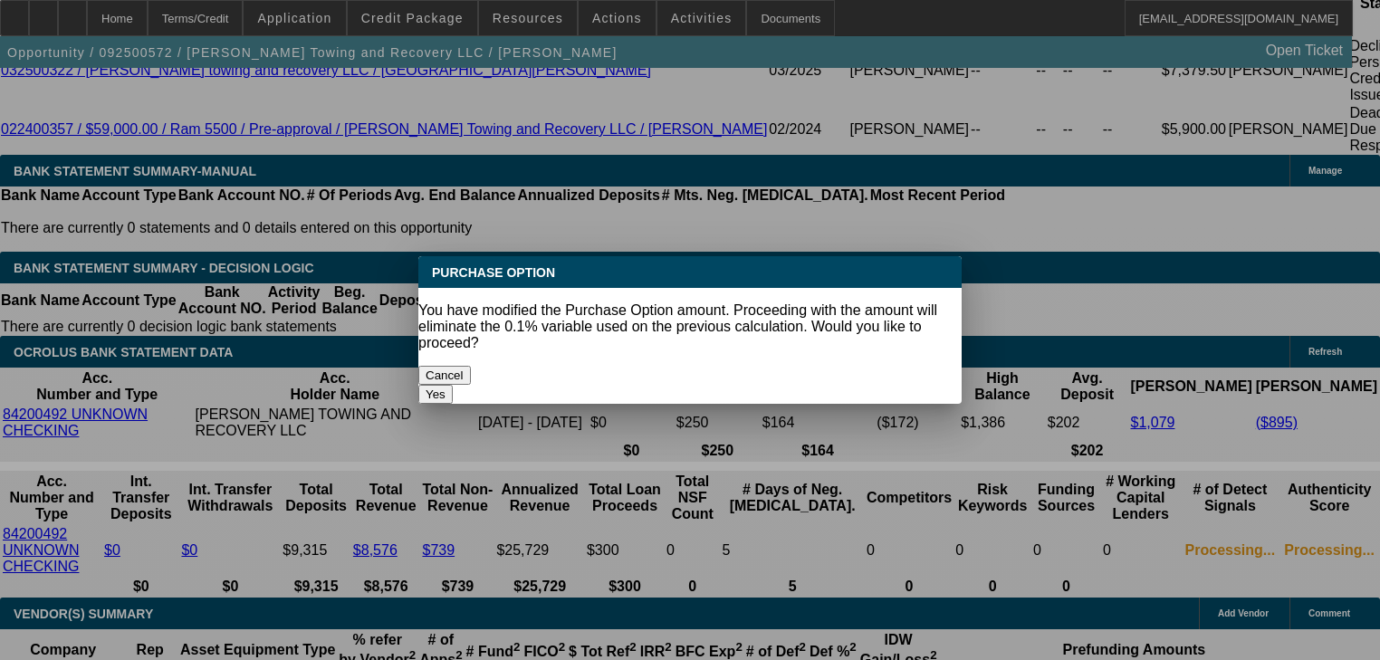
scroll to position [0, 0]
click at [453, 385] on button "Yes" at bounding box center [435, 394] width 34 height 19
select select "0"
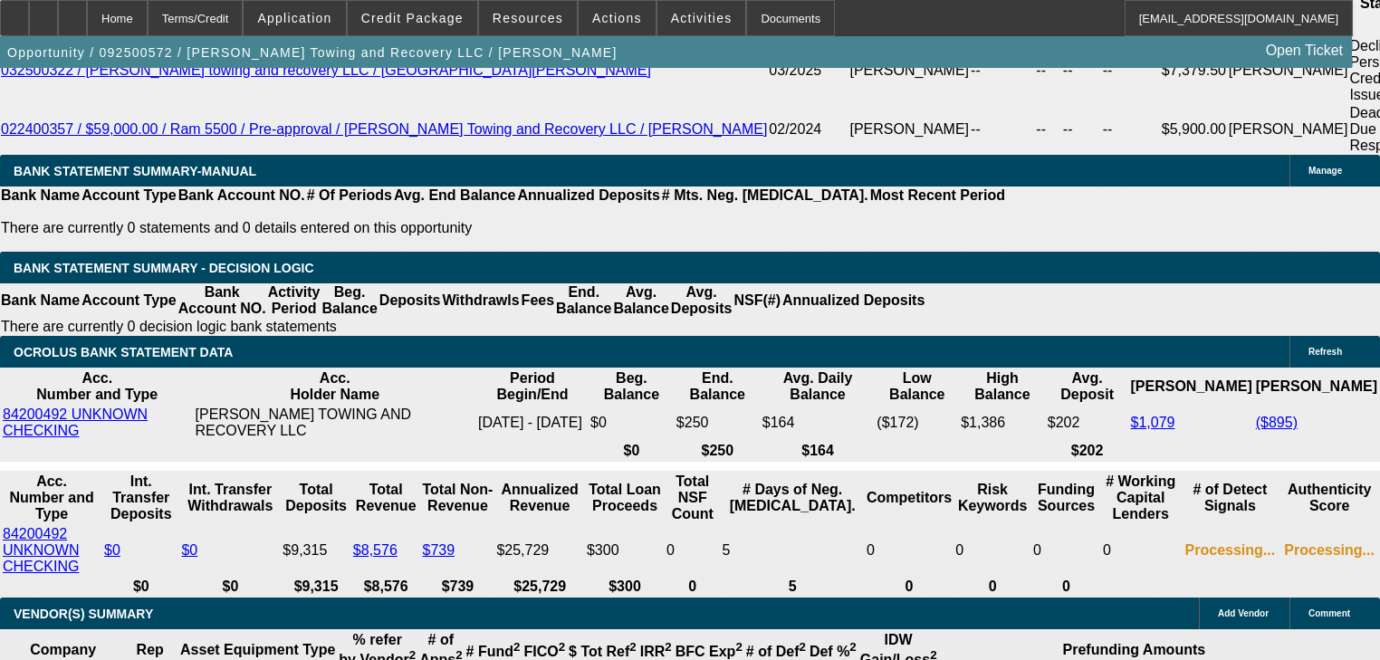
select select "21"
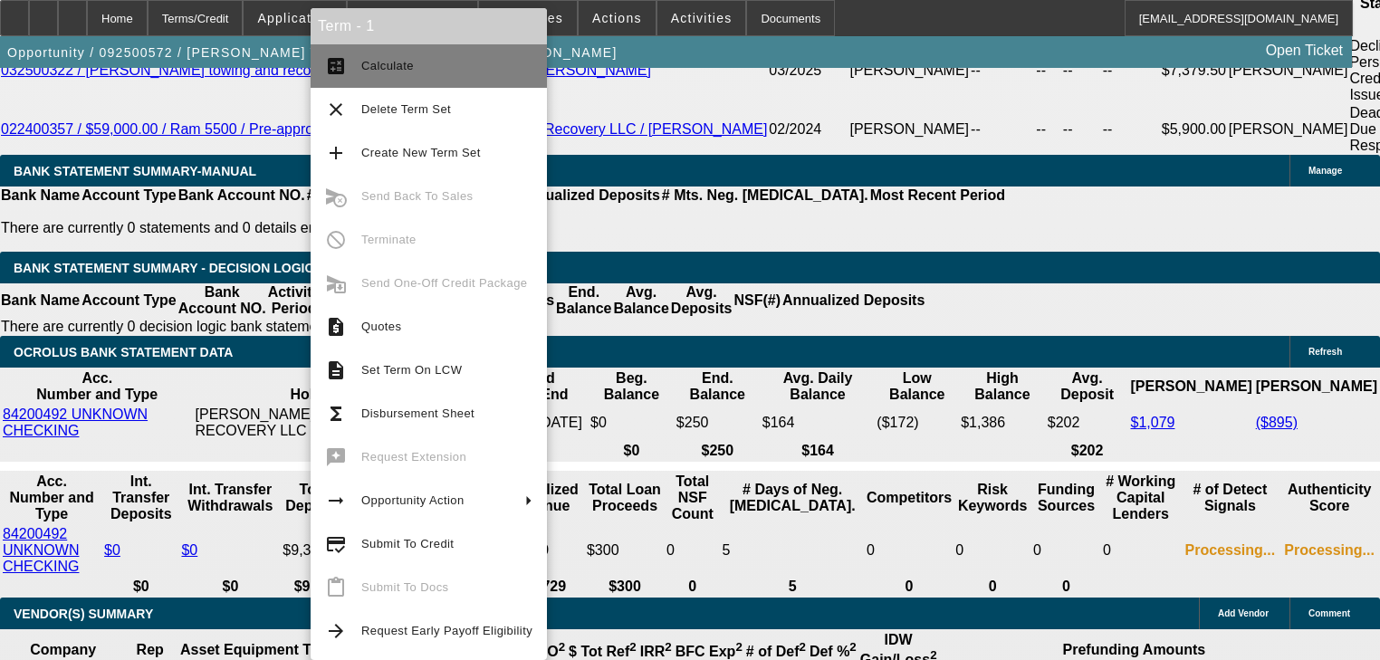
click at [410, 76] on button "calculate Calculate" at bounding box center [429, 65] width 236 height 43
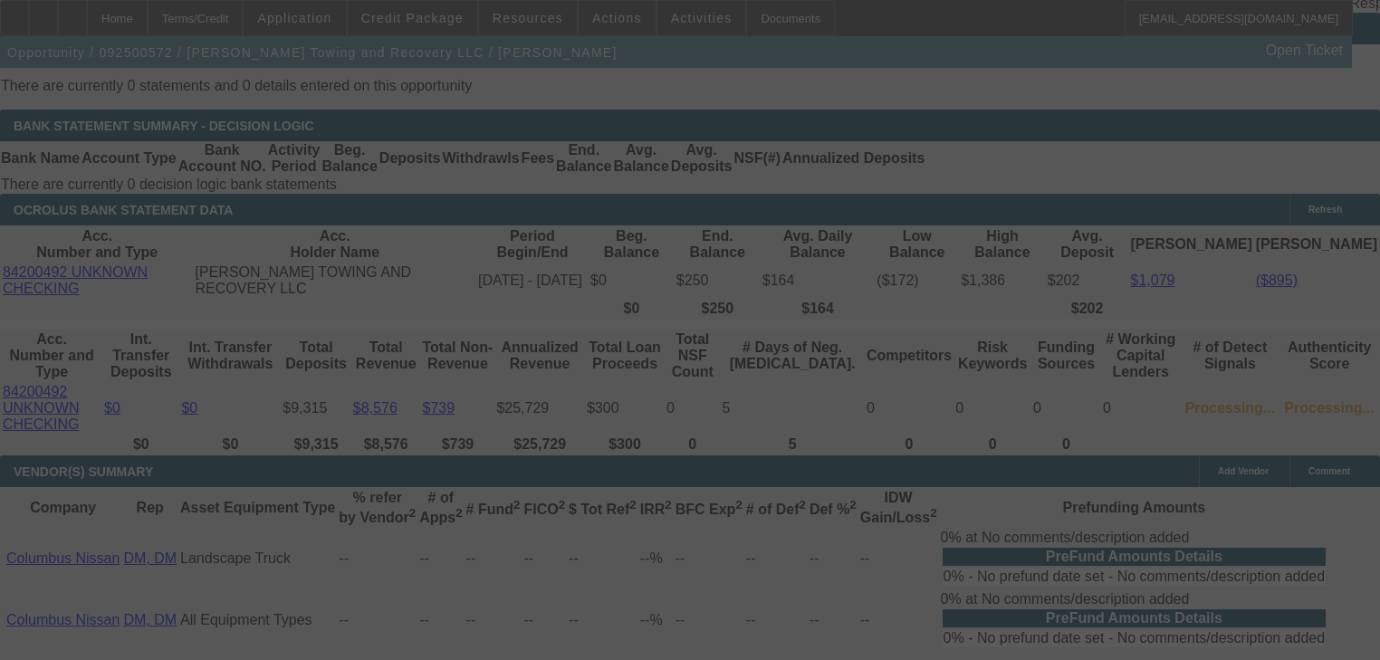
scroll to position [3274, 0]
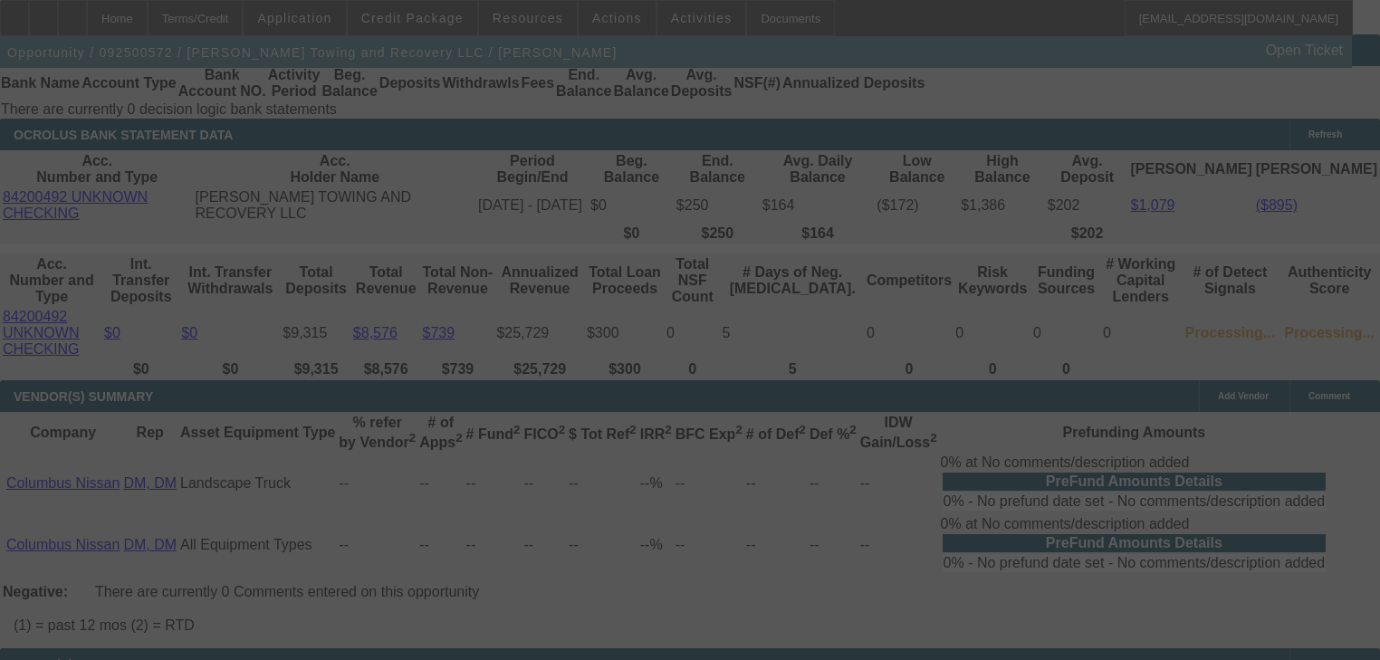
drag, startPoint x: 421, startPoint y: 91, endPoint x: 675, endPoint y: 388, distance: 390.6
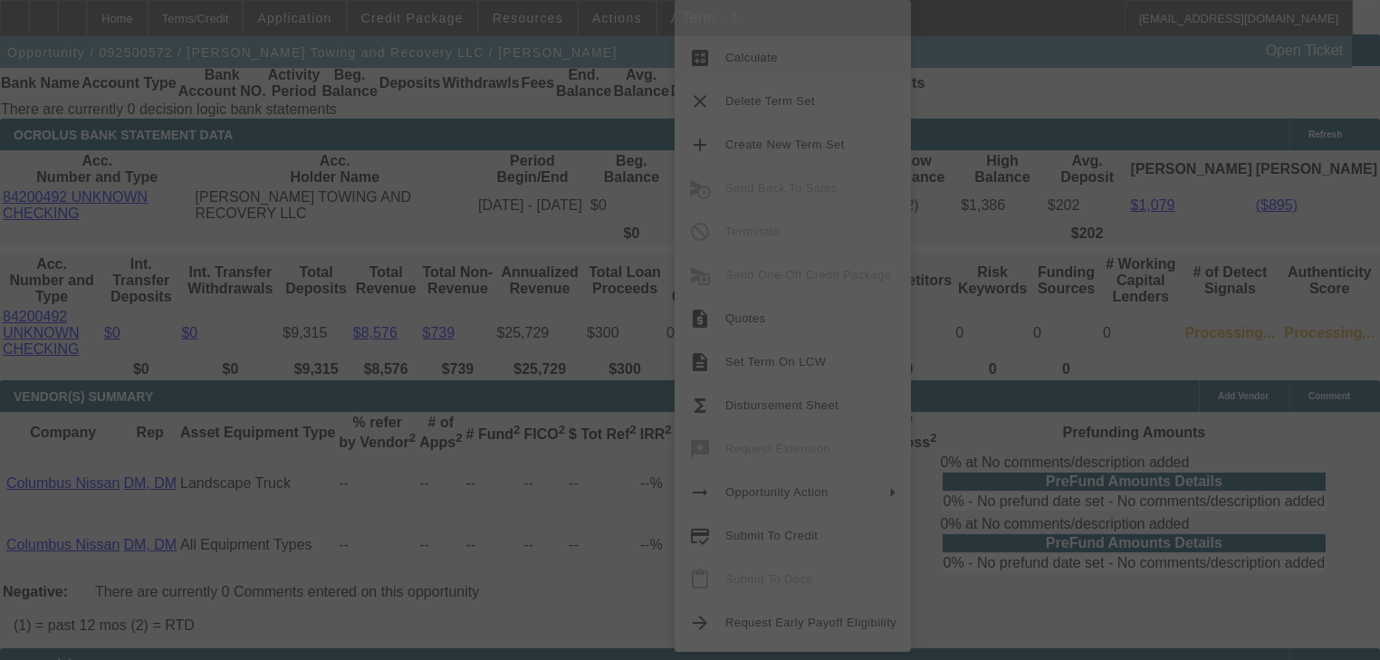
click at [619, 399] on div at bounding box center [690, 330] width 1380 height 660
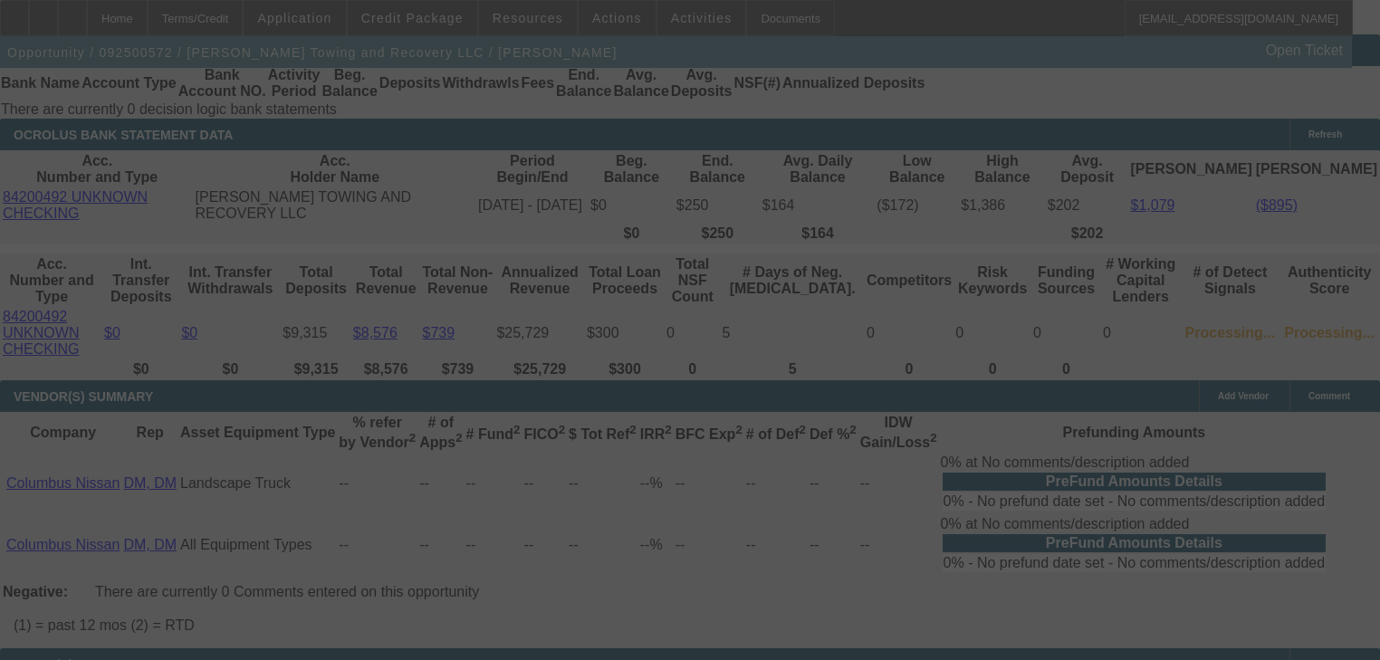
select select "0"
select select "2"
select select "0"
select select "21"
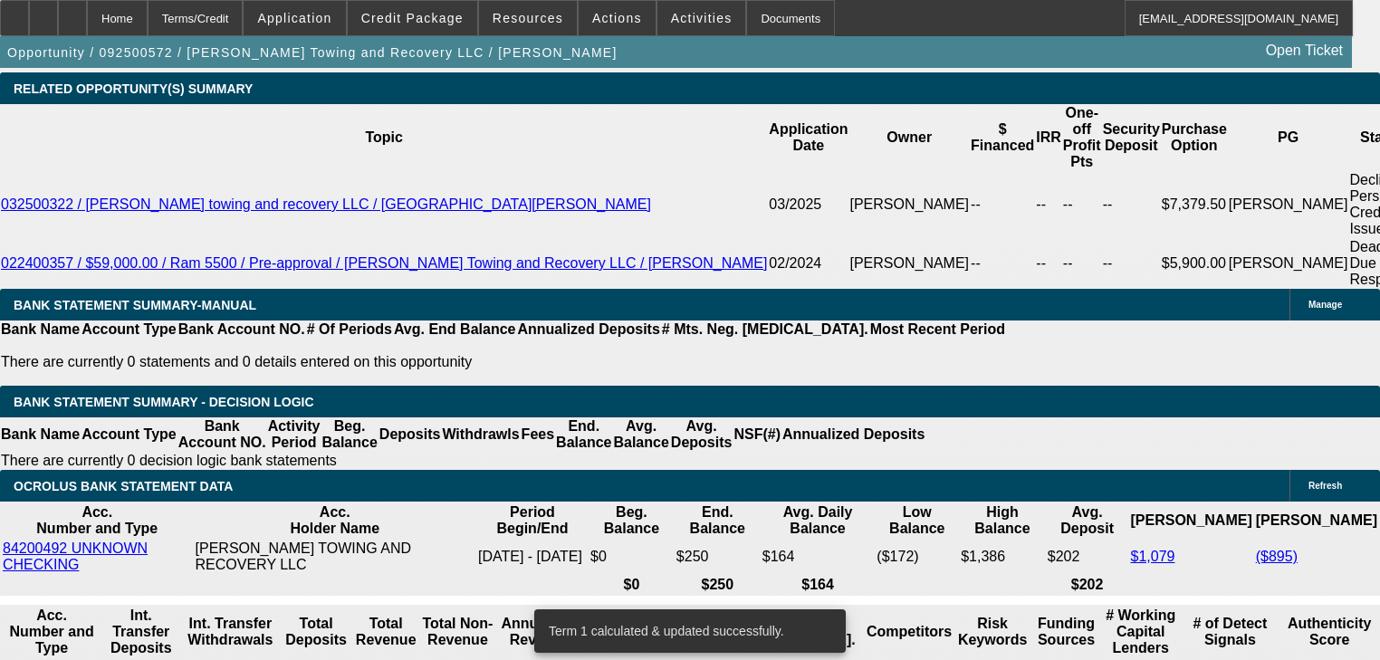
scroll to position [2912, 0]
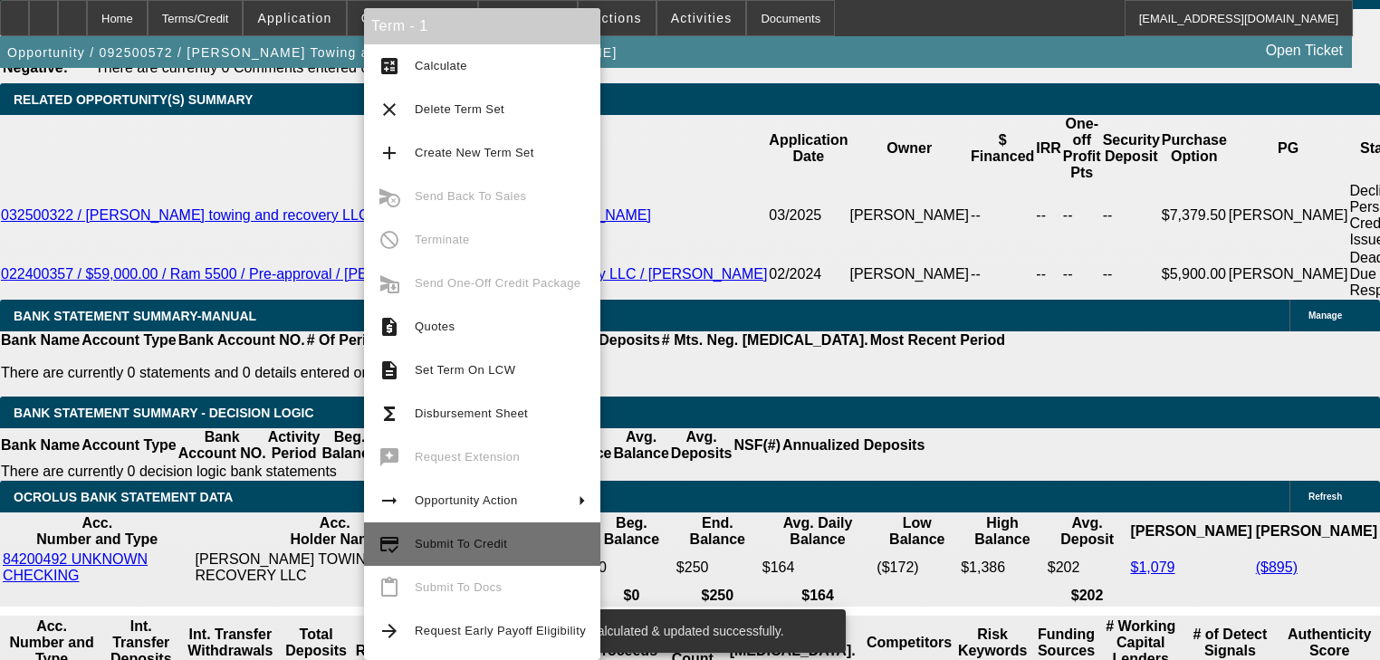
click at [483, 555] on button "credit_score Submit To Credit" at bounding box center [482, 544] width 236 height 43
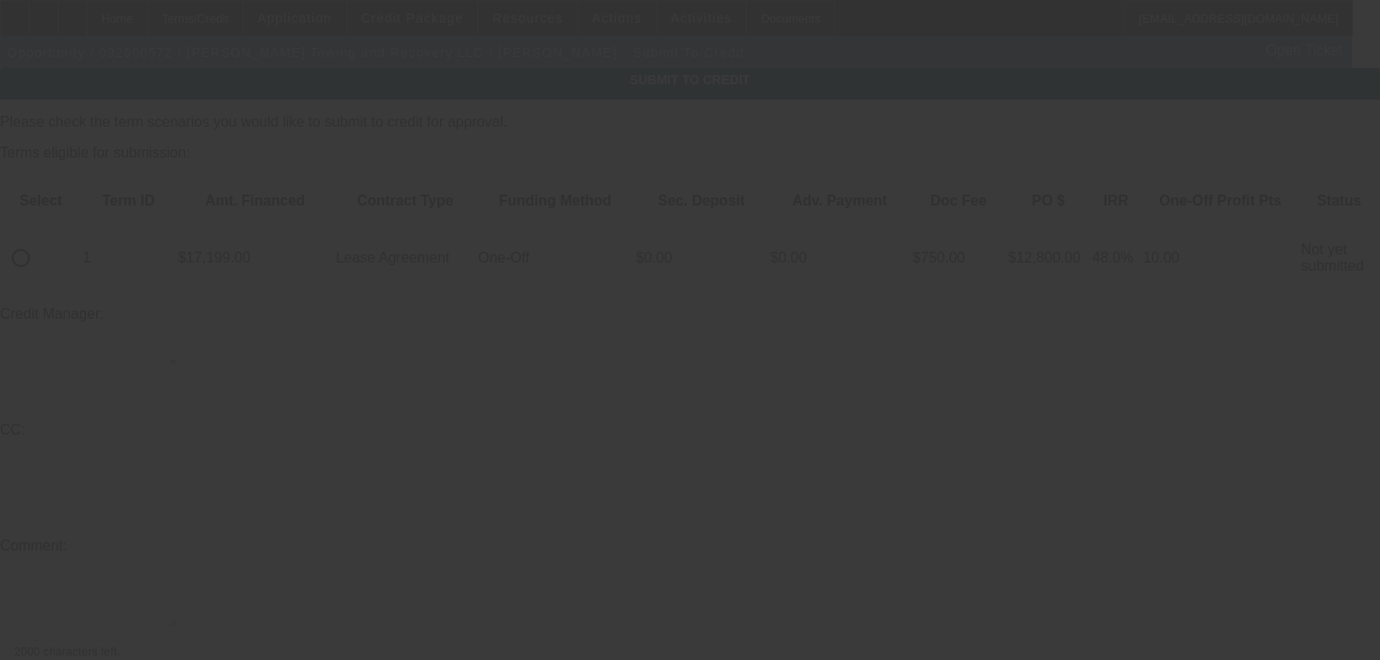
click at [72, 214] on div at bounding box center [690, 330] width 1380 height 660
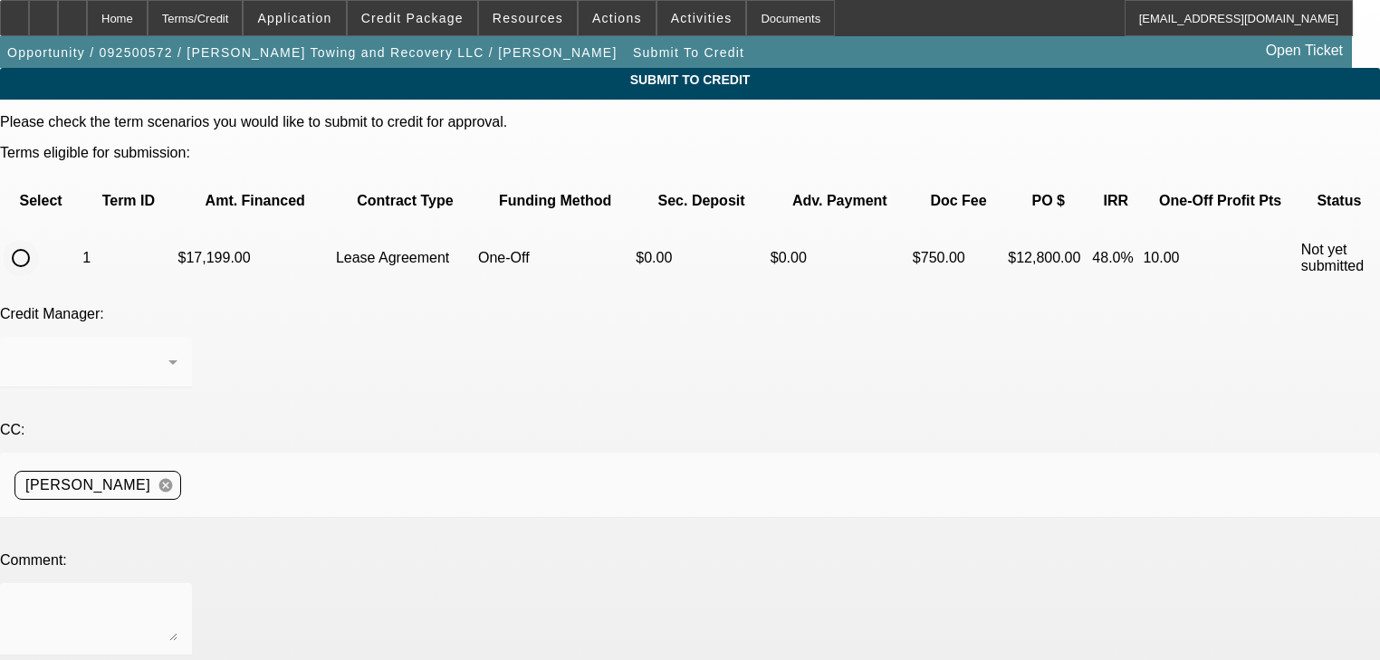
click at [39, 240] on input "radio" at bounding box center [21, 258] width 36 height 36
radio input "true"
click at [379, 466] on div at bounding box center [690, 330] width 1380 height 660
click at [178, 598] on textarea at bounding box center [95, 619] width 163 height 43
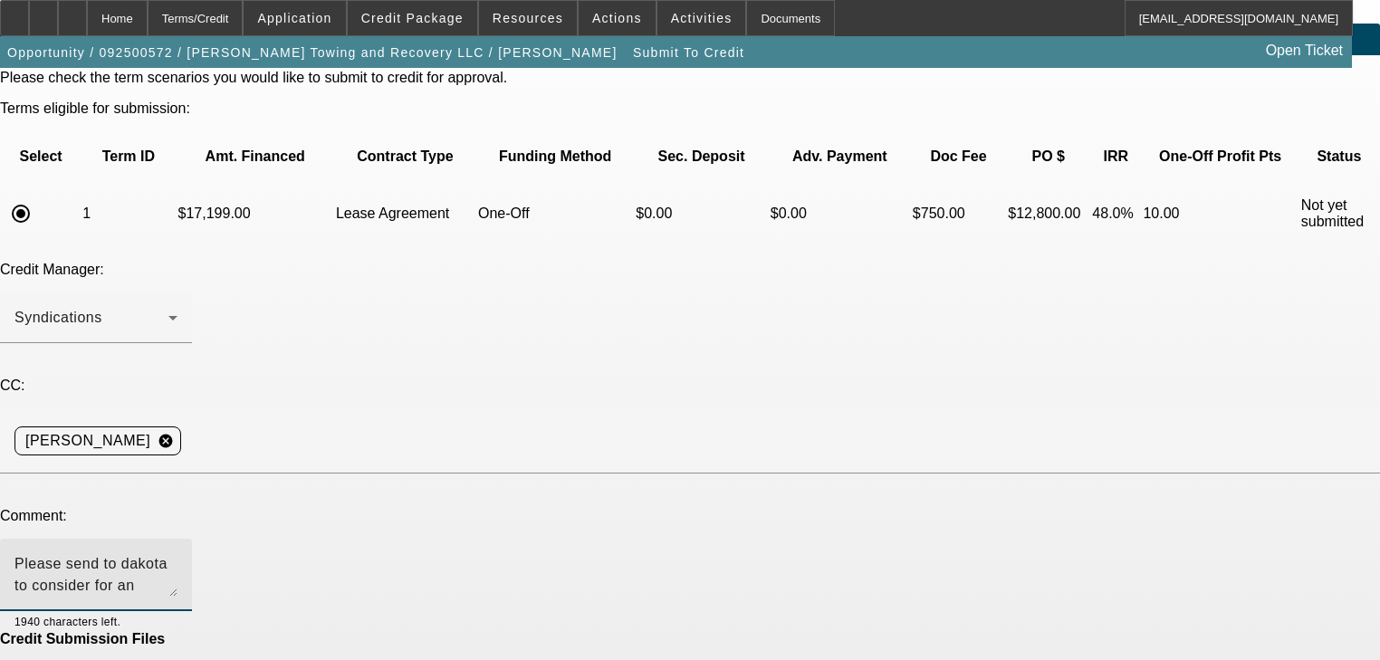
scroll to position [91, 0]
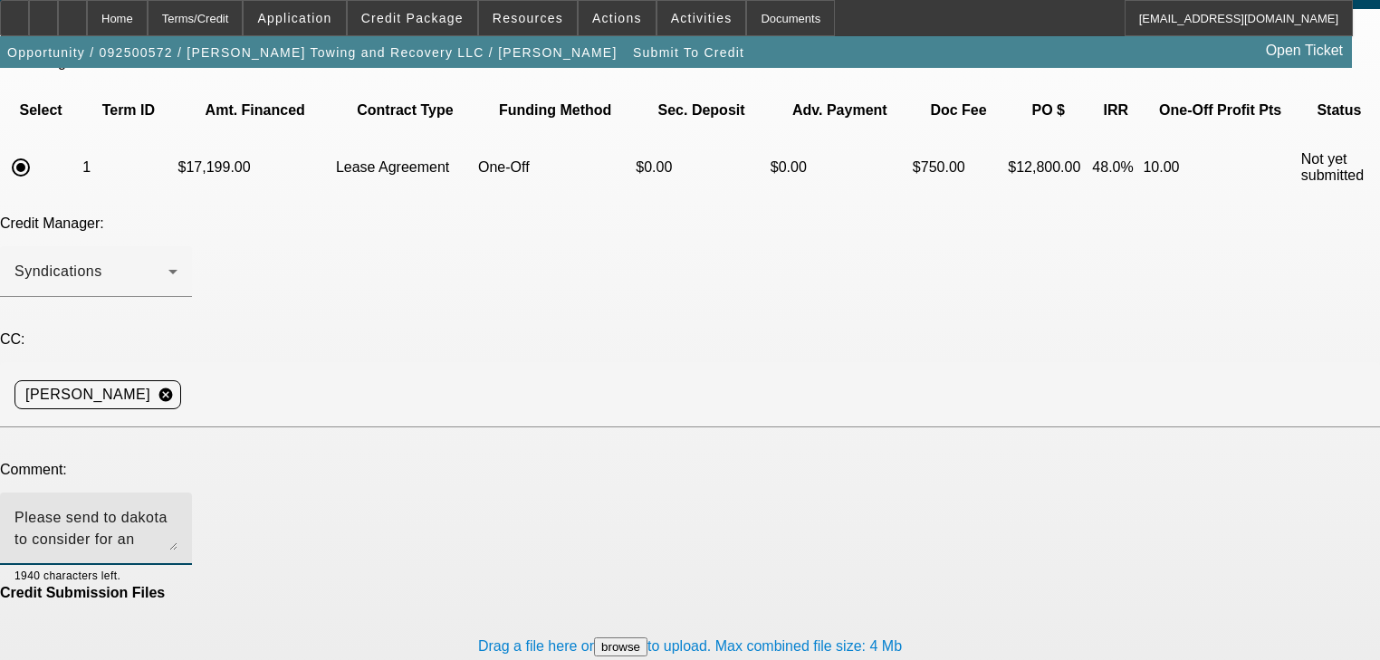
type textarea "Please send to dakota to consider for an approval. Thank you"
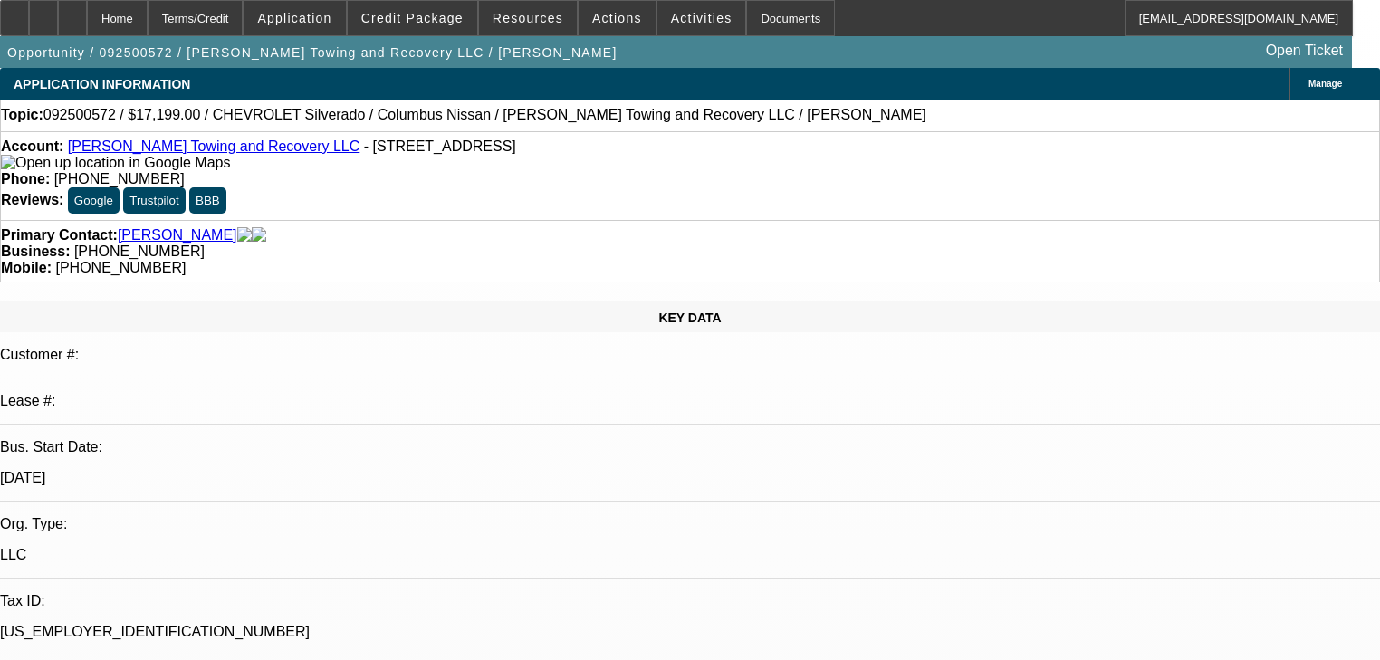
select select "0"
select select "2"
select select "0"
select select "21"
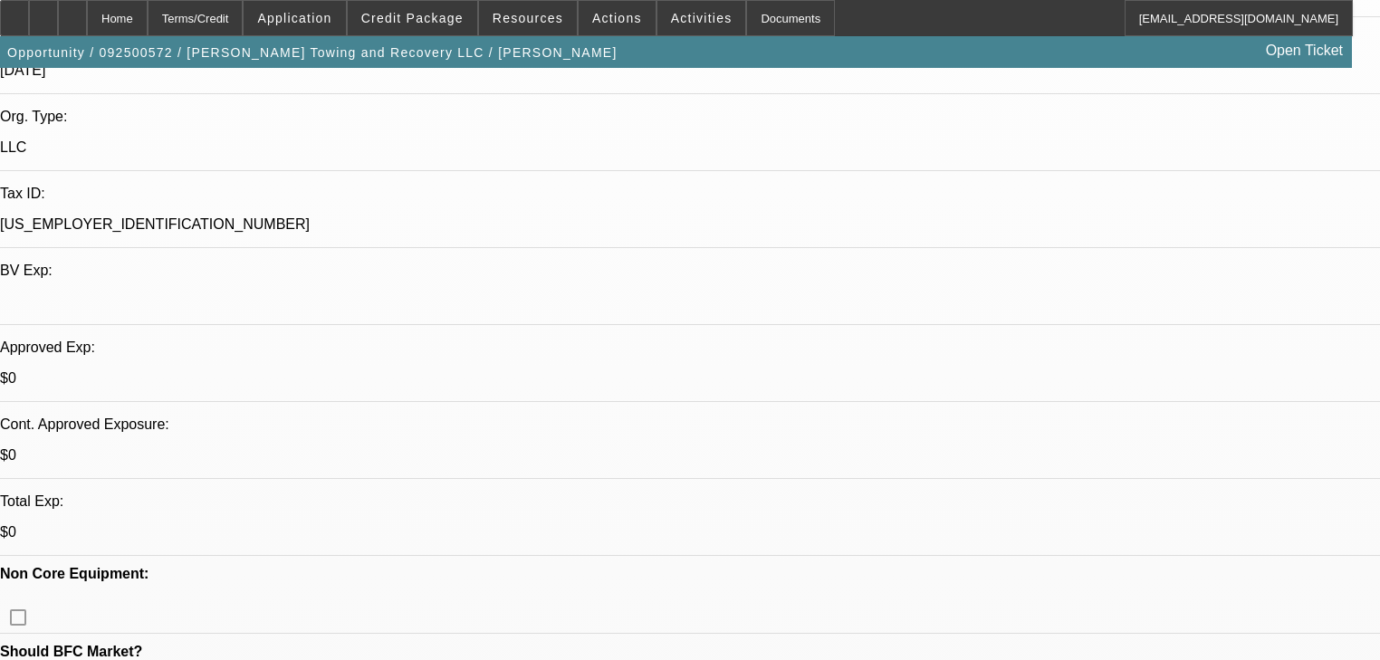
scroll to position [507, 0]
